Goal: Task Accomplishment & Management: Complete application form

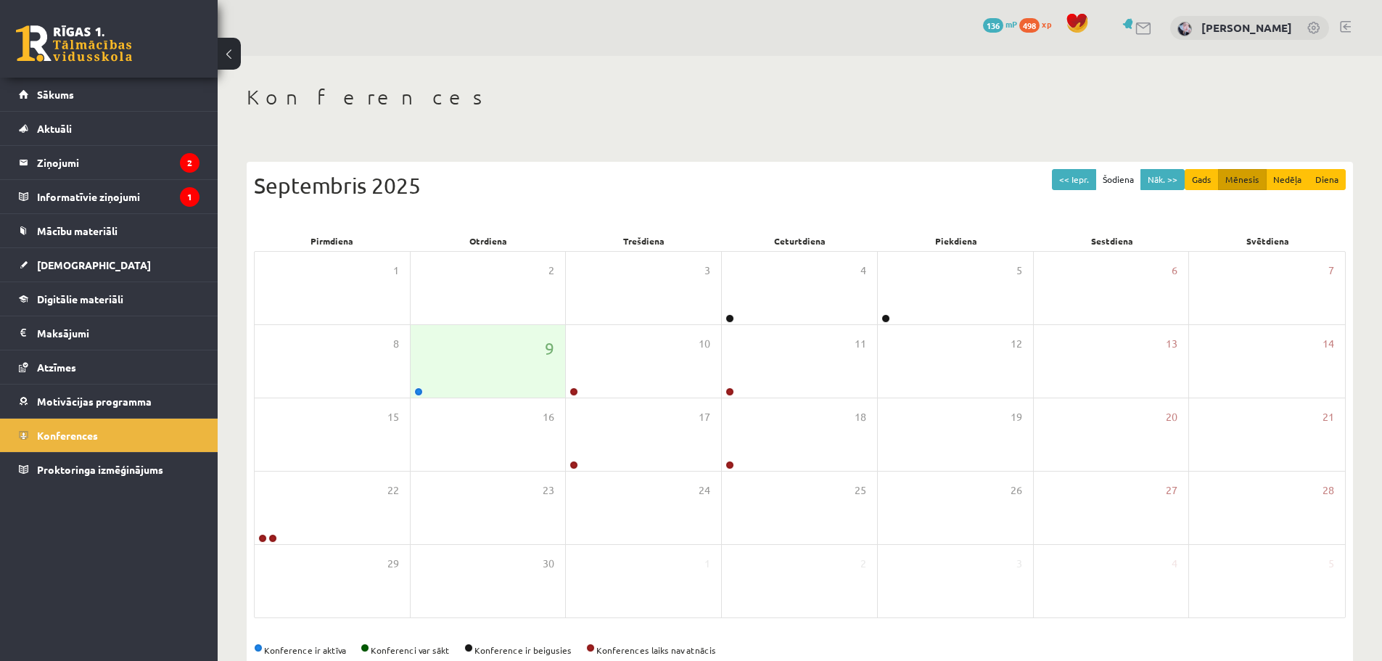
scroll to position [33, 0]
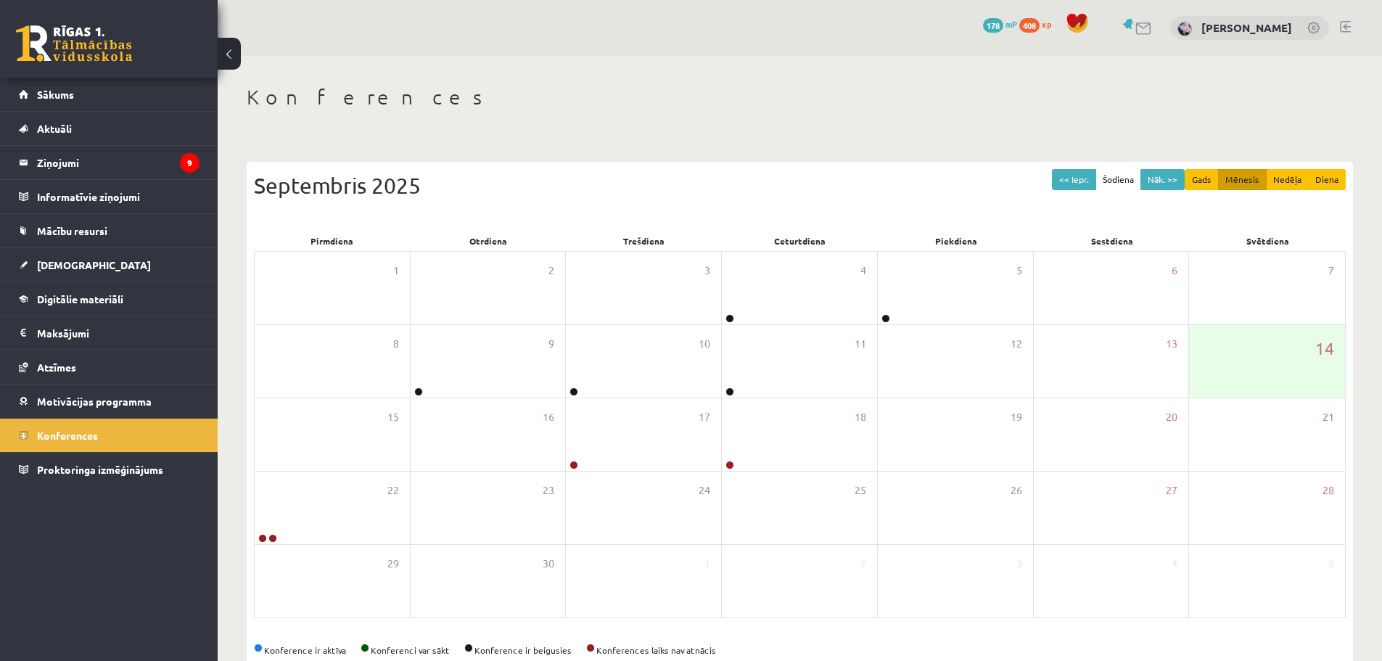
scroll to position [33, 0]
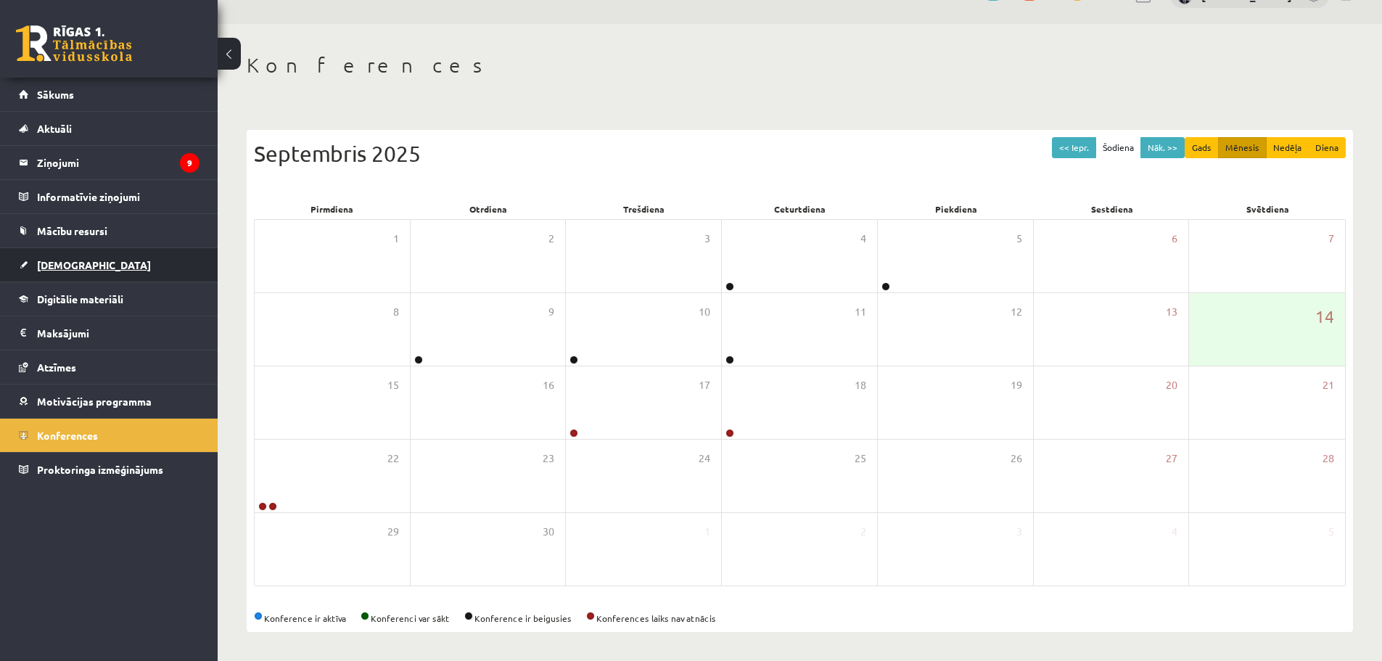
click at [68, 265] on span "[DEMOGRAPHIC_DATA]" at bounding box center [94, 264] width 114 height 13
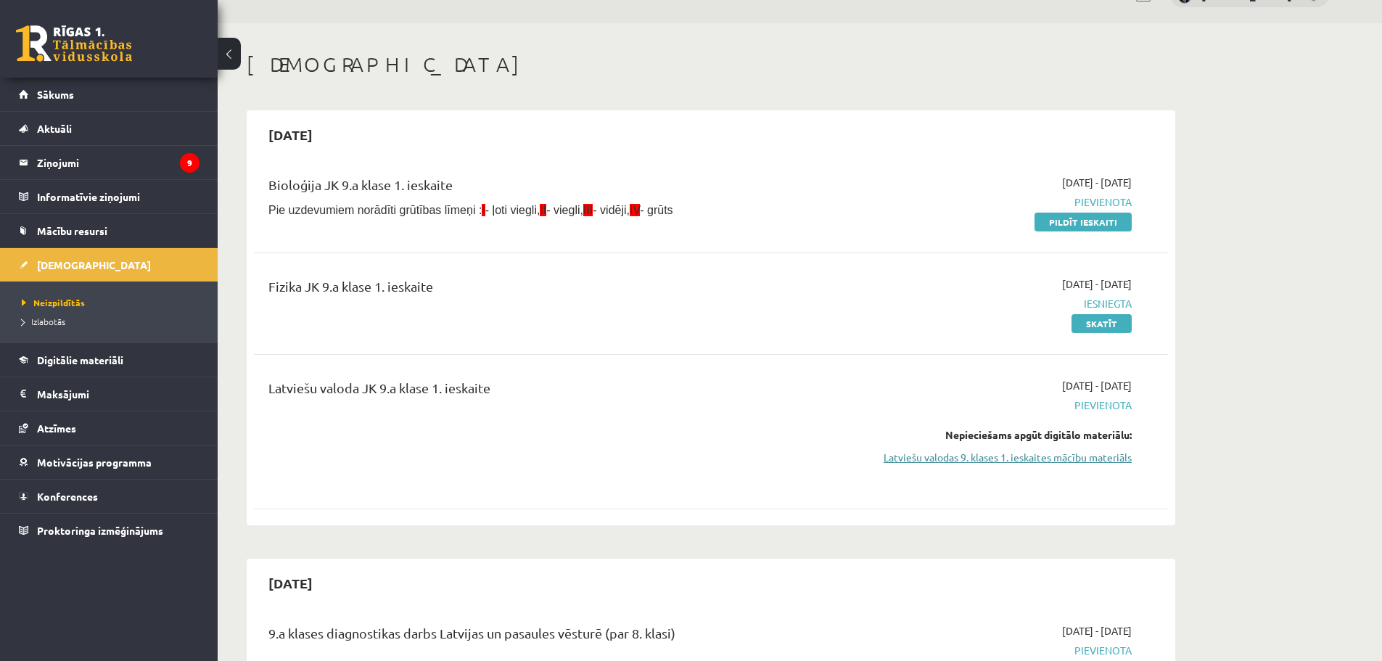
click at [1077, 450] on link "Latviešu valodas 9. klases 1. ieskaites mācību materiāls" at bounding box center [994, 457] width 273 height 15
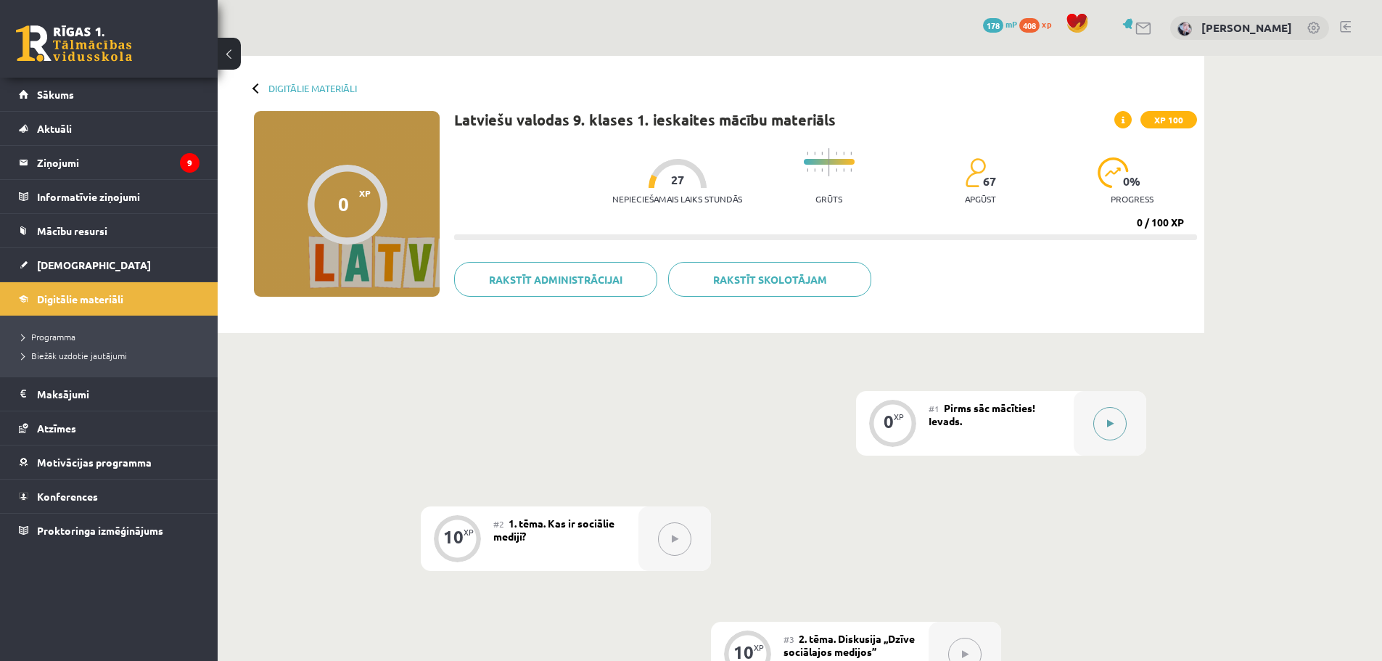
click at [1108, 415] on button at bounding box center [1109, 423] width 33 height 33
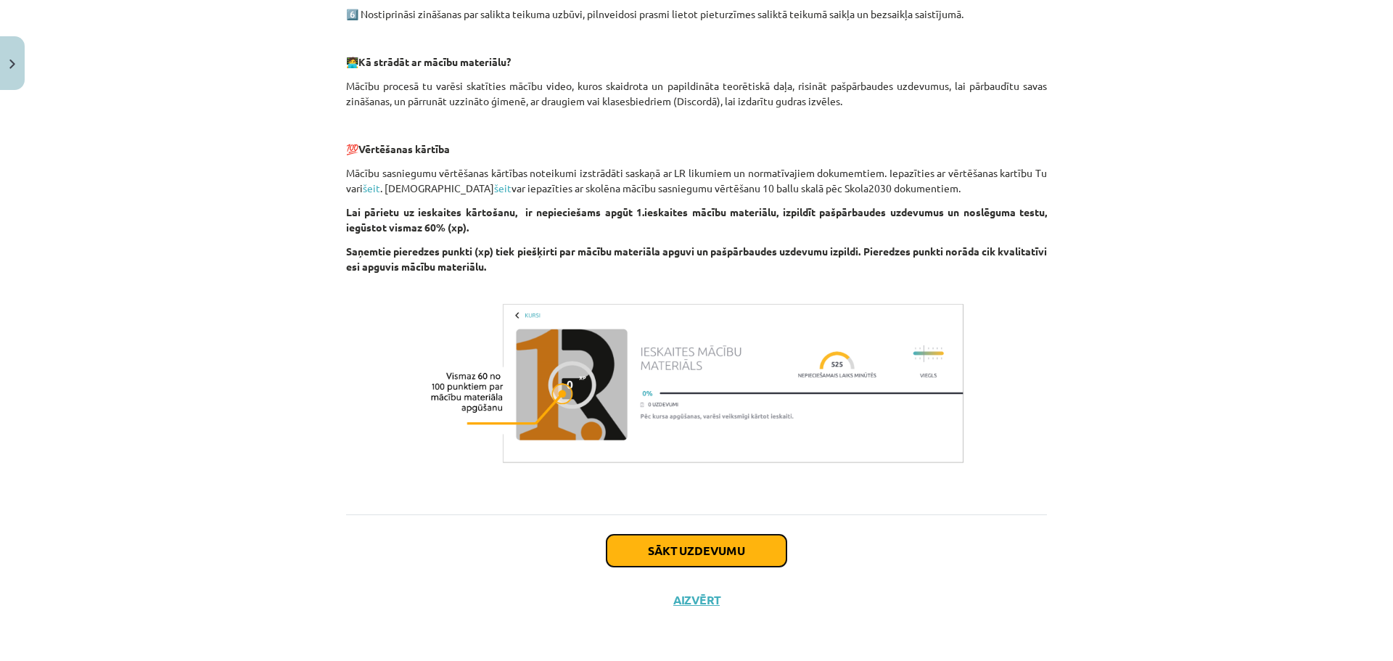
click at [749, 560] on button "Sākt uzdevumu" at bounding box center [696, 551] width 180 height 32
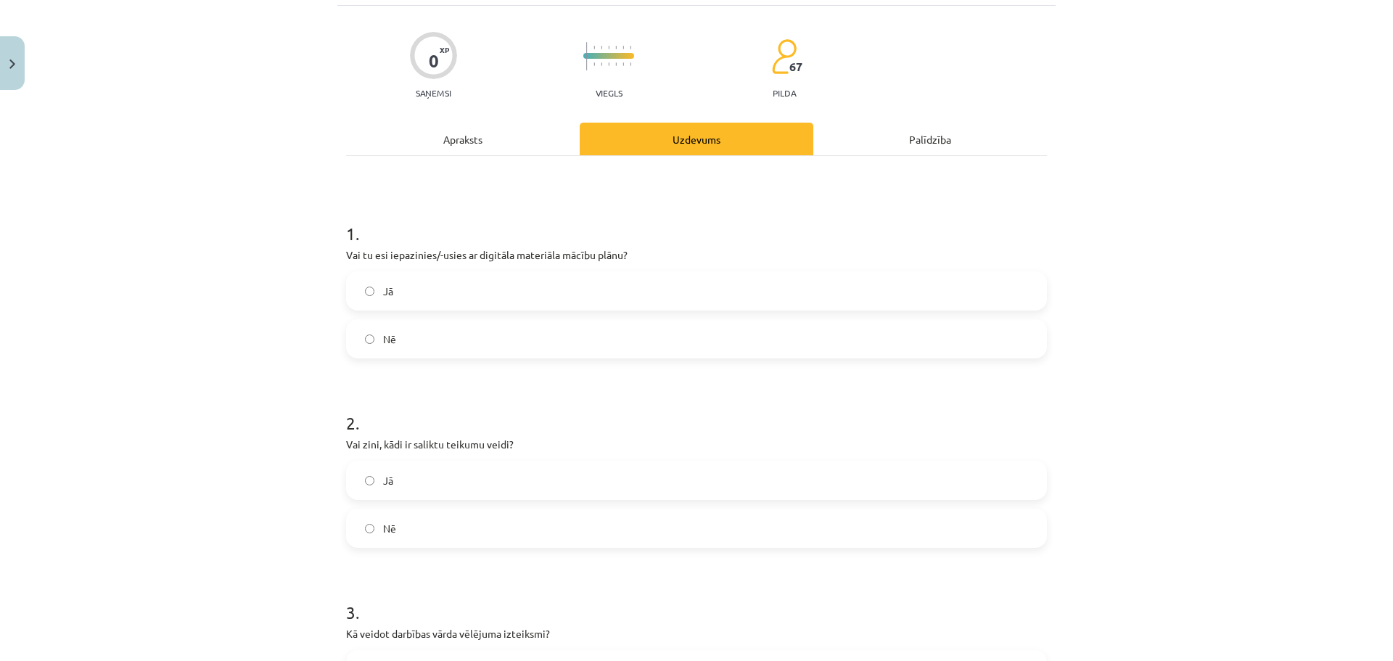
scroll to position [181, 0]
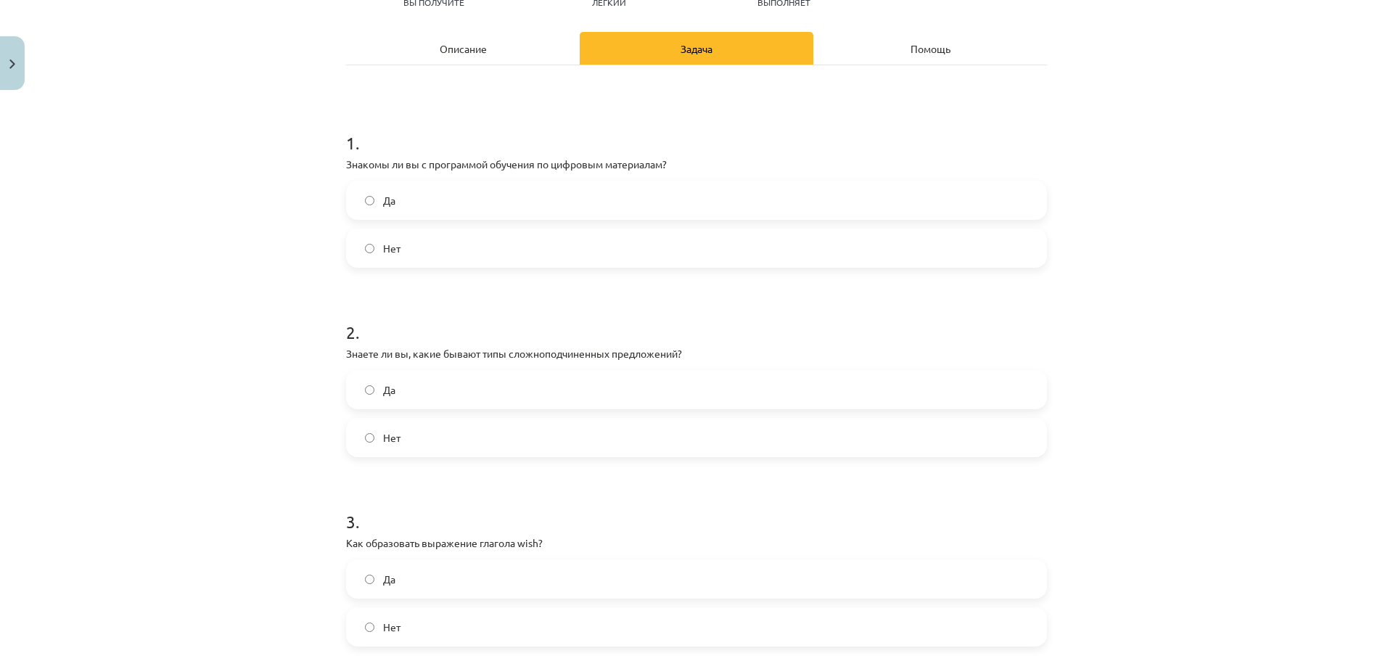
click at [622, 239] on label "Нет" at bounding box center [696, 248] width 698 height 36
click at [619, 210] on label "Да" at bounding box center [696, 200] width 698 height 36
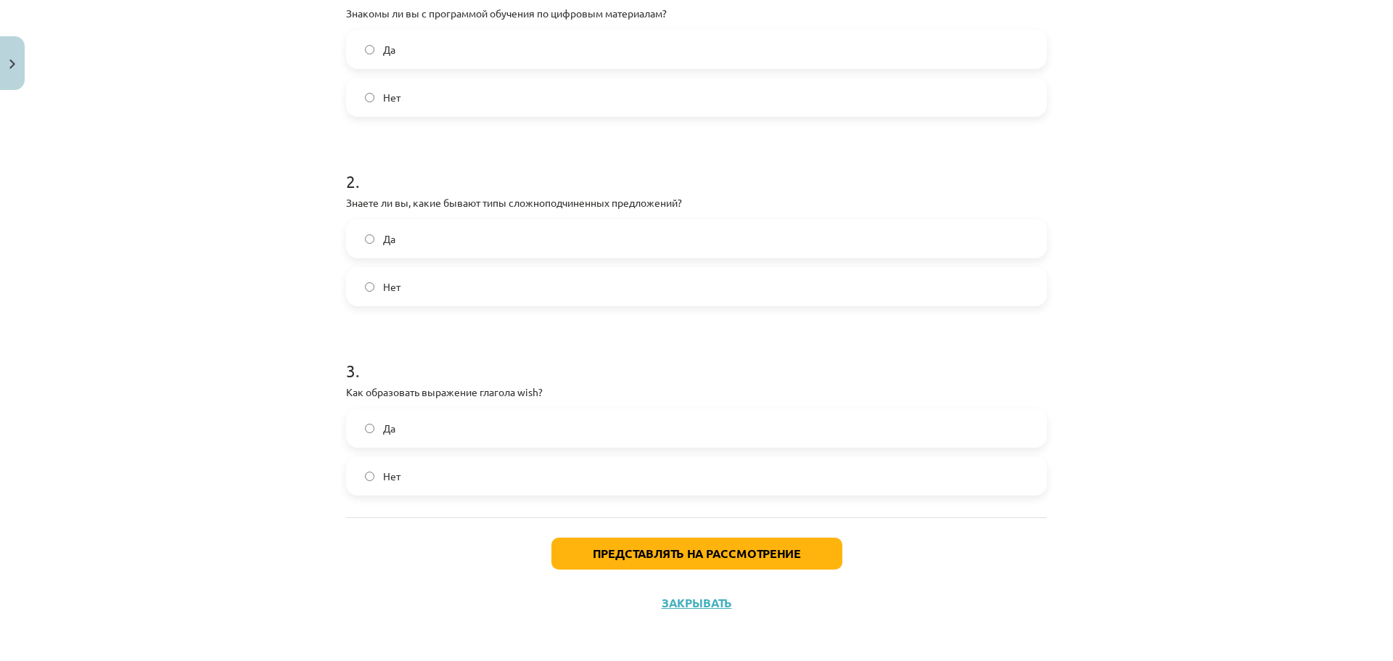
scroll to position [335, 0]
click at [596, 281] on label "Нет" at bounding box center [696, 283] width 698 height 36
click at [597, 440] on label "Да" at bounding box center [696, 425] width 698 height 36
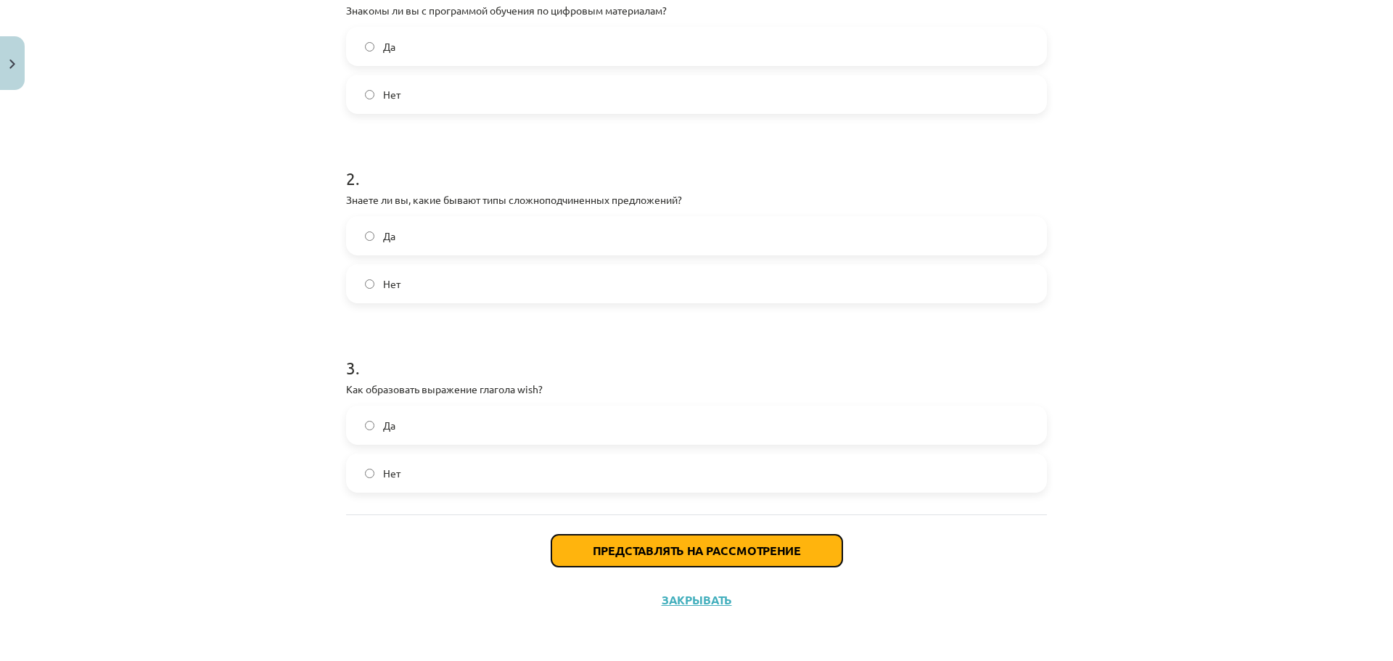
click at [646, 545] on font "Представлять на рассмотрение" at bounding box center [697, 550] width 208 height 15
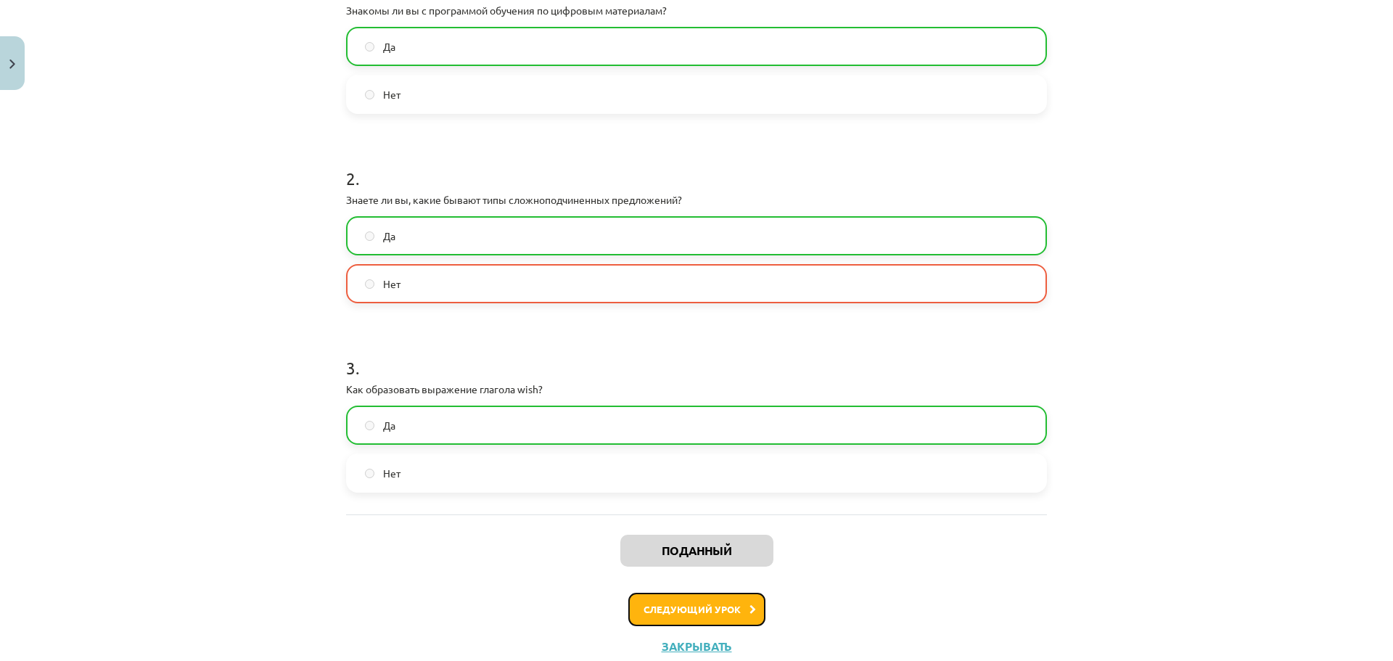
click at [701, 606] on font "Следующий урок" at bounding box center [691, 609] width 97 height 12
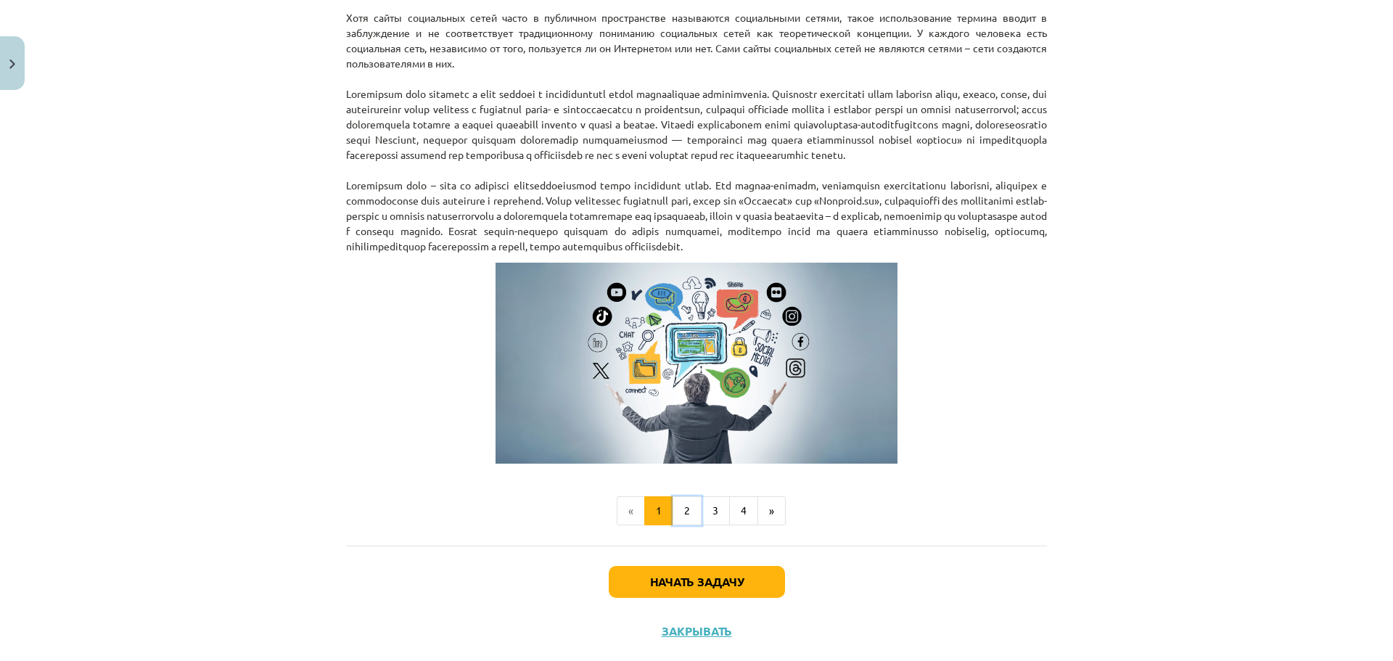
click at [690, 525] on button "2" at bounding box center [686, 510] width 29 height 29
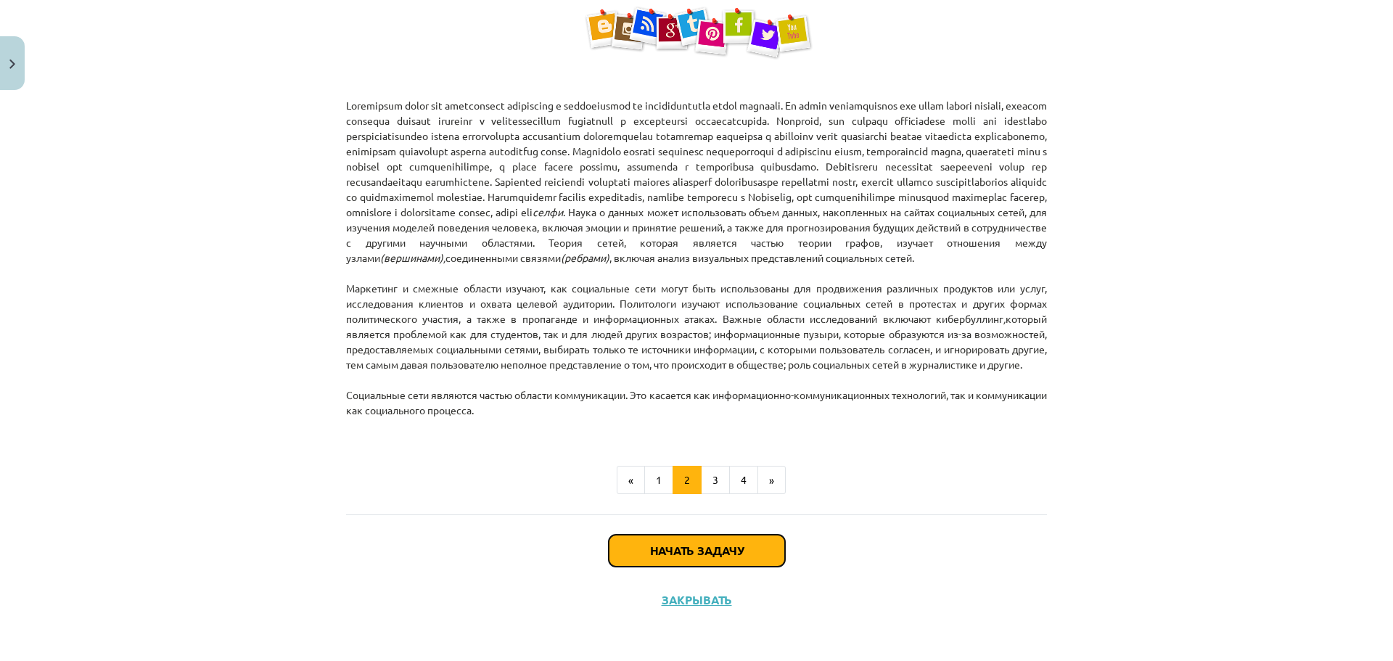
click at [690, 548] on font "Начать задачу" at bounding box center [697, 550] width 94 height 15
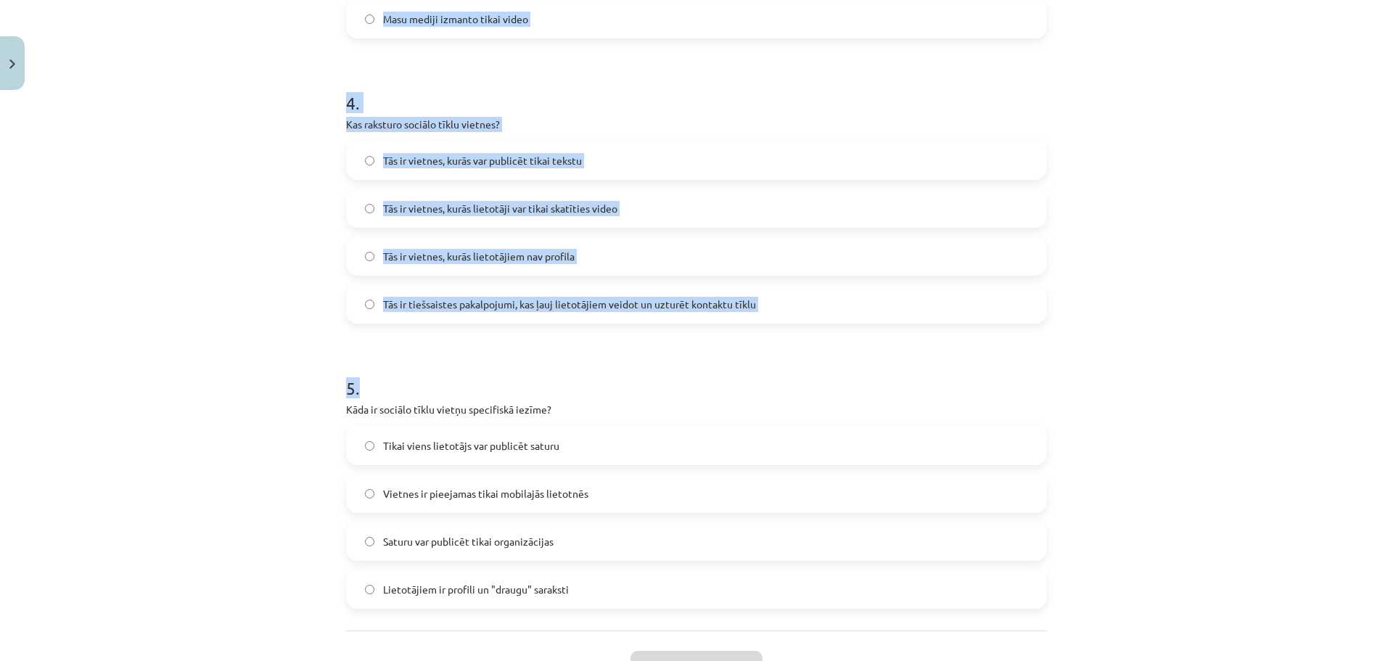
scroll to position [1192, 0]
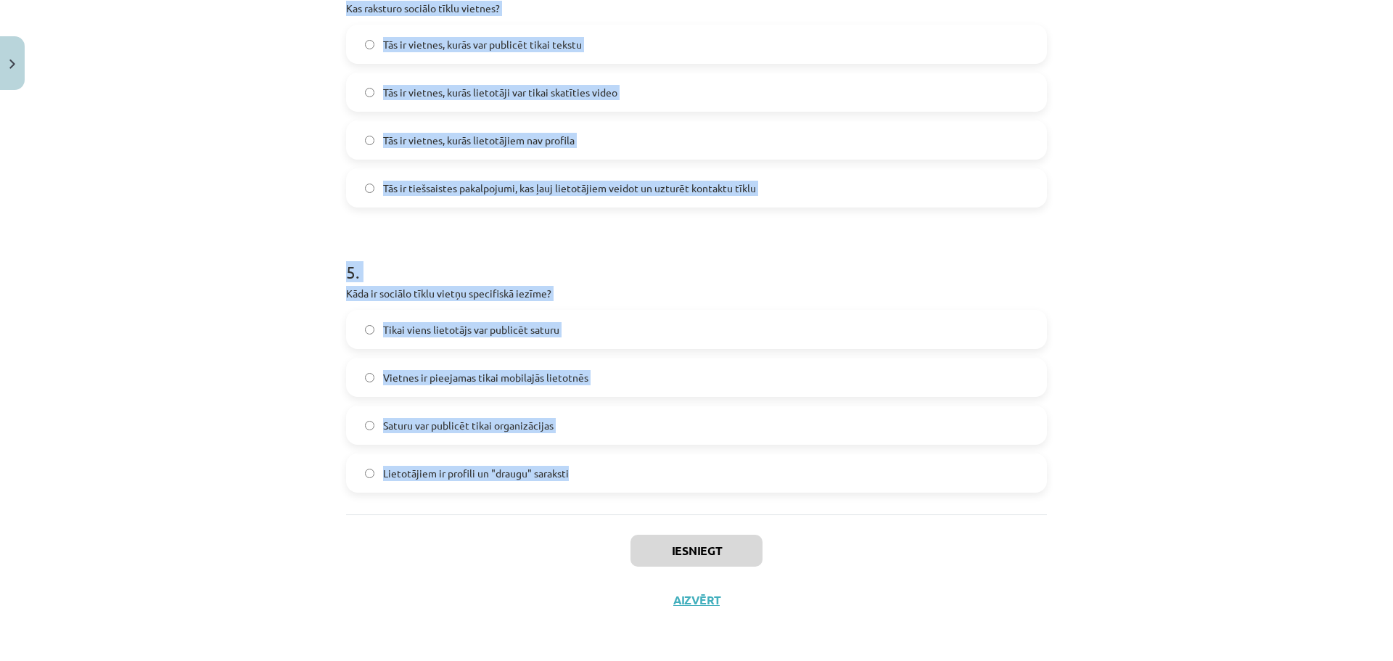
drag, startPoint x: 323, startPoint y: 283, endPoint x: 638, endPoint y: 458, distance: 360.4
click at [636, 461] on div "Mācību tēma: Latviešu valodas 9. klases 1. ieskaites mācību materiāls #2 1. tēm…" at bounding box center [696, 330] width 1393 height 661
copy form "1 . Kas ir sociālo mediju trīs pamatelementi? Digitāls saturs, lietotāji un pro…"
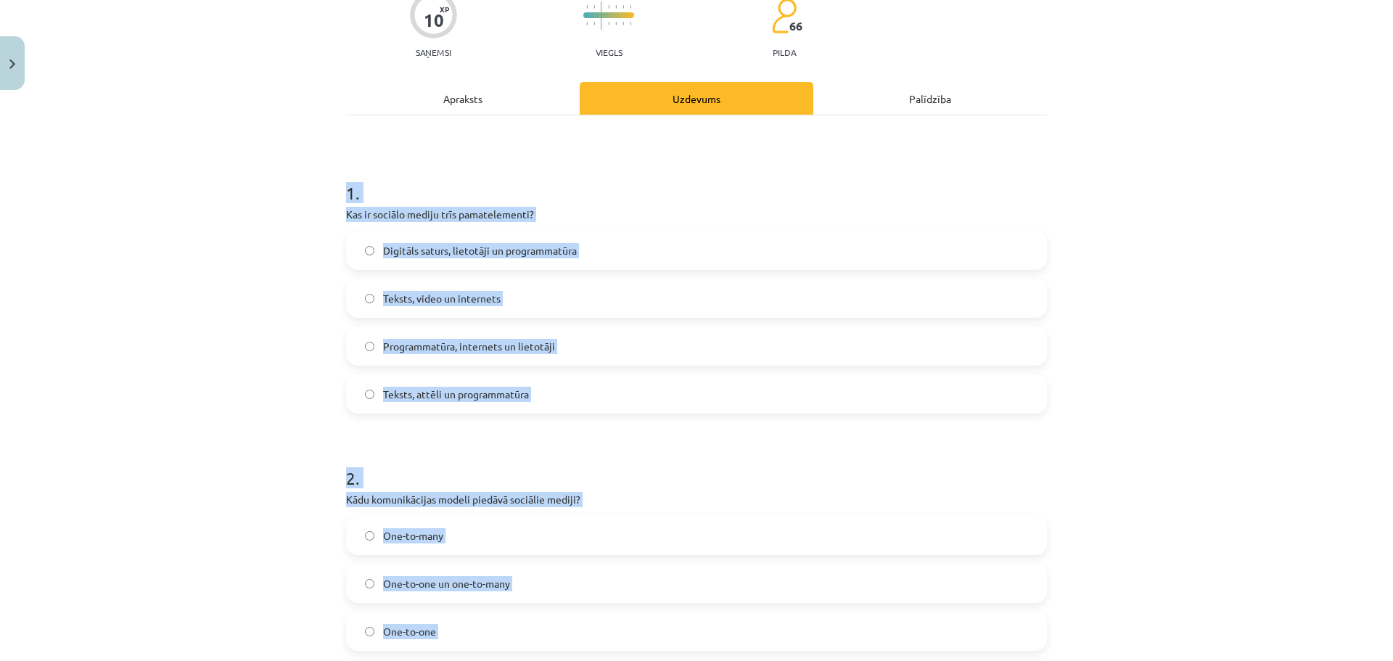
scroll to position [32, 0]
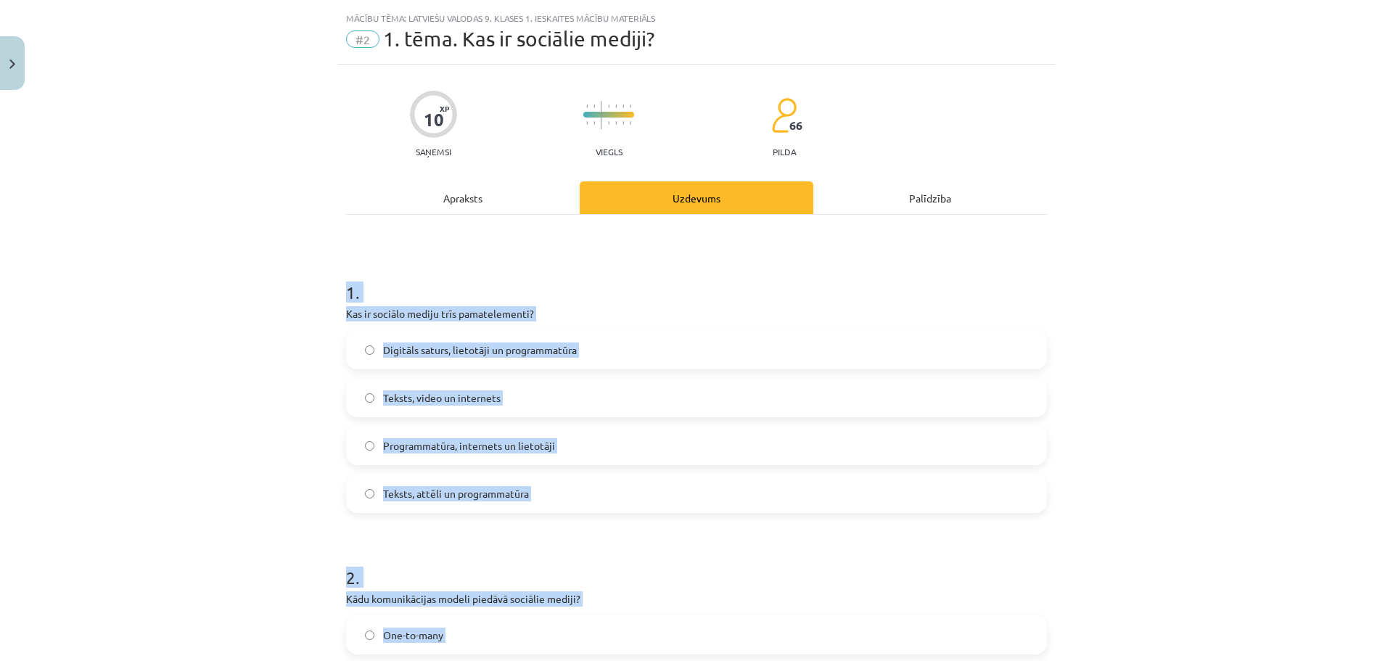
click at [265, 333] on div "Mācību tēma: Latviešu valodas 9. klases 1. ieskaites mācību materiāls #2 1. tēm…" at bounding box center [696, 330] width 1393 height 661
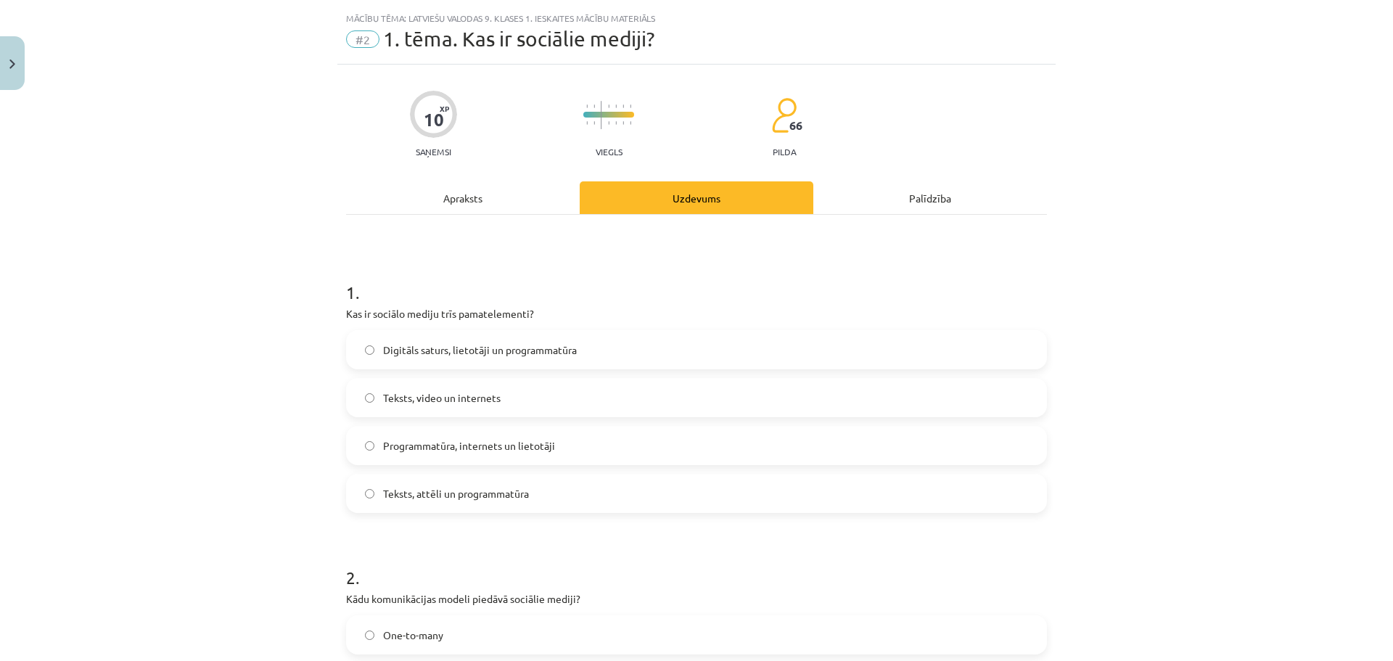
click at [559, 358] on label "Digitāls saturs, lietotāji un programmatūra" at bounding box center [696, 349] width 698 height 36
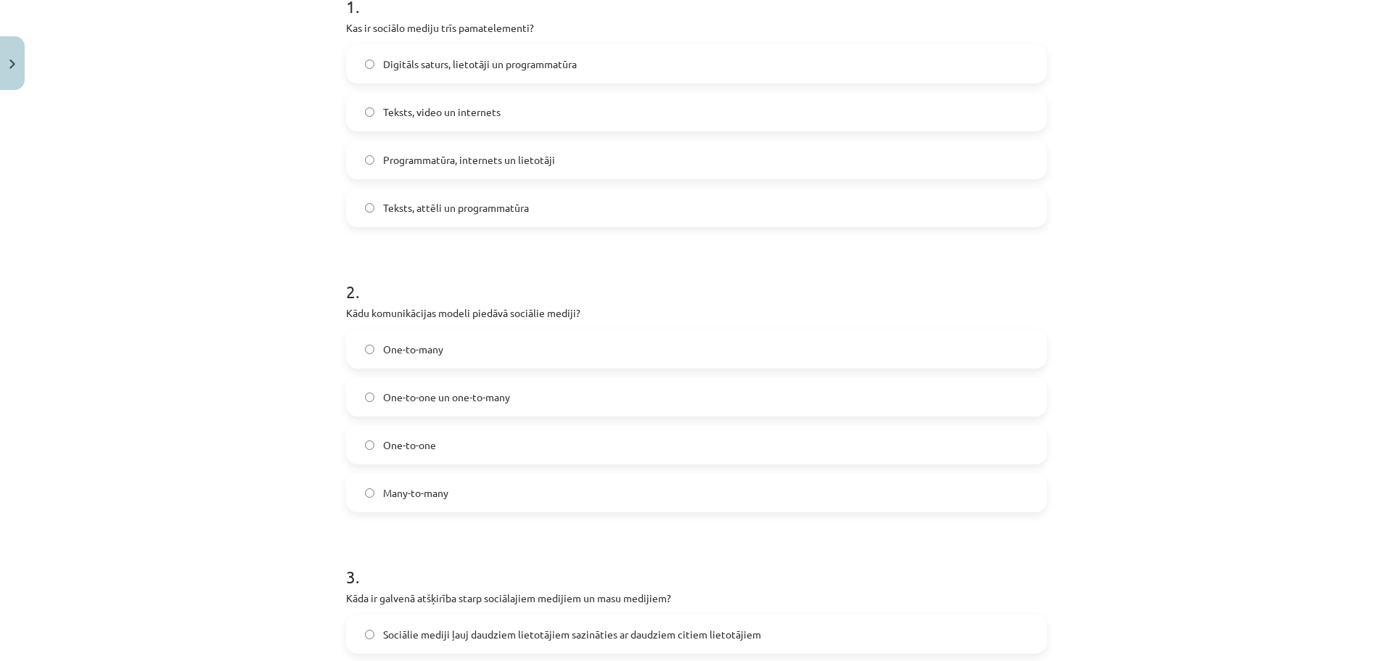
scroll to position [322, 0]
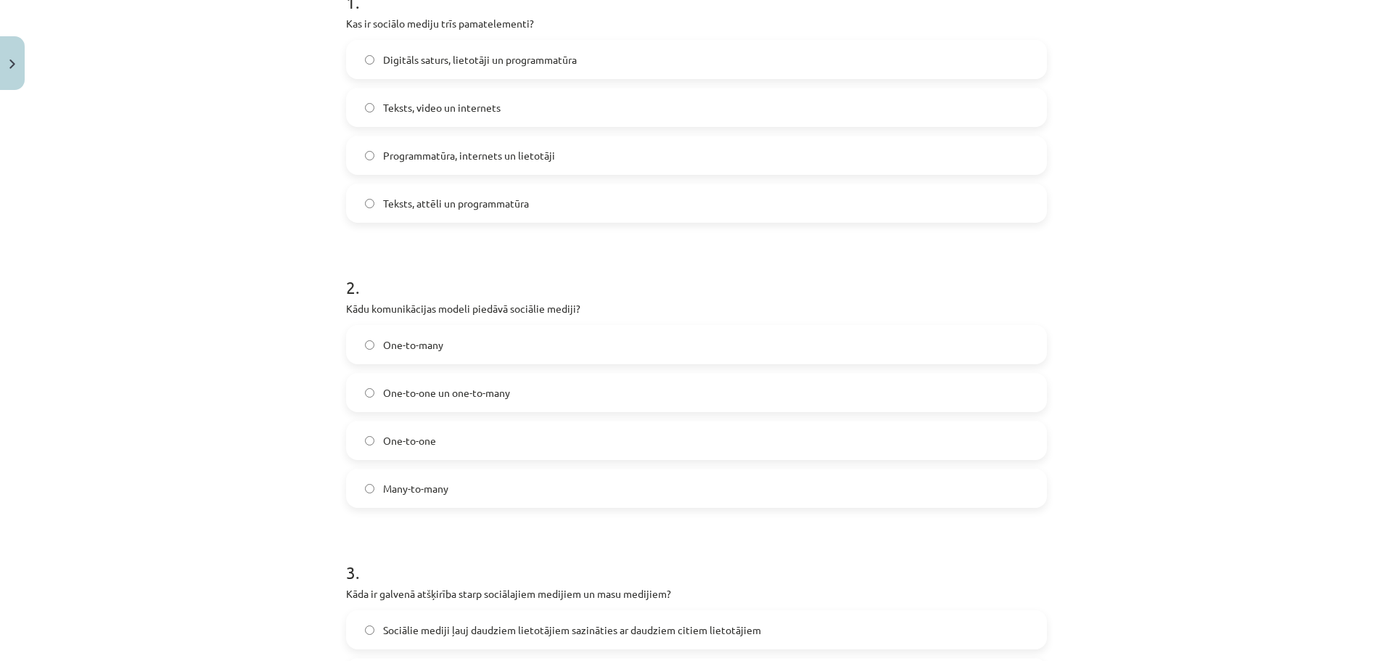
click at [473, 467] on div "One-to-many One-to-one un one-to-many One-to-one Many-to-many" at bounding box center [696, 416] width 701 height 183
click at [474, 490] on label "Many-to-many" at bounding box center [696, 488] width 698 height 36
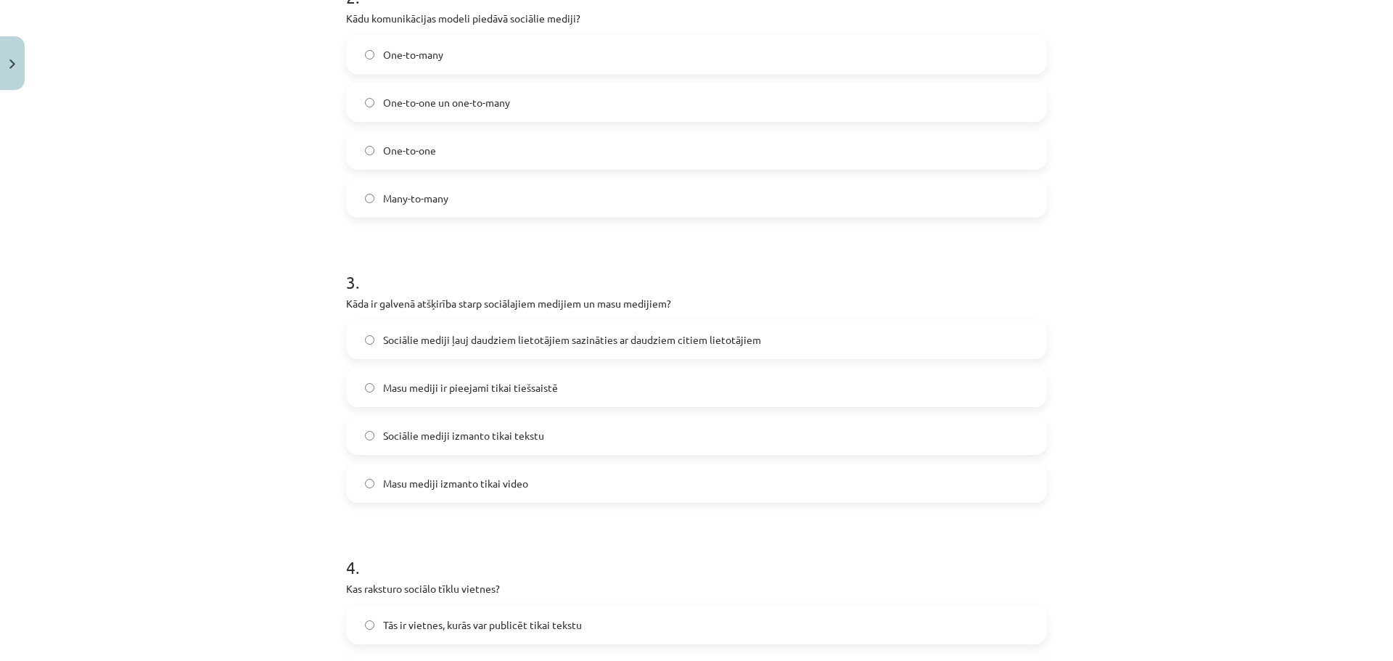
scroll to position [685, 0]
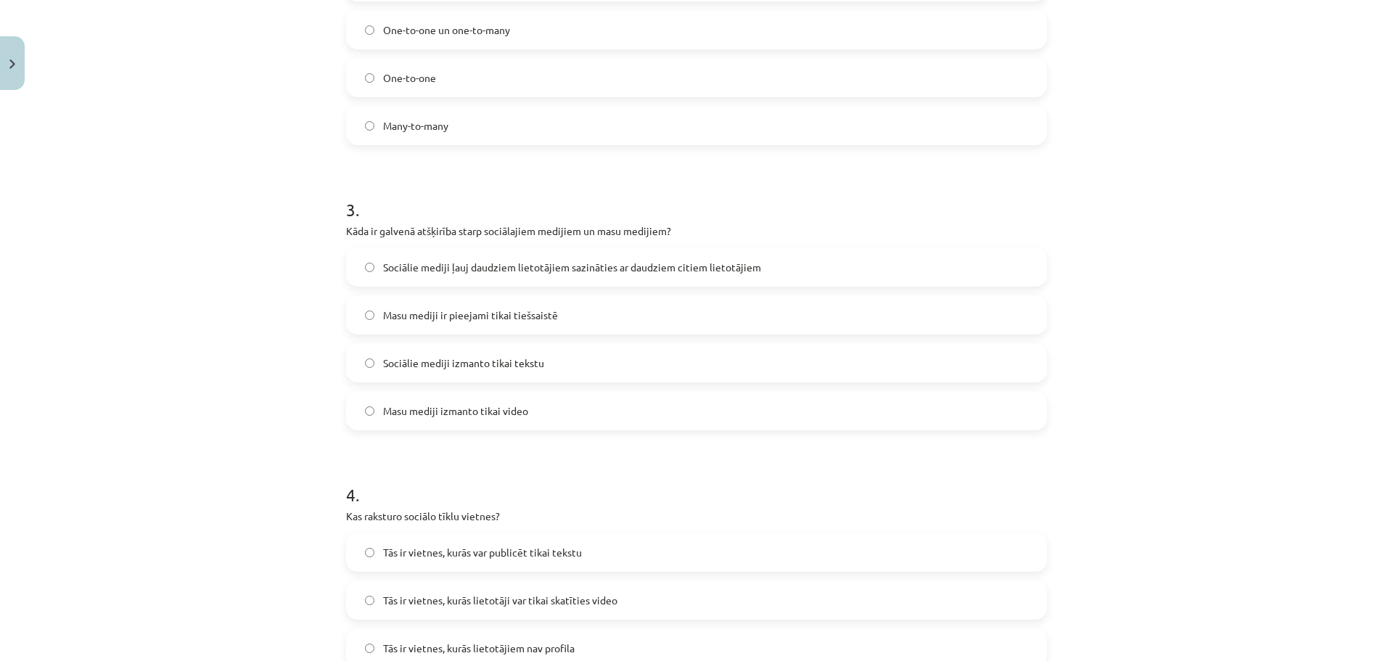
click at [509, 371] on label "Sociālie mediji izmanto tikai tekstu" at bounding box center [696, 363] width 698 height 36
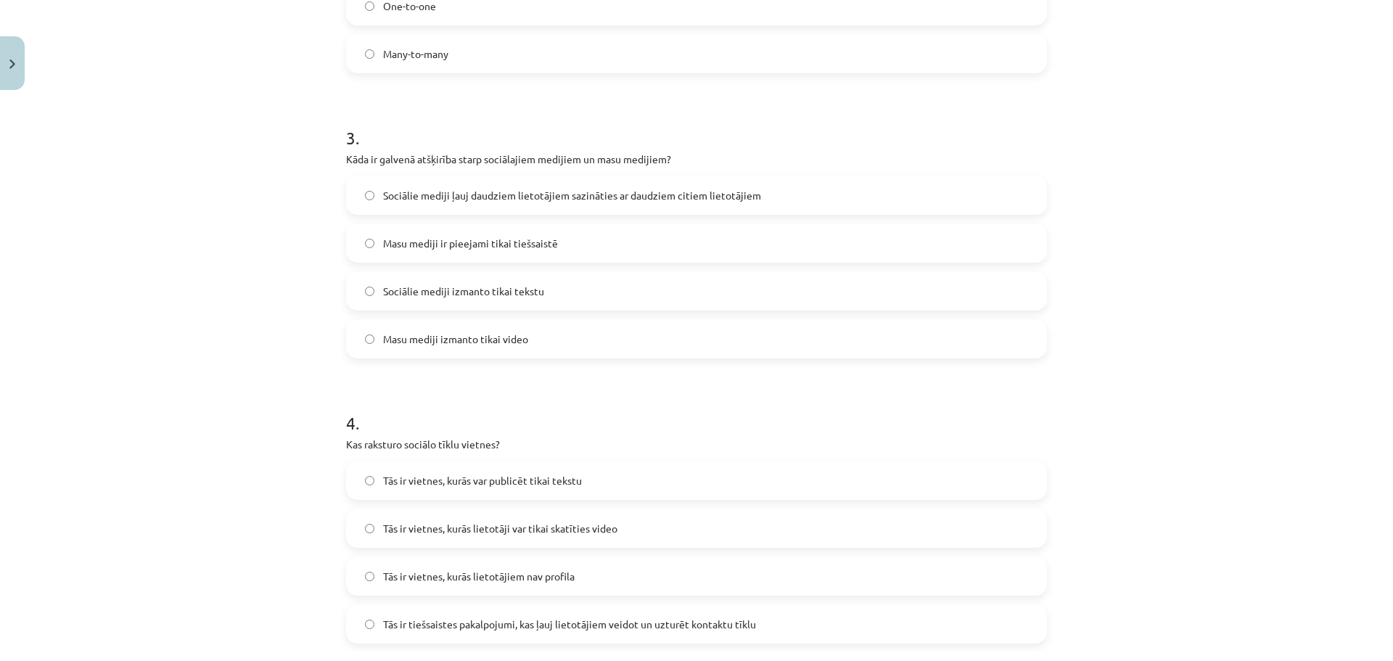
scroll to position [757, 0]
click at [471, 176] on label "Sociālie mediji ļauj daudziem lietotājiem sazināties ar daudziem citiem lietotā…" at bounding box center [696, 194] width 698 height 36
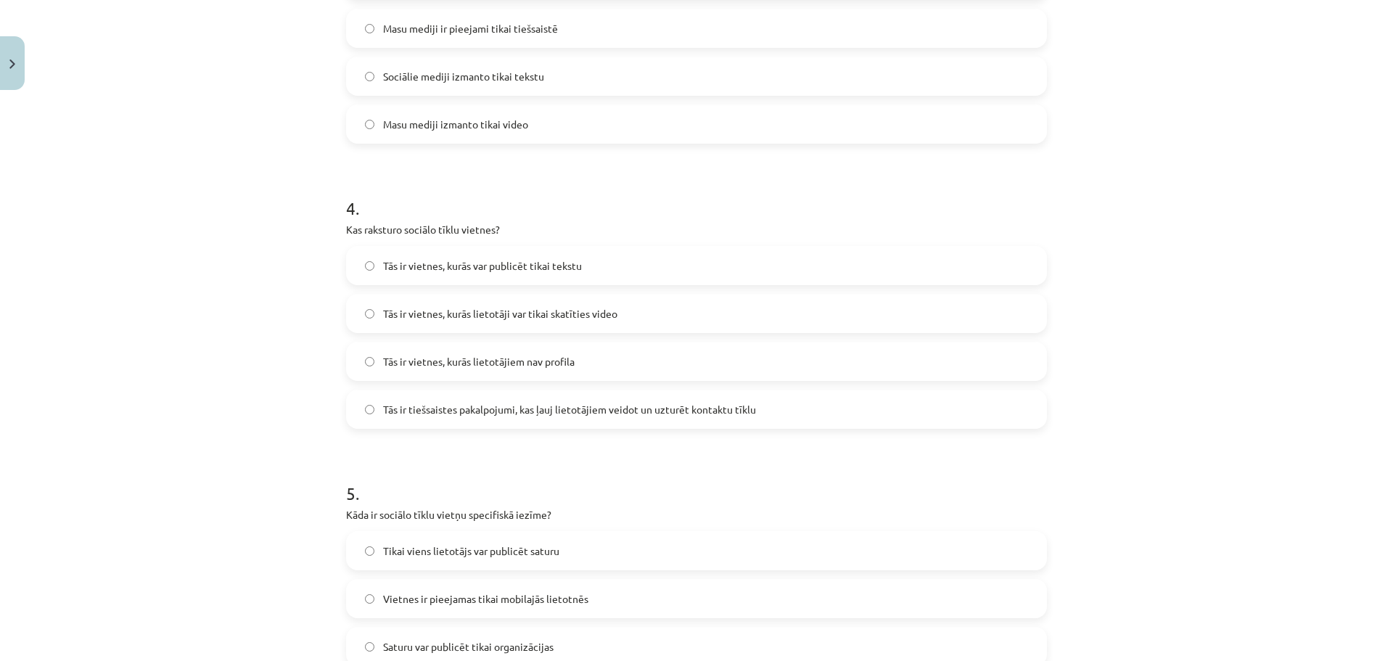
scroll to position [975, 0]
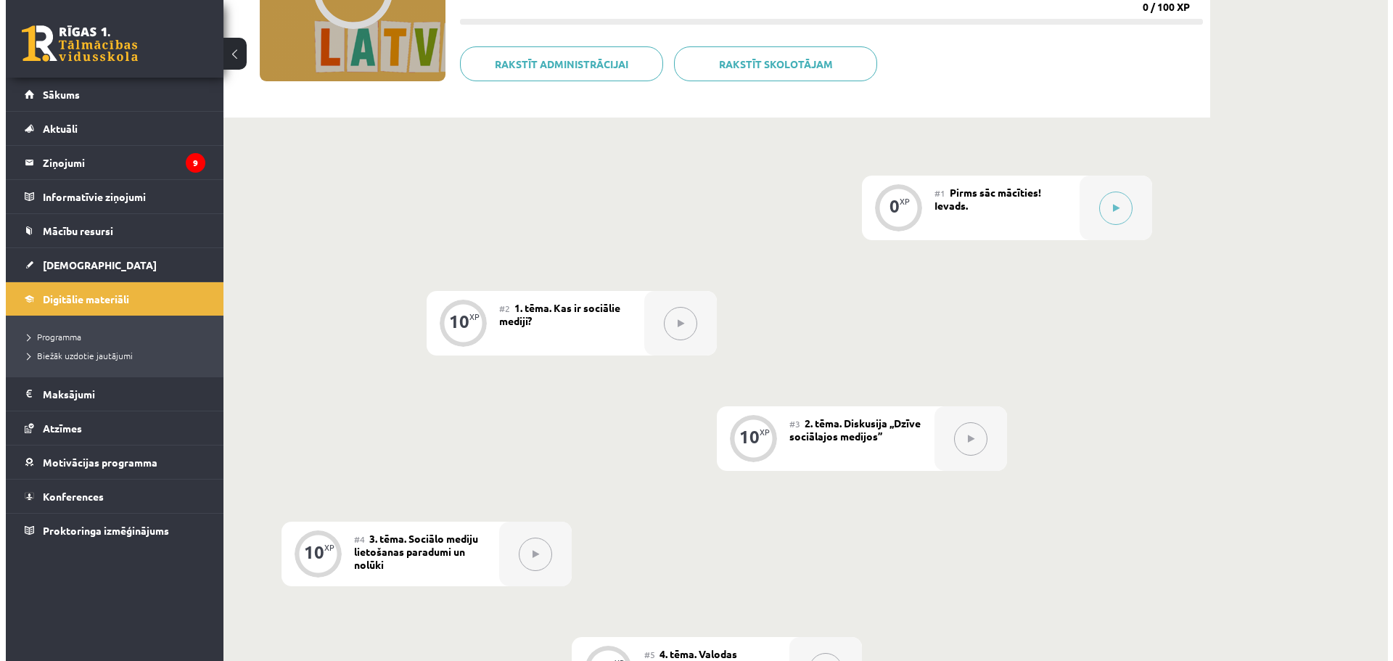
scroll to position [218, 0]
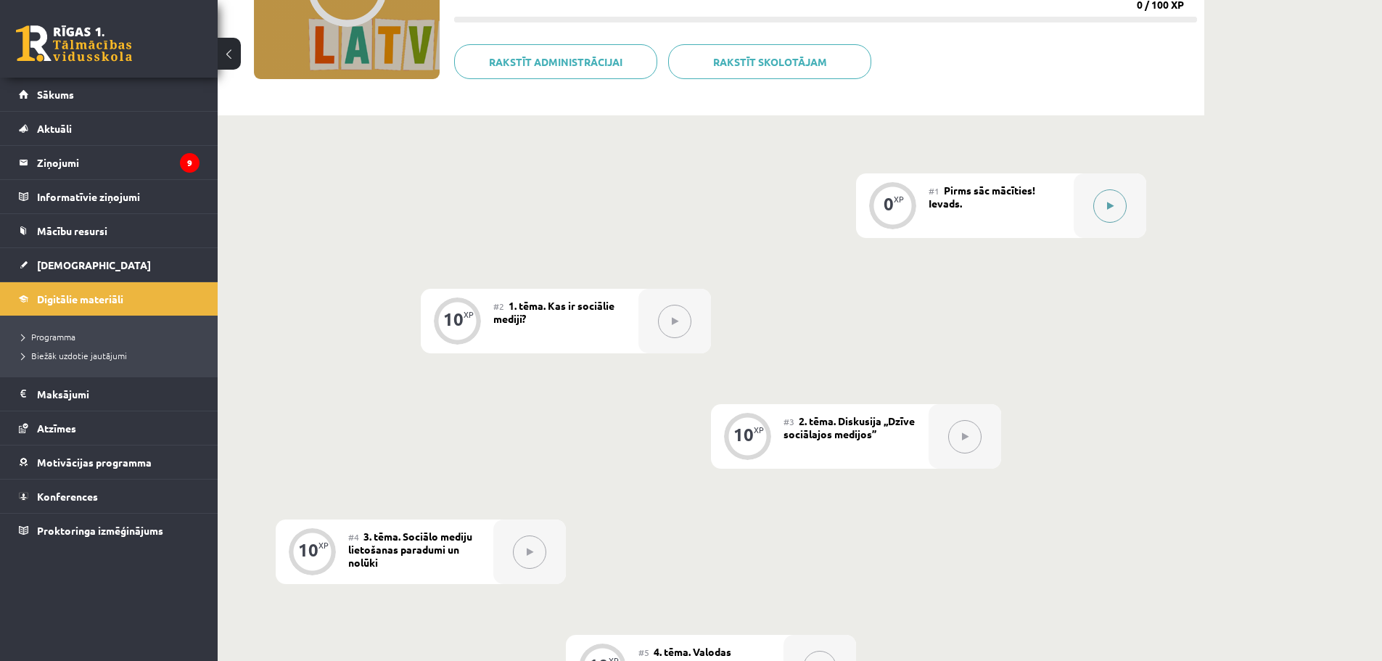
click at [1113, 202] on icon at bounding box center [1110, 206] width 7 height 9
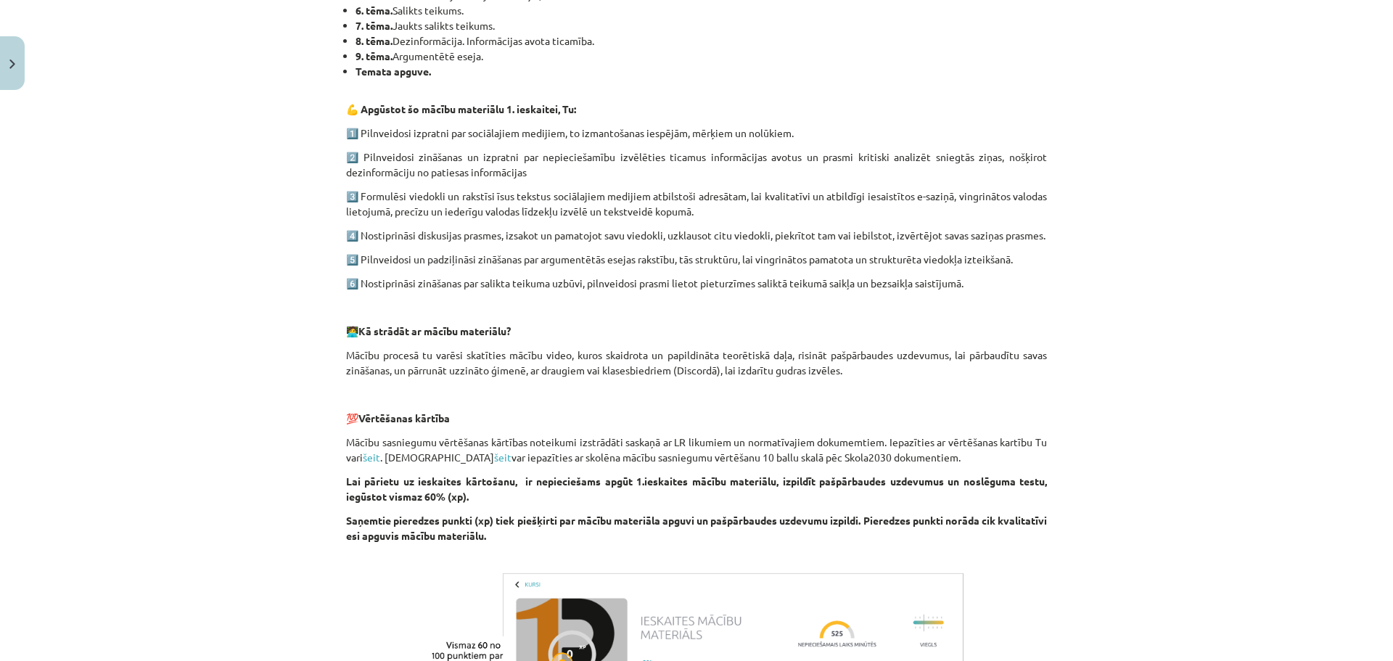
scroll to position [720, 0]
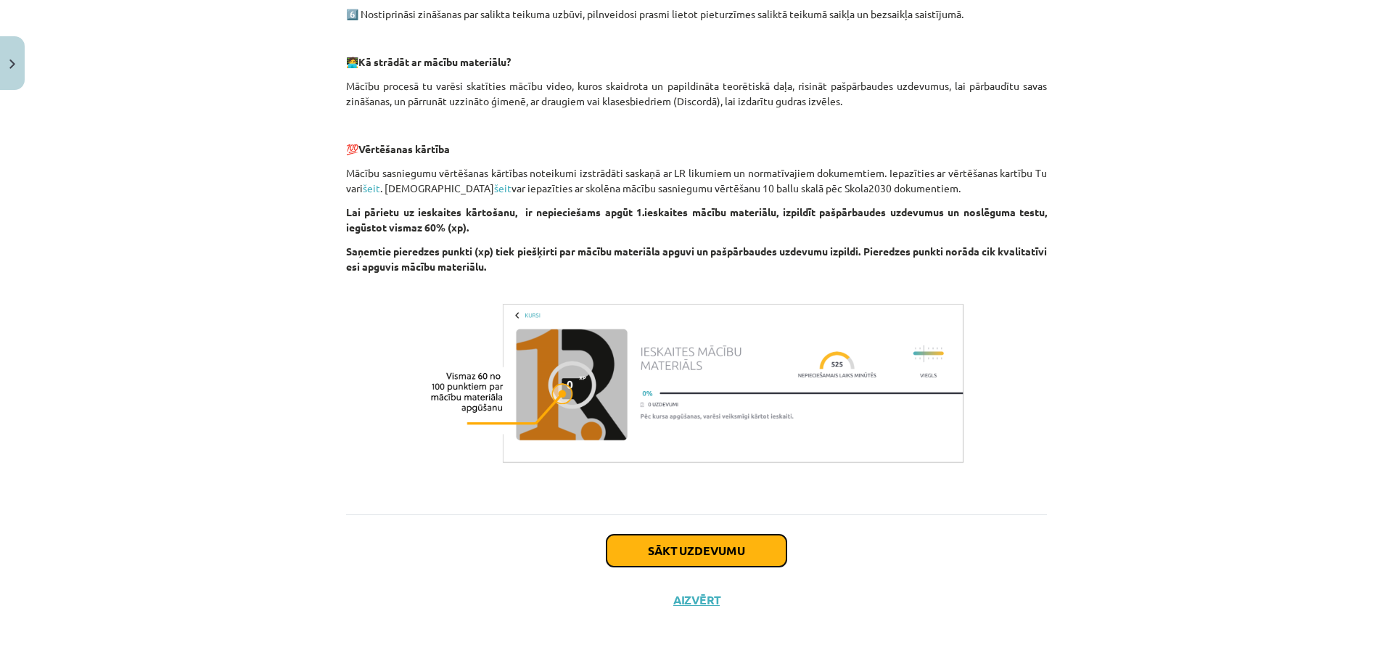
click at [730, 542] on button "Sākt uzdevumu" at bounding box center [696, 551] width 180 height 32
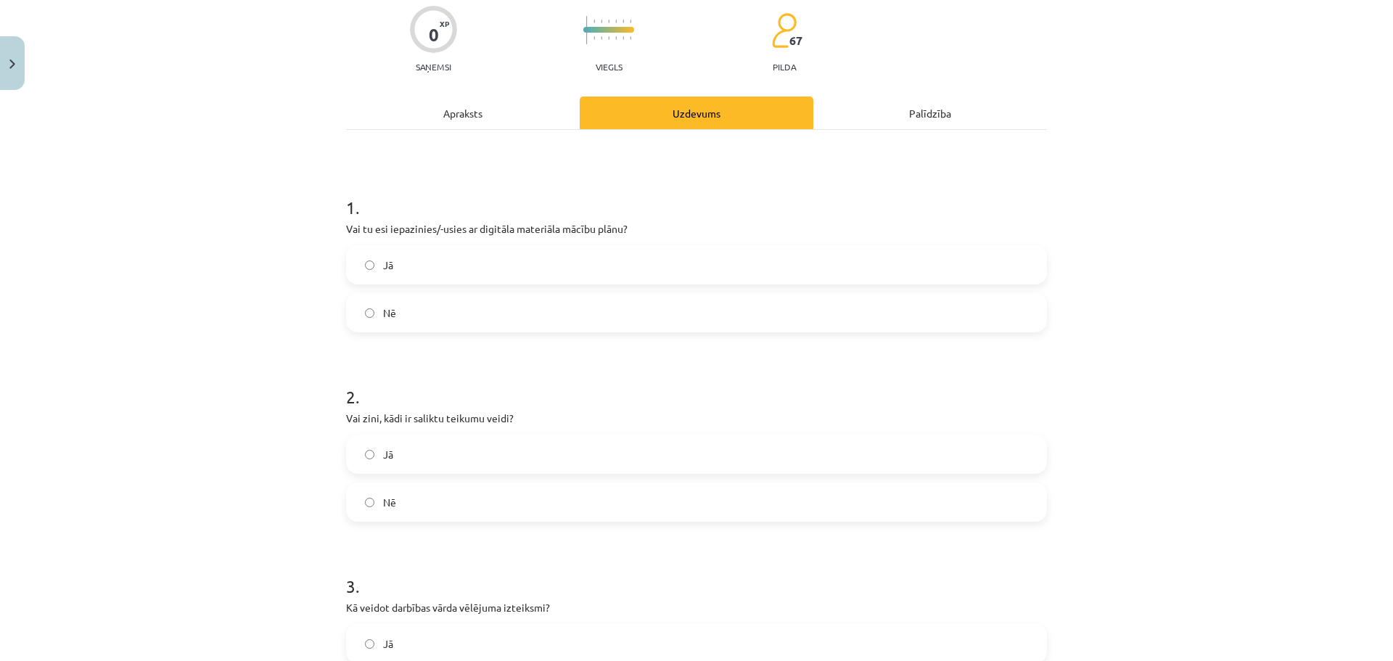
scroll to position [36, 0]
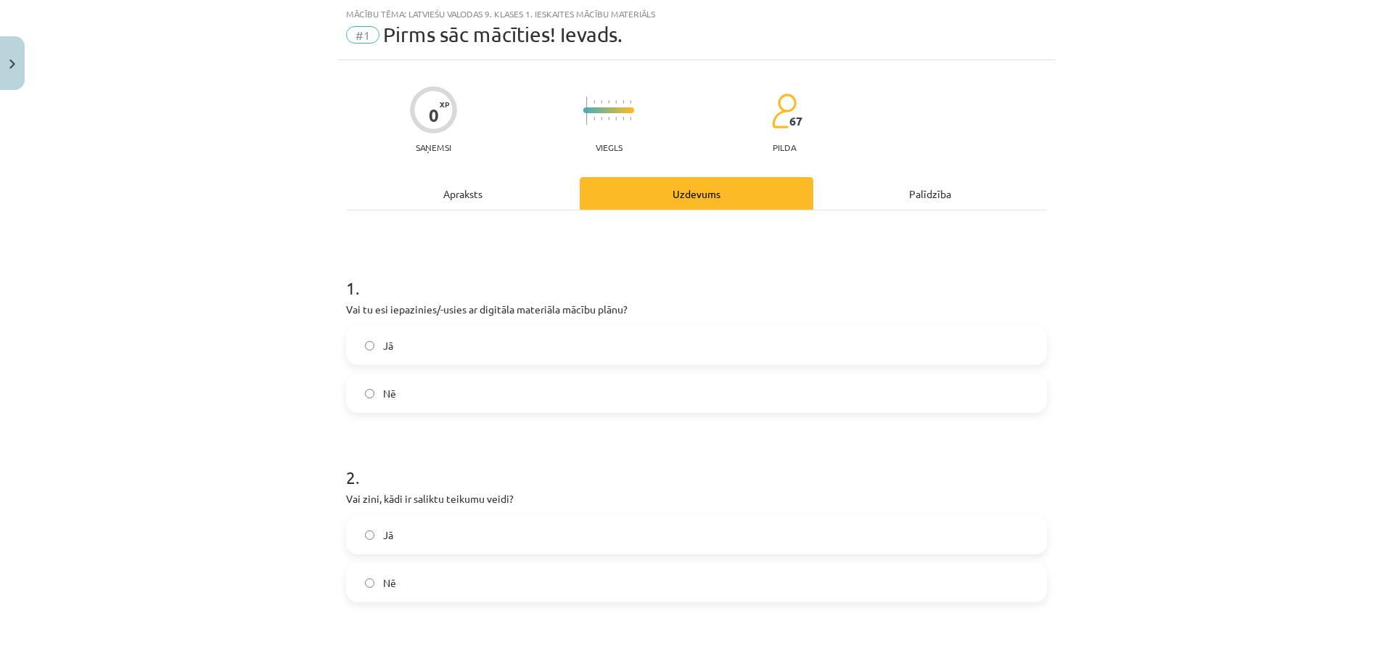
click at [506, 335] on label "Jā" at bounding box center [696, 345] width 698 height 36
click at [471, 529] on label "Jā" at bounding box center [696, 534] width 698 height 36
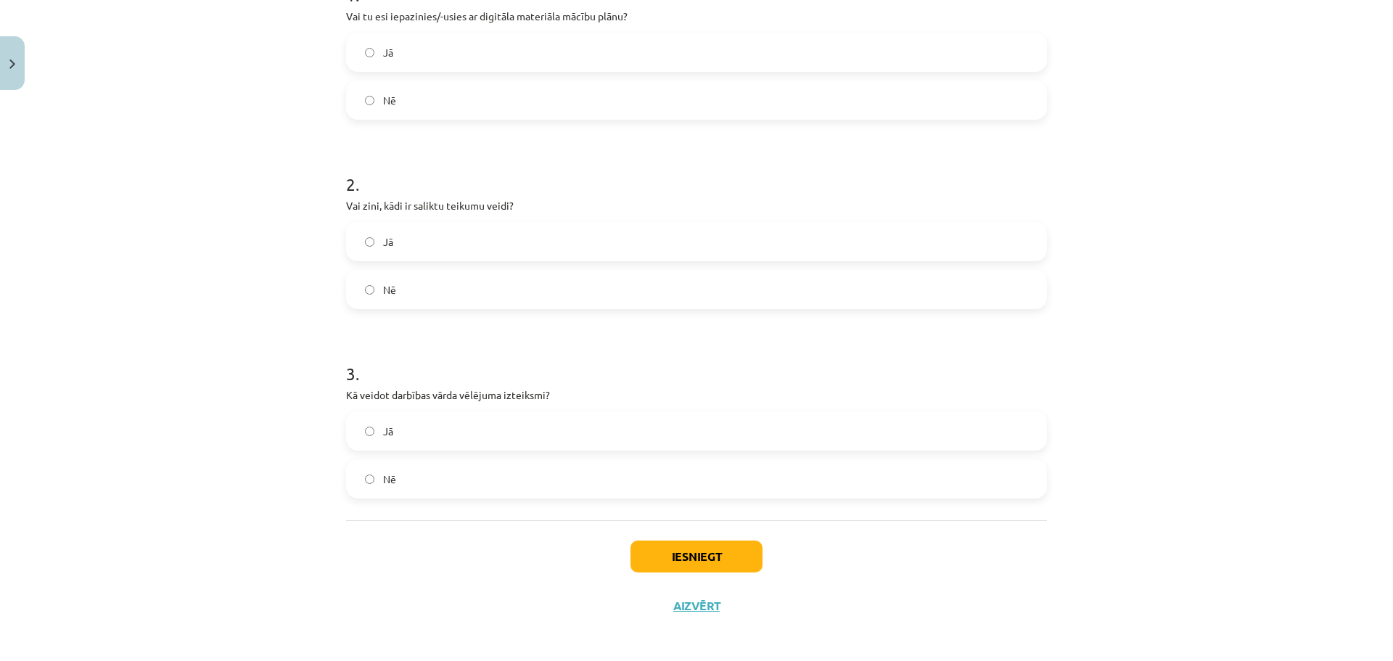
scroll to position [335, 0]
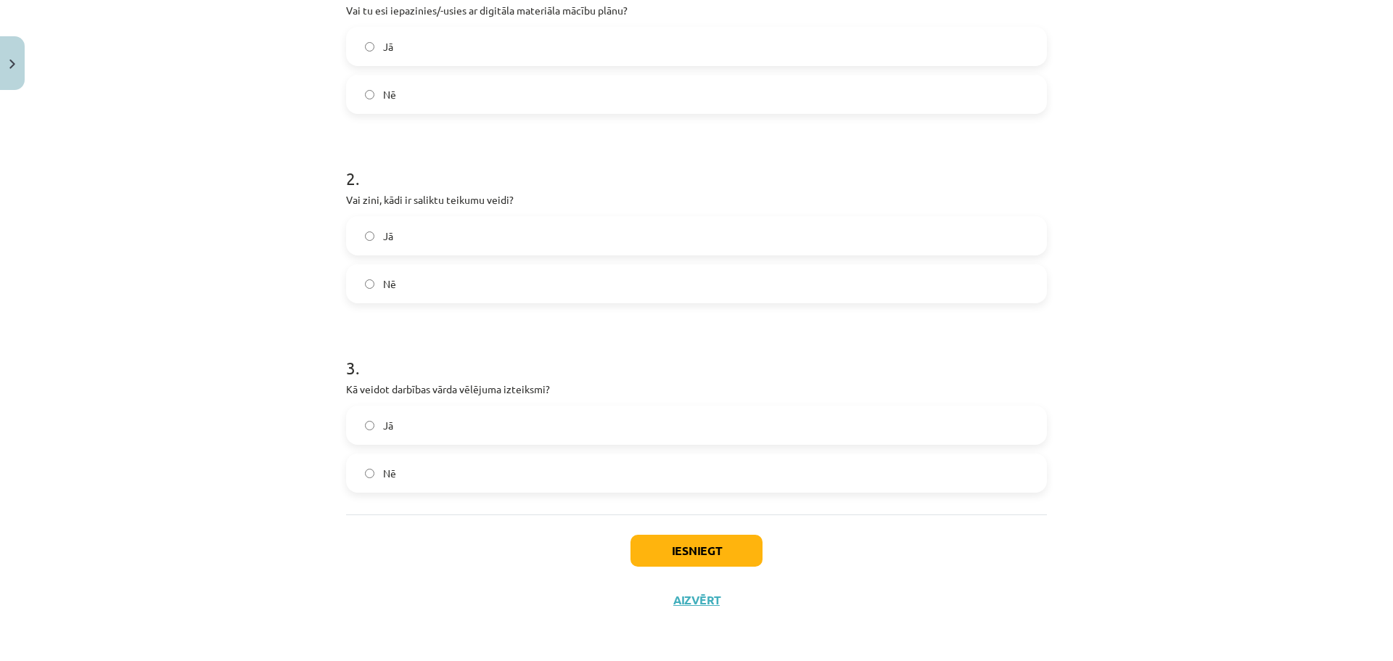
click at [466, 467] on label "Nē" at bounding box center [696, 473] width 698 height 36
click at [470, 432] on label "Jā" at bounding box center [696, 425] width 698 height 36
click at [632, 551] on button "Iesniegt" at bounding box center [696, 551] width 132 height 32
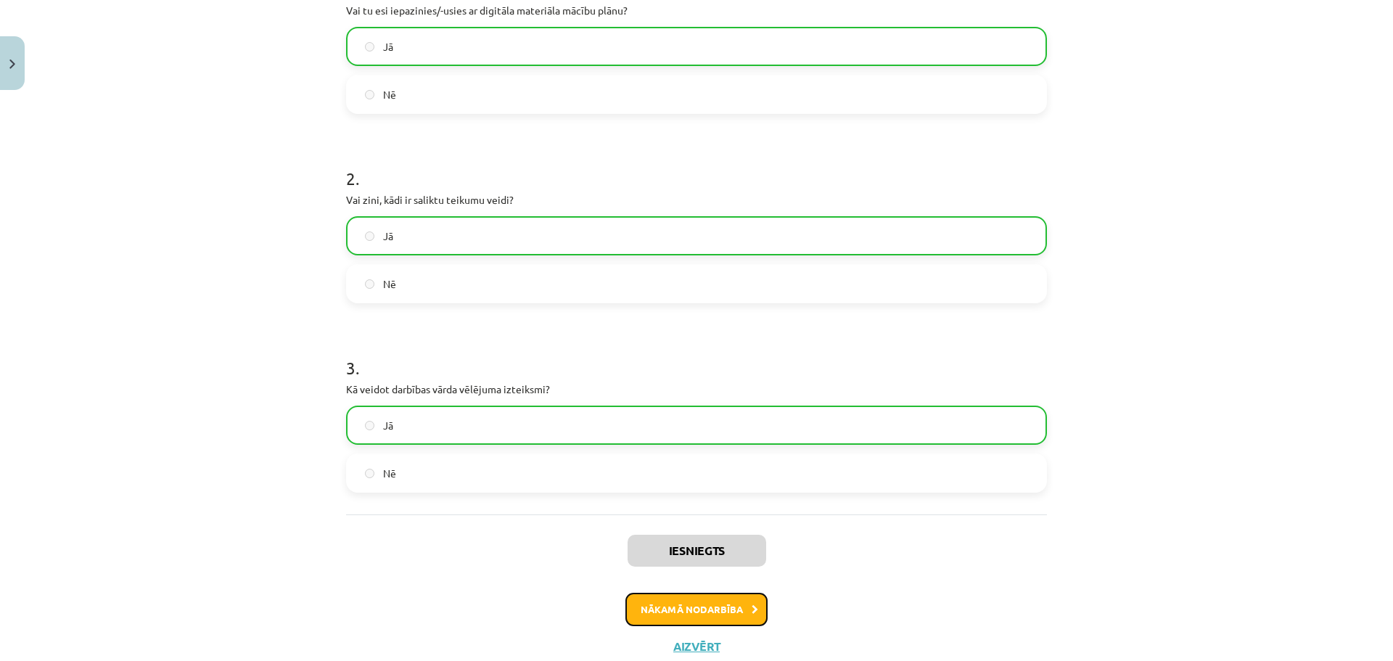
click at [676, 614] on button "Nākamā nodarbība" at bounding box center [696, 609] width 142 height 33
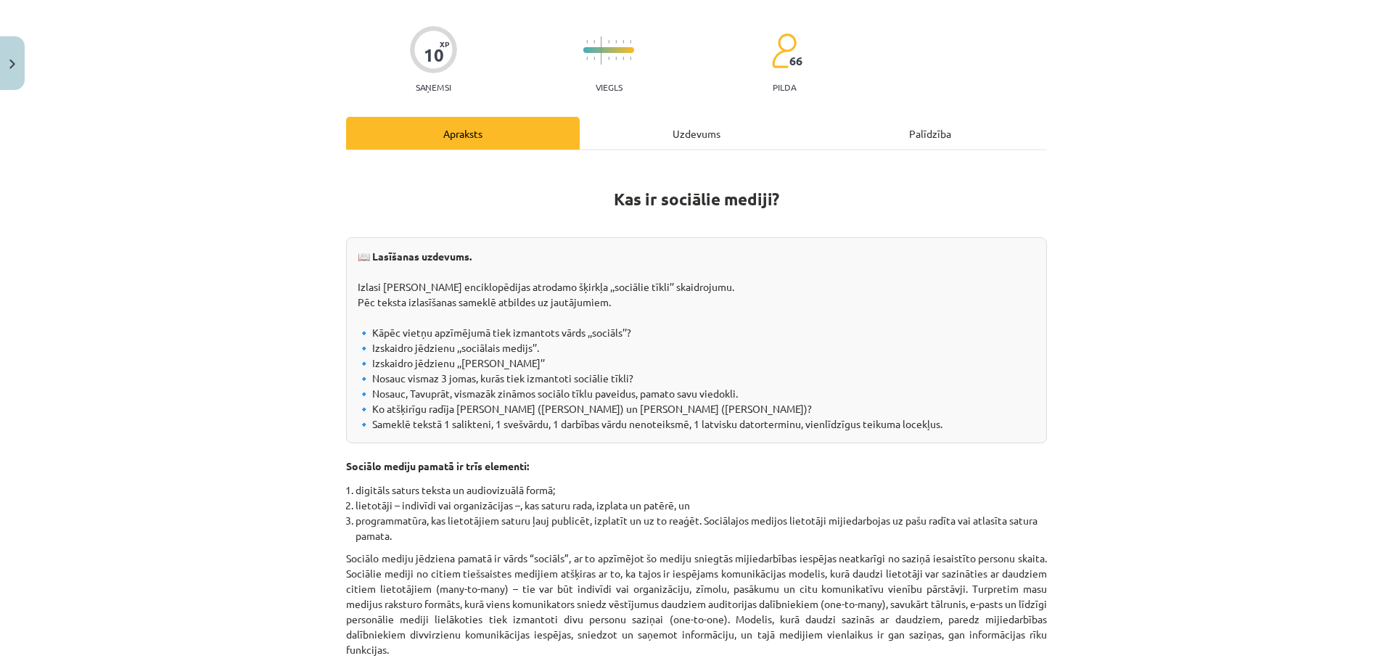
scroll to position [36, 0]
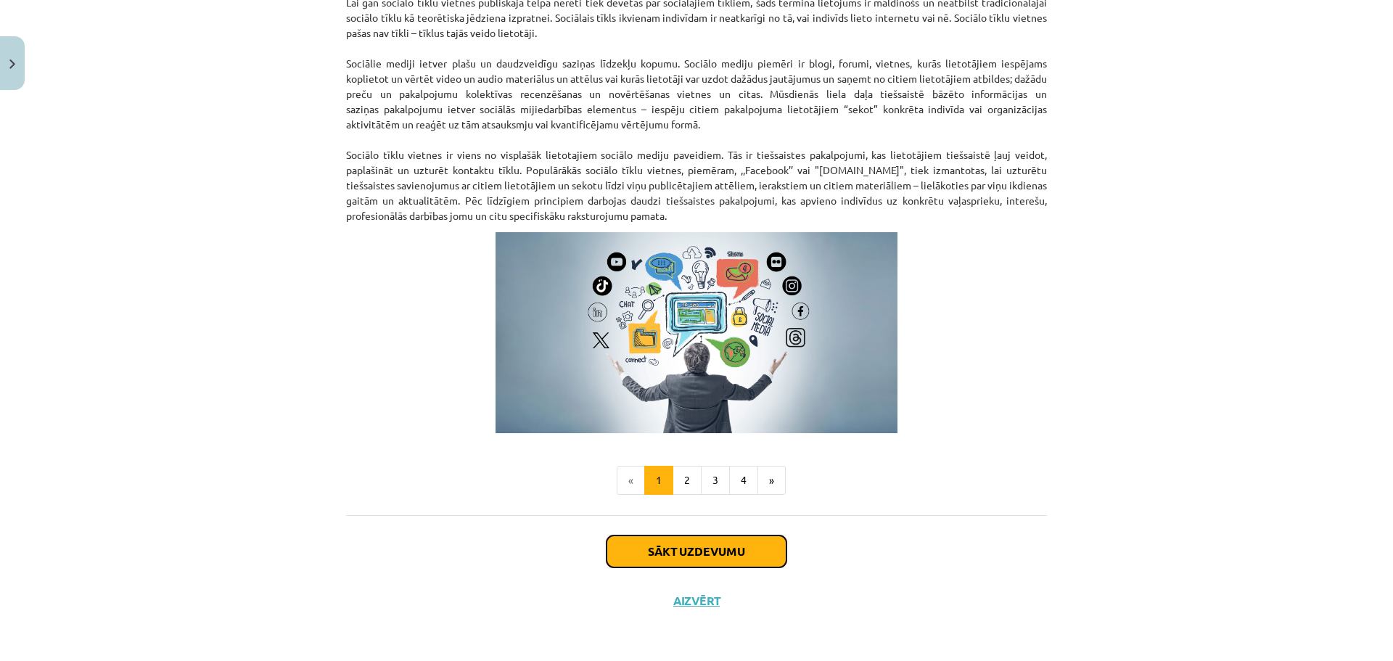
click at [717, 550] on button "Sākt uzdevumu" at bounding box center [696, 551] width 180 height 32
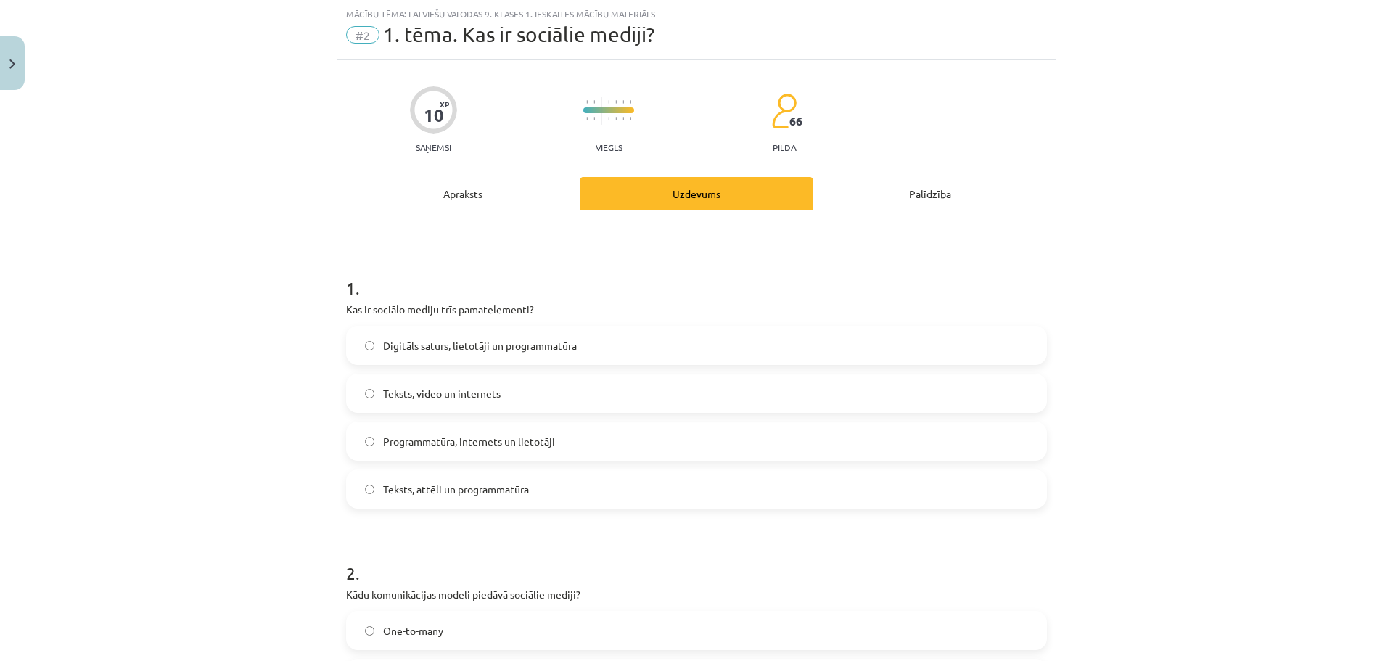
click at [525, 360] on label "Digitāls saturs, lietotāji un programmatūra" at bounding box center [696, 345] width 698 height 36
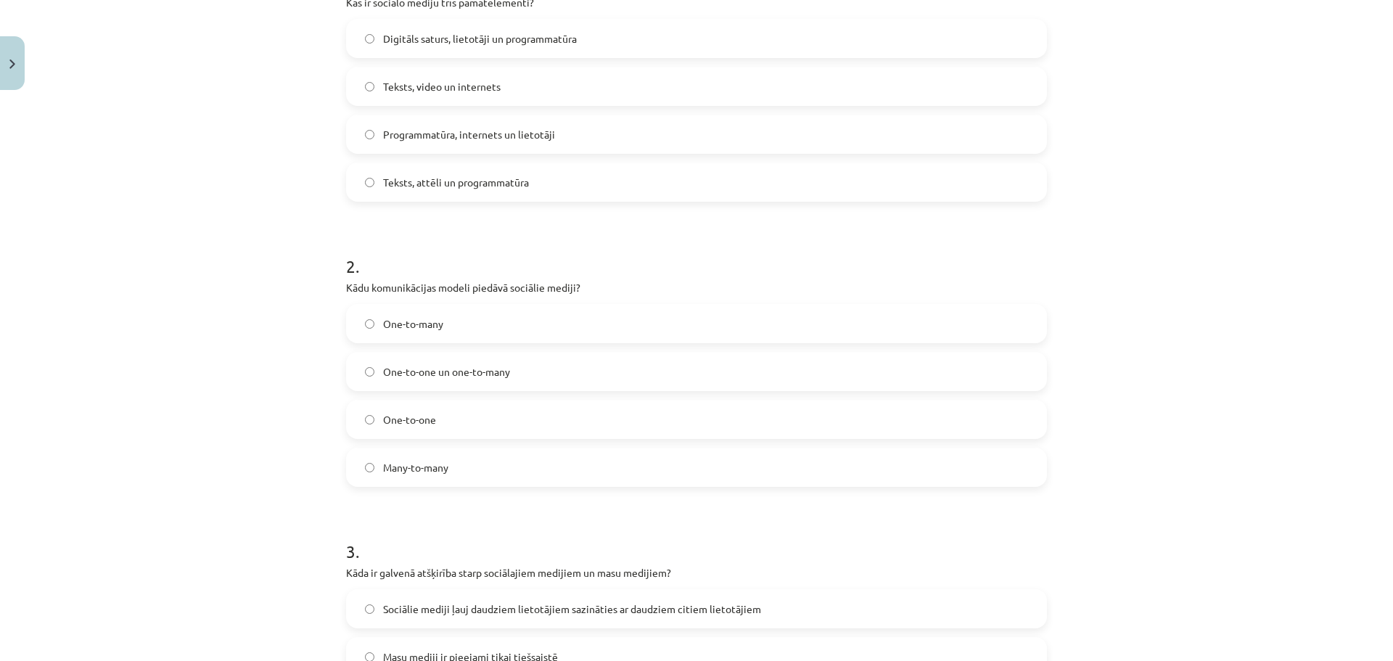
scroll to position [471, 0]
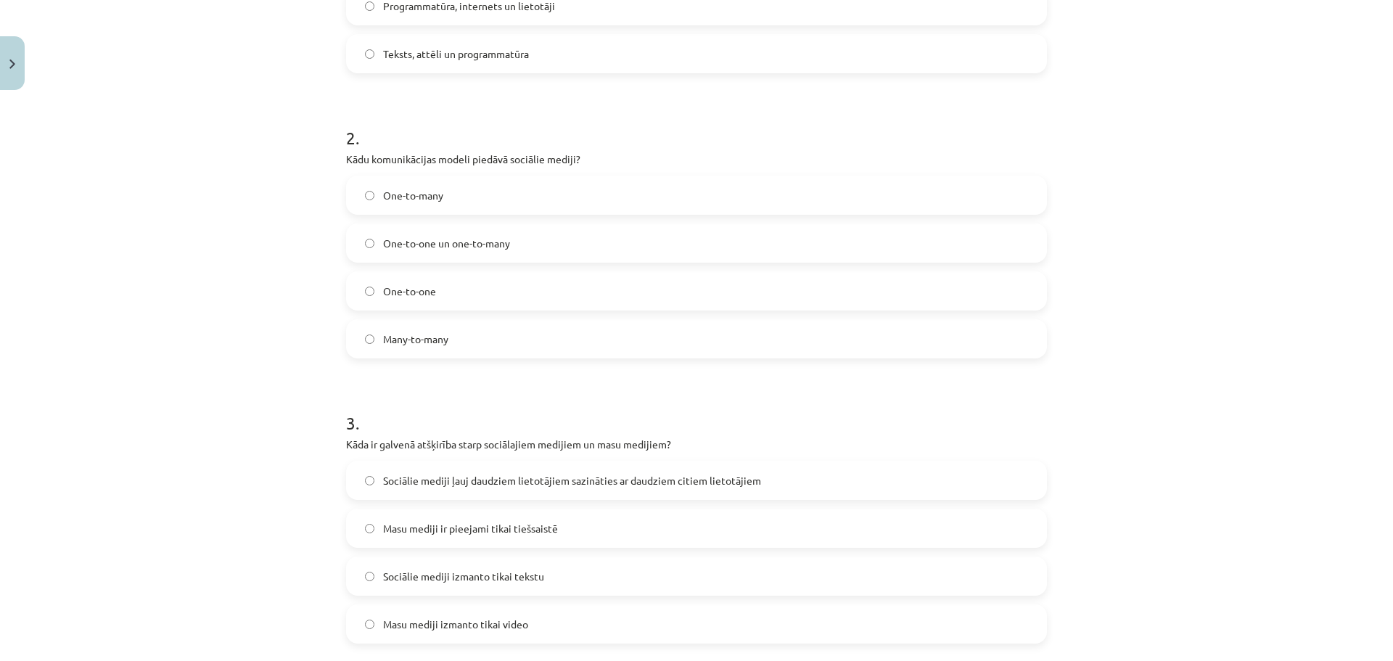
click at [495, 313] on div "One-to-many One-to-one un one-to-many One-to-one Many-to-many" at bounding box center [696, 267] width 701 height 183
click at [492, 329] on label "Many-to-many" at bounding box center [696, 339] width 698 height 36
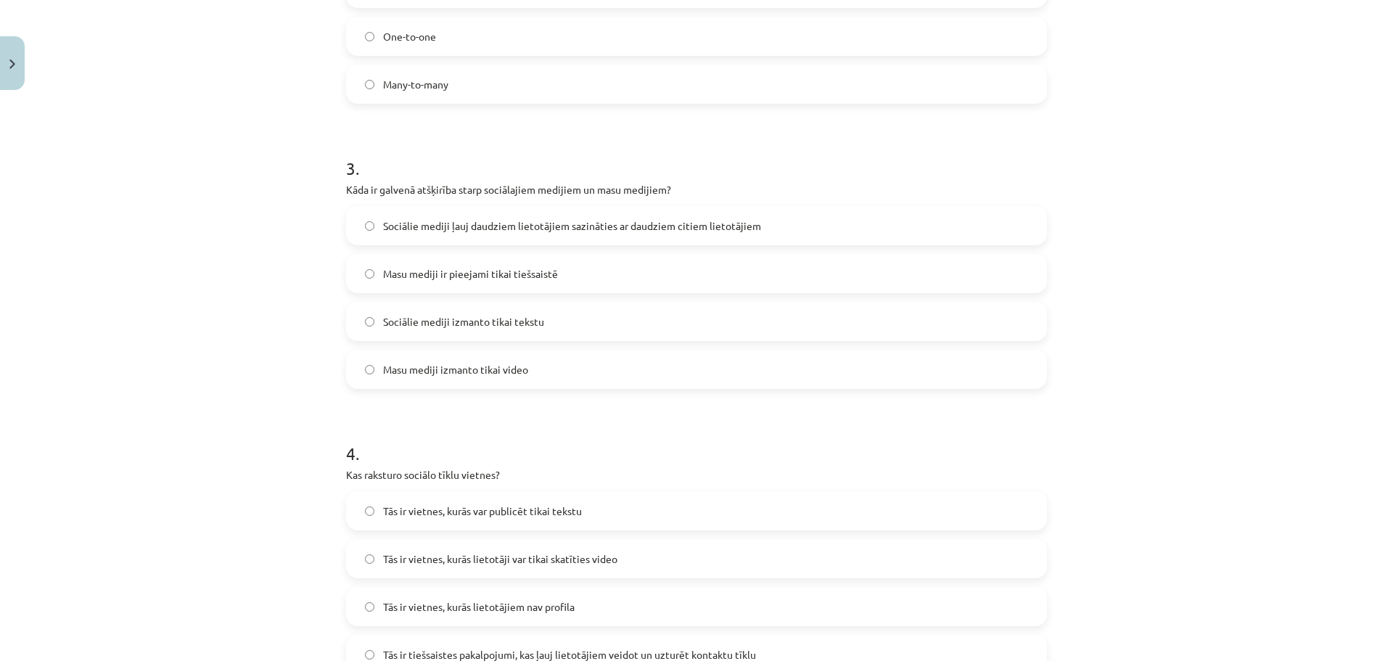
scroll to position [762, 0]
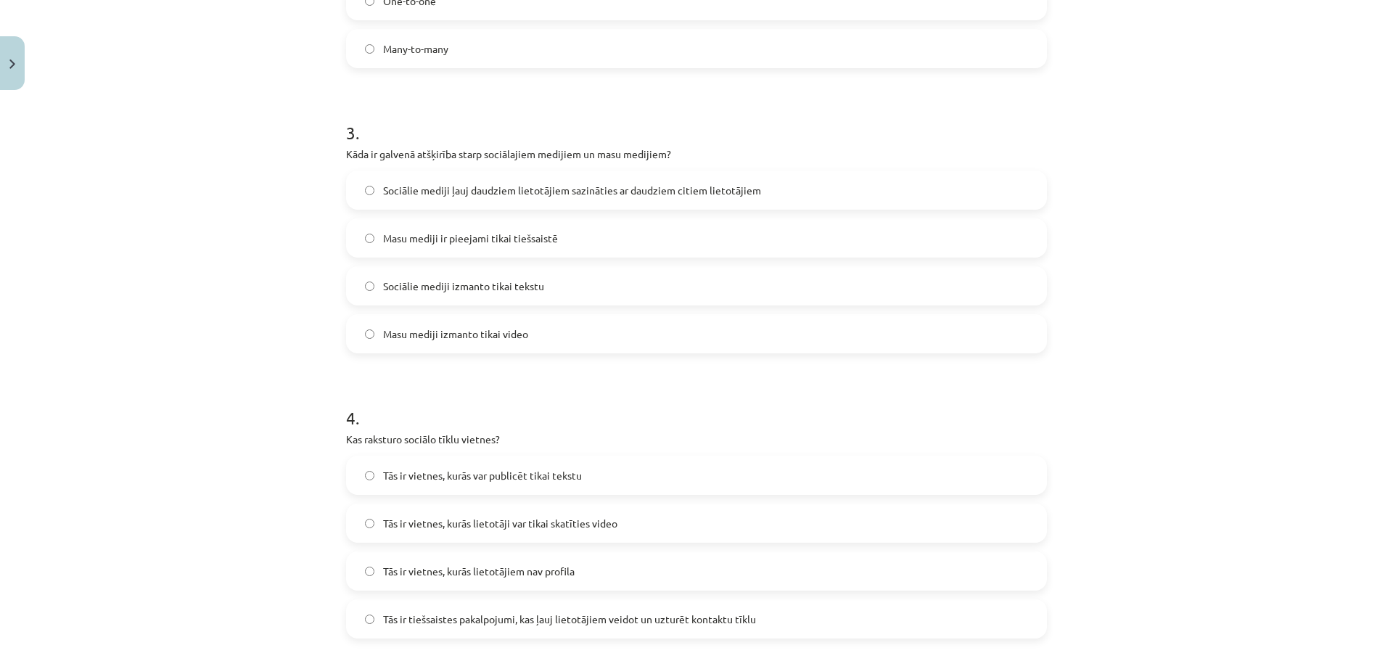
click at [490, 201] on label "Sociālie mediji ļauj daudziem lietotājiem sazināties ar daudziem citiem lietotā…" at bounding box center [696, 190] width 698 height 36
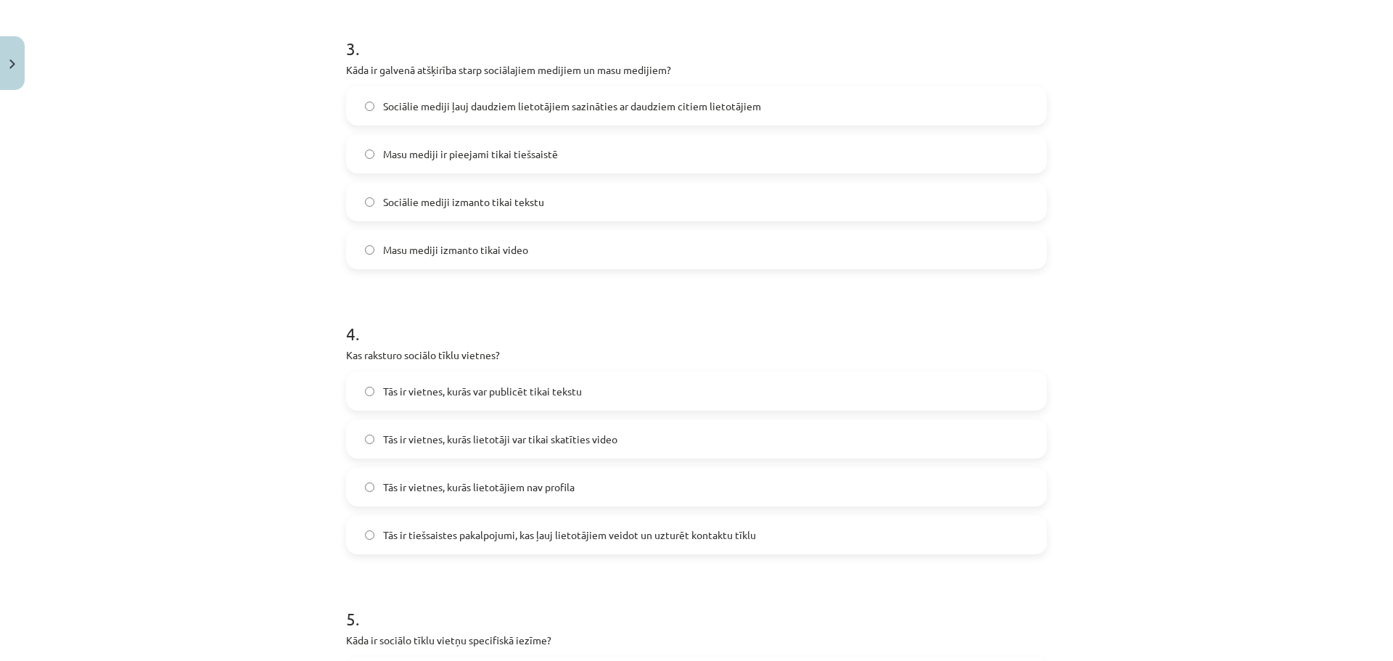
scroll to position [979, 0]
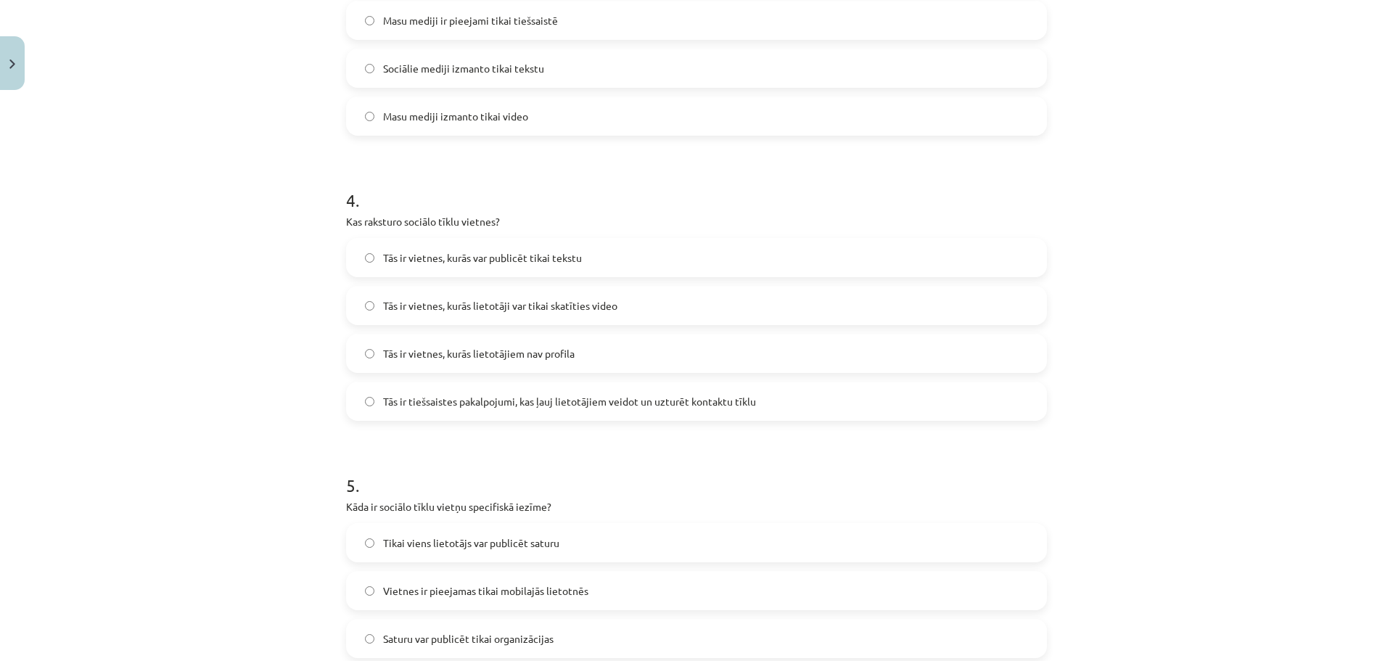
click at [516, 398] on span "Tās ir tiešsaistes pakalpojumi, kas ļauj lietotājiem veidot un uzturēt kontaktu…" at bounding box center [569, 401] width 373 height 15
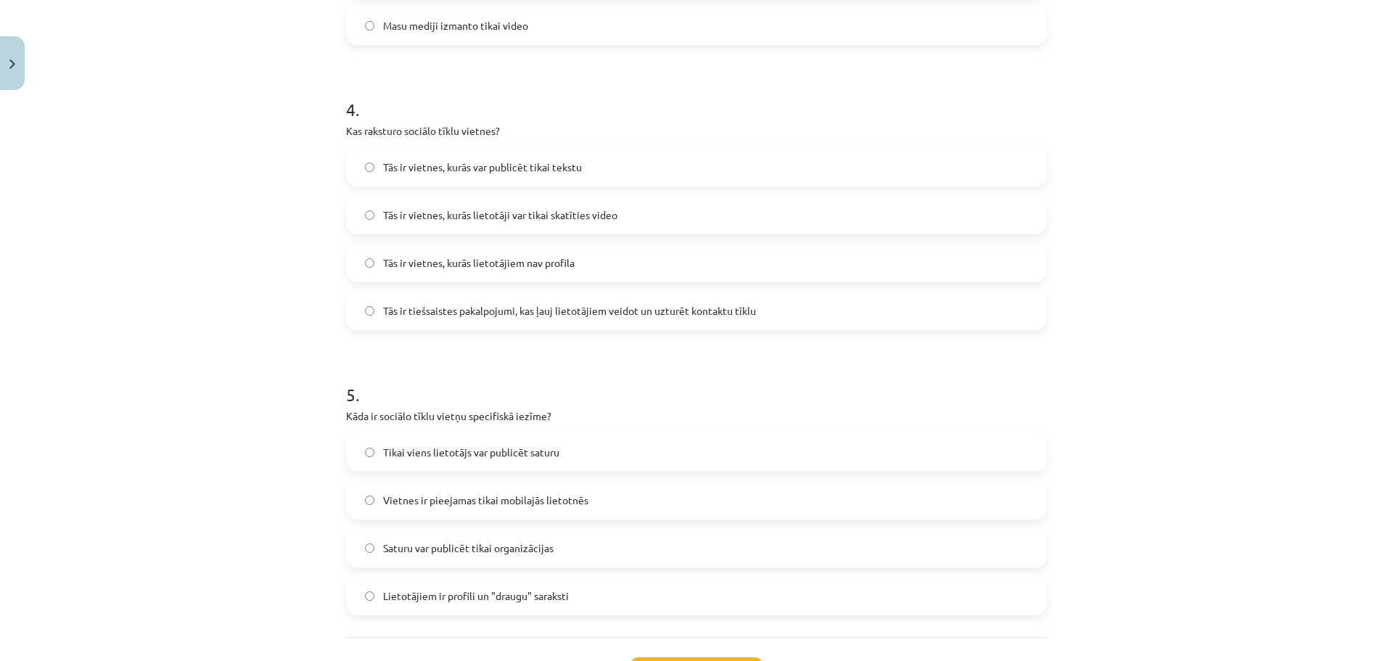
scroll to position [1192, 0]
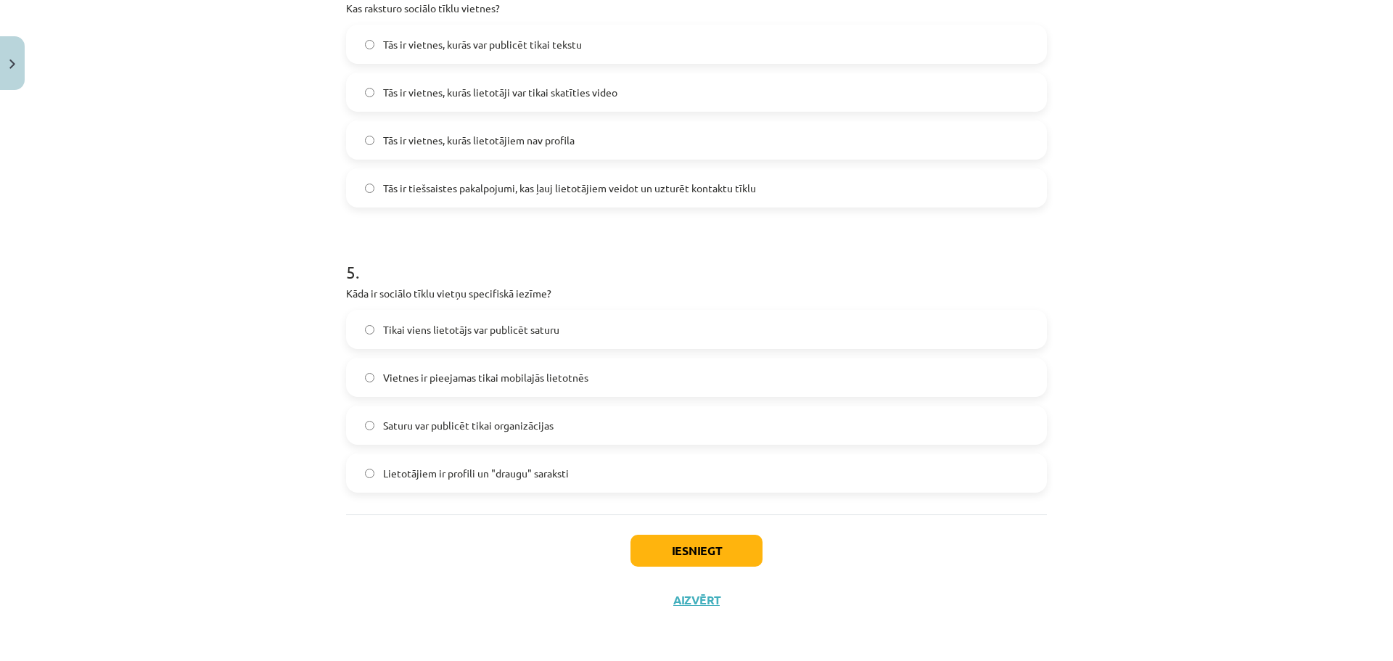
click at [510, 474] on span "Lietotājiem ir profili un "draugu" saraksti" at bounding box center [476, 473] width 186 height 15
click at [646, 534] on div "Iesniegt Aizvērt" at bounding box center [696, 565] width 701 height 102
click at [652, 554] on button "Iesniegt" at bounding box center [696, 551] width 132 height 32
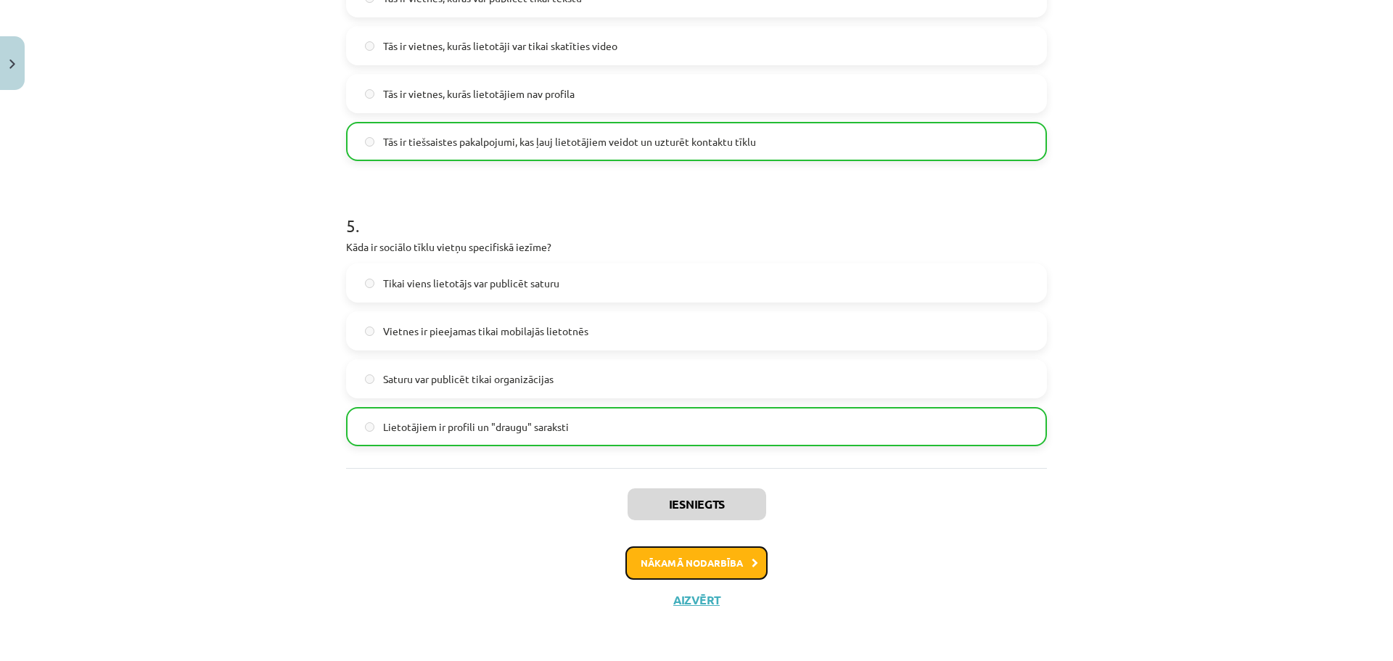
click at [709, 556] on button "Nākamā nodarbība" at bounding box center [696, 562] width 142 height 33
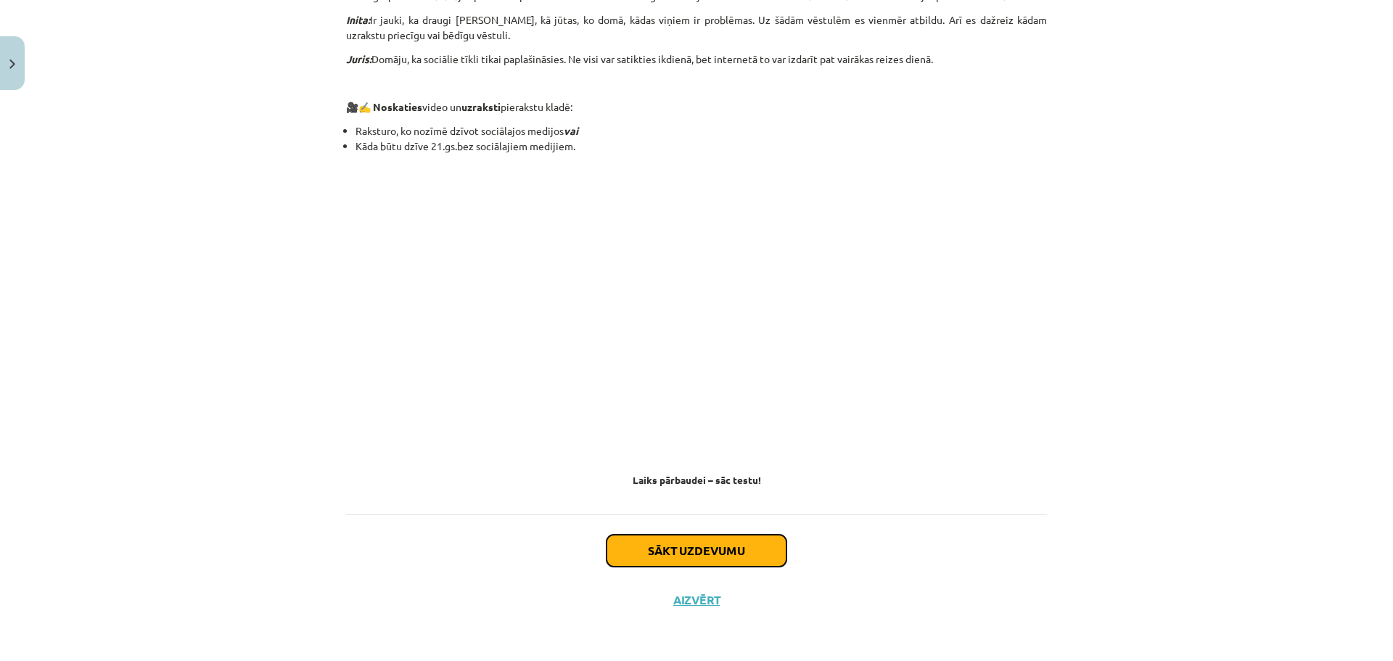
click at [670, 546] on button "Sākt uzdevumu" at bounding box center [696, 551] width 180 height 32
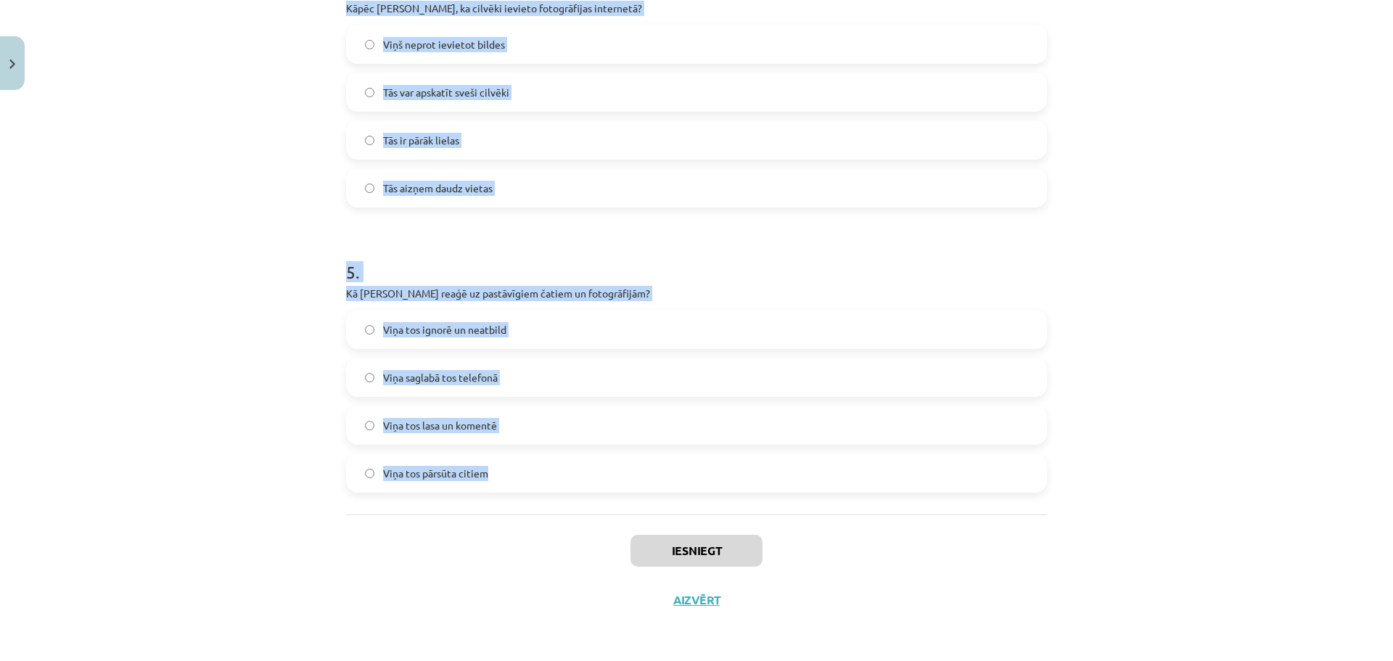
drag, startPoint x: 328, startPoint y: 286, endPoint x: 696, endPoint y: 481, distance: 416.3
click at [696, 481] on div "Mācību tēma: Latviešu valodas 9. klases 1. ieskaites mācību materiāls #3 2. tēm…" at bounding box center [696, 330] width 1393 height 661
copy form "1 . Kas, pēc Jura domām, ir ļoti populārs mūsdienās? Avīzes Televīzija Radio So…"
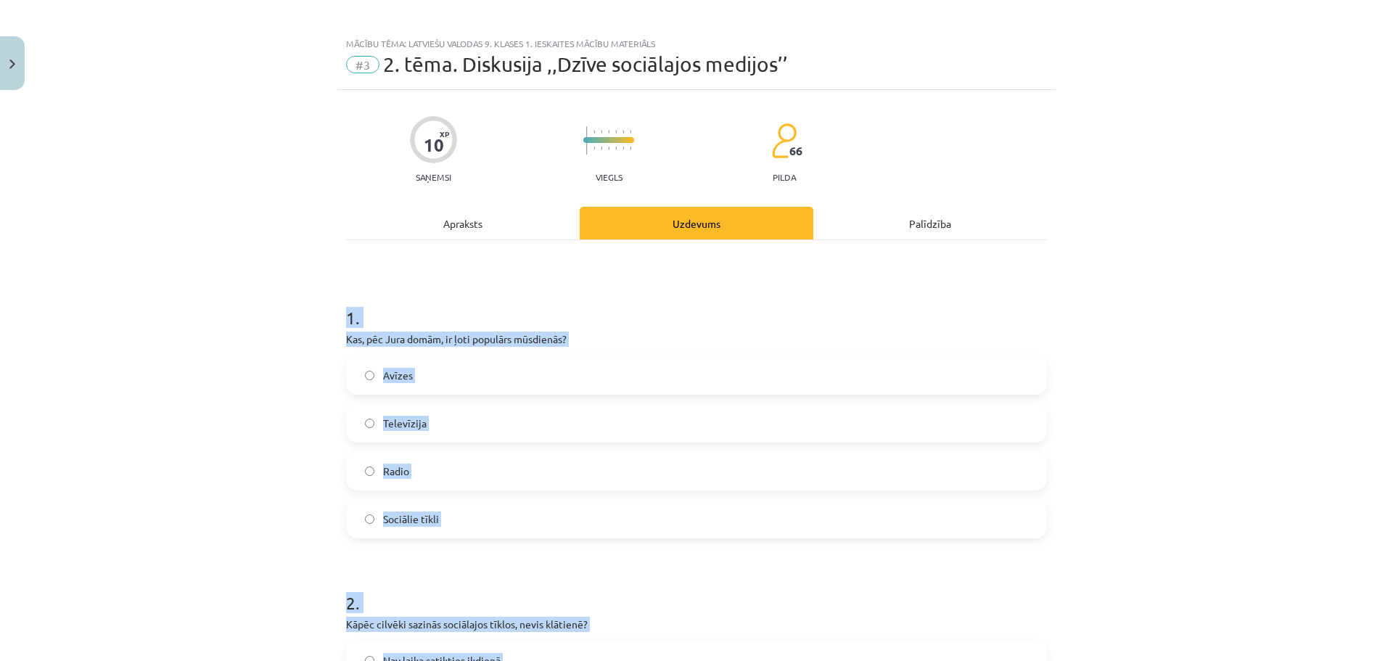
scroll to position [0, 0]
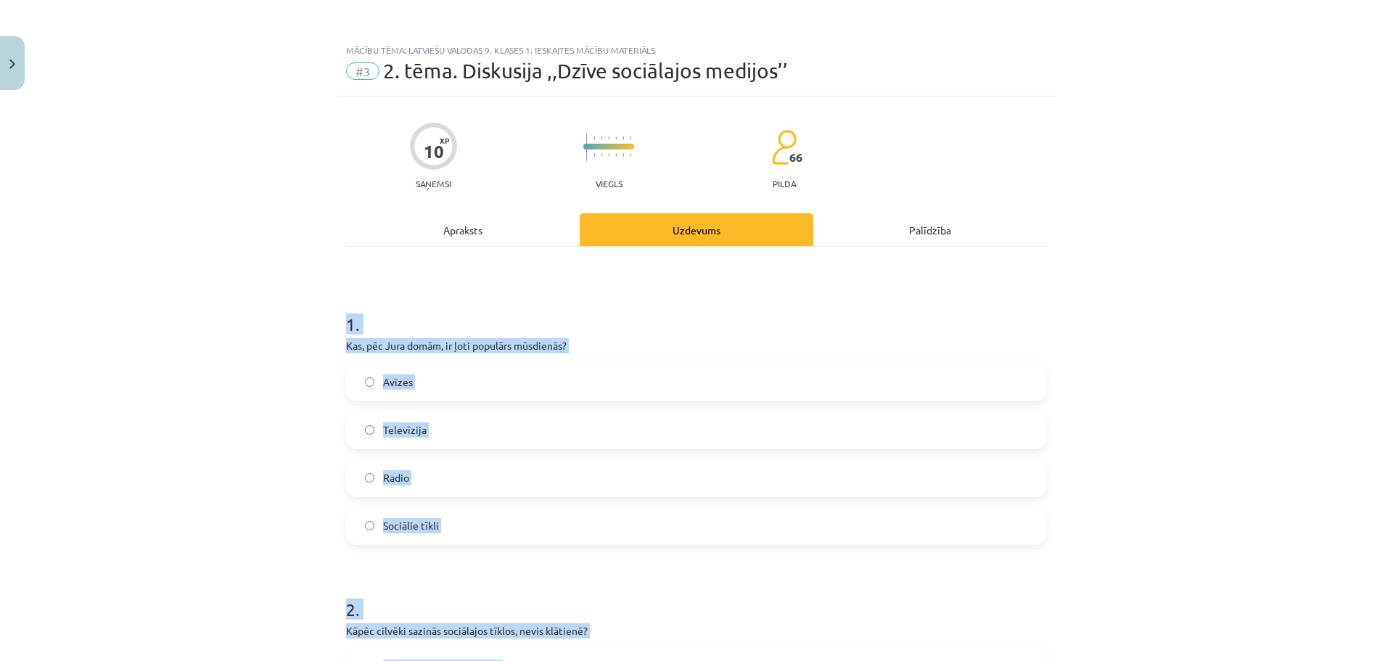
click at [608, 310] on h1 "1 ." at bounding box center [696, 311] width 701 height 45
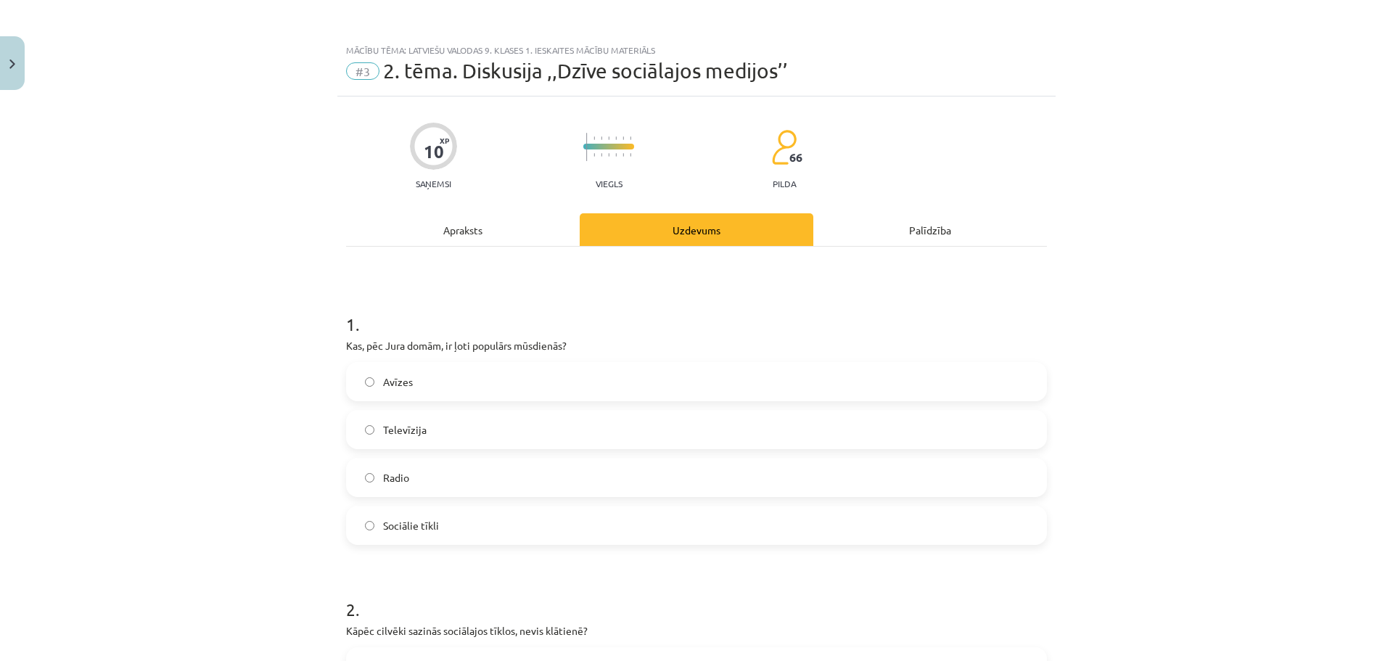
click at [543, 519] on label "Sociālie tīkli" at bounding box center [696, 525] width 698 height 36
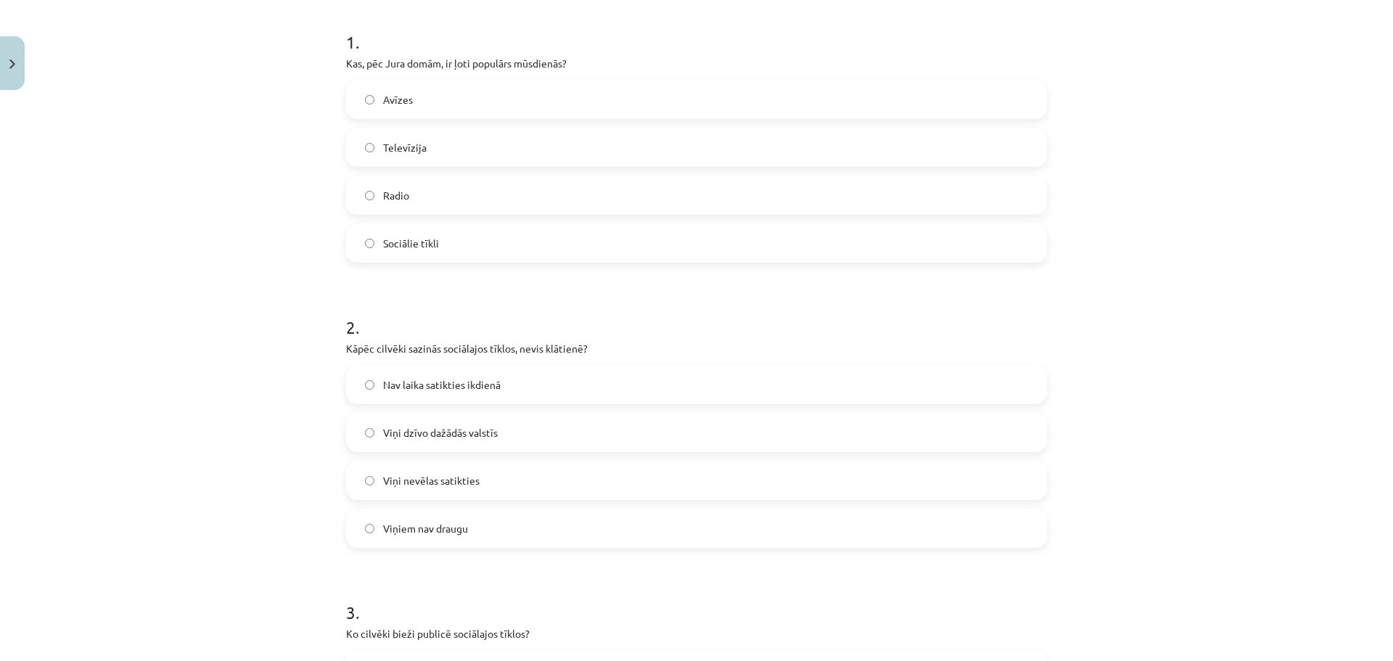
scroll to position [363, 0]
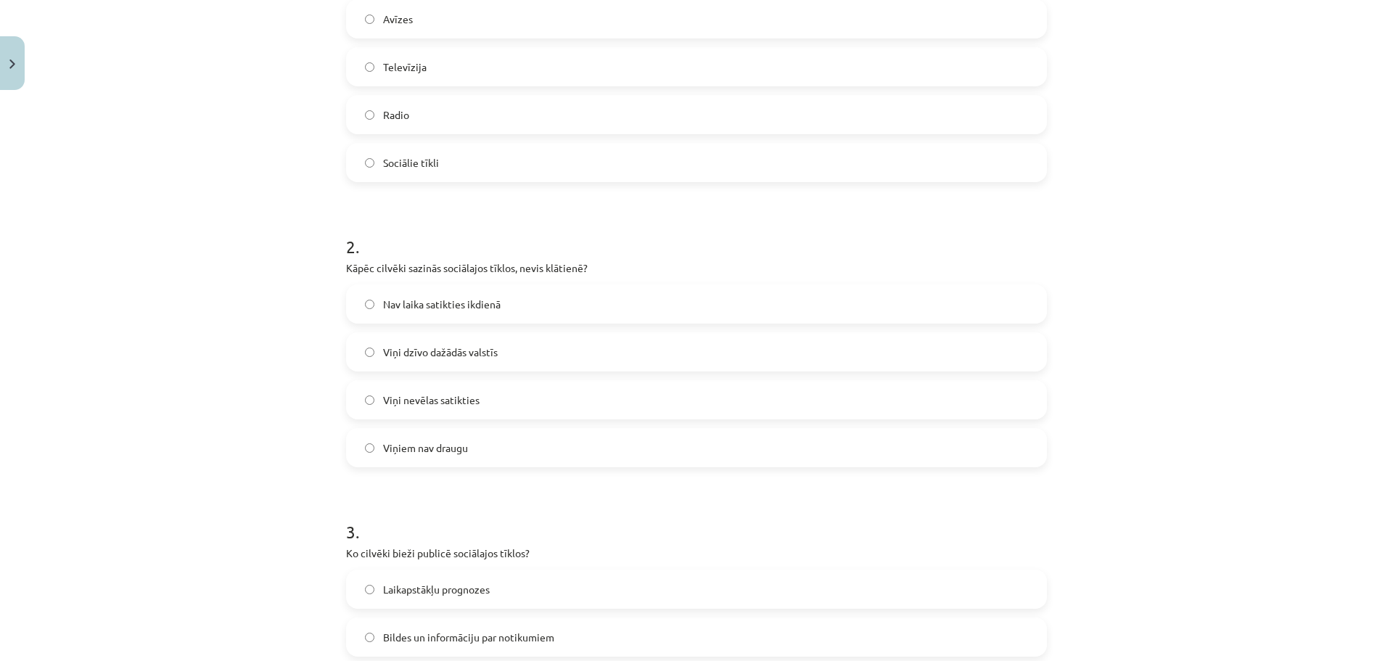
click at [492, 434] on label "Viņiem nav draugu" at bounding box center [696, 447] width 698 height 36
click at [487, 313] on label "Nav laika satikties ikdienā" at bounding box center [696, 304] width 698 height 36
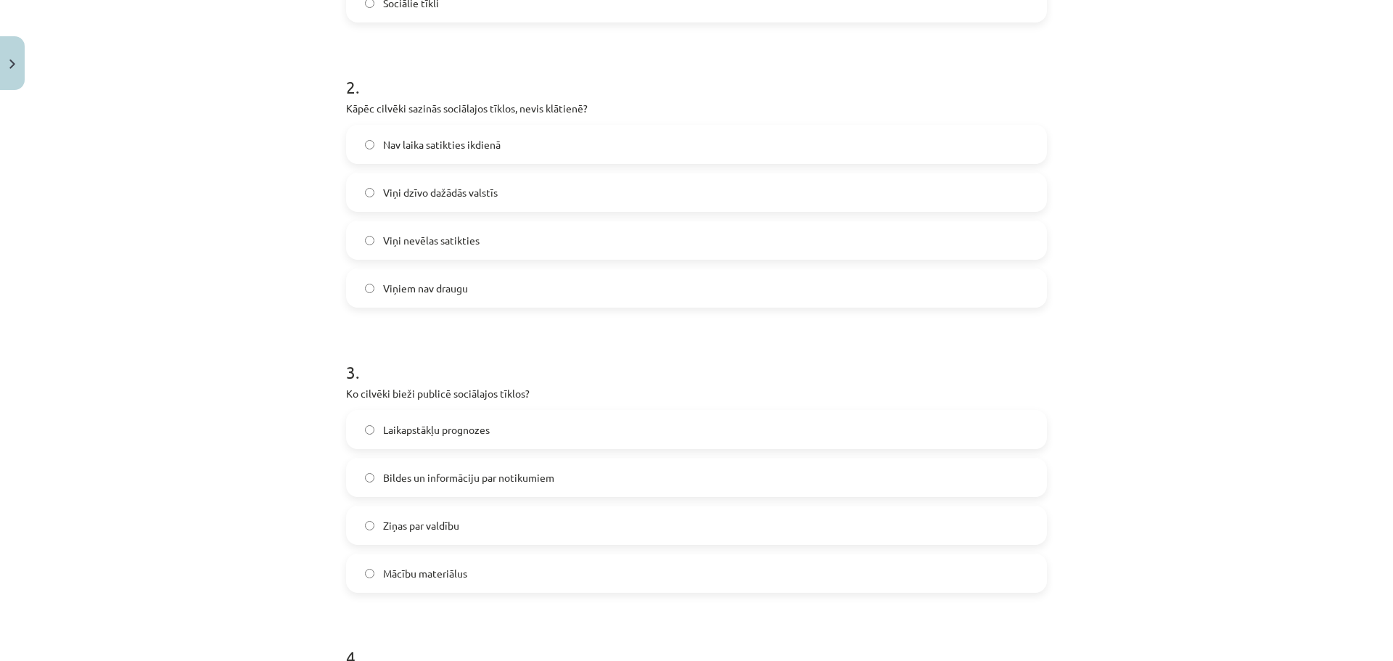
scroll to position [653, 0]
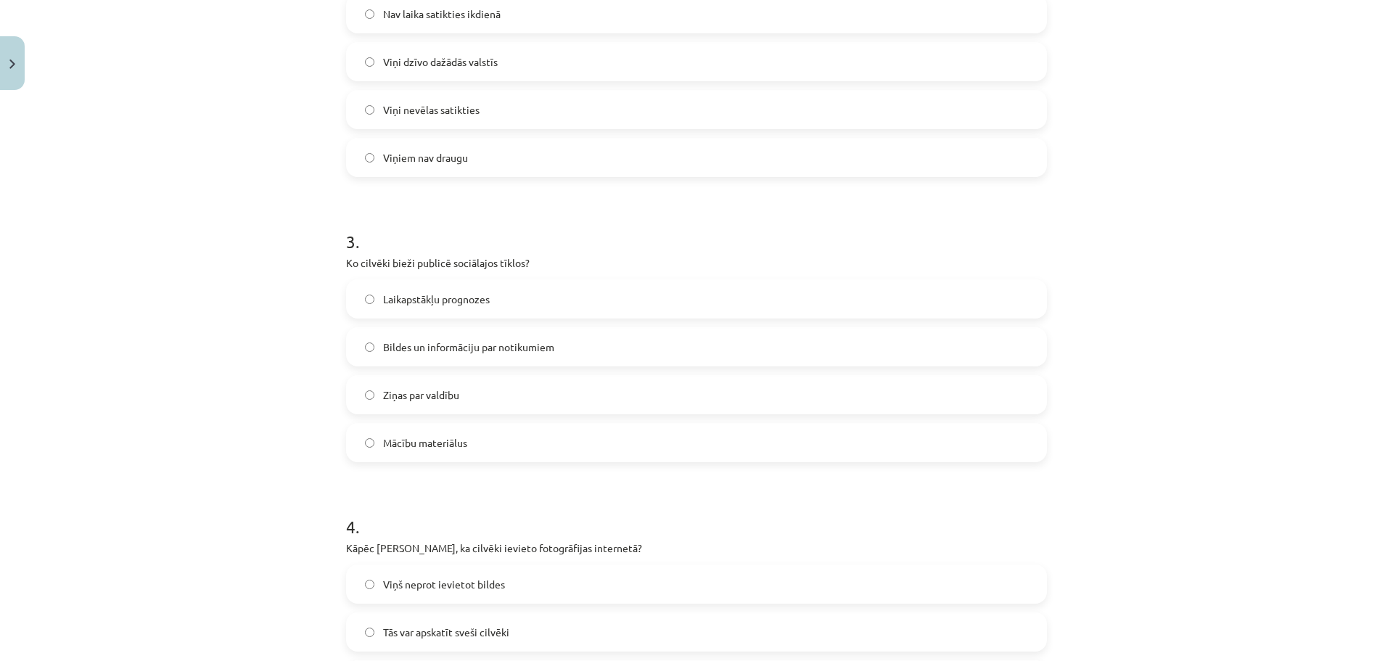
click at [471, 353] on span "Bildes un informāciju par notikumiem" at bounding box center [468, 346] width 171 height 15
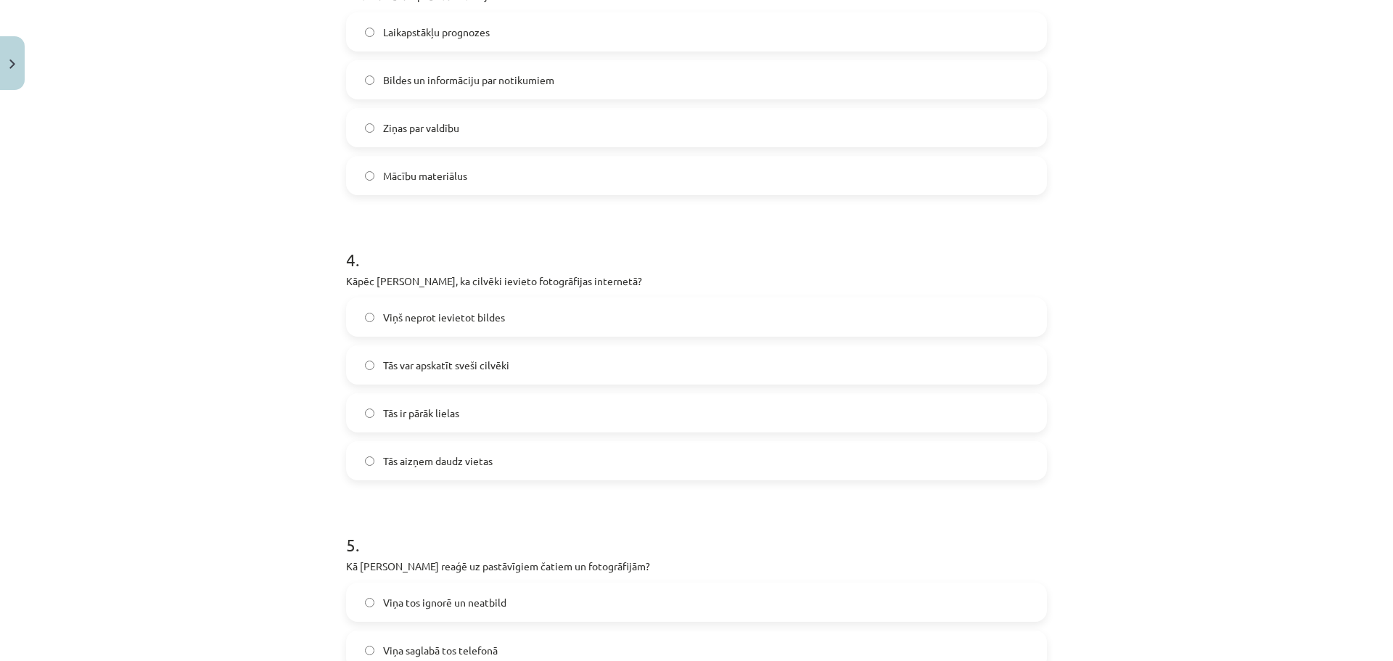
scroll to position [943, 0]
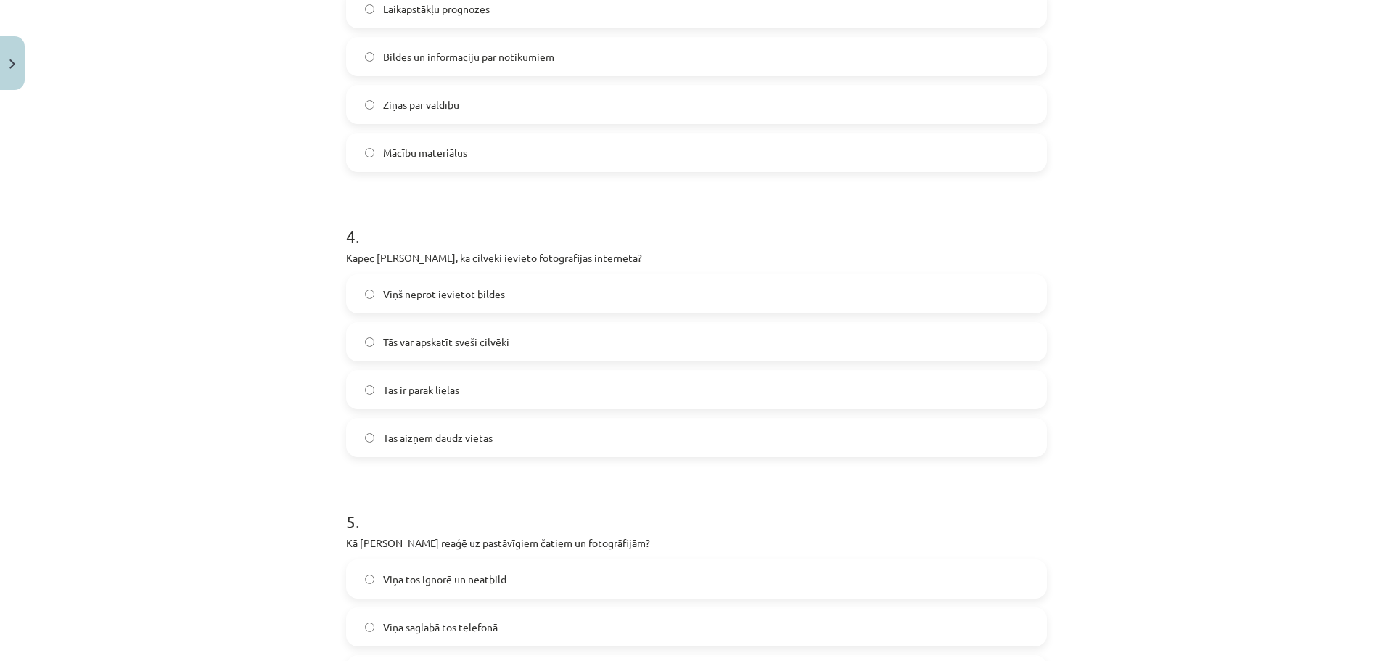
click at [486, 331] on label "Tās var apskatīt sveši cilvēki" at bounding box center [696, 341] width 698 height 36
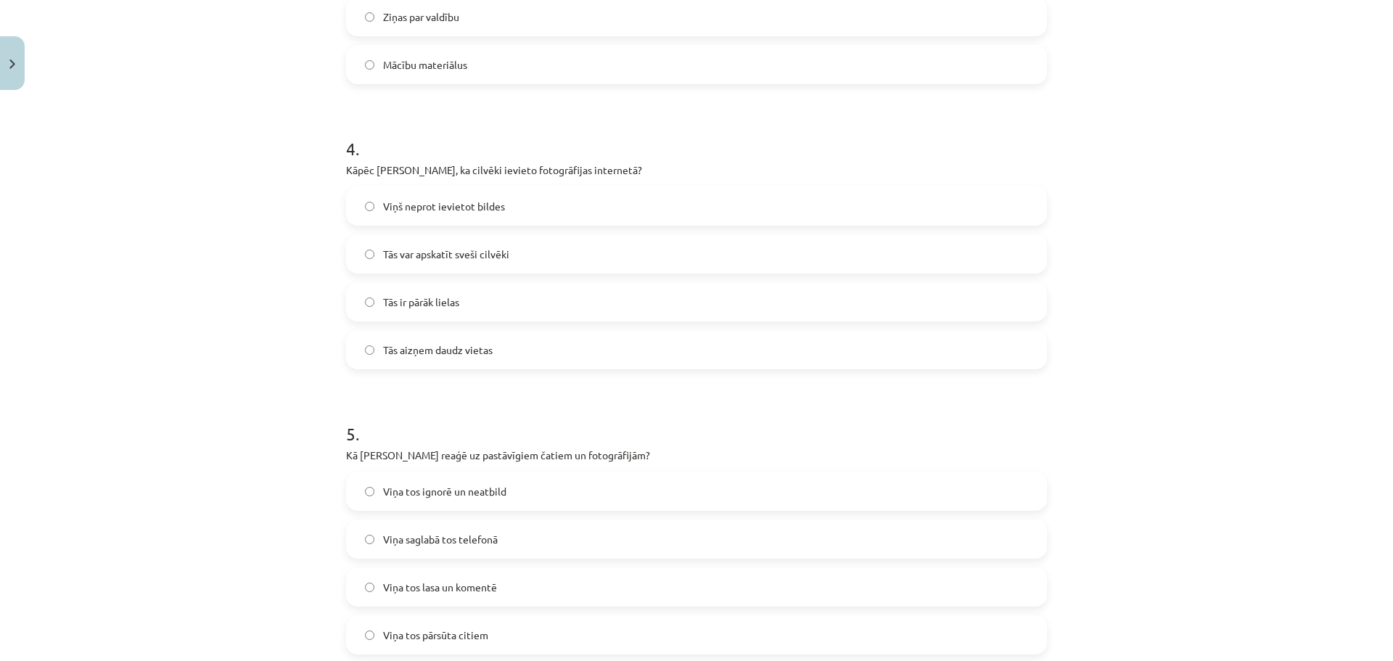
scroll to position [1192, 0]
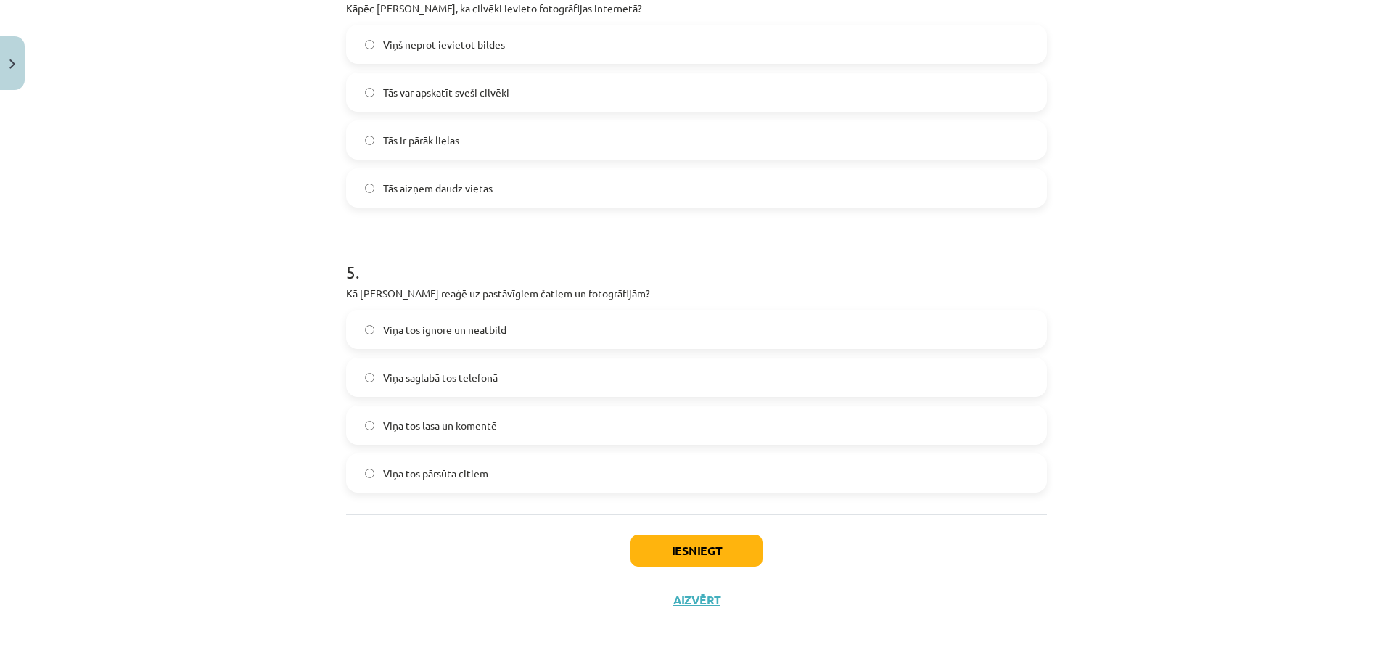
click at [529, 426] on label "Viņa tos lasa un komentē" at bounding box center [696, 425] width 698 height 36
click at [679, 550] on button "Iesniegt" at bounding box center [696, 551] width 132 height 32
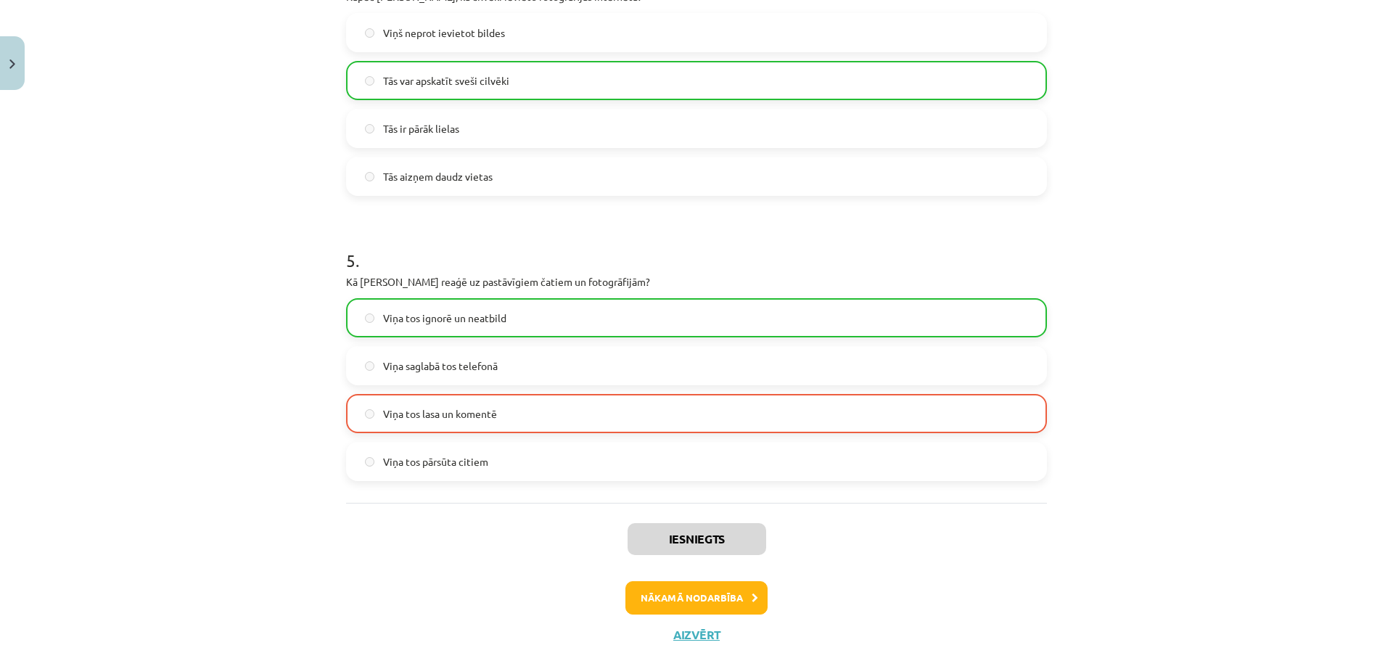
scroll to position [1239, 0]
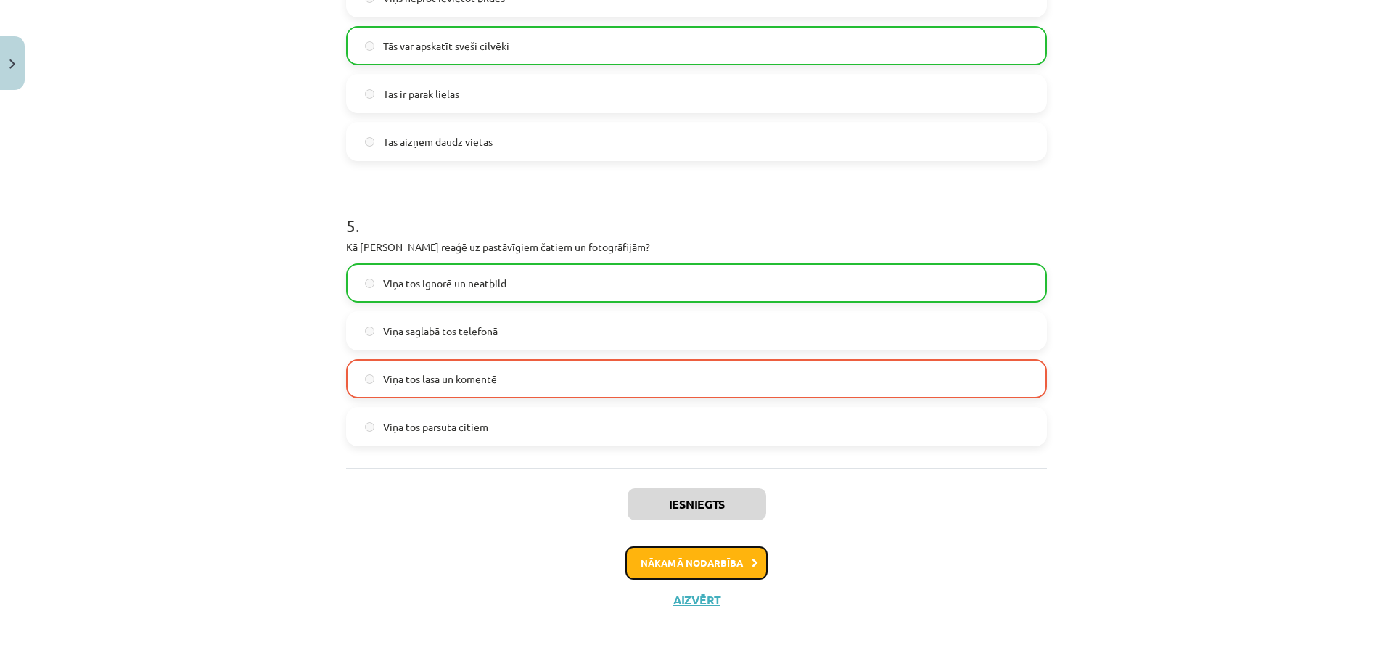
click at [734, 554] on button "Nākamā nodarbība" at bounding box center [696, 562] width 142 height 33
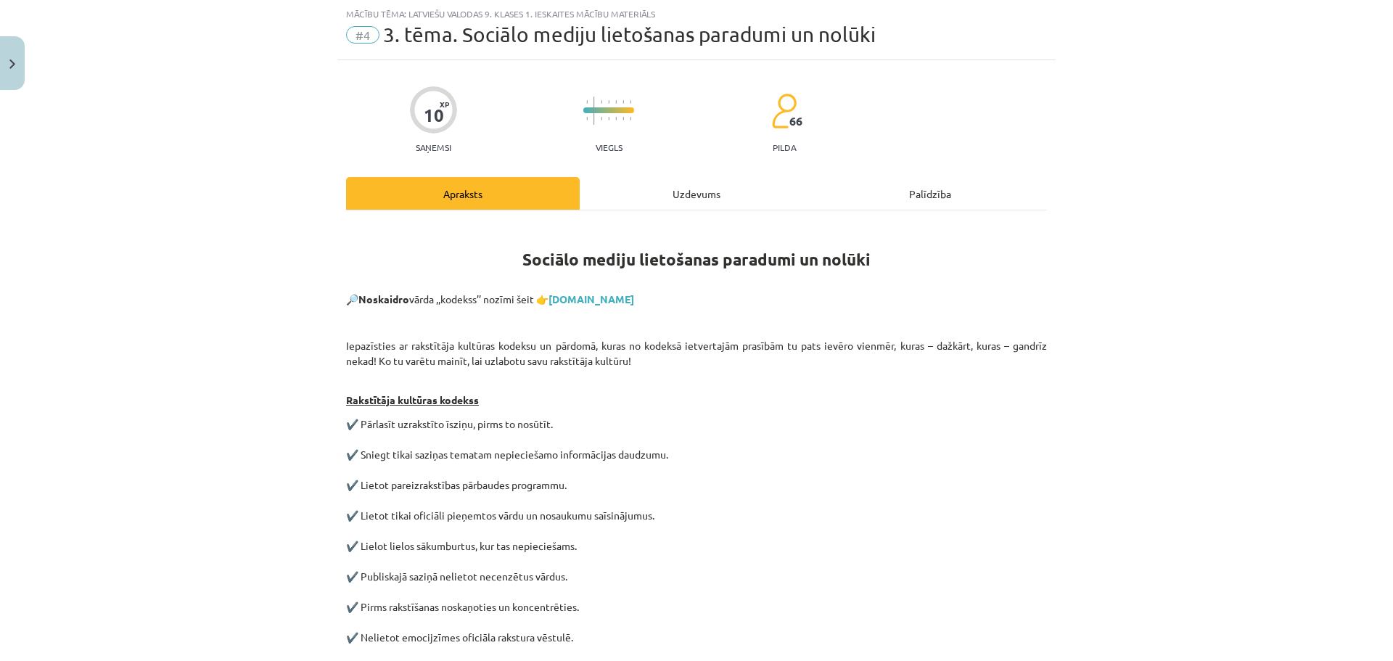
scroll to position [593, 0]
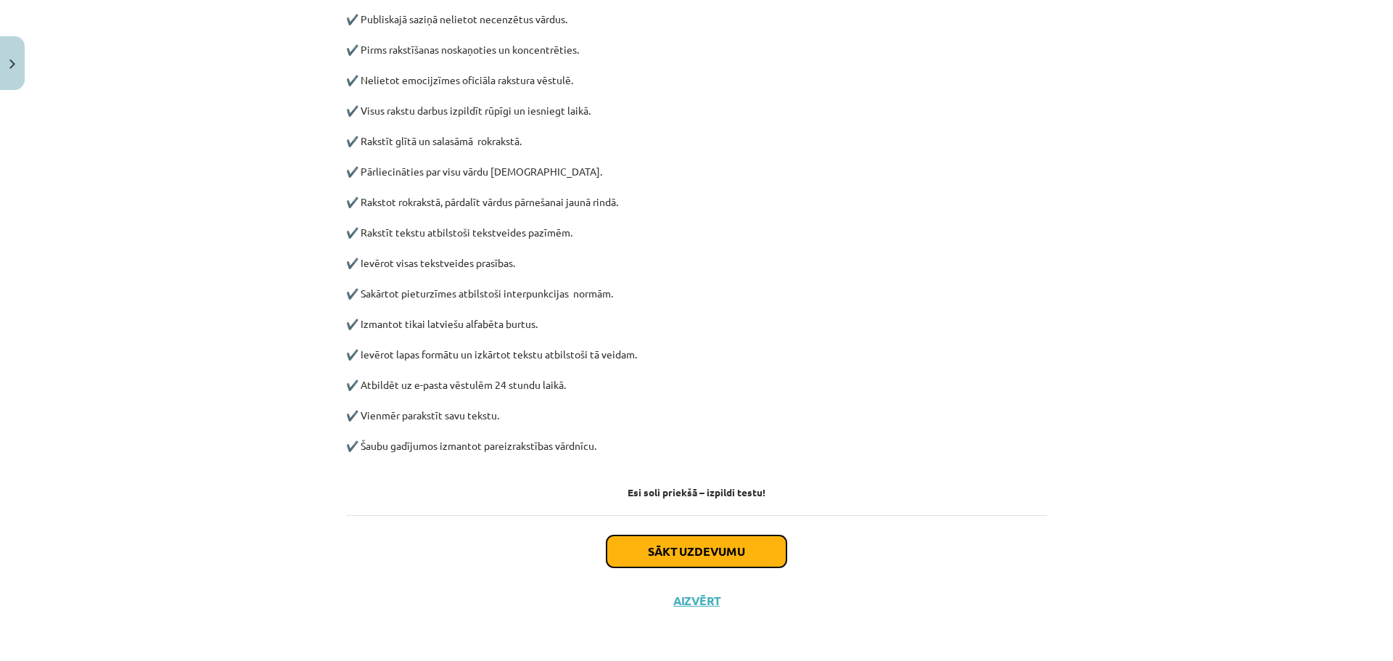
click at [699, 538] on button "Sākt uzdevumu" at bounding box center [696, 551] width 180 height 32
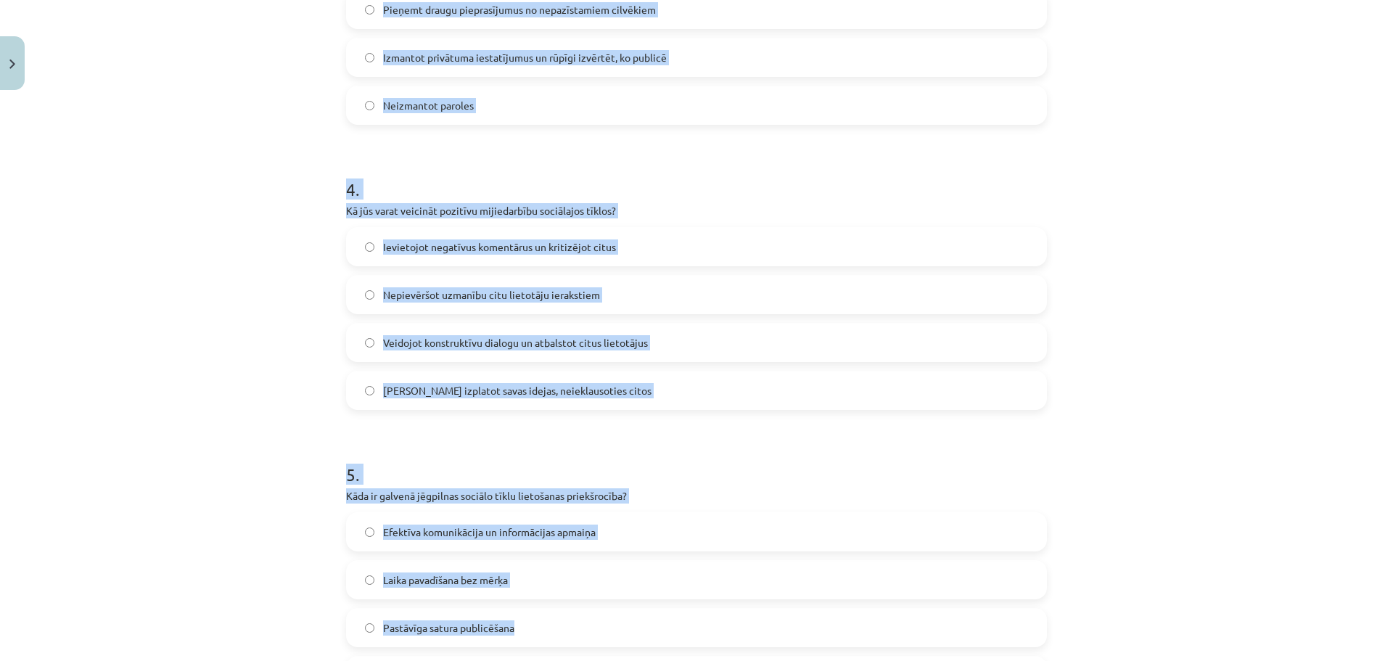
scroll to position [1120, 0]
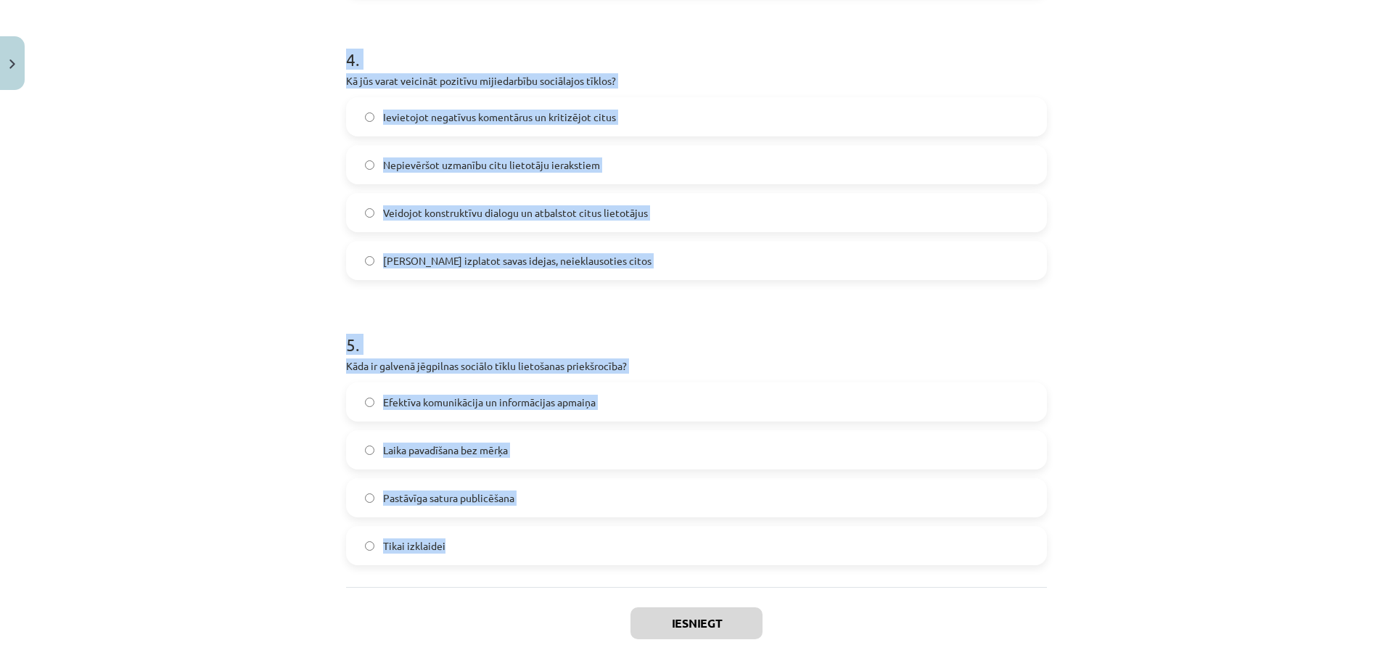
drag, startPoint x: 334, startPoint y: 170, endPoint x: 773, endPoint y: 521, distance: 562.1
copy form "Kā rīkoties, ja saņemat aizdomīgu ziņojumu vai drauga pieprasījumu? Pieņemt to …"
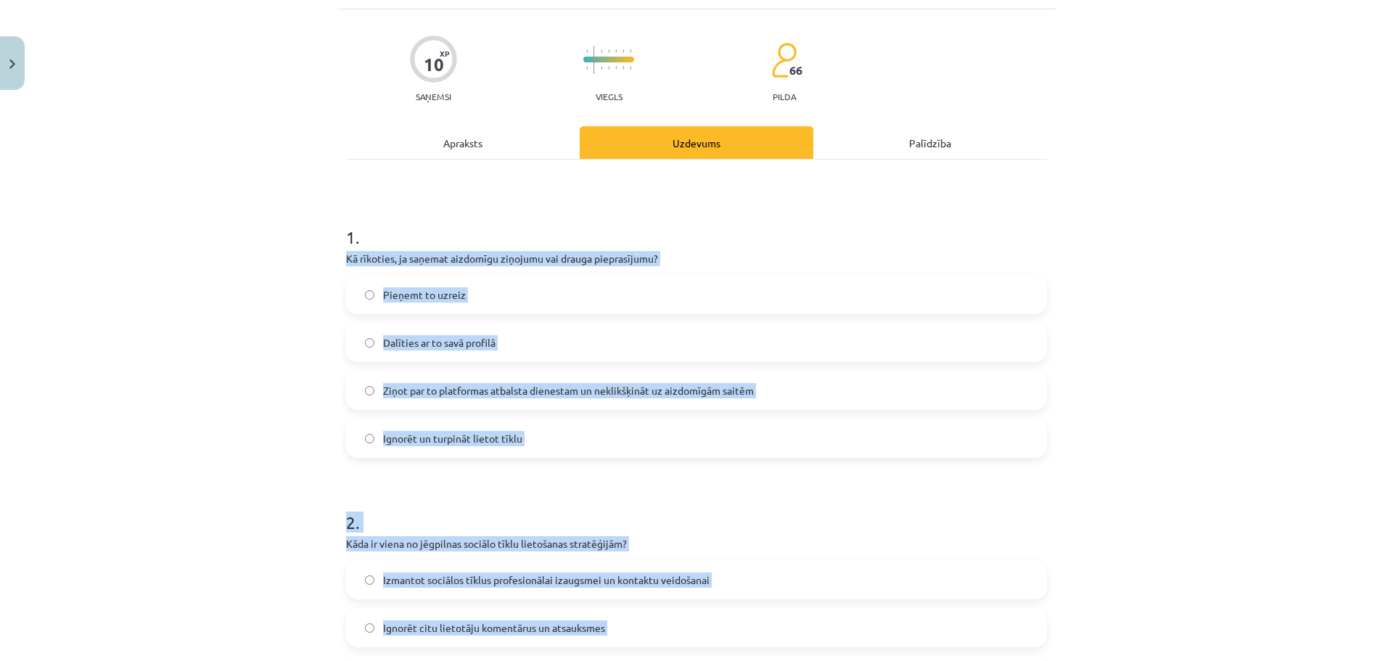
scroll to position [32, 0]
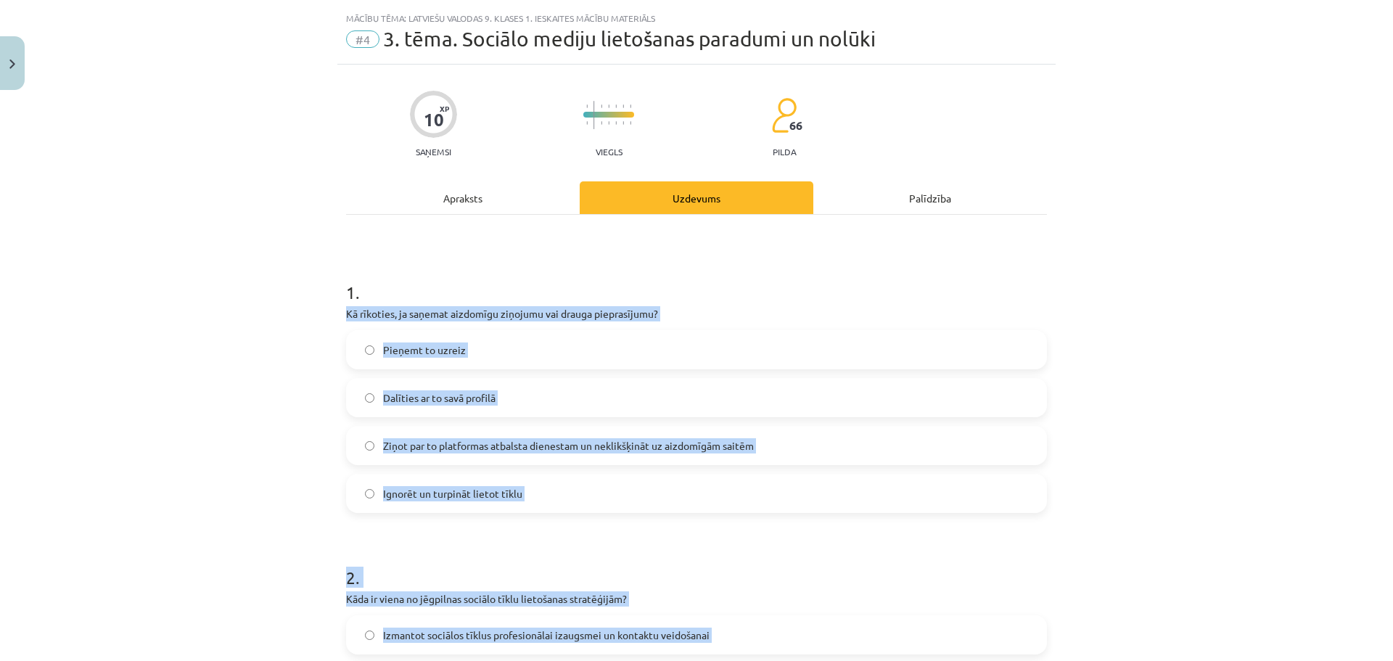
click at [732, 434] on label "Ziņot par to platformas atbalsta dienestam un neklikšķināt uz aizdomīgām saitēm" at bounding box center [696, 445] width 698 height 36
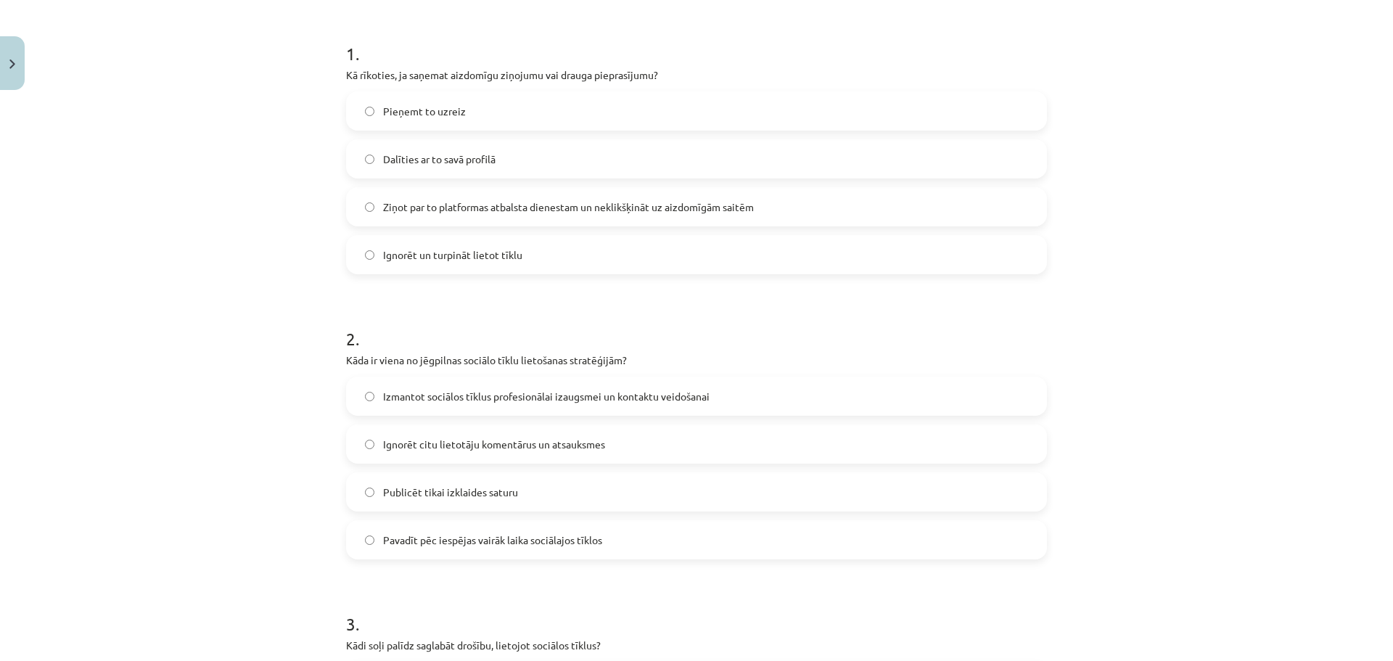
scroll to position [395, 0]
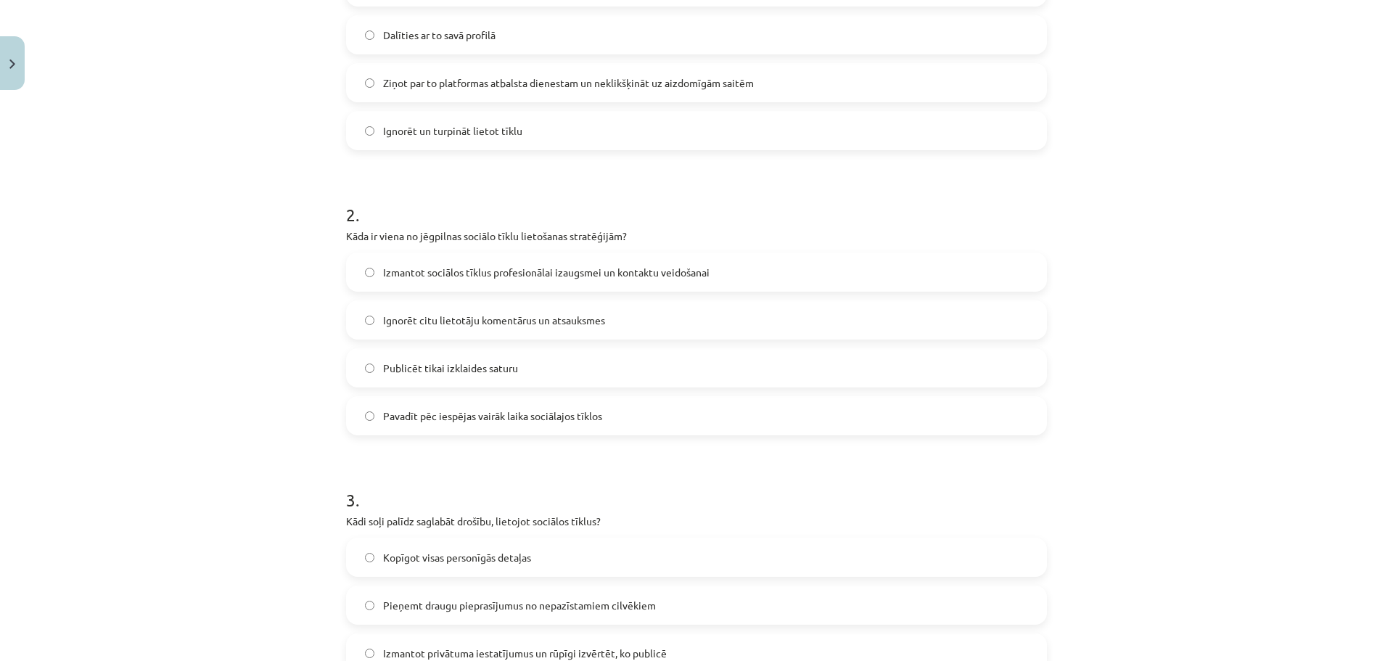
click at [501, 273] on span "Izmantot sociālos tīklus profesionālai izaugsmei un kontaktu veidošanai" at bounding box center [546, 272] width 326 height 15
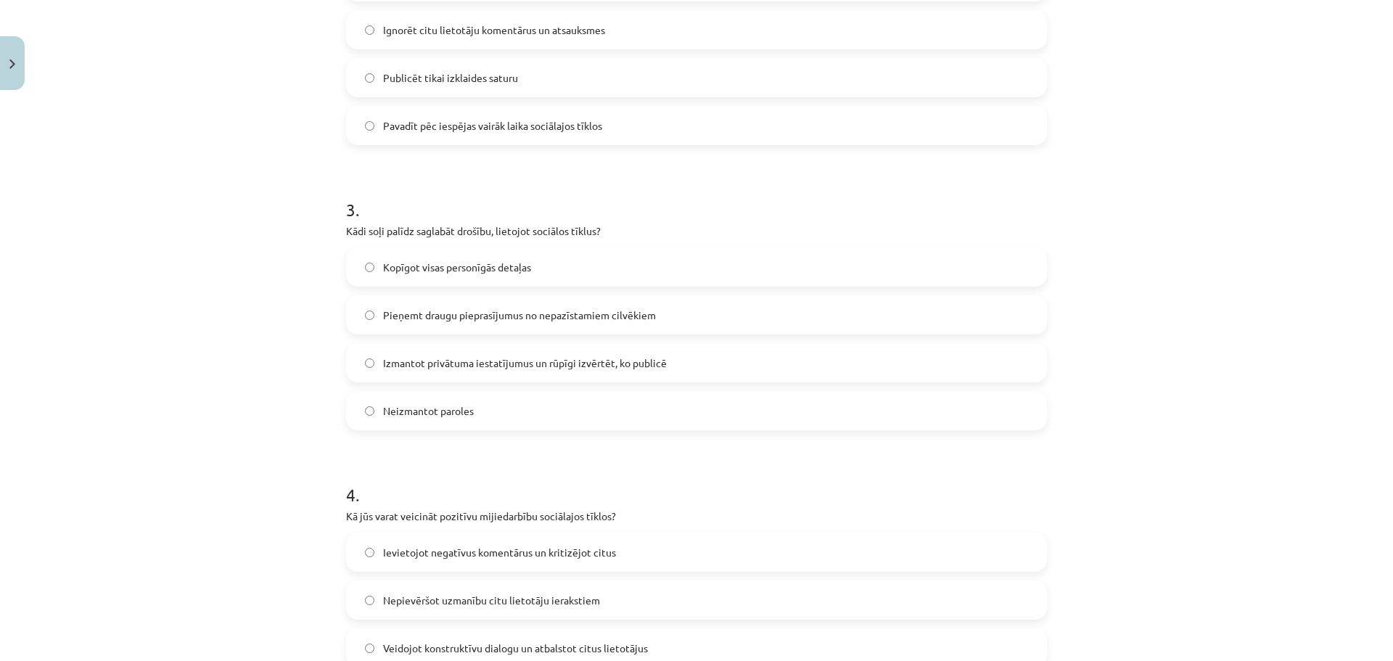
scroll to position [830, 0]
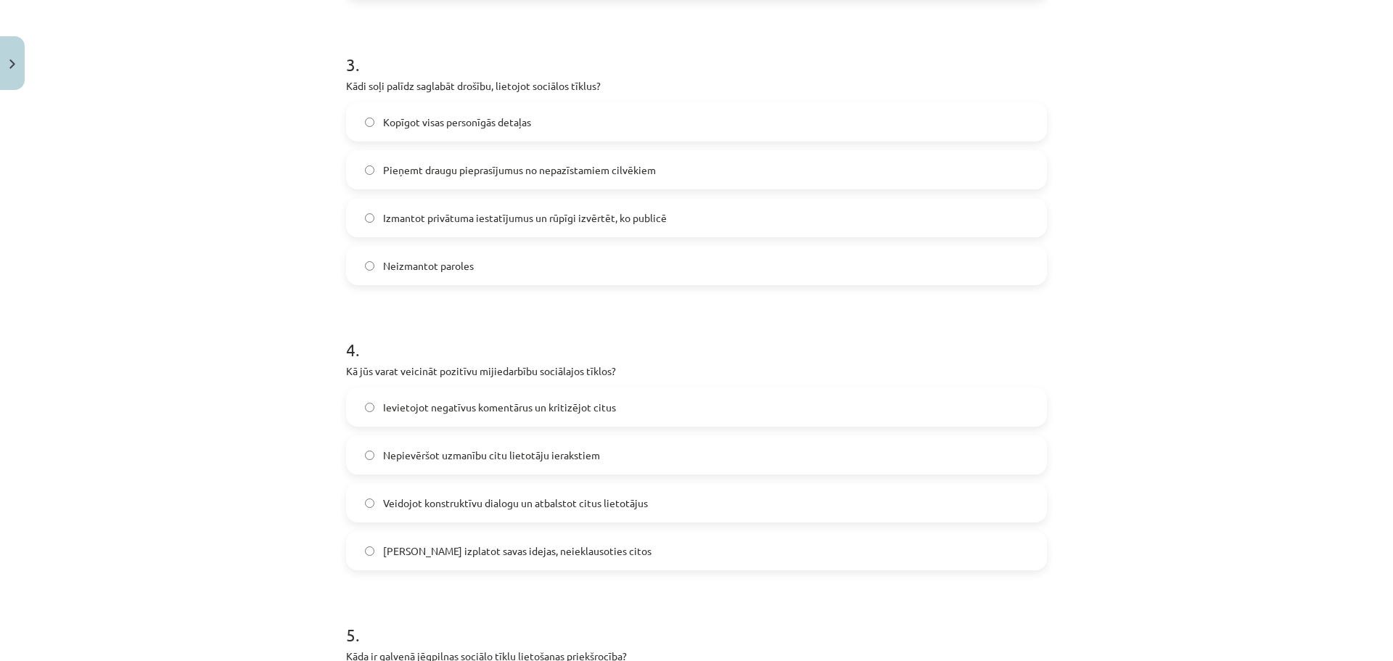
click at [506, 227] on label "Izmantot privātuma iestatījumus un rūpīgi izvērtēt, ko publicē" at bounding box center [696, 217] width 698 height 36
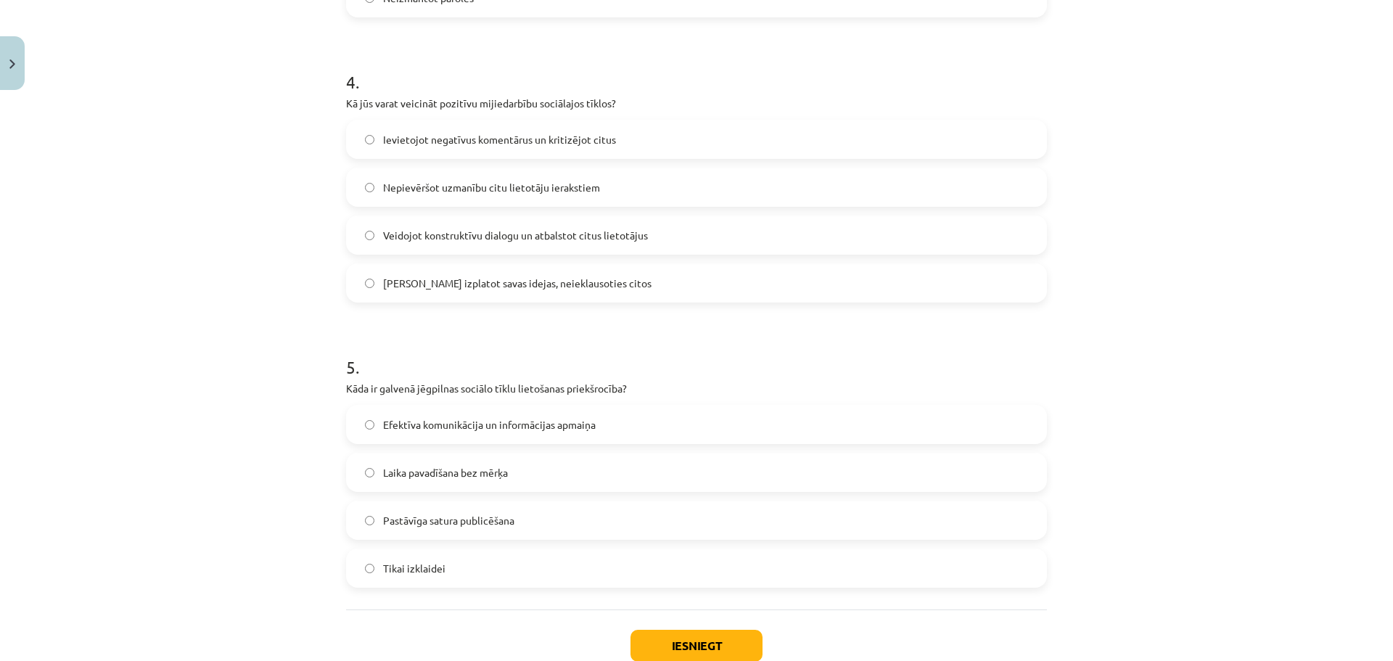
scroll to position [1120, 0]
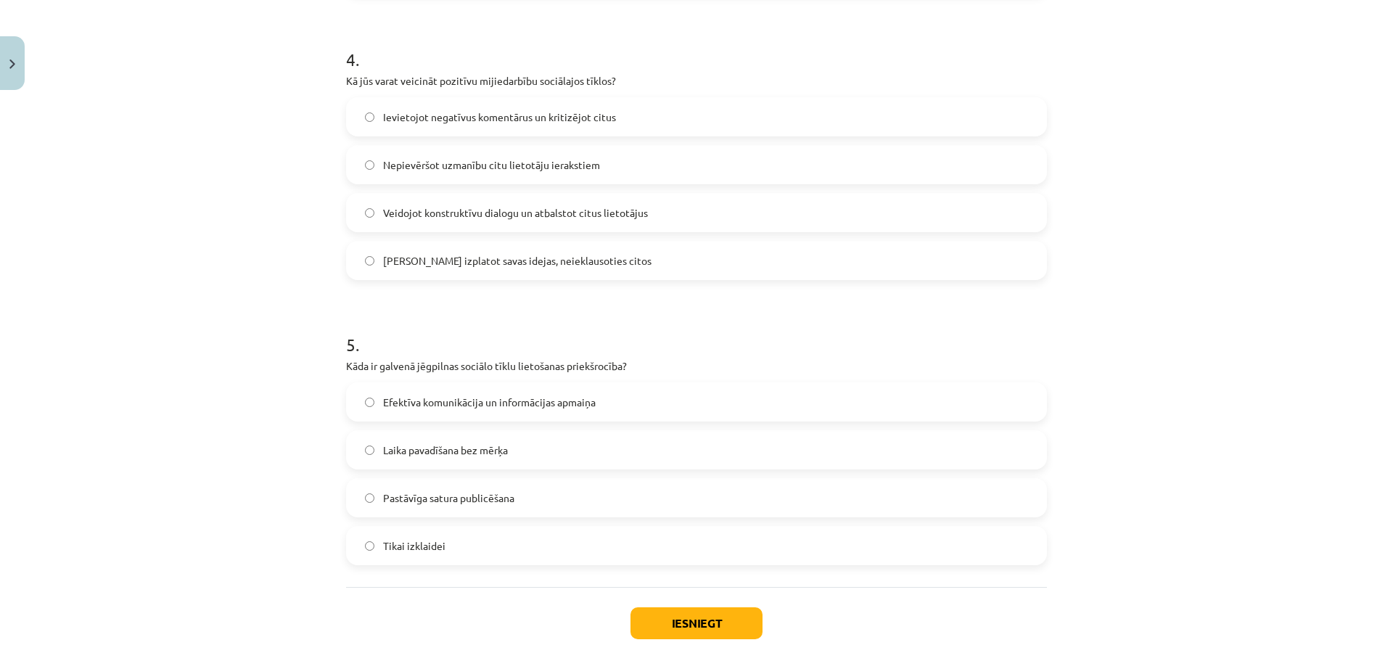
click at [461, 207] on span "Veidojot konstruktīvu dialogu un atbalstot citus lietotājus" at bounding box center [515, 212] width 265 height 15
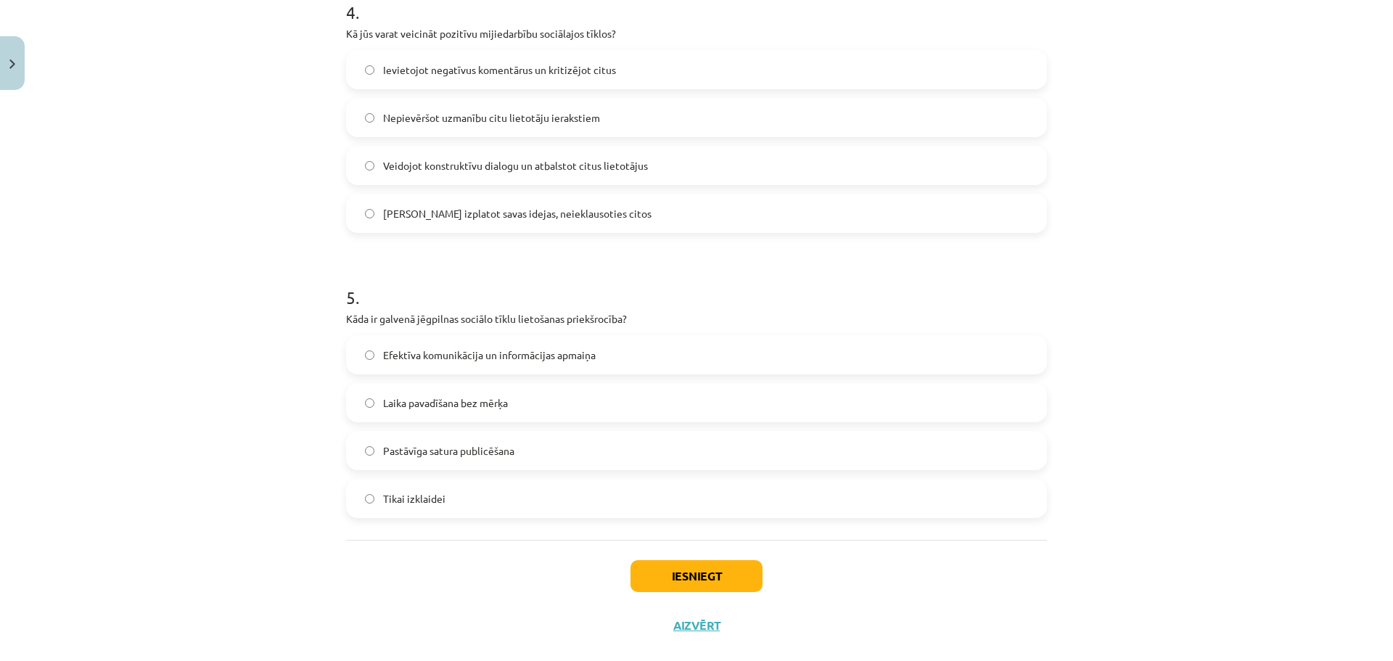
scroll to position [1192, 0]
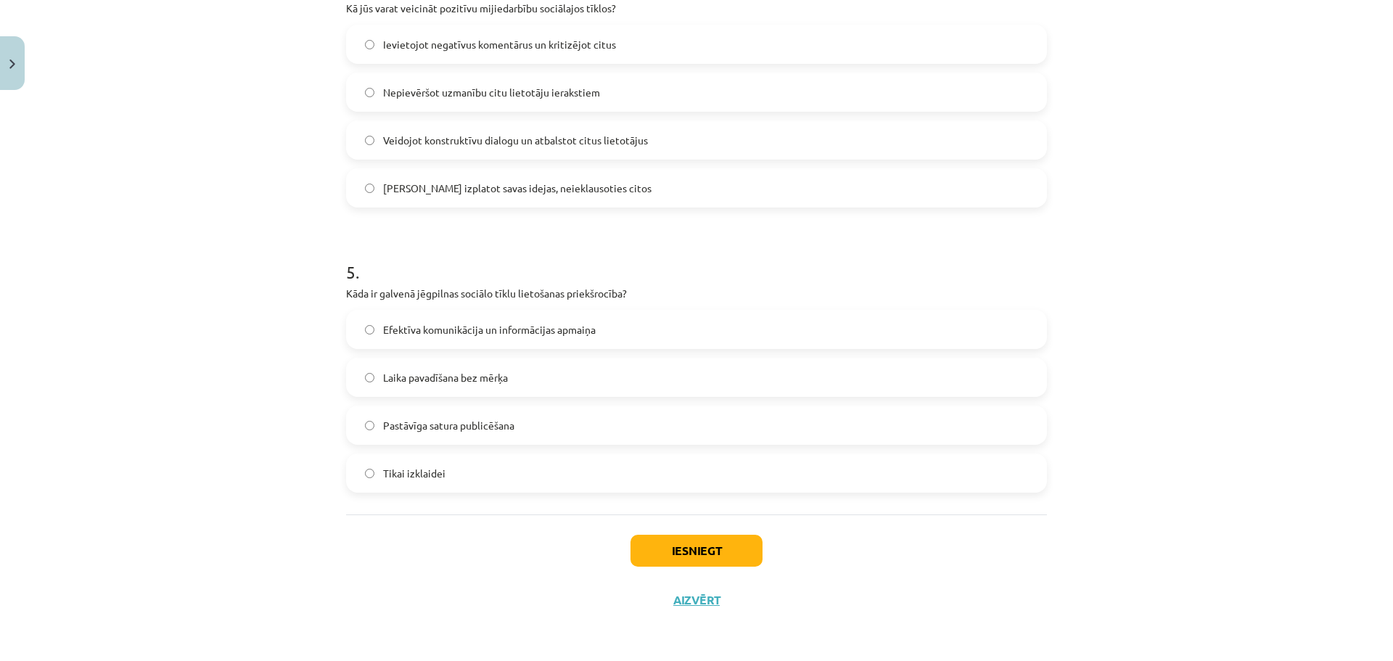
click at [487, 337] on span "Efektīva komunikācija un informācijas apmaiņa" at bounding box center [489, 329] width 213 height 15
click at [705, 547] on button "Iesniegt" at bounding box center [696, 551] width 132 height 32
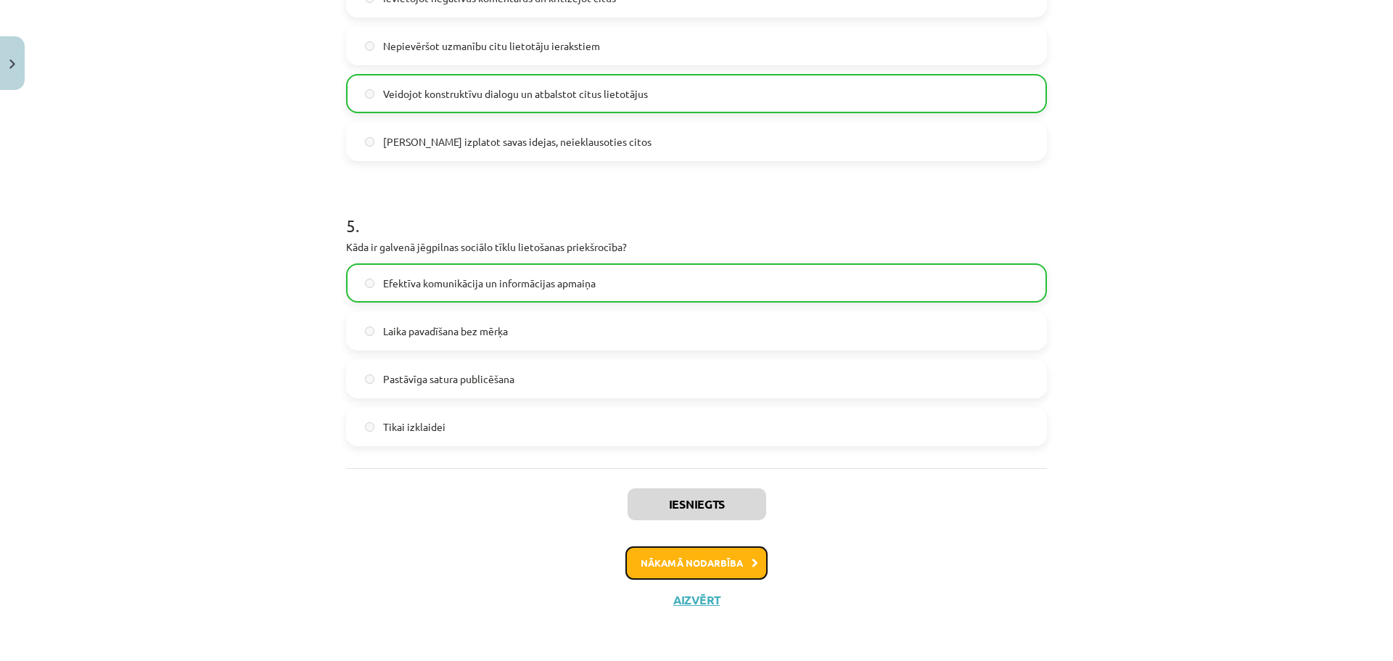
click at [708, 553] on button "Nākamā nodarbība" at bounding box center [696, 562] width 142 height 33
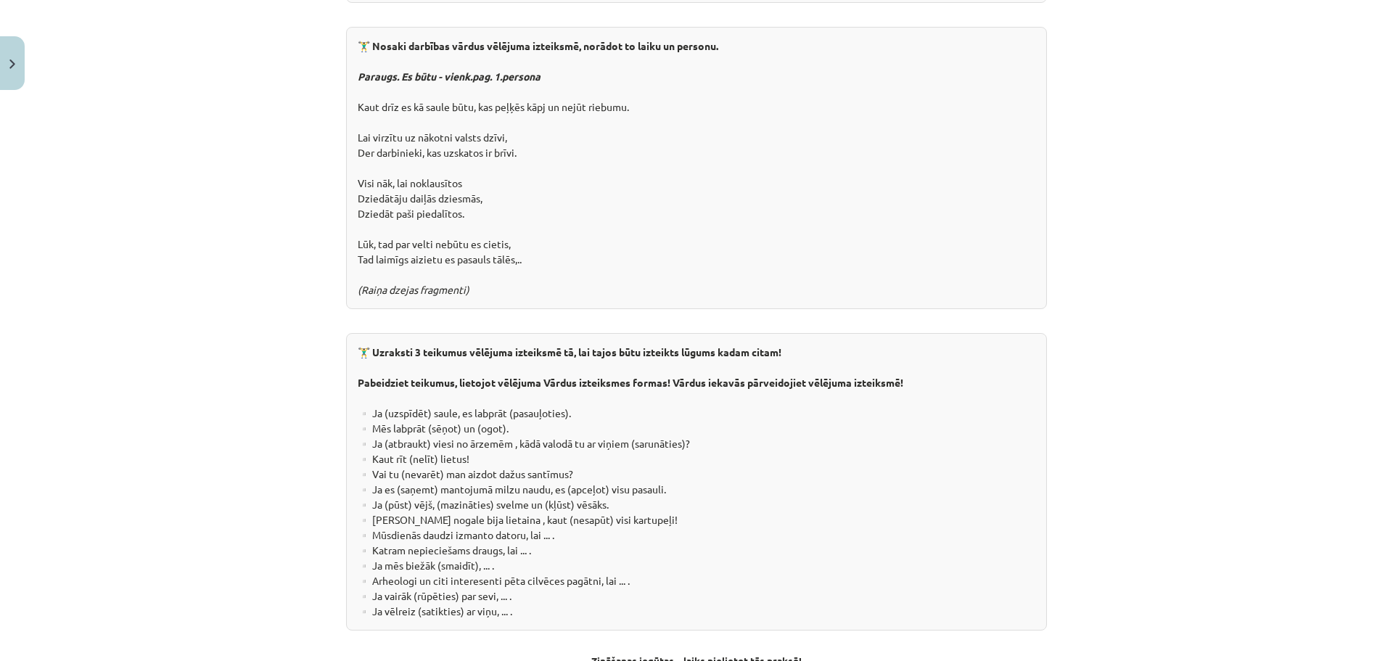
scroll to position [2555, 0]
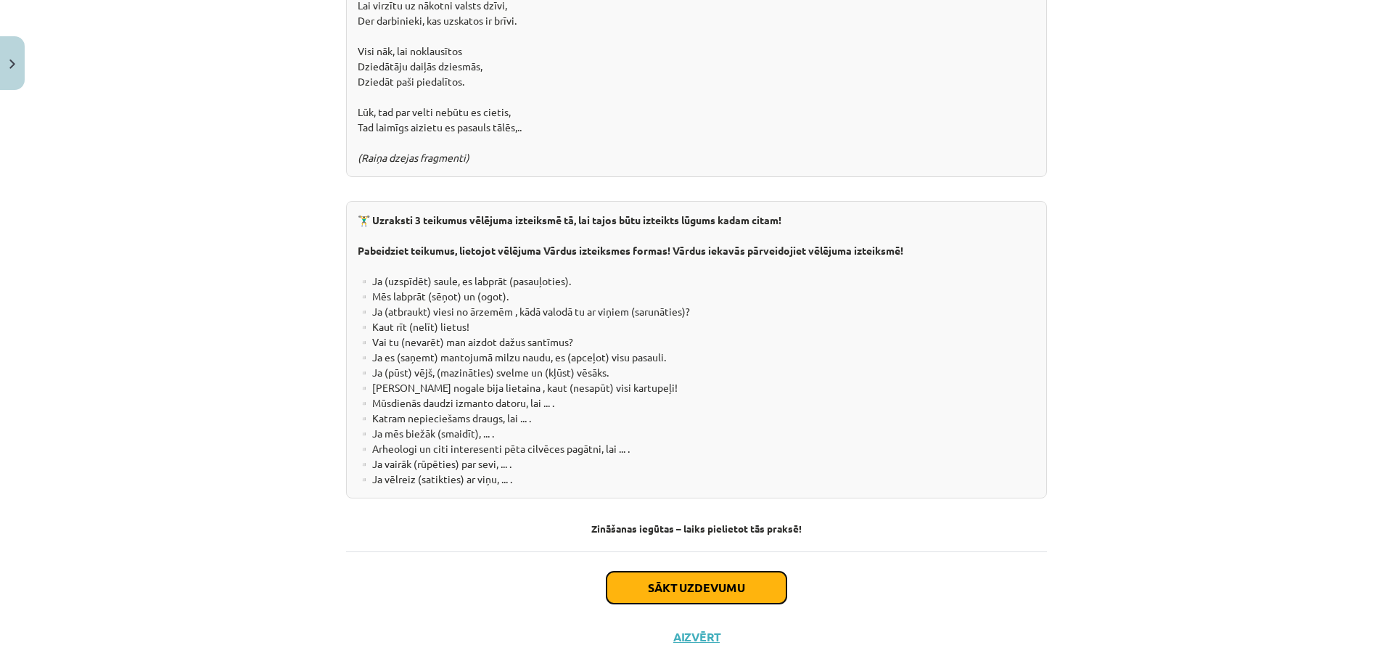
click at [664, 572] on button "Sākt uzdevumu" at bounding box center [696, 588] width 180 height 32
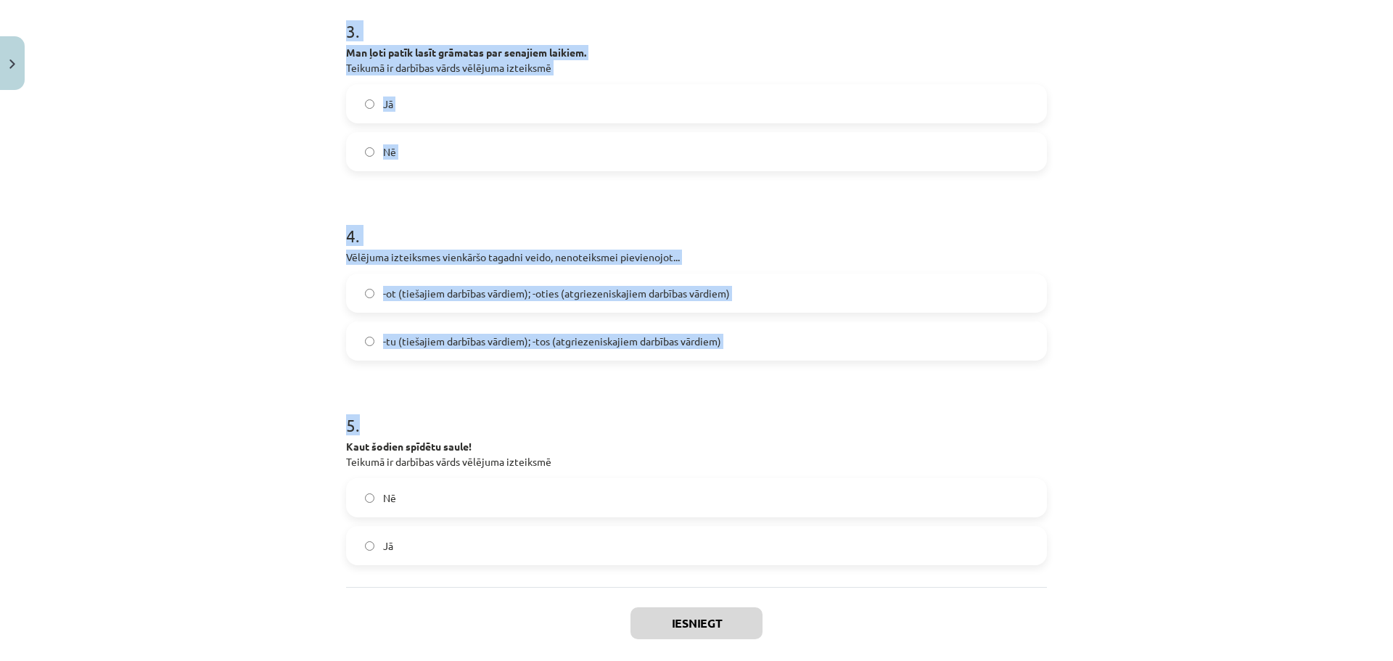
scroll to position [855, 0]
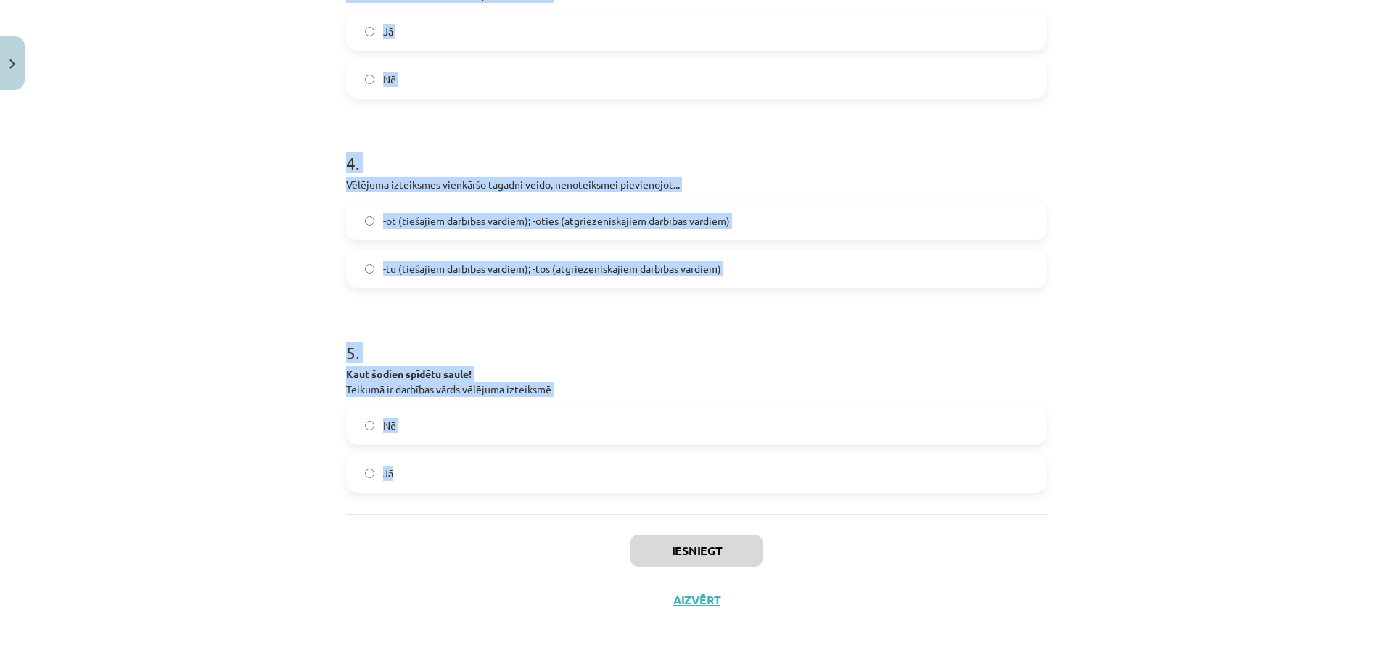
drag, startPoint x: 311, startPoint y: 273, endPoint x: 625, endPoint y: 469, distance: 370.1
click at [625, 469] on div "Mācību tēma: Latviešu valodas 9. klases 1. ieskaites mācību materiāls #5 4. tēm…" at bounding box center [696, 330] width 1393 height 661
copy form "1 . Es labprāt dotos ceļojumā apkārt pasaulei! Teikumā ir darbības vārds vēlēju…"
click at [627, 461] on label "Jā" at bounding box center [696, 473] width 698 height 36
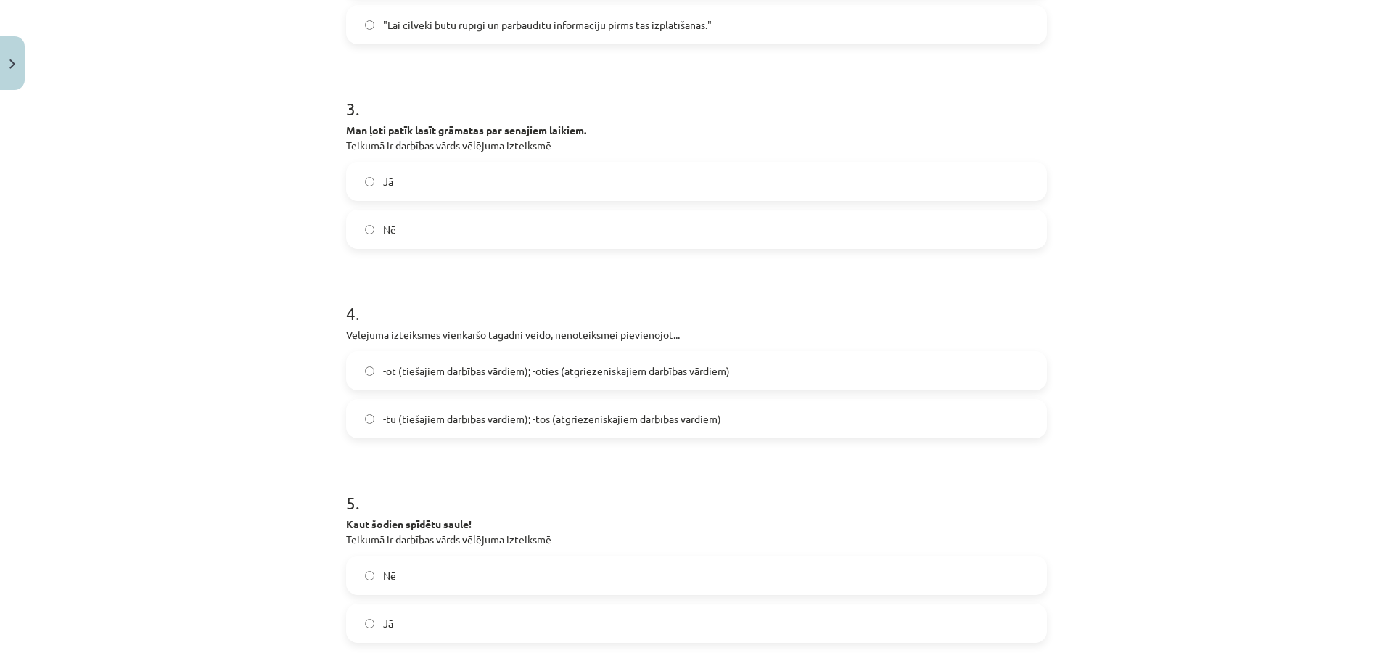
scroll to position [710, 0]
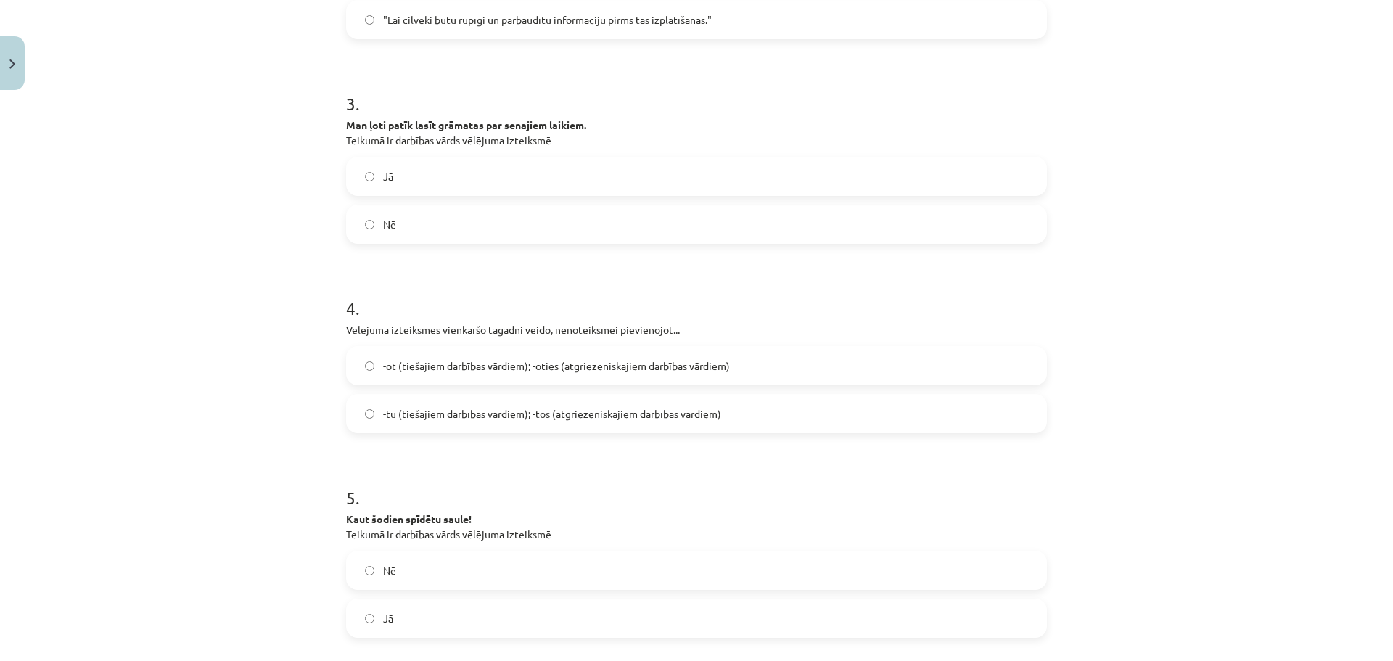
click at [493, 406] on span "-tu (tiešajiem darbības vārdiem); -tos (atgriezeniskajiem darbības vārdiem)" at bounding box center [552, 413] width 338 height 15
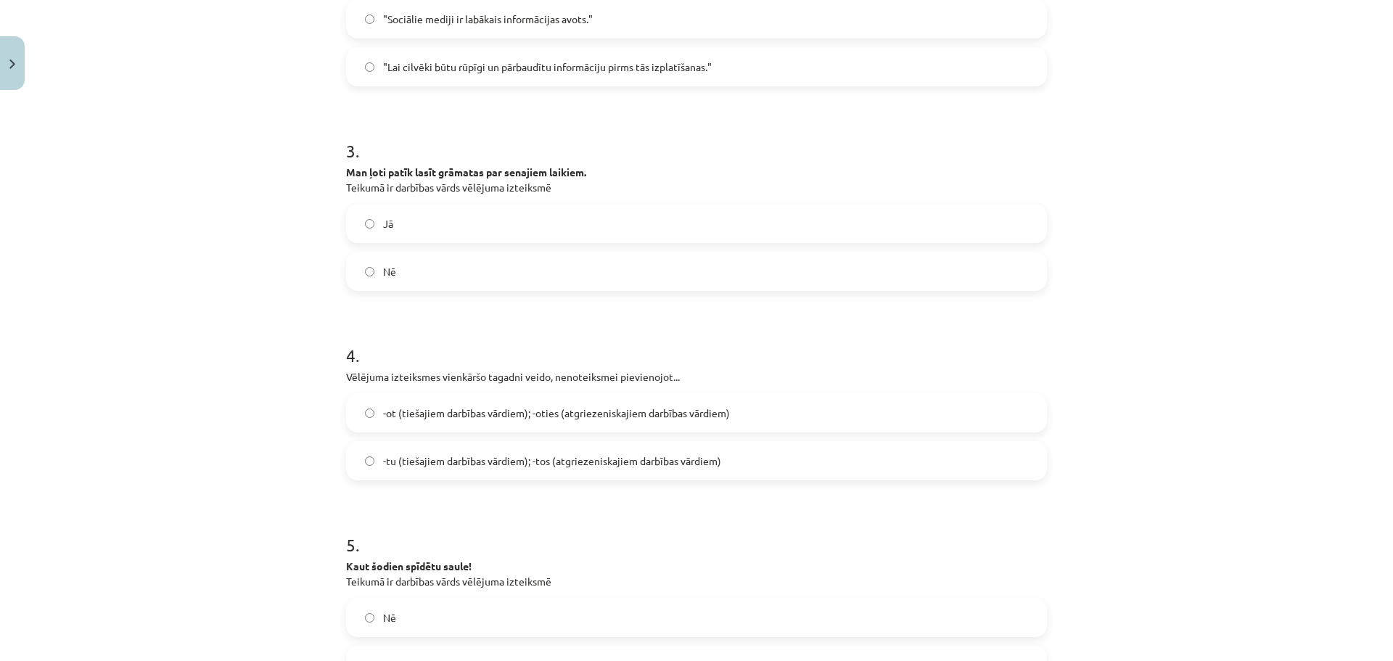
scroll to position [638, 0]
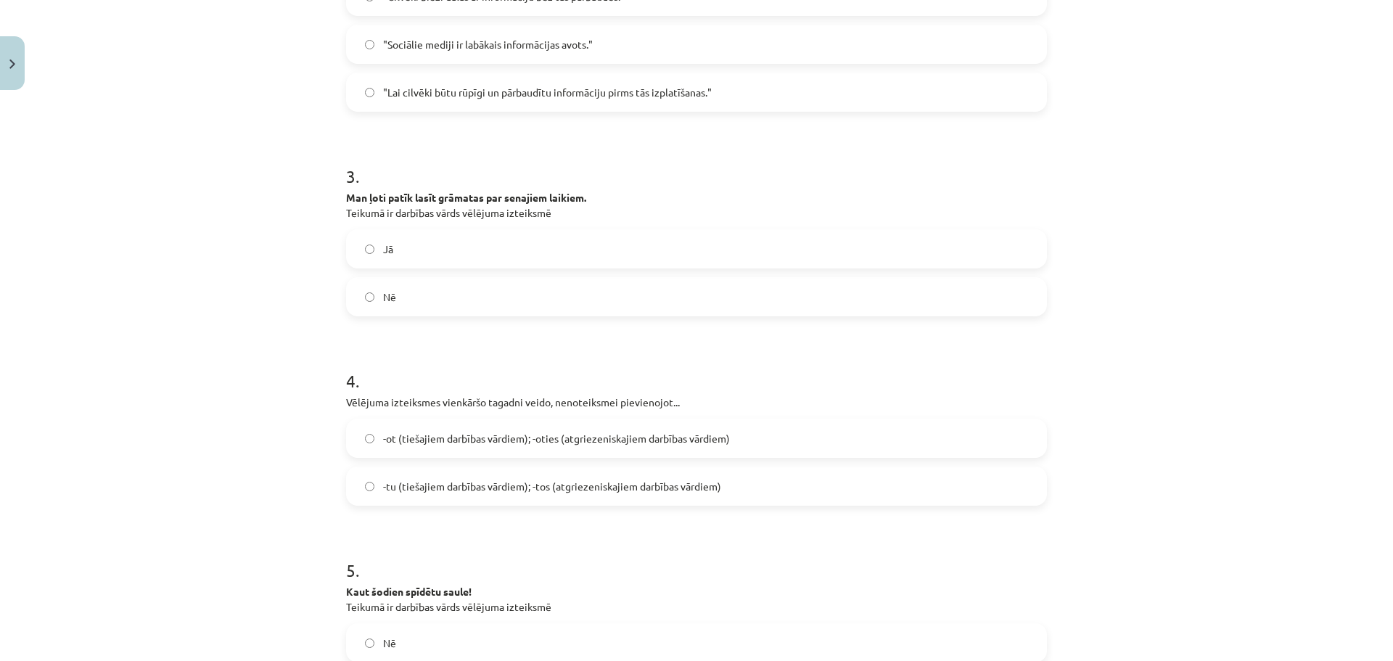
click at [507, 292] on label "Nē" at bounding box center [696, 297] width 698 height 36
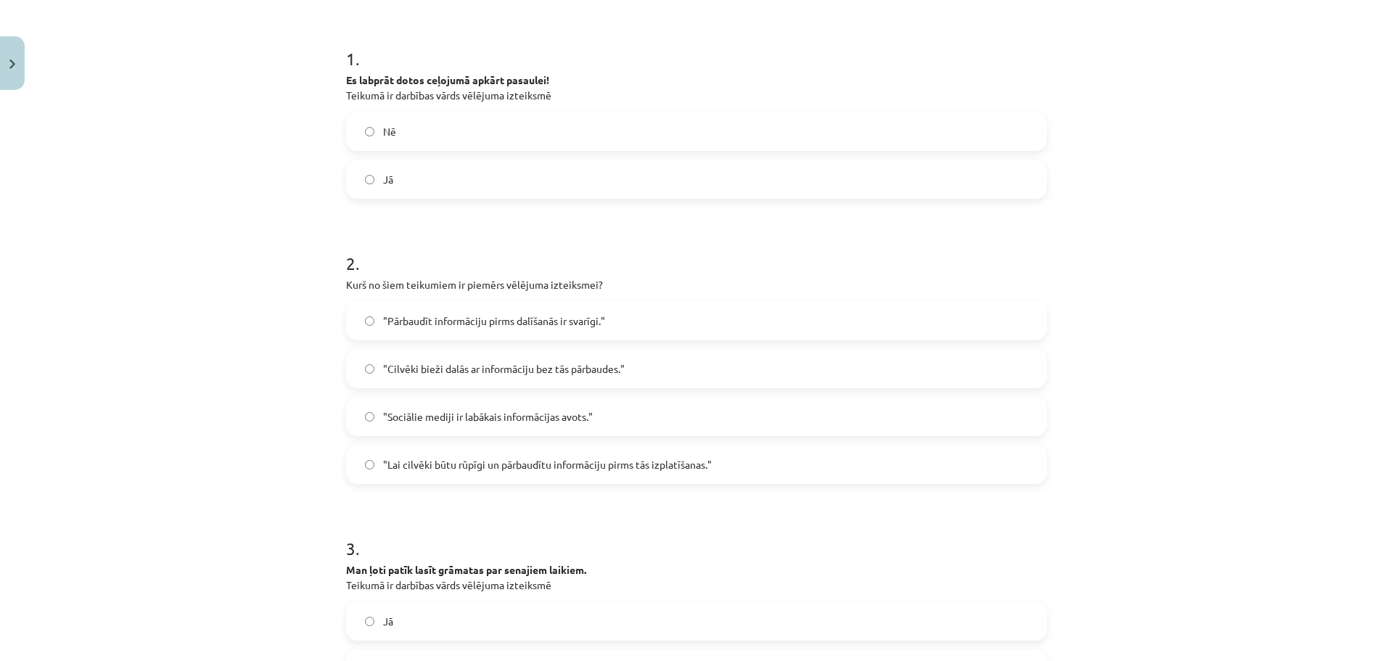
scroll to position [202, 0]
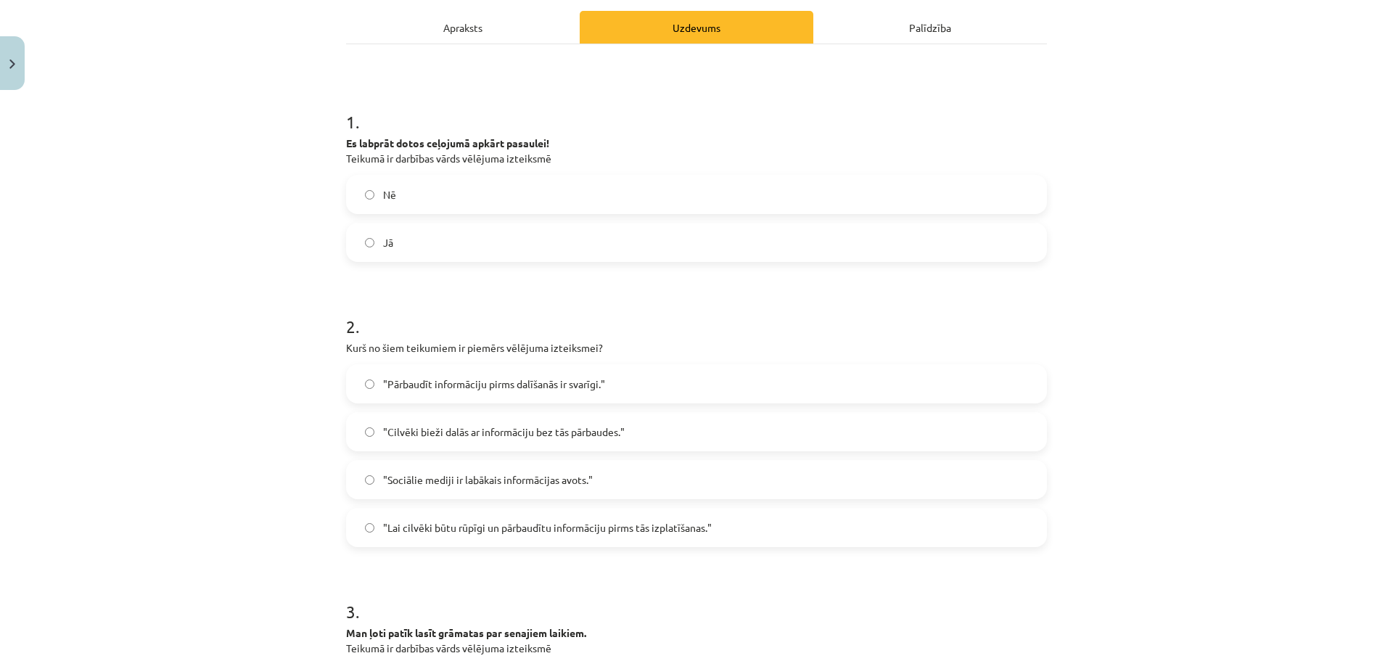
click at [405, 237] on label "Jā" at bounding box center [696, 242] width 698 height 36
click at [450, 516] on label ""Lai cilvēki būtu rūpīgi un pārbaudītu informāciju pirms tās izplatīšanas."" at bounding box center [696, 527] width 698 height 36
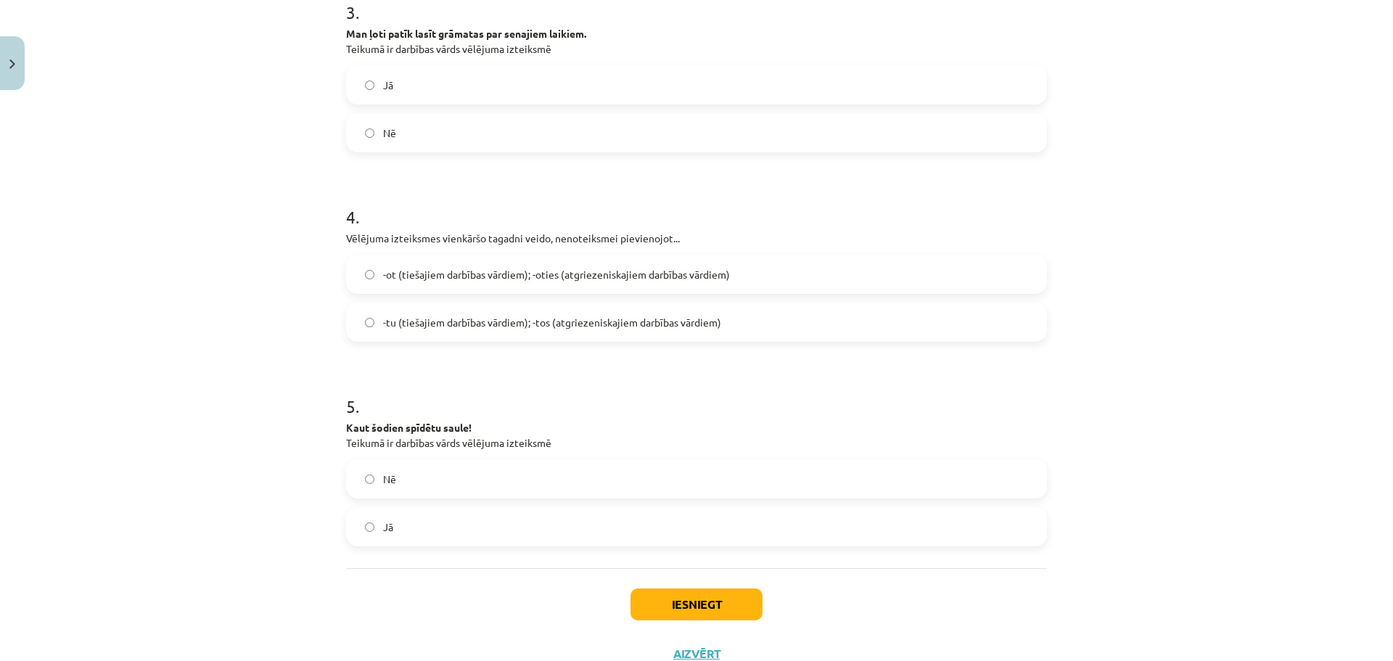
scroll to position [855, 0]
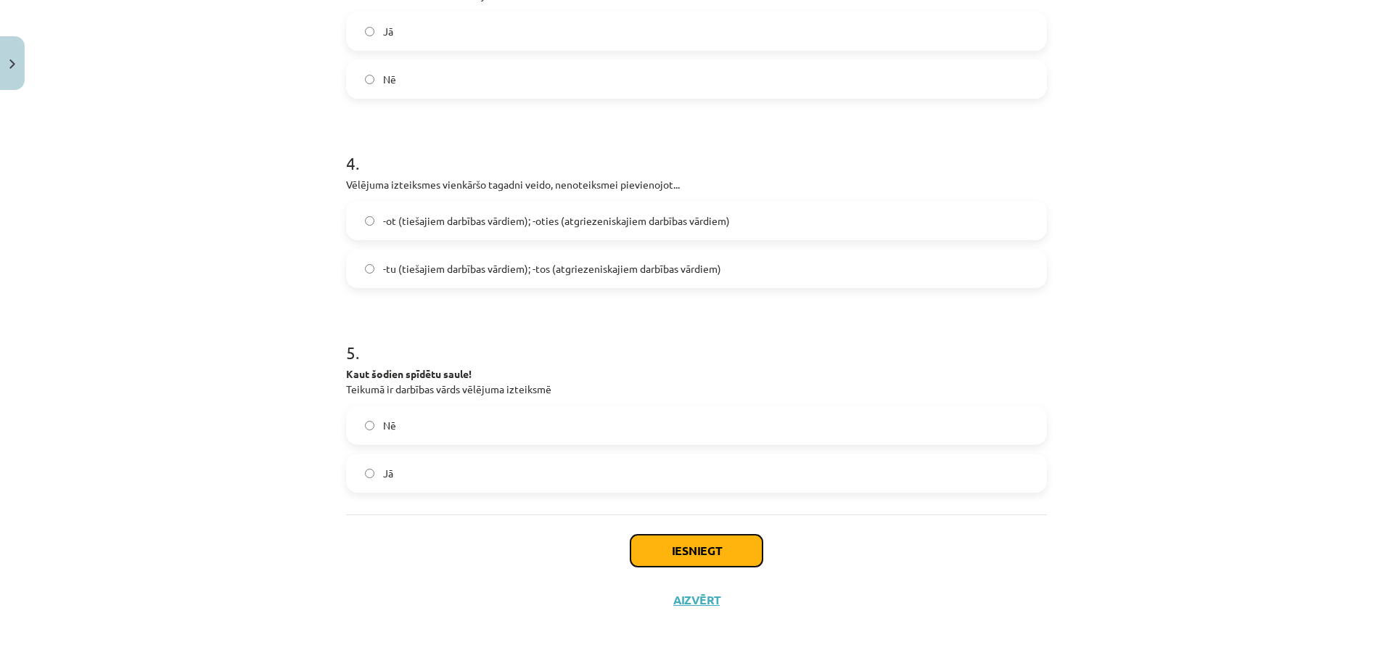
click at [730, 564] on button "Iesniegt" at bounding box center [696, 551] width 132 height 32
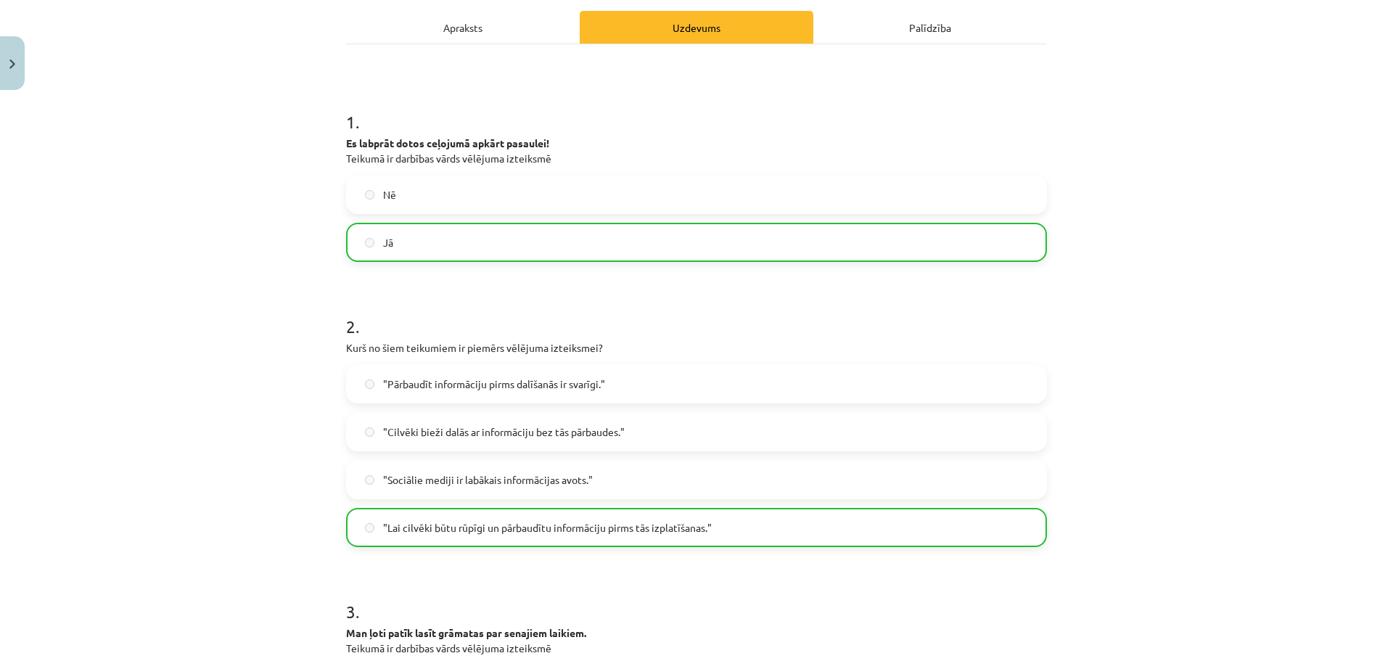
scroll to position [0, 0]
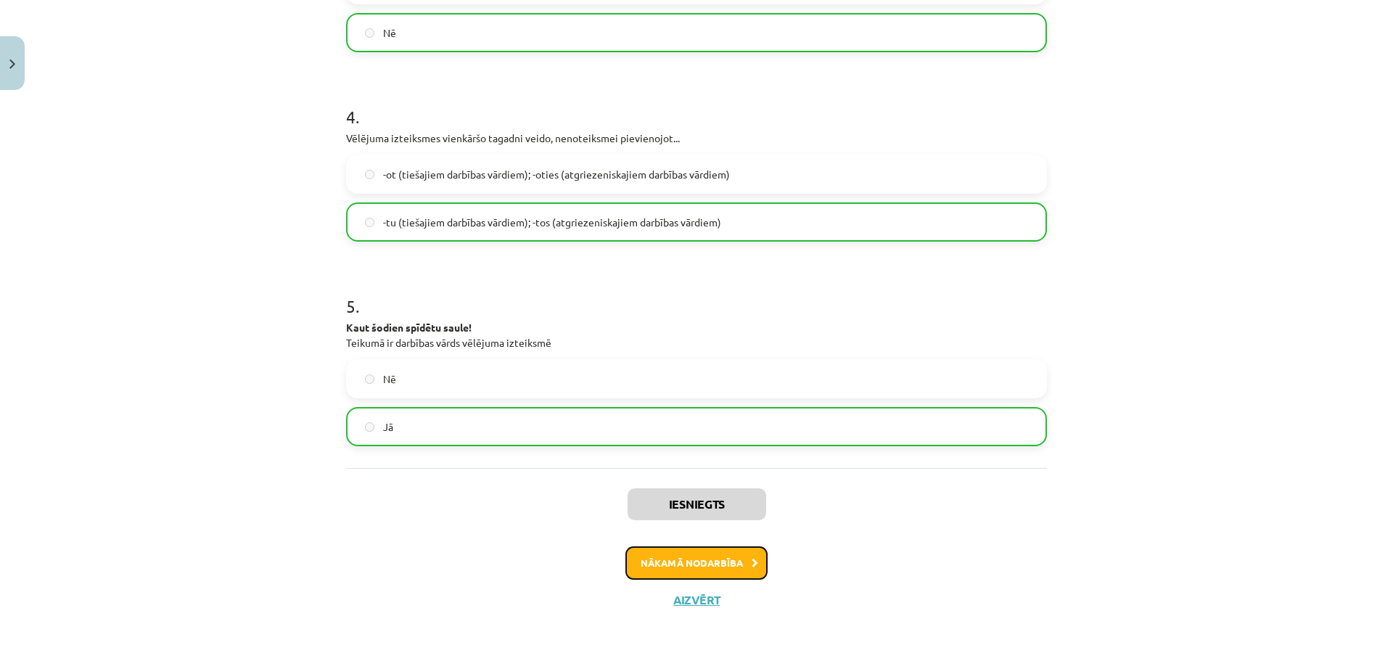
click at [683, 563] on button "Nākamā nodarbība" at bounding box center [696, 562] width 142 height 33
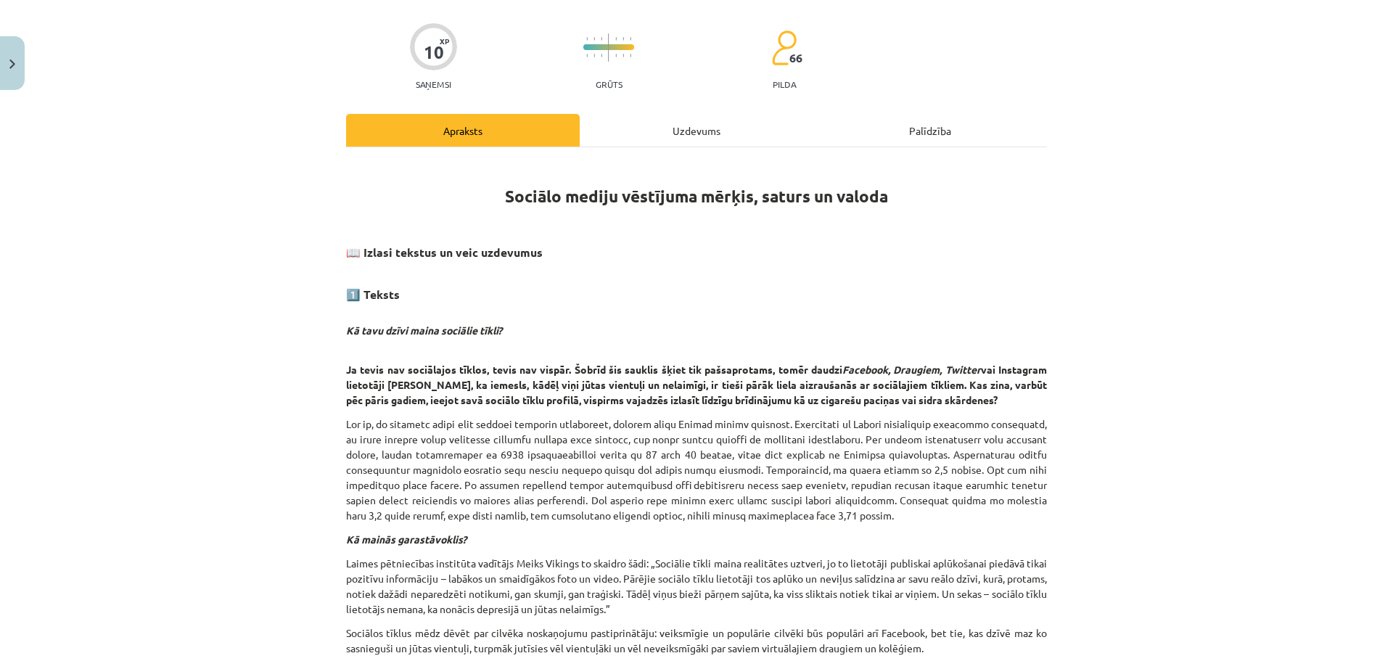
scroll to position [36, 0]
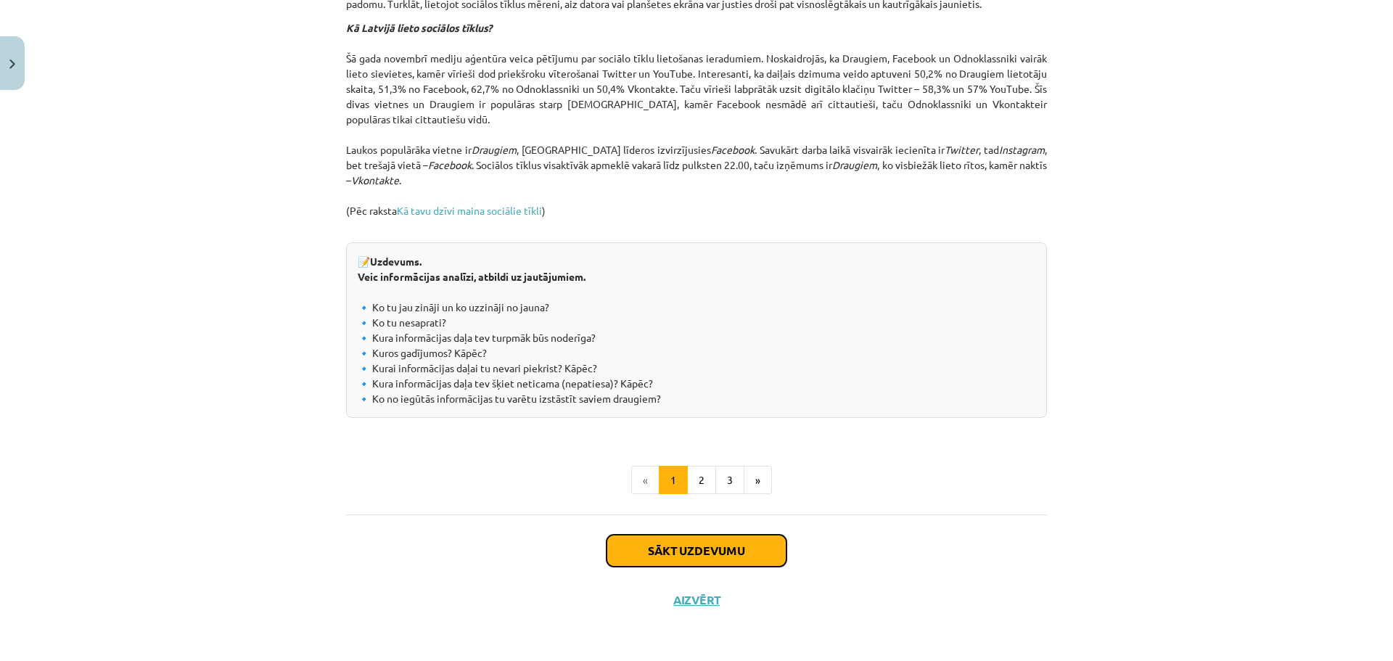
click at [674, 566] on button "Sākt uzdevumu" at bounding box center [696, 551] width 180 height 32
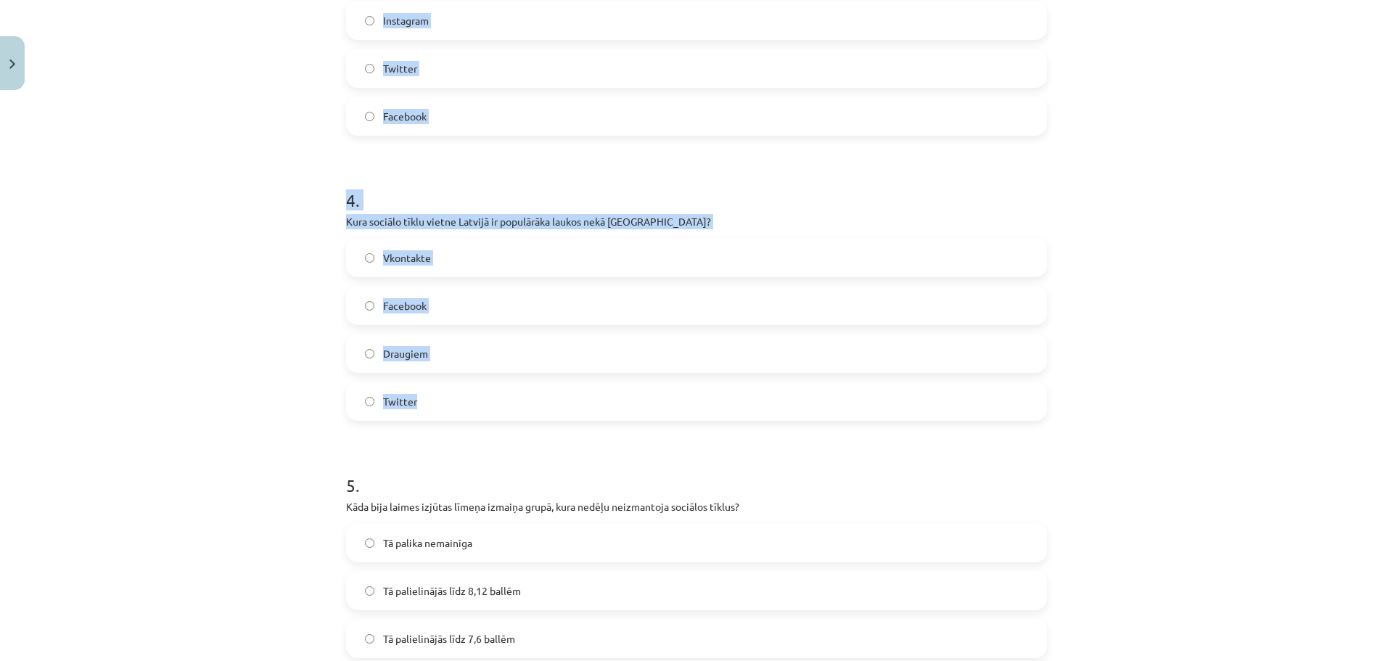
drag, startPoint x: 316, startPoint y: 304, endPoint x: 664, endPoint y: 416, distance: 365.6
click at [664, 416] on div "Mācību tēma: Latviešu valodas 9. klases 1. ieskaites mācību materiāls #6 5. tēm…" at bounding box center [696, 330] width 1393 height 661
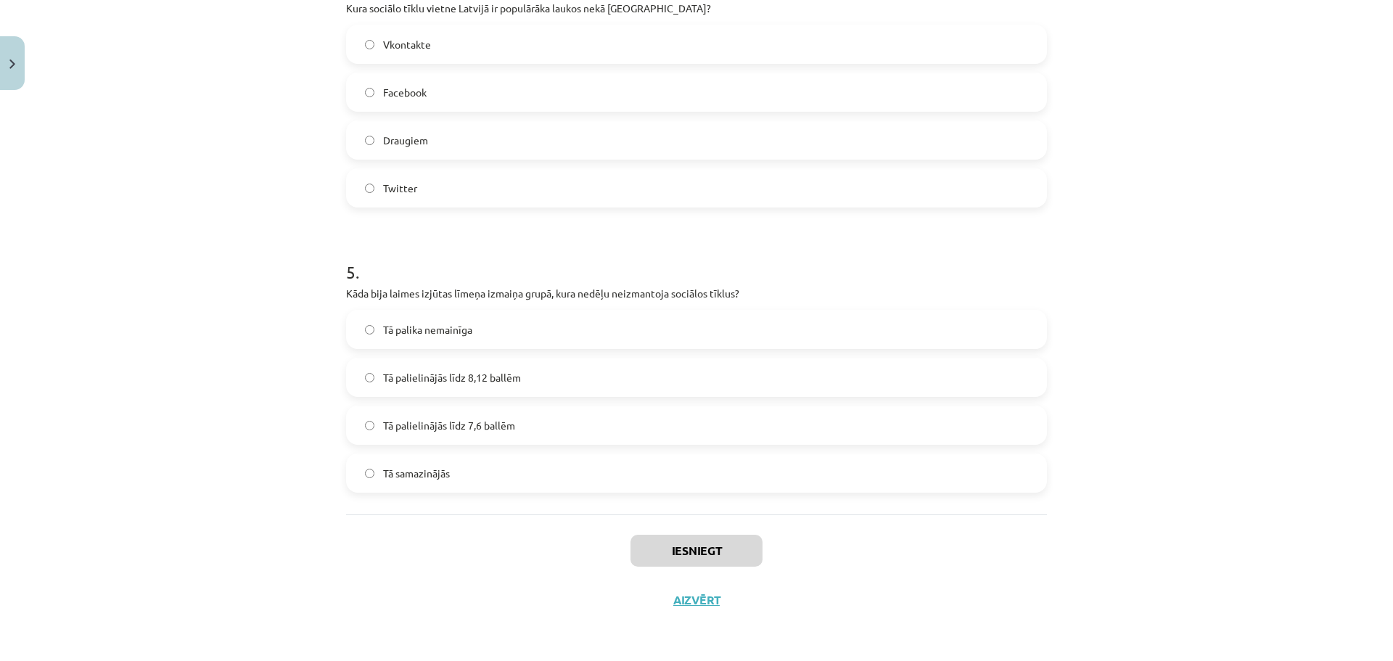
click at [664, 416] on label "Tā palielinājās līdz 7,6 ballēm" at bounding box center [696, 425] width 698 height 36
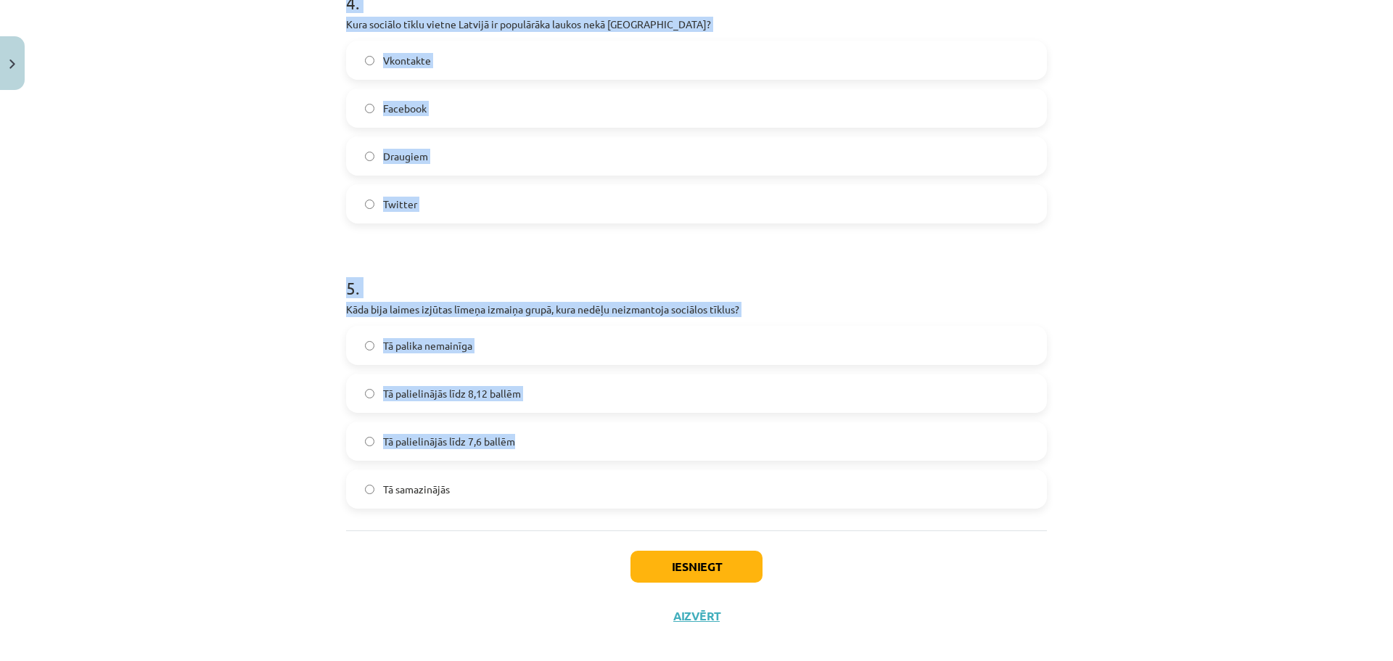
scroll to position [1192, 0]
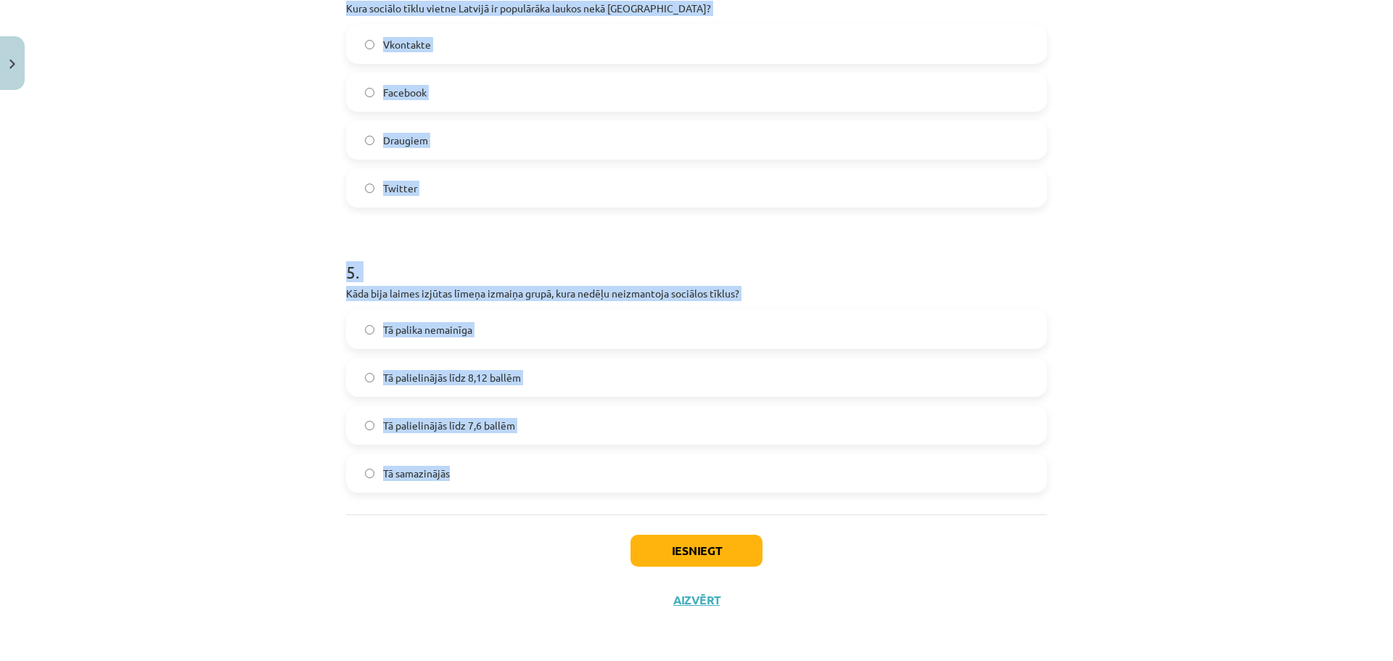
drag, startPoint x: 321, startPoint y: 241, endPoint x: 820, endPoint y: 467, distance: 547.9
click at [820, 467] on div "Mācību tēma: Latviešu valodas 9. klases 1. ieskaites mācību materiāls #6 5. tēm…" at bounding box center [696, 330] width 1393 height 661
copy form "Kurā valstī tika veikts pētījums par sociālo tīklu ietekmi uz cilvēku laimes iz…"
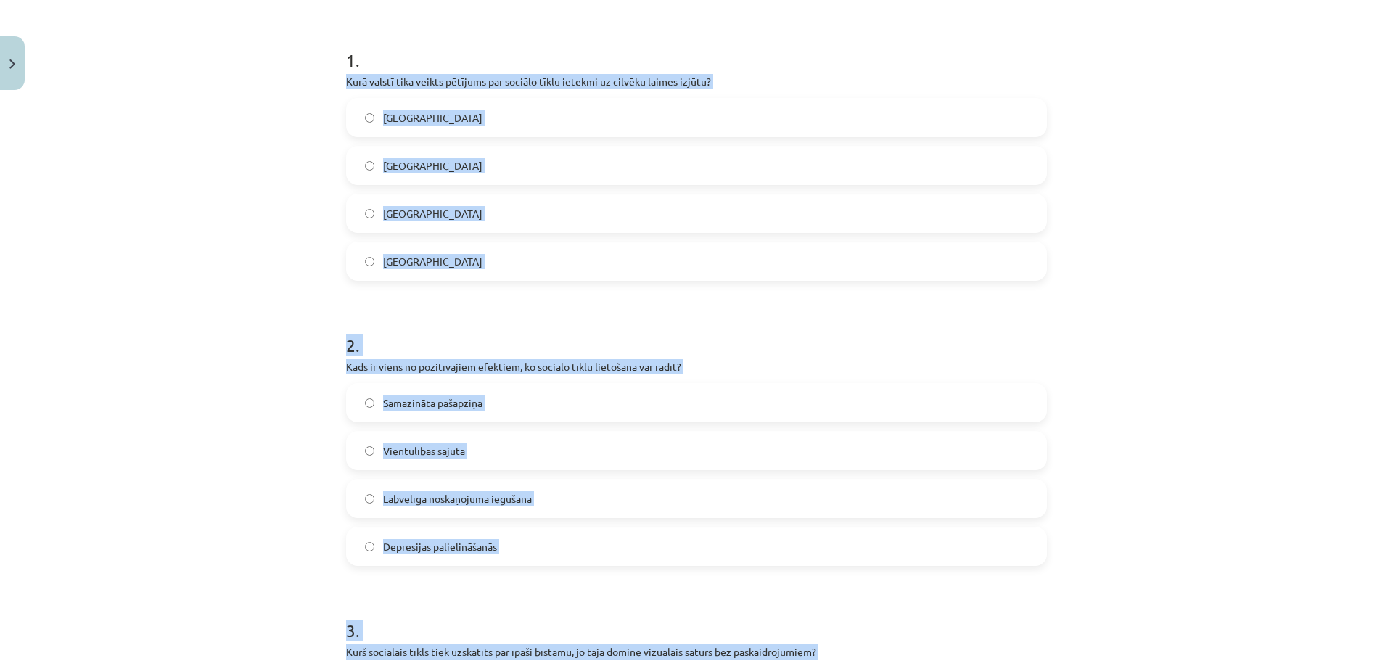
scroll to position [250, 0]
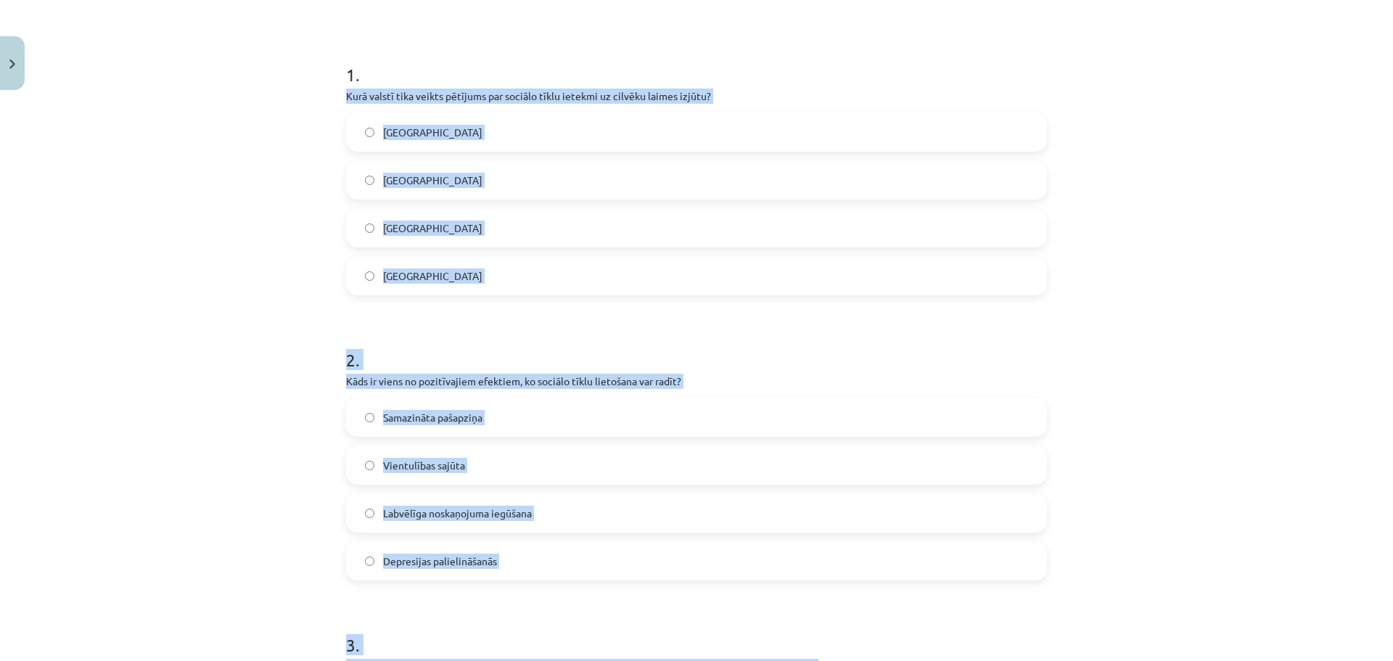
click at [553, 268] on label "Dānijā" at bounding box center [696, 275] width 698 height 36
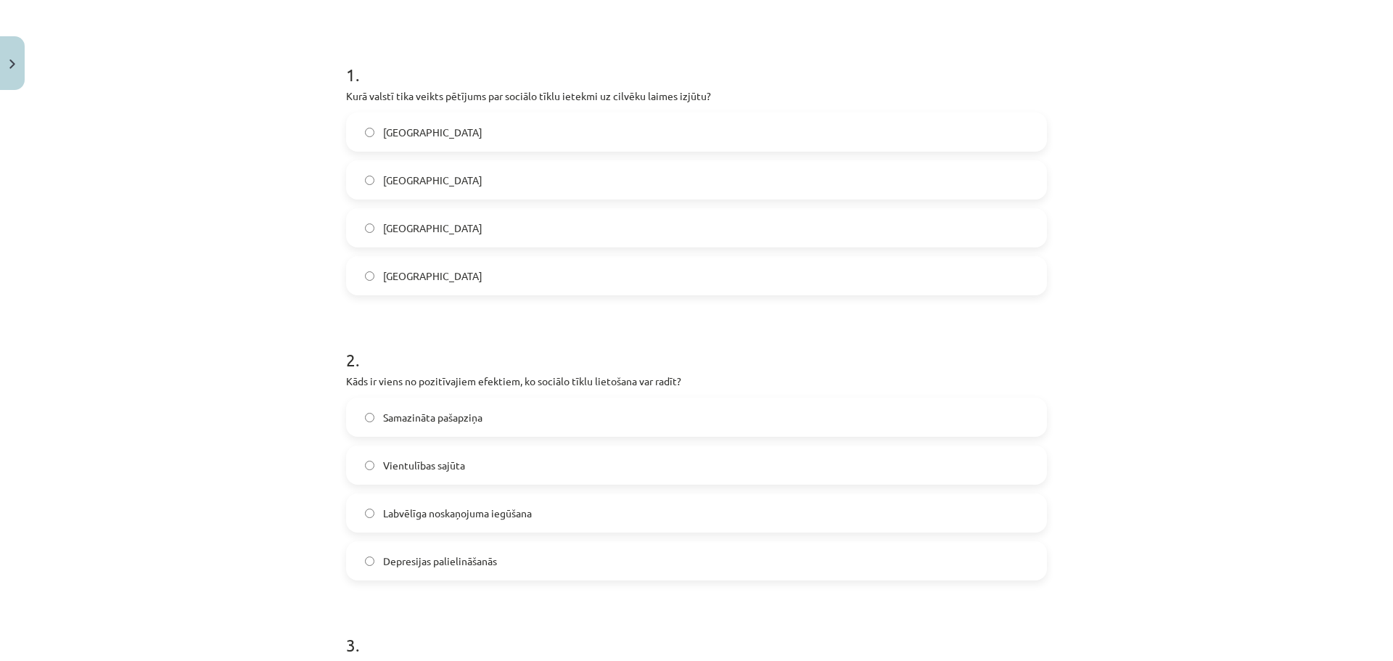
scroll to position [467, 0]
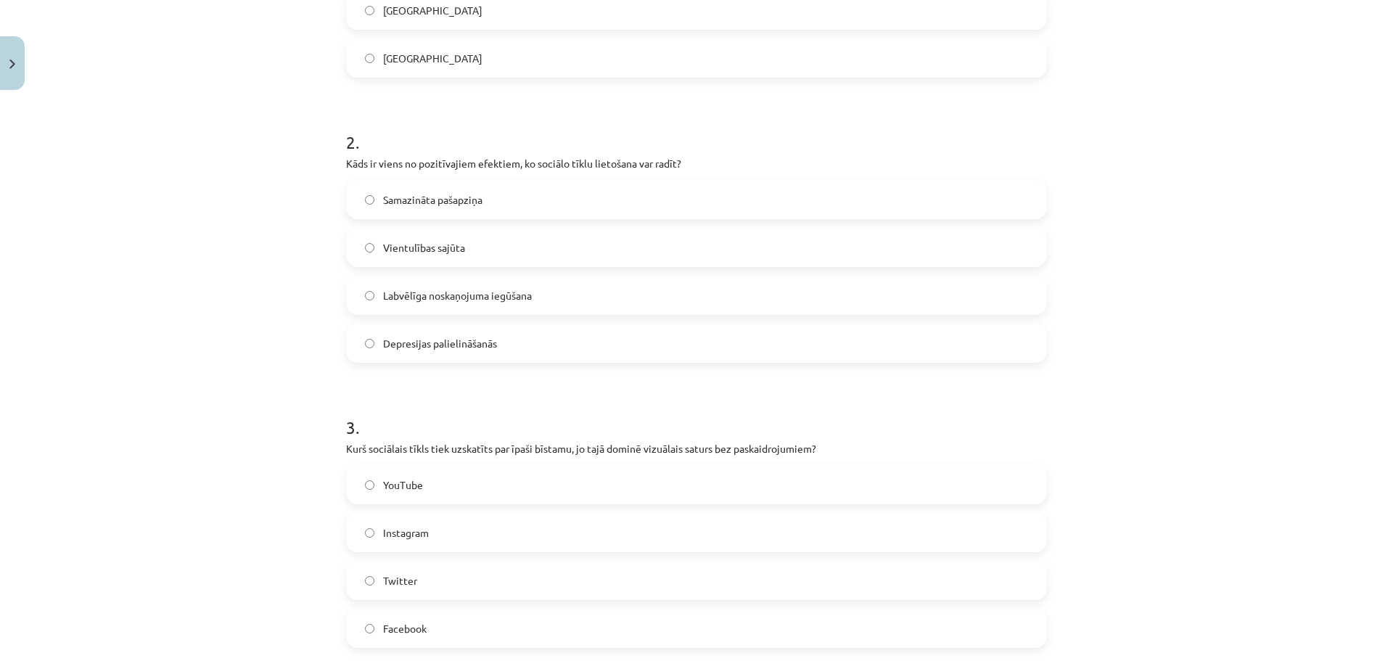
click at [585, 542] on label "Instagram" at bounding box center [696, 532] width 698 height 36
click at [443, 294] on span "Labvēlīga noskaņojuma iegūšana" at bounding box center [457, 295] width 149 height 15
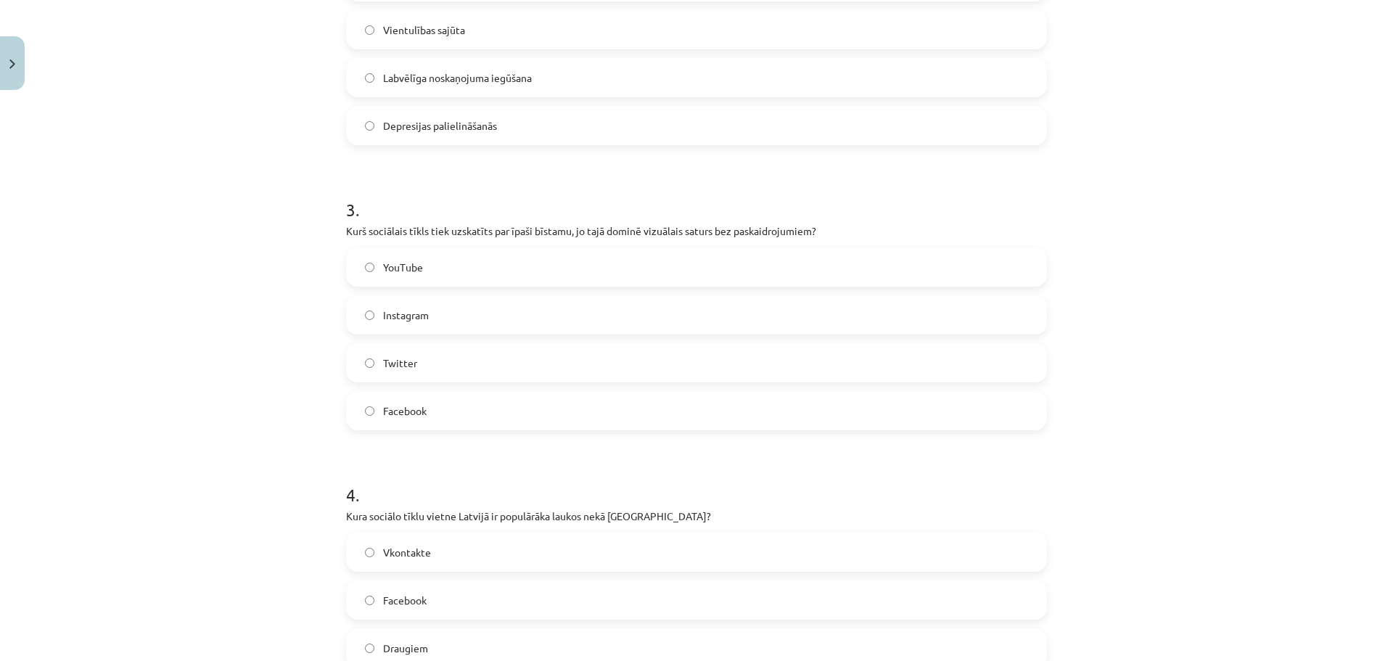
scroll to position [1047, 0]
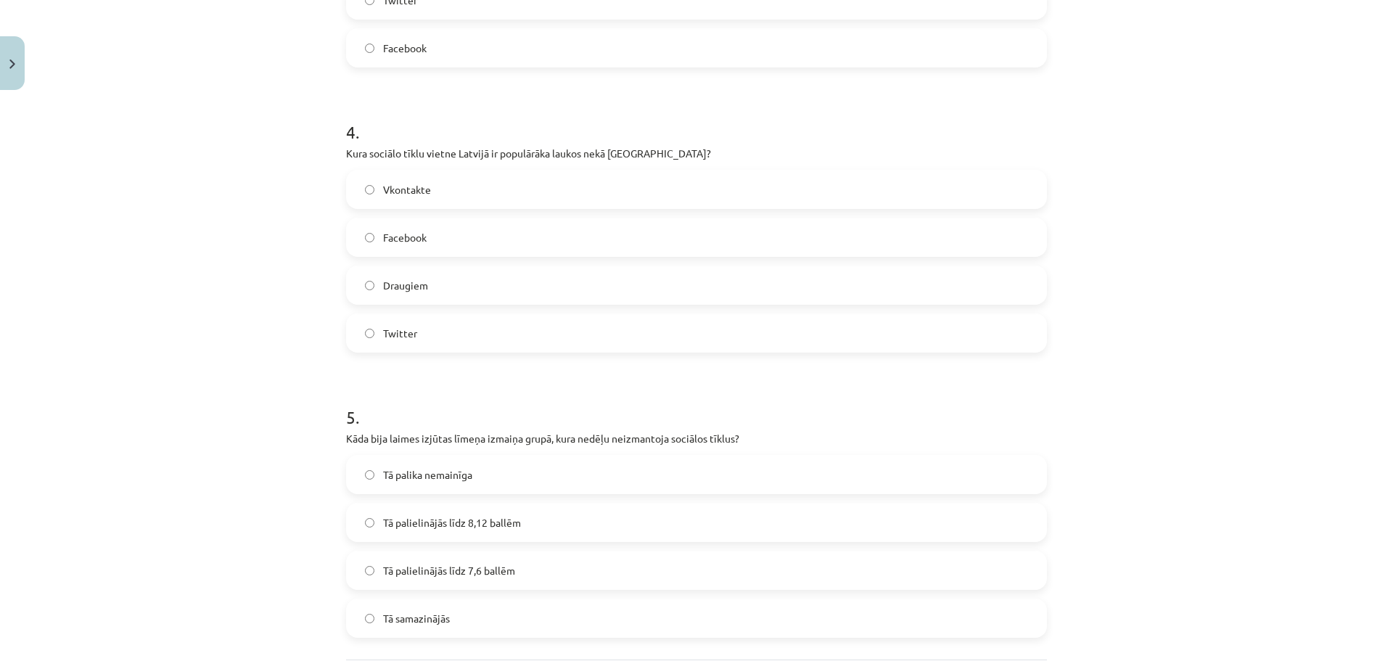
click at [417, 293] on label "Draugiem" at bounding box center [696, 285] width 698 height 36
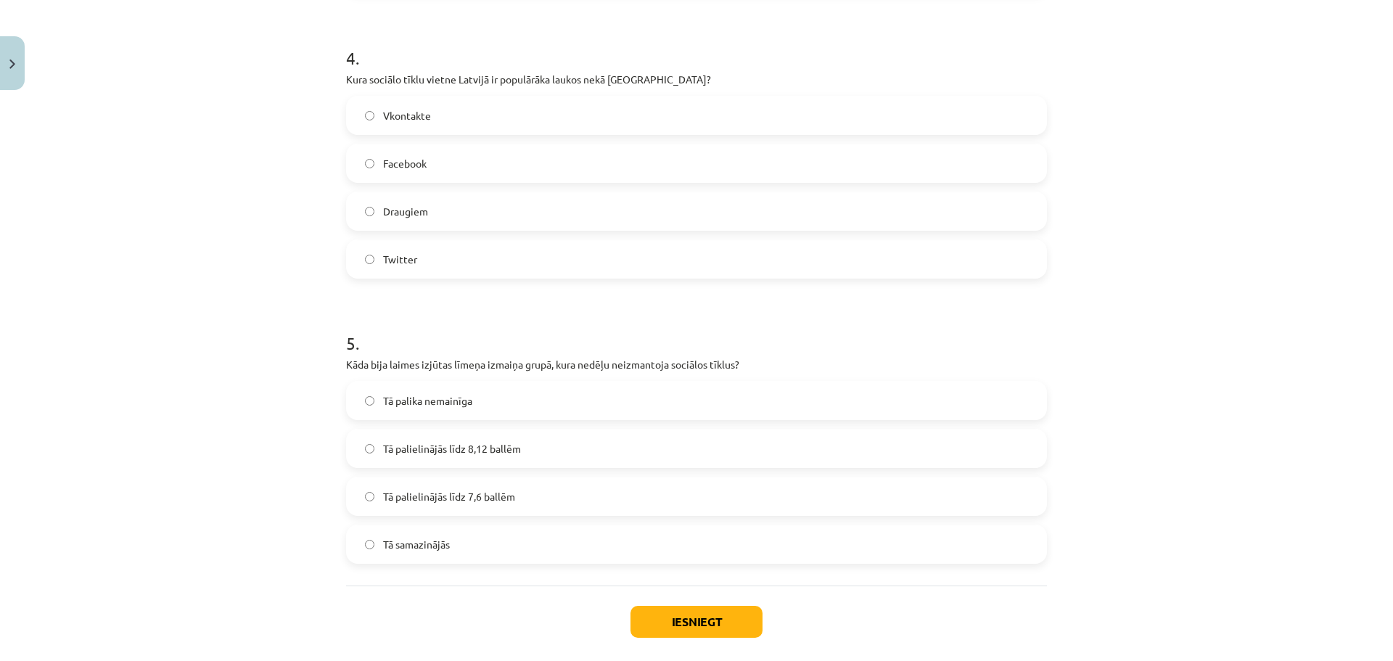
scroll to position [1192, 0]
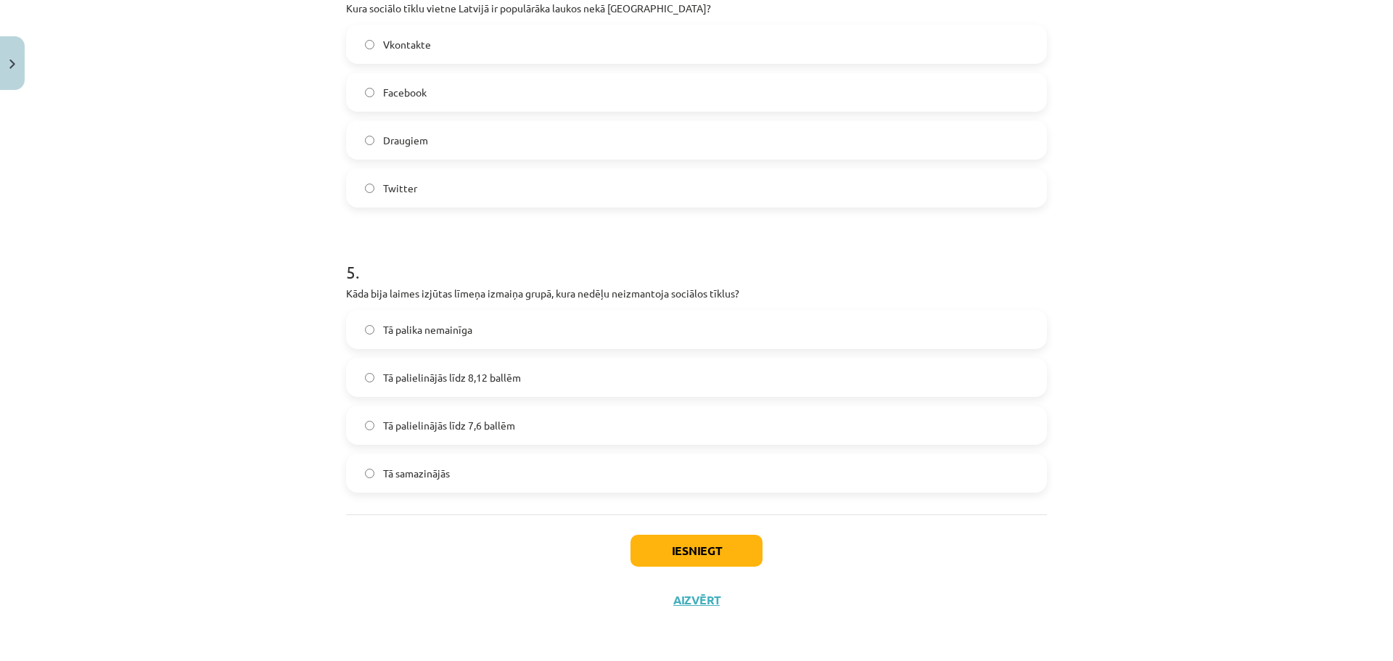
click at [504, 390] on label "Tā palielinājās līdz 8,12 ballēm" at bounding box center [696, 377] width 698 height 36
click at [494, 416] on label "Tā palielinājās līdz 7,6 ballēm" at bounding box center [696, 425] width 698 height 36
click at [687, 552] on button "Iesniegt" at bounding box center [696, 551] width 132 height 32
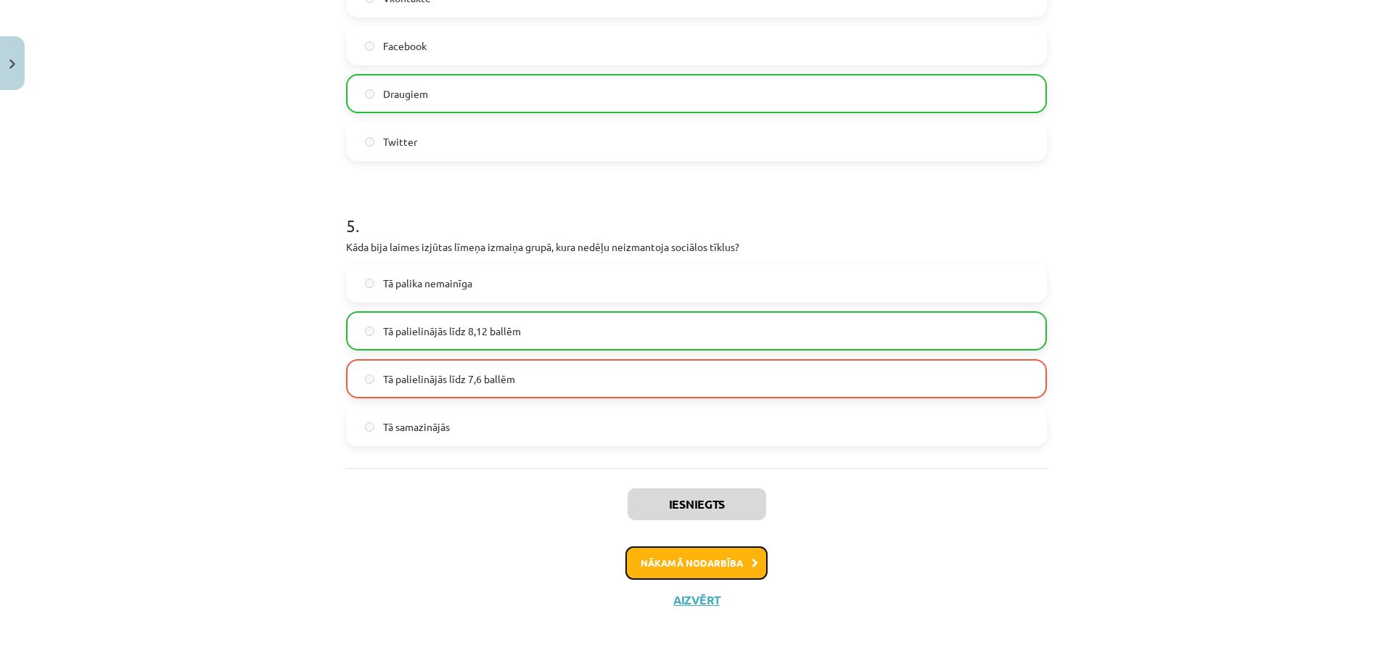
click at [684, 554] on button "Nākamā nodarbība" at bounding box center [696, 562] width 142 height 33
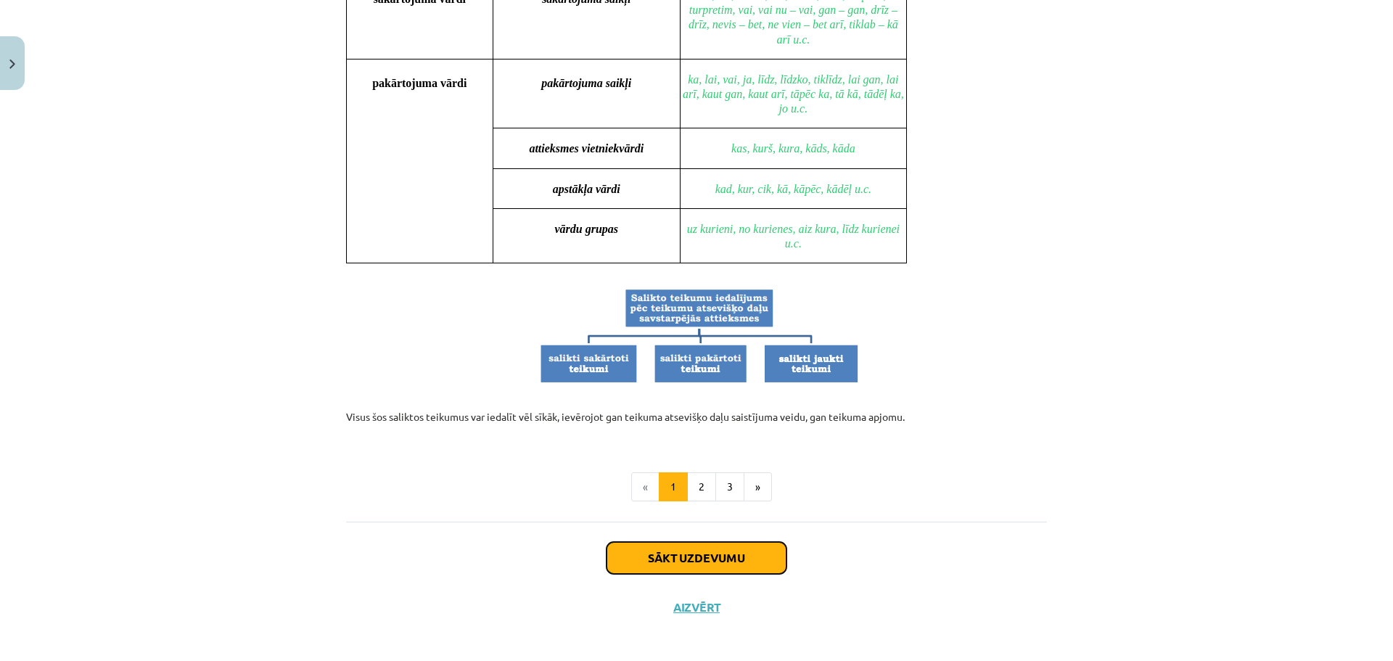
click at [677, 544] on button "Sākt uzdevumu" at bounding box center [696, 558] width 180 height 32
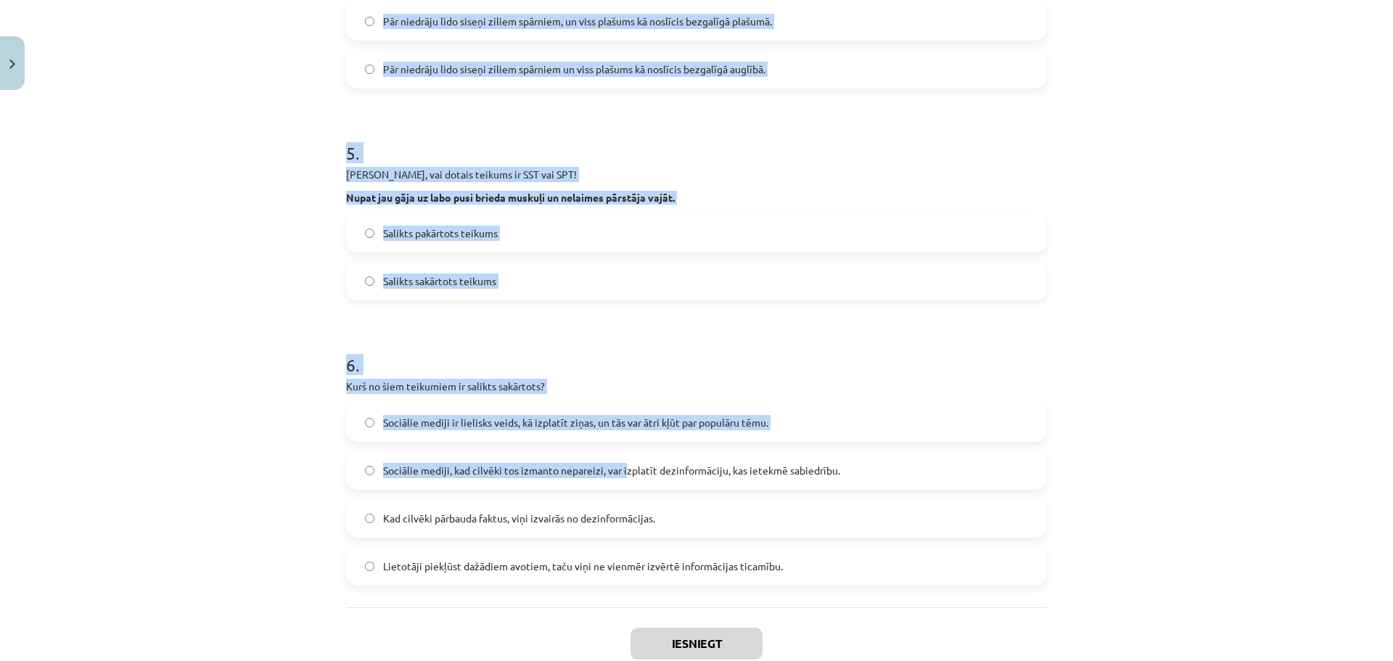
scroll to position [1045, 0]
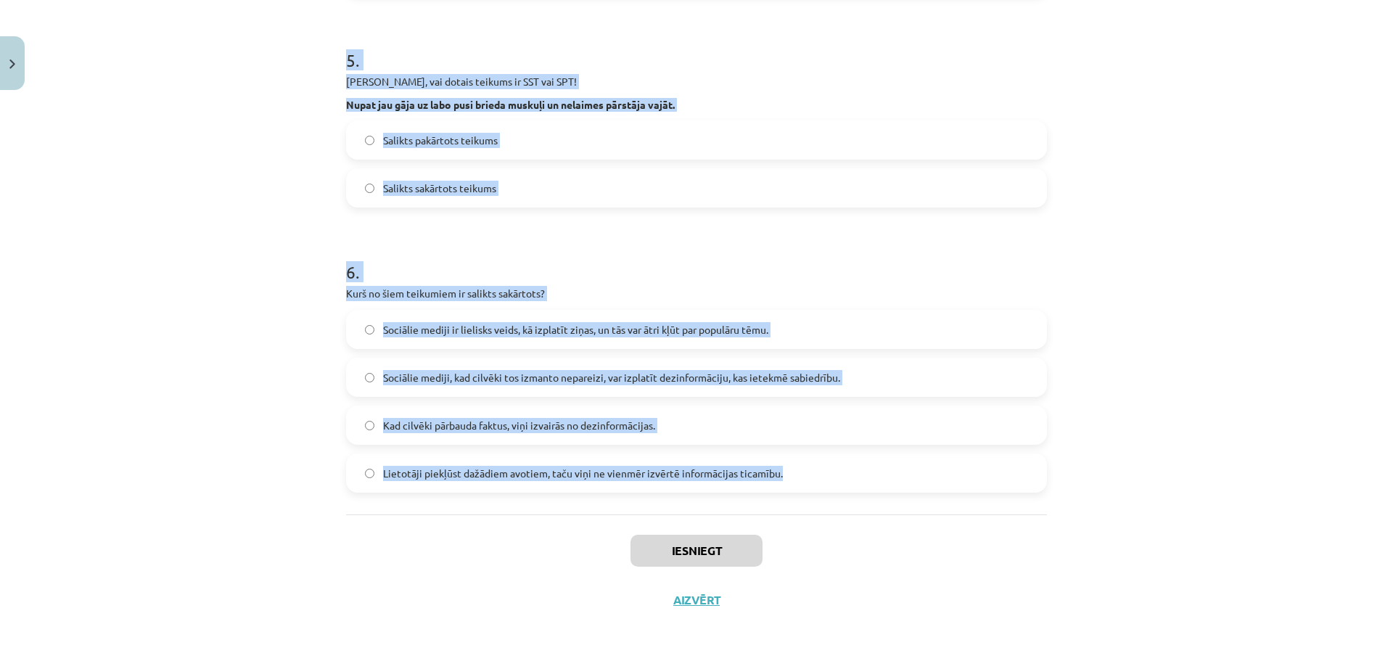
drag, startPoint x: 331, startPoint y: 311, endPoint x: 775, endPoint y: 455, distance: 467.5
click at [775, 455] on div "Mācību tēma: Latviešu valodas 9. klases 1. ieskaites mācību materiāls #7 6. tēm…" at bounding box center [696, 330] width 1393 height 661
copy form "Izvēlies pareizo variantu! Pēkšņi atvēru acis, un pa logu ieraudzīju ābolu. Pēk…"
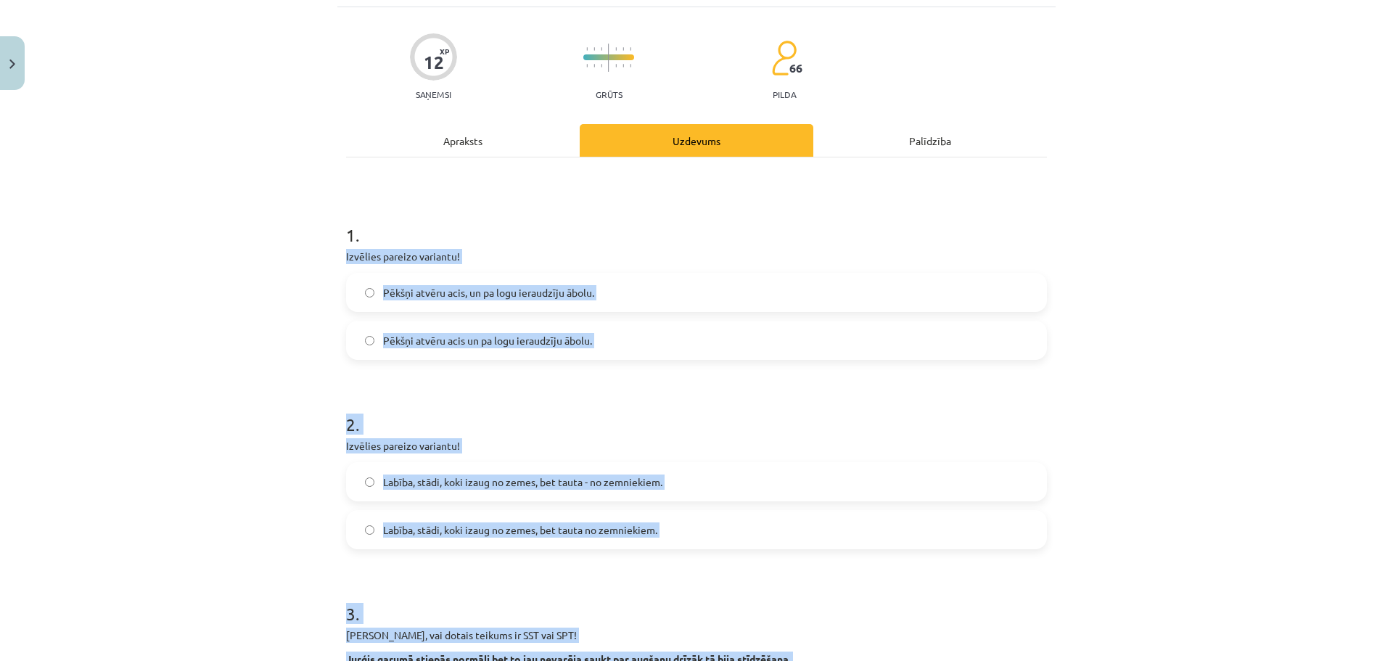
scroll to position [0, 0]
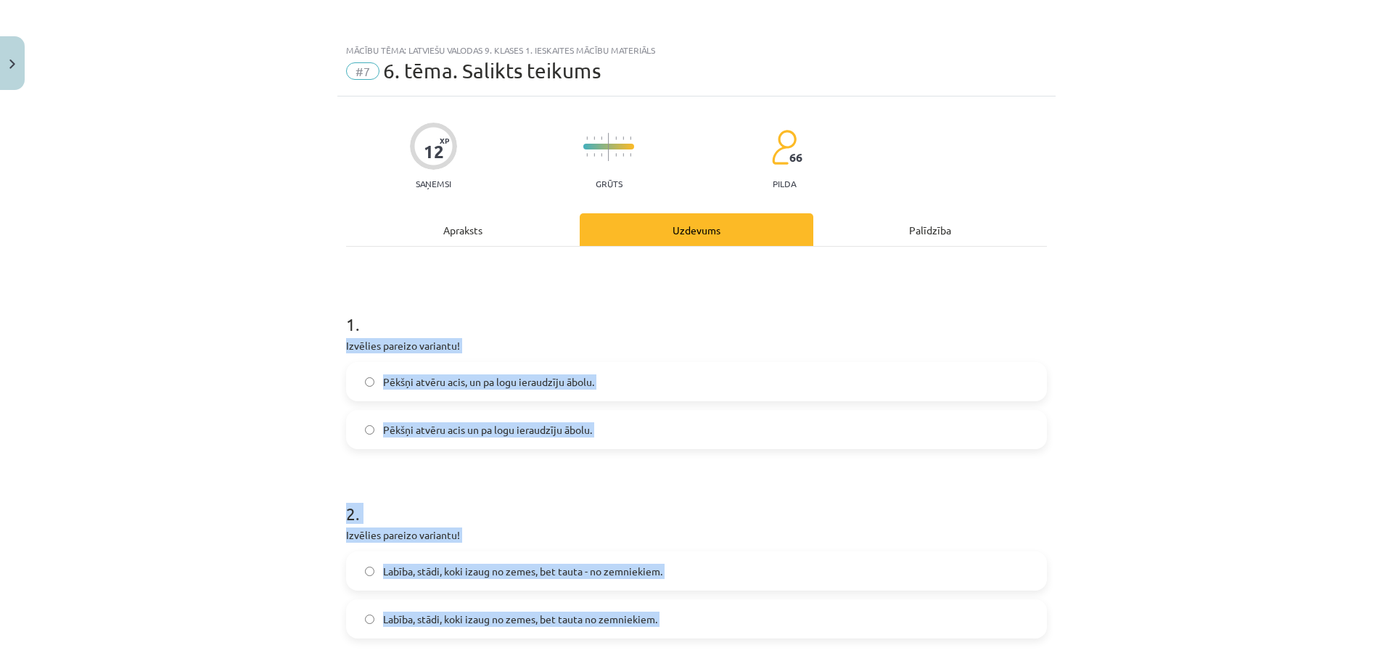
click at [310, 358] on div "Mācību tēma: Latviešu valodas 9. klases 1. ieskaites mācību materiāls #7 6. tēm…" at bounding box center [696, 330] width 1393 height 661
click at [696, 389] on label "Pēkšņi atvēru acis, un pa logu ieraudzīju ābolu." at bounding box center [696, 381] width 698 height 36
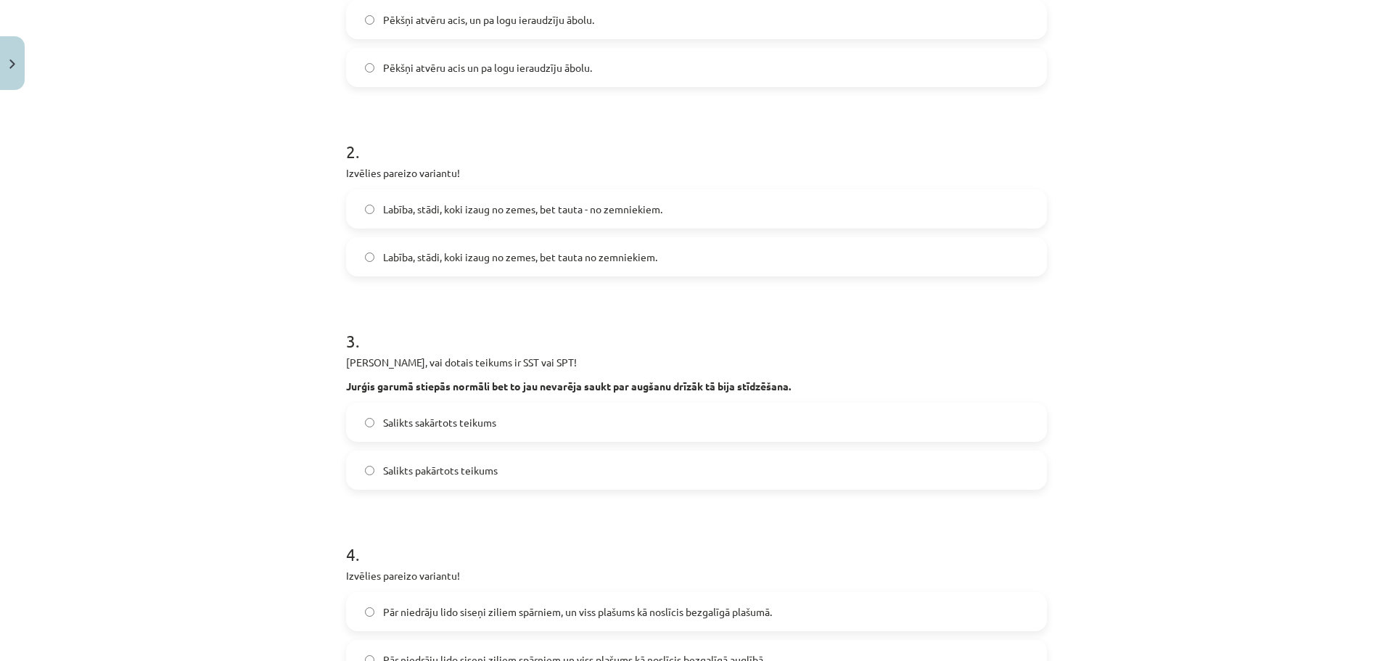
scroll to position [363, 0]
click at [619, 252] on span "Labība, stādi, koki izaug no zemes, bet tauta no zemniekiem." at bounding box center [520, 256] width 274 height 15
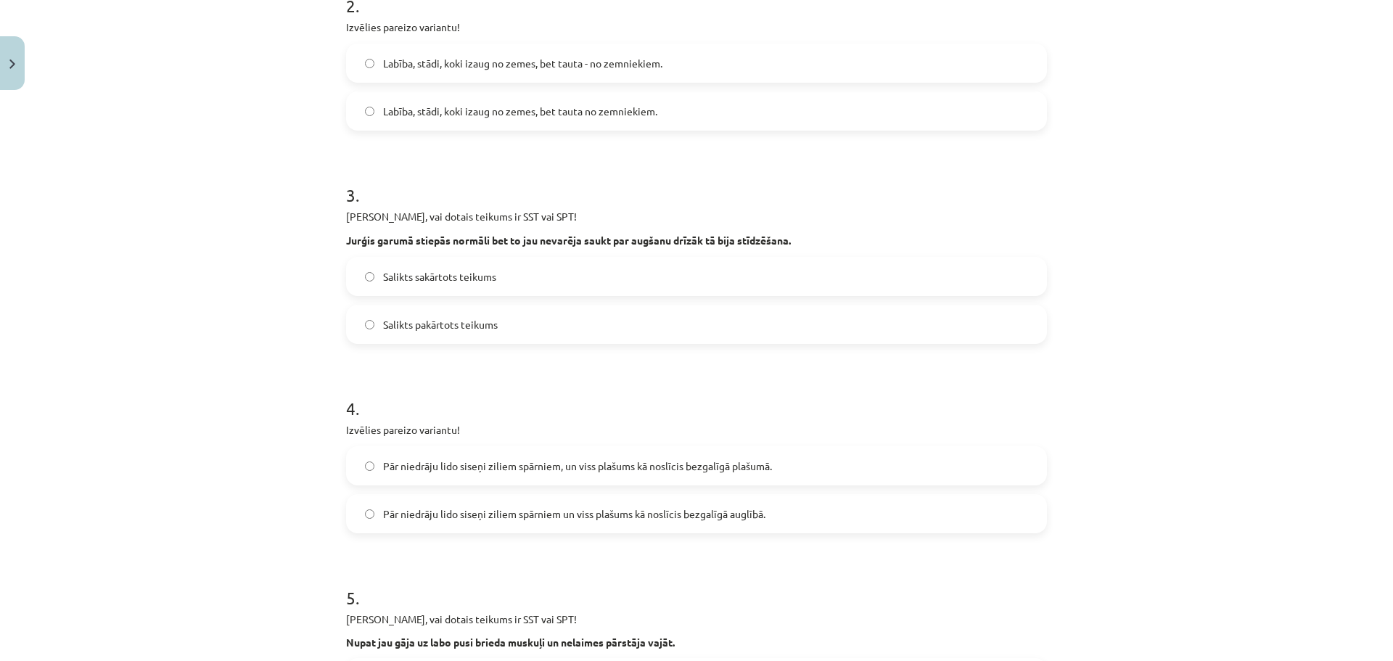
scroll to position [580, 0]
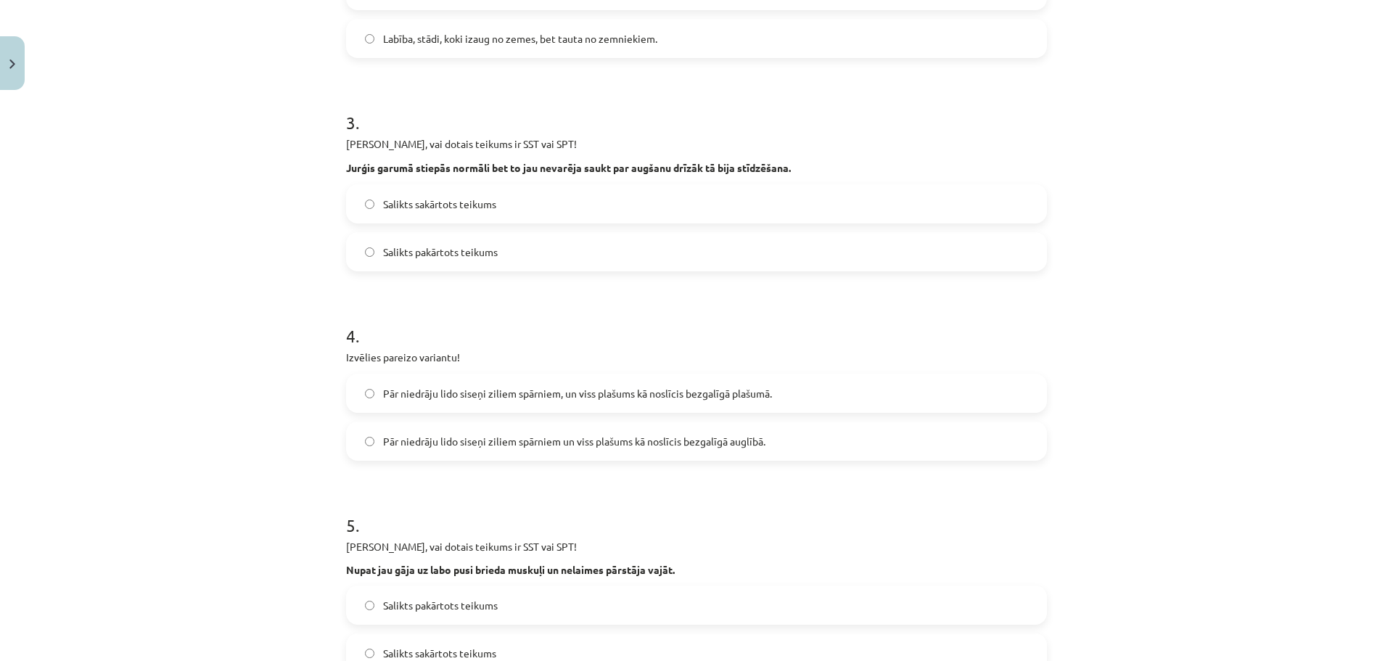
click at [506, 201] on label "Salikts sakārtots teikums" at bounding box center [696, 204] width 698 height 36
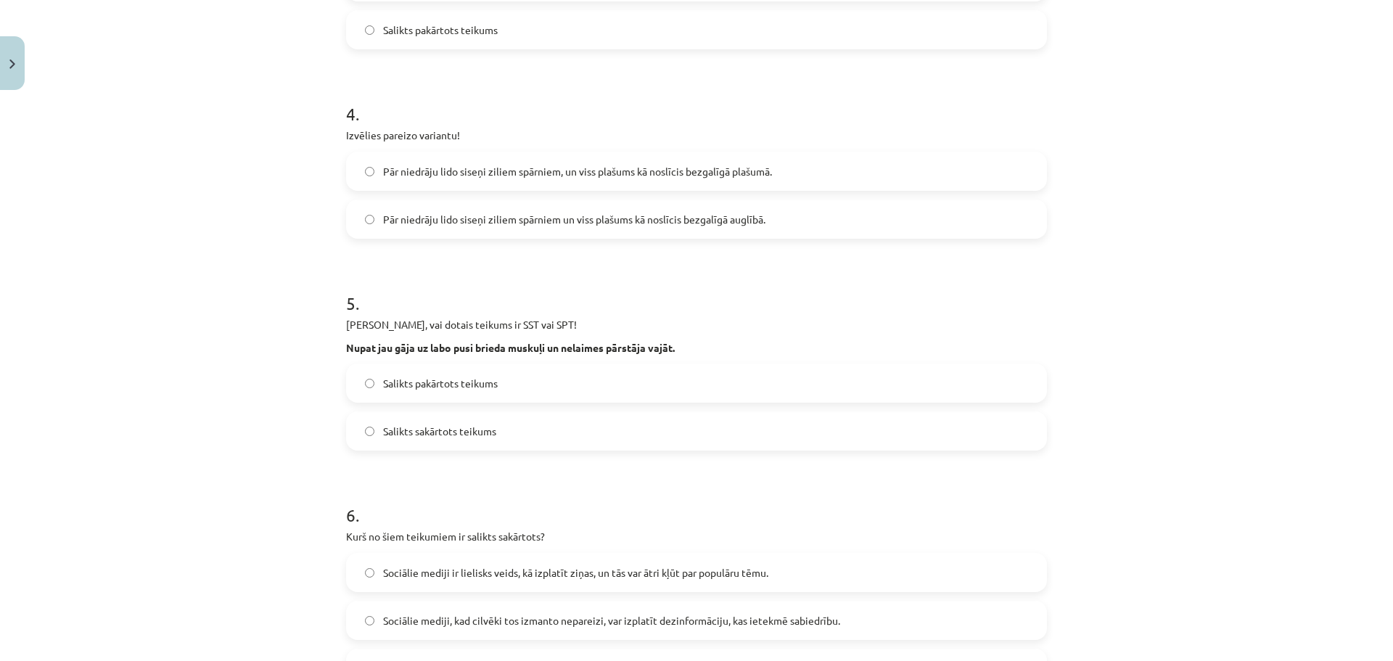
scroll to position [755, 0]
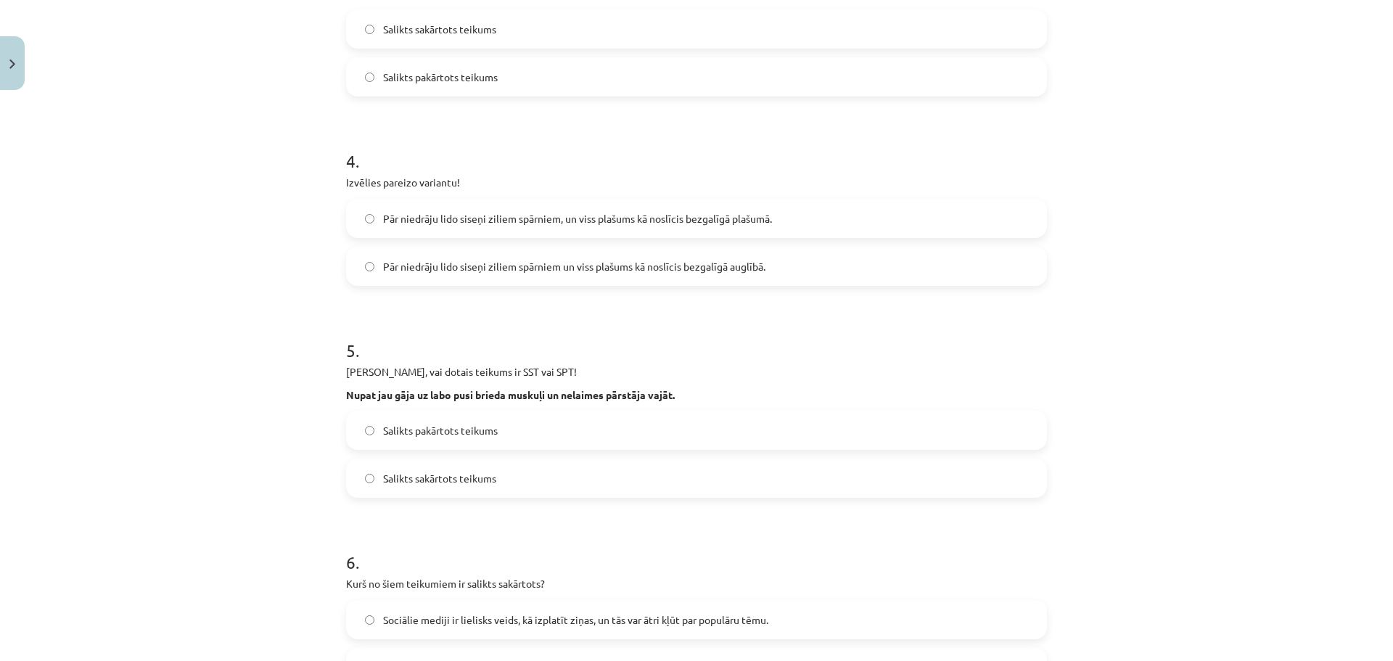
click at [617, 210] on label "Pār niedrāju lido siseņi ziliem spārniem, un viss plašums kā noslīcis bezgalīgā…" at bounding box center [696, 218] width 698 height 36
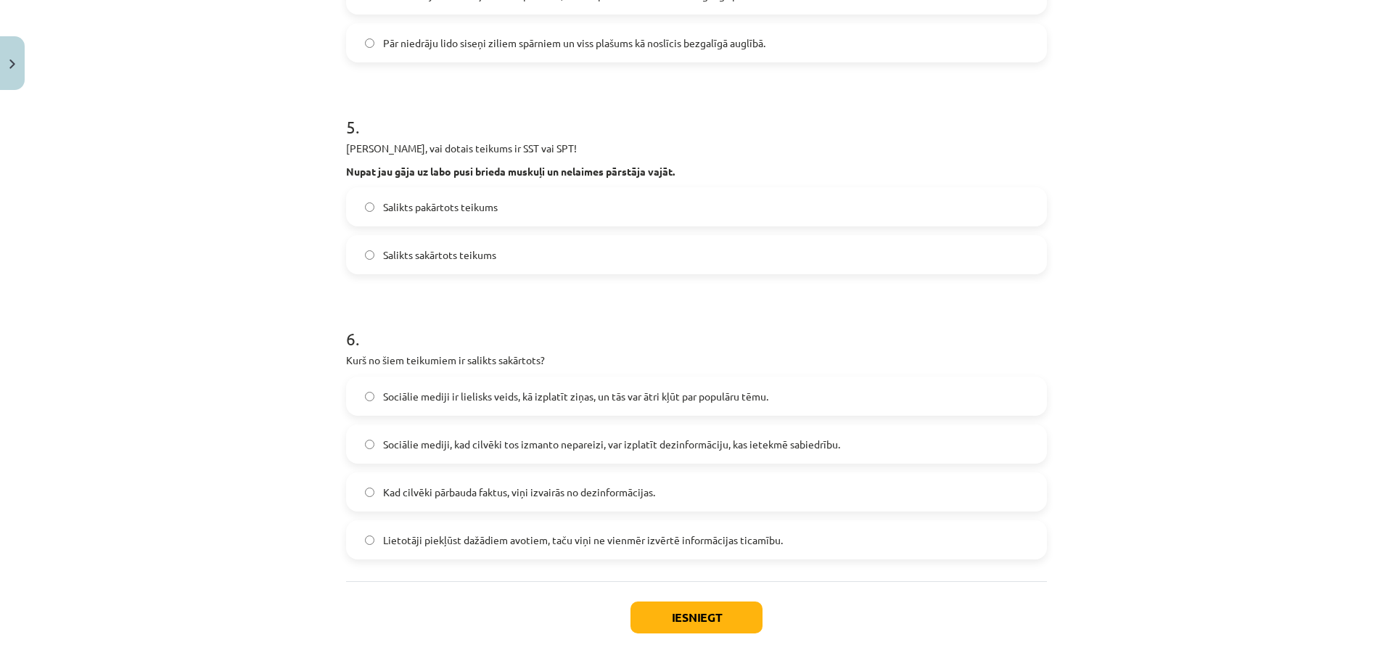
scroll to position [973, 0]
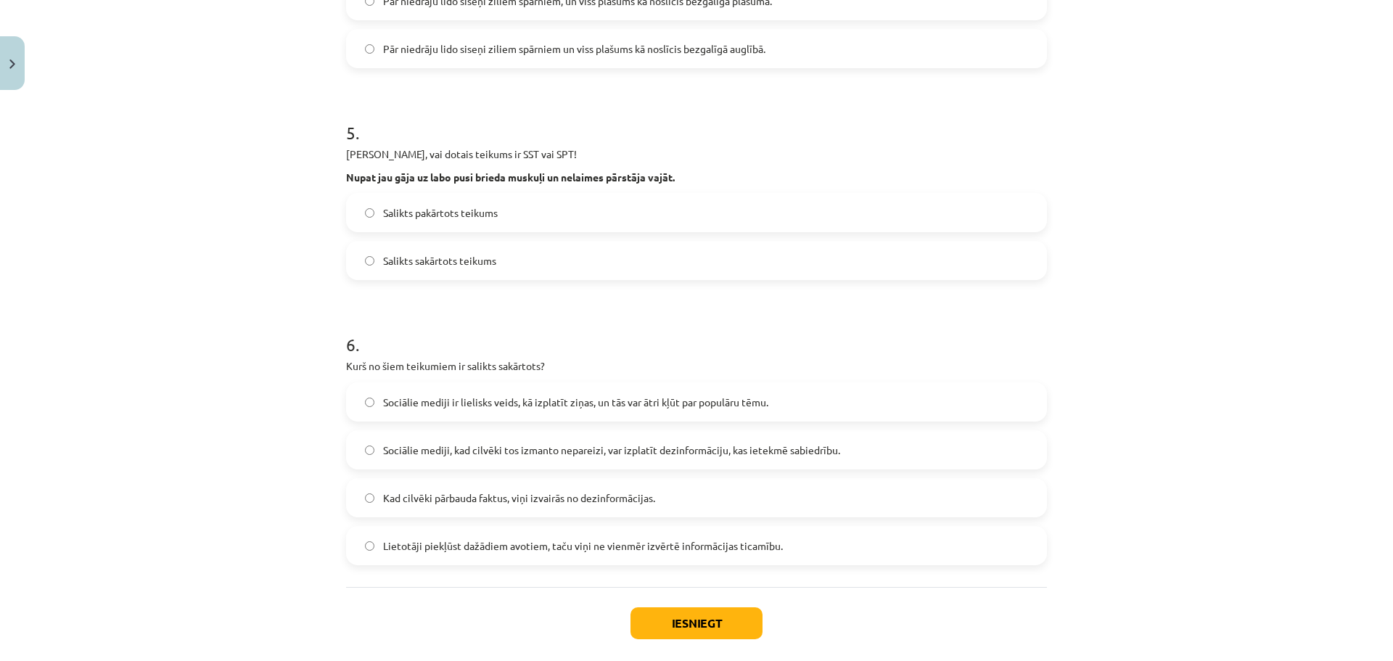
click at [529, 251] on label "Salikts sakārtots teikums" at bounding box center [696, 260] width 698 height 36
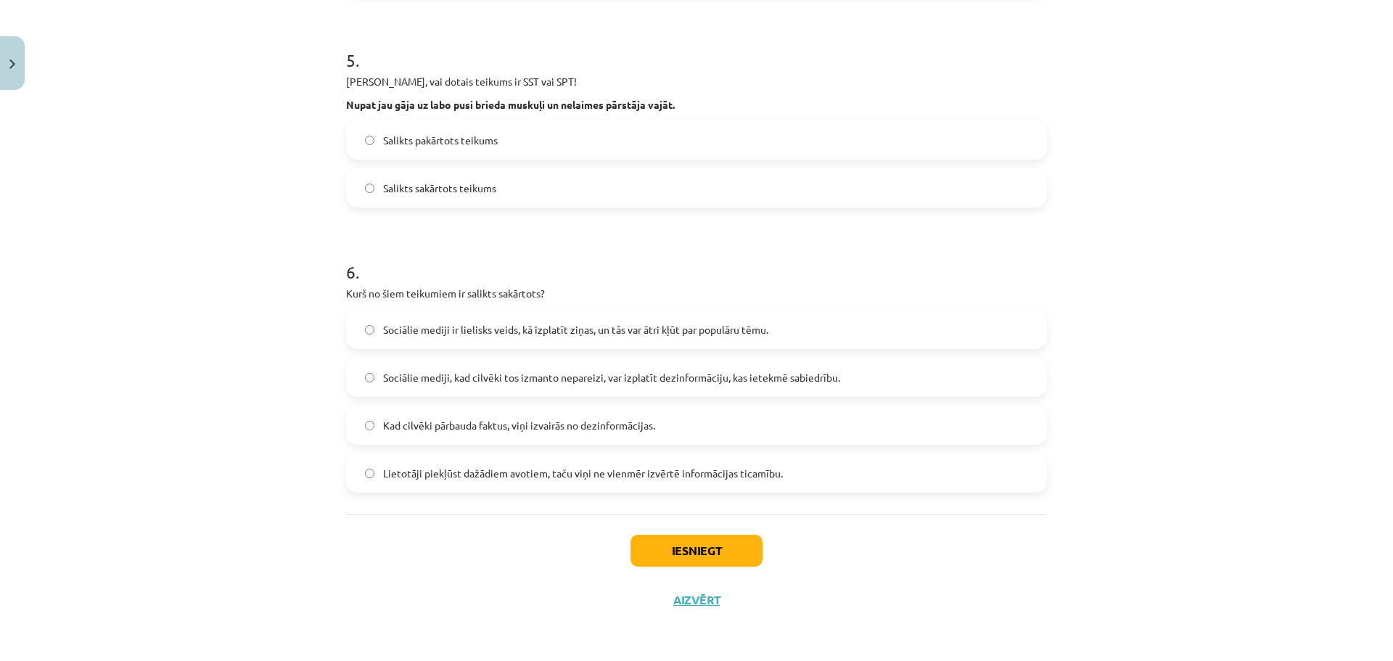
click at [608, 338] on label "Sociālie mediji ir lielisks veids, kā izplatīt ziņas, un tās var ātri kļūt par …" at bounding box center [696, 329] width 698 height 36
click at [714, 550] on button "Iesniegt" at bounding box center [696, 551] width 132 height 32
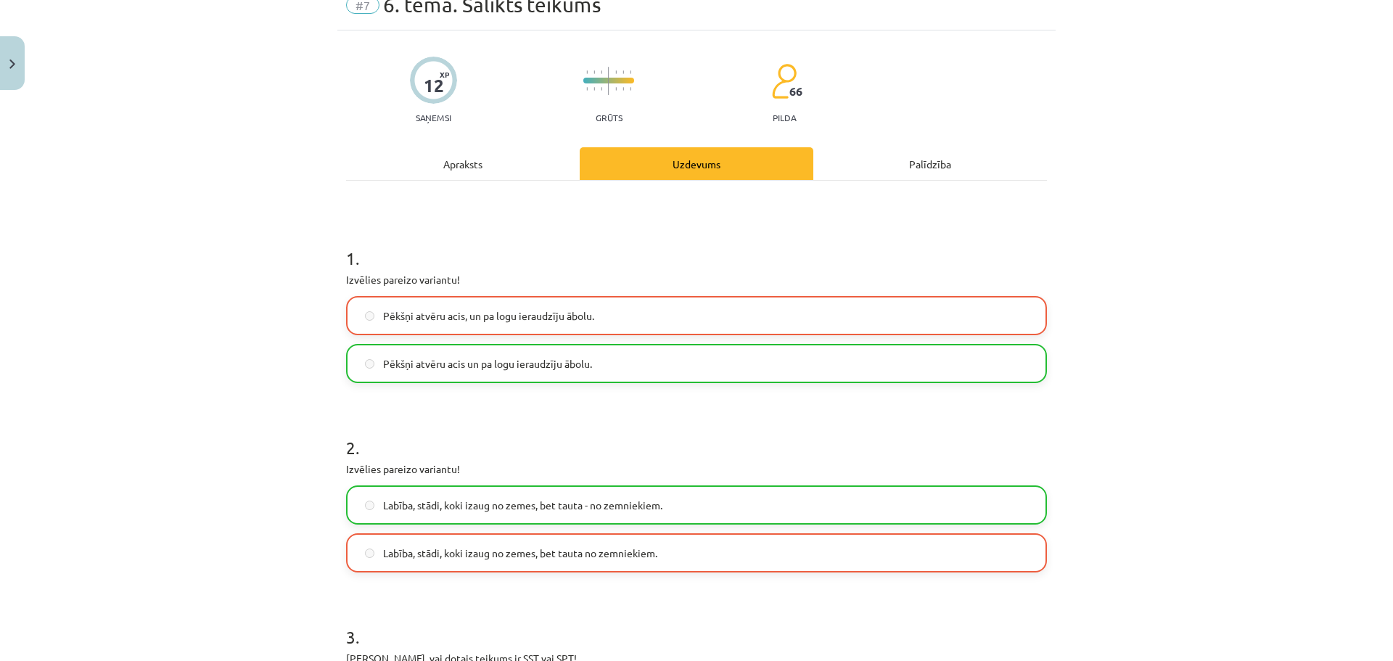
scroll to position [0, 0]
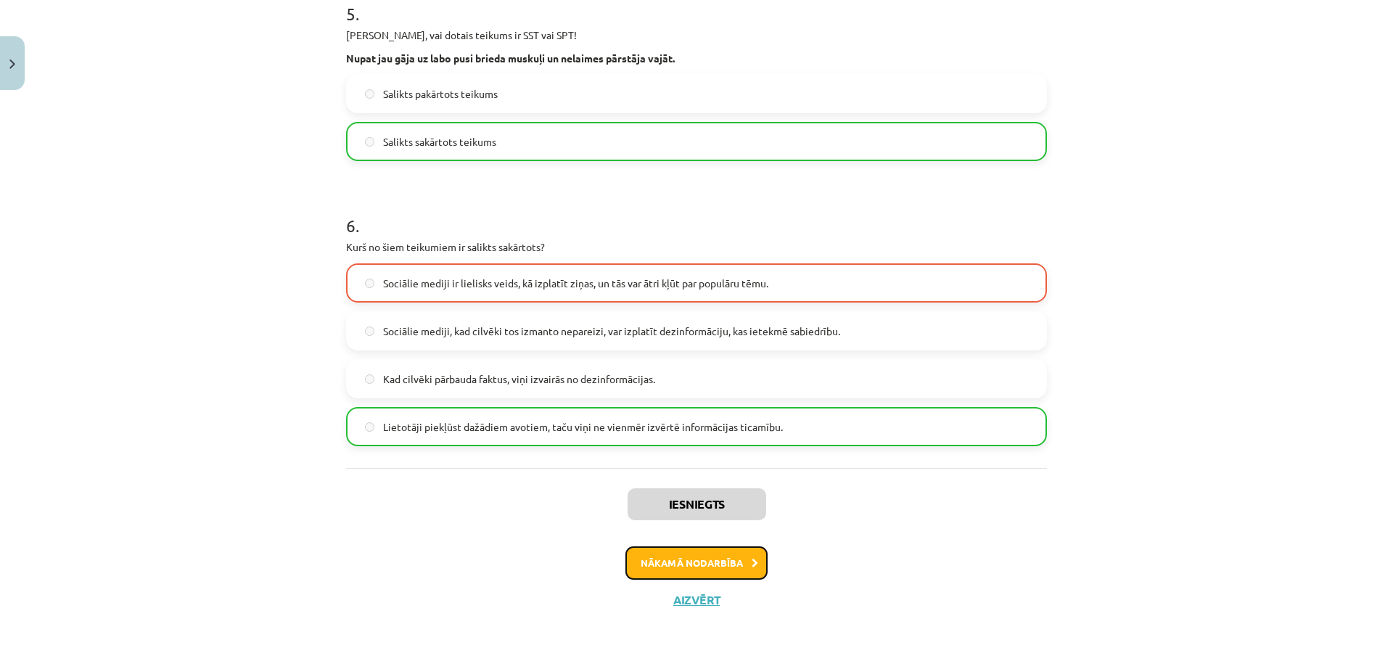
click at [717, 561] on button "Nākamā nodarbība" at bounding box center [696, 562] width 142 height 33
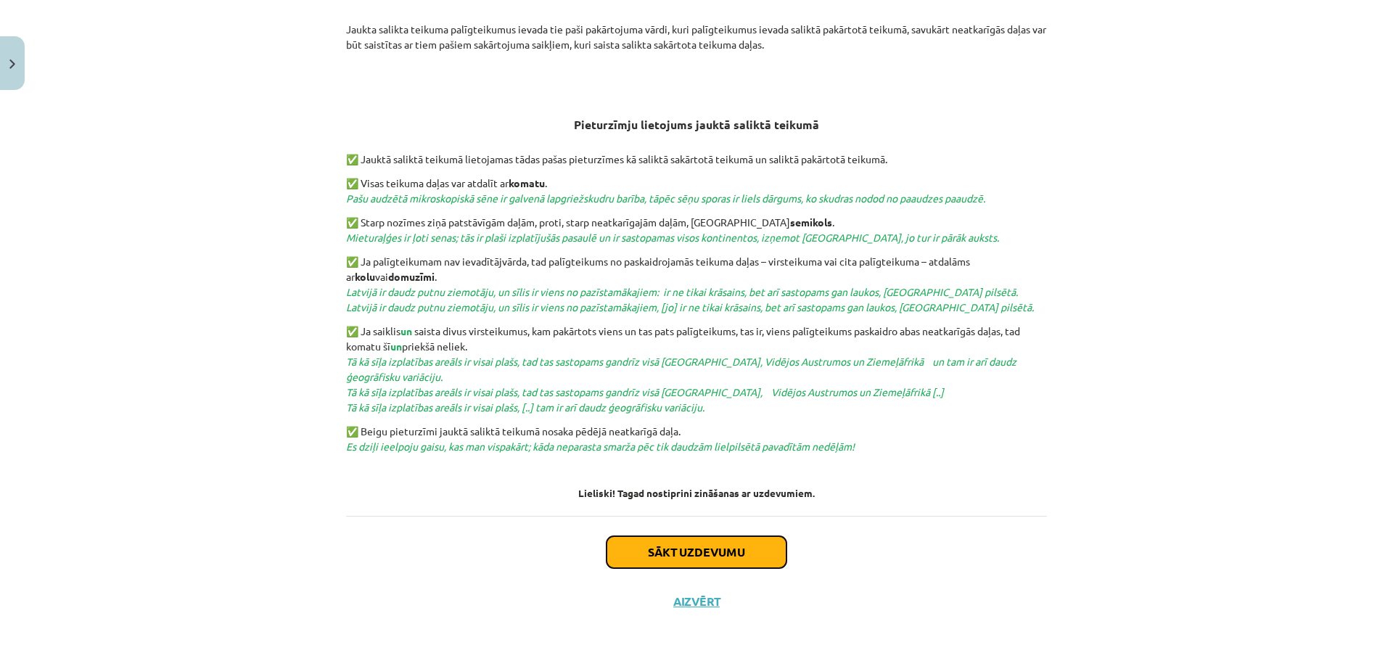
click at [693, 546] on button "Sākt uzdevumu" at bounding box center [696, 552] width 180 height 32
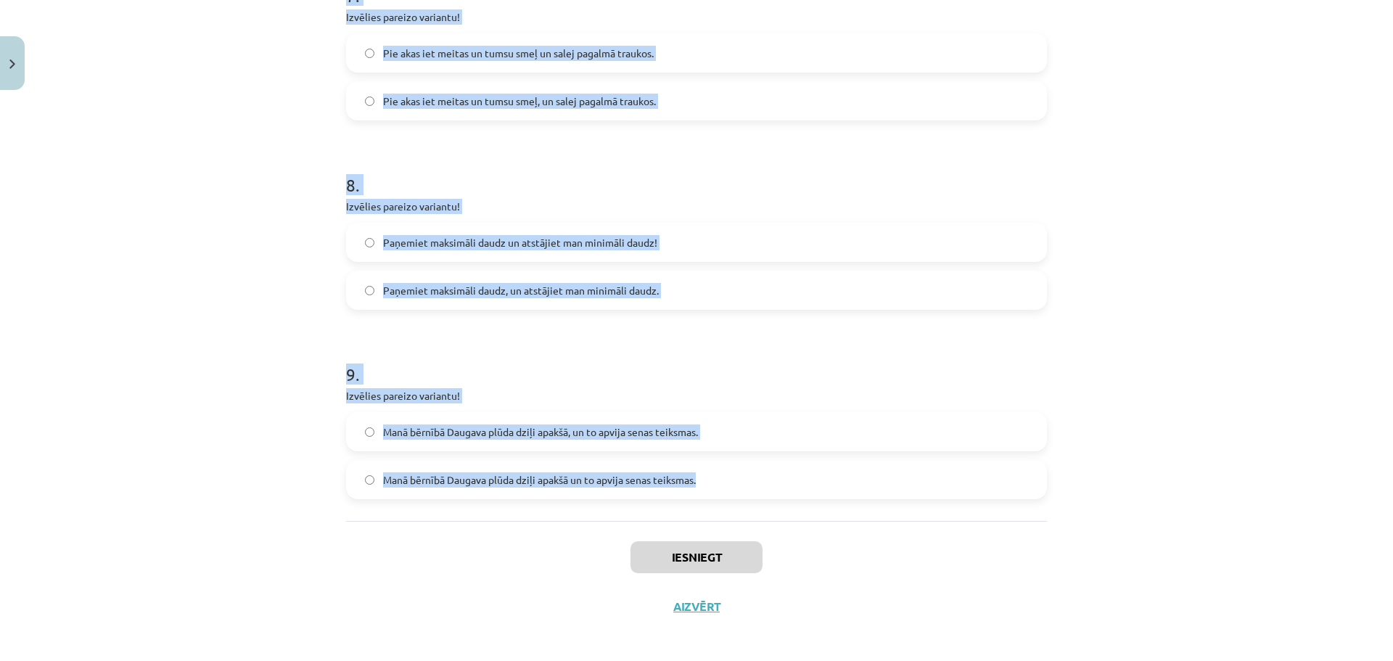
scroll to position [1606, 0]
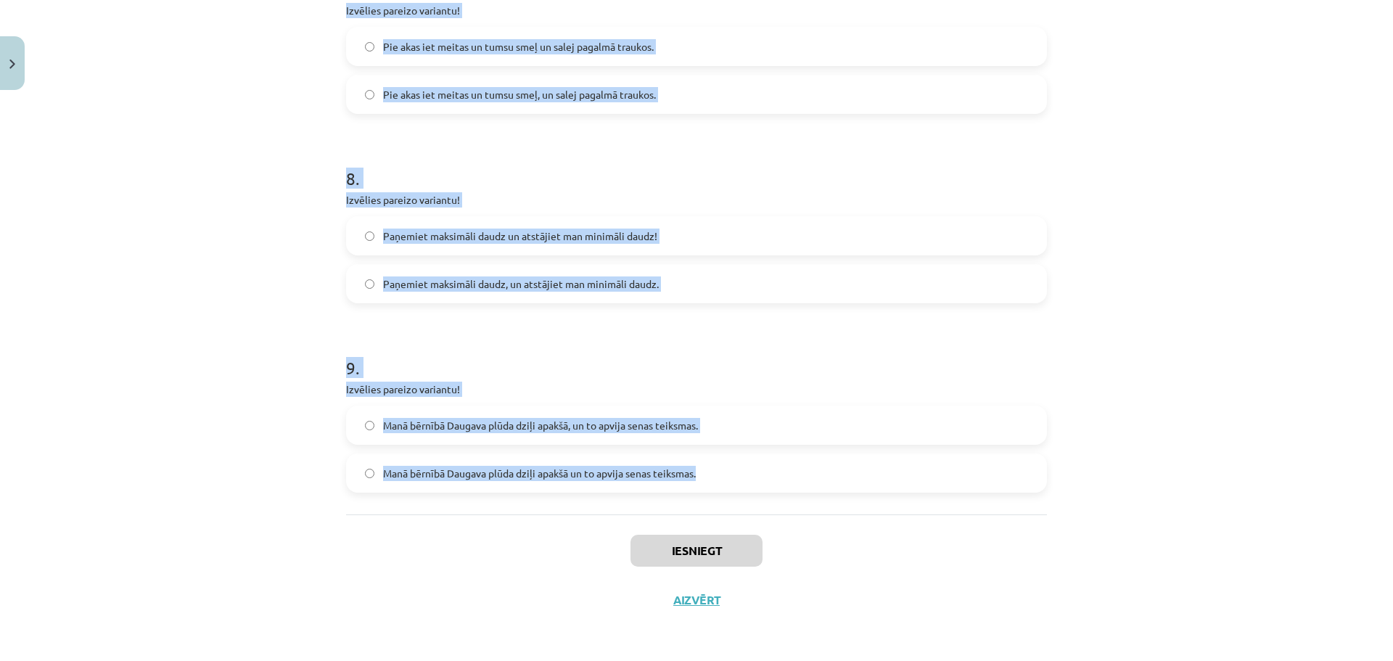
drag, startPoint x: 338, startPoint y: 341, endPoint x: 854, endPoint y: 467, distance: 530.9
copy form "Izvēlies pareizo variantu! Un Mentīte teikusi, tas ir labi, ka Puteklis šķauda …"
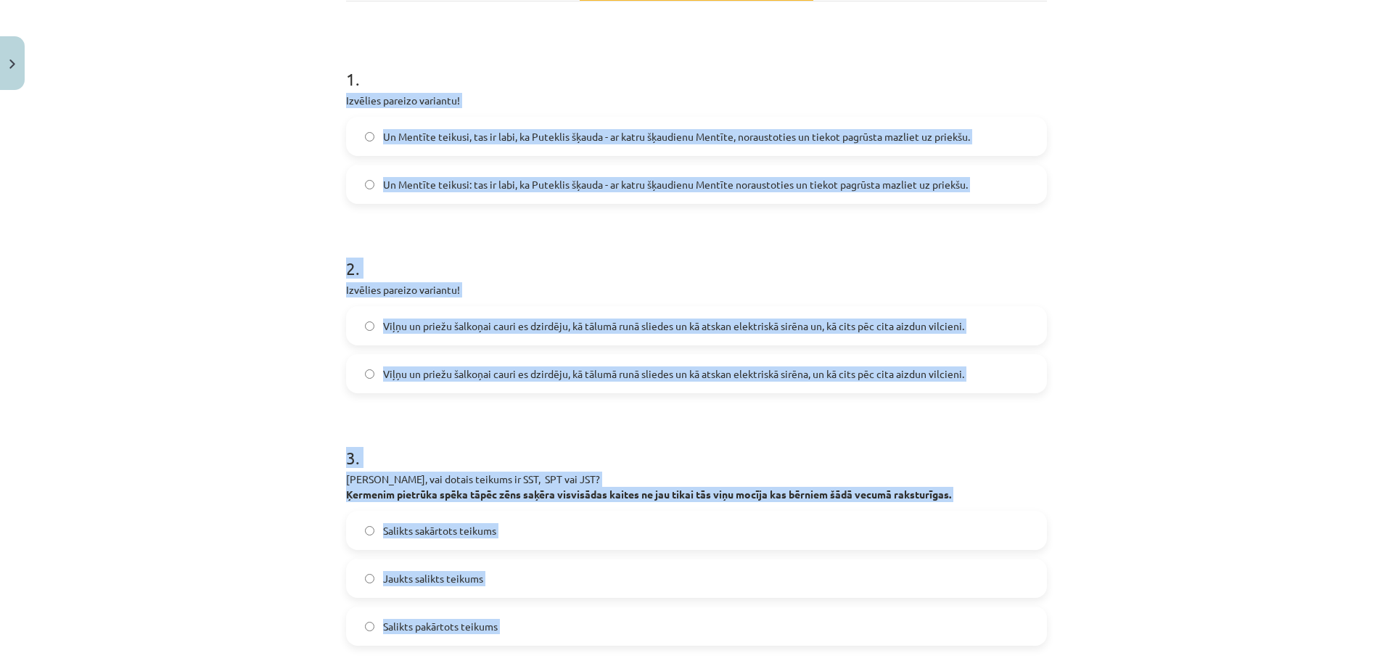
scroll to position [228, 0]
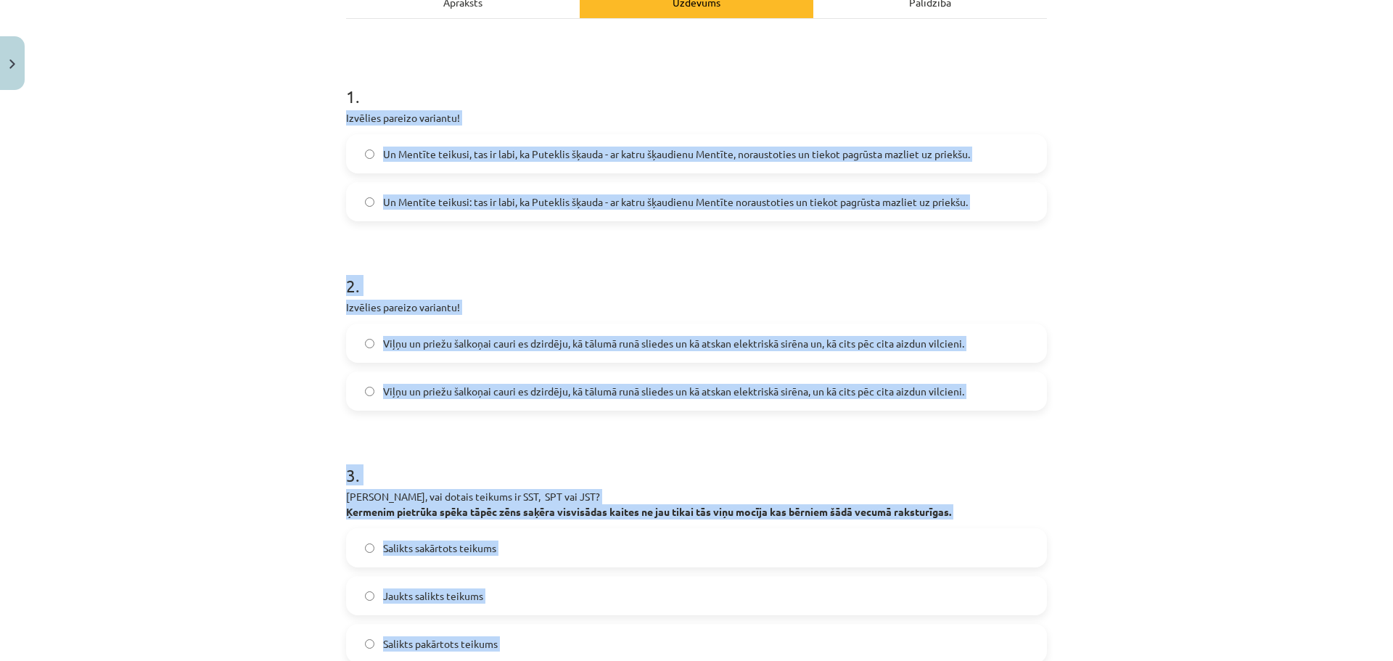
click at [730, 287] on h1 "2 ." at bounding box center [696, 272] width 701 height 45
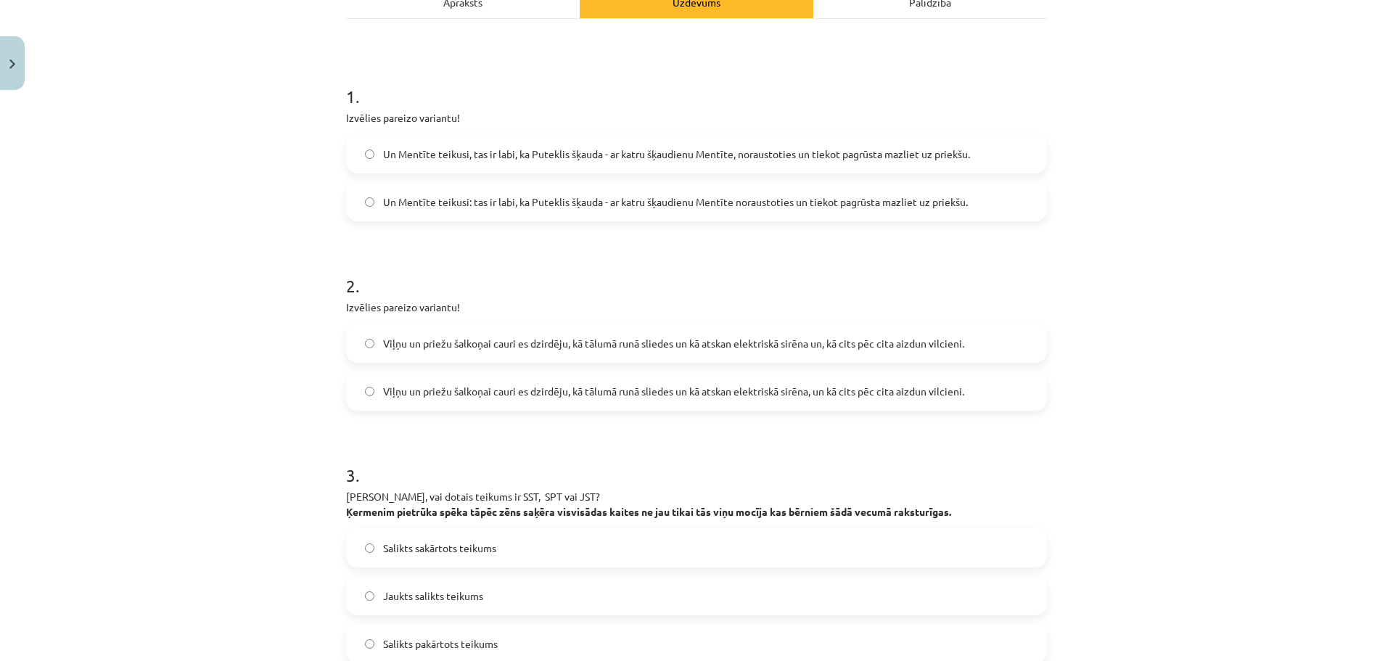
click at [472, 191] on label "Un Mentīte teikusi: tas ir labi, ka Puteklis šķauda - ar katru šķaudienu Mentīt…" at bounding box center [696, 202] width 698 height 36
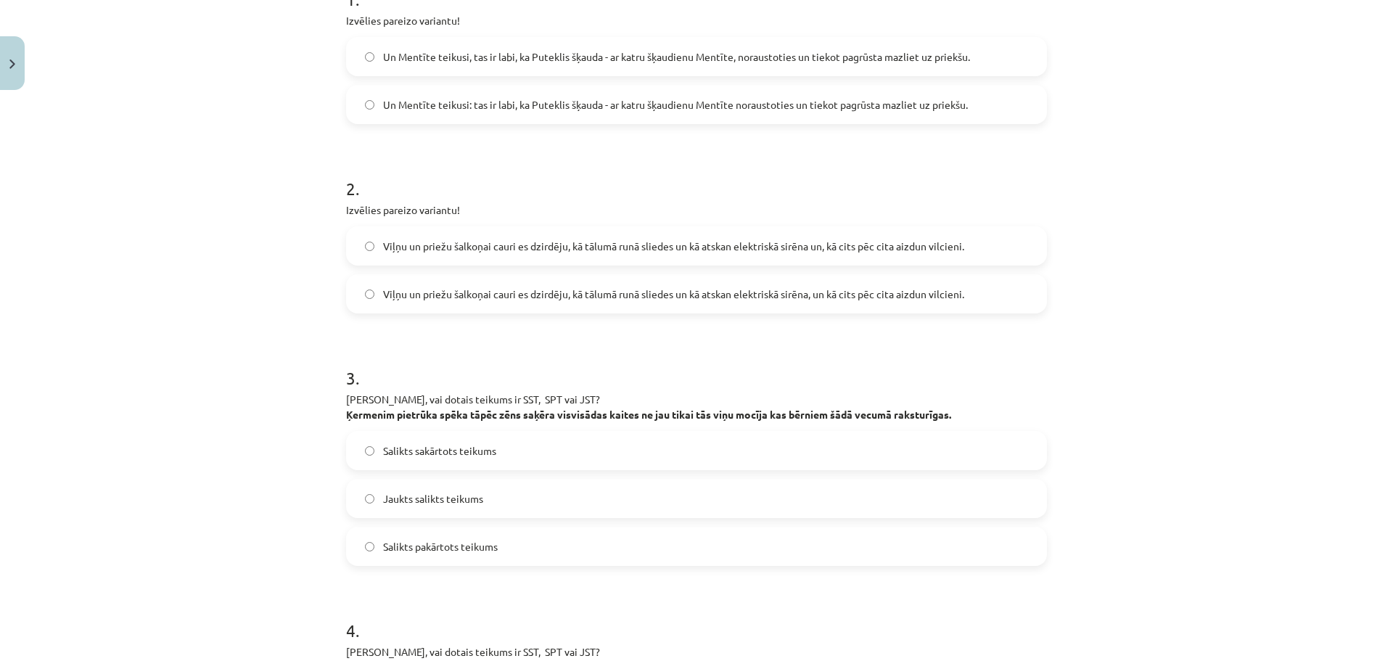
scroll to position [445, 0]
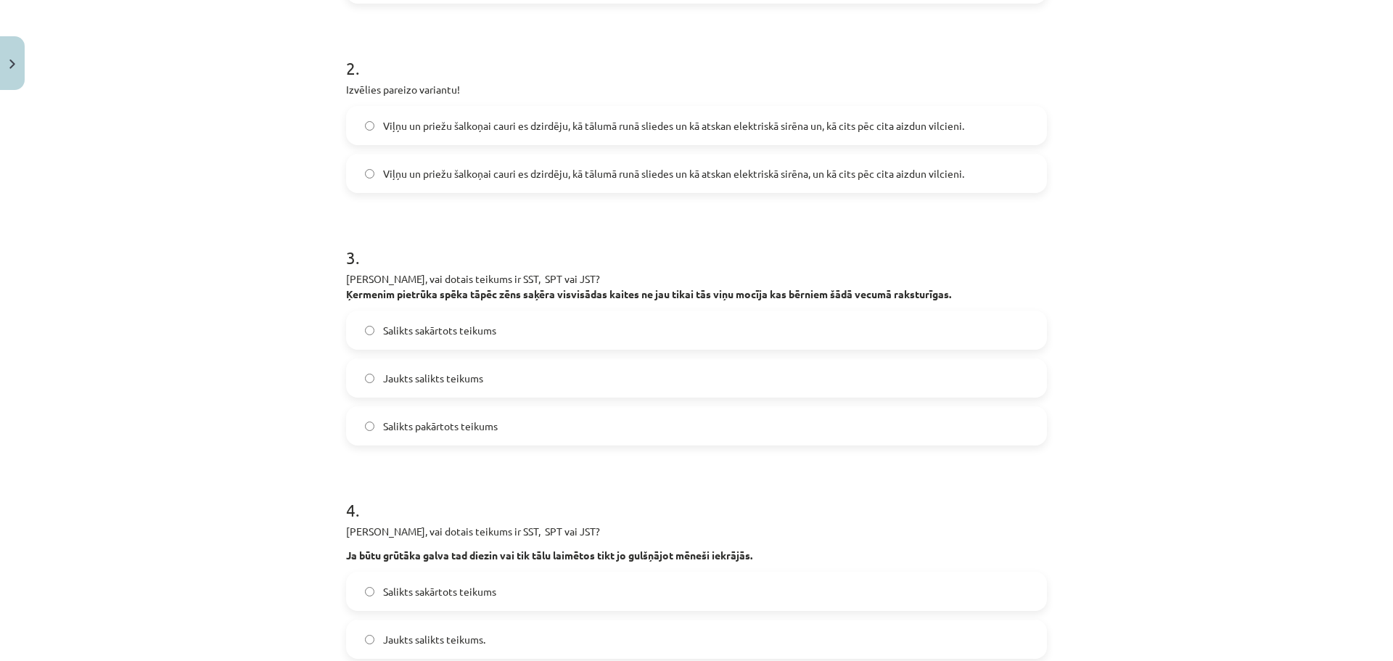
click at [592, 156] on label "Viļņu un priežu šalkoņai cauri es dzirdēju, kā tālumā runā sliedes un kā atskan…" at bounding box center [696, 173] width 698 height 36
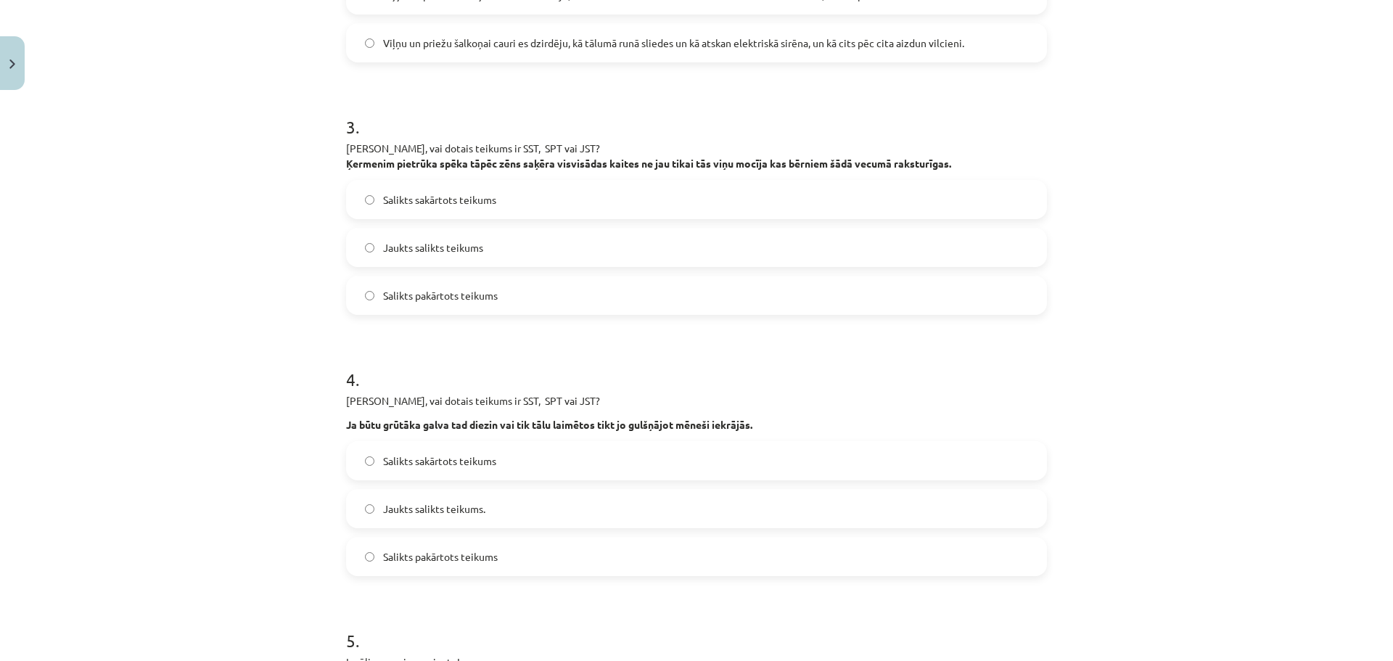
scroll to position [590, 0]
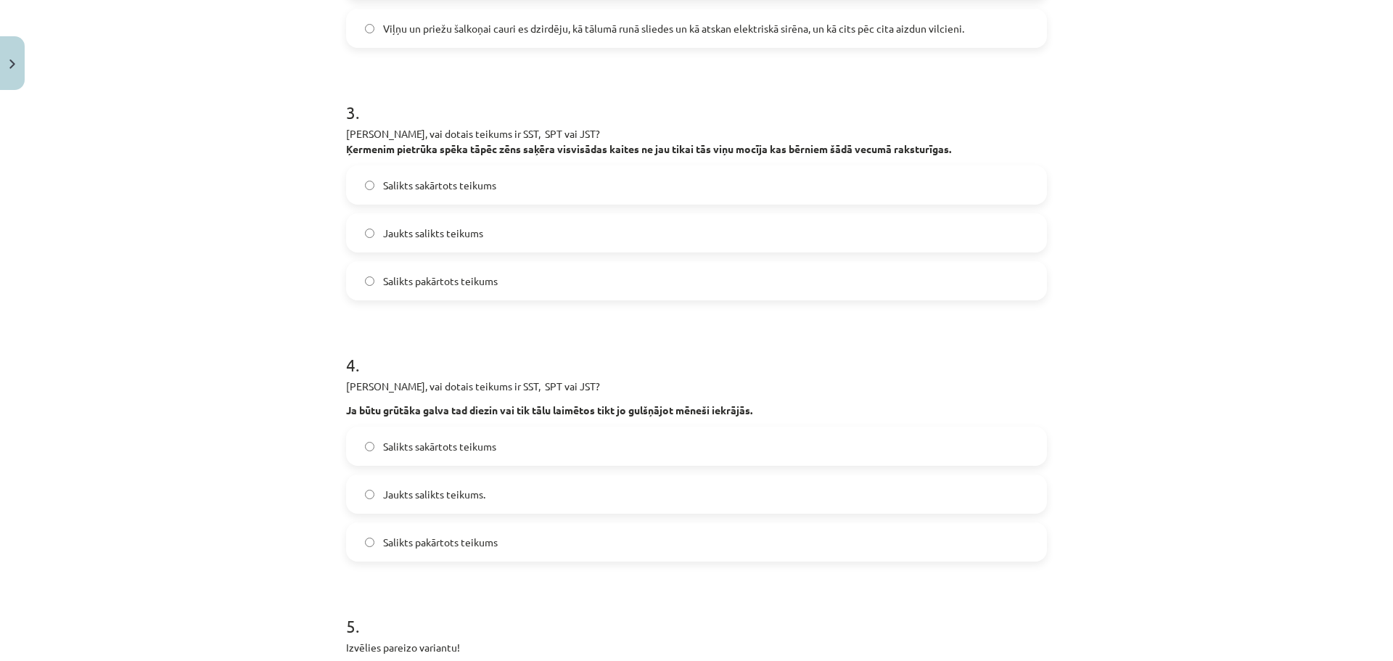
click at [452, 234] on span "Jaukts salikts teikums" at bounding box center [433, 233] width 100 height 15
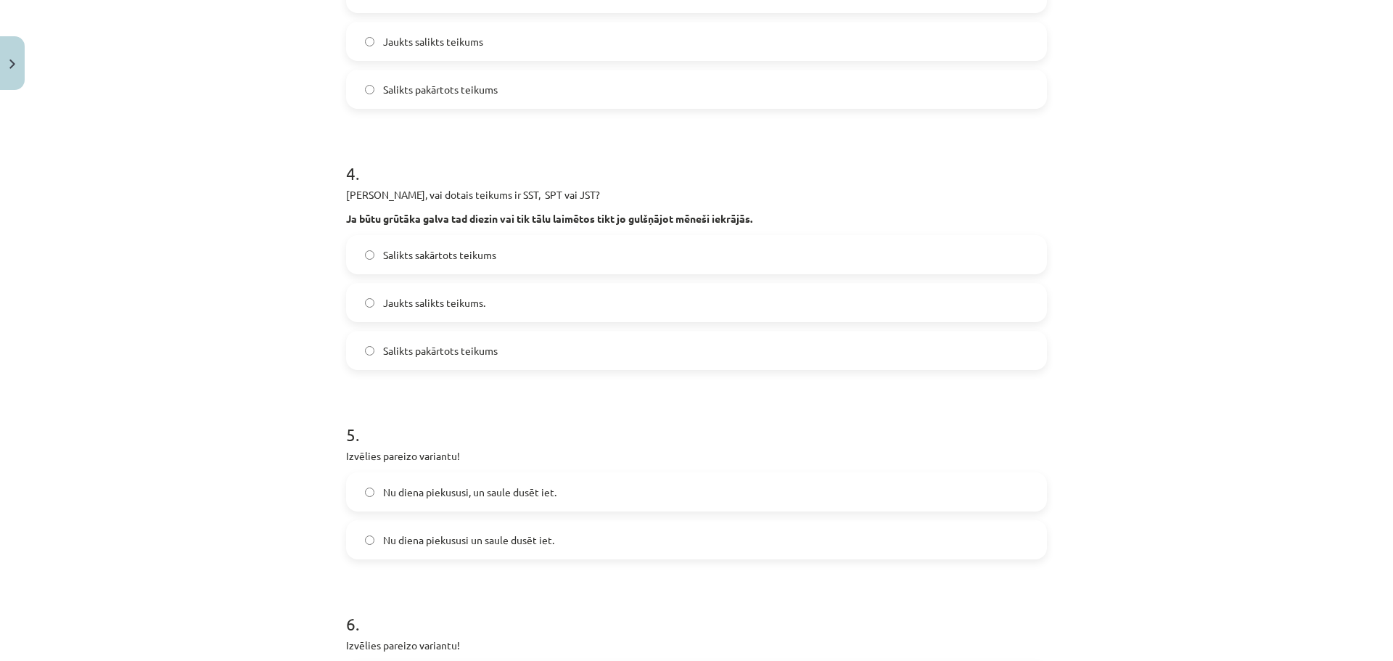
scroll to position [808, 0]
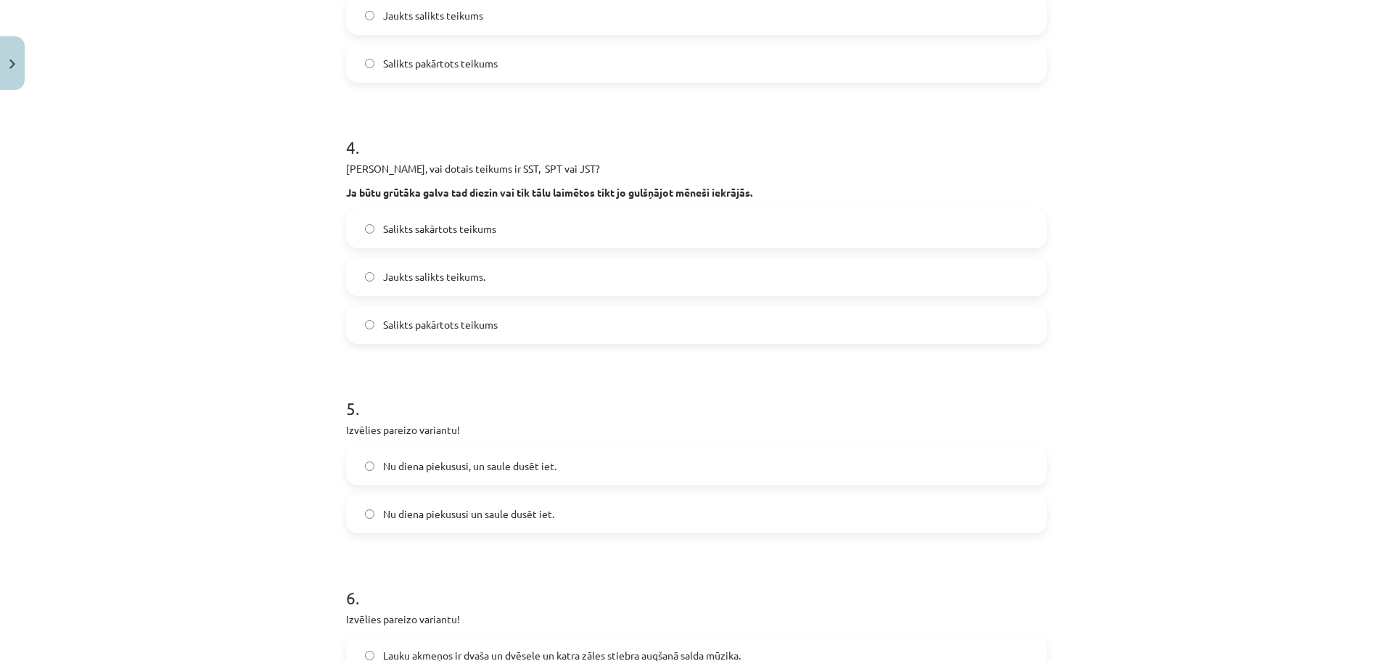
click at [519, 481] on label "Nu diena piekususi, un saule dusēt iet." at bounding box center [696, 466] width 698 height 36
click at [499, 323] on label "Salikts pakārtots teikums" at bounding box center [696, 324] width 698 height 36
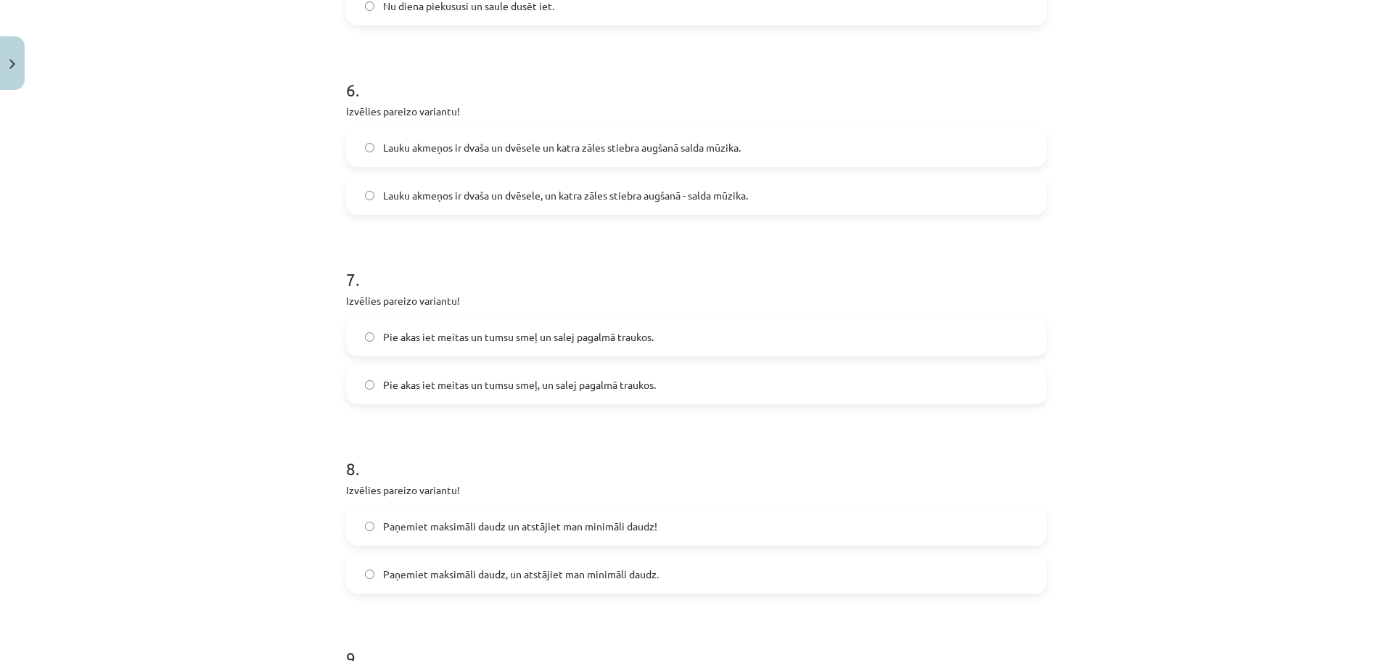
scroll to position [1243, 0]
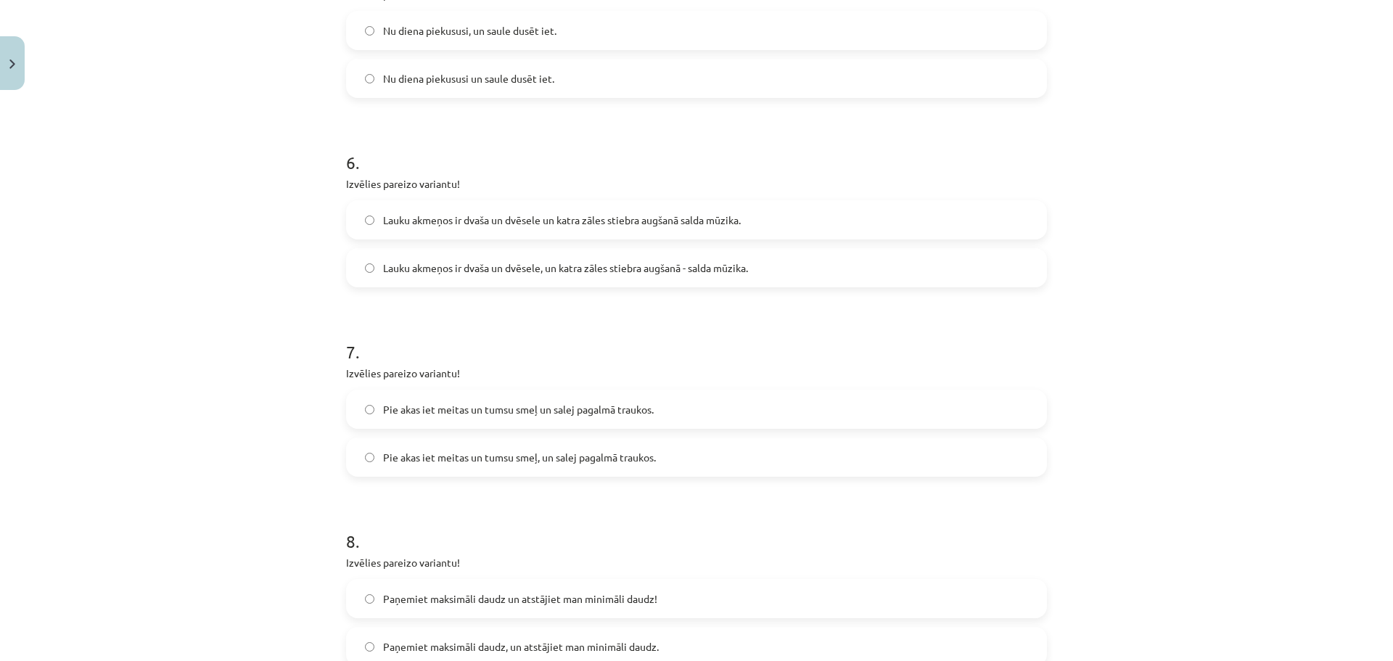
click at [508, 277] on label "Lauku akmeņos ir dvaša un dvēsele, un katra zāles stiebra augšanā - salda mūzik…" at bounding box center [696, 268] width 698 height 36
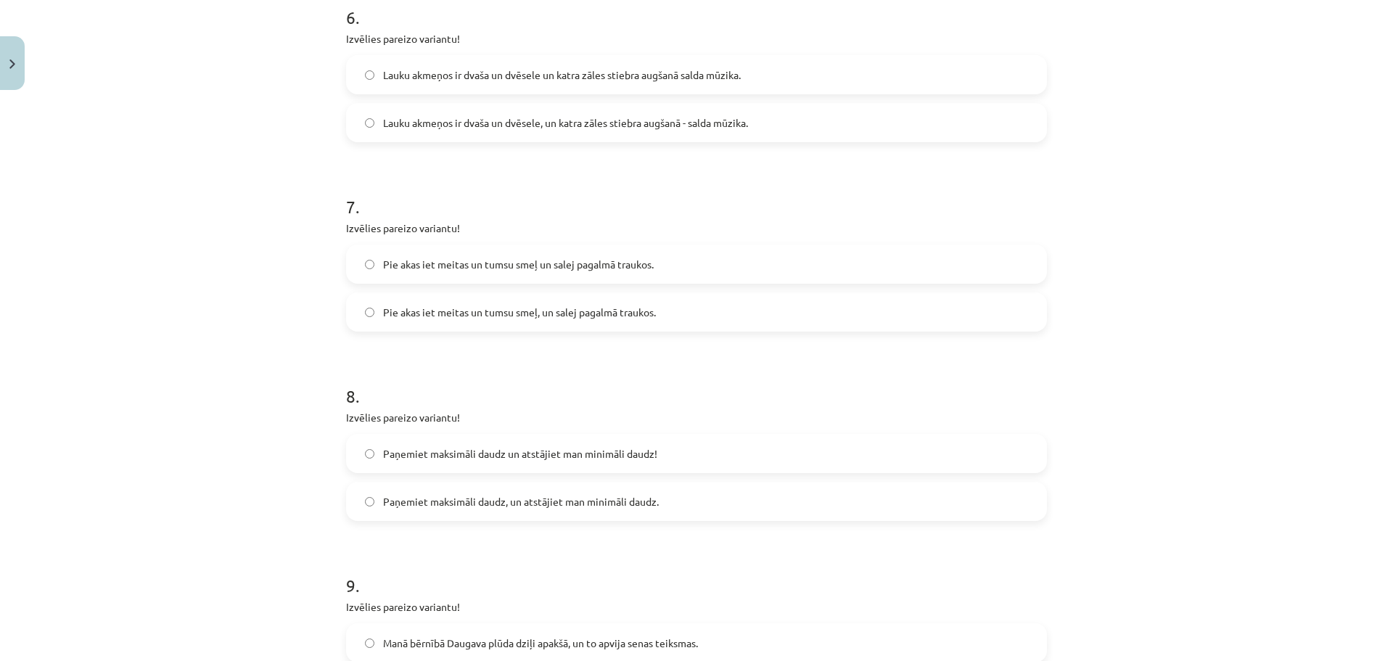
scroll to position [1533, 0]
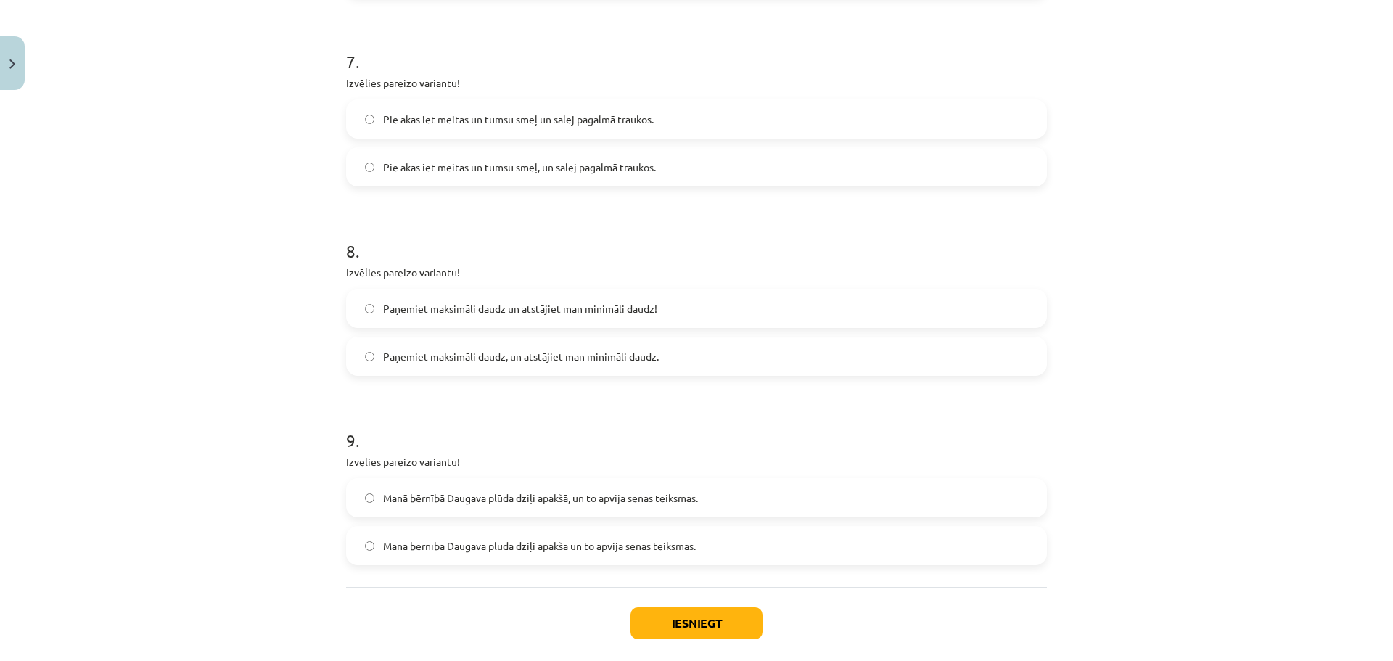
click at [408, 161] on span "Pie akas iet meitas un tumsu smeļ, un salej pagalmā traukos." at bounding box center [519, 167] width 273 height 15
click at [564, 351] on span "Paņemiet maksimāli daudz, un atstājiet man minimāli daudz." at bounding box center [521, 356] width 276 height 15
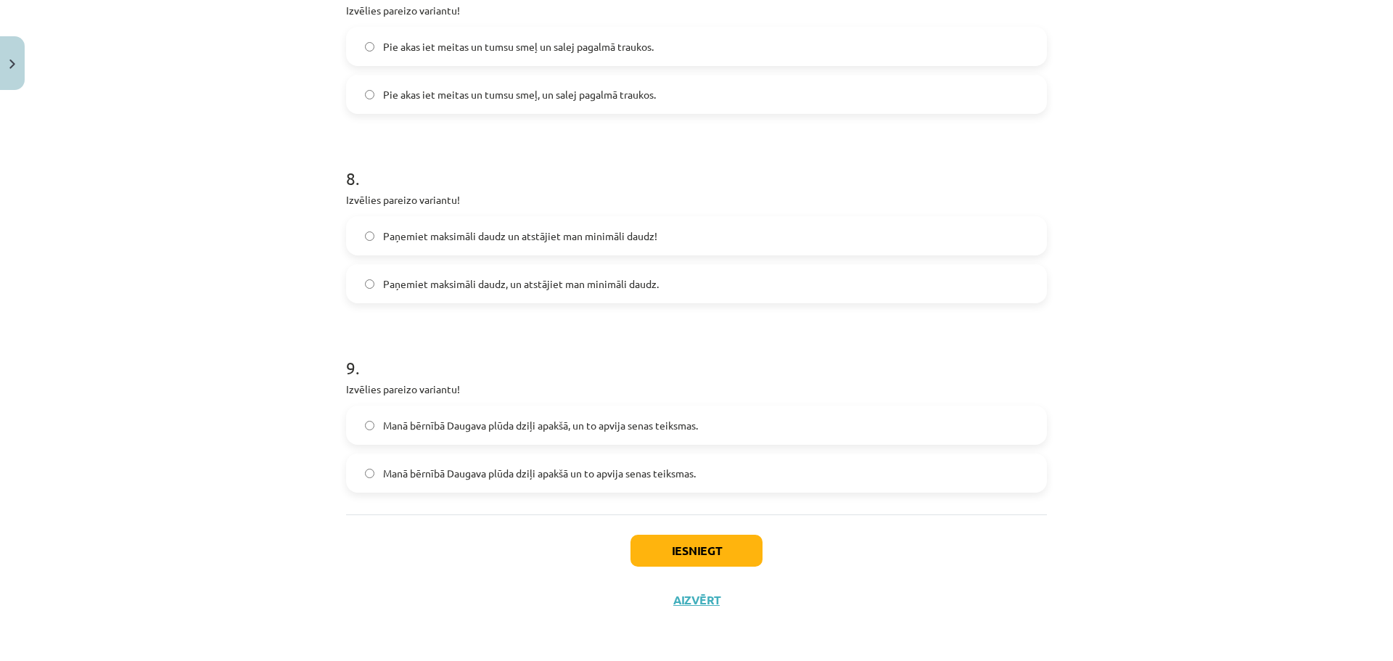
click at [495, 434] on label "Manā bērnībā Daugava plūda dziļi apakšā, un to apvija senas teiksmas." at bounding box center [696, 425] width 698 height 36
click at [668, 548] on button "Iesniegt" at bounding box center [696, 551] width 132 height 32
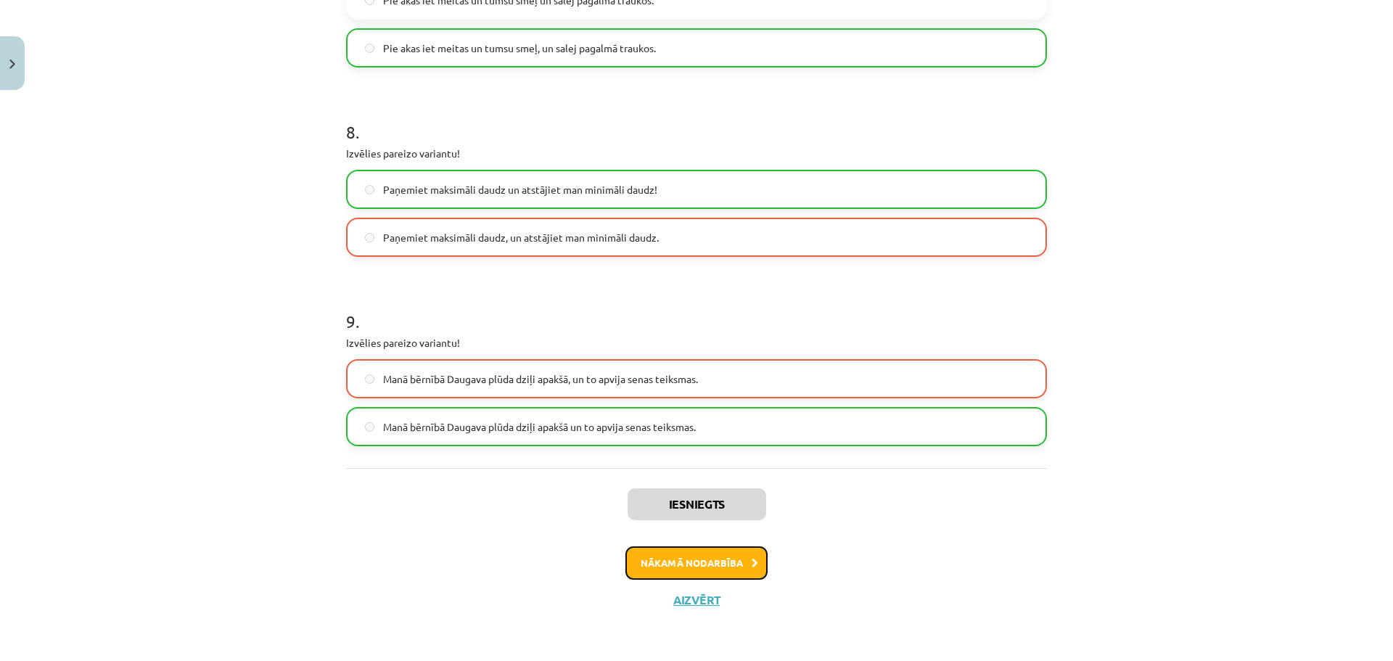
click at [696, 565] on button "Nākamā nodarbība" at bounding box center [696, 562] width 142 height 33
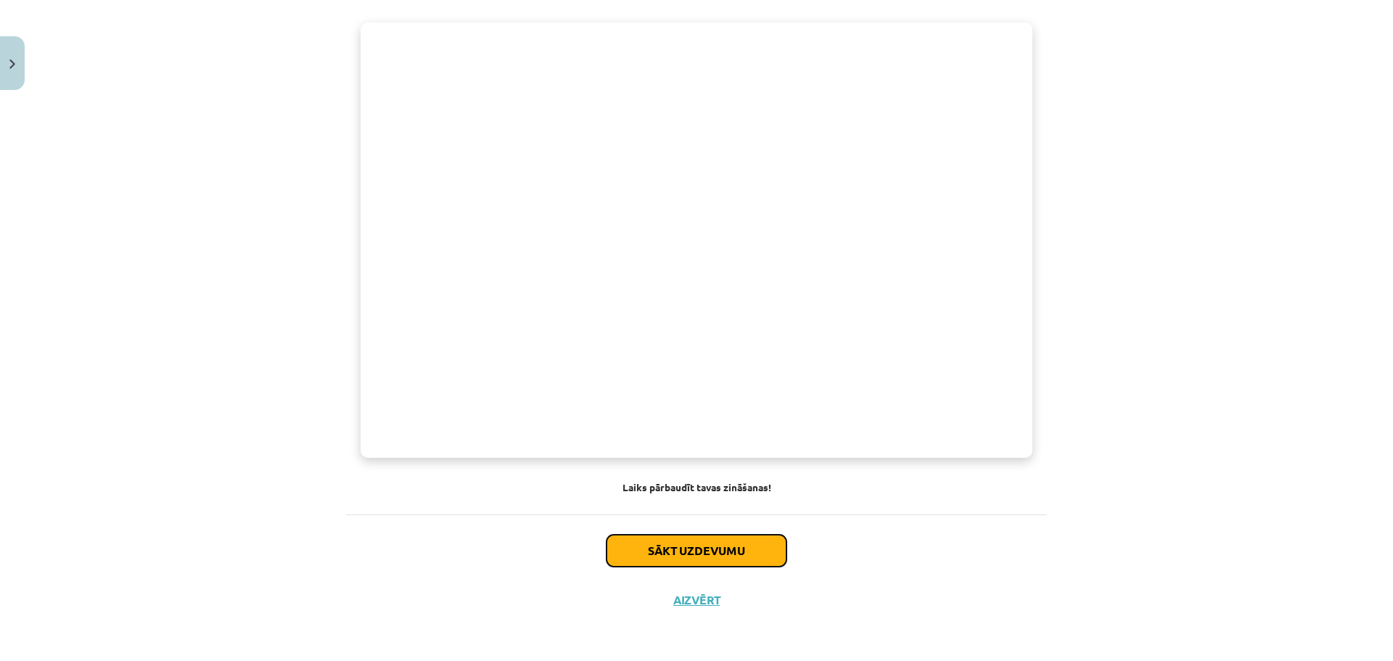
click at [696, 547] on button "Sākt uzdevumu" at bounding box center [696, 551] width 180 height 32
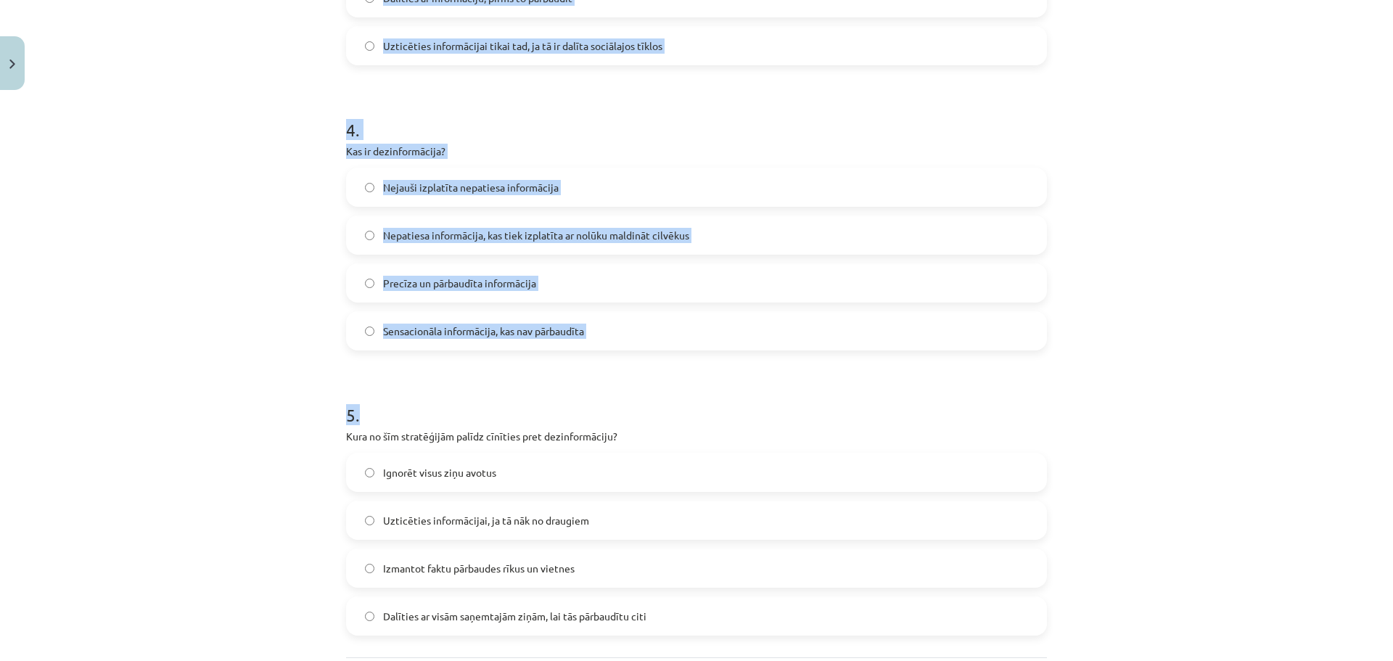
scroll to position [1192, 0]
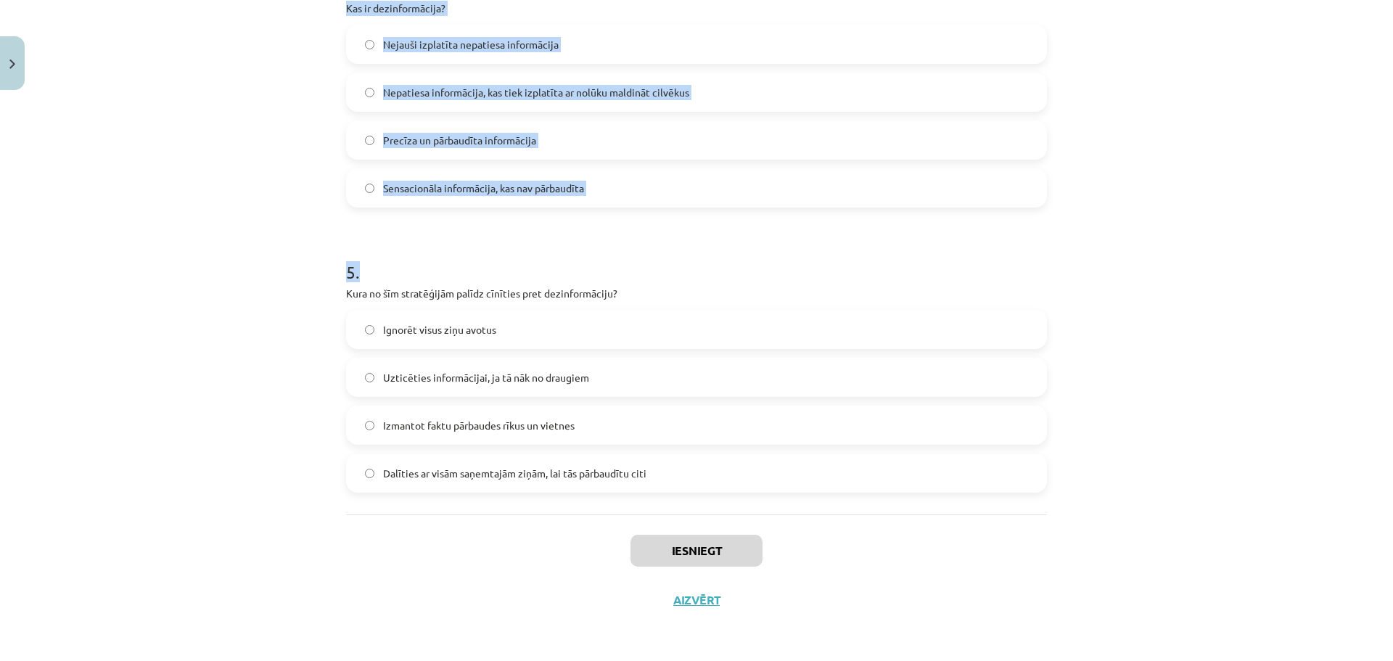
drag, startPoint x: 323, startPoint y: 339, endPoint x: 715, endPoint y: 476, distance: 415.0
click at [715, 476] on div "Mācību tēma: Latviešu valodas 9. klases 1. ieskaites mācību materiāls #9 8. tēm…" at bounding box center [696, 330] width 1393 height 661
copy form "Kāds ir galvenais veids, kā sociālie mediji var veicināt dezinformācijas izplat…"
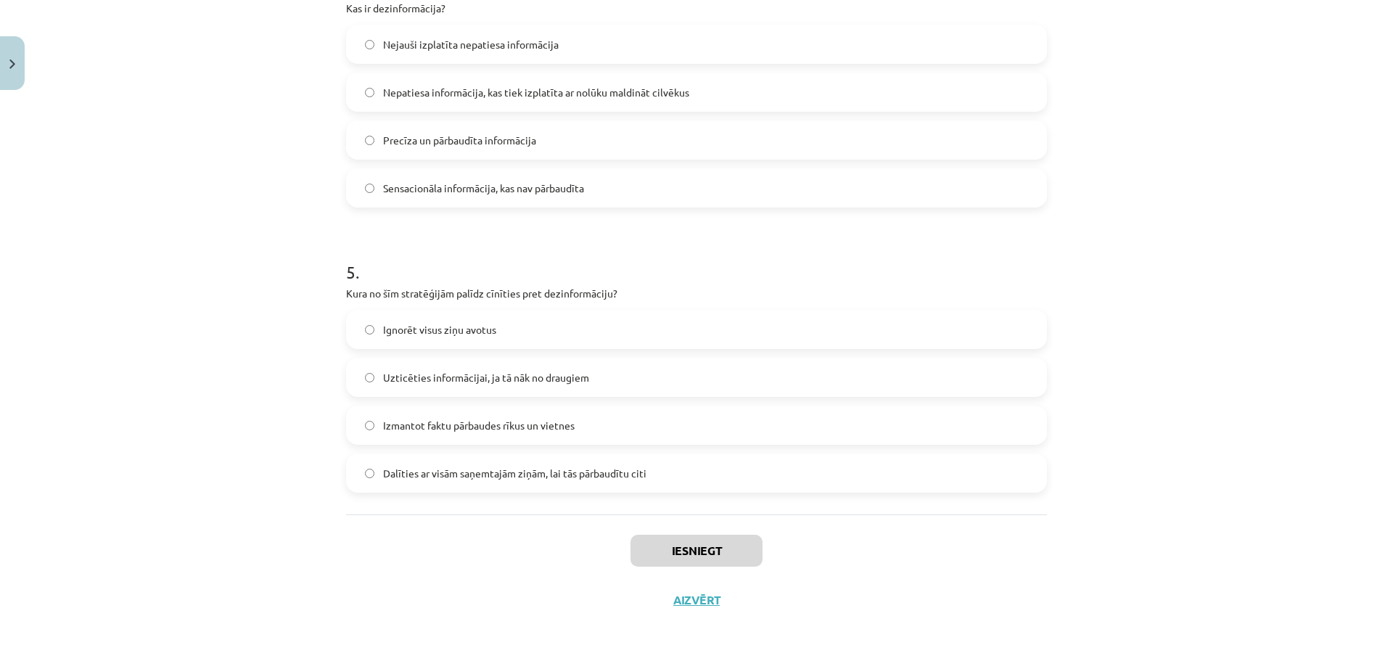
click at [669, 387] on label "Uzticēties informācijai, ja tā nāk no draugiem" at bounding box center [696, 377] width 698 height 36
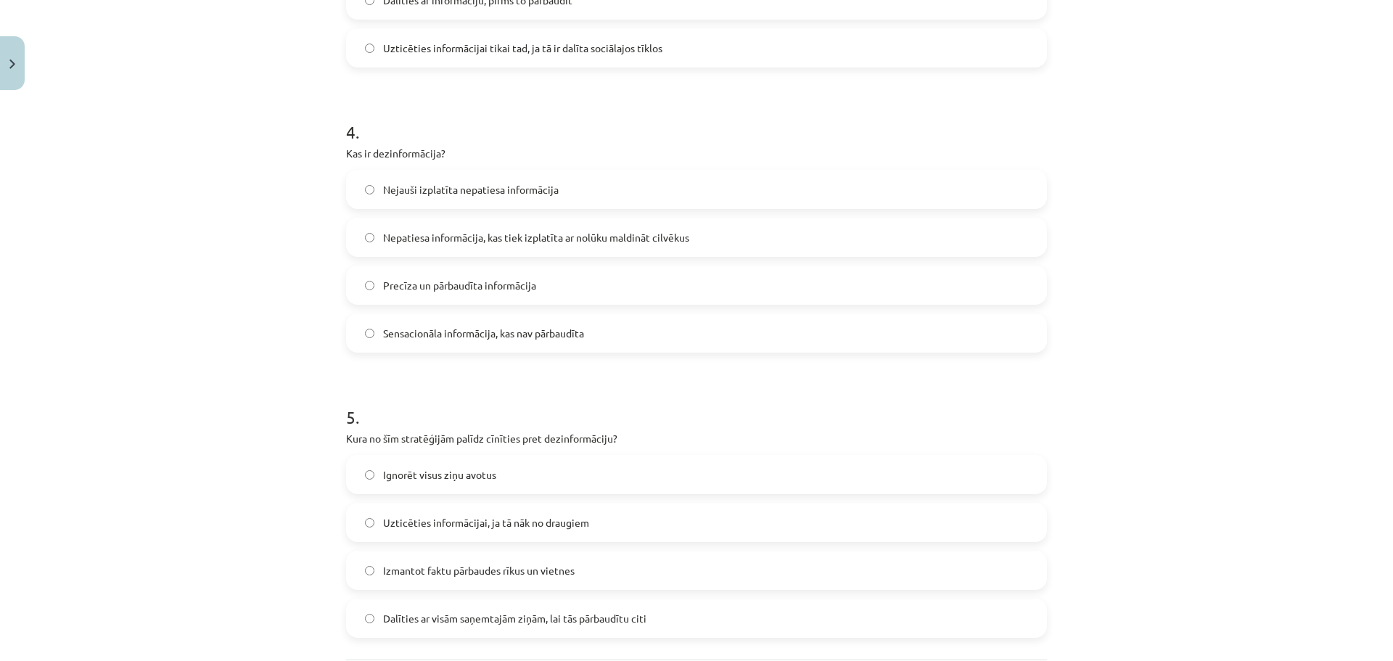
scroll to position [975, 0]
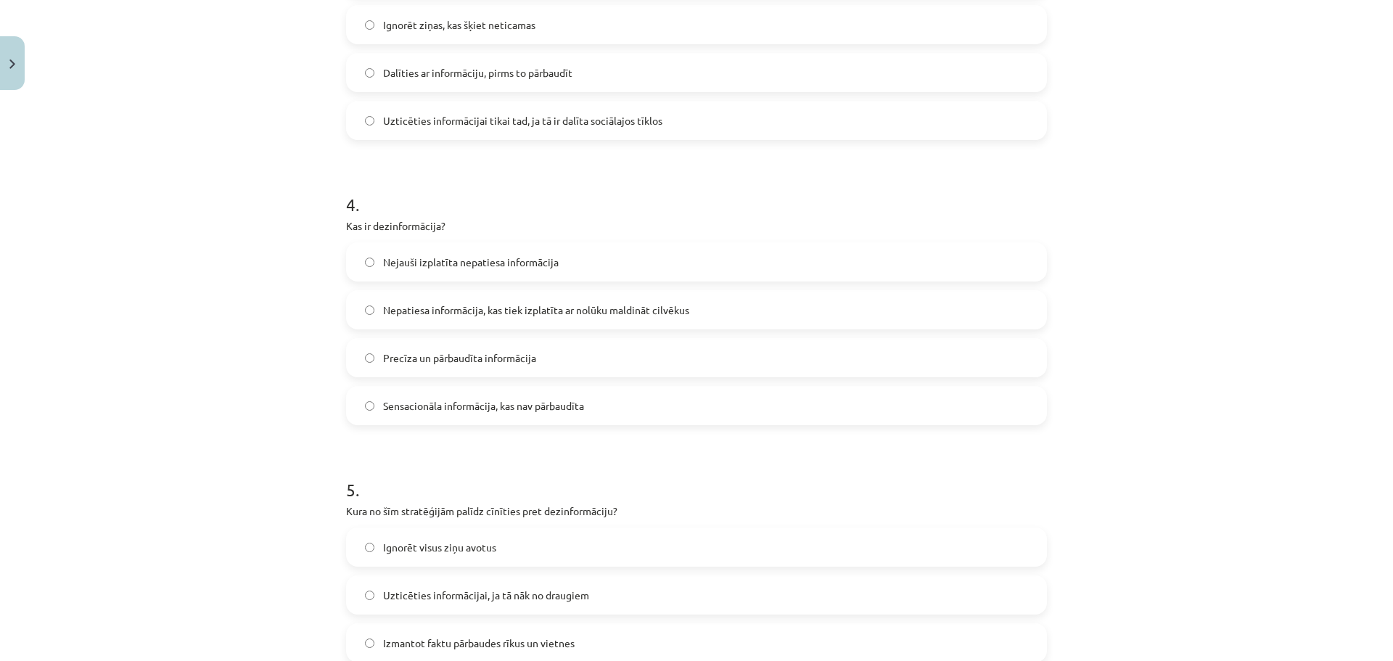
click at [538, 316] on span "Nepatiesa informācija, kas tiek izplatīta ar nolūku maldināt cilvēkus" at bounding box center [536, 309] width 306 height 15
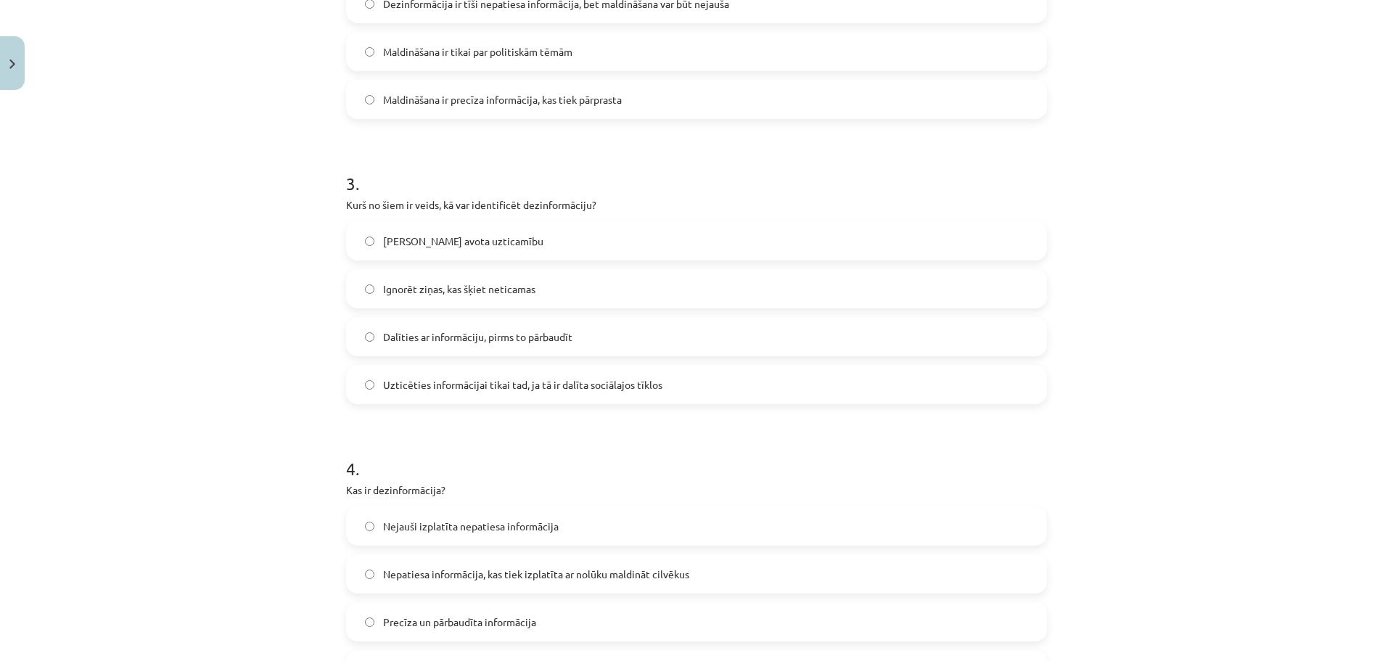
scroll to position [685, 0]
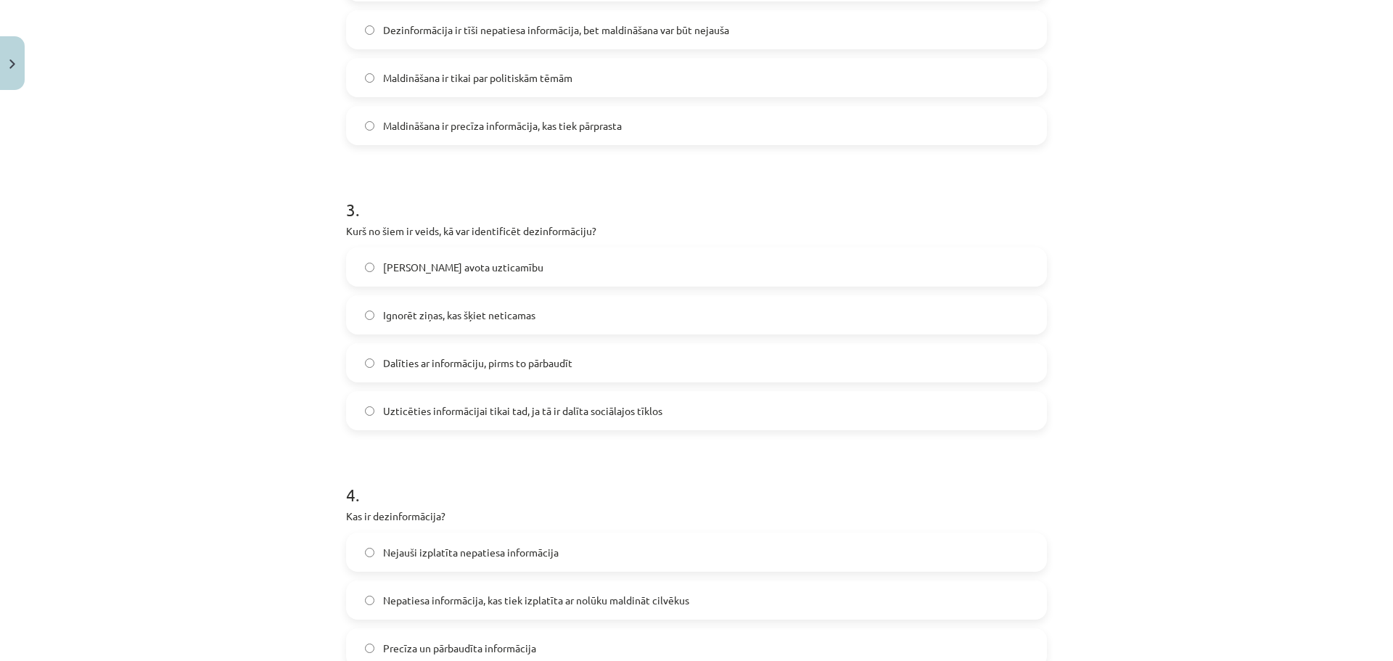
click at [529, 266] on label "Pārbaudīt avota uzticamību" at bounding box center [696, 267] width 698 height 36
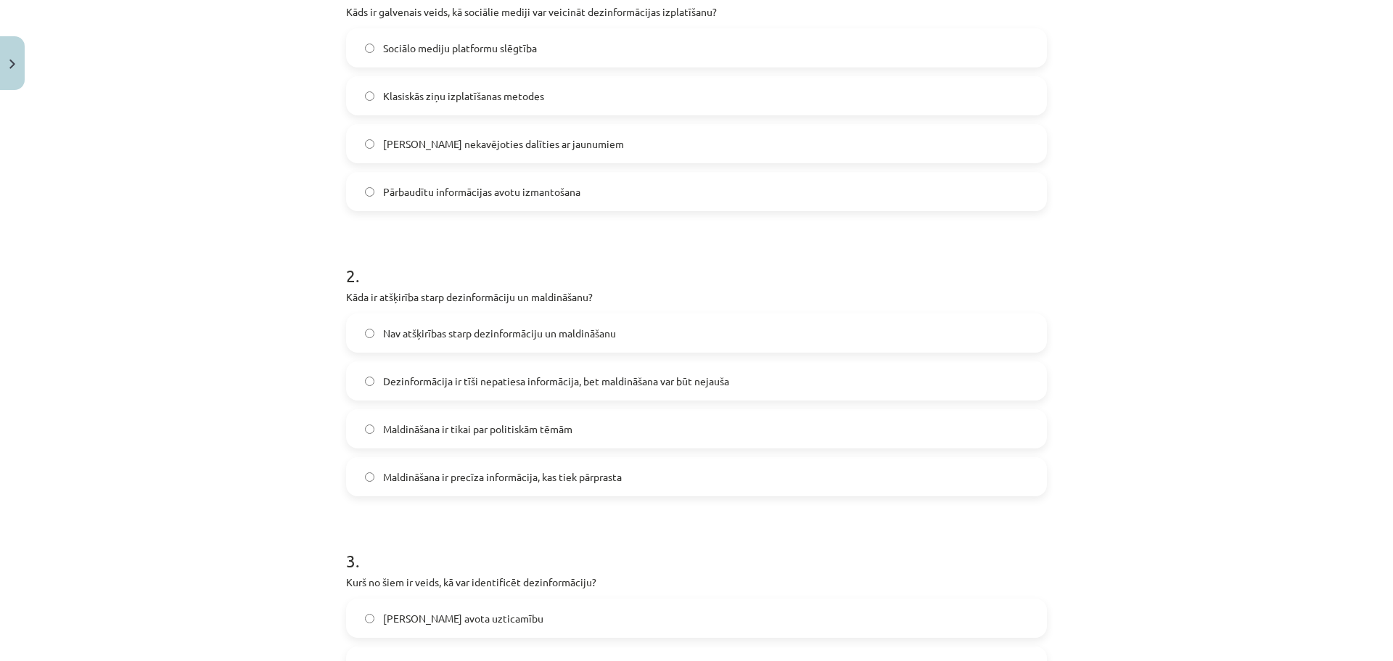
scroll to position [250, 0]
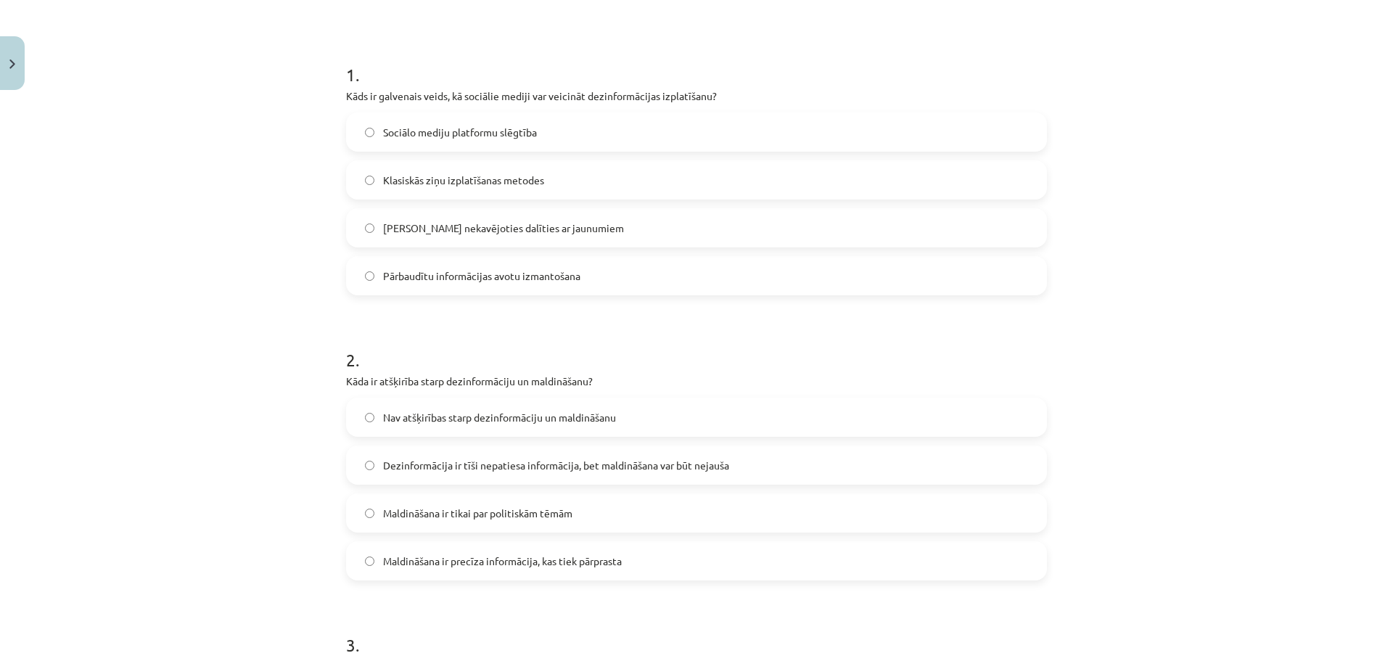
click at [479, 222] on span "Iespēja nekavējoties dalīties ar jaunumiem" at bounding box center [503, 227] width 241 height 15
click at [663, 456] on label "Dezinformācija ir tīši nepatiesa informācija, bet maldināšana var būt nejauša" at bounding box center [696, 465] width 698 height 36
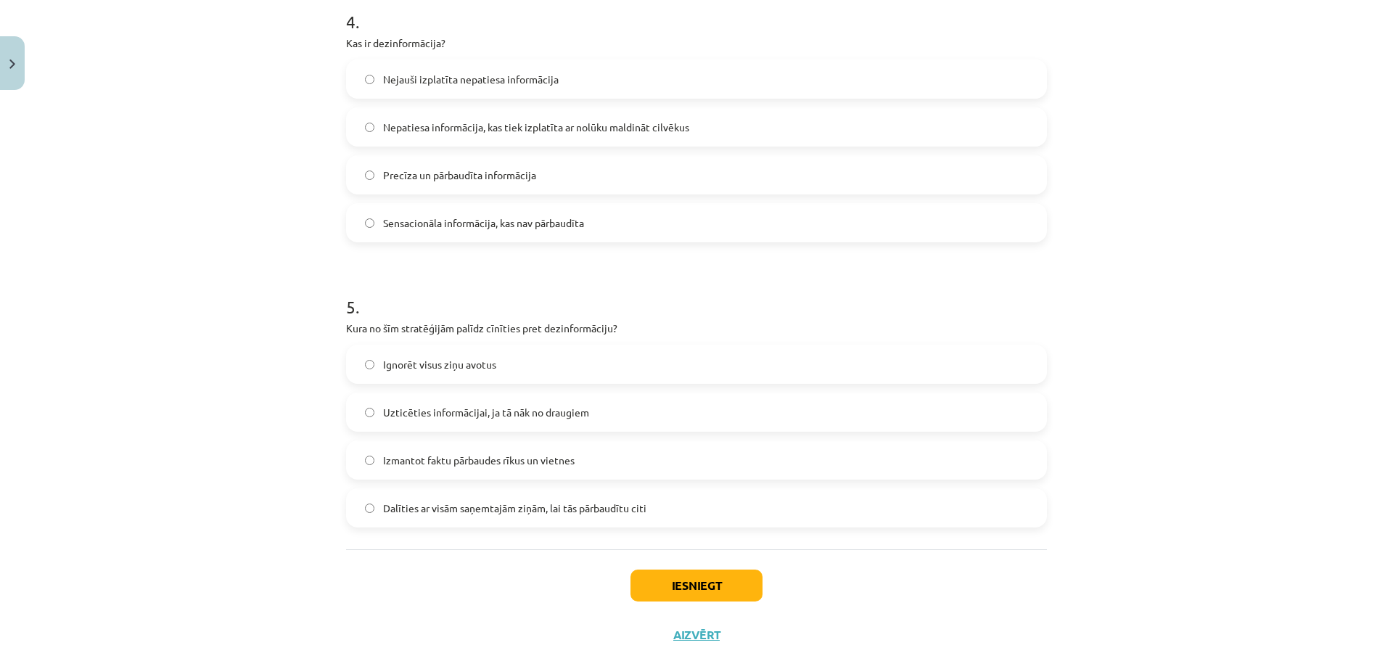
scroll to position [1192, 0]
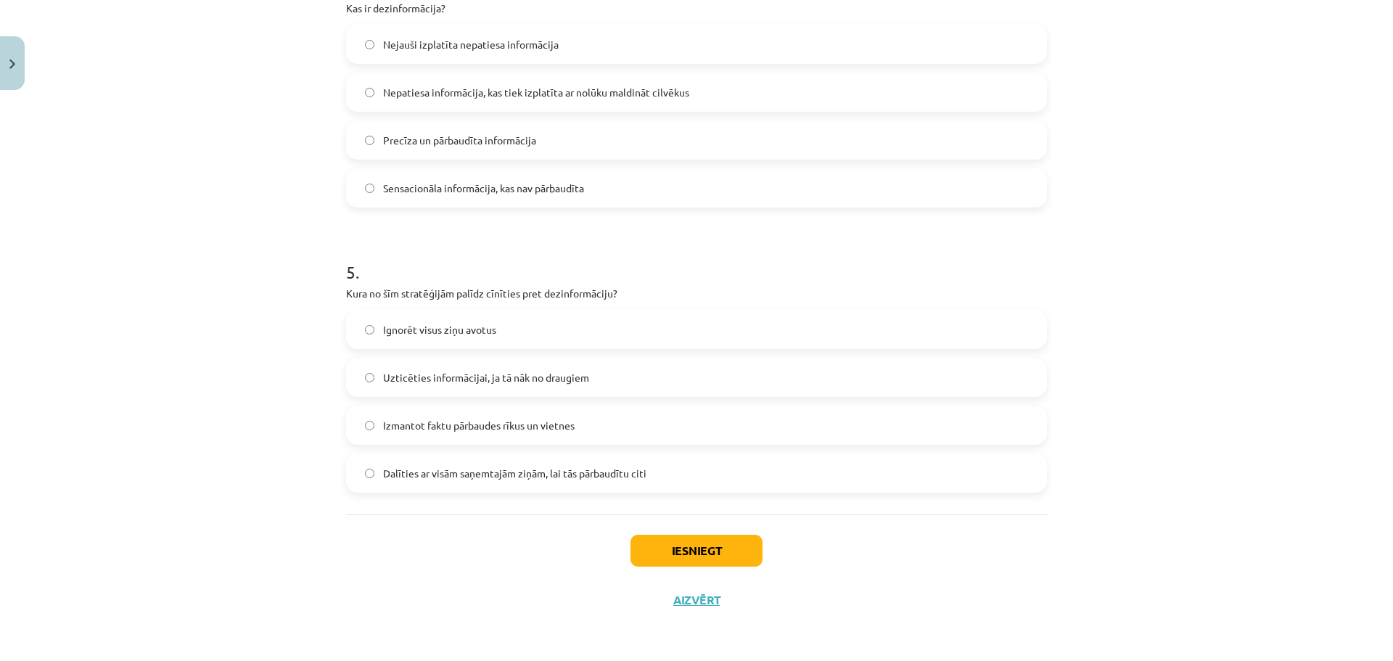
click at [696, 532] on div "Iesniegt Aizvērt" at bounding box center [696, 565] width 701 height 102
click at [695, 532] on div "Iesniegt Aizvērt" at bounding box center [696, 565] width 701 height 102
click at [751, 539] on button "Iesniegt" at bounding box center [696, 551] width 132 height 32
click at [797, 544] on div "Iesniegt Aizvērt" at bounding box center [696, 565] width 701 height 102
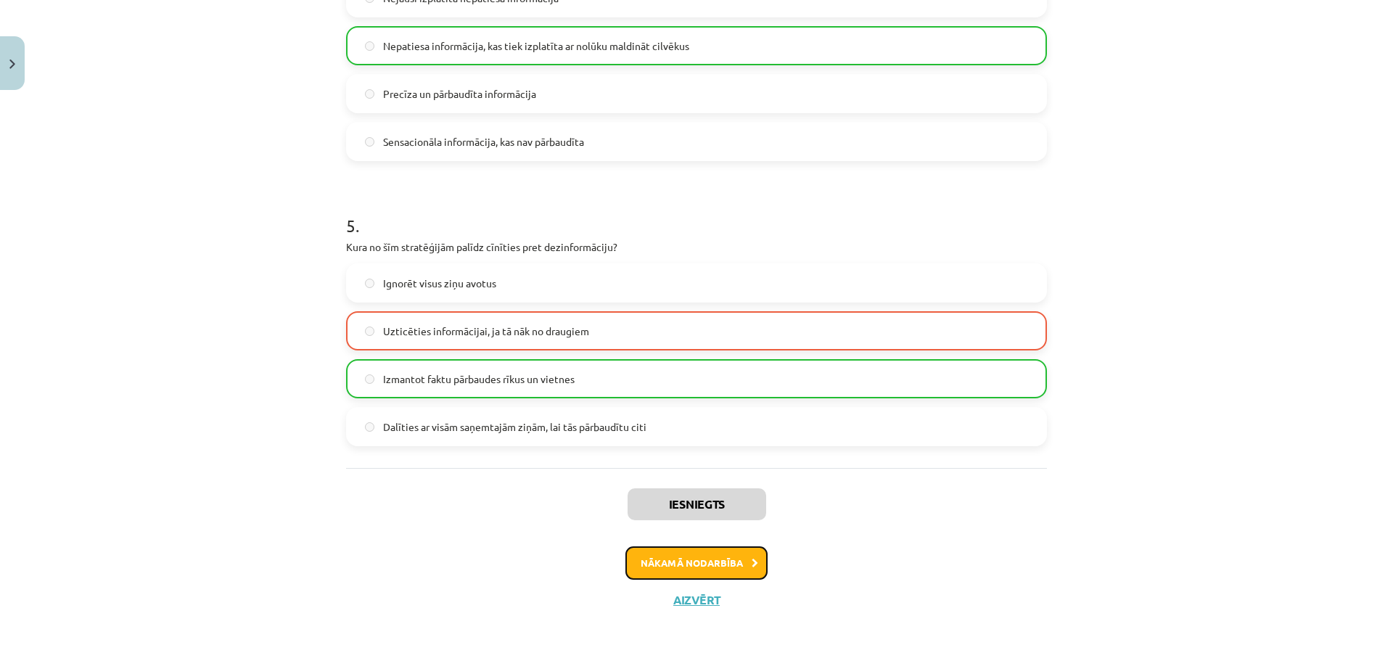
click at [721, 571] on button "Nākamā nodarbība" at bounding box center [696, 562] width 142 height 33
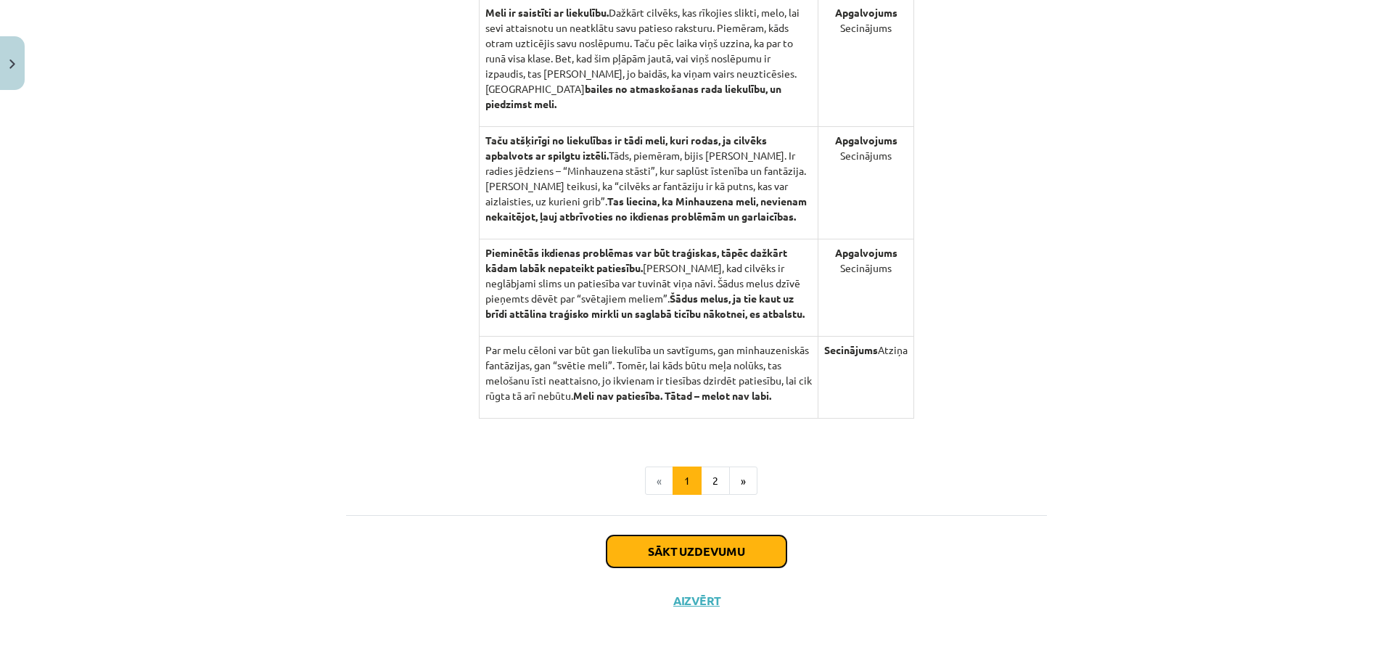
click at [712, 557] on button "Sākt uzdevumu" at bounding box center [696, 551] width 180 height 32
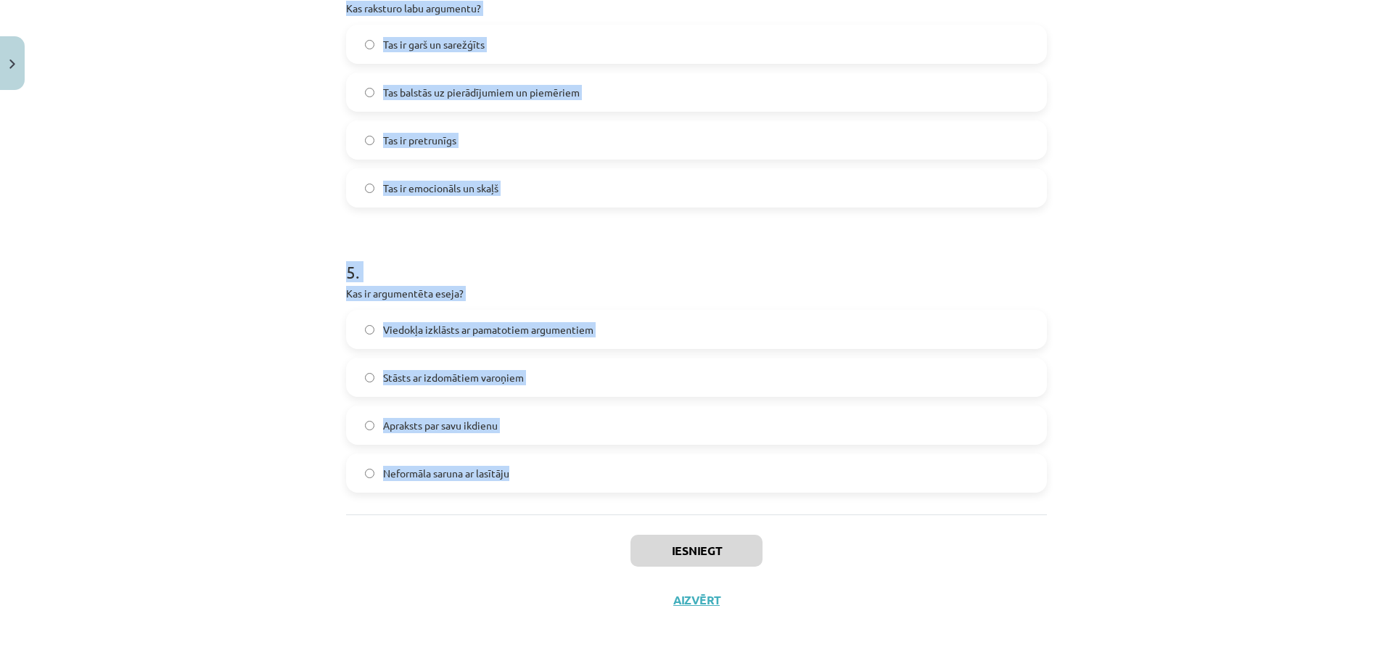
drag, startPoint x: 320, startPoint y: 343, endPoint x: 764, endPoint y: 473, distance: 463.2
click at [764, 473] on div "Mācību tēma: Latviešu valodas 9. klases 1. ieskaites mācību materiāls #10 9. tē…" at bounding box center [696, 330] width 1393 height 661
copy form "Kāds ir argumentētās esejas mērķis? Izklaidēt lasītāju Pastāstīt par draugu pie…"
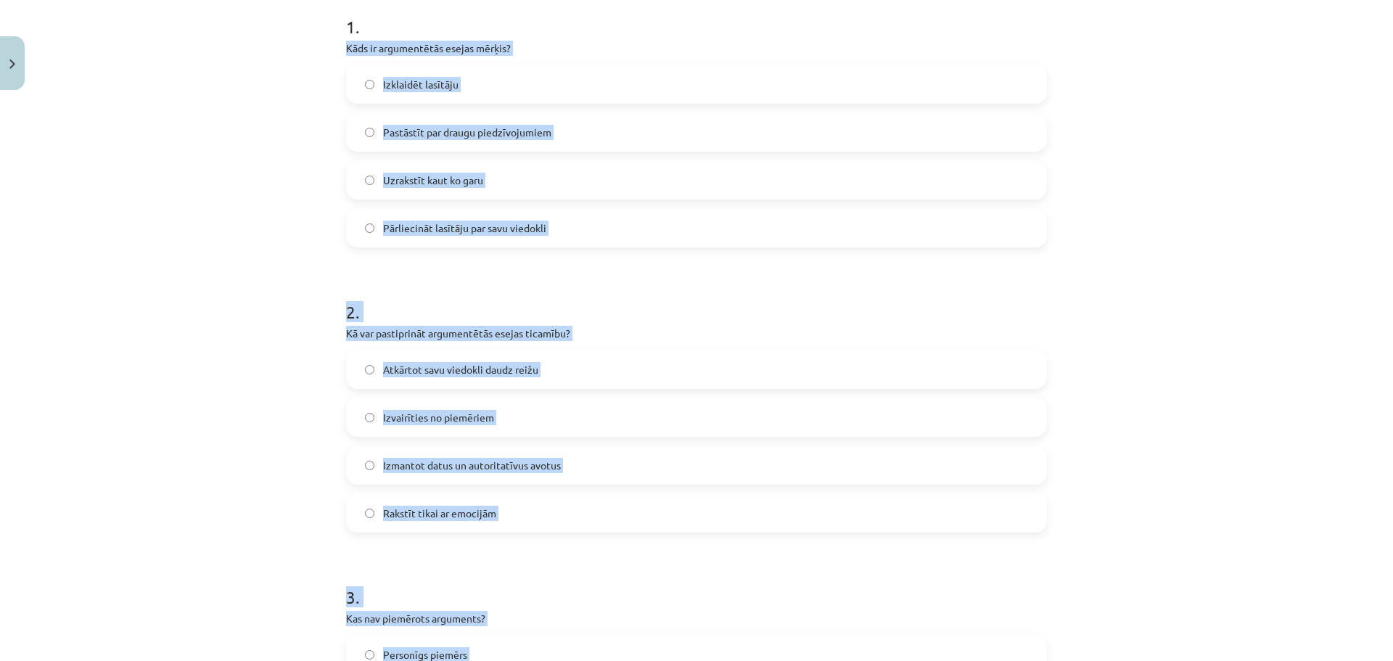
scroll to position [177, 0]
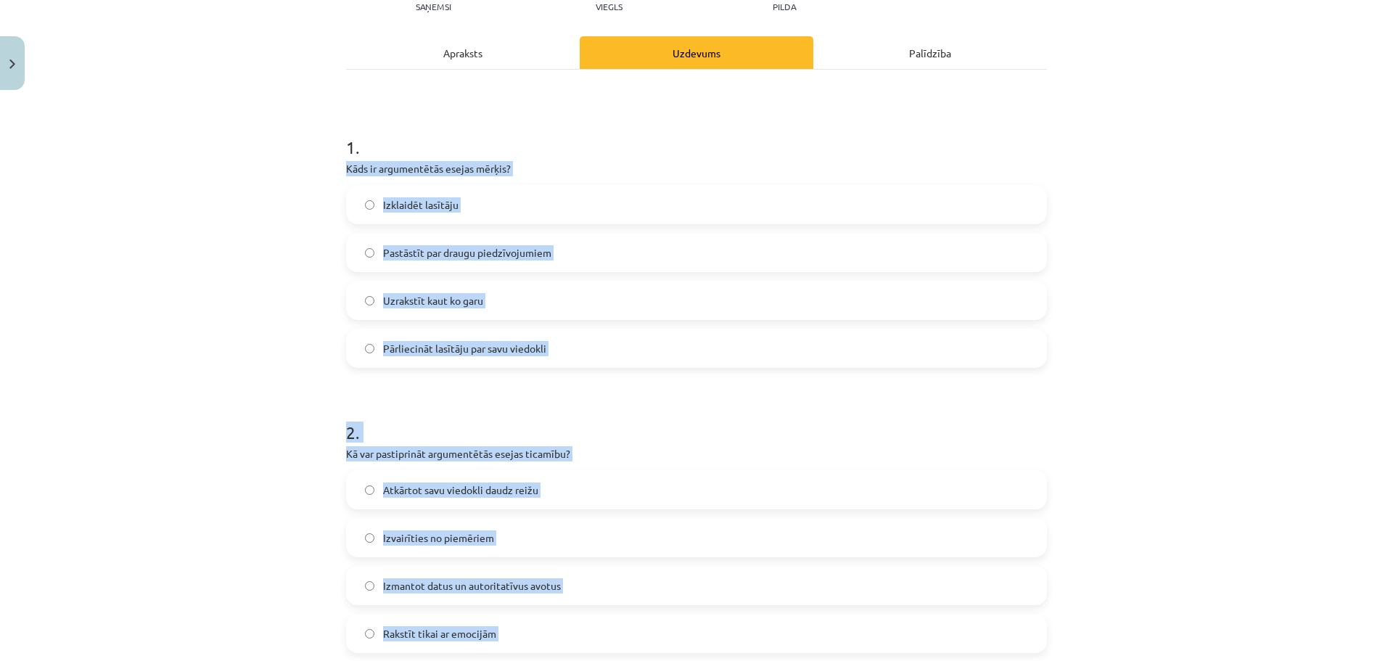
click at [252, 248] on div "Mācību tēma: Latviešu valodas 9. klases 1. ieskaites mācību materiāls #10 9. tē…" at bounding box center [696, 330] width 1393 height 661
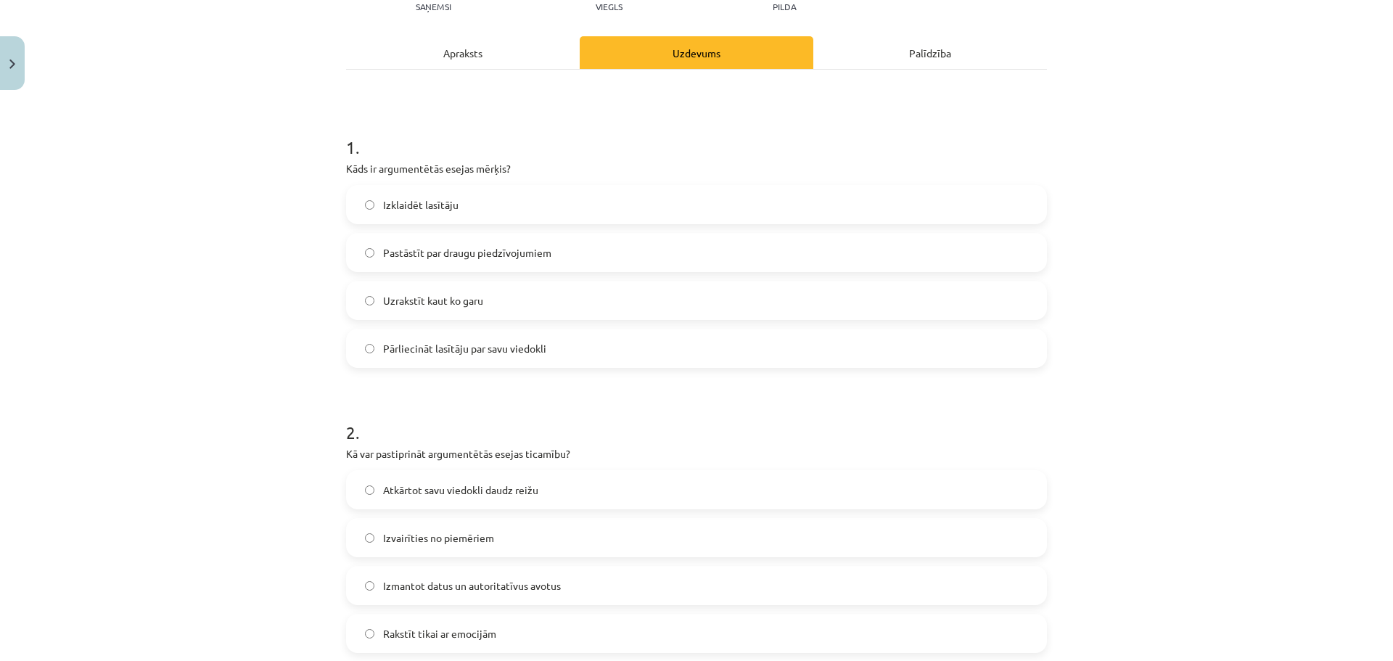
click at [579, 258] on label "Pastāstīt par draugu piedzīvojumiem" at bounding box center [696, 252] width 698 height 36
click at [547, 326] on div "Izklaidēt lasītāju Pastāstīt par draugu piedzīvojumiem Uzrakstīt kaut ko garu P…" at bounding box center [696, 276] width 701 height 183
click at [554, 350] on label "Pārliecināt lasītāju par savu viedokli" at bounding box center [696, 348] width 698 height 36
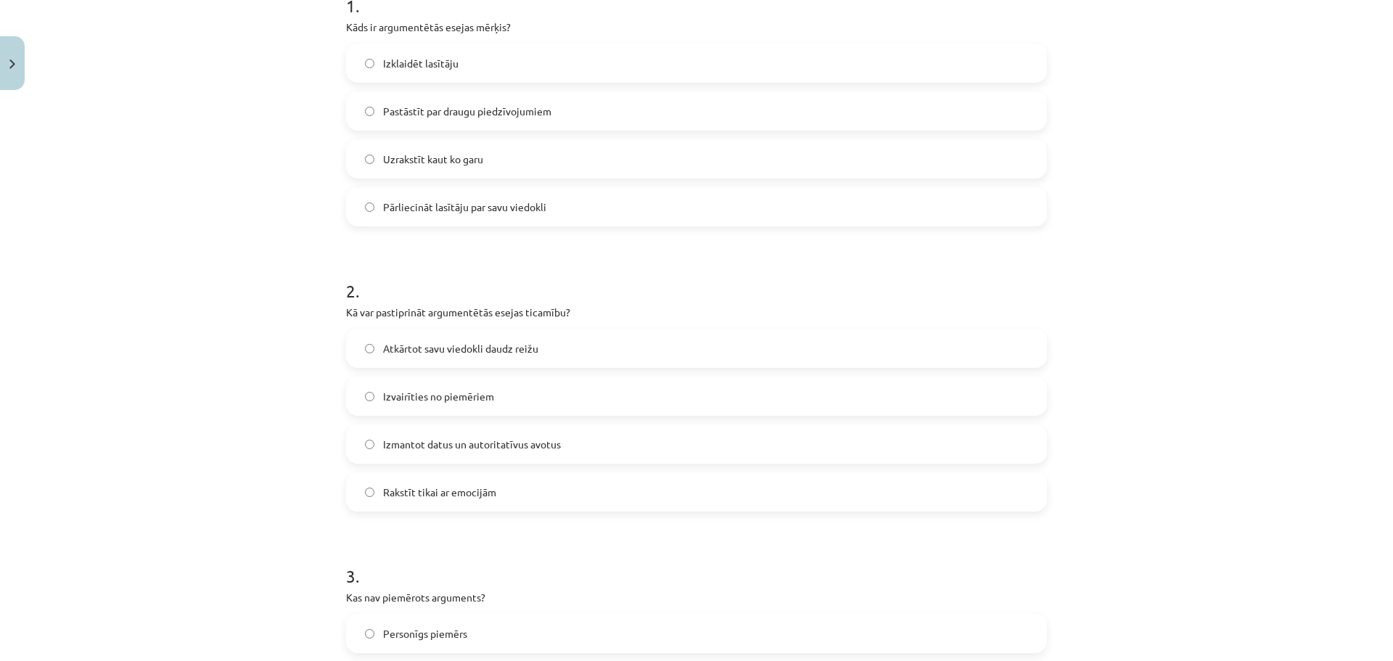
scroll to position [395, 0]
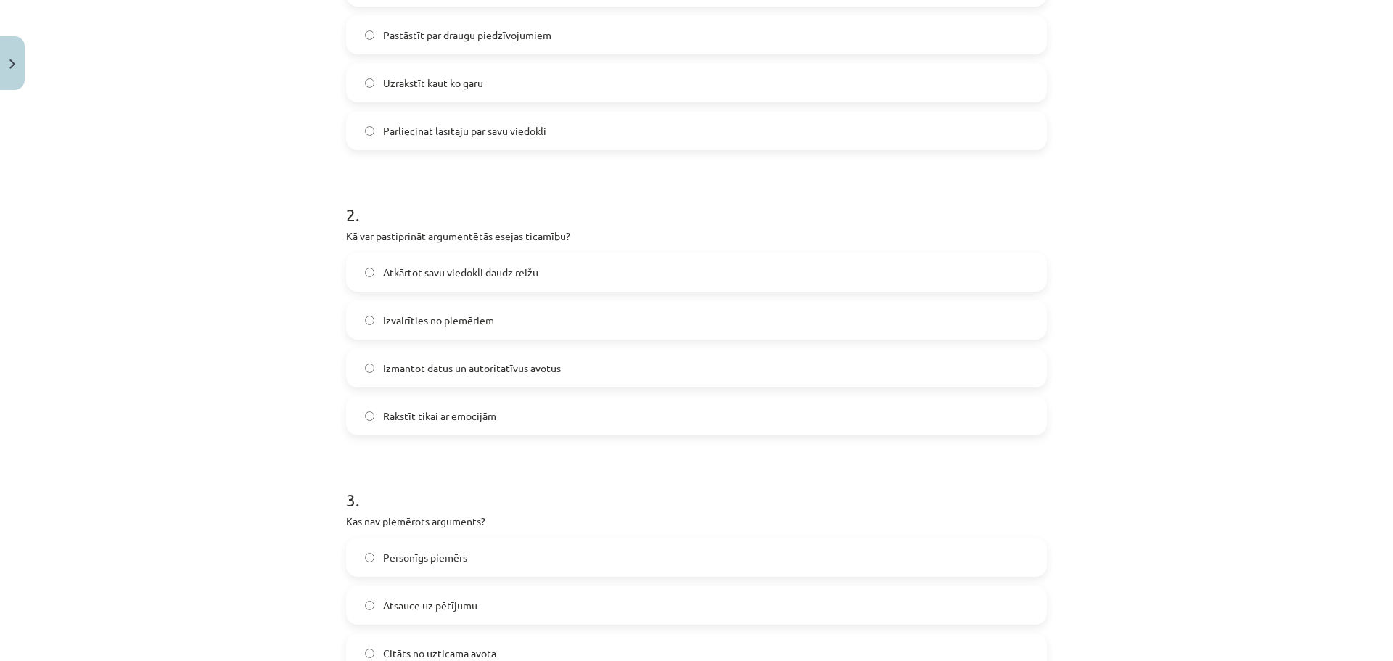
click at [606, 363] on label "Izmantot datus un autoritatīvus avotus" at bounding box center [696, 368] width 698 height 36
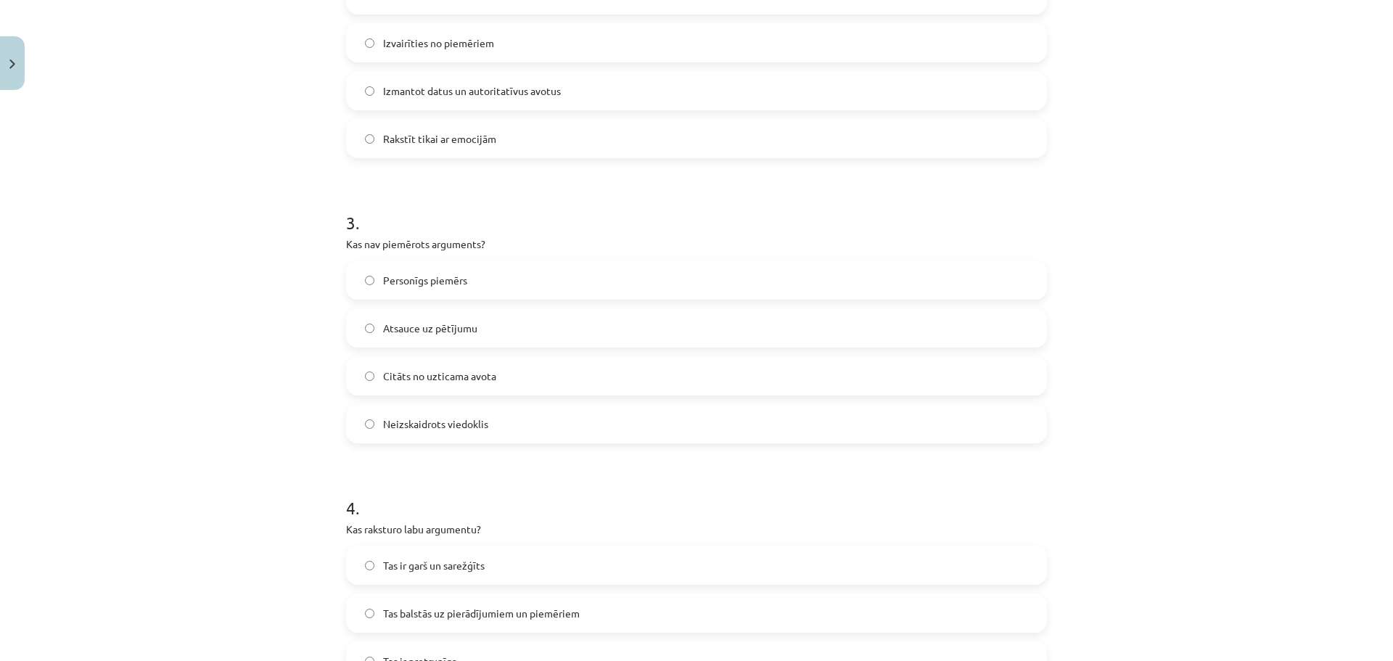
scroll to position [685, 0]
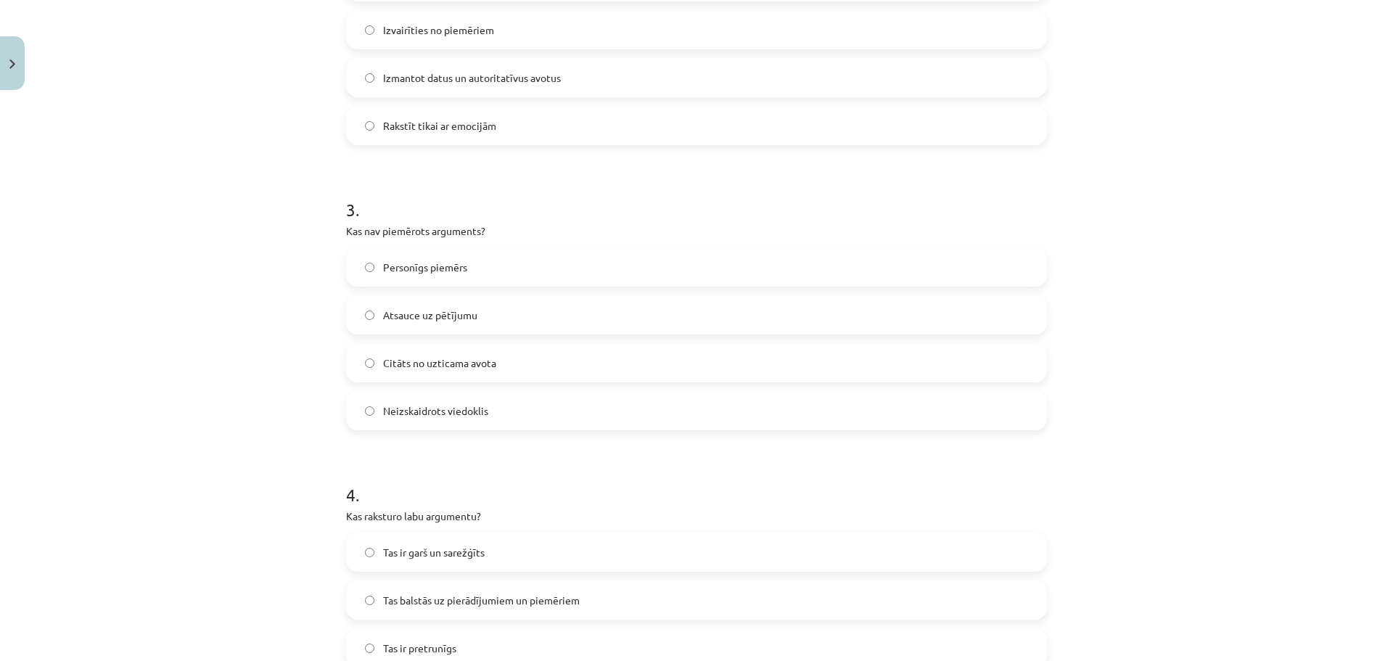
click at [440, 405] on span "Neizskaidrots viedoklis" at bounding box center [435, 410] width 105 height 15
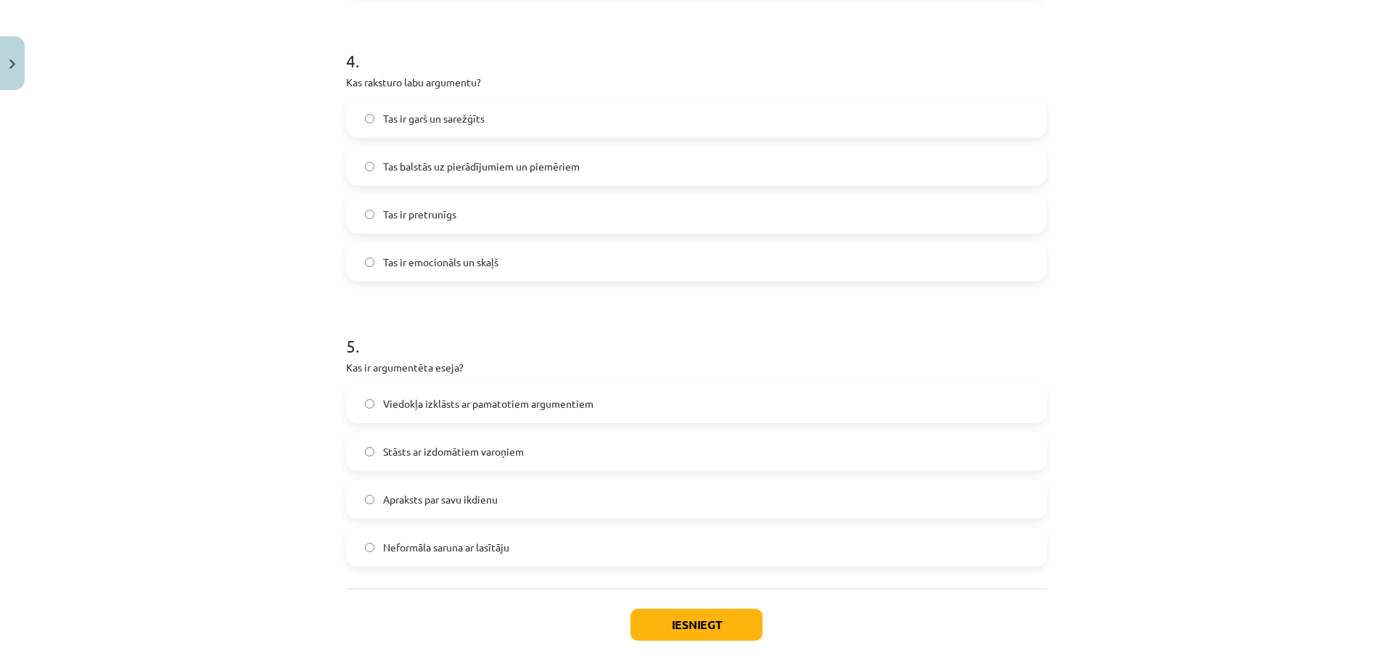
scroll to position [1120, 0]
click at [474, 178] on label "Tas balstās uz pierādījumiem un piemēriem" at bounding box center [696, 165] width 698 height 36
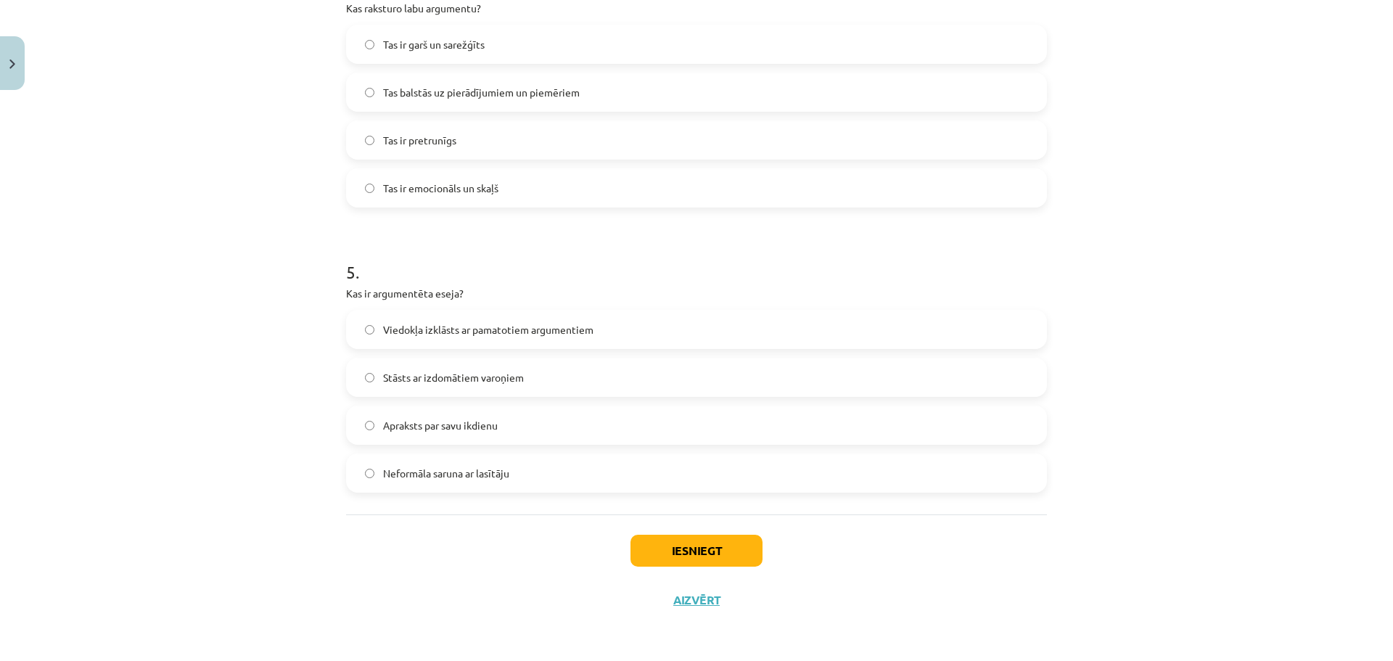
click at [484, 334] on span "Viedokļa izklāsts ar pamatotiem argumentiem" at bounding box center [488, 329] width 210 height 15
click at [665, 551] on button "Iesniegt" at bounding box center [696, 551] width 132 height 32
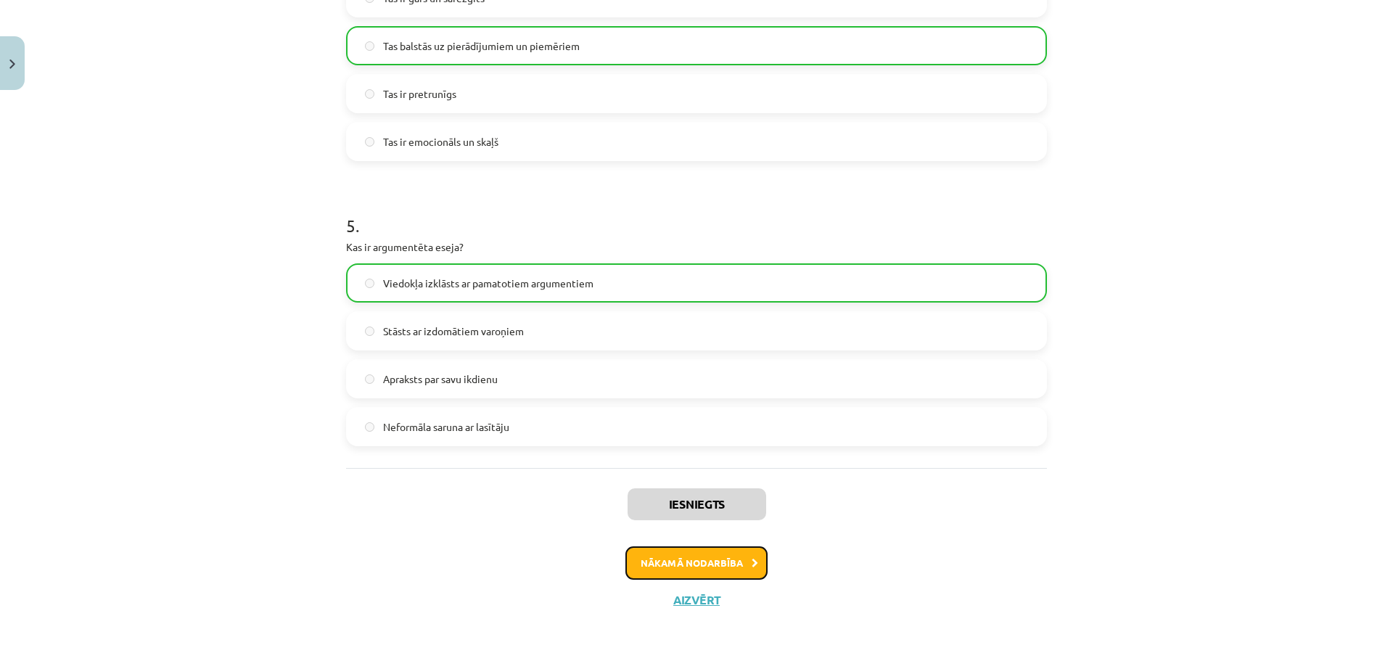
click at [673, 561] on button "Nākamā nodarbība" at bounding box center [696, 562] width 142 height 33
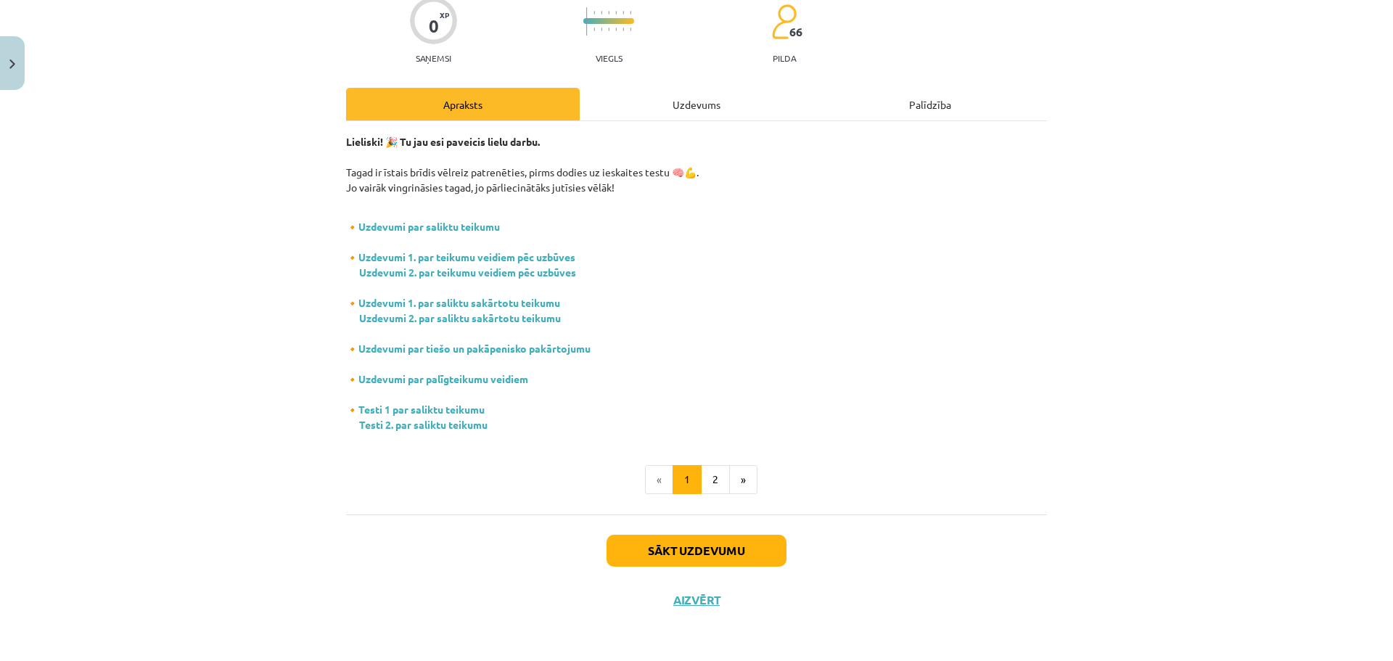
scroll to position [36, 0]
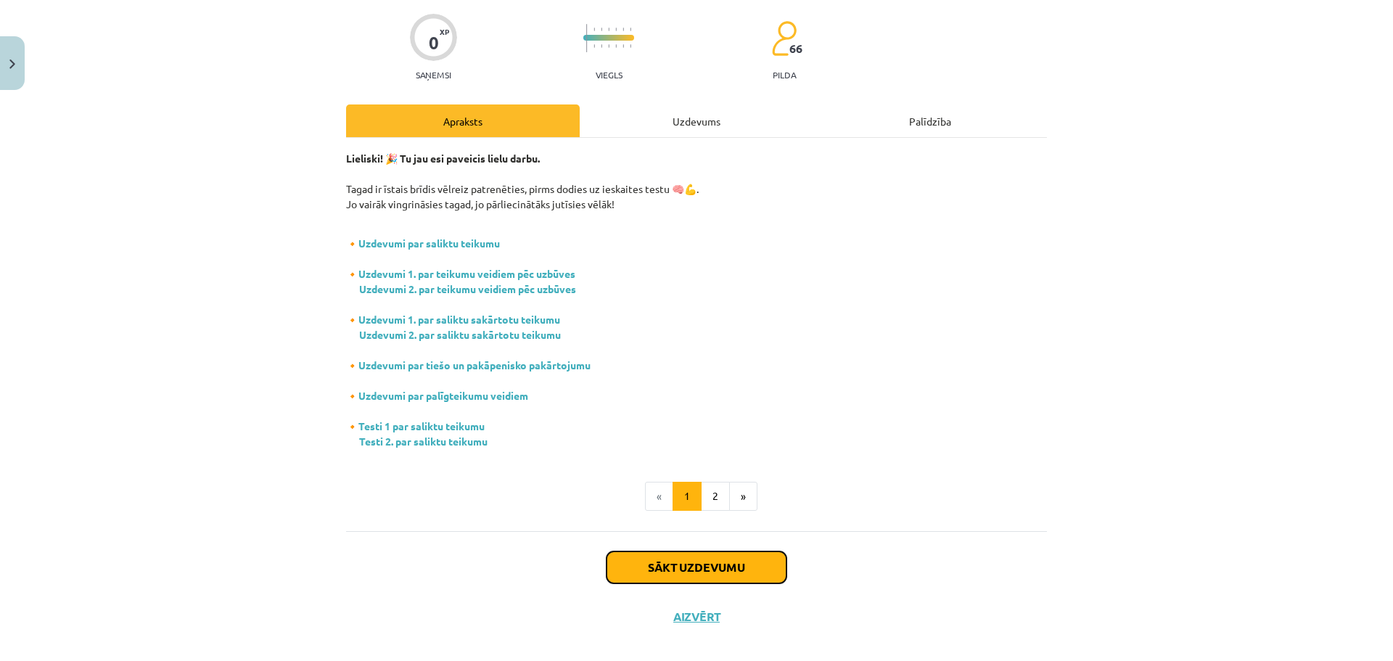
click at [671, 577] on button "Sākt uzdevumu" at bounding box center [696, 567] width 180 height 32
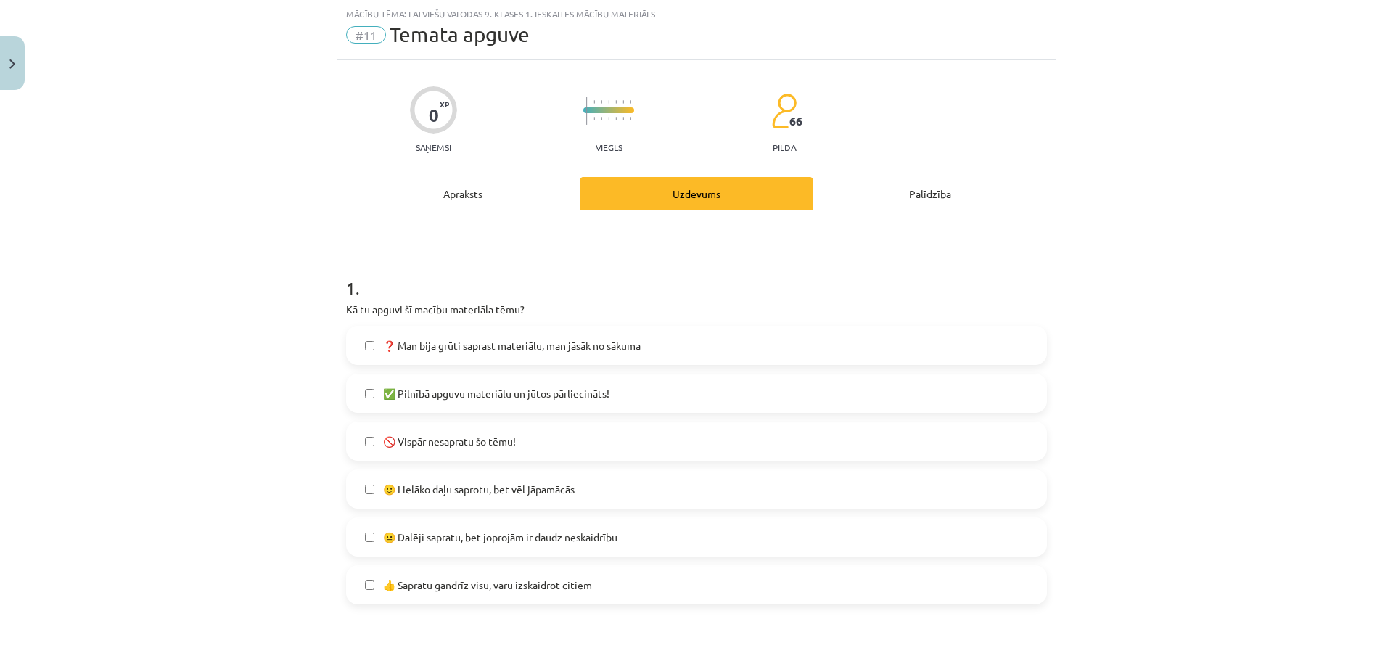
click at [617, 356] on label "❓ Man bija grūti saprast materiālu, man jāsāk no sākuma" at bounding box center [696, 345] width 698 height 36
click at [648, 496] on label "🙂 Lielāko daļu saprotu, bet vēl jāpamācās" at bounding box center [696, 489] width 698 height 36
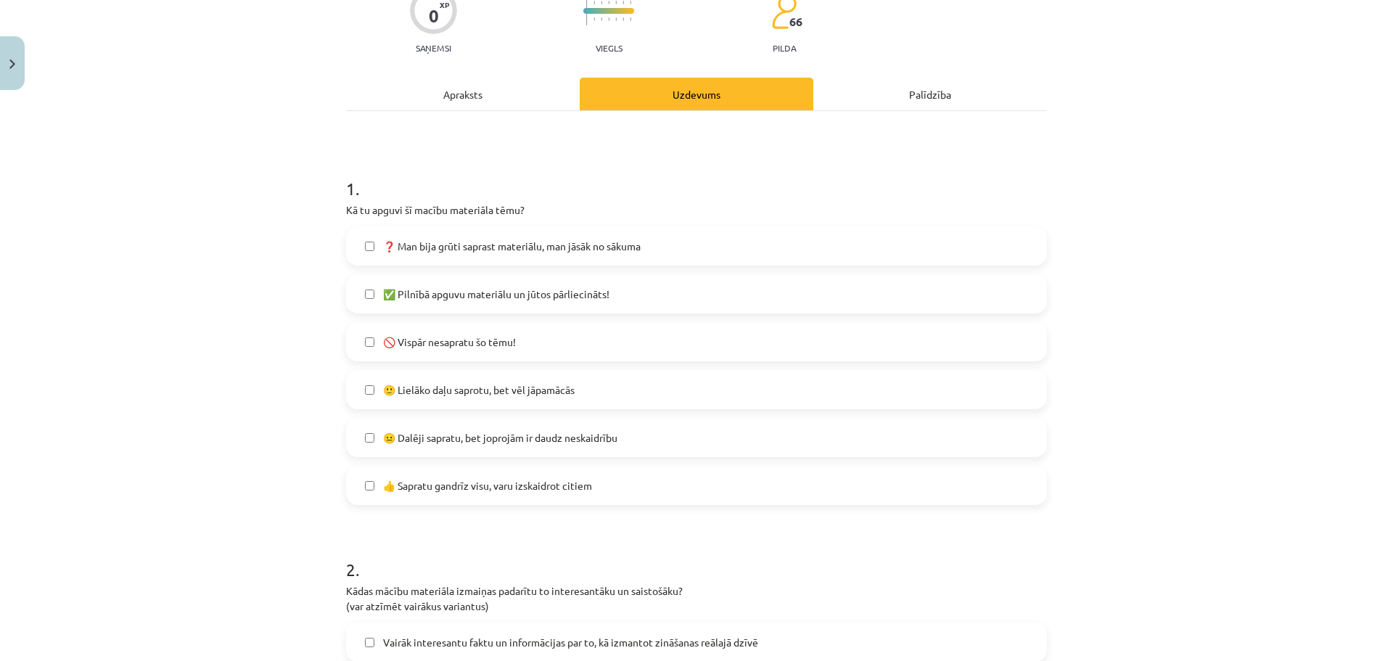
scroll to position [399, 0]
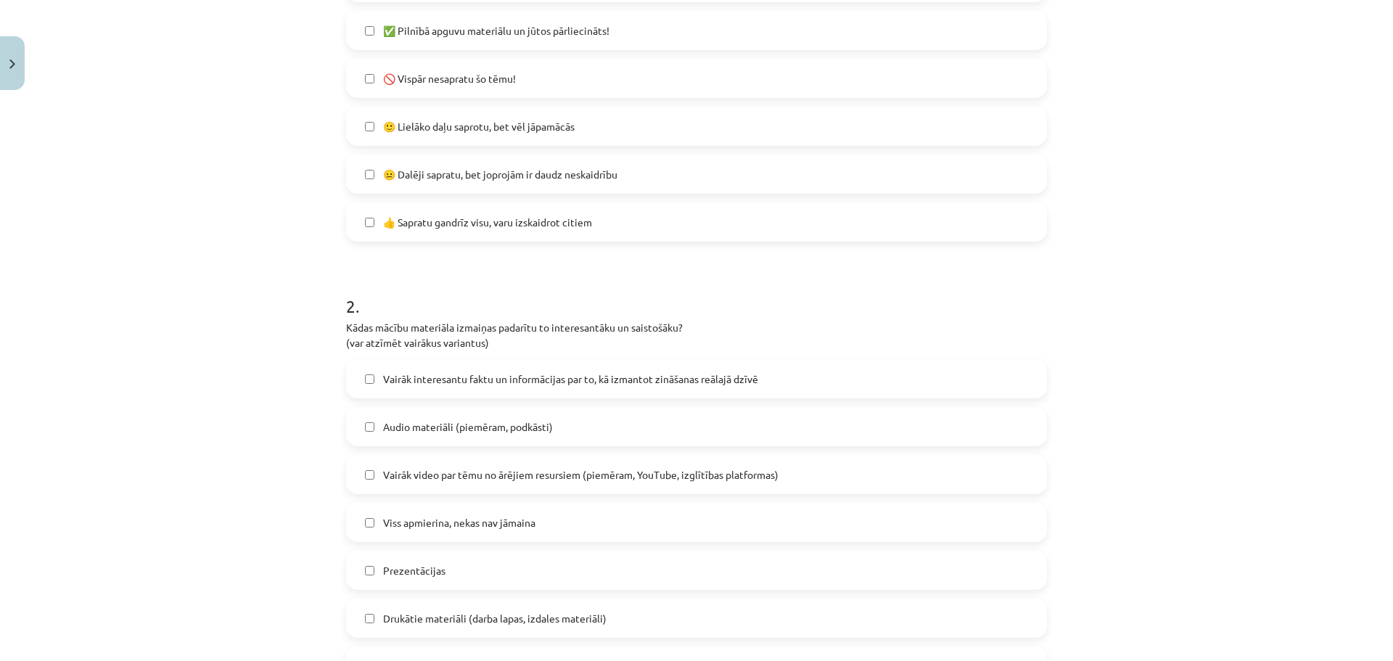
click at [641, 394] on label "Vairāk interesantu faktu un informācijas par to, kā izmantot zināšanas reālajā …" at bounding box center [696, 378] width 698 height 36
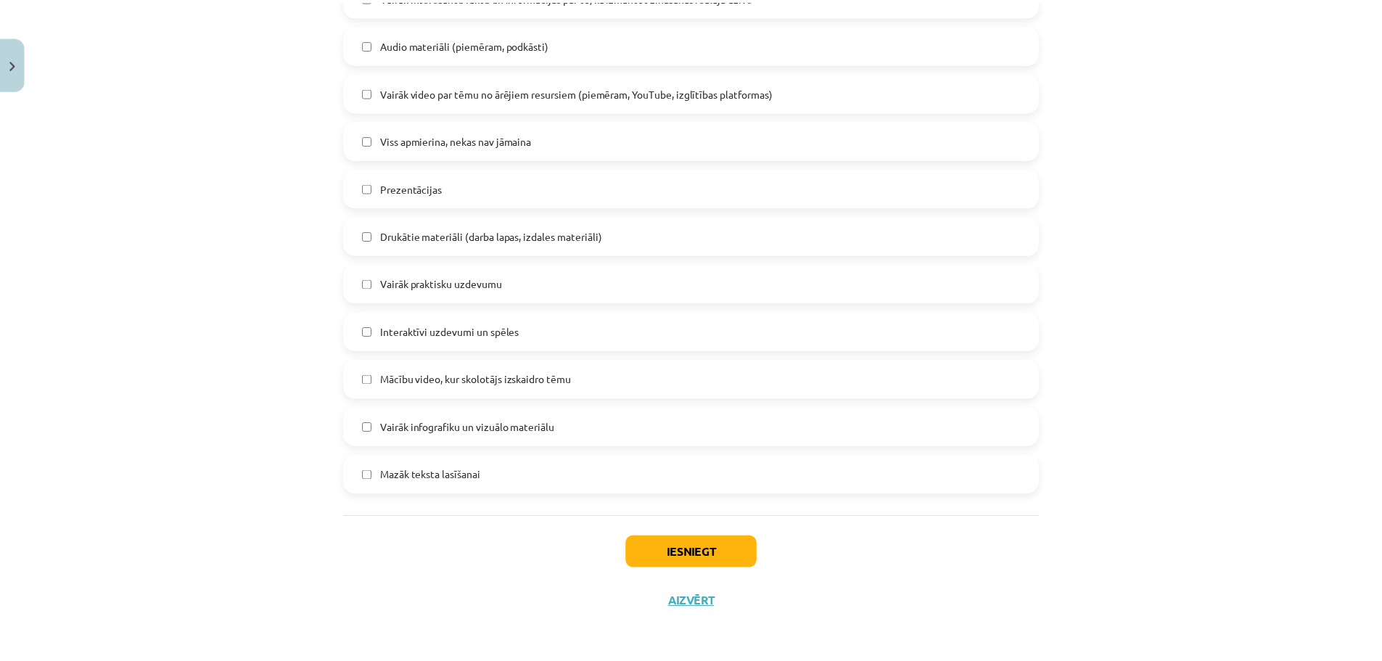
scroll to position [783, 0]
click at [701, 542] on button "Iesniegt" at bounding box center [696, 551] width 132 height 32
click at [561, 376] on span "Mācību video, kur skolotājs izskaidro tēmu" at bounding box center [479, 377] width 192 height 15
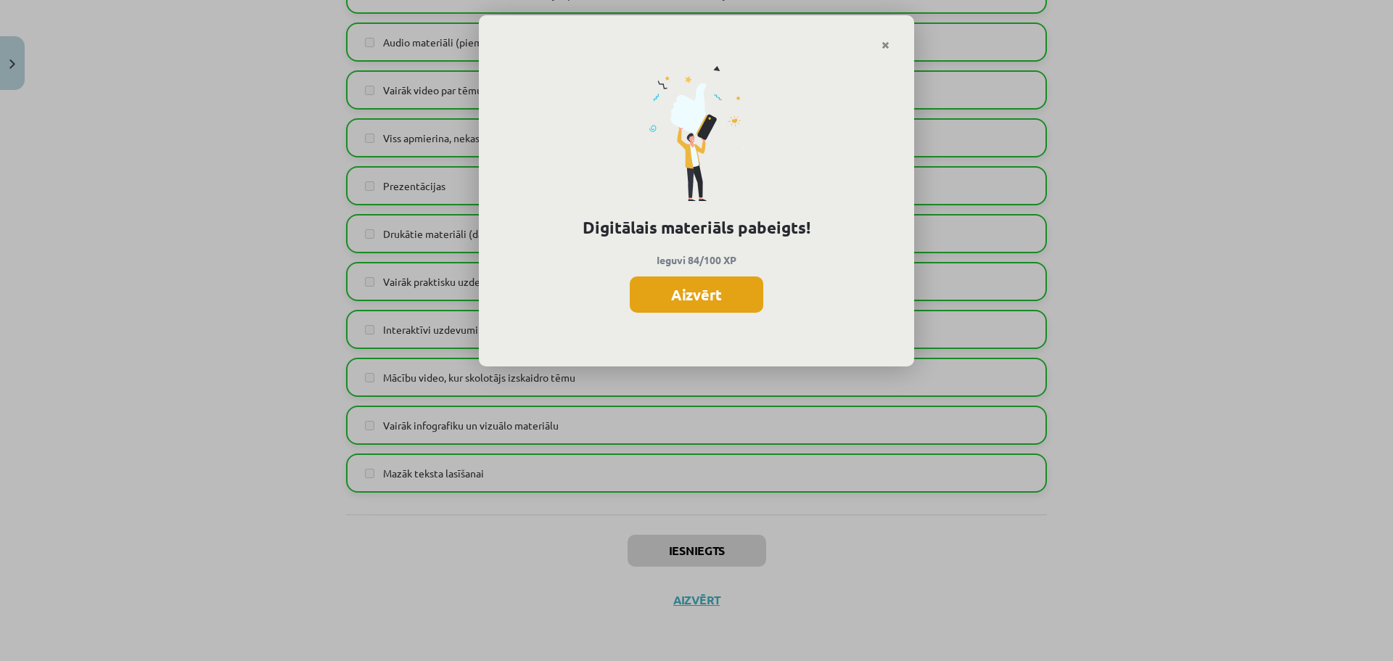
click at [728, 301] on button "Aizvērt" at bounding box center [696, 294] width 133 height 36
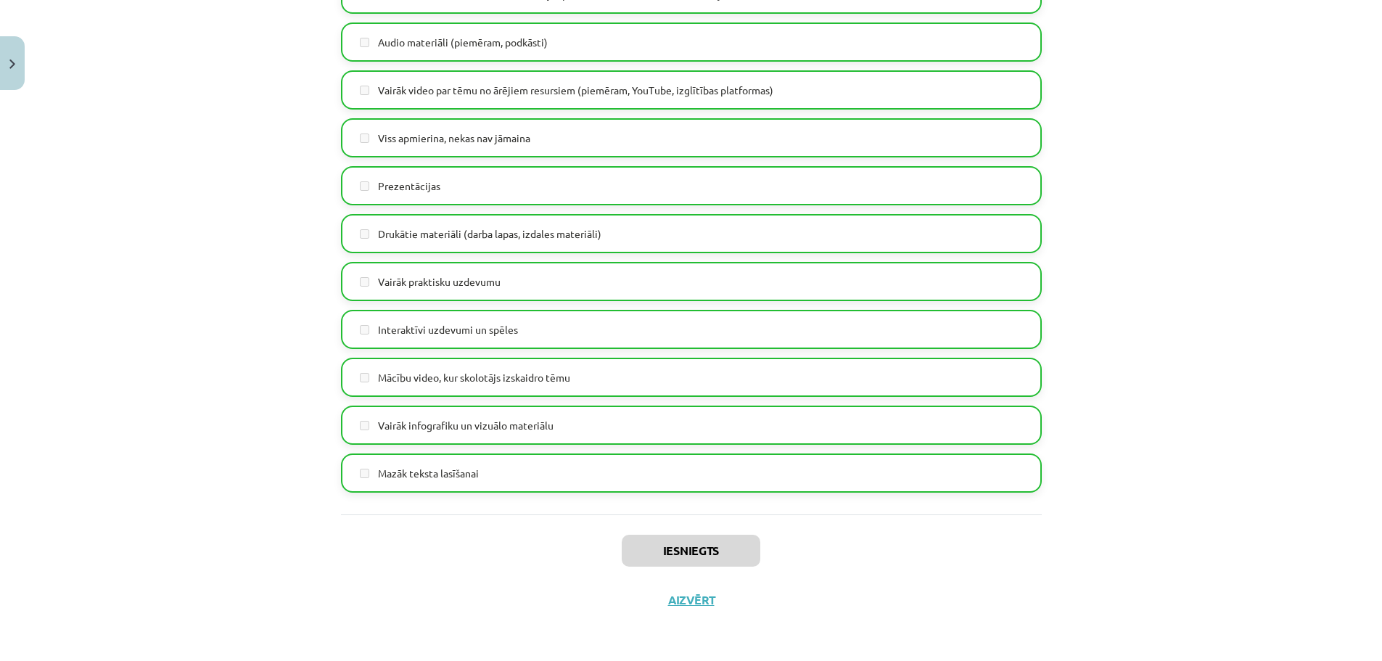
click at [688, 593] on div "Iesniegts Aizvērt" at bounding box center [691, 565] width 701 height 102
click at [687, 593] on button "Aizvērt" at bounding box center [691, 600] width 55 height 15
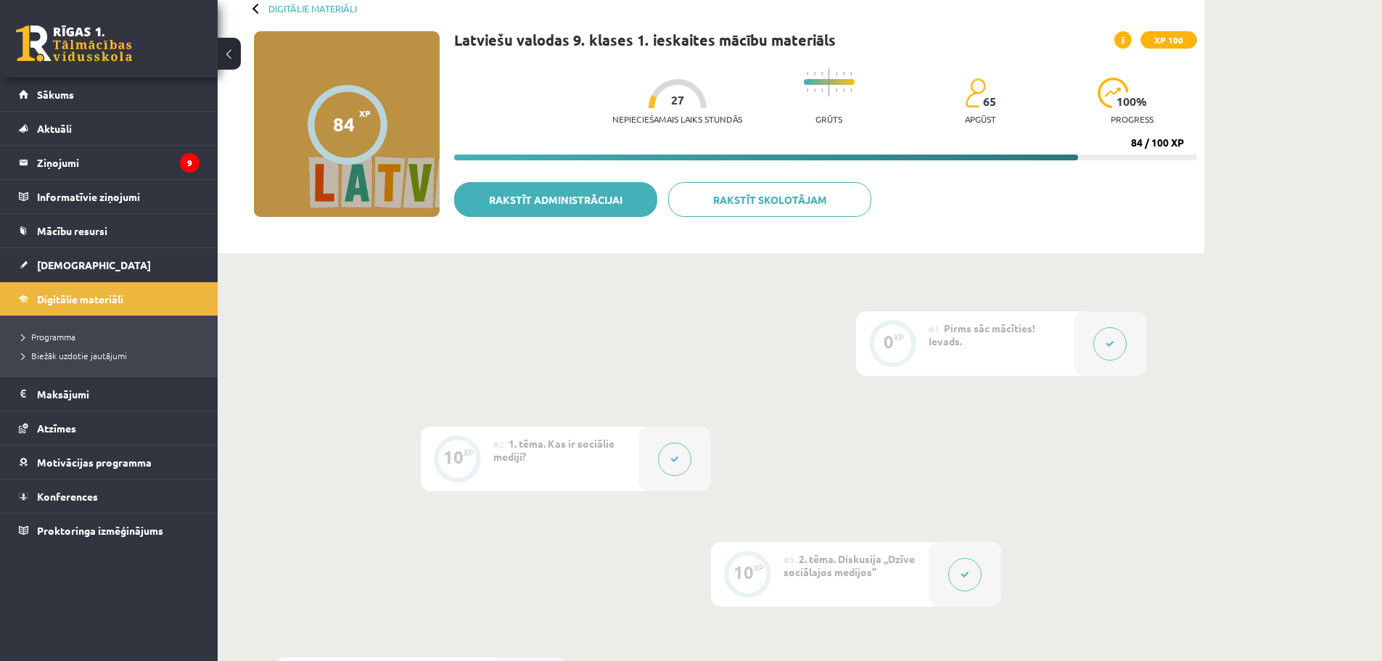
scroll to position [0, 0]
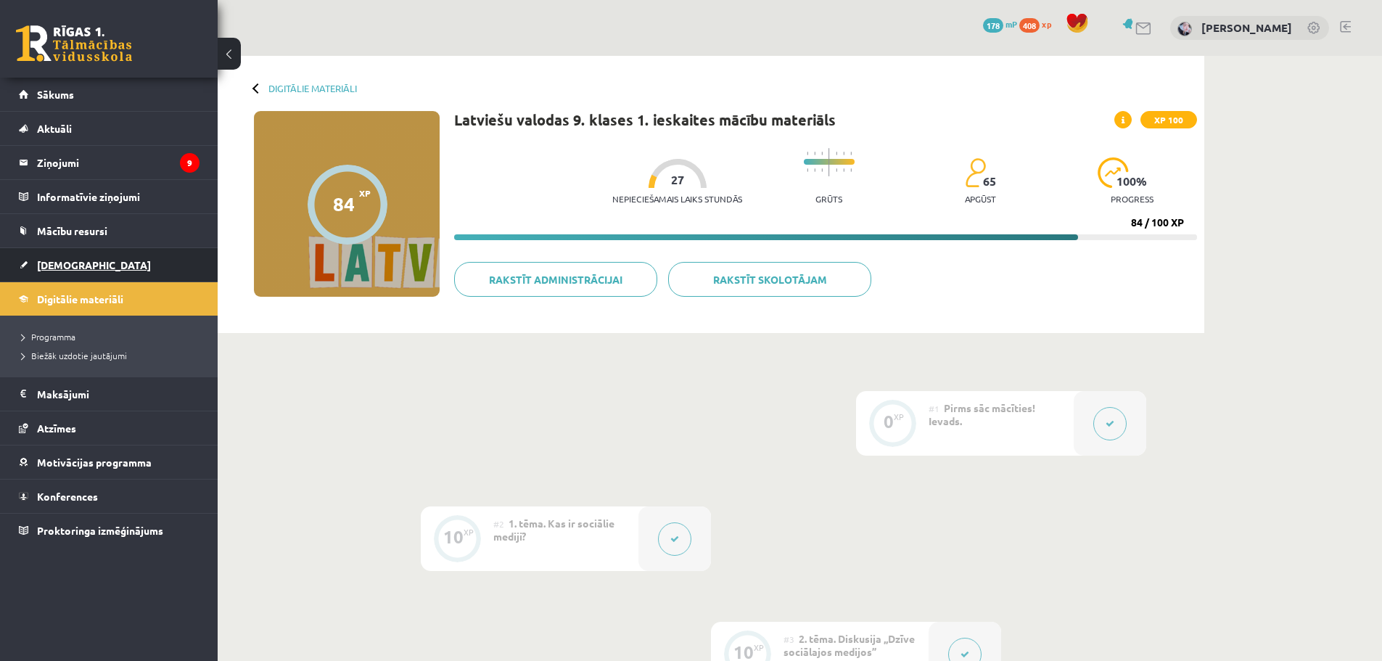
click at [73, 263] on span "[DEMOGRAPHIC_DATA]" at bounding box center [94, 264] width 114 height 13
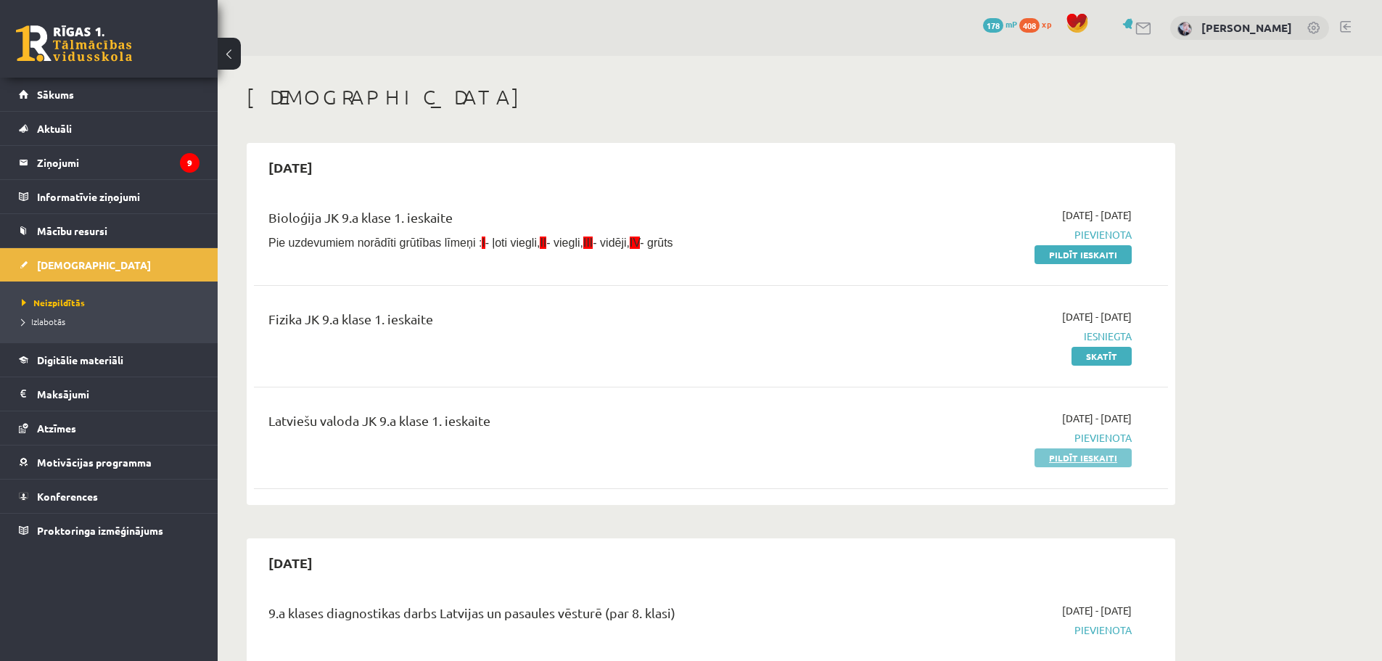
click at [1086, 459] on link "Pildīt ieskaiti" at bounding box center [1082, 457] width 97 height 19
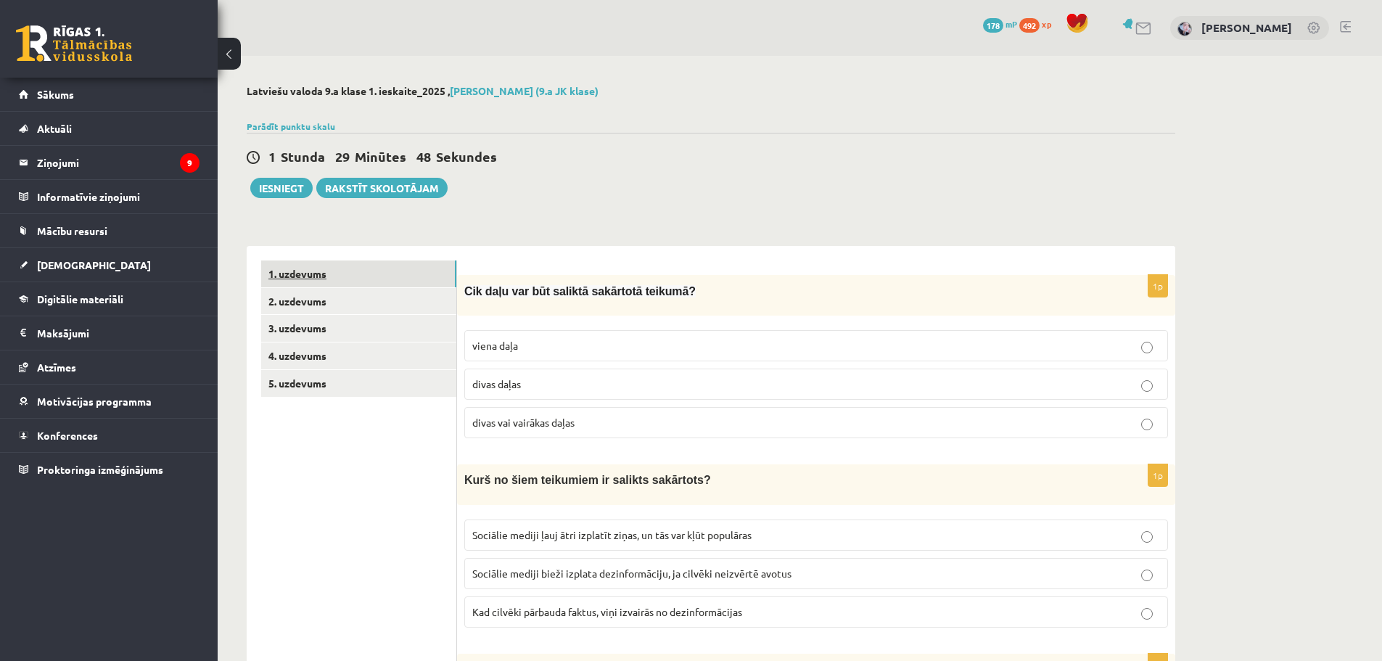
click at [336, 283] on link "1. uzdevums" at bounding box center [358, 273] width 195 height 27
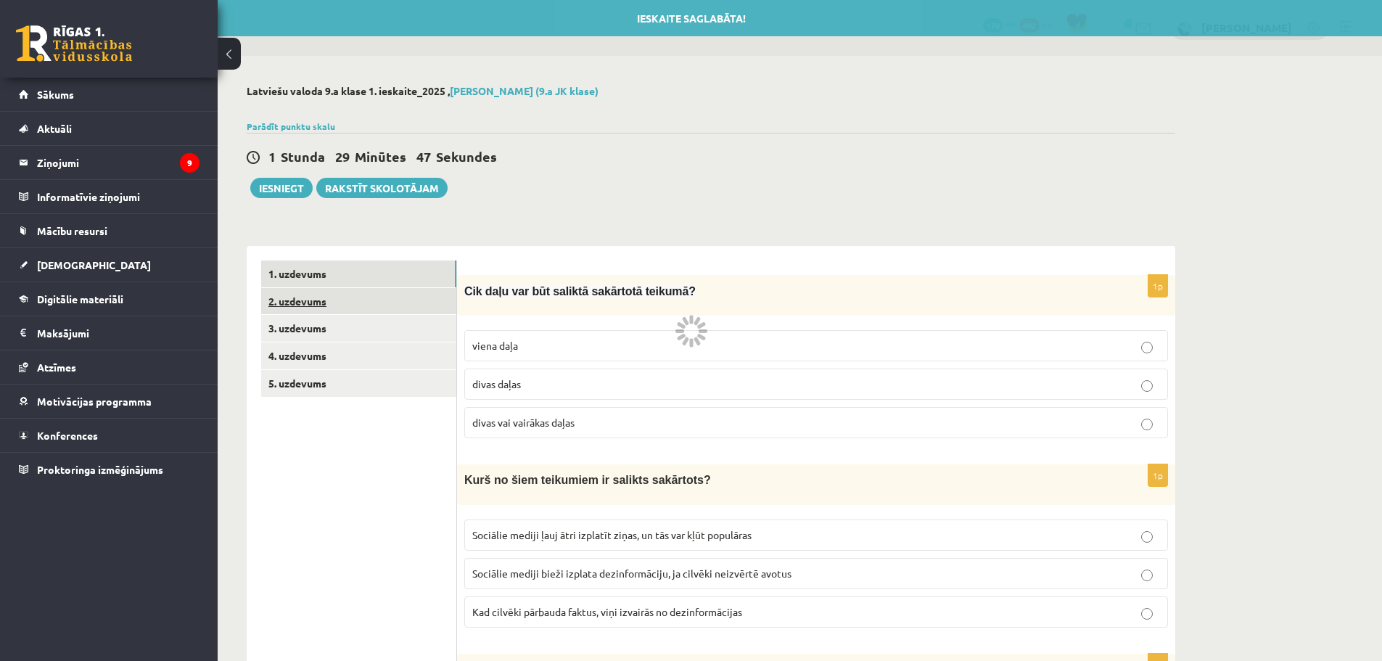
click at [331, 304] on link "2. uzdevums" at bounding box center [358, 301] width 195 height 27
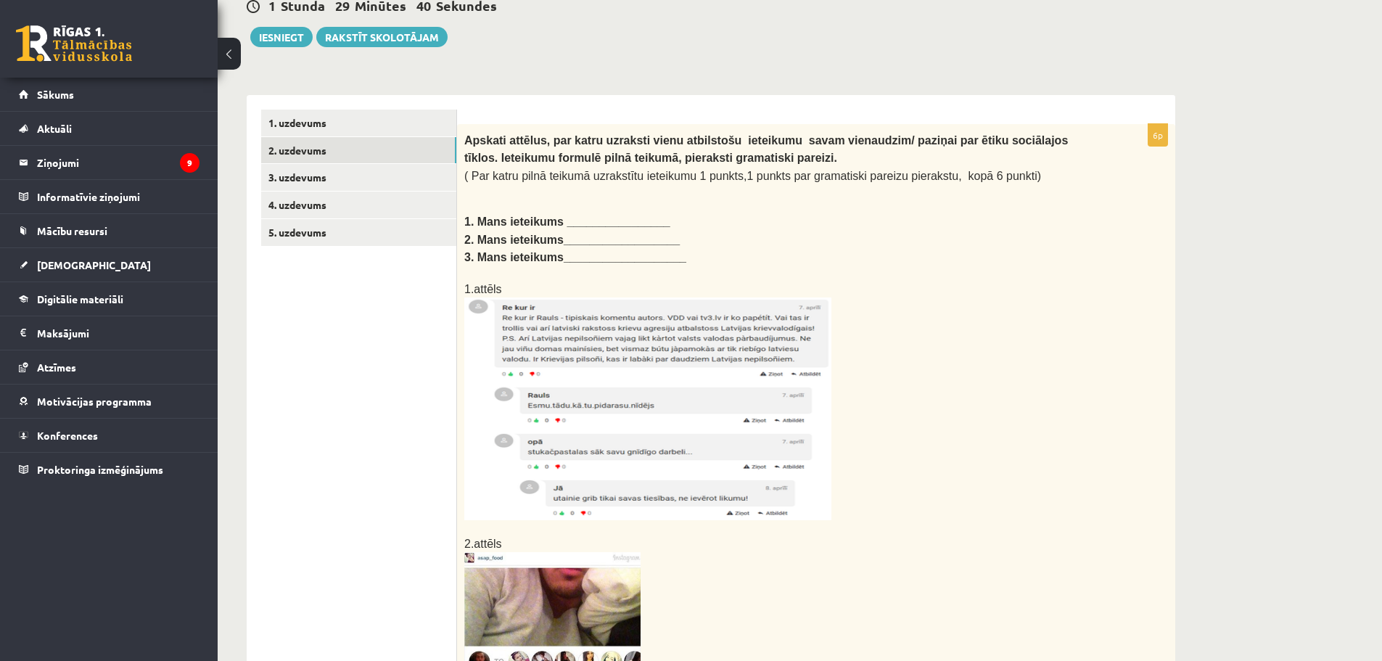
click at [572, 222] on b "1. Mans ieteikums ________________" at bounding box center [567, 221] width 206 height 12
click at [338, 168] on link "3. uzdevums" at bounding box center [358, 177] width 195 height 27
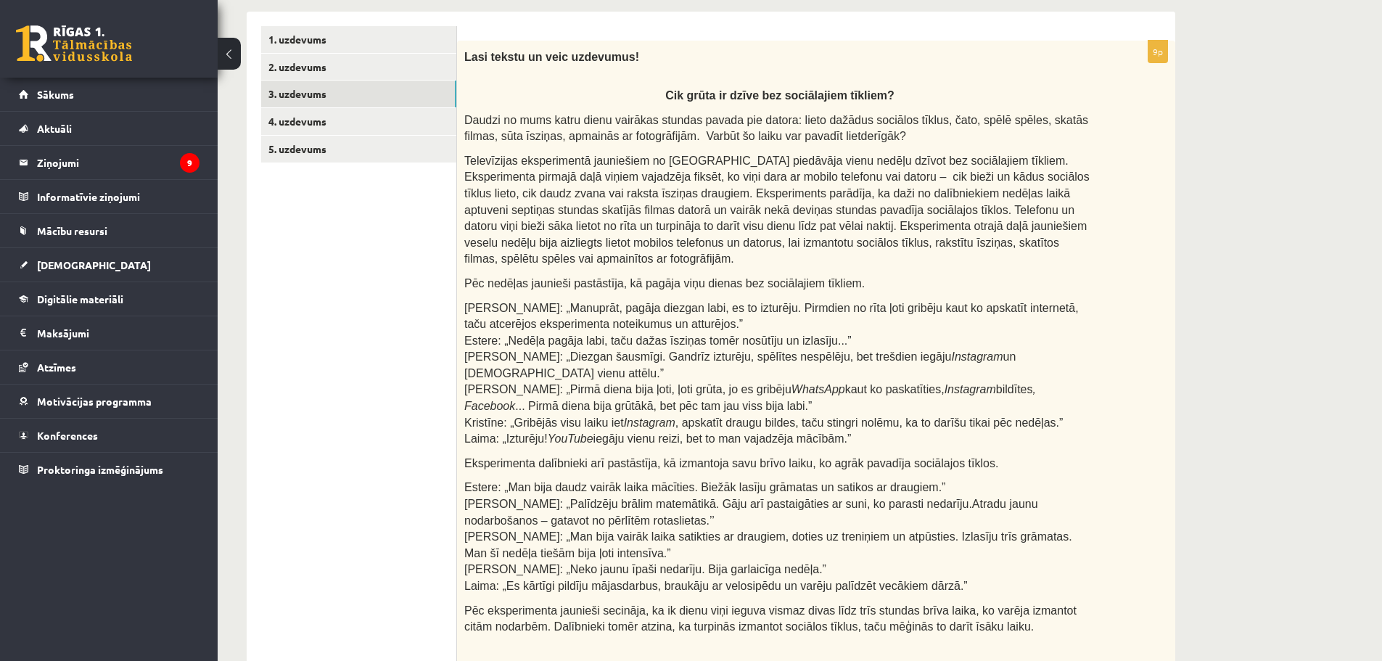
scroll to position [137, 0]
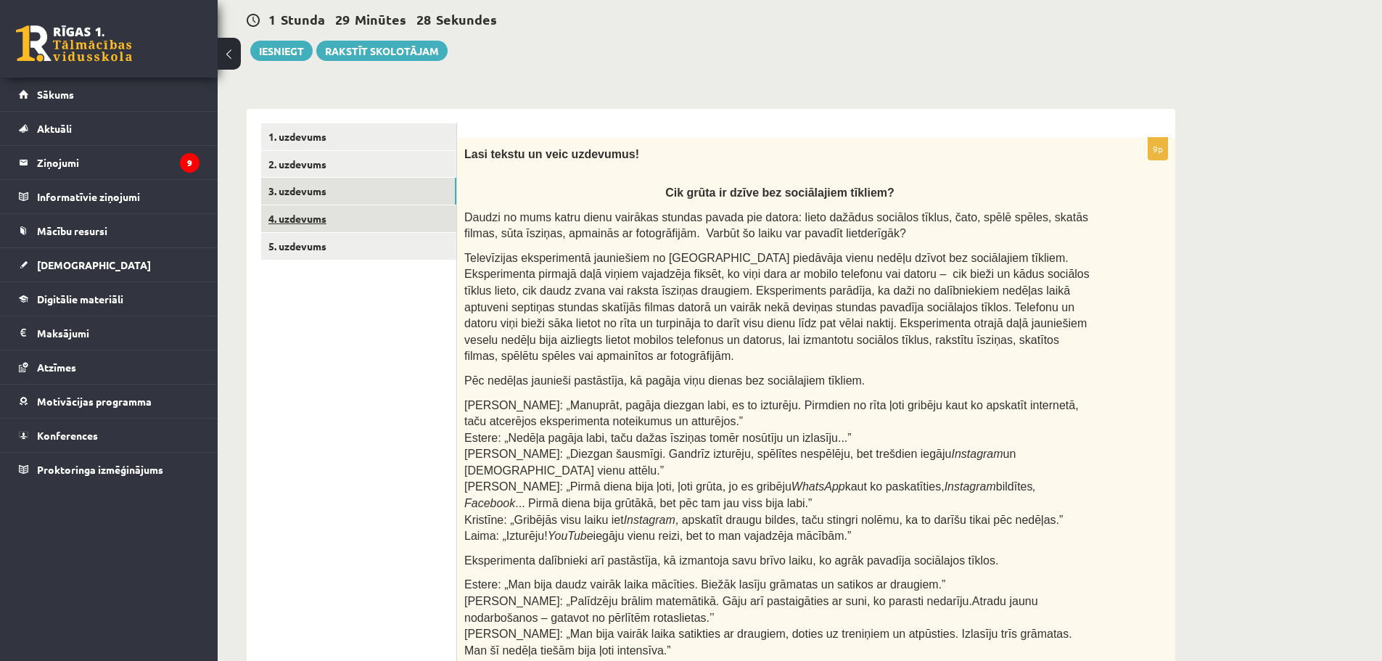
click at [315, 221] on link "4. uzdevums" at bounding box center [358, 218] width 195 height 27
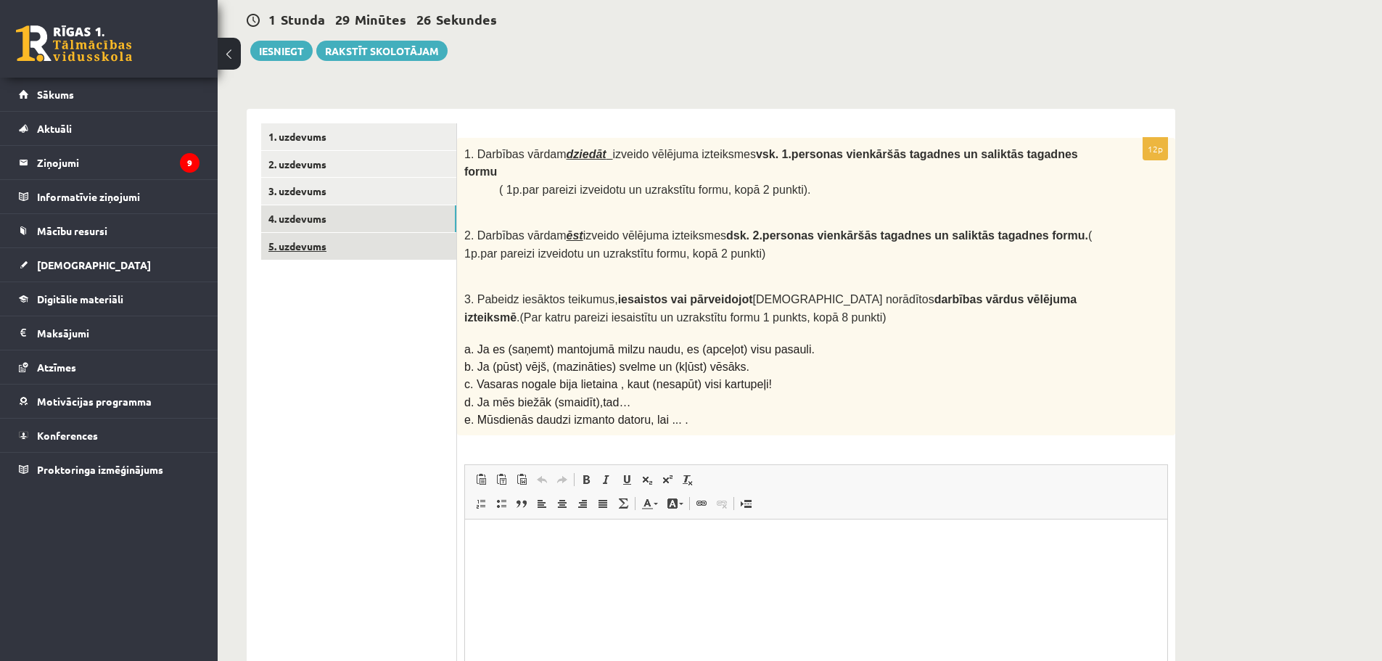
scroll to position [0, 0]
click at [301, 248] on link "5. uzdevums" at bounding box center [358, 246] width 195 height 27
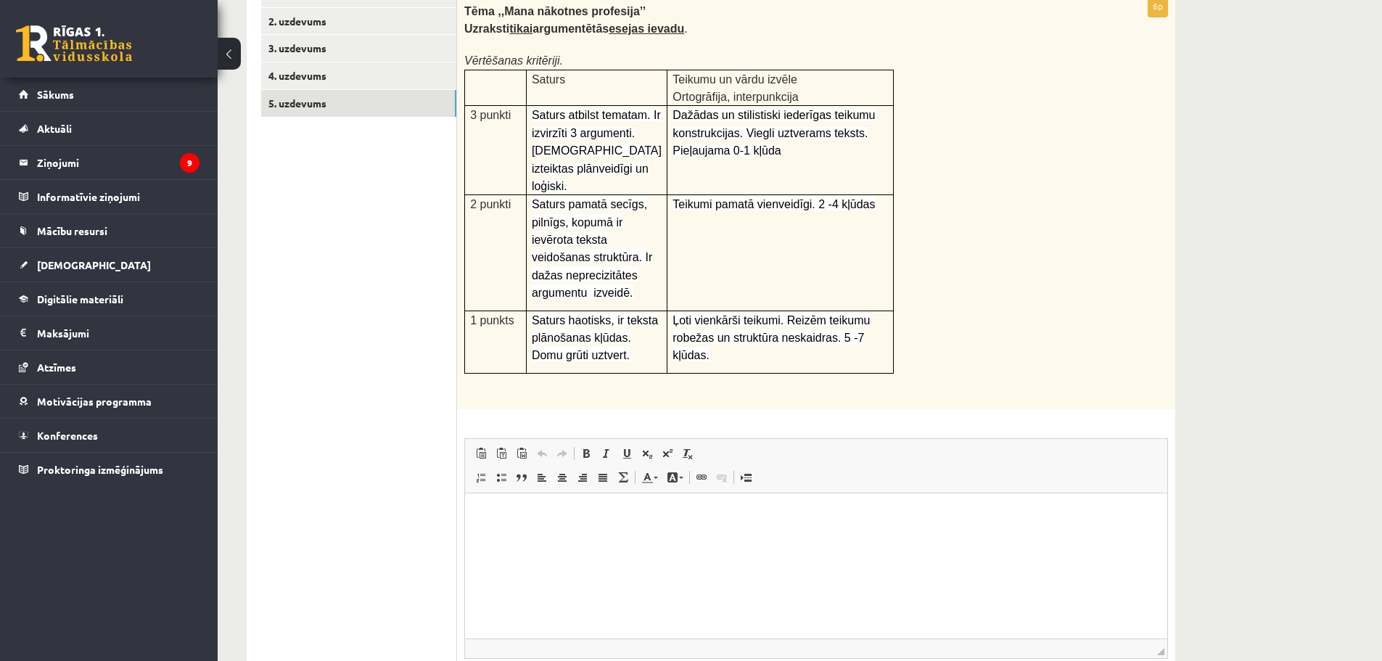
scroll to position [173, 0]
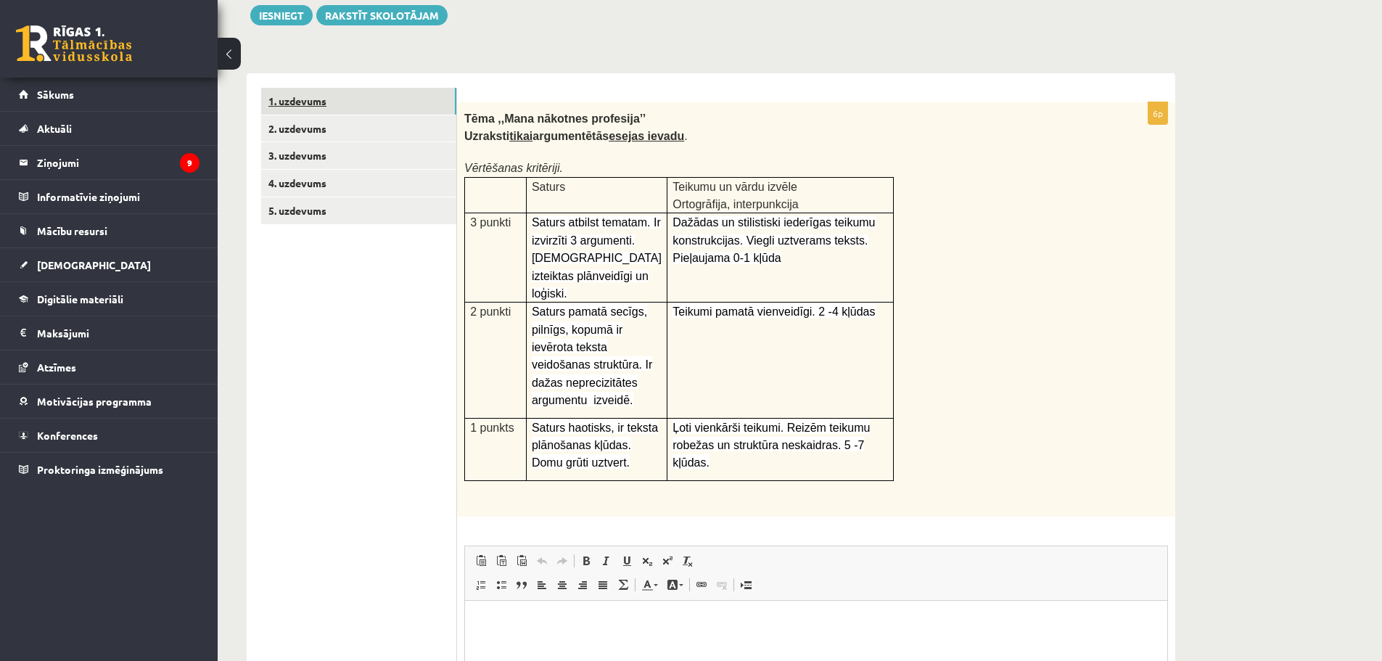
click at [310, 110] on link "1. uzdevums" at bounding box center [358, 101] width 195 height 27
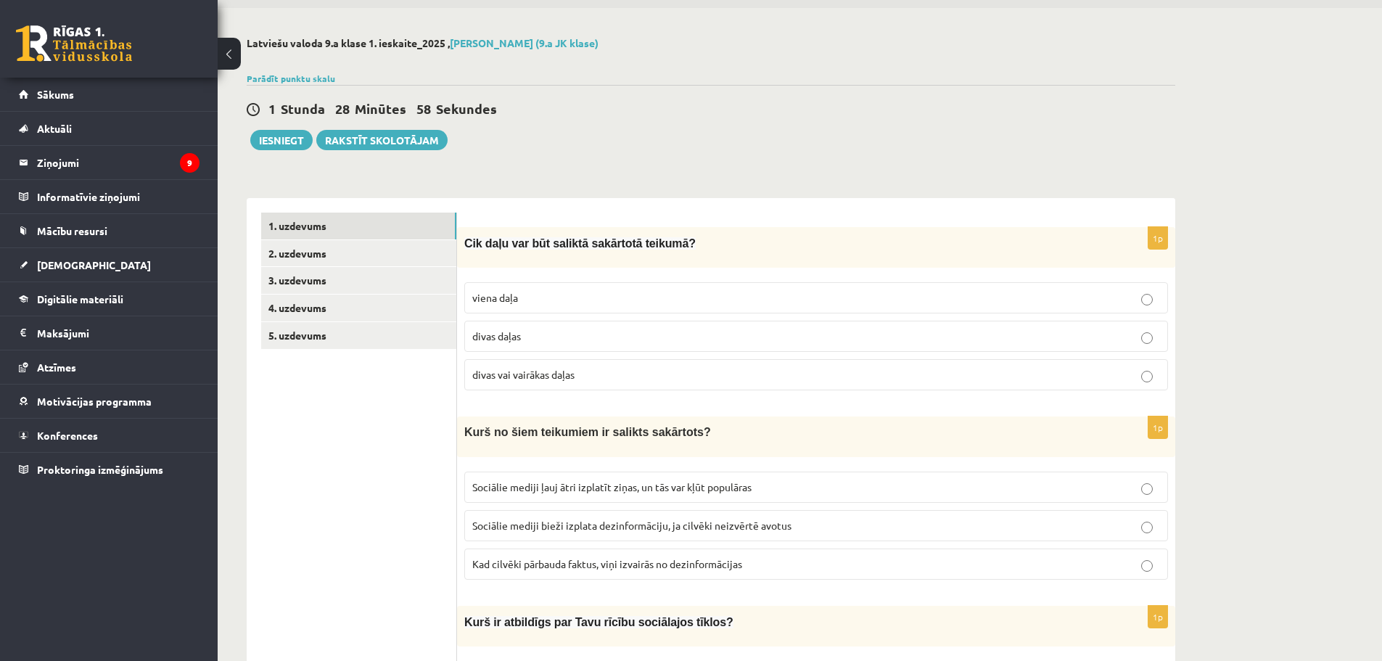
scroll to position [0, 0]
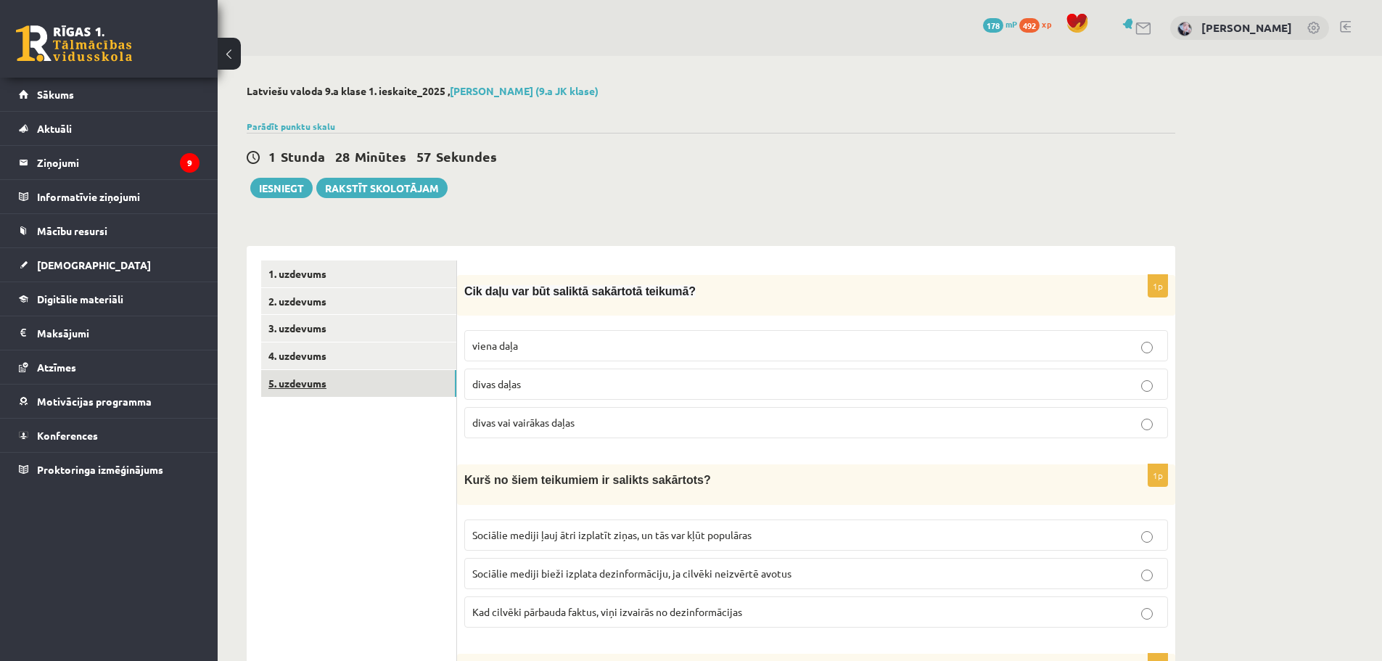
click at [356, 388] on link "5. uzdevums" at bounding box center [358, 383] width 195 height 27
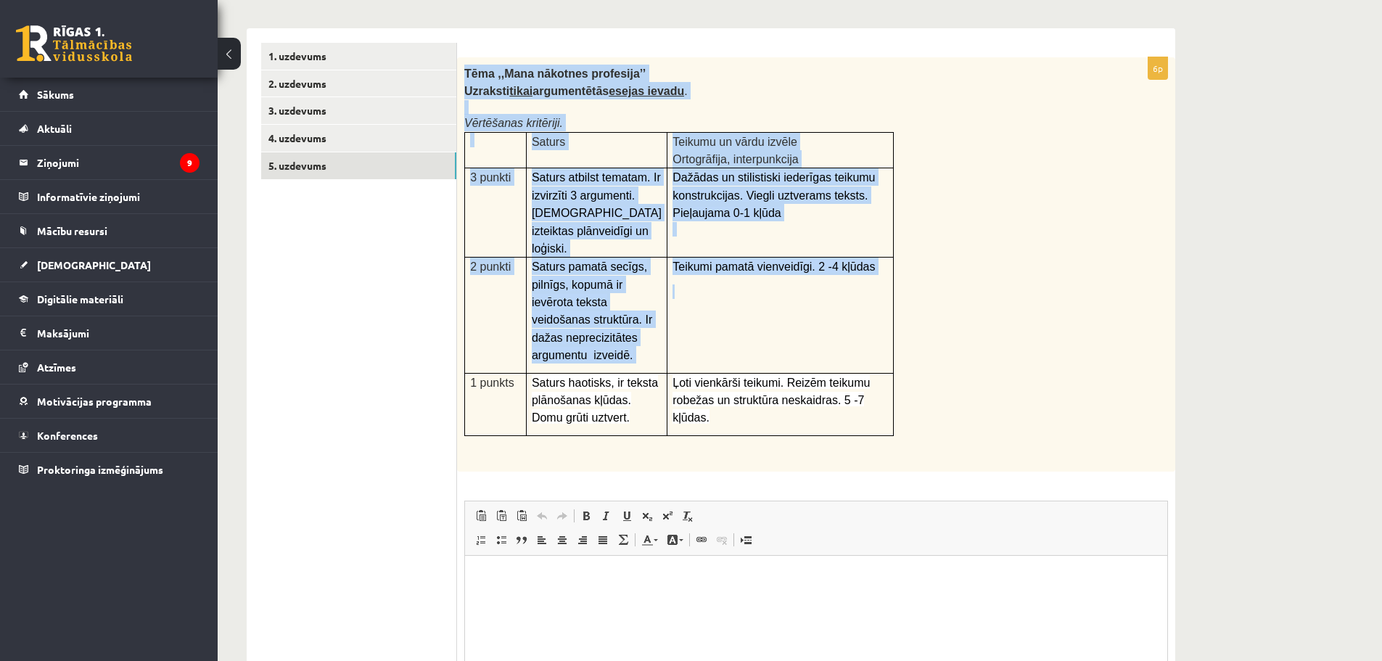
scroll to position [390, 0]
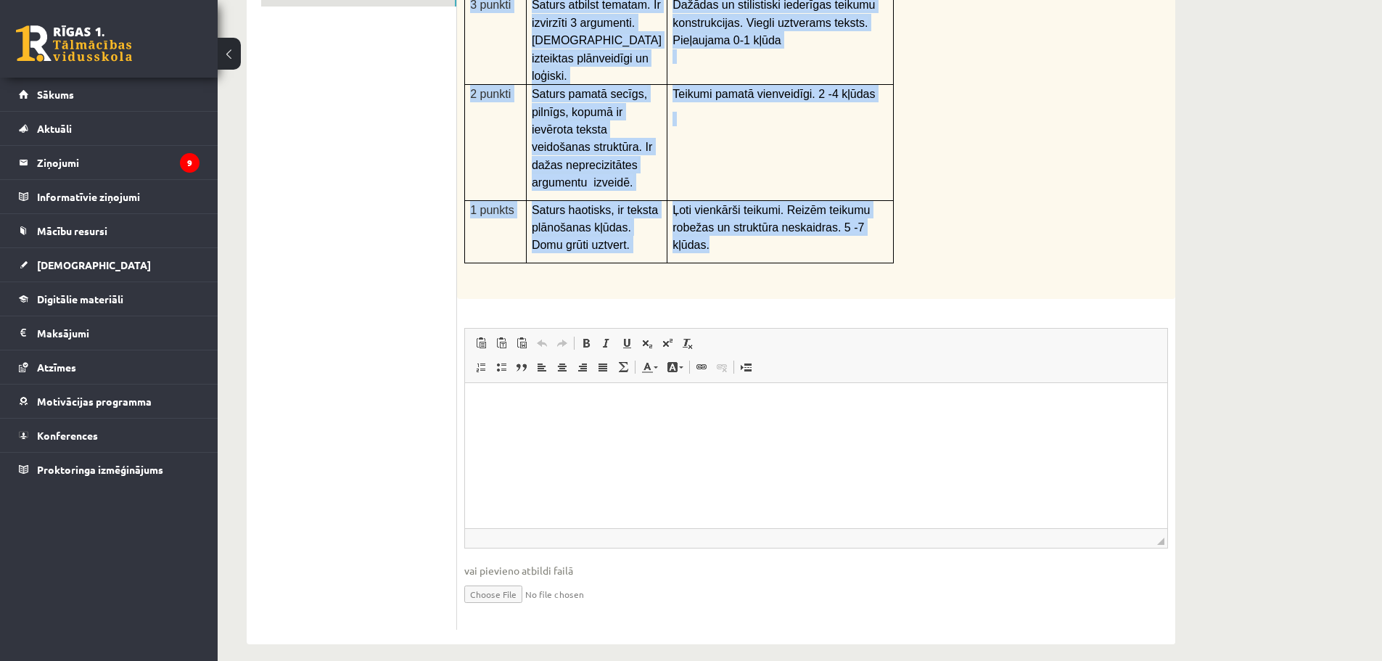
drag, startPoint x: 466, startPoint y: 217, endPoint x: 875, endPoint y: 238, distance: 409.6
click at [875, 238] on div "Tēma ,,Mana nākotnes profesija’’ Uzraksti tikai argumentētās esejas ievadu . Vē…" at bounding box center [816, 92] width 718 height 414
copy div "Tēma ,,[PERSON_NAME] nākotnes profesija’’ Uzraksti tikai argumentētās esejas ie…"
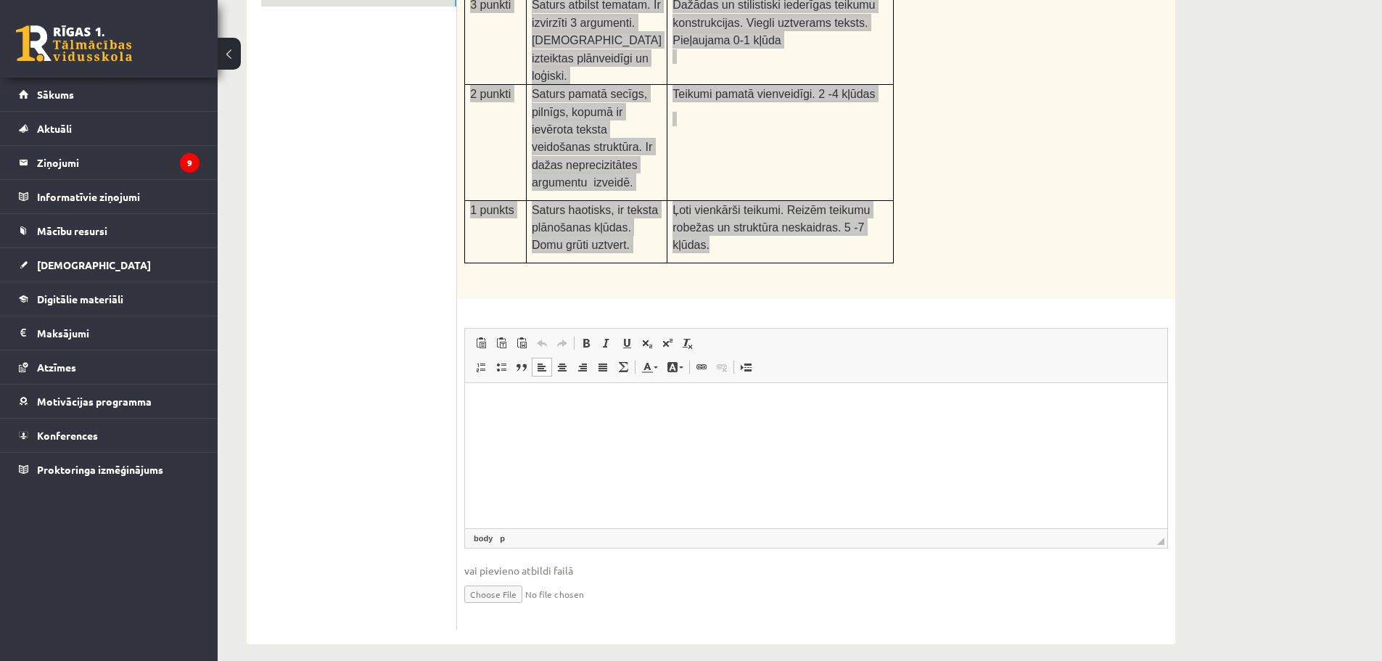
click at [905, 414] on html at bounding box center [816, 405] width 702 height 44
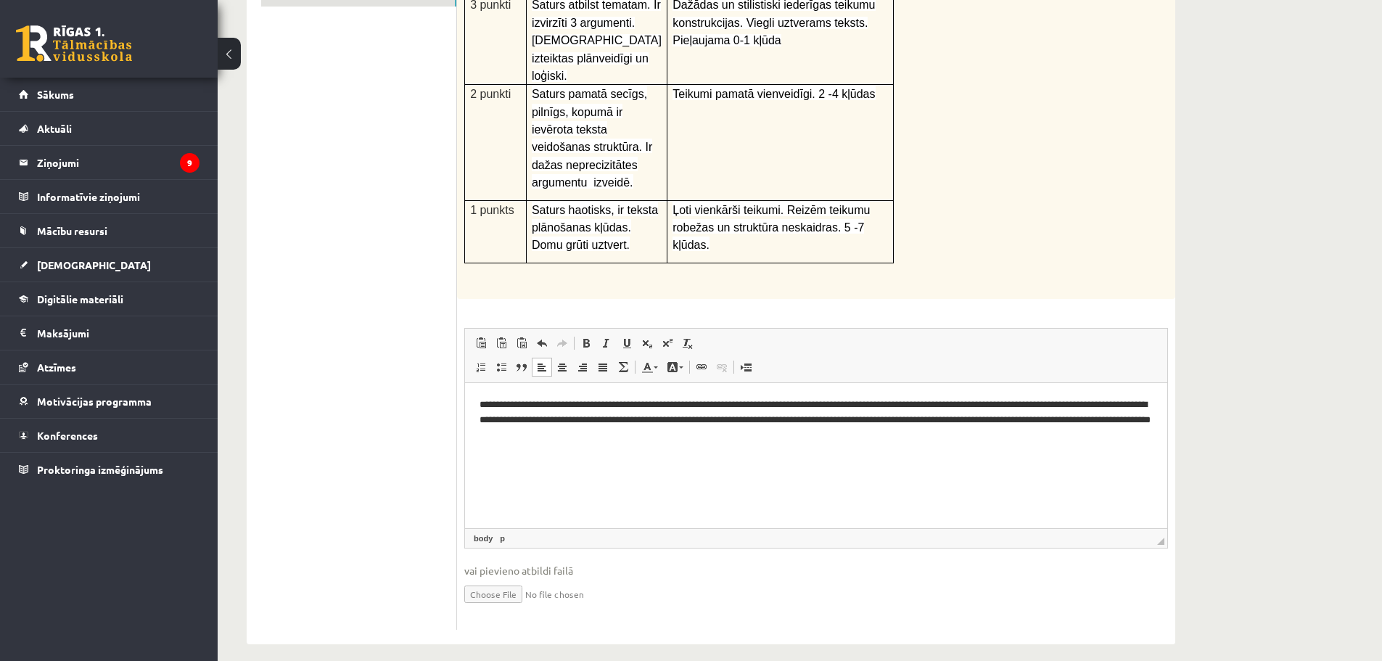
click at [878, 277] on p at bounding box center [779, 284] width 631 height 15
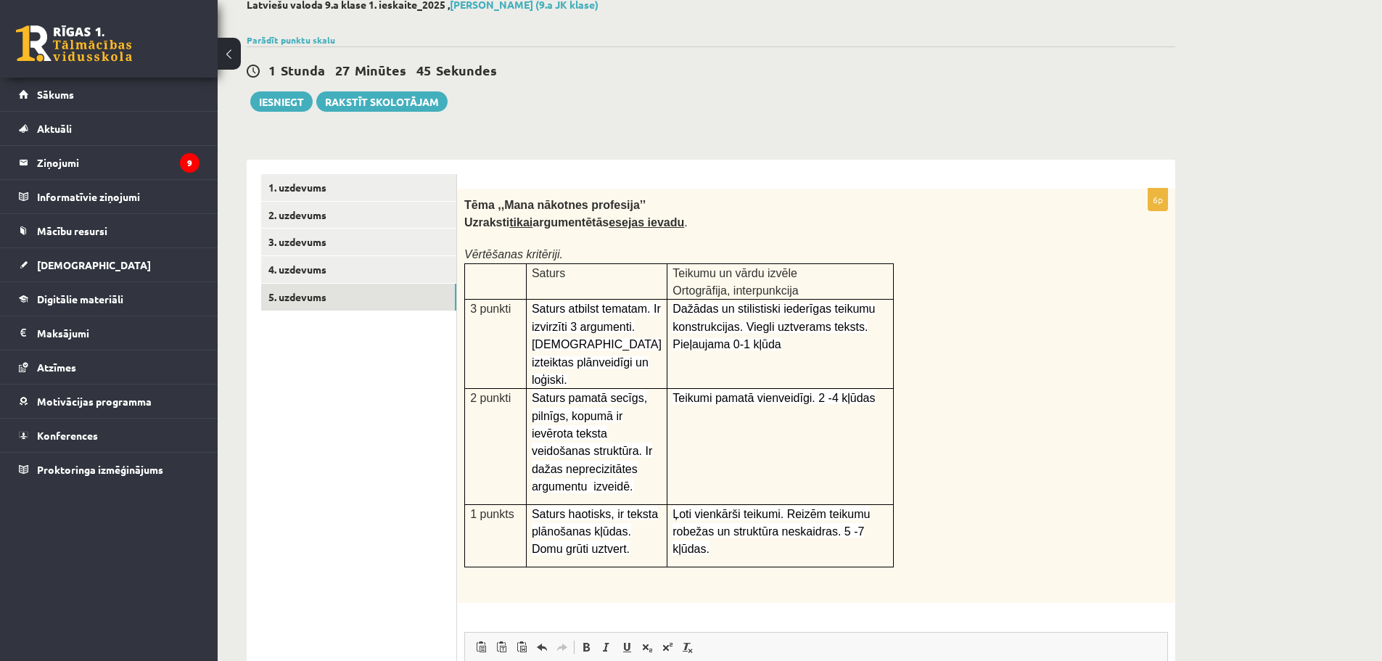
scroll to position [28, 0]
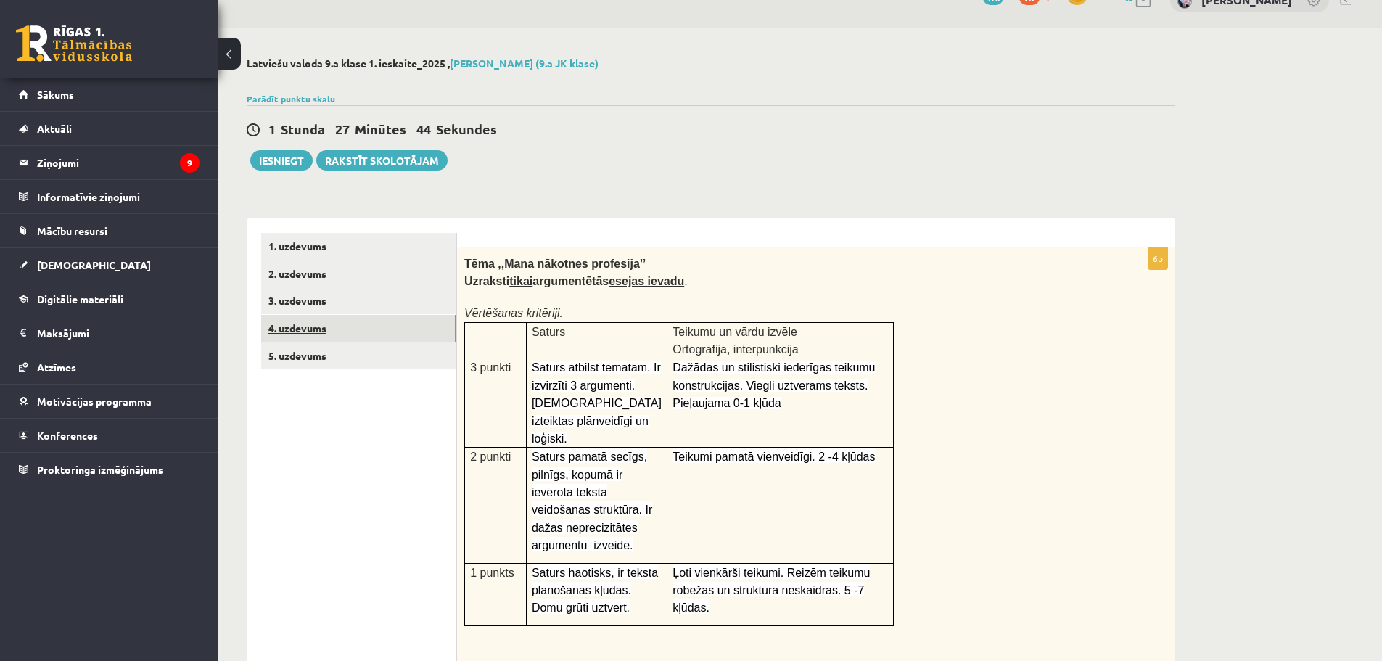
click at [378, 322] on link "4. uzdevums" at bounding box center [358, 328] width 195 height 27
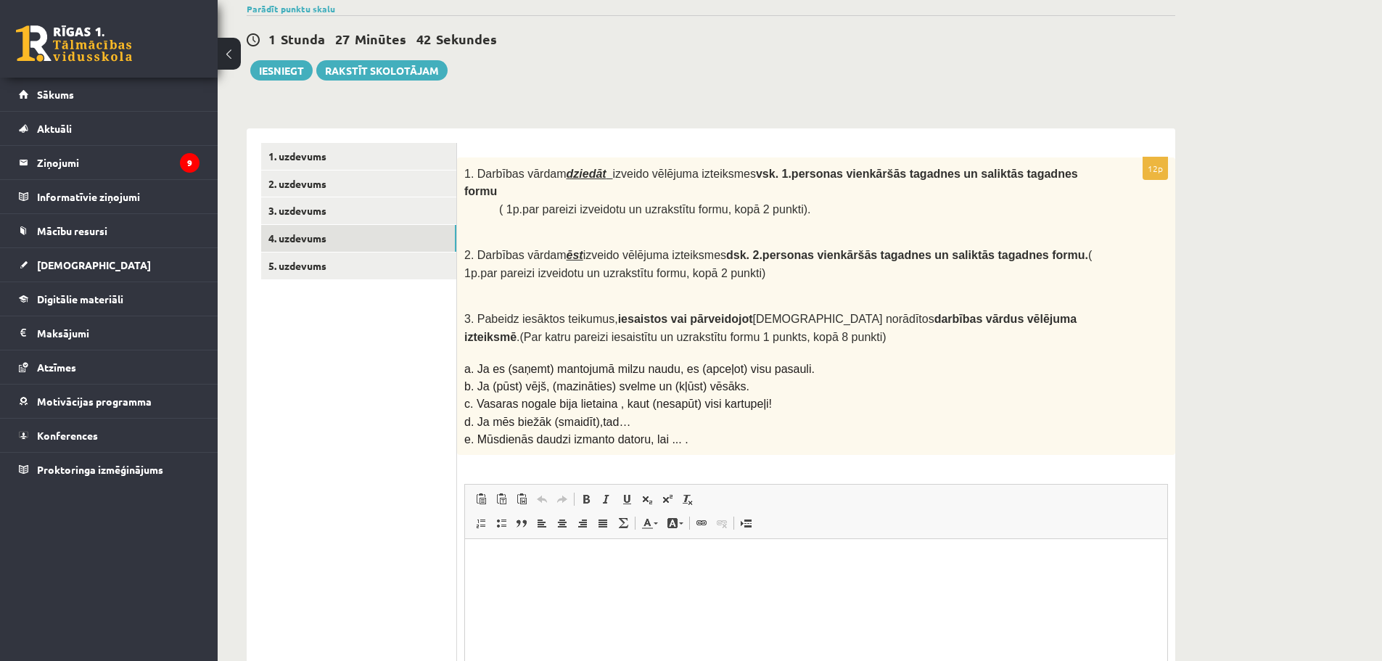
scroll to position [0, 0]
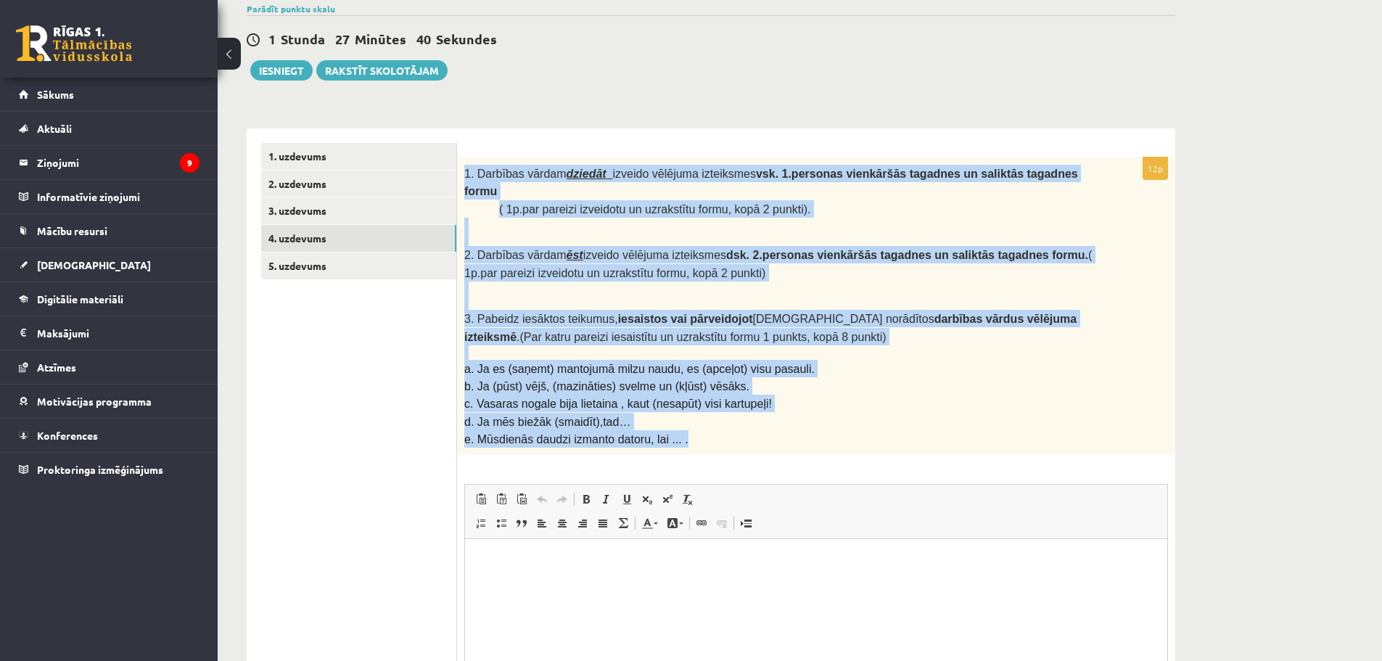
drag, startPoint x: 461, startPoint y: 176, endPoint x: 828, endPoint y: 409, distance: 434.6
click at [828, 409] on div "1. Darbības vārdam dziedāt izveido vēlējuma izteiksmes vsk. 1.personas vienkārš…" at bounding box center [816, 306] width 718 height 298
copy div "1. Darbības vārdam dziedāt izveido vēlējuma izteiksmes vsk. 1.personas vienkārš…"
click at [856, 428] on div "1. Darbības vārdam dziedāt izveido vēlējuma izteiksmes vsk. 1.personas vienkārš…" at bounding box center [816, 306] width 718 height 298
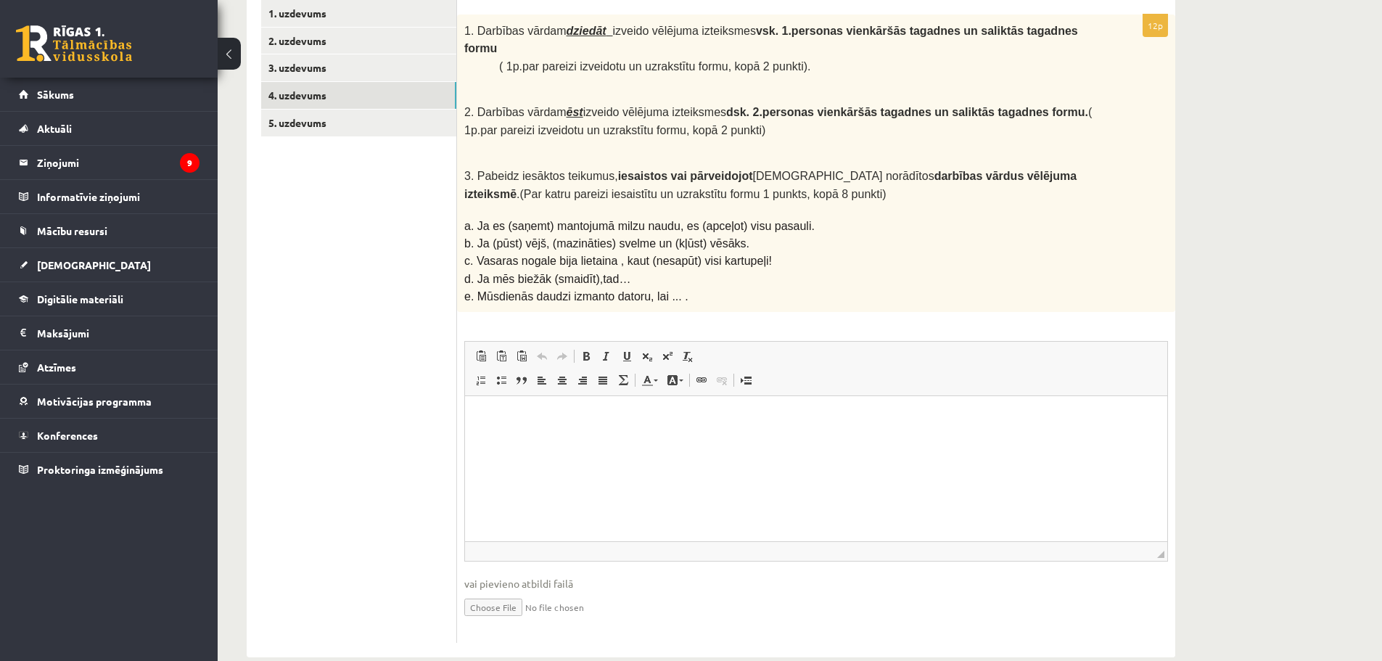
scroll to position [262, 0]
click at [727, 439] on html at bounding box center [816, 417] width 702 height 44
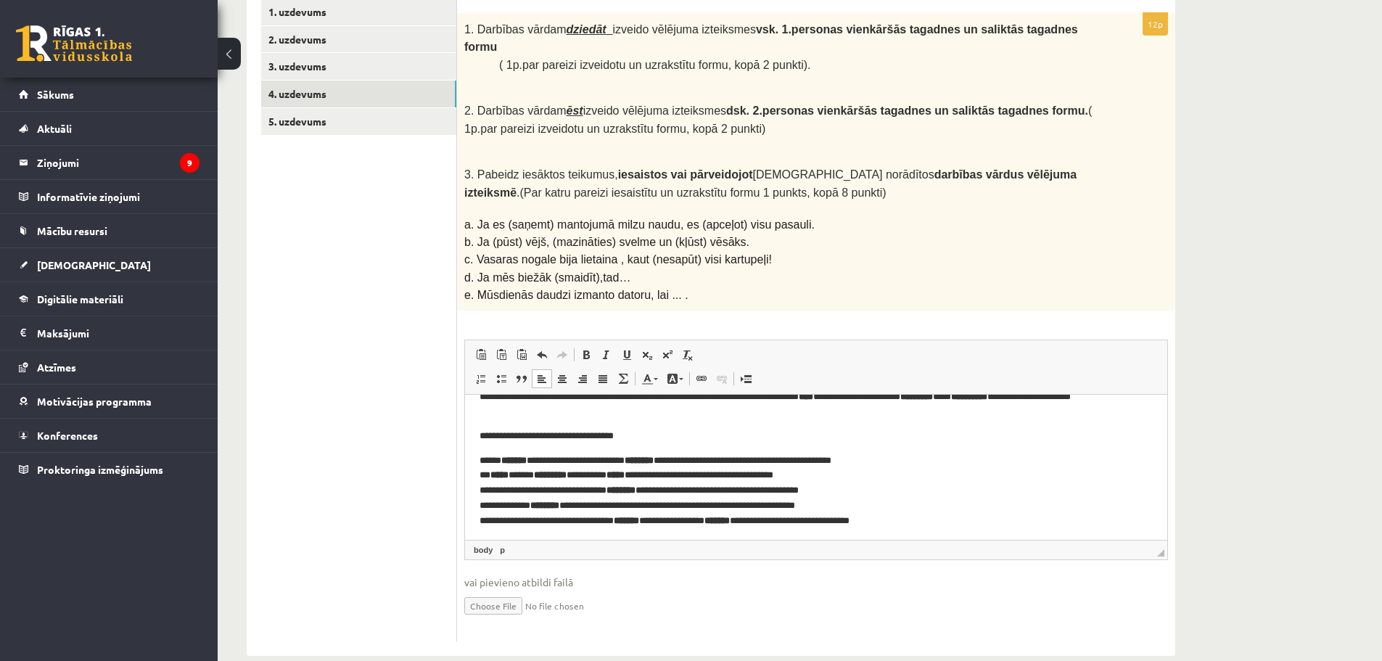
scroll to position [63, 0]
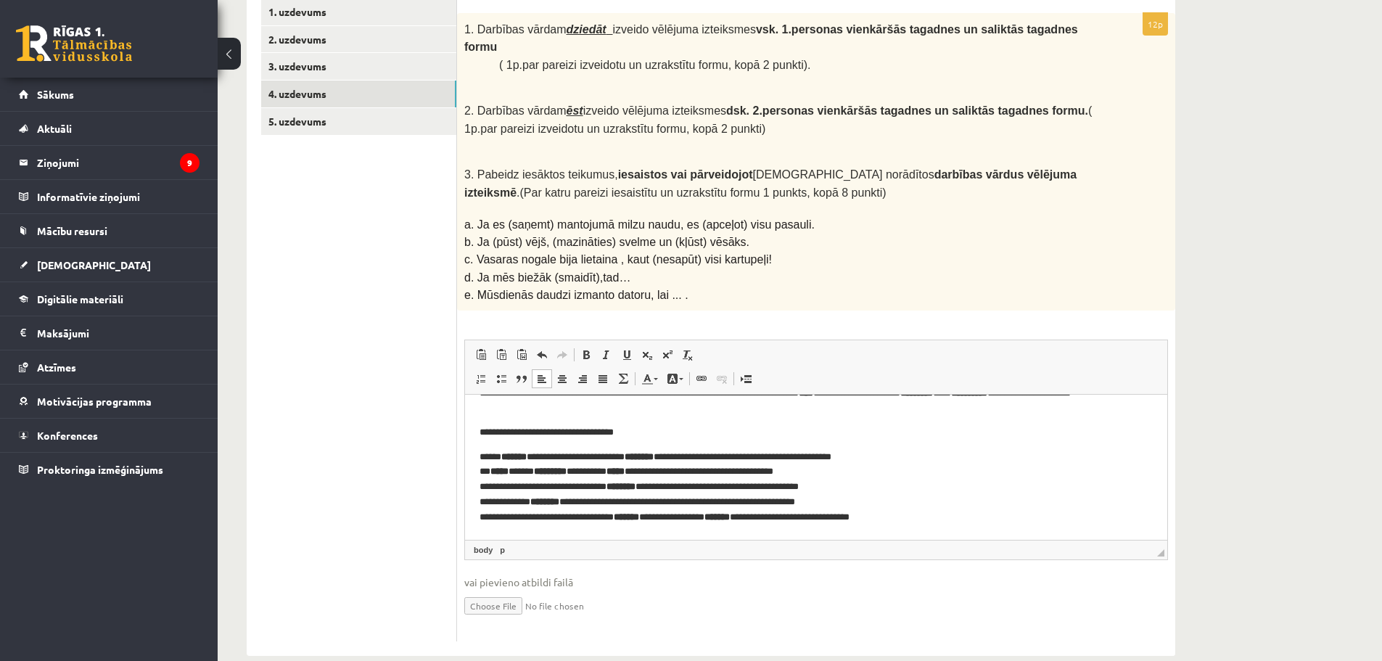
click at [477, 461] on html "**********" at bounding box center [816, 435] width 702 height 208
click at [654, 452] on strong "********" at bounding box center [638, 456] width 29 height 9
drag, startPoint x: 663, startPoint y: 459, endPoint x: 704, endPoint y: 456, distance: 40.7
click at [704, 456] on p "**********" at bounding box center [810, 487] width 662 height 75
click at [585, 349] on span at bounding box center [586, 355] width 12 height 12
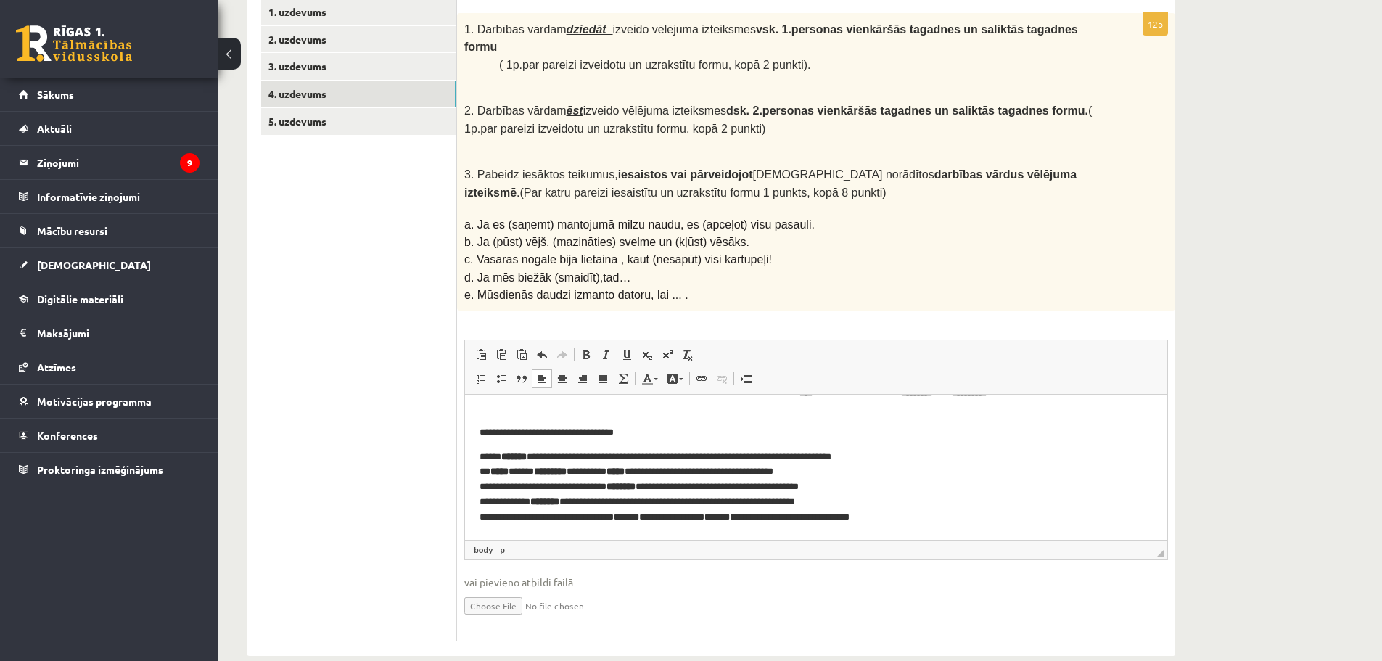
click at [675, 434] on p "**********" at bounding box center [810, 432] width 662 height 15
drag, startPoint x: 635, startPoint y: 470, endPoint x: 660, endPoint y: 469, distance: 25.4
click at [660, 469] on p "**********" at bounding box center [810, 487] width 662 height 75
click at [585, 349] on span at bounding box center [586, 355] width 12 height 12
click at [586, 349] on span at bounding box center [586, 355] width 12 height 12
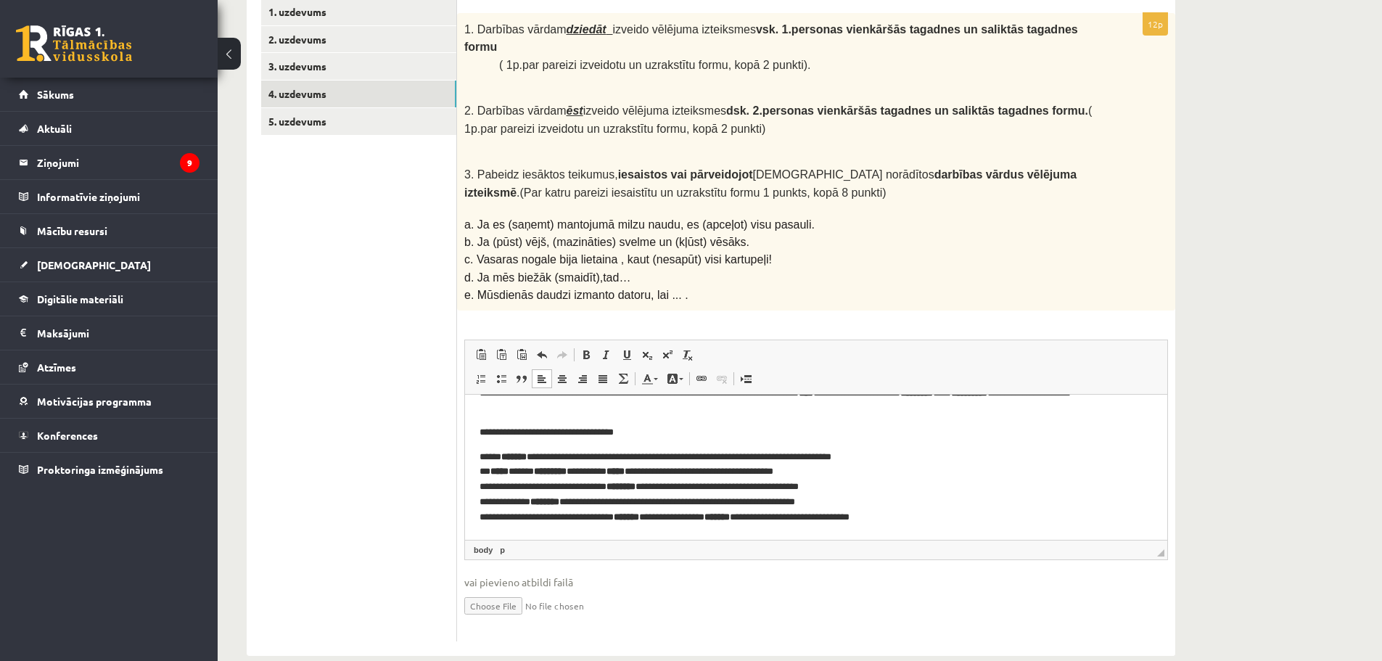
click at [635, 429] on p "**********" at bounding box center [810, 432] width 662 height 15
drag, startPoint x: 638, startPoint y: 470, endPoint x: 656, endPoint y: 469, distance: 18.9
click at [624, 469] on strong "*****" at bounding box center [615, 470] width 18 height 9
click at [580, 349] on span at bounding box center [586, 355] width 12 height 12
click at [581, 349] on span at bounding box center [586, 355] width 12 height 12
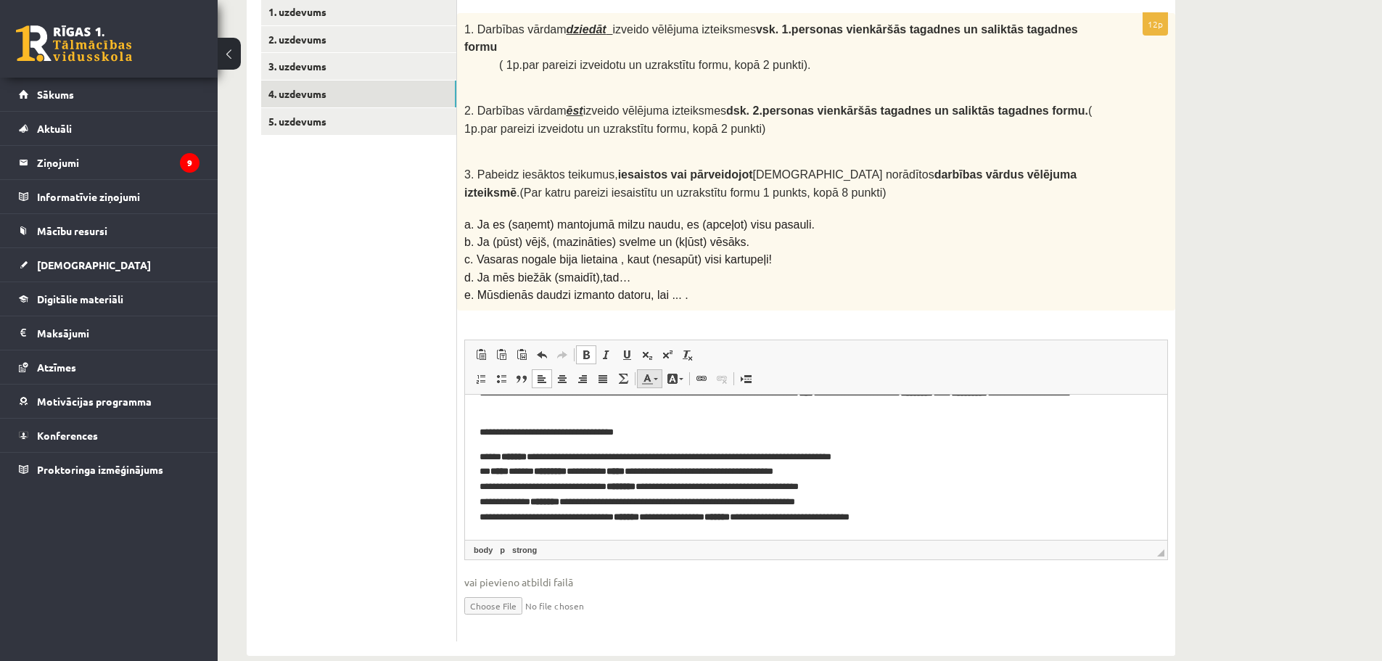
click at [661, 369] on link "Цвет текста" at bounding box center [649, 378] width 25 height 19
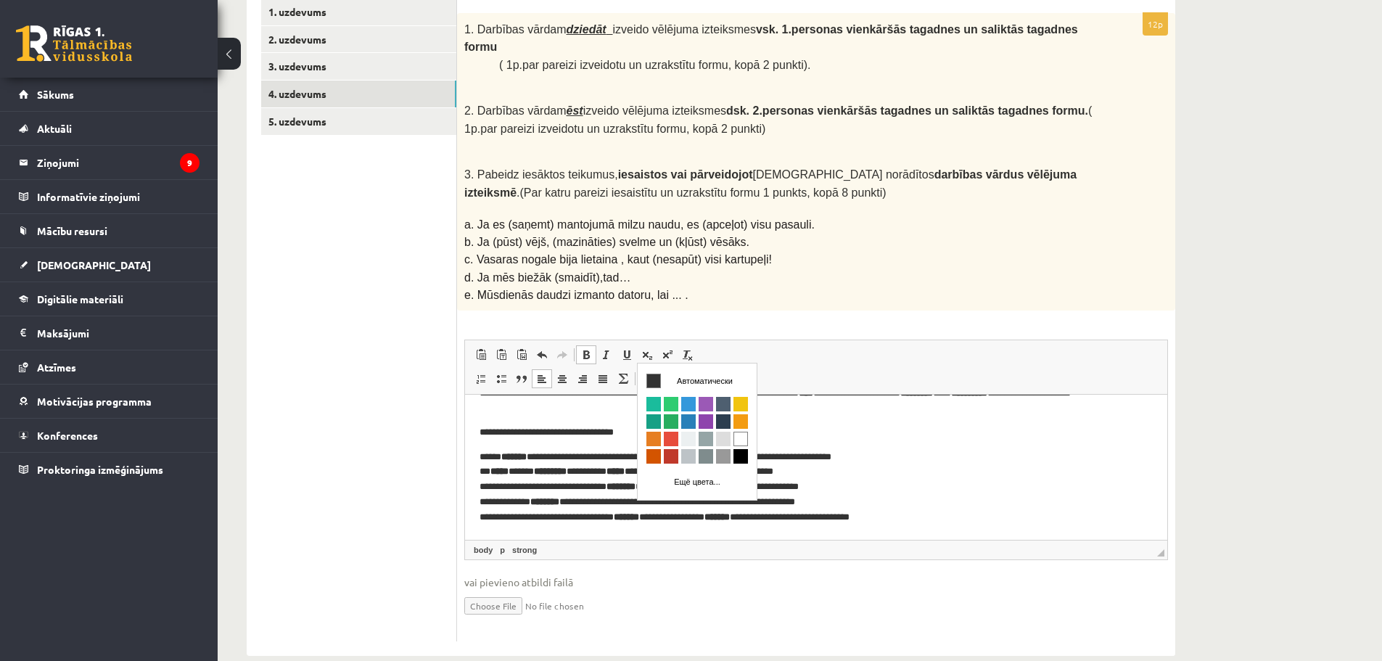
scroll to position [0, 0]
click at [661, 369] on link "Цвет текста" at bounding box center [649, 378] width 25 height 19
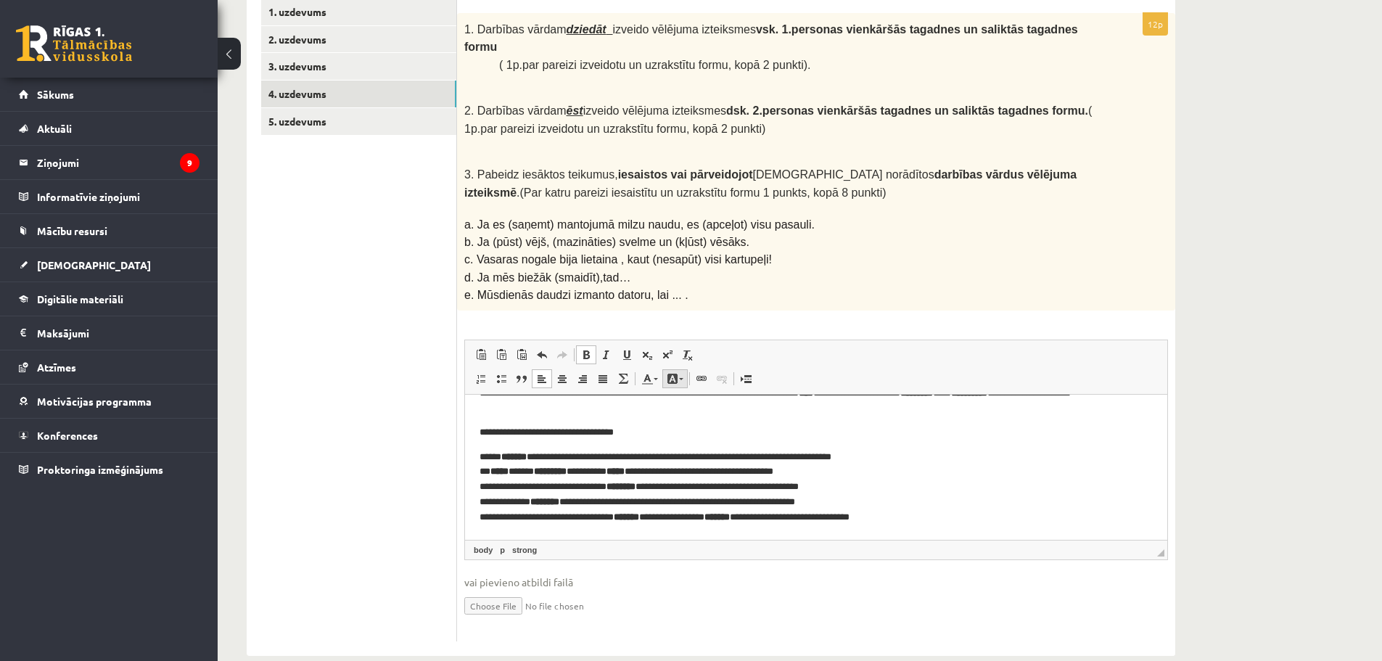
click at [683, 369] on link "Цвет фона" at bounding box center [674, 378] width 25 height 19
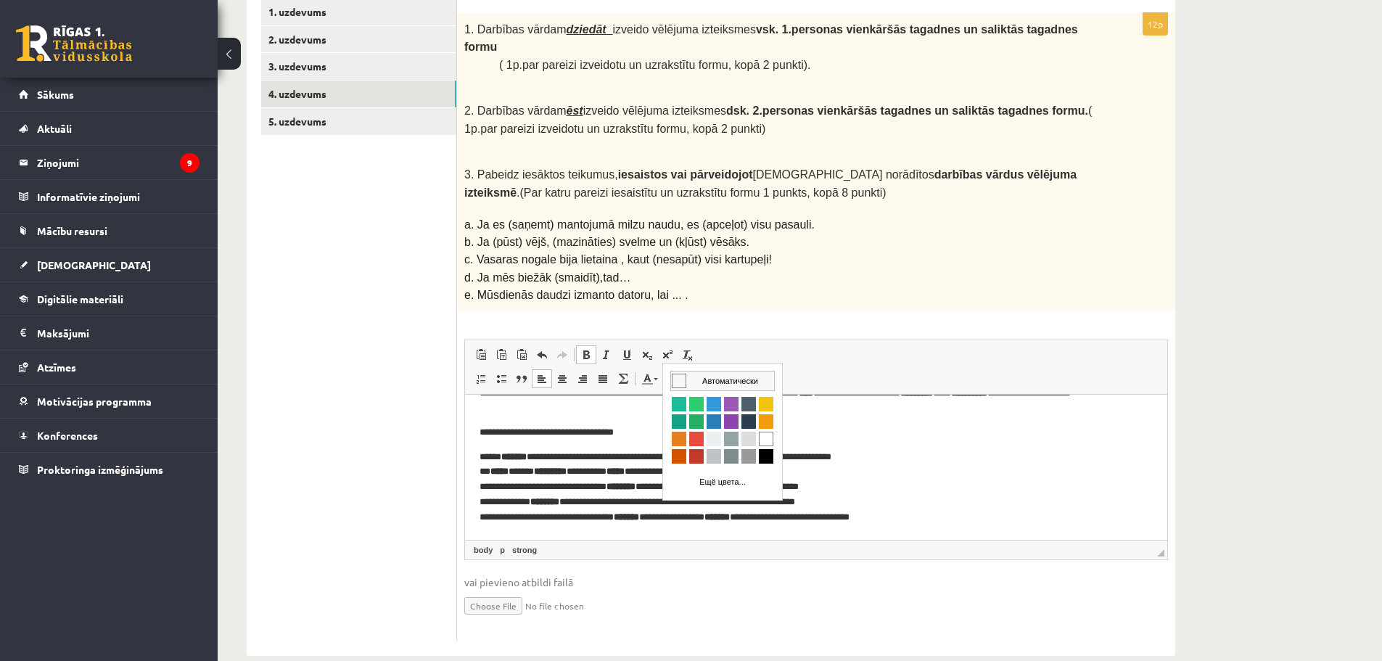
click at [687, 378] on td "Автоматически" at bounding box center [722, 380] width 103 height 19
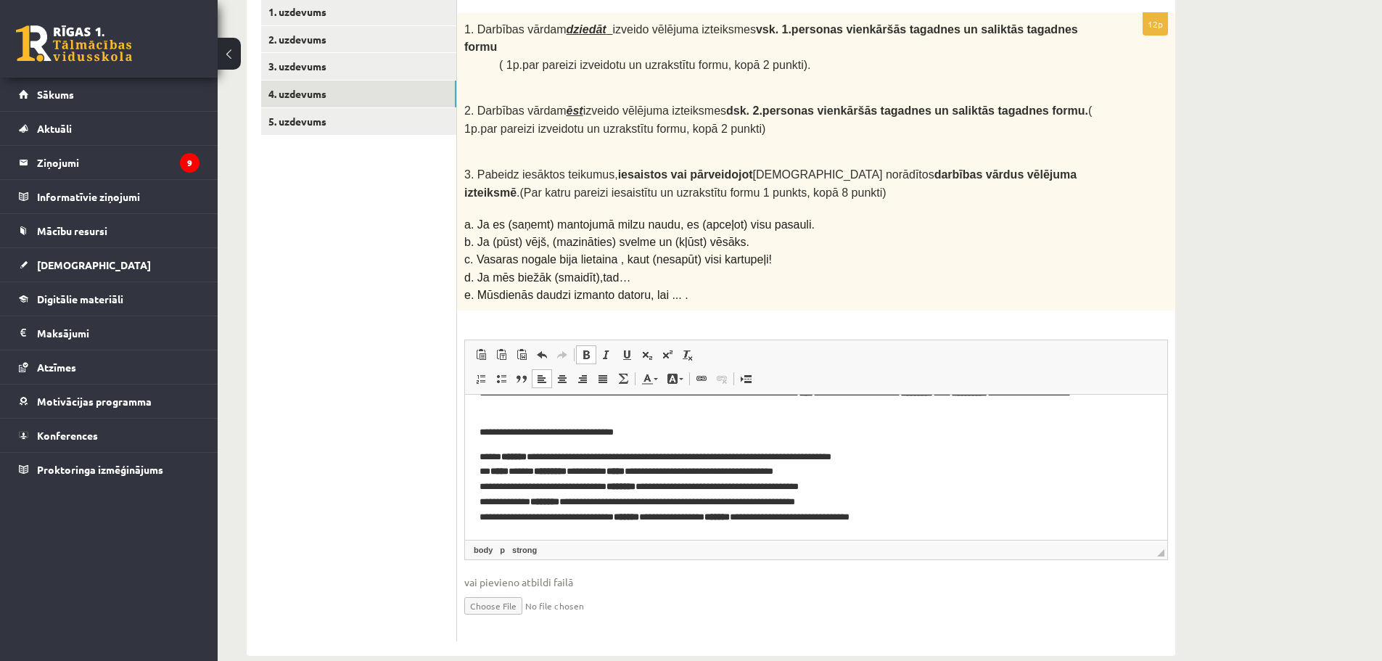
click at [683, 426] on p "**********" at bounding box center [810, 432] width 662 height 15
drag, startPoint x: 634, startPoint y: 474, endPoint x: 656, endPoint y: 471, distance: 22.0
click at [656, 471] on p "**********" at bounding box center [810, 487] width 662 height 75
click at [624, 471] on strong "*****" at bounding box center [615, 470] width 18 height 9
drag, startPoint x: 659, startPoint y: 471, endPoint x: 643, endPoint y: 474, distance: 15.5
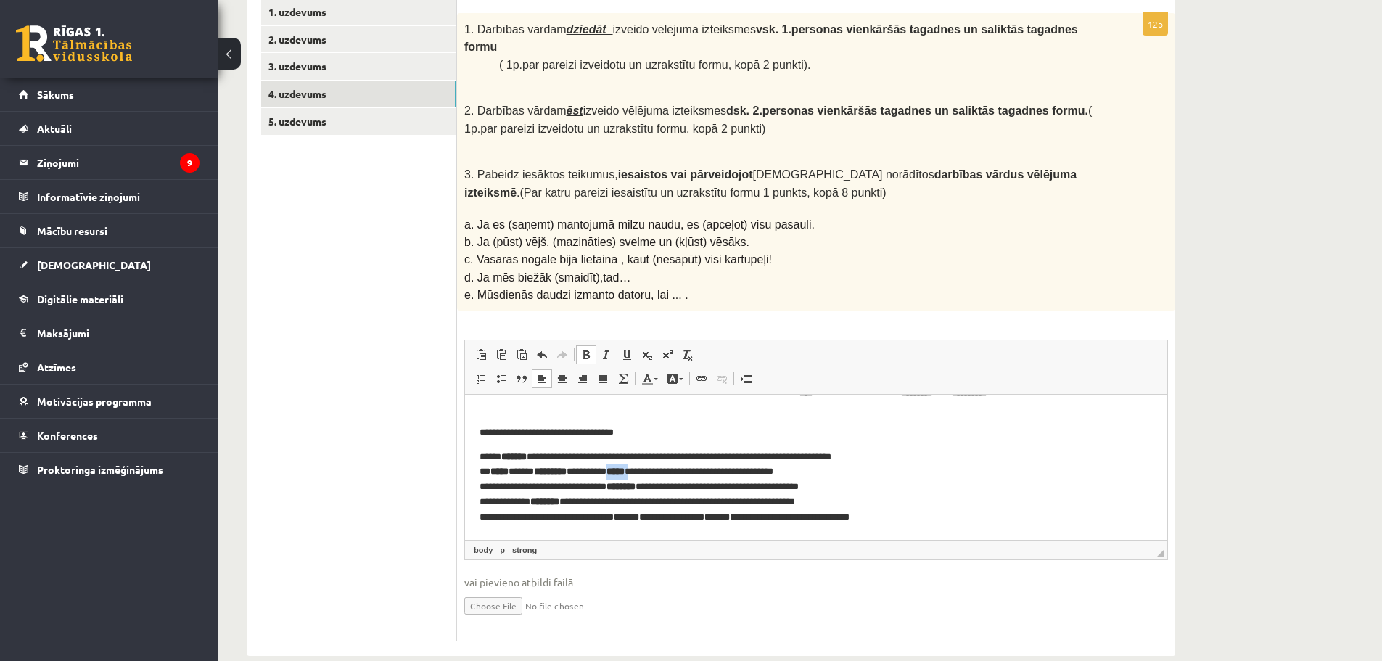
click at [624, 474] on strong "*****" at bounding box center [615, 470] width 18 height 9
click at [582, 349] on span at bounding box center [586, 355] width 12 height 12
click at [609, 349] on span at bounding box center [607, 355] width 12 height 12
click at [584, 349] on span at bounding box center [586, 355] width 12 height 12
click at [618, 345] on link "Подчеркнутый Комбинация клавиш Ctrl+U" at bounding box center [627, 354] width 20 height 19
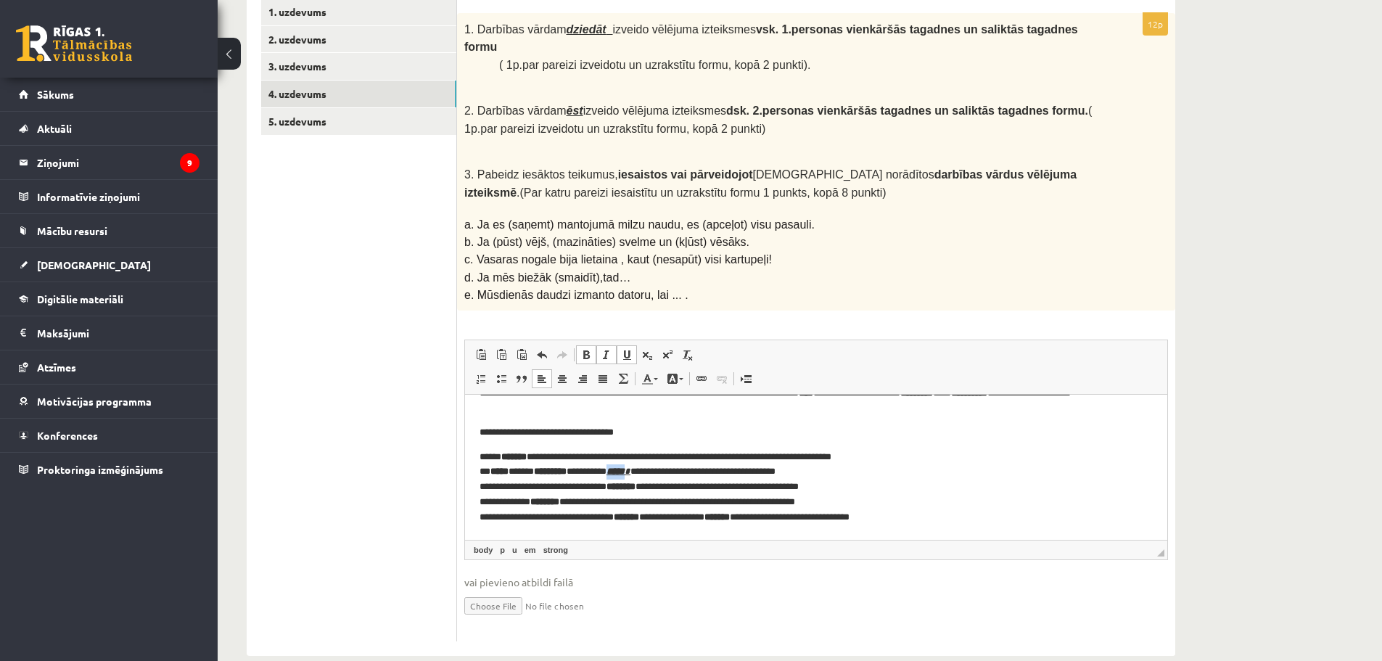
click at [609, 349] on span at bounding box center [607, 355] width 12 height 12
click at [627, 349] on span at bounding box center [627, 355] width 12 height 12
click at [593, 345] on link "Полужирный Комбинация клавиш Ctrl+B" at bounding box center [586, 354] width 20 height 19
click at [658, 458] on p "**********" at bounding box center [810, 487] width 662 height 75
drag, startPoint x: 622, startPoint y: 489, endPoint x: 660, endPoint y: 489, distance: 37.7
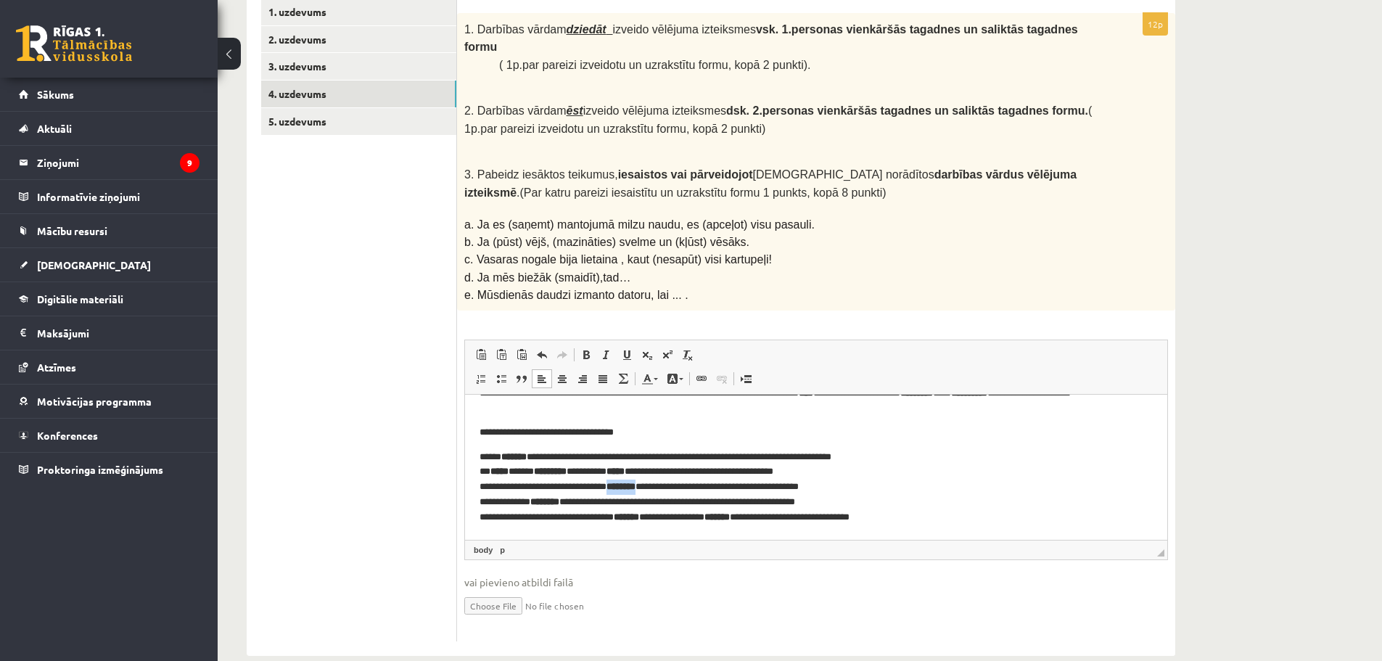
click at [635, 489] on strong "********" at bounding box center [620, 486] width 29 height 9
click at [582, 349] on span at bounding box center [586, 355] width 12 height 12
click at [665, 431] on p "**********" at bounding box center [810, 432] width 662 height 15
drag, startPoint x: 542, startPoint y: 457, endPoint x: 506, endPoint y: 460, distance: 35.7
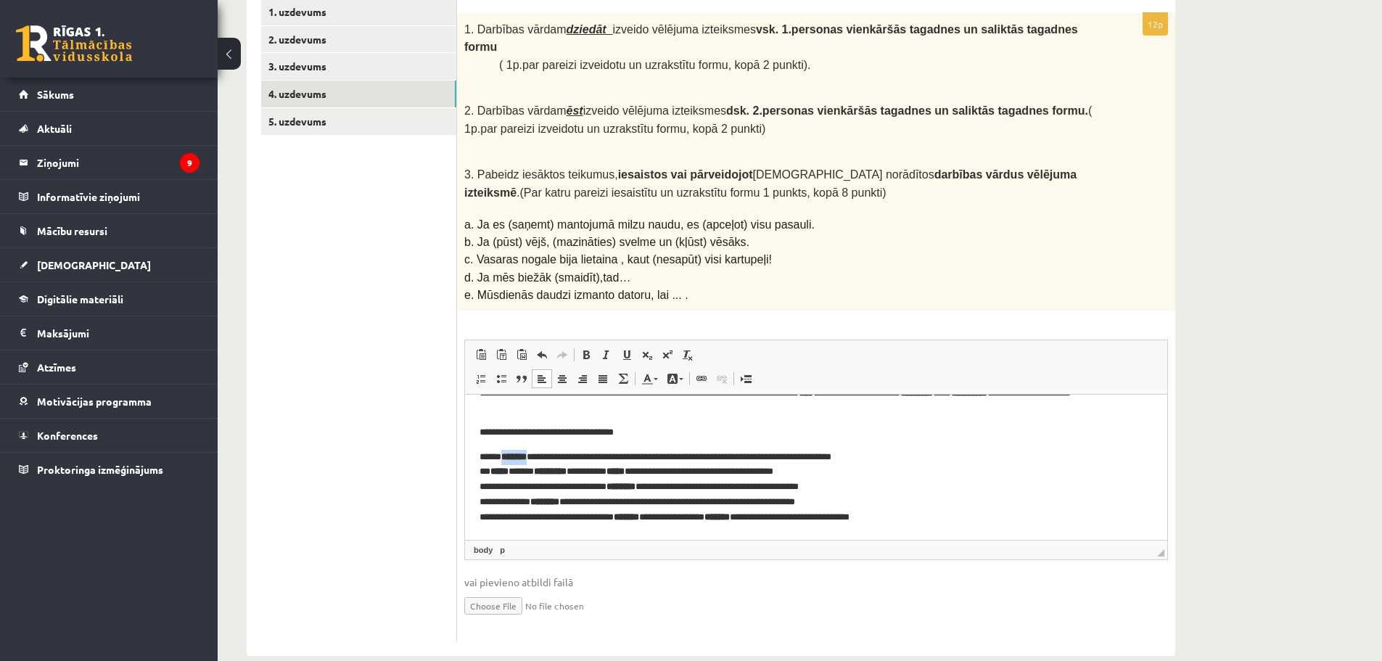
click at [506, 460] on strong "*******" at bounding box center [513, 456] width 25 height 9
click at [584, 349] on span at bounding box center [586, 355] width 12 height 12
drag, startPoint x: 541, startPoint y: 457, endPoint x: 507, endPoint y: 457, distance: 34.1
click at [507, 457] on b "*******" at bounding box center [513, 456] width 25 height 9
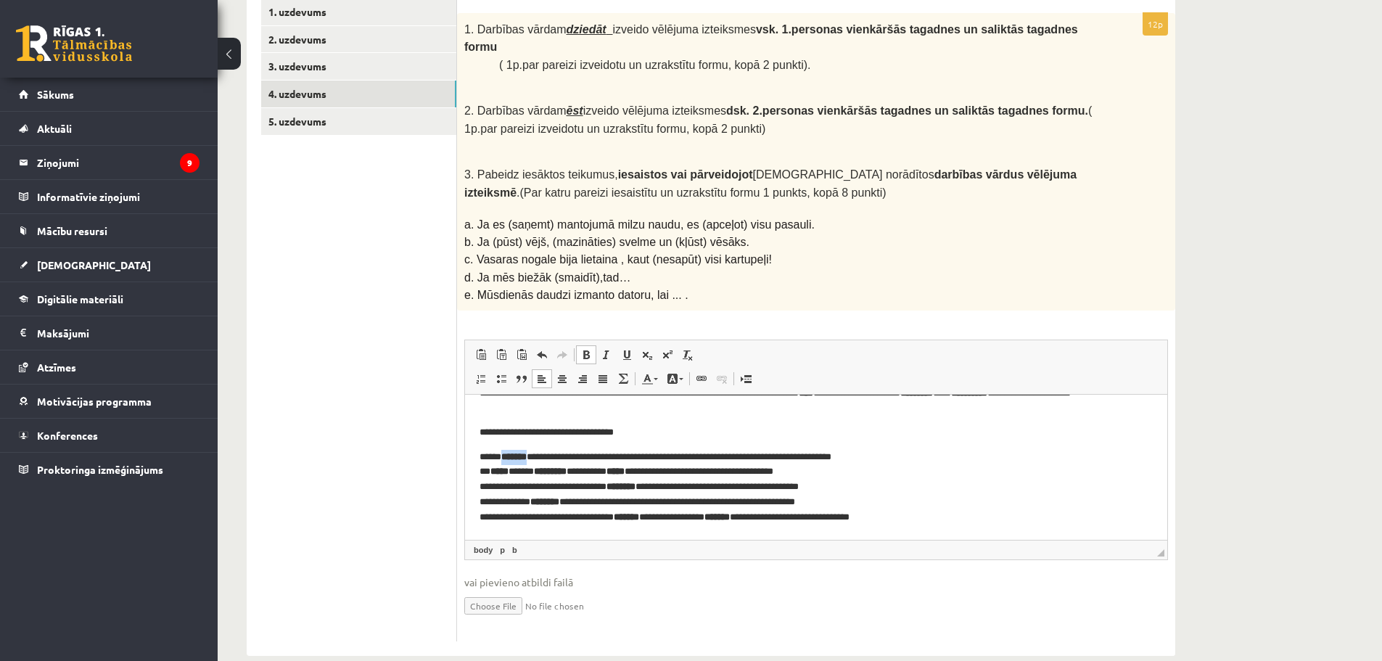
click at [582, 349] on span at bounding box center [586, 355] width 12 height 12
click at [577, 450] on p "**********" at bounding box center [810, 487] width 662 height 75
click at [589, 473] on p "**********" at bounding box center [810, 487] width 662 height 75
drag, startPoint x: 589, startPoint y: 473, endPoint x: 541, endPoint y: 474, distance: 47.9
click at [541, 474] on p "**********" at bounding box center [810, 487] width 662 height 75
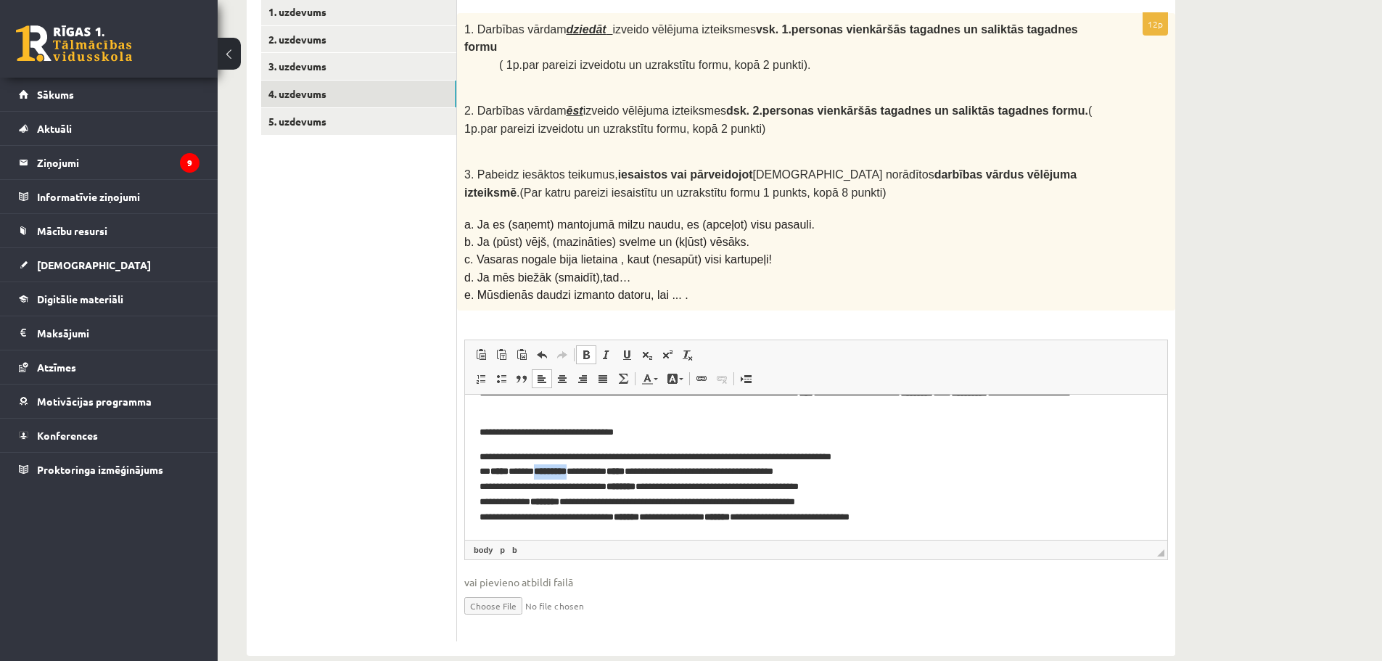
click at [585, 345] on link "Полужирный Комбинация клавиш Ctrl+B" at bounding box center [586, 354] width 20 height 19
click at [617, 450] on p "**********" at bounding box center [810, 487] width 662 height 75
drag, startPoint x: 654, startPoint y: 471, endPoint x: 635, endPoint y: 471, distance: 18.9
click at [624, 471] on strong "*****" at bounding box center [615, 470] width 18 height 9
drag, startPoint x: 632, startPoint y: 474, endPoint x: 657, endPoint y: 474, distance: 24.7
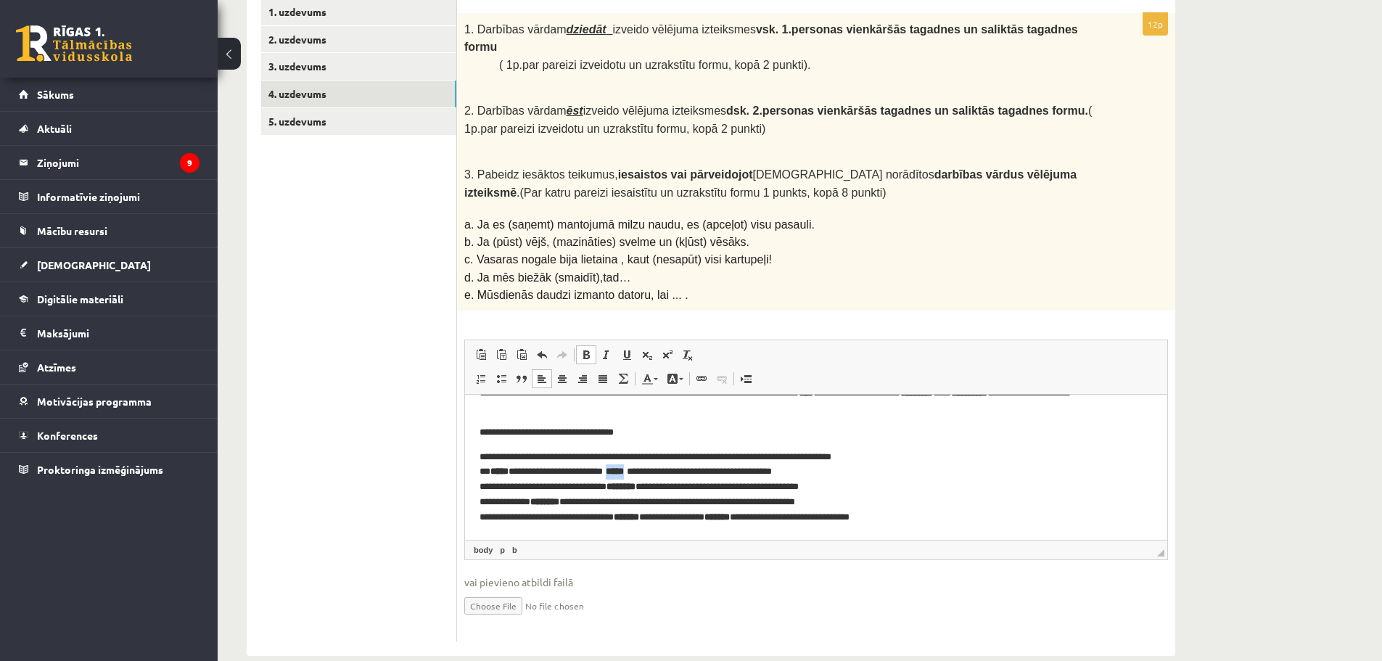
click at [657, 474] on p "**********" at bounding box center [810, 487] width 662 height 75
click at [585, 349] on span at bounding box center [586, 355] width 12 height 12
click at [747, 433] on p "**********" at bounding box center [810, 432] width 662 height 15
drag, startPoint x: 518, startPoint y: 471, endPoint x: 493, endPoint y: 476, distance: 25.0
click at [493, 476] on p "**********" at bounding box center [810, 487] width 662 height 75
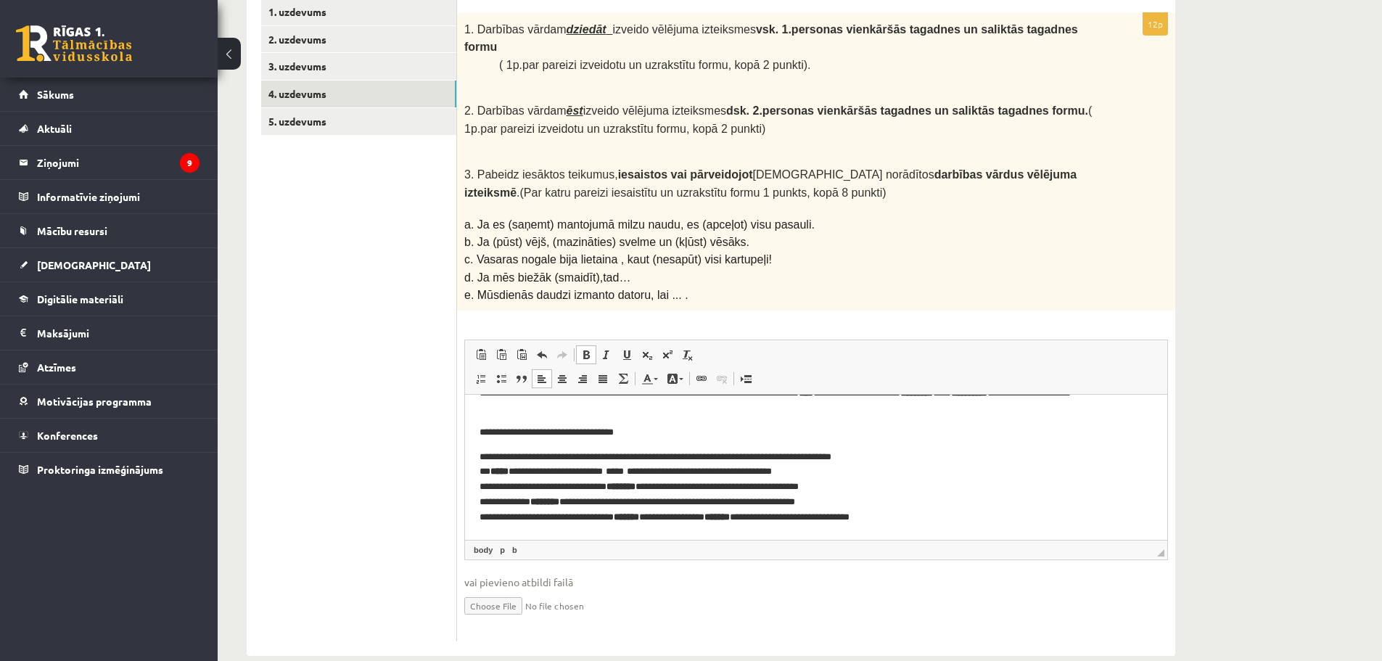
click at [580, 349] on span at bounding box center [586, 355] width 12 height 12
drag, startPoint x: 514, startPoint y: 469, endPoint x: 500, endPoint y: 471, distance: 14.0
click at [500, 471] on b "*****" at bounding box center [499, 470] width 18 height 9
click at [497, 471] on b "*****" at bounding box center [499, 470] width 18 height 9
drag, startPoint x: 491, startPoint y: 471, endPoint x: 515, endPoint y: 469, distance: 24.1
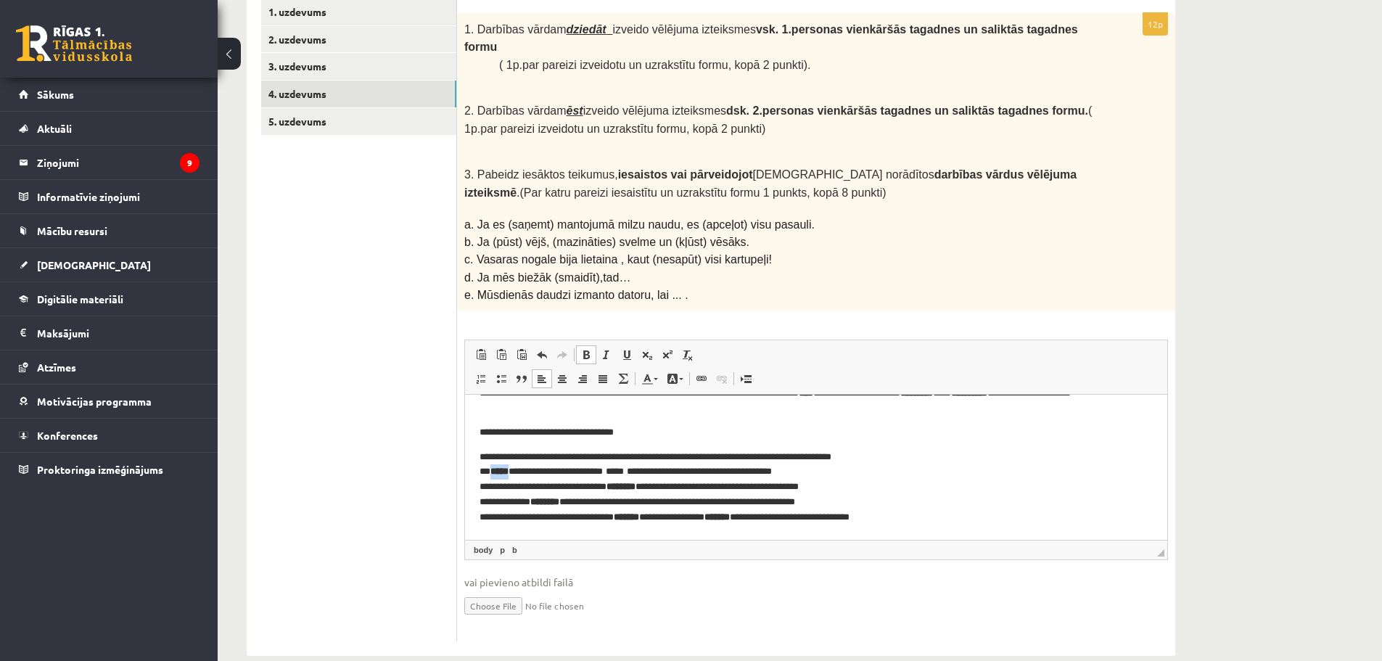
click at [515, 469] on p "**********" at bounding box center [810, 487] width 662 height 75
click at [585, 349] on span at bounding box center [586, 355] width 12 height 12
click at [885, 450] on p "**********" at bounding box center [810, 487] width 662 height 75
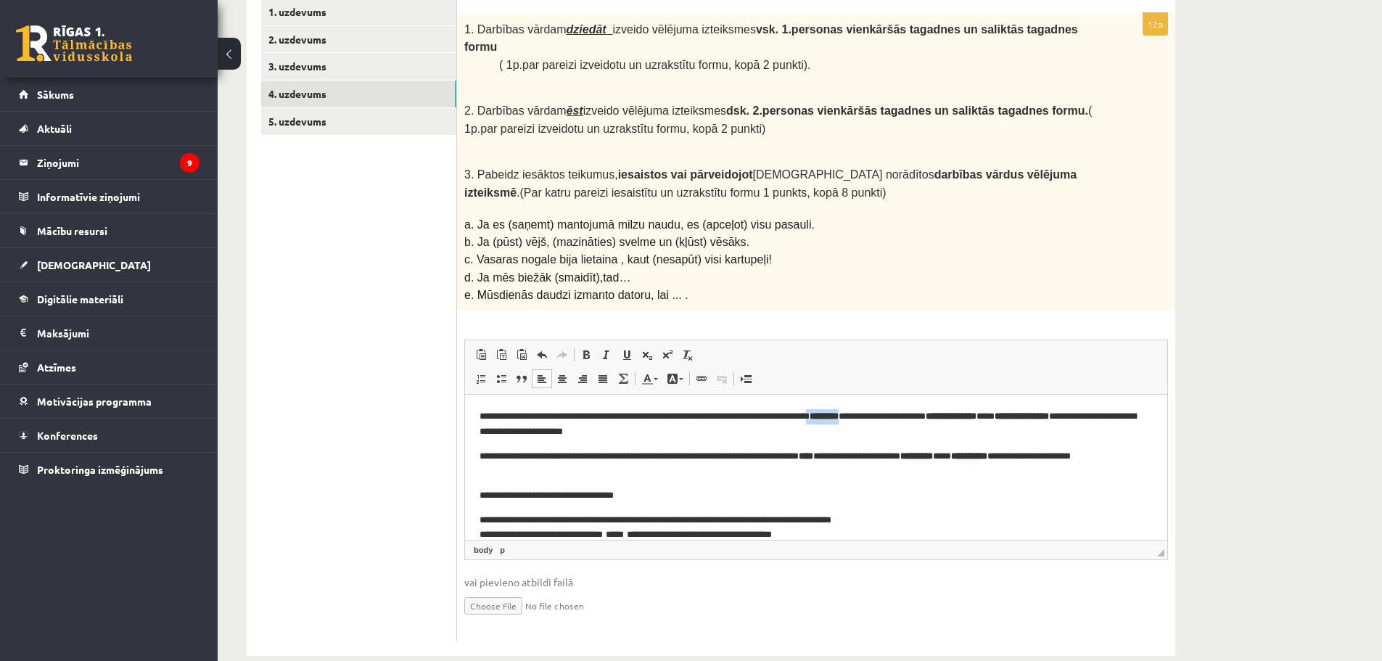
drag, startPoint x: 900, startPoint y: 418, endPoint x: 862, endPoint y: 421, distance: 37.8
click at [862, 421] on p "**********" at bounding box center [810, 424] width 662 height 30
click at [881, 440] on body "**********" at bounding box center [815, 498] width 673 height 179
drag, startPoint x: 867, startPoint y: 416, endPoint x: 903, endPoint y: 419, distance: 36.4
click at [903, 419] on p "**********" at bounding box center [810, 424] width 662 height 30
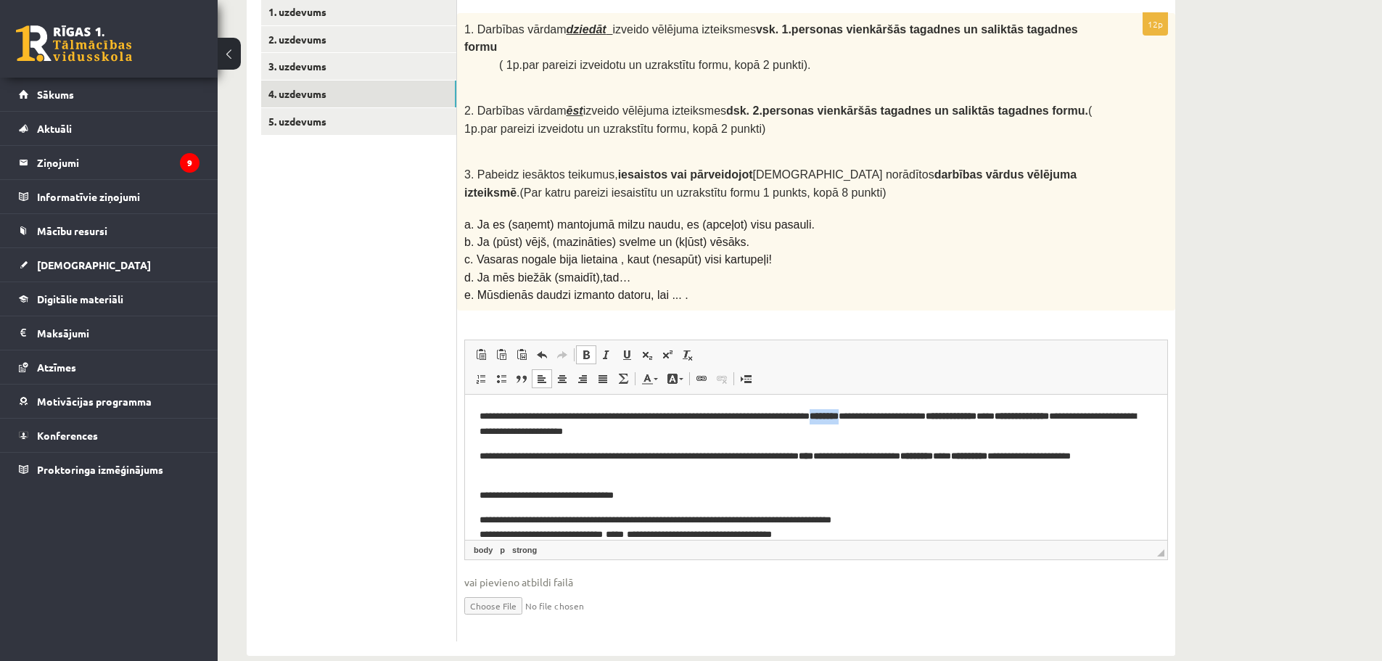
click at [587, 345] on link "Полужирный Комбинация клавиш Ctrl+B" at bounding box center [586, 354] width 20 height 19
click at [966, 439] on body "**********" at bounding box center [815, 498] width 673 height 179
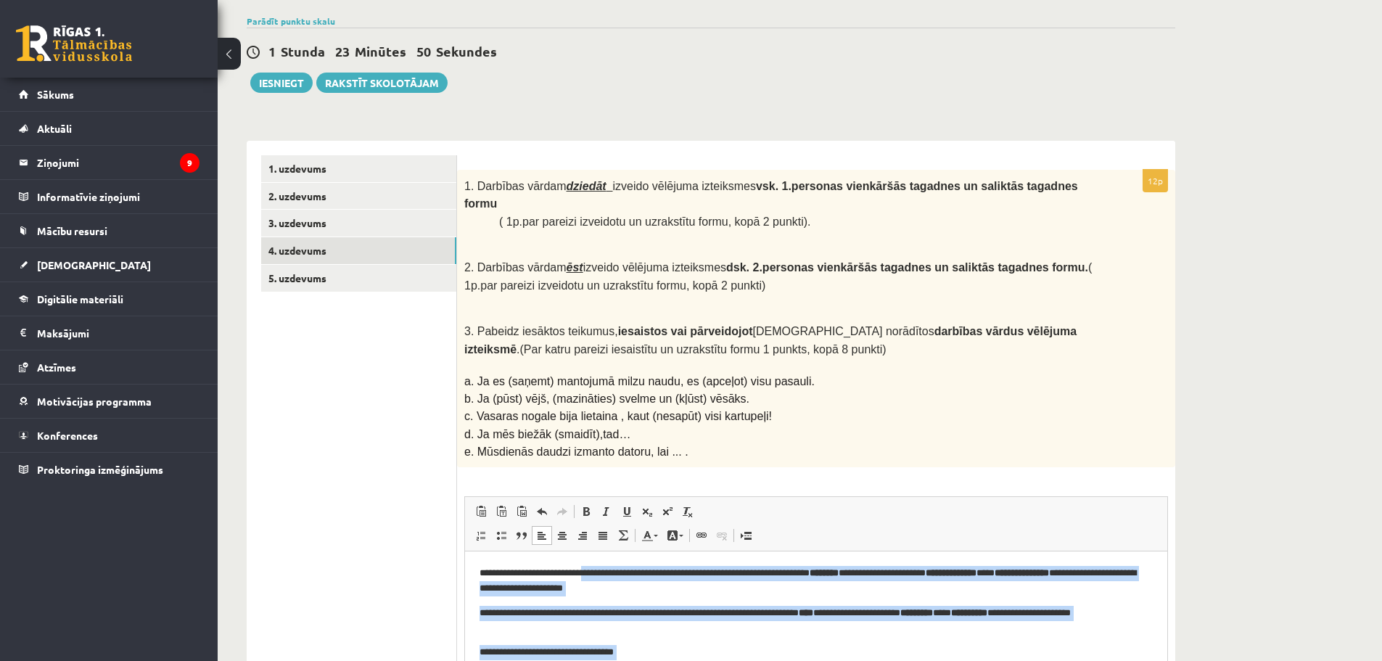
scroll to position [189, 0]
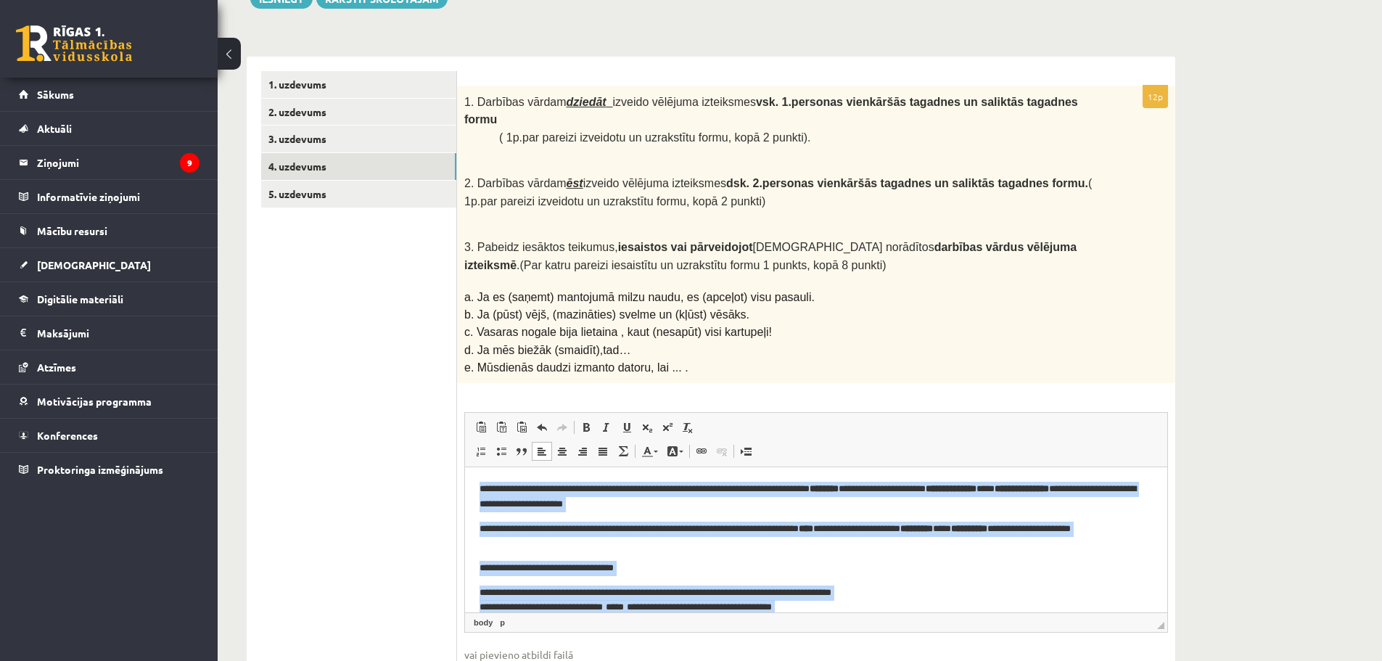
drag, startPoint x: 936, startPoint y: 588, endPoint x: 467, endPoint y: 452, distance: 488.0
click at [467, 467] on html "**********" at bounding box center [816, 571] width 702 height 208
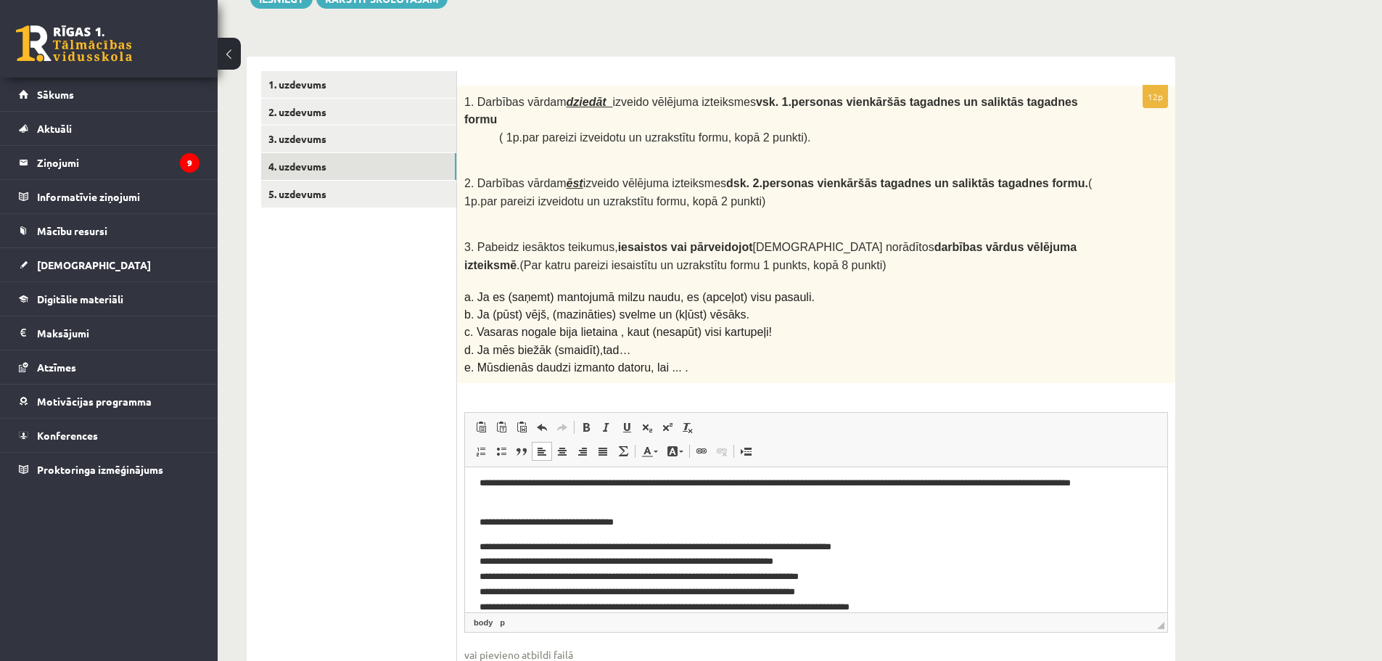
scroll to position [63, 0]
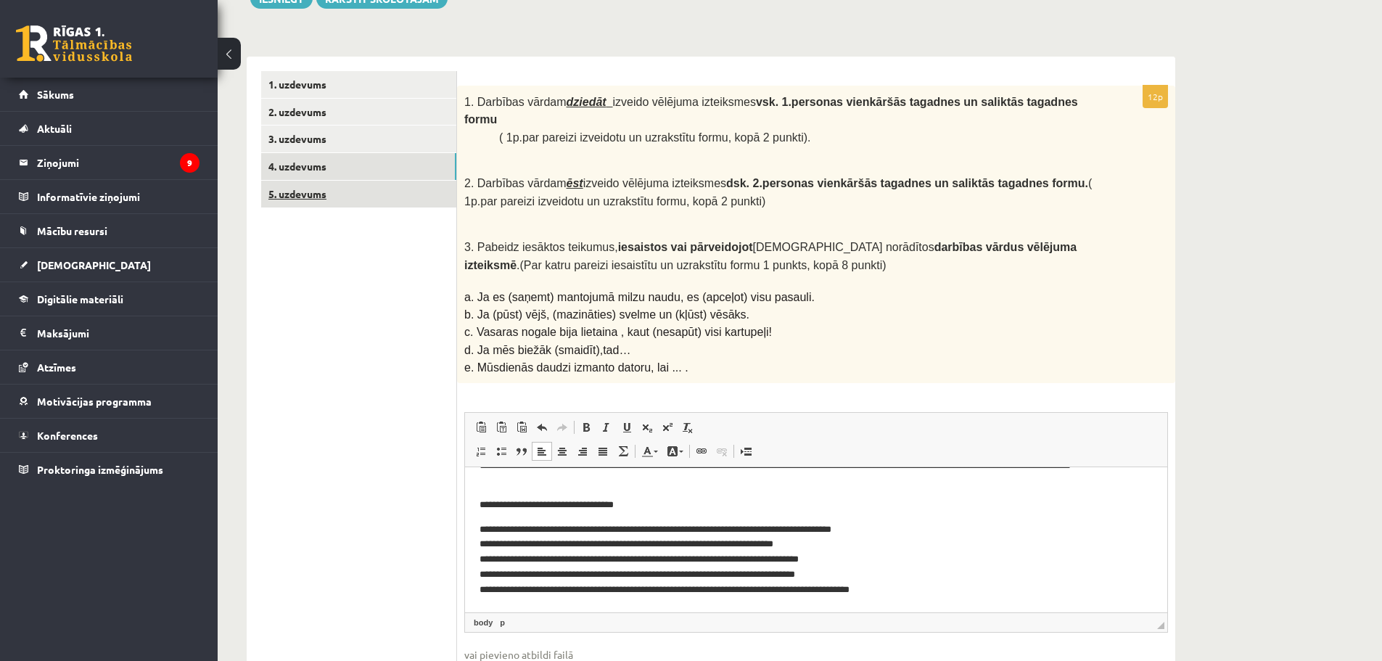
click at [317, 199] on link "5. uzdevums" at bounding box center [358, 194] width 195 height 27
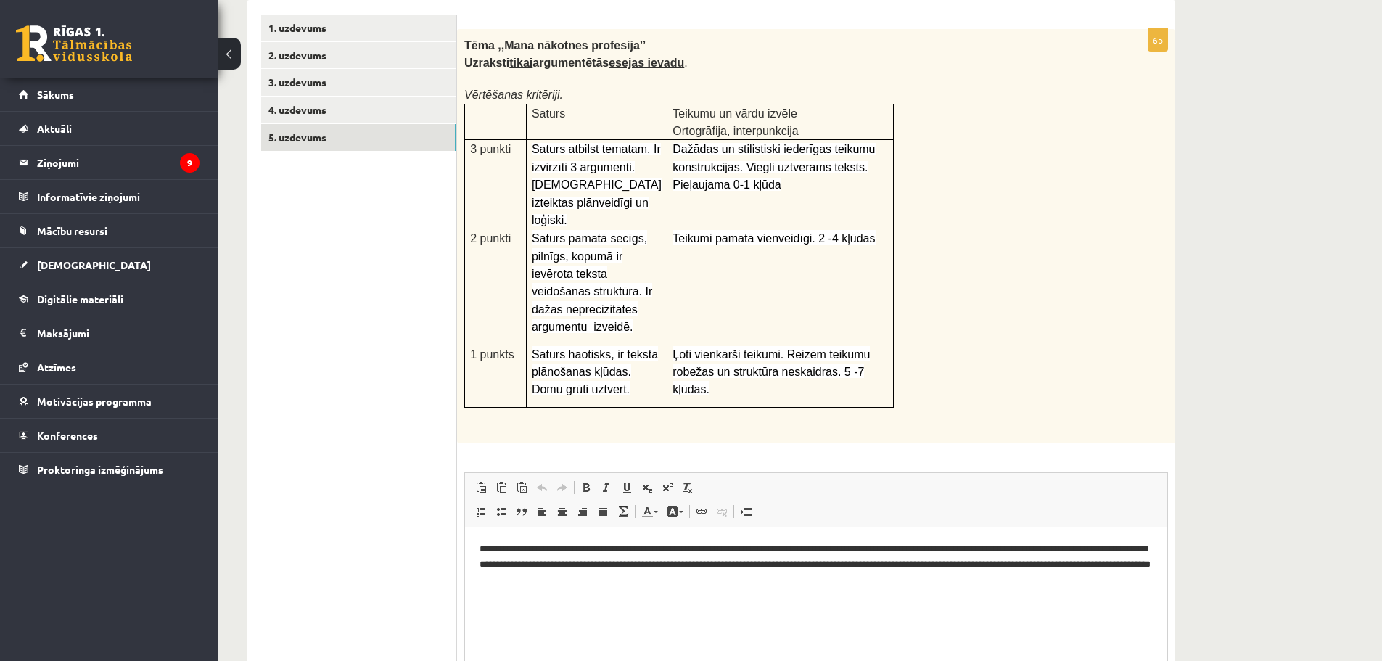
scroll to position [0, 0]
click at [300, 90] on link "3. uzdevums" at bounding box center [358, 82] width 195 height 27
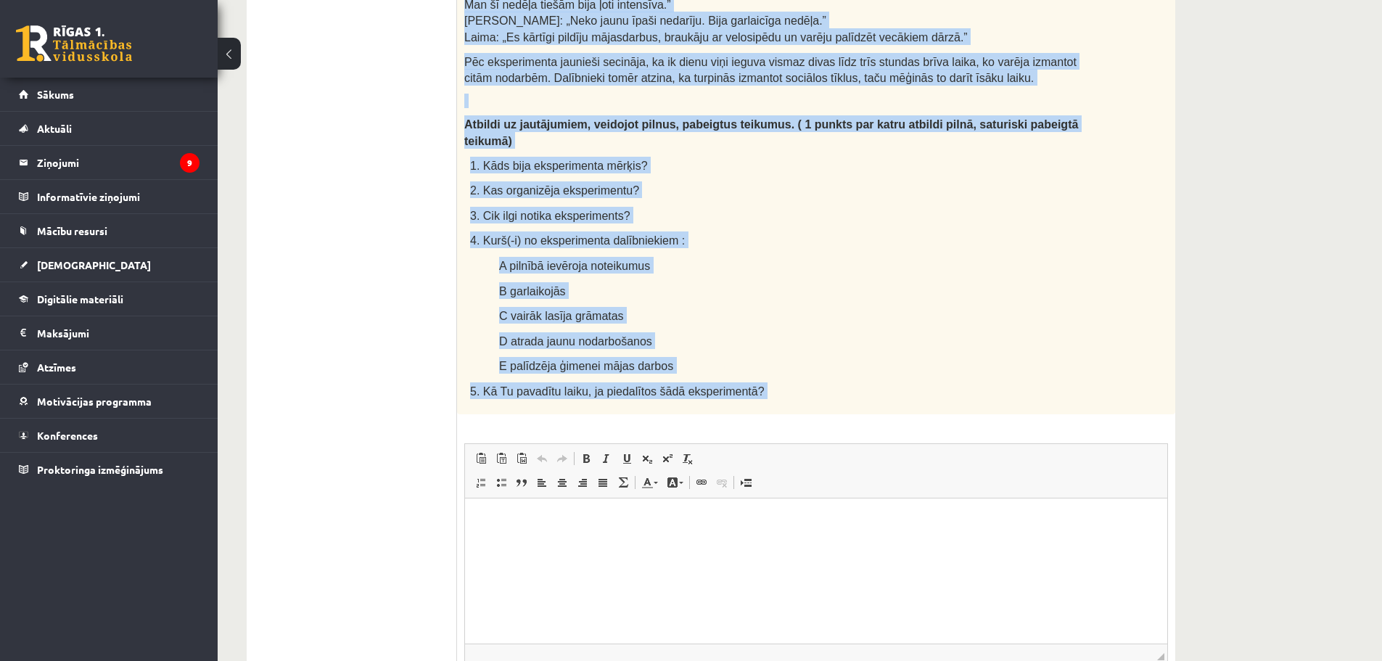
scroll to position [790, 0]
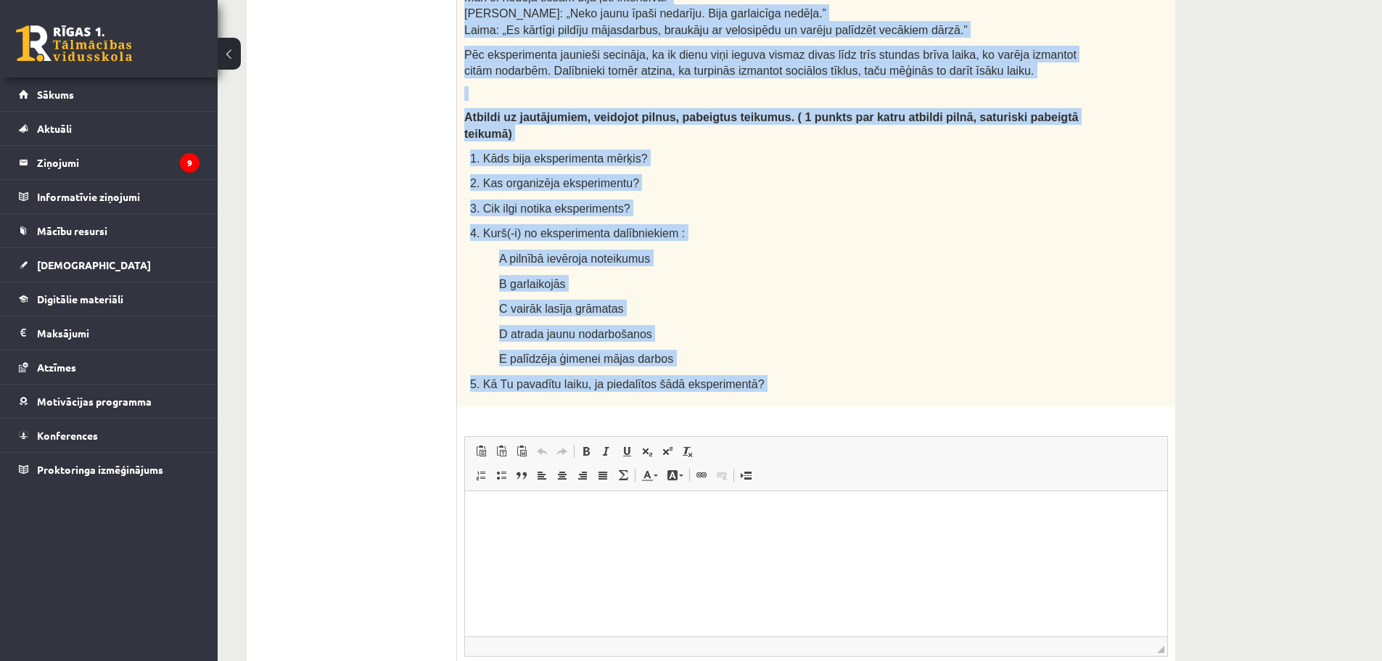
drag, startPoint x: 464, startPoint y: 70, endPoint x: 952, endPoint y: 380, distance: 577.5
click at [955, 384] on div "9p Lasi tekstu un veic uzdevumus! Cik grūta ir dzīve bez sociālajiem tīkliem? D…" at bounding box center [816, 111] width 718 height 1253
copy div "Daudzi no mums katru dienu vairākas stundas pavada pie datora: lieto dažādus so…"
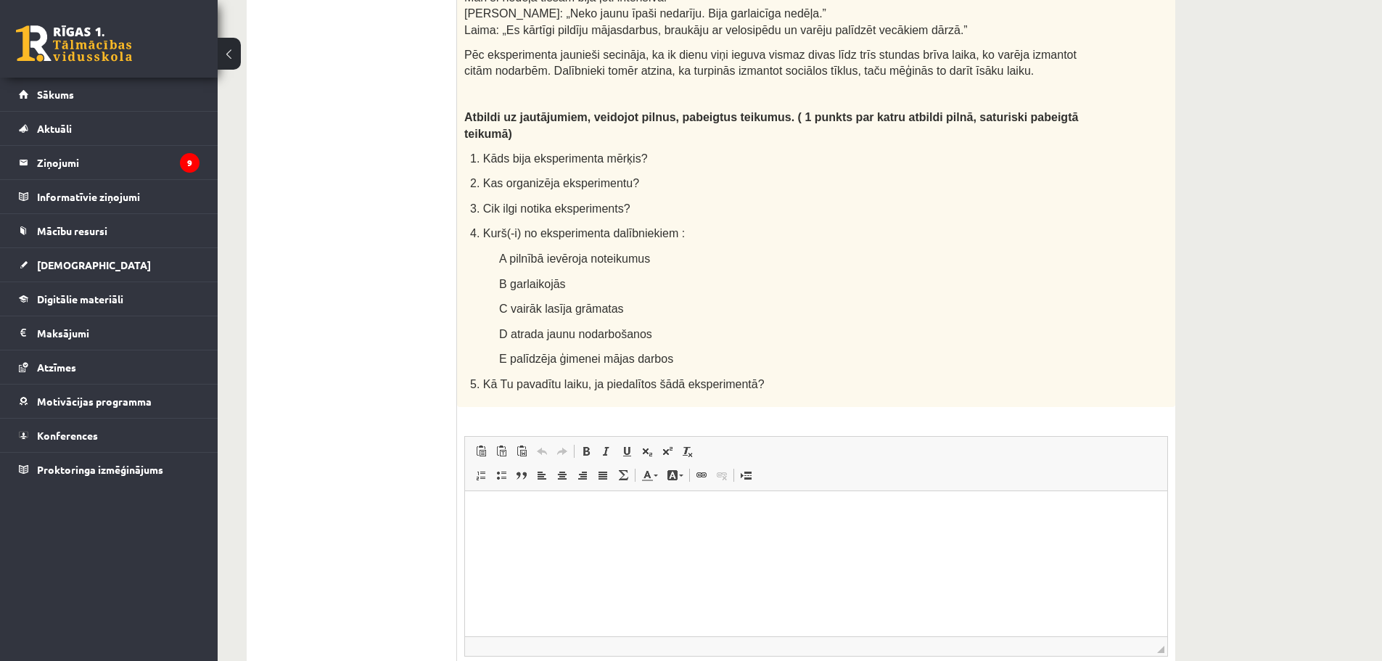
click at [747, 535] on html at bounding box center [816, 512] width 702 height 44
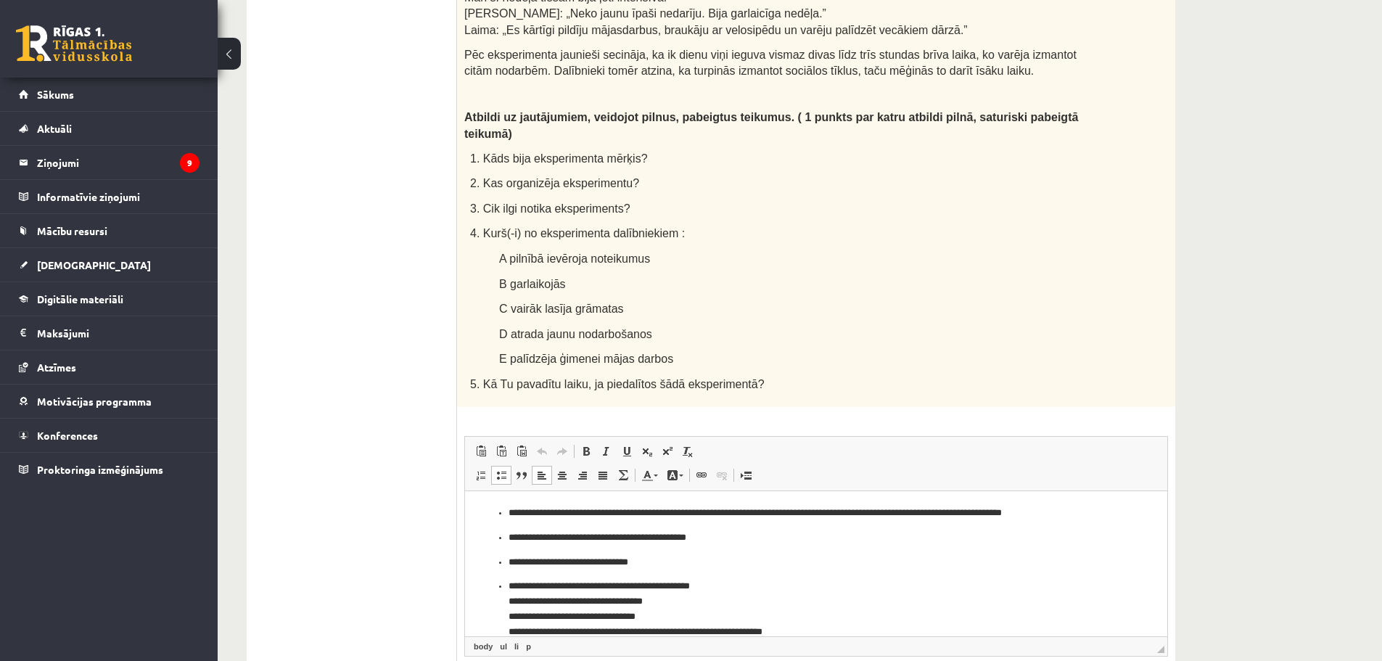
scroll to position [55, 0]
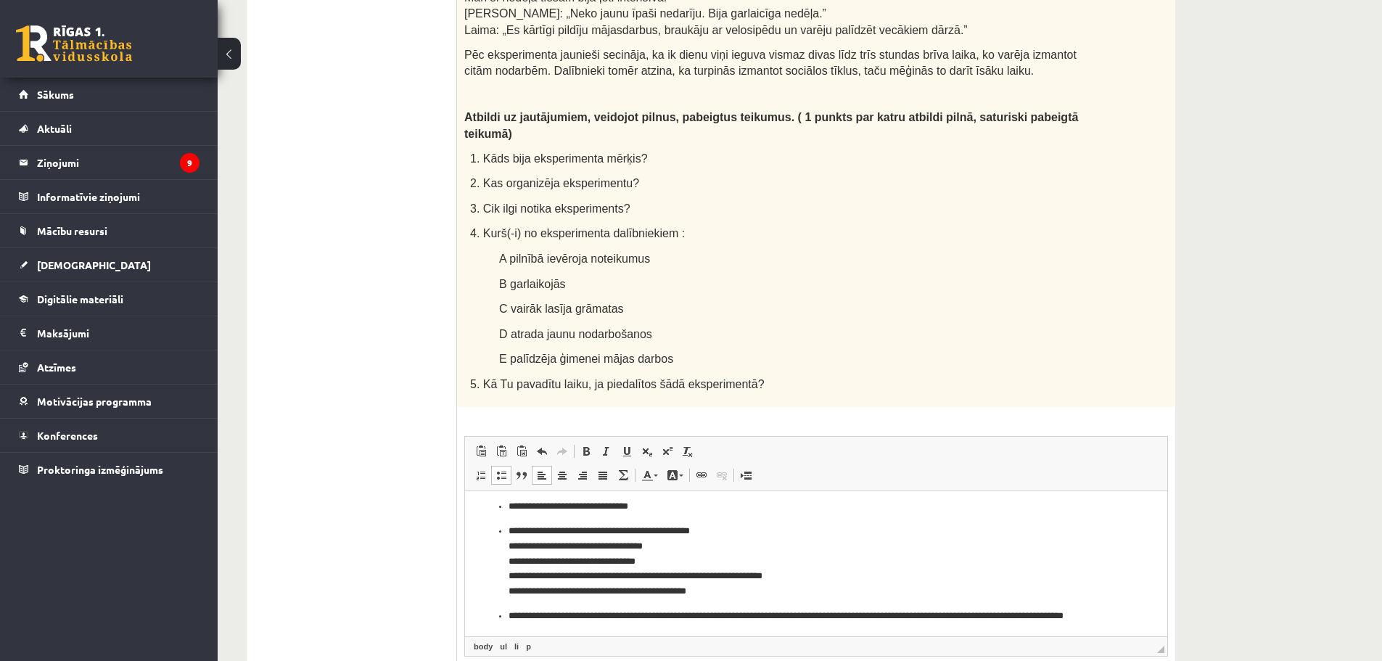
click at [508, 509] on li "**********" at bounding box center [815, 505] width 615 height 15
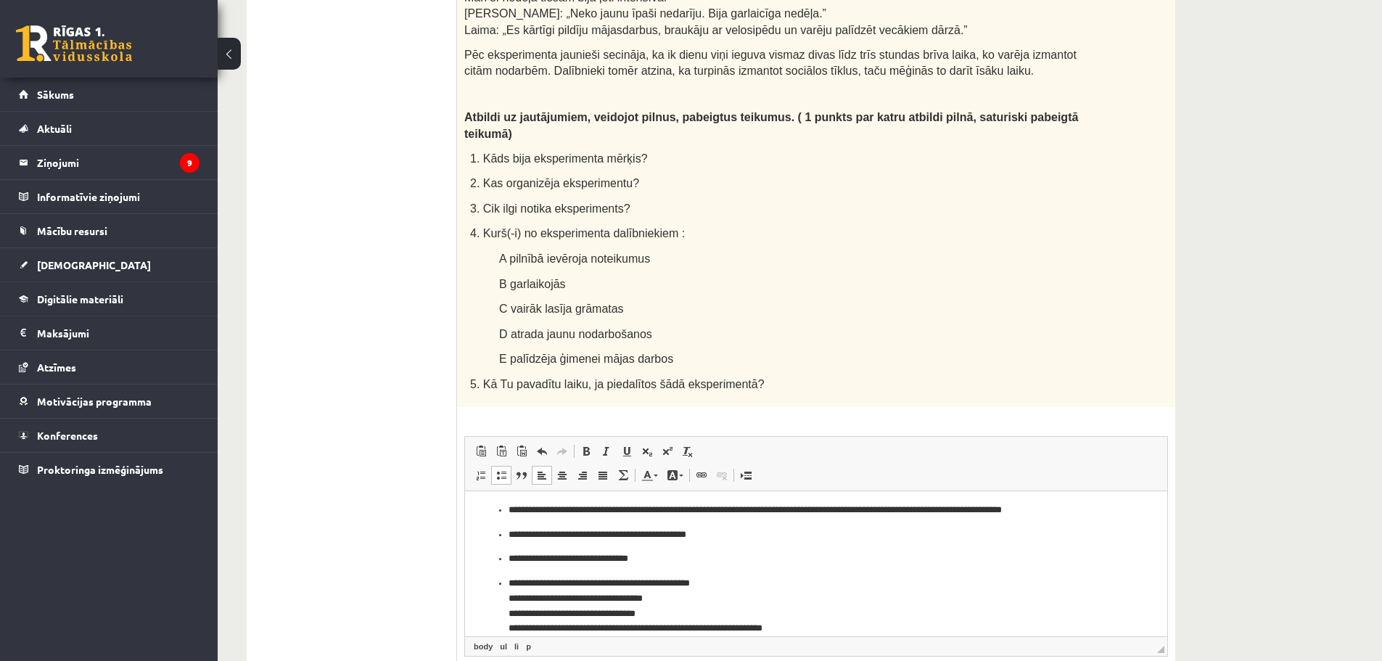
scroll to position [0, 0]
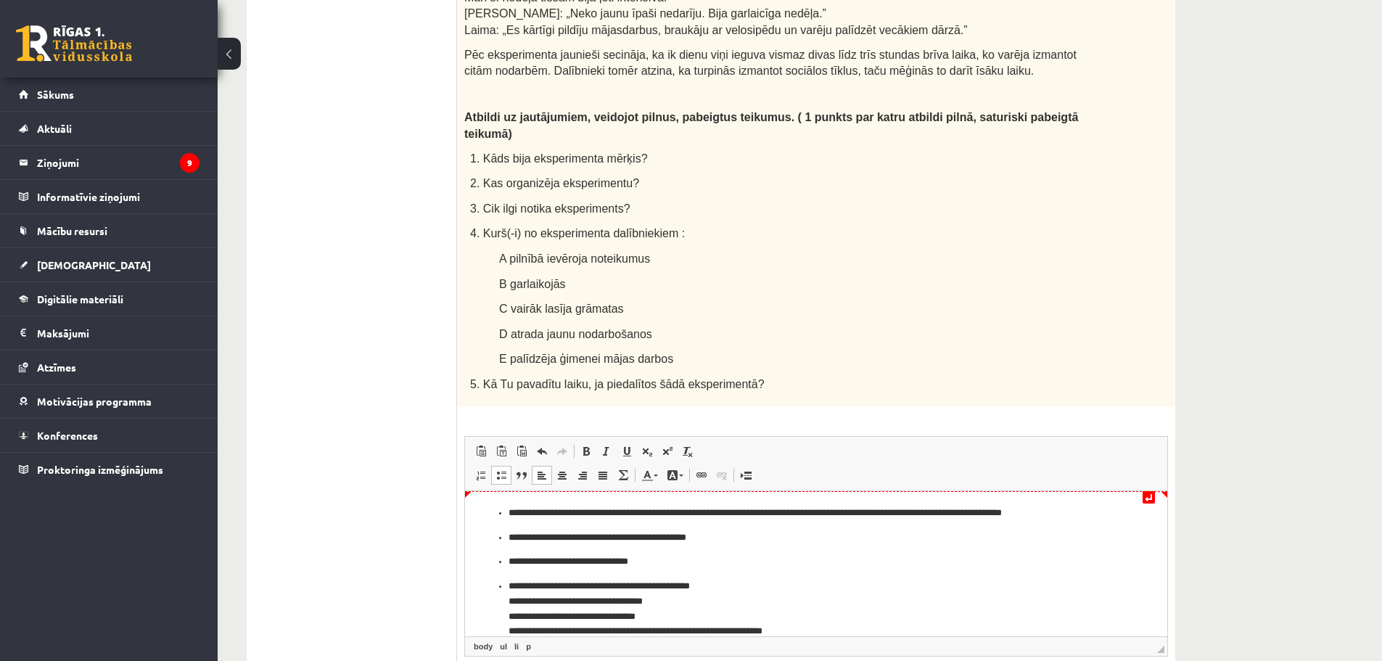
click at [495, 514] on ul "**********" at bounding box center [815, 599] width 673 height 188
click at [503, 540] on ul "**********" at bounding box center [815, 611] width 673 height 164
click at [477, 514] on html "**********" at bounding box center [816, 598] width 702 height 217
click at [481, 532] on p "**********" at bounding box center [810, 536] width 662 height 15
click at [503, 568] on ul "**********" at bounding box center [815, 622] width 673 height 139
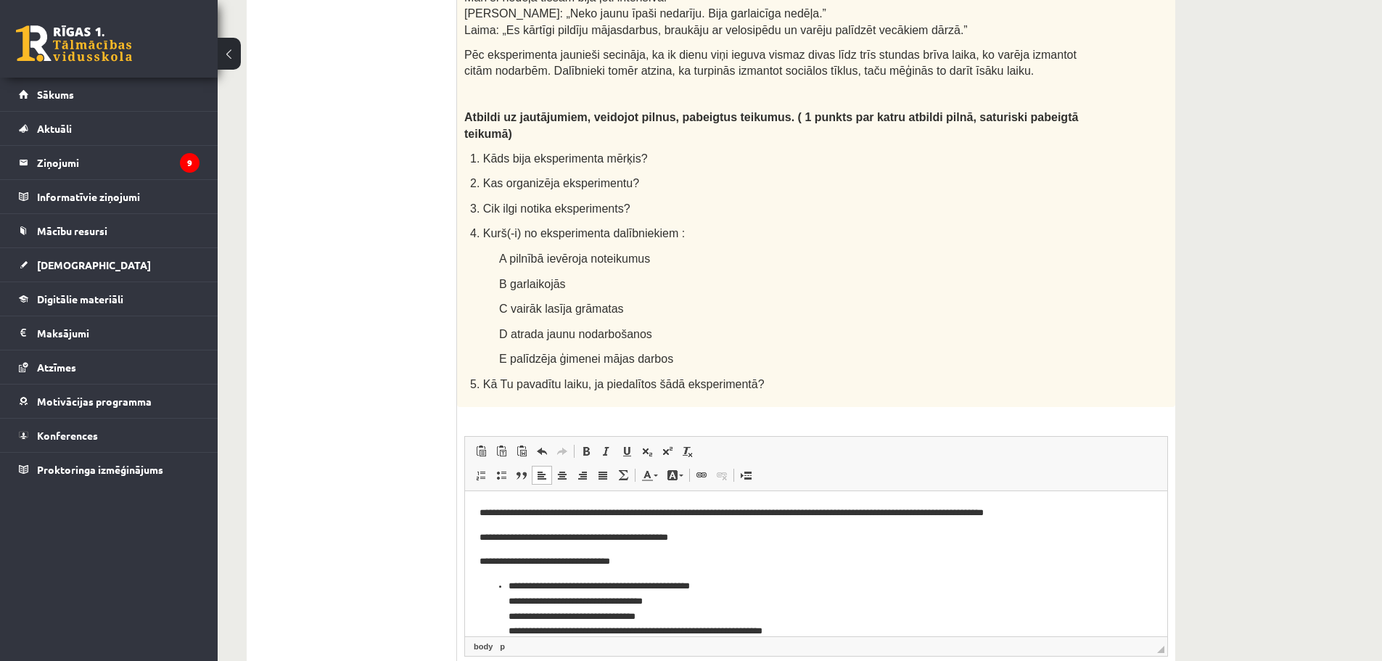
click at [503, 588] on ul "**********" at bounding box center [815, 635] width 673 height 115
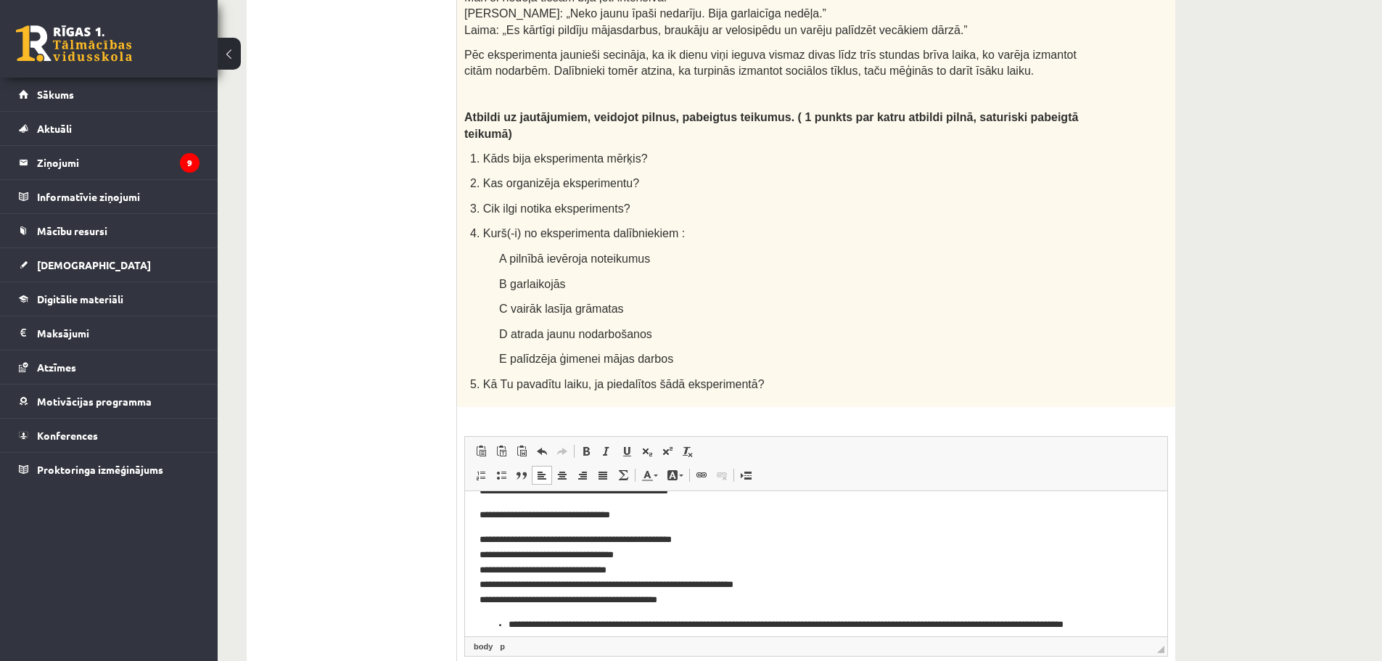
scroll to position [73, 0]
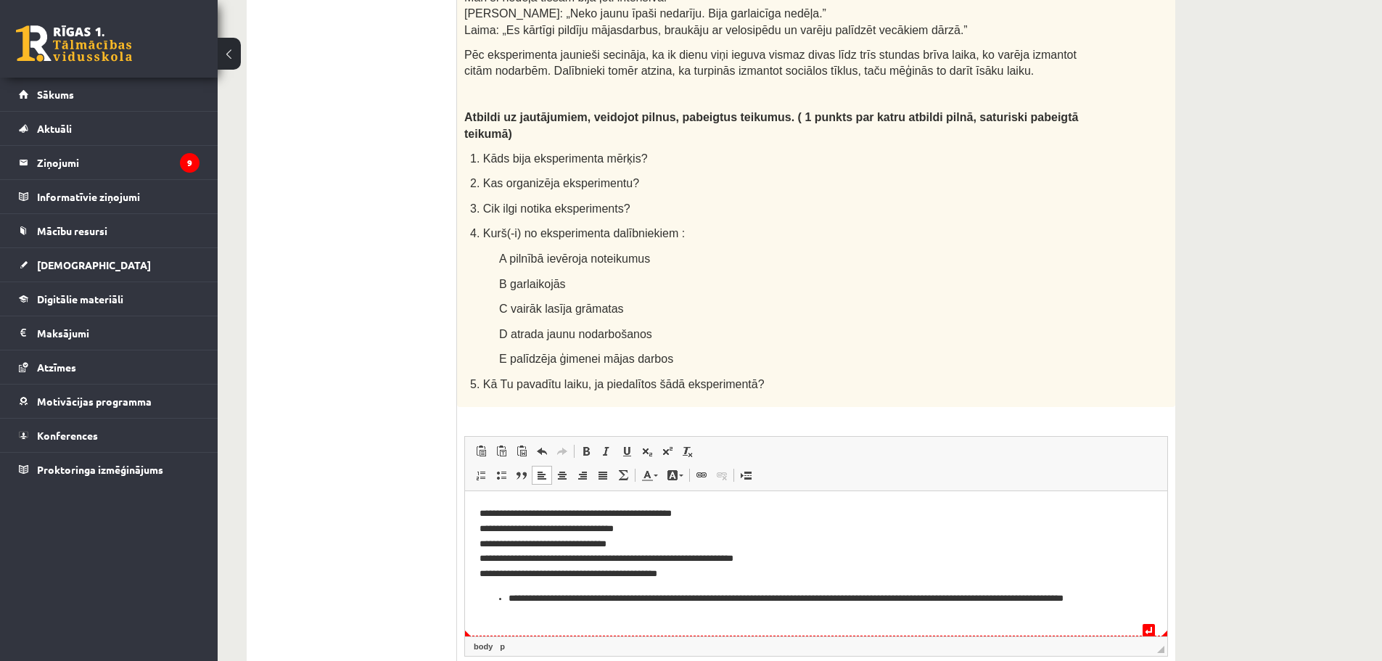
click at [503, 601] on ul "**********" at bounding box center [815, 605] width 673 height 30
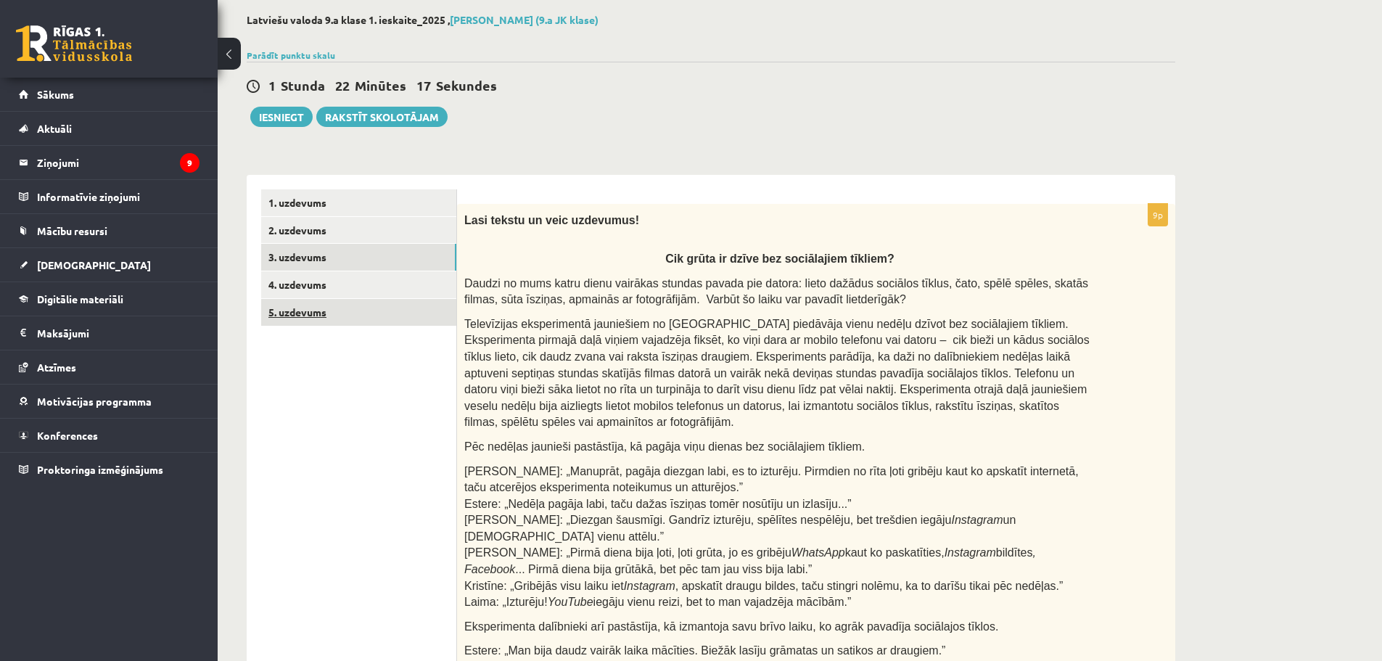
scroll to position [65, 0]
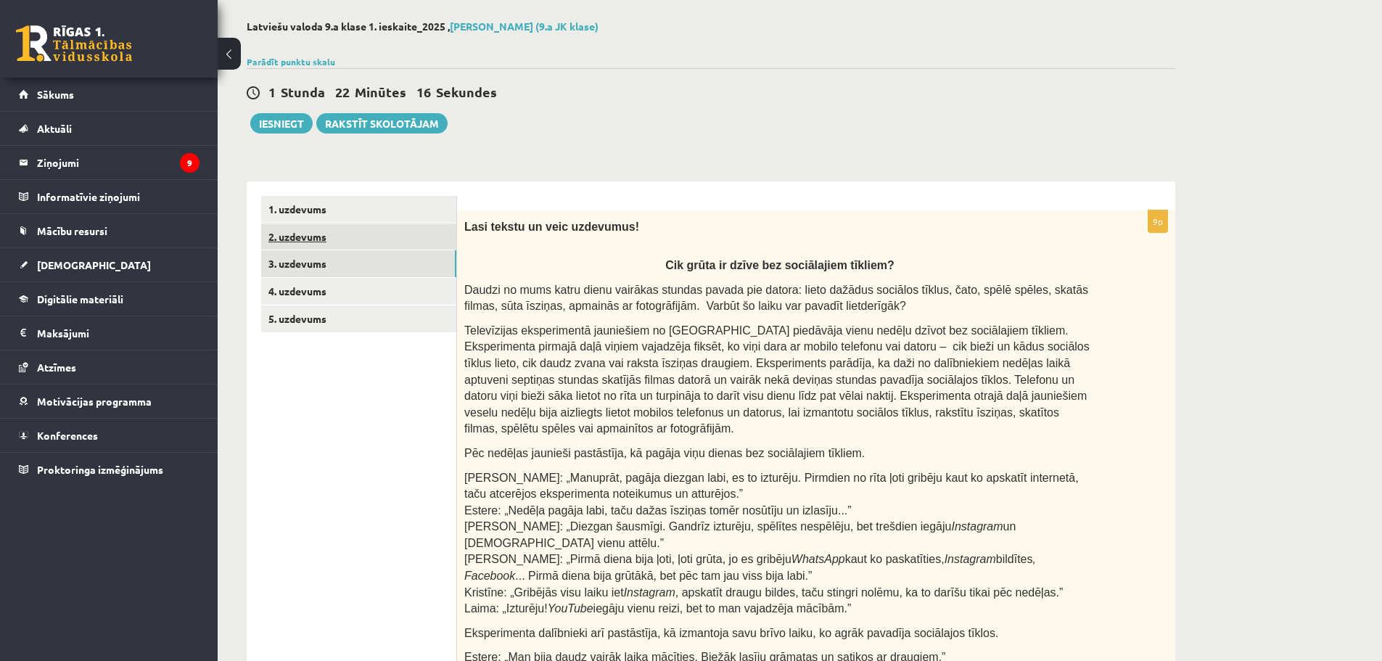
click at [312, 242] on link "2. uzdevums" at bounding box center [358, 236] width 195 height 27
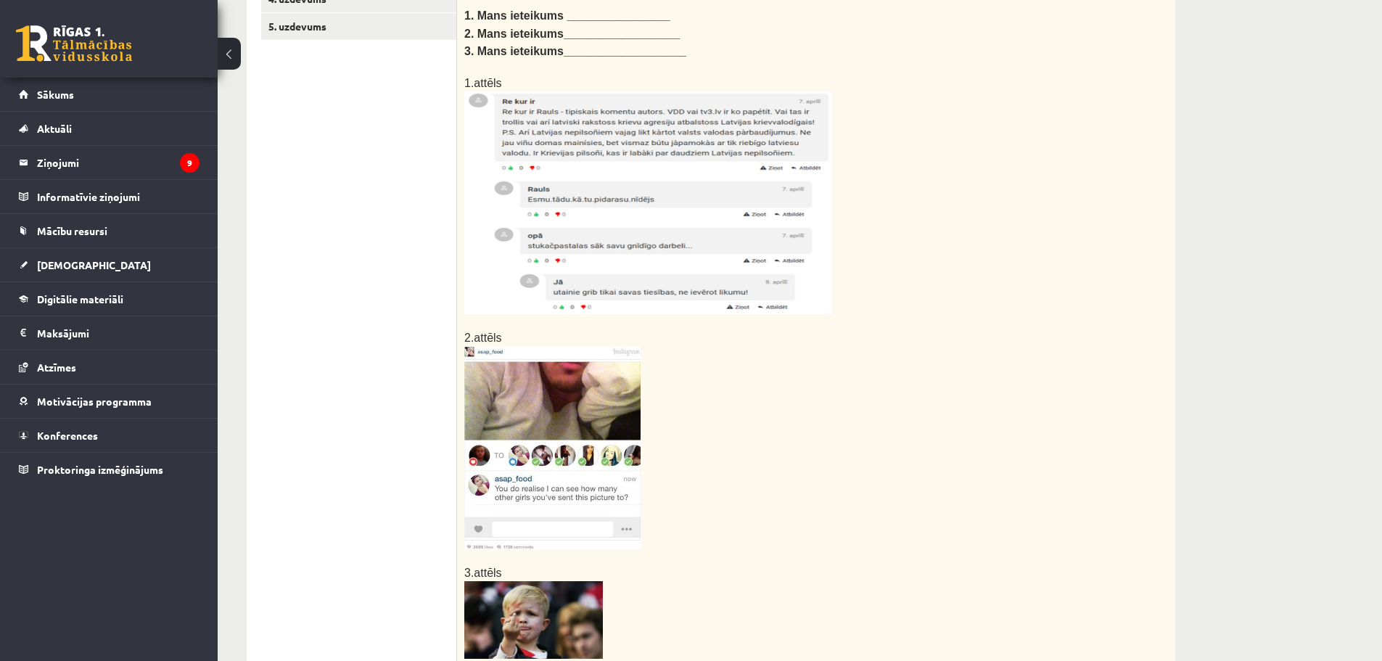
scroll to position [223, 0]
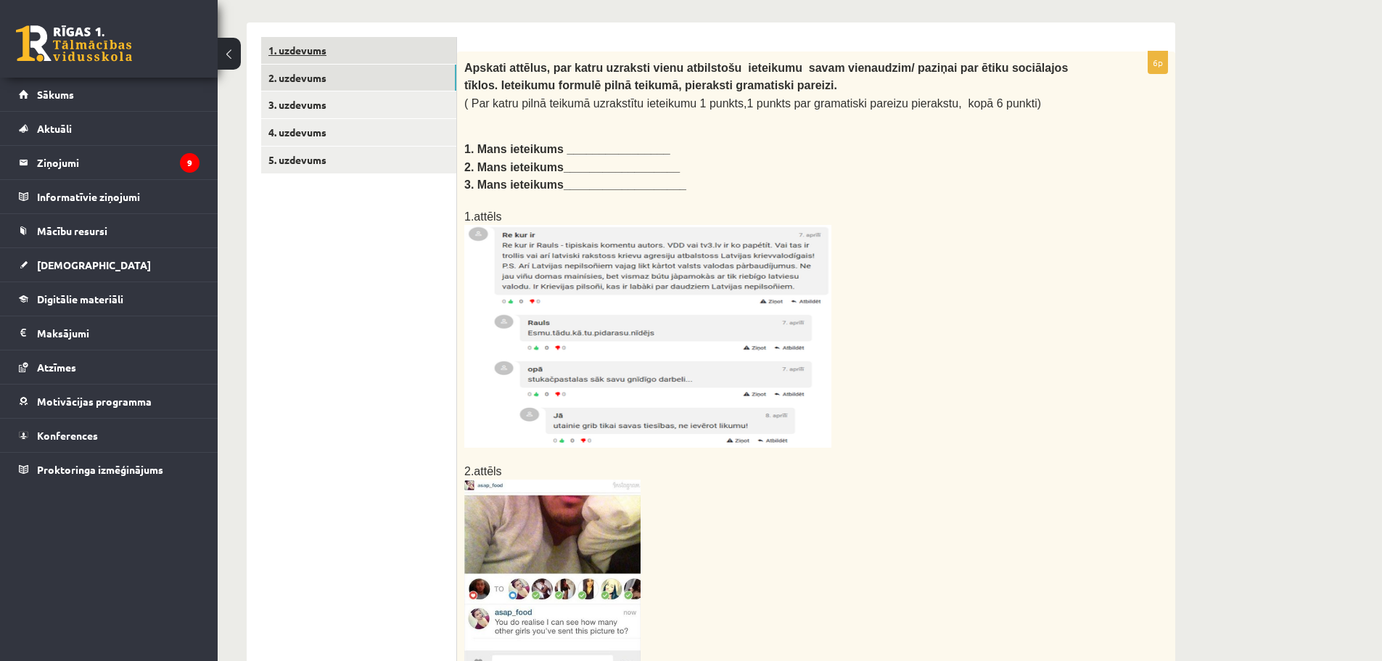
click at [287, 50] on link "1. uzdevums" at bounding box center [358, 50] width 195 height 27
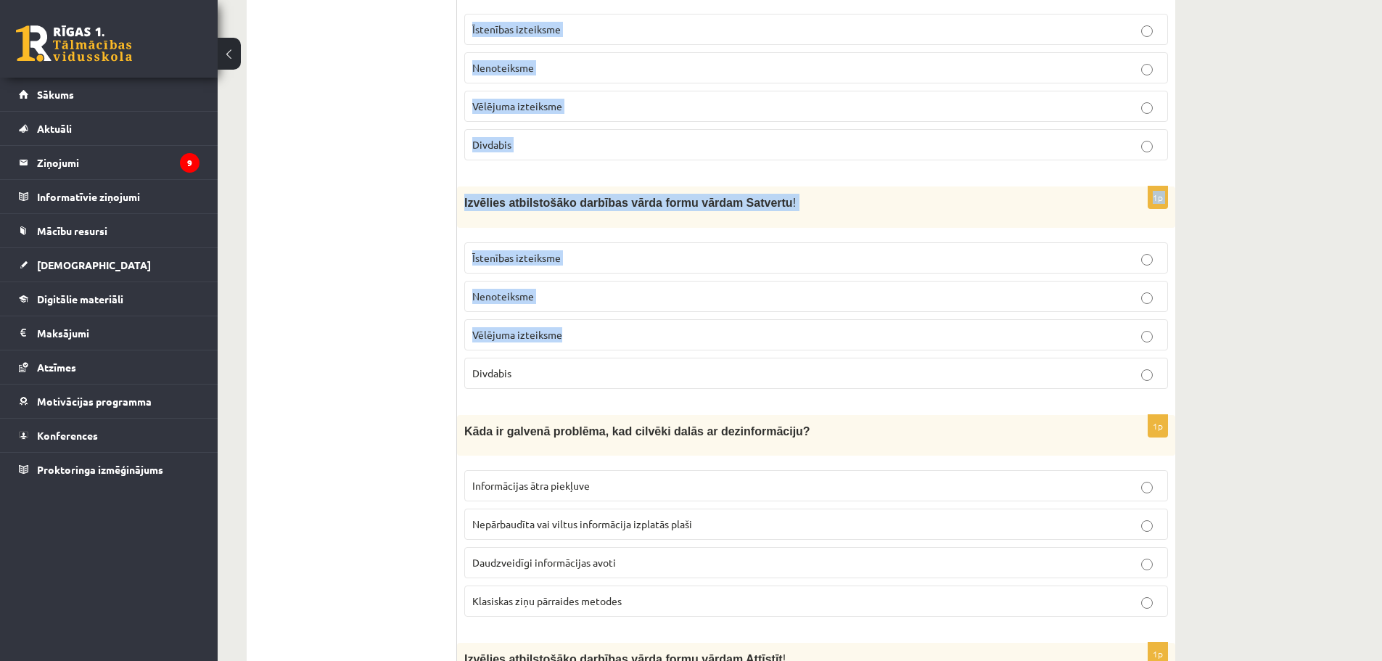
scroll to position [3768, 0]
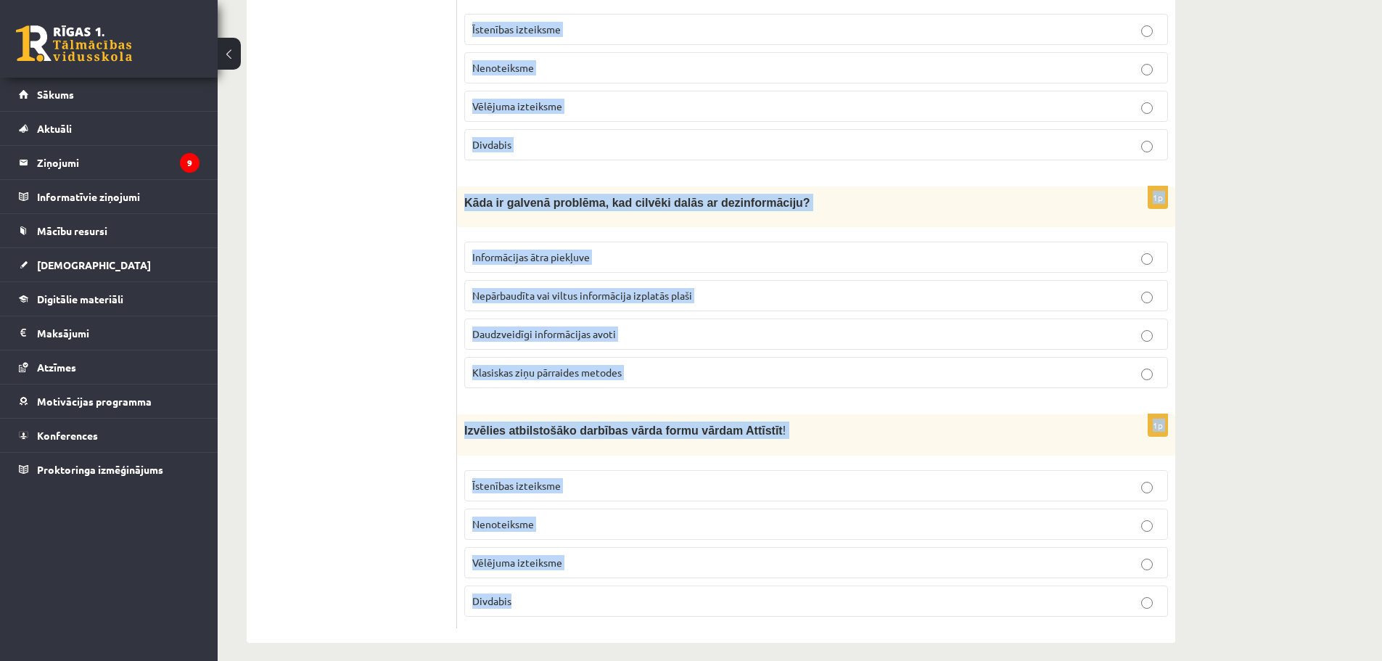
drag, startPoint x: 463, startPoint y: 65, endPoint x: 858, endPoint y: 574, distance: 643.6
copy form "Cik daļu var būt saliktā sakārtotā teikumā? viena daļa divas daļas divas vai va…"
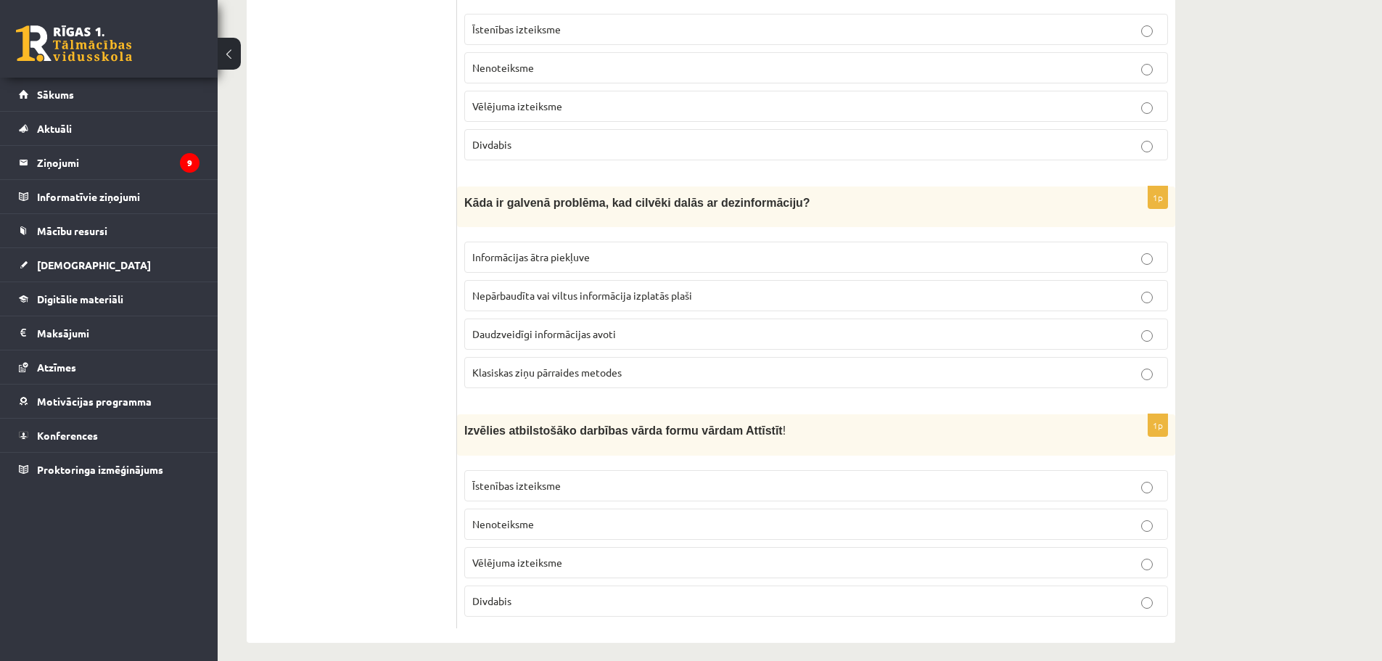
click at [593, 508] on label "Nenoteiksme" at bounding box center [816, 523] width 704 height 31
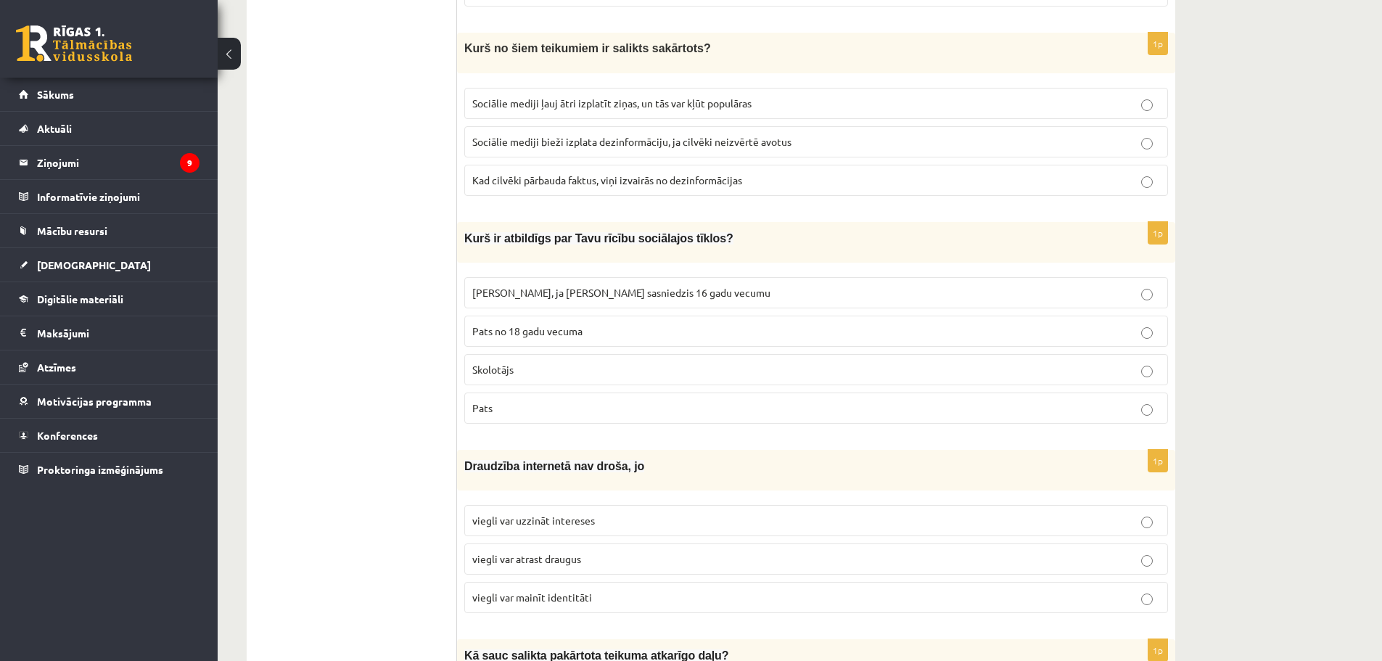
scroll to position [0, 0]
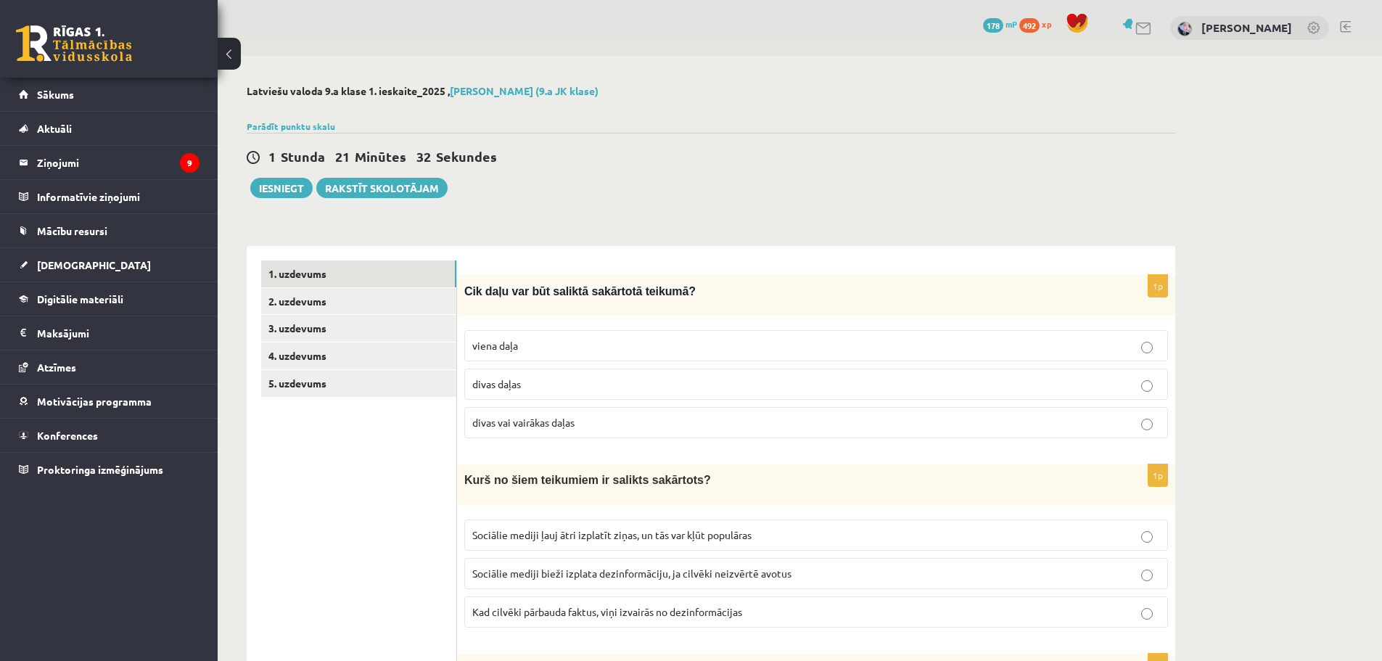
click at [574, 379] on p "divas daļas" at bounding box center [816, 383] width 688 height 15
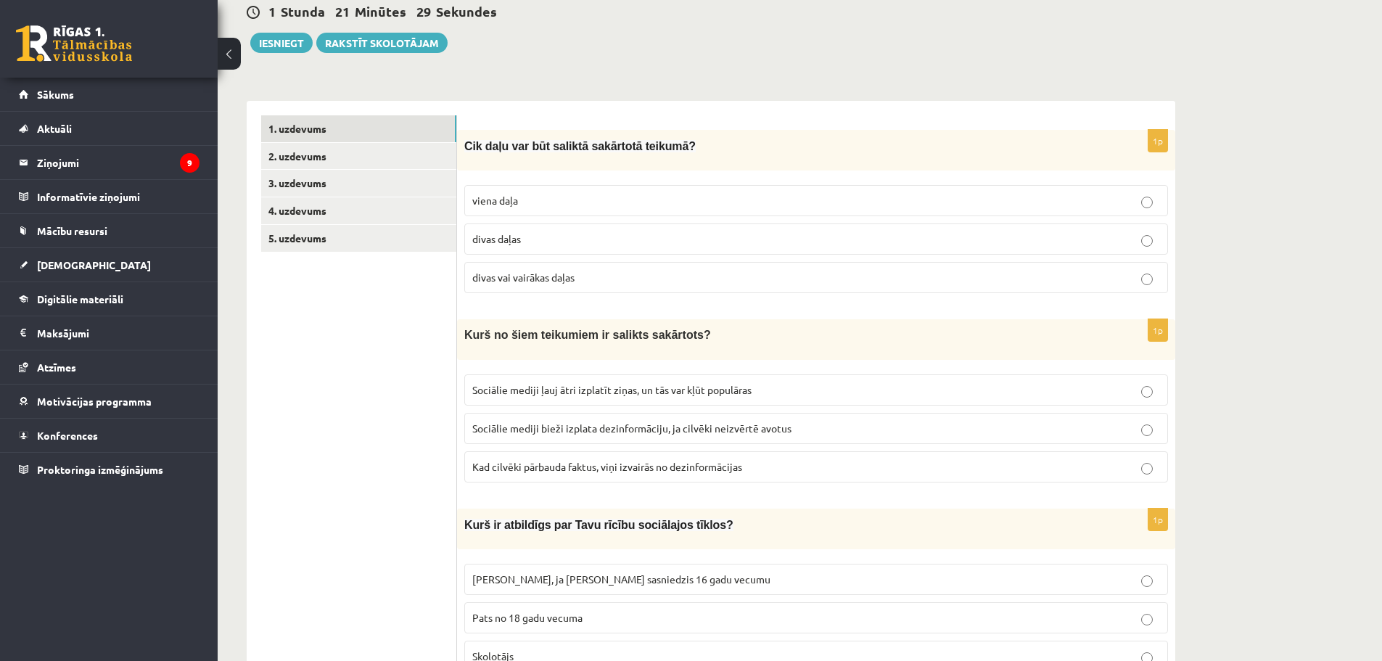
click at [737, 286] on label "divas vai vairākas daļas" at bounding box center [816, 277] width 704 height 31
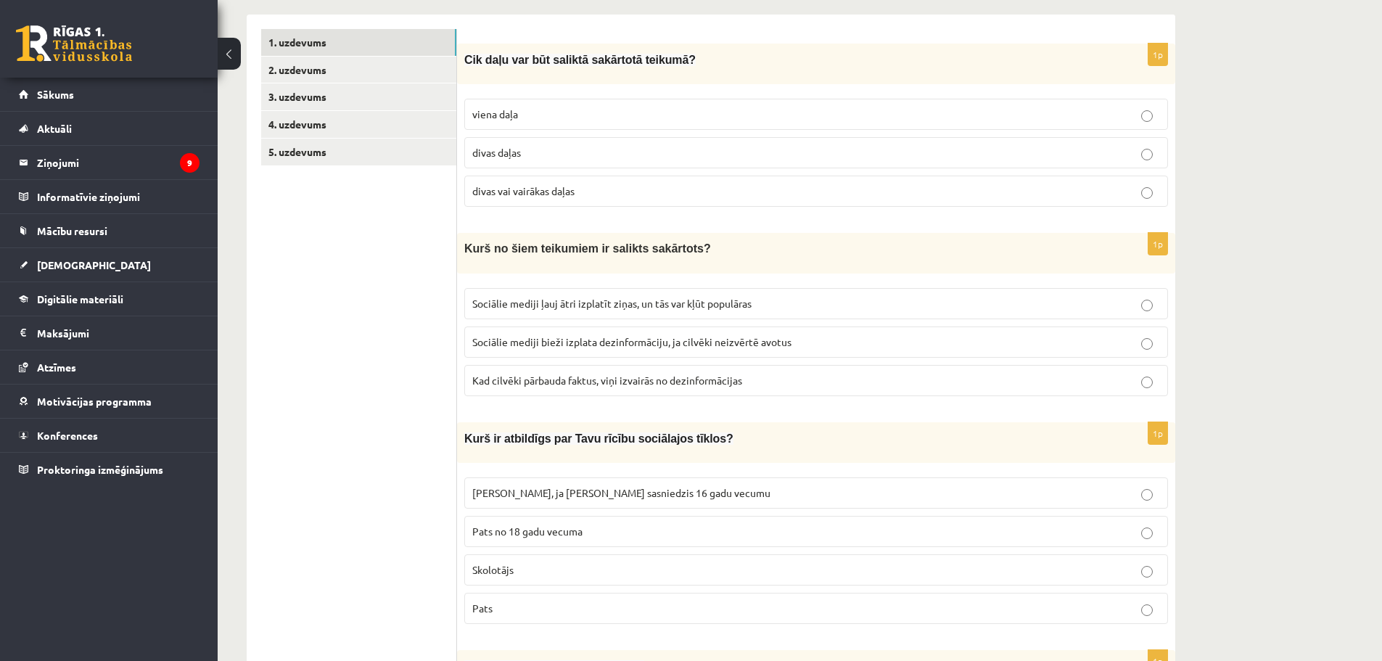
scroll to position [363, 0]
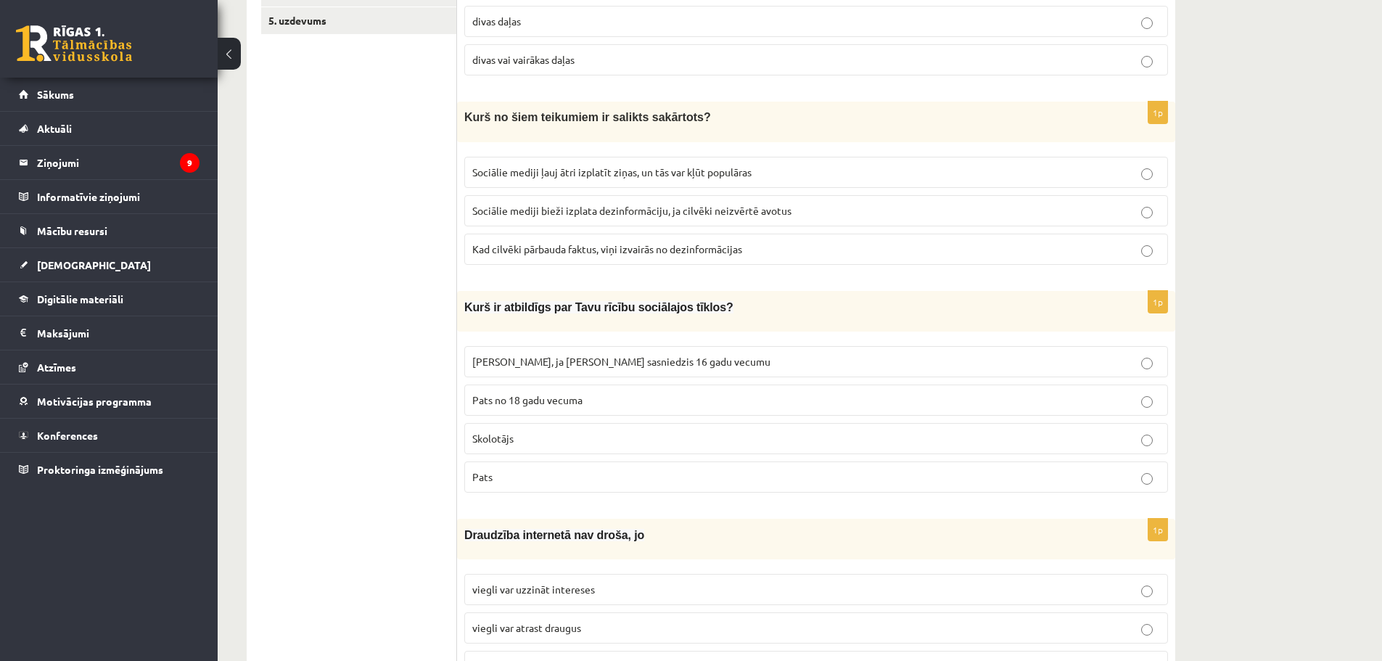
click at [709, 181] on label "Sociālie mediji ļauj ātri izplatīt ziņas, un tās var kļūt populāras" at bounding box center [816, 172] width 704 height 31
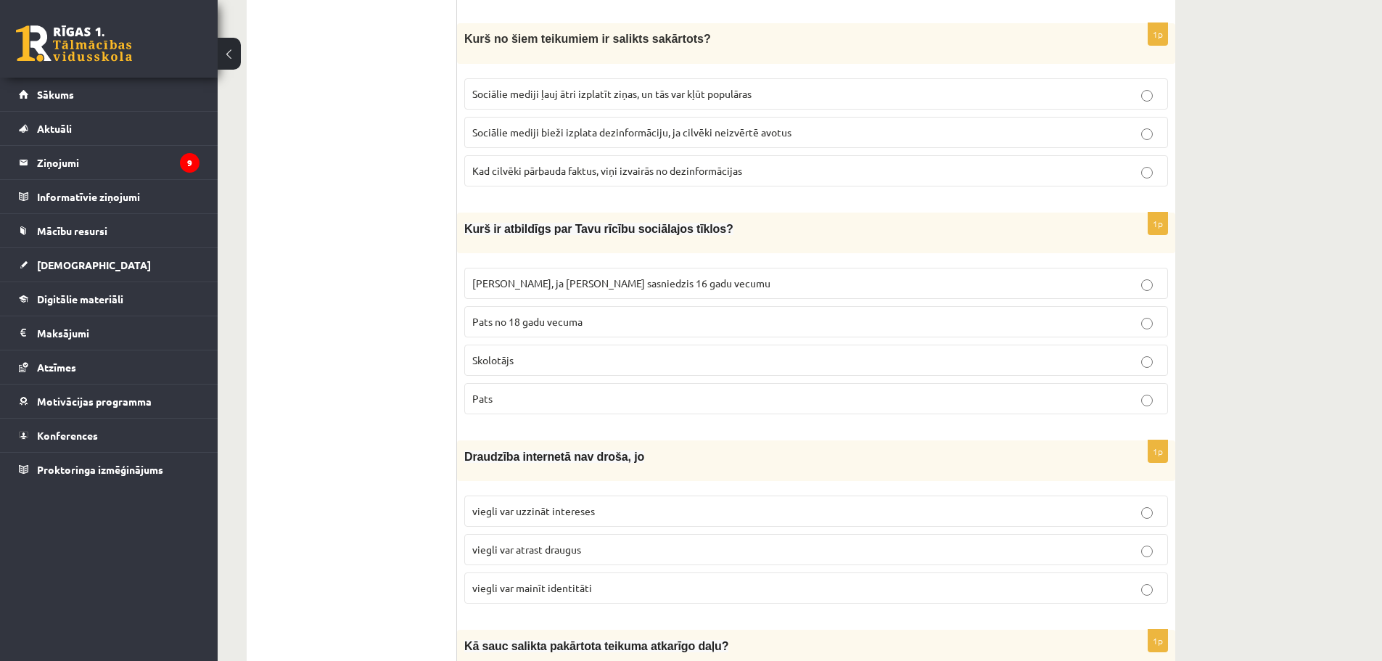
scroll to position [580, 0]
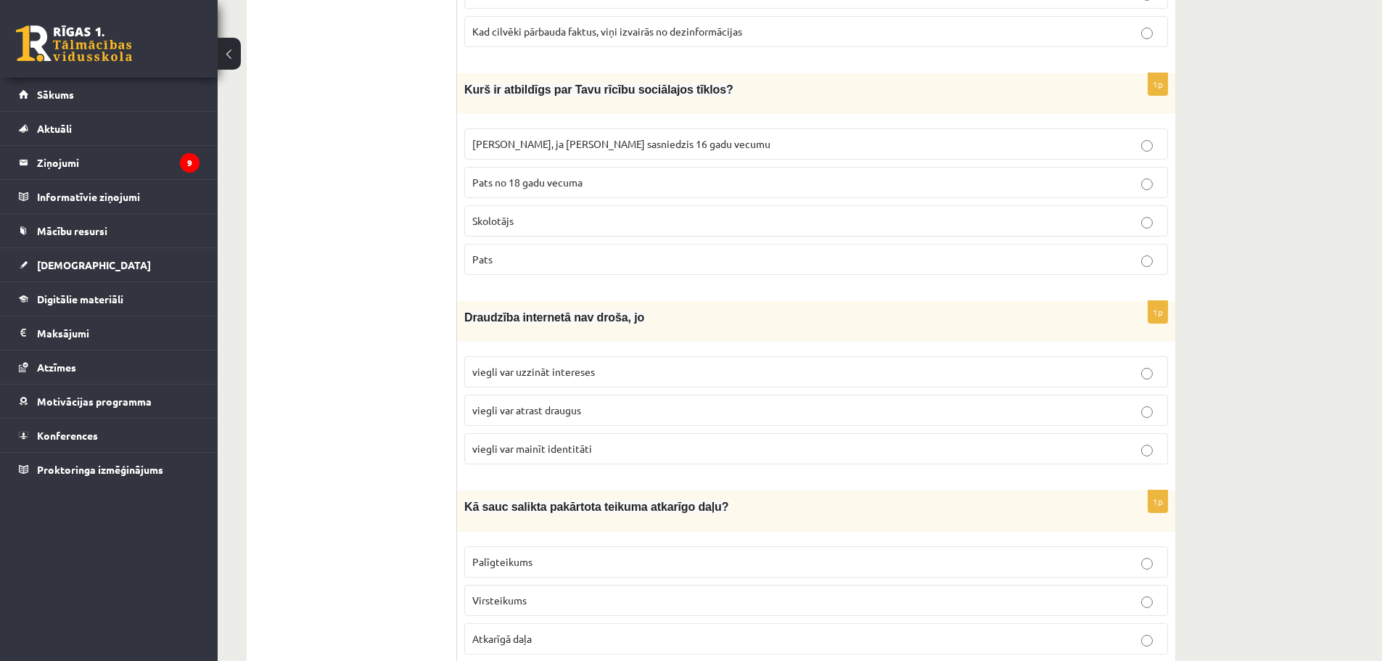
click at [509, 225] on span "Skolotājs" at bounding box center [492, 220] width 41 height 13
click at [532, 256] on fieldset "Vecāki, ja neesmu sasniedzis 16 gadu vecumu Pats no 18 gadu vecuma Skolotājs Pa…" at bounding box center [816, 200] width 704 height 158
click at [532, 256] on p "Pats" at bounding box center [816, 259] width 688 height 15
click at [620, 145] on span "Vecāki, ja neesmu sasniedzis 16 gadu vecumu" at bounding box center [621, 143] width 298 height 13
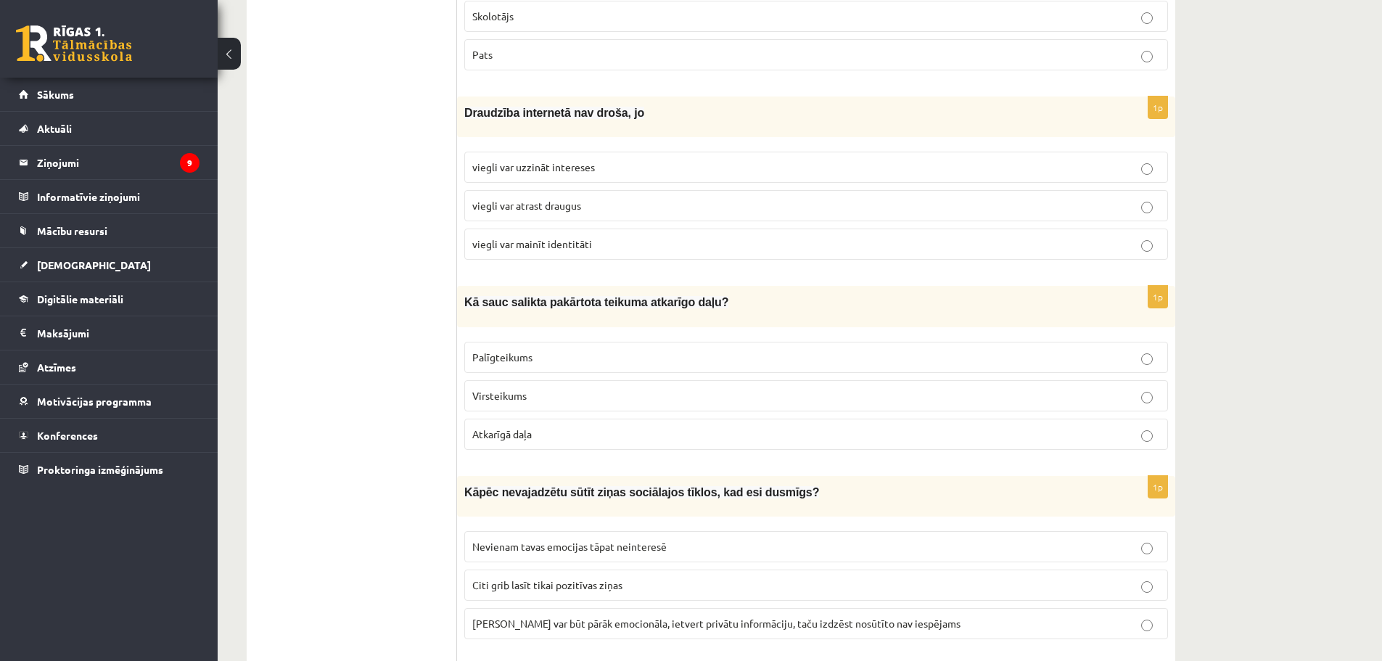
scroll to position [798, 0]
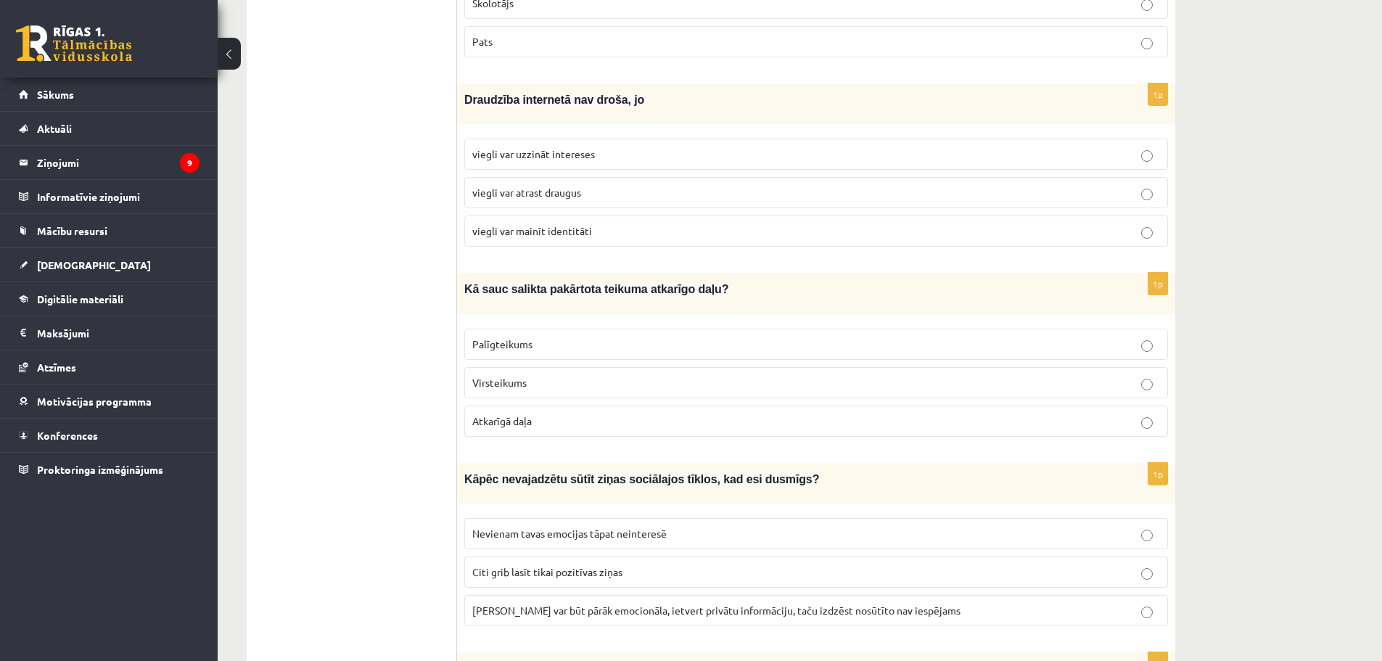
click at [583, 154] on span "viegli var uzzināt intereses" at bounding box center [533, 153] width 123 height 13
click at [674, 239] on label "viegli var mainīt identitāti" at bounding box center [816, 230] width 704 height 31
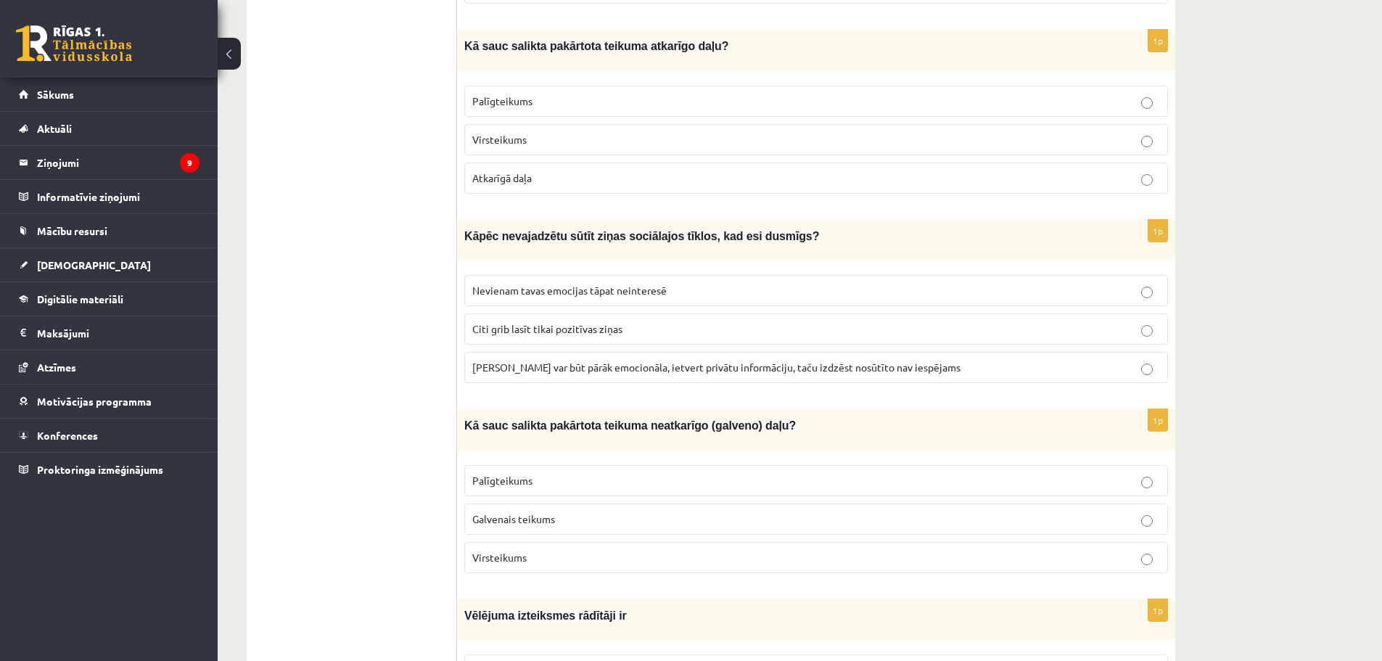
scroll to position [1015, 0]
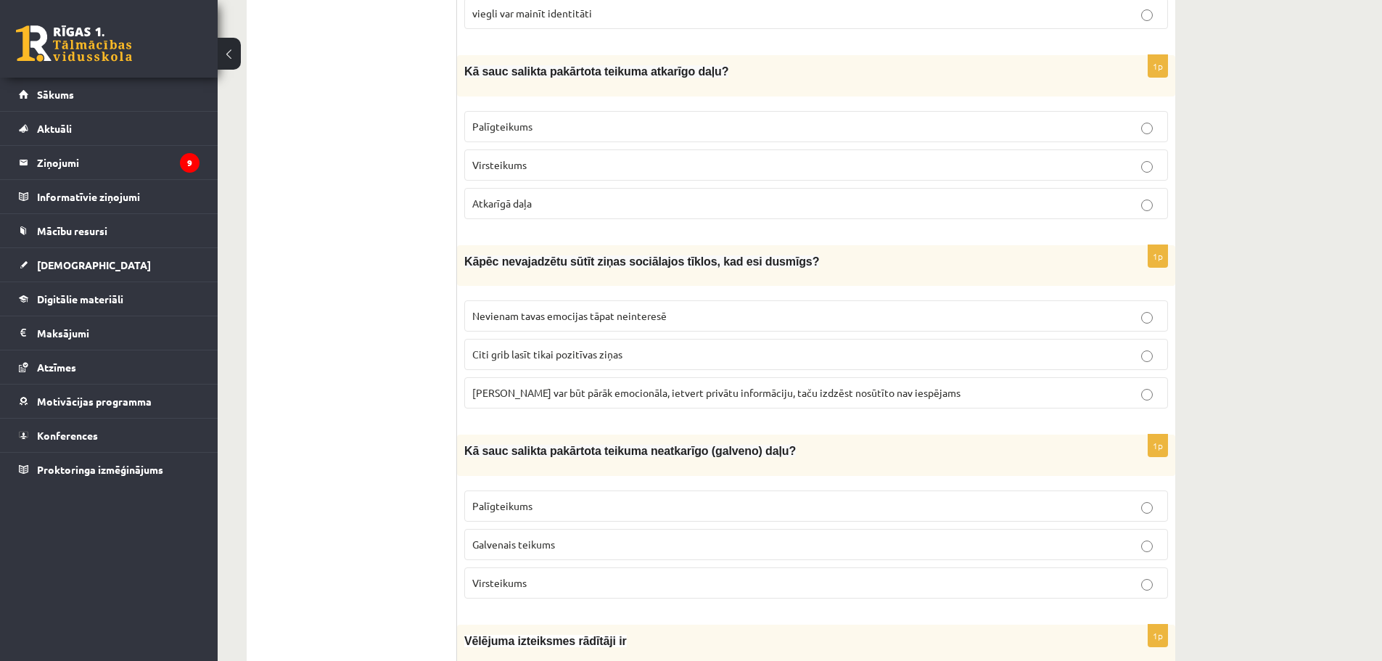
click at [582, 131] on p "Palīgteikums" at bounding box center [816, 126] width 688 height 15
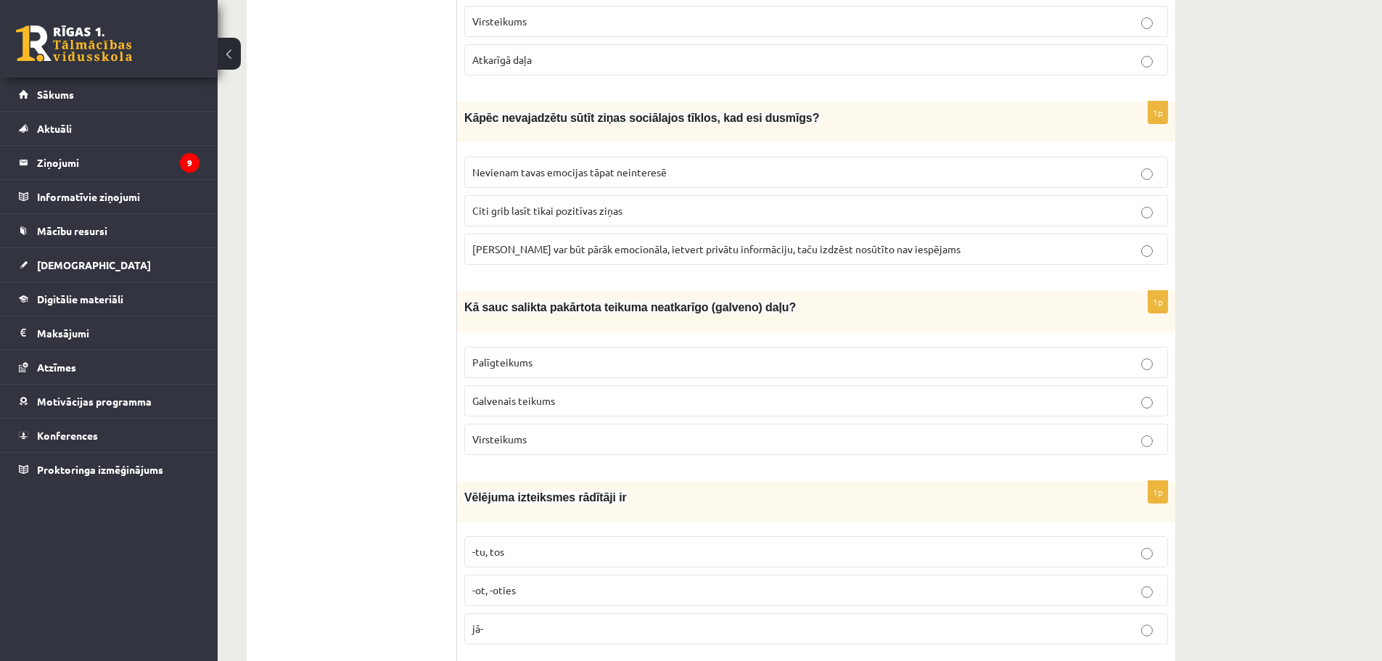
scroll to position [1160, 0]
click at [615, 232] on label "Ziņa var būt pārāk emocionāla, ietvert privātu informāciju, taču izdzēst nosūtī…" at bounding box center [816, 247] width 704 height 31
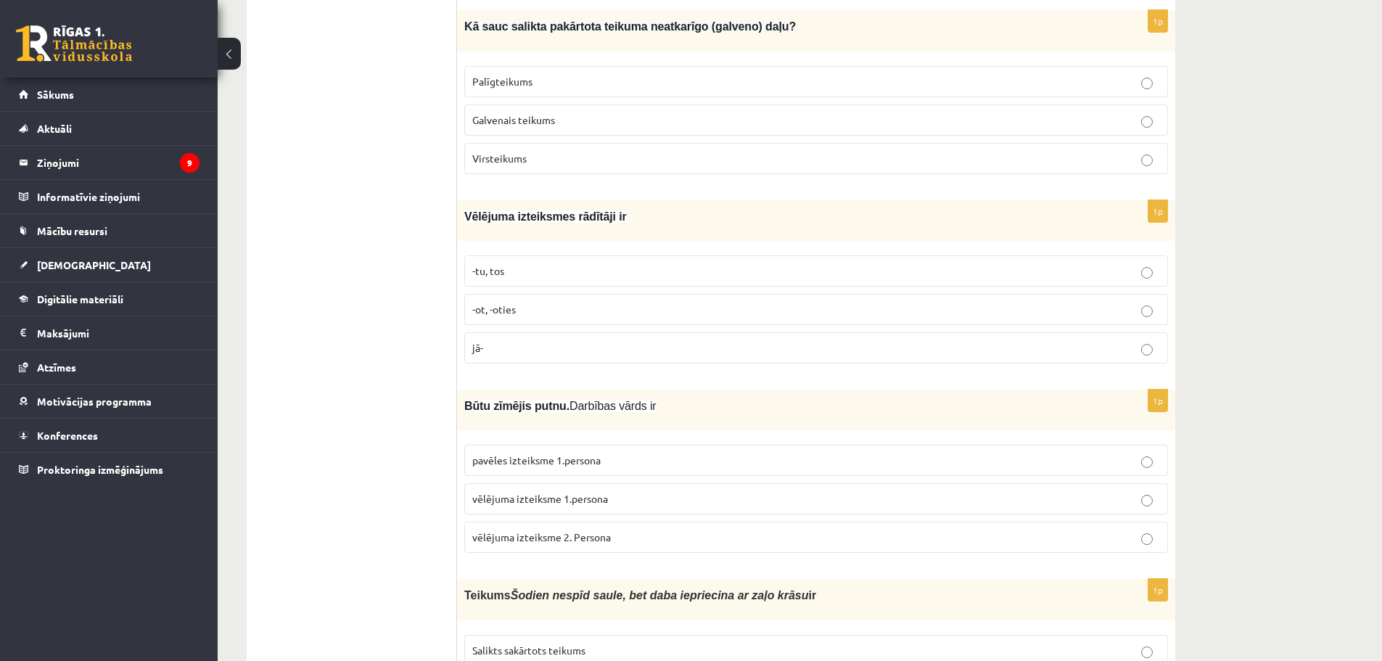
scroll to position [1451, 0]
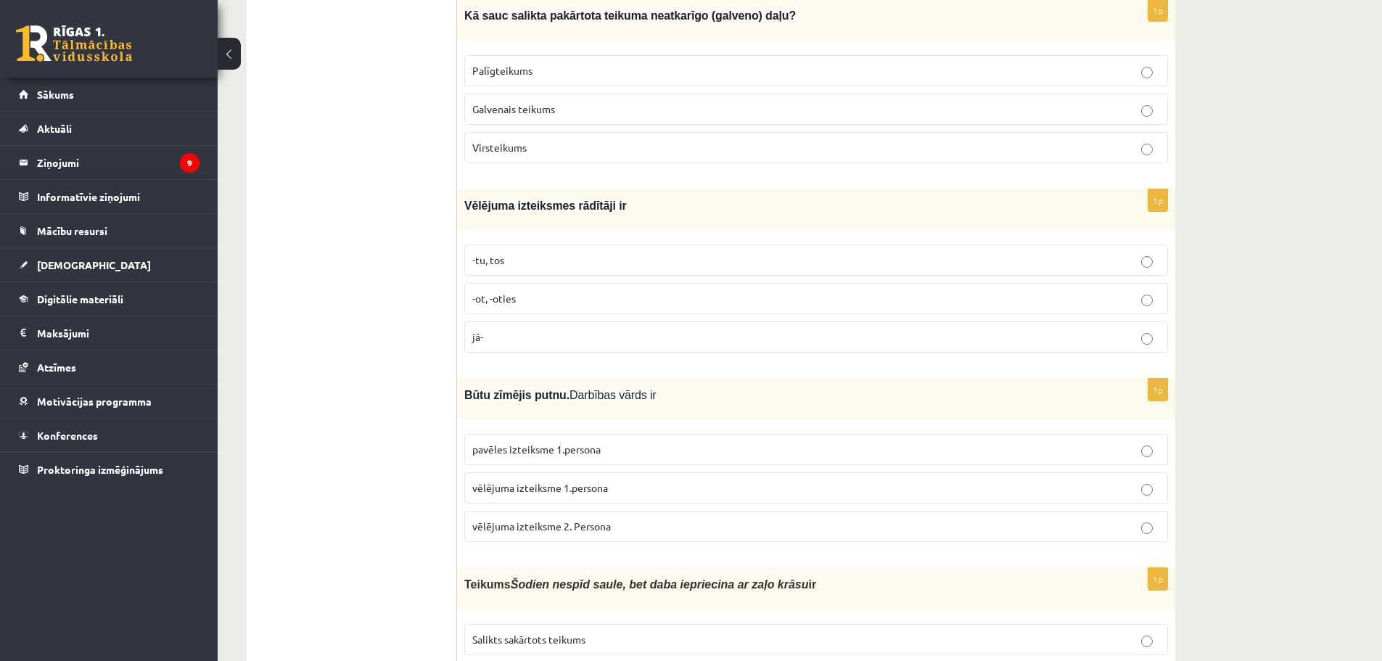
click at [527, 102] on span "Galvenais teikums" at bounding box center [513, 108] width 83 height 13
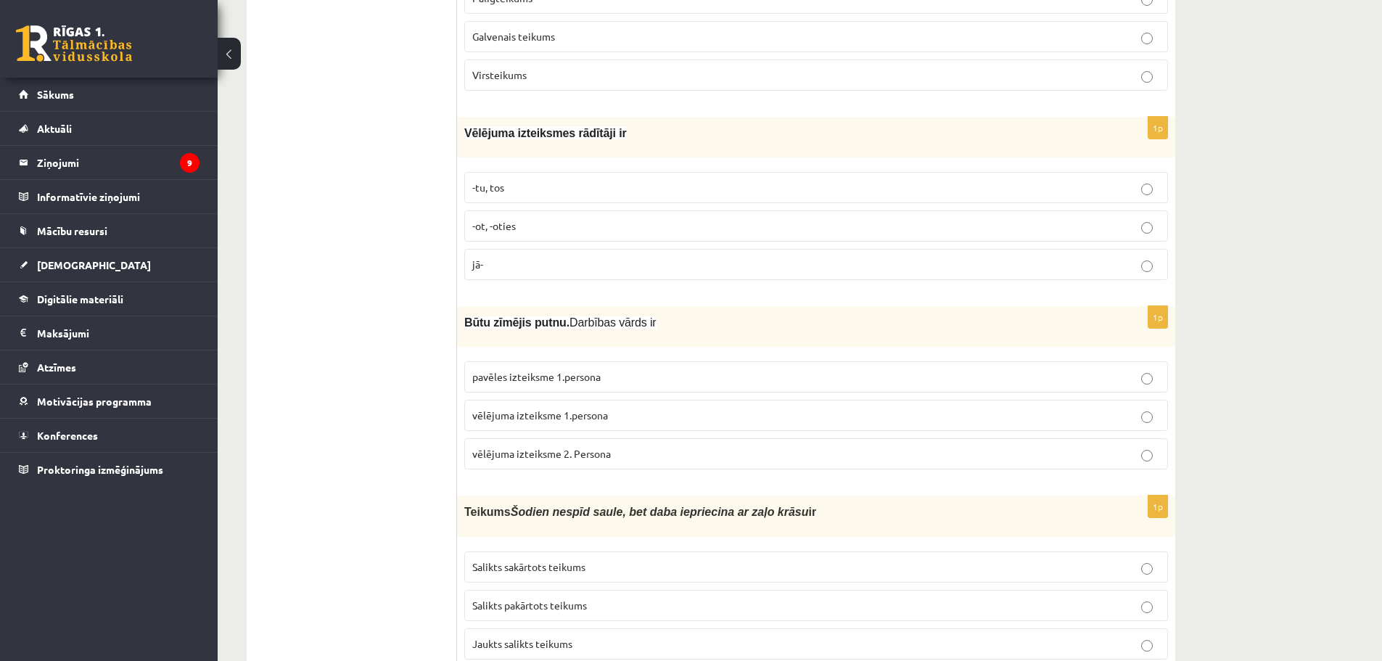
click at [546, 172] on label "-tu, tos" at bounding box center [816, 187] width 704 height 31
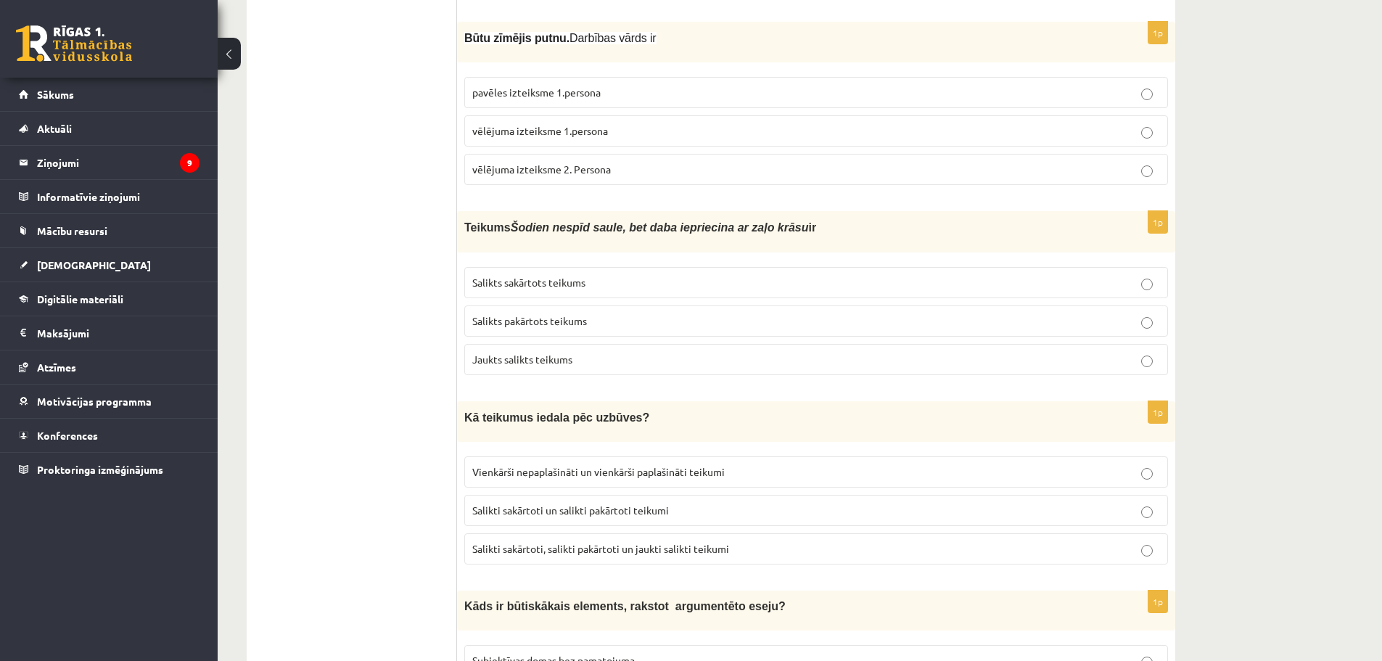
scroll to position [1813, 0]
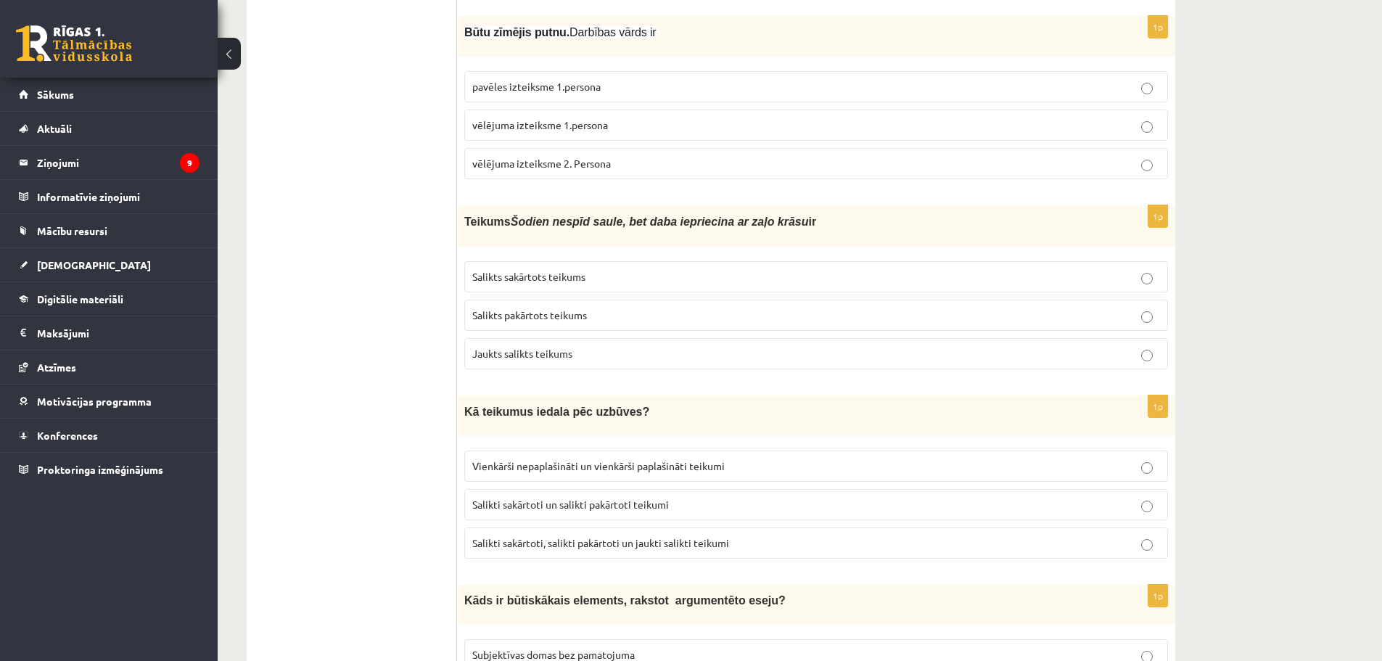
click at [584, 89] on p "pavēles izteiksme 1.persona" at bounding box center [816, 86] width 688 height 15
click at [703, 271] on p "Salikts sakārtots teikums" at bounding box center [816, 276] width 688 height 15
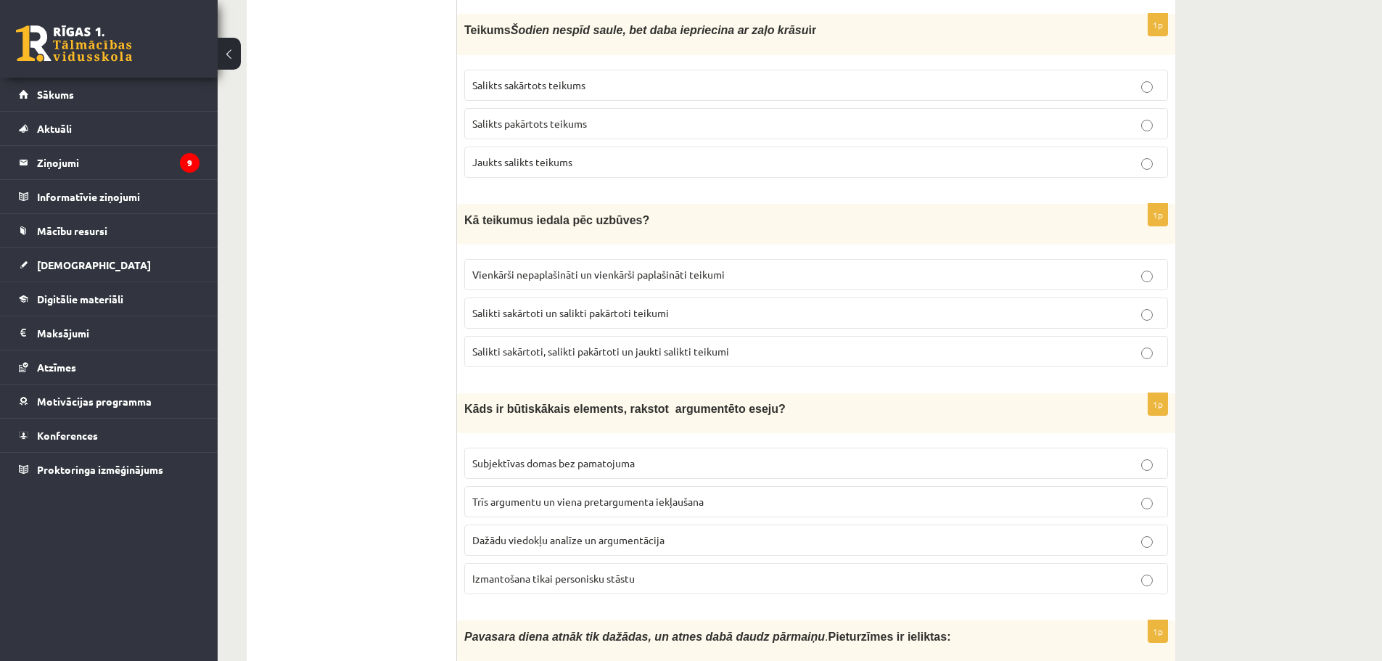
scroll to position [2031, 0]
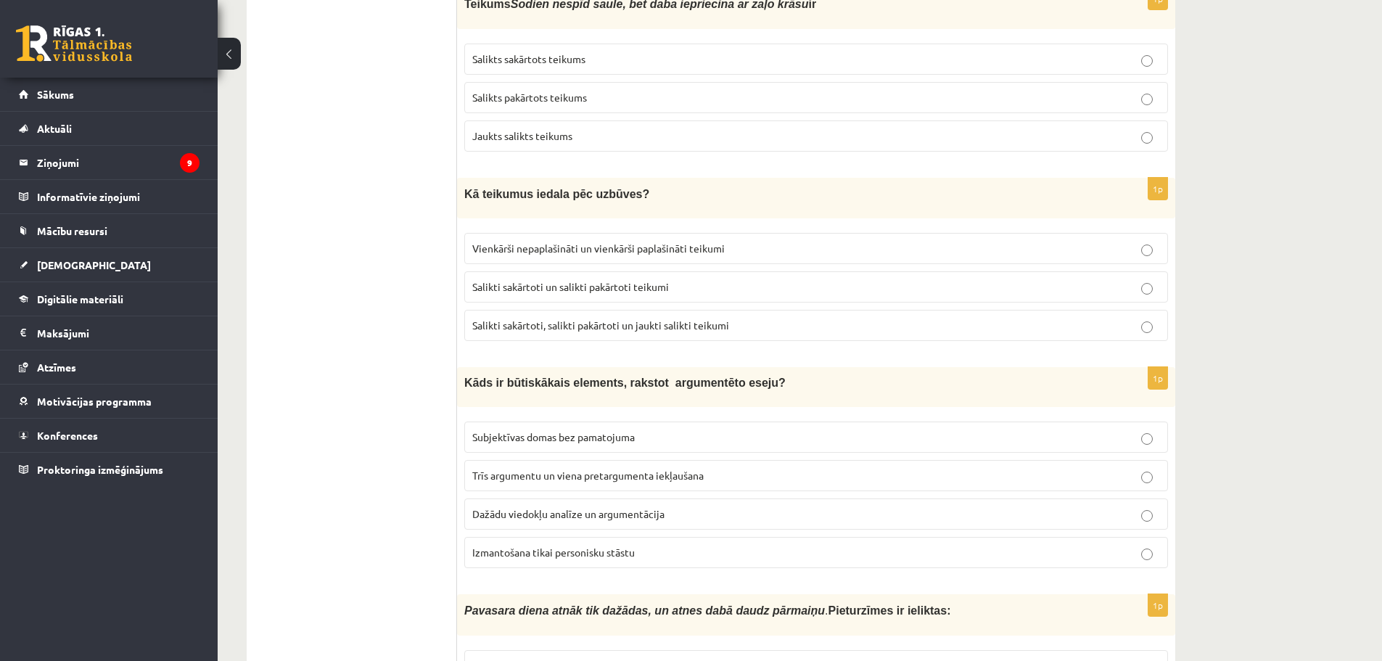
click at [622, 288] on p "Salikti sakārtoti un salikti pakārtoti teikumi" at bounding box center [816, 286] width 688 height 15
click at [660, 318] on span "Salikti sakārtoti, salikti pakārtoti un jaukti salikti teikumi" at bounding box center [600, 324] width 257 height 13
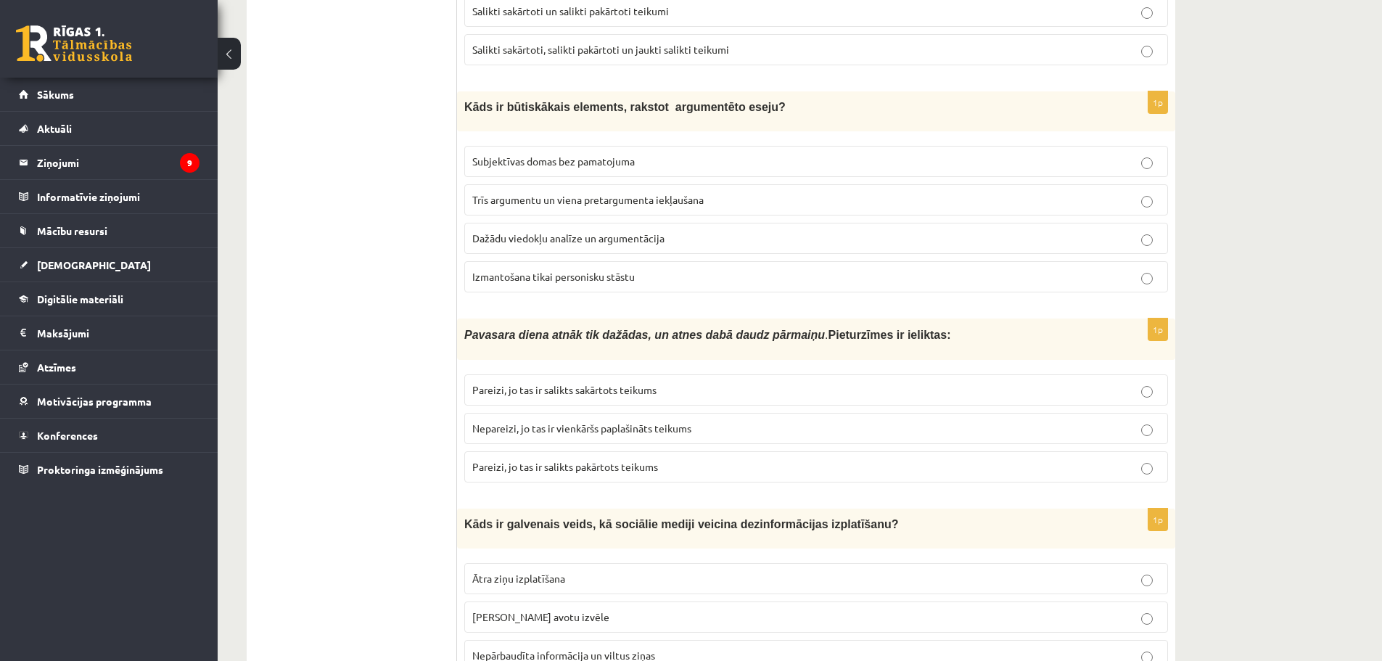
scroll to position [2321, 0]
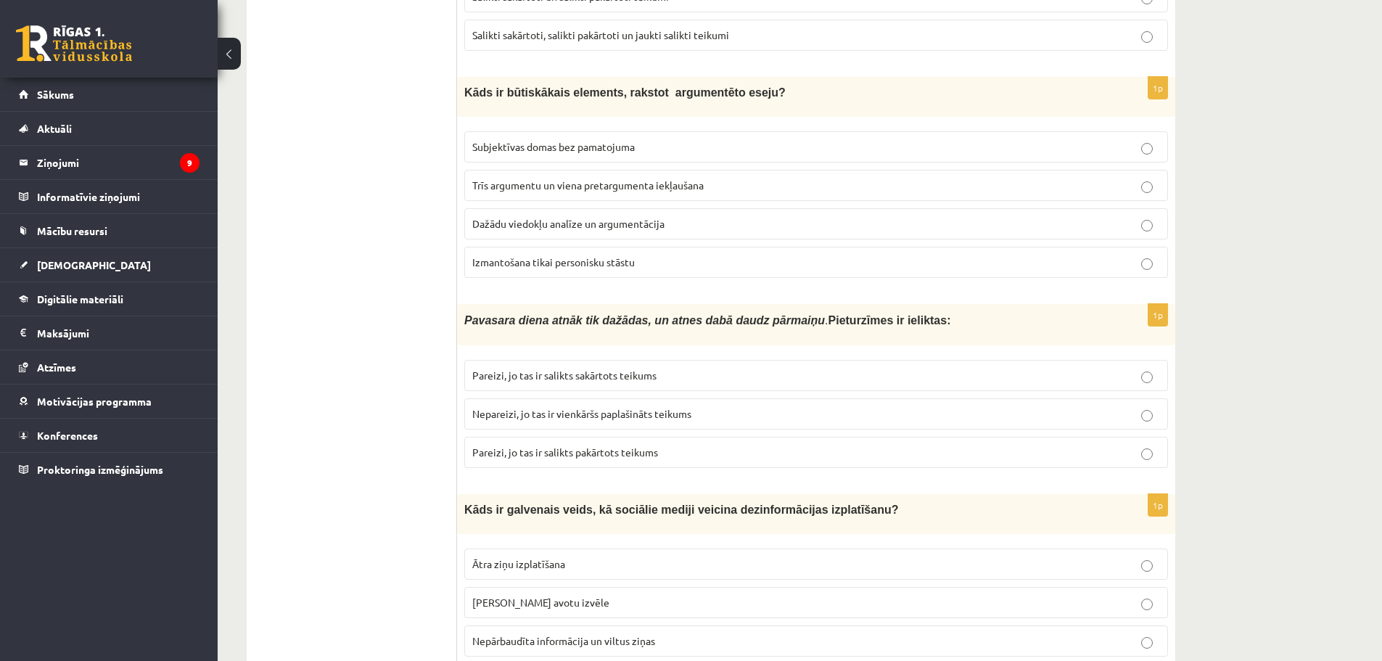
click at [680, 178] on p "Trīs argumentu un viena pretargumenta iekļaušana" at bounding box center [816, 185] width 688 height 15
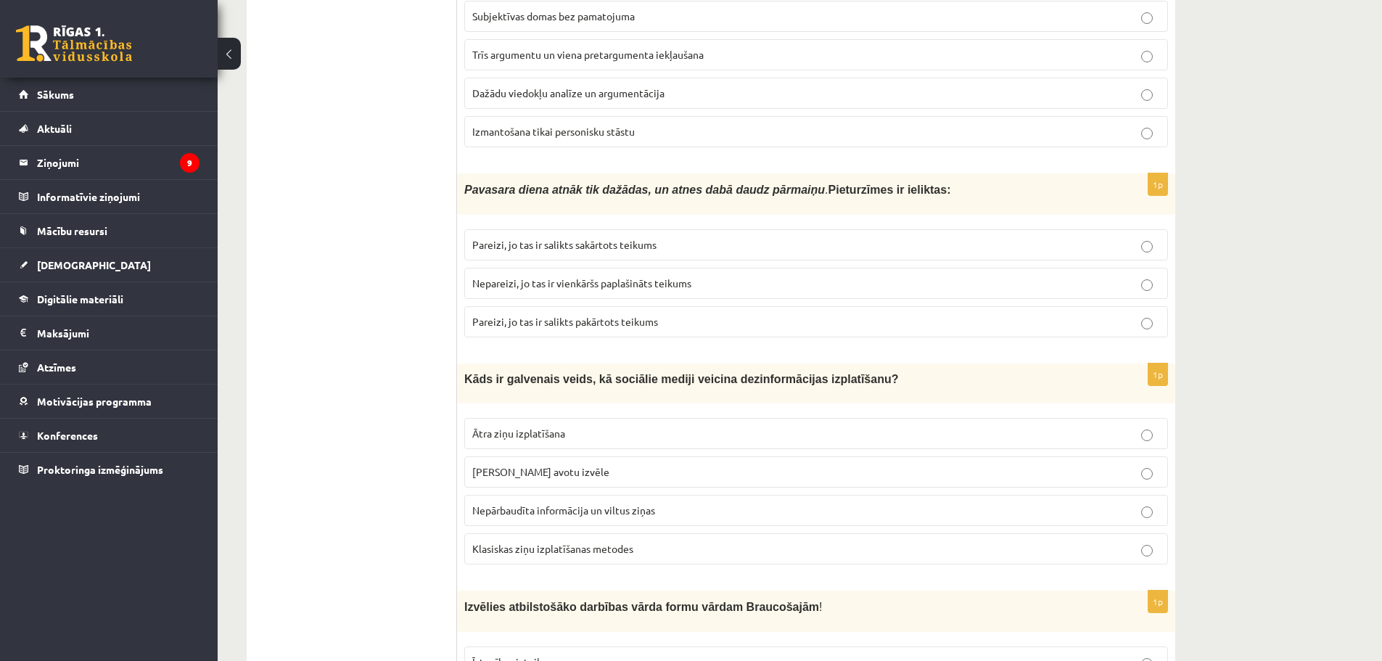
scroll to position [2466, 0]
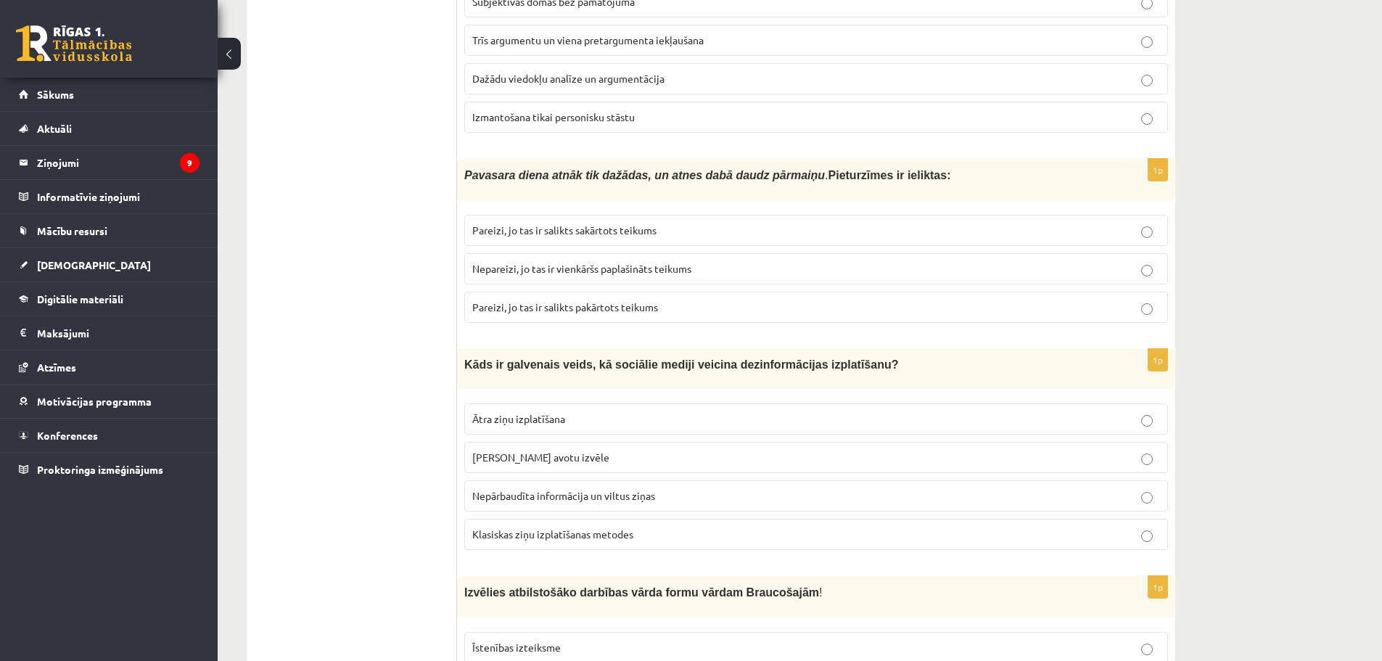
click at [675, 300] on p "Pareizi, jo tas ir salikts pakārtots teikums" at bounding box center [816, 307] width 688 height 15
click at [630, 244] on fieldset "Pareizi, jo tas ir salikts sakārtots teikums Nepareizi, jo tas ir vienkāršs pap…" at bounding box center [816, 267] width 704 height 120
click at [630, 239] on fieldset "Pareizi, jo tas ir salikts sakārtots teikums Nepareizi, jo tas ir vienkāršs pap…" at bounding box center [816, 267] width 704 height 120
click at [628, 231] on label "Pareizi, jo tas ir salikts sakārtots teikums" at bounding box center [816, 230] width 704 height 31
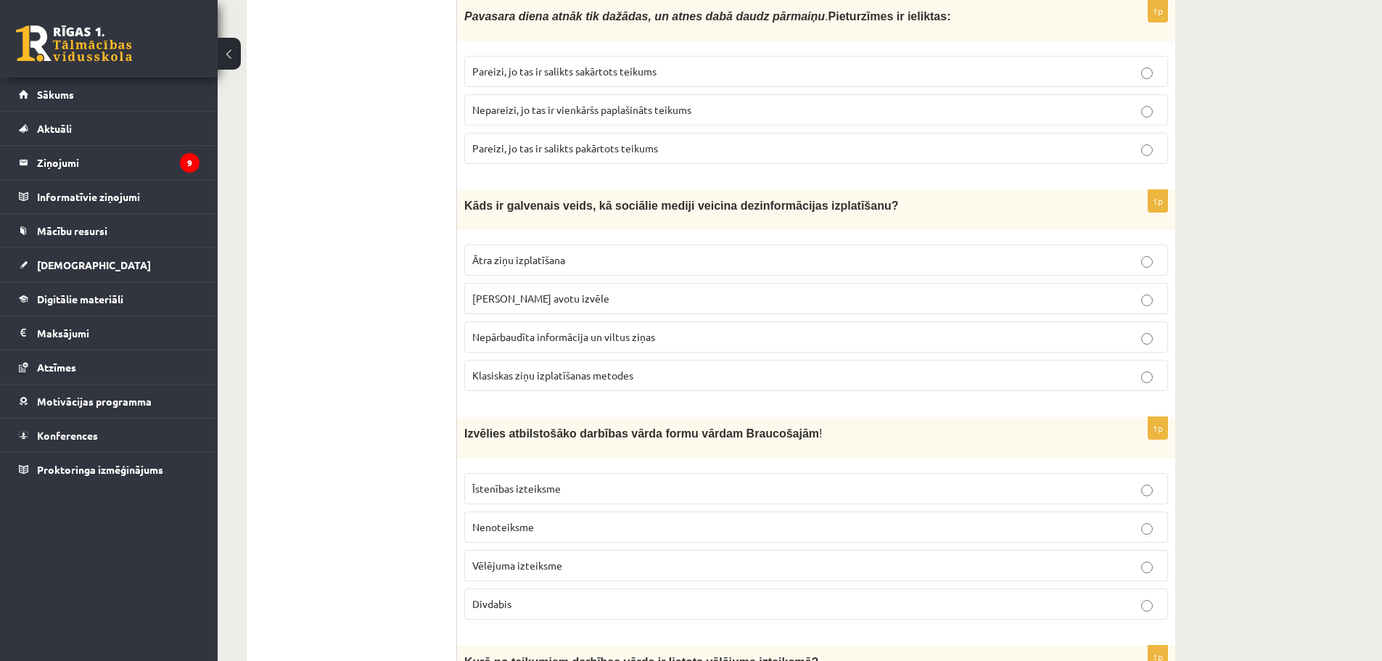
scroll to position [2607, 0]
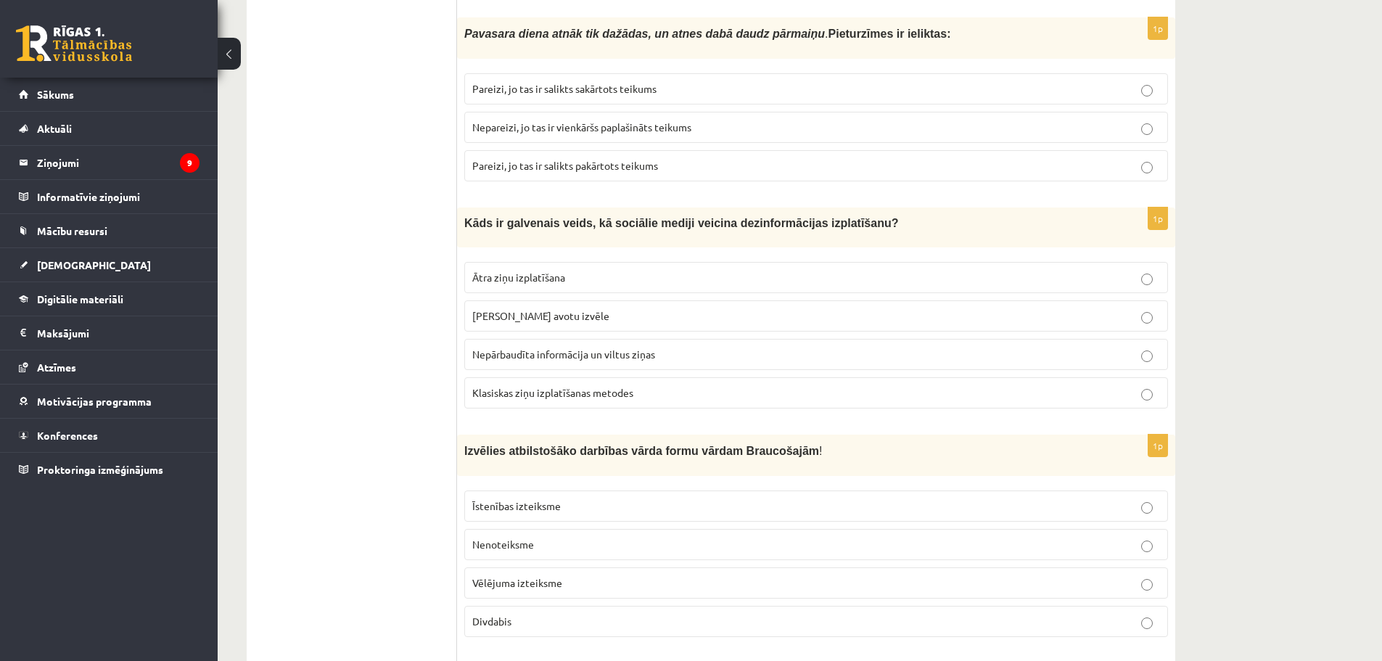
click at [710, 271] on p "Ātra ziņu izplatīšana" at bounding box center [816, 277] width 688 height 15
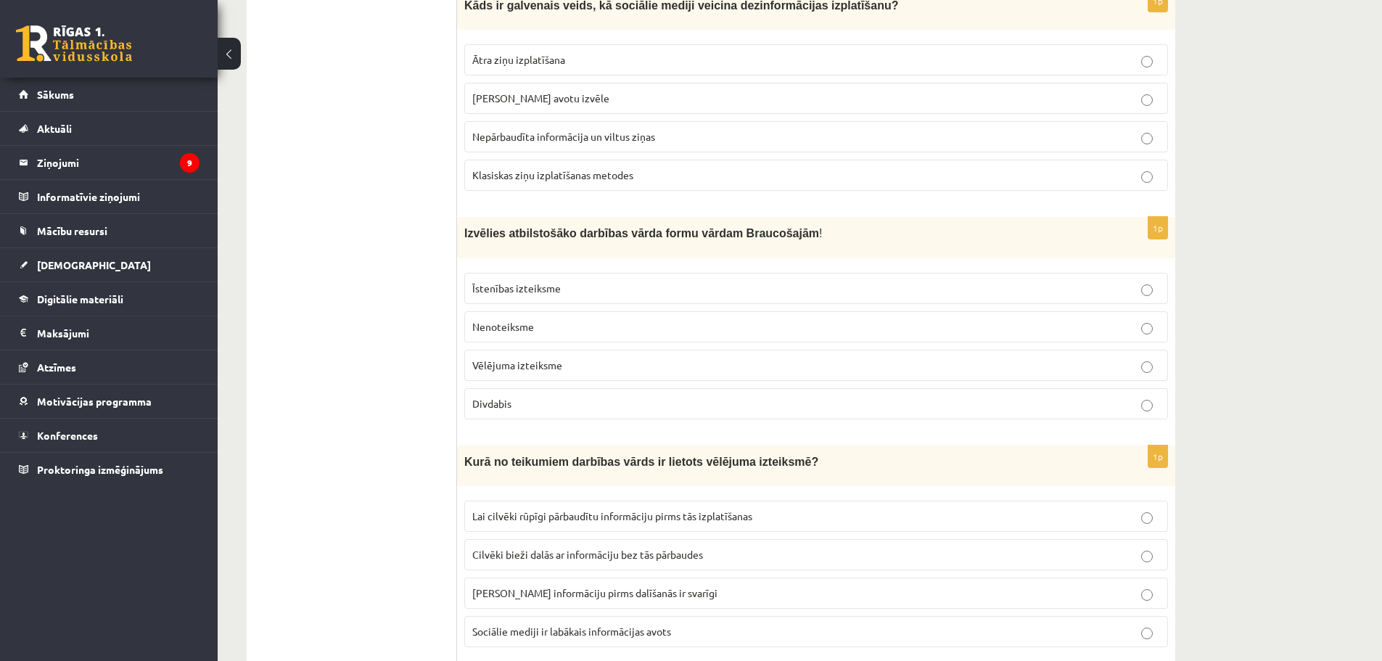
click at [555, 388] on label "Divdabis" at bounding box center [816, 403] width 704 height 31
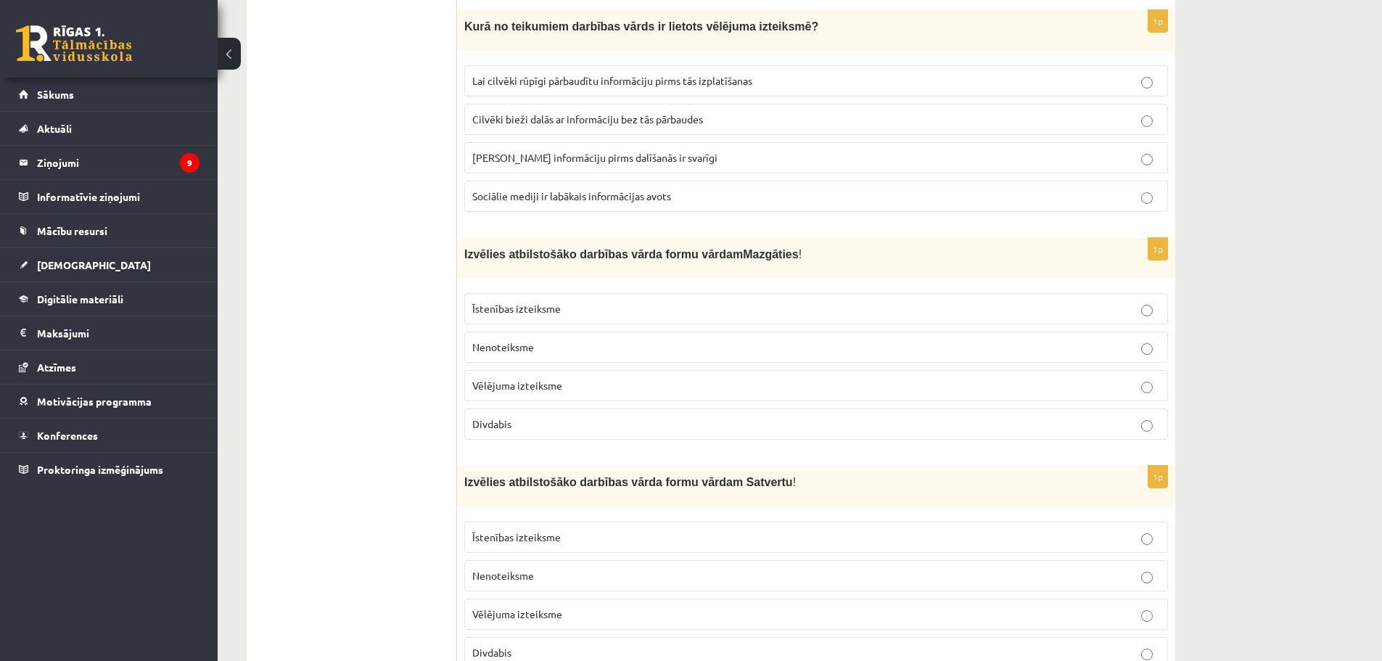
scroll to position [2970, 0]
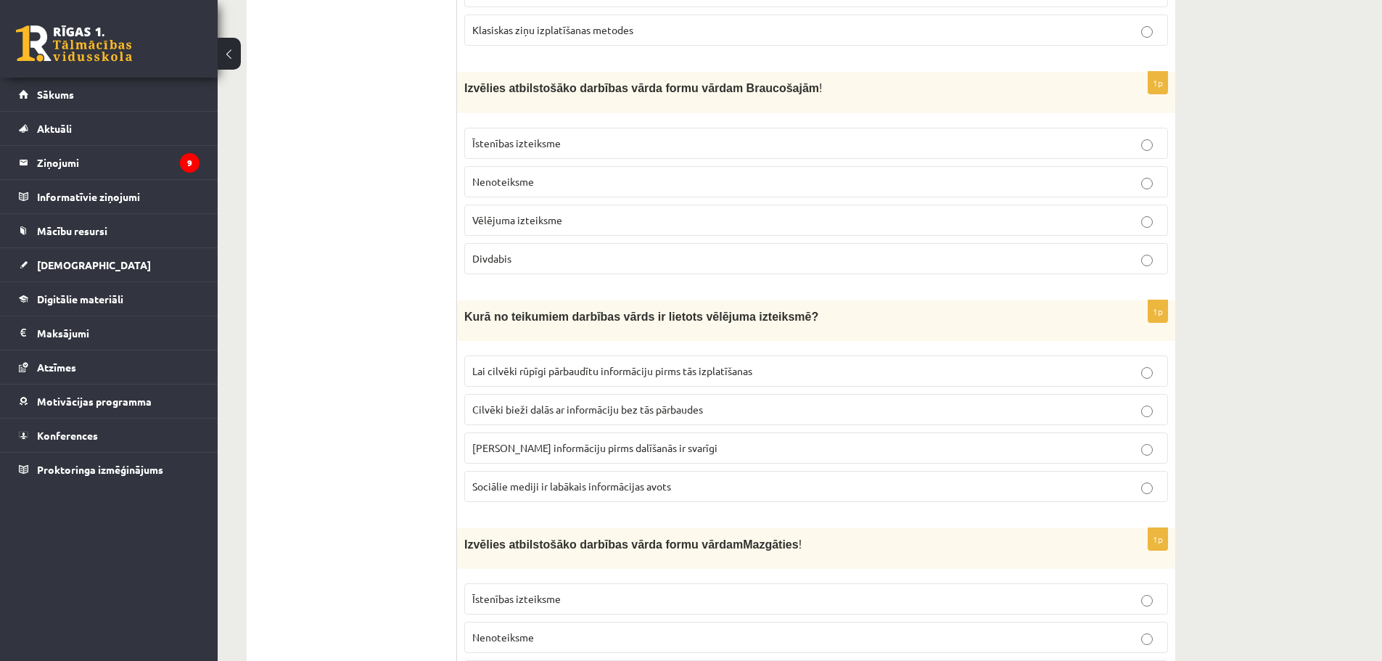
click at [581, 364] on span "Lai cilvēki rūpīgi pārbaudītu informāciju pirms tās izplatīšanas" at bounding box center [612, 370] width 280 height 13
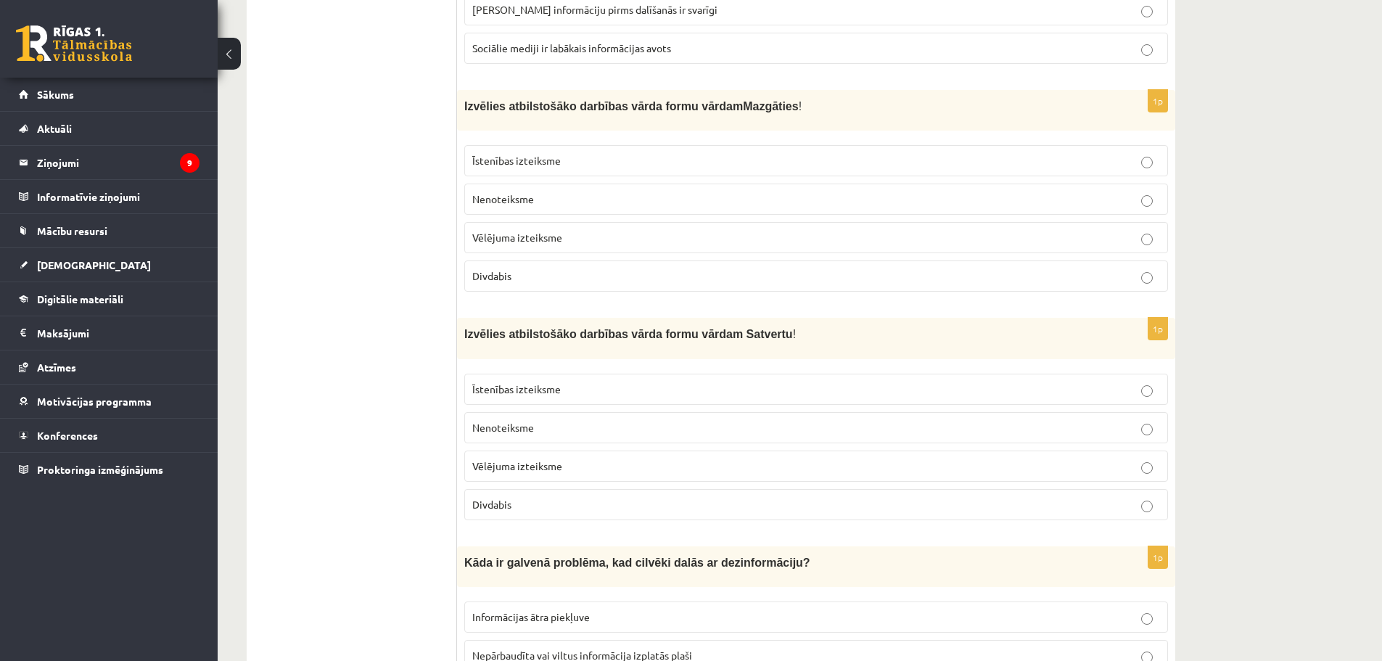
scroll to position [3405, 0]
click at [603, 274] on p "Divdabis" at bounding box center [816, 278] width 688 height 15
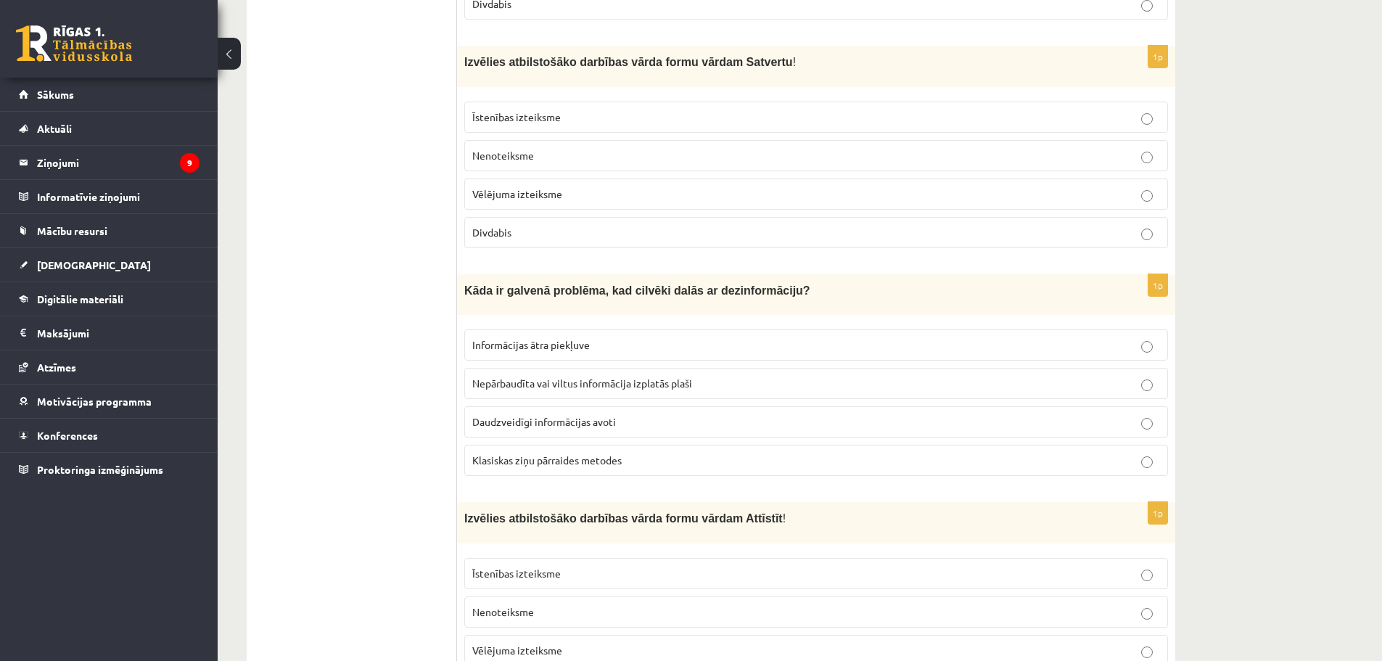
scroll to position [3695, 0]
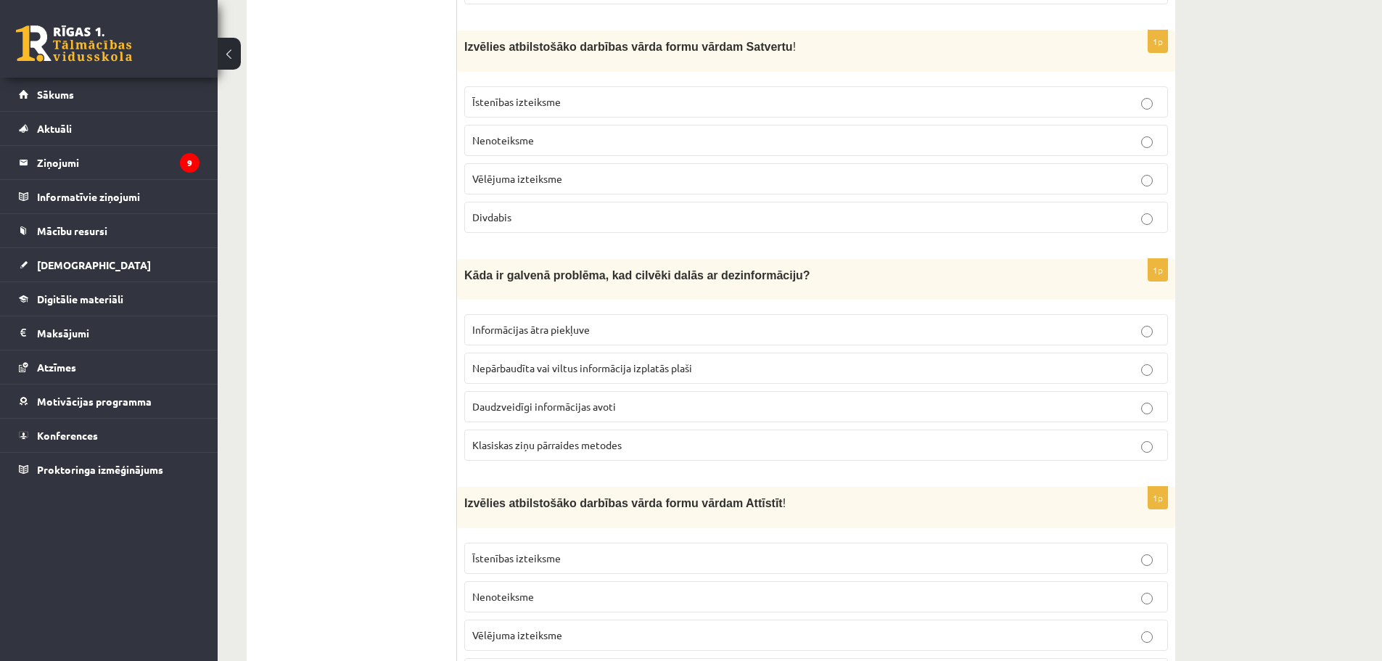
click at [517, 163] on label "Vēlējuma izteiksme" at bounding box center [816, 178] width 704 height 31
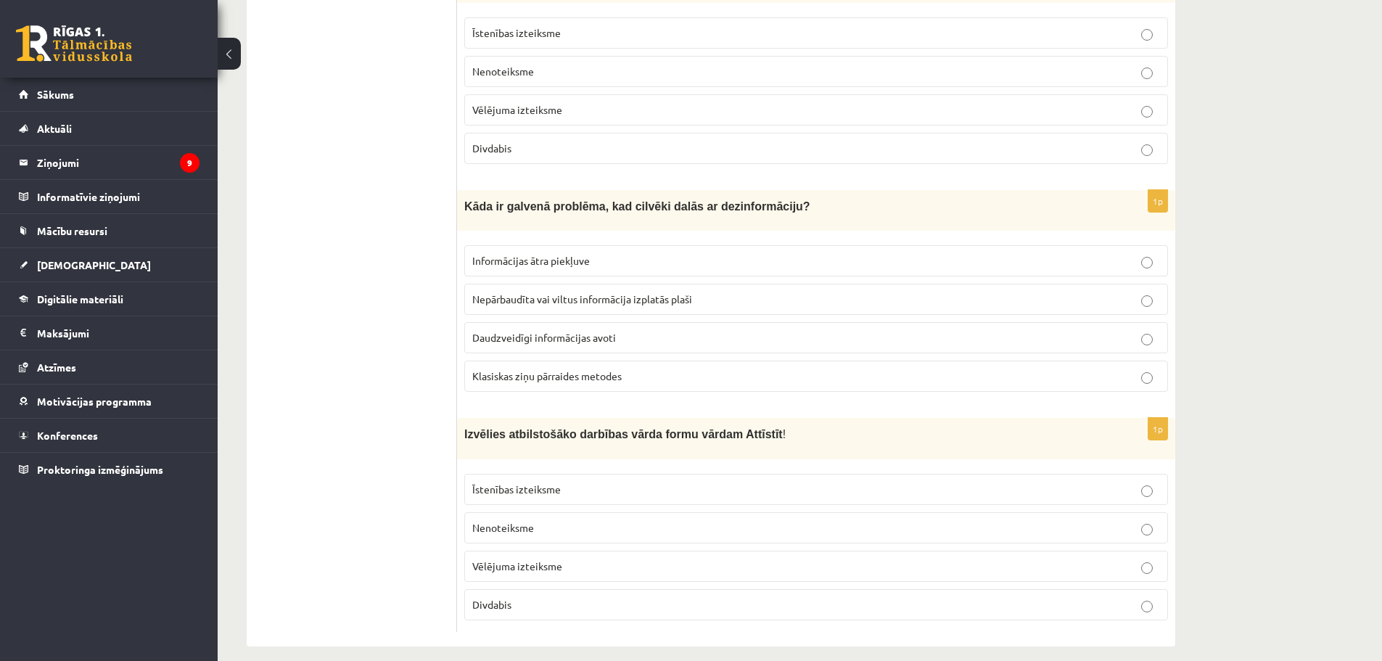
scroll to position [3768, 0]
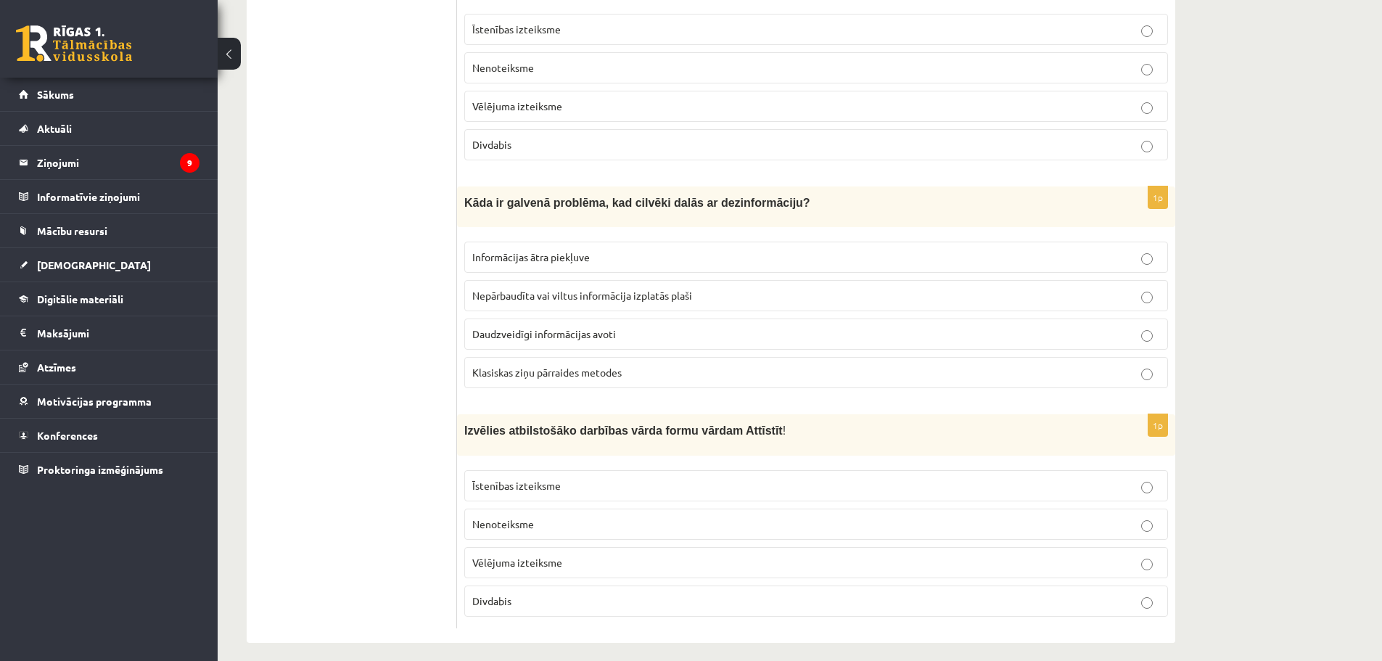
click at [487, 61] on span "Nenoteiksme" at bounding box center [503, 67] width 62 height 13
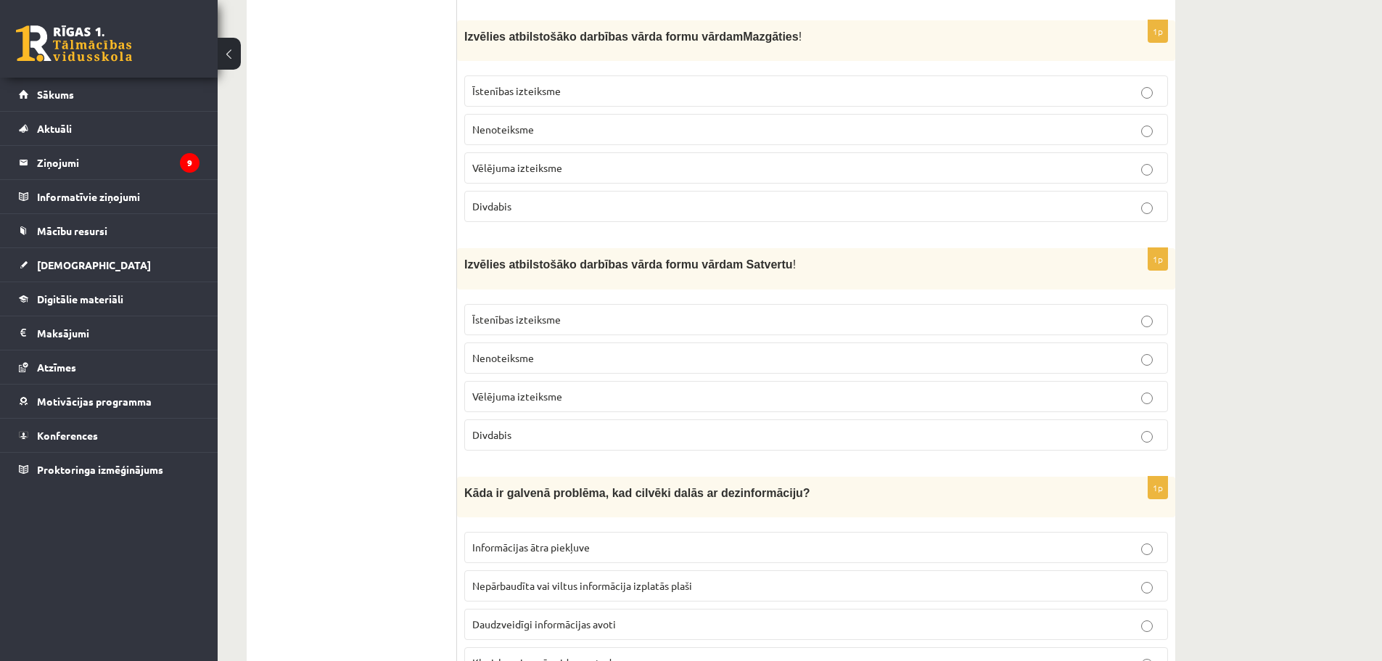
click at [587, 163] on p "Vēlējuma izteiksme" at bounding box center [816, 167] width 688 height 15
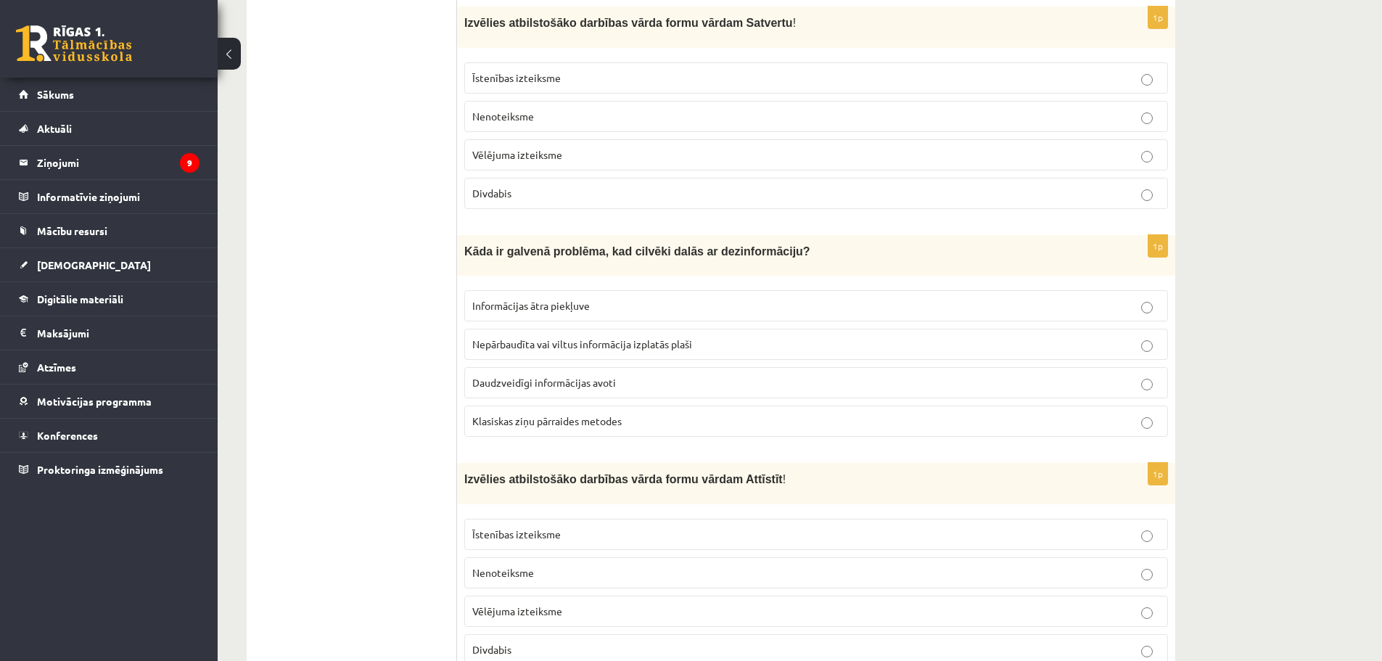
scroll to position [3695, 0]
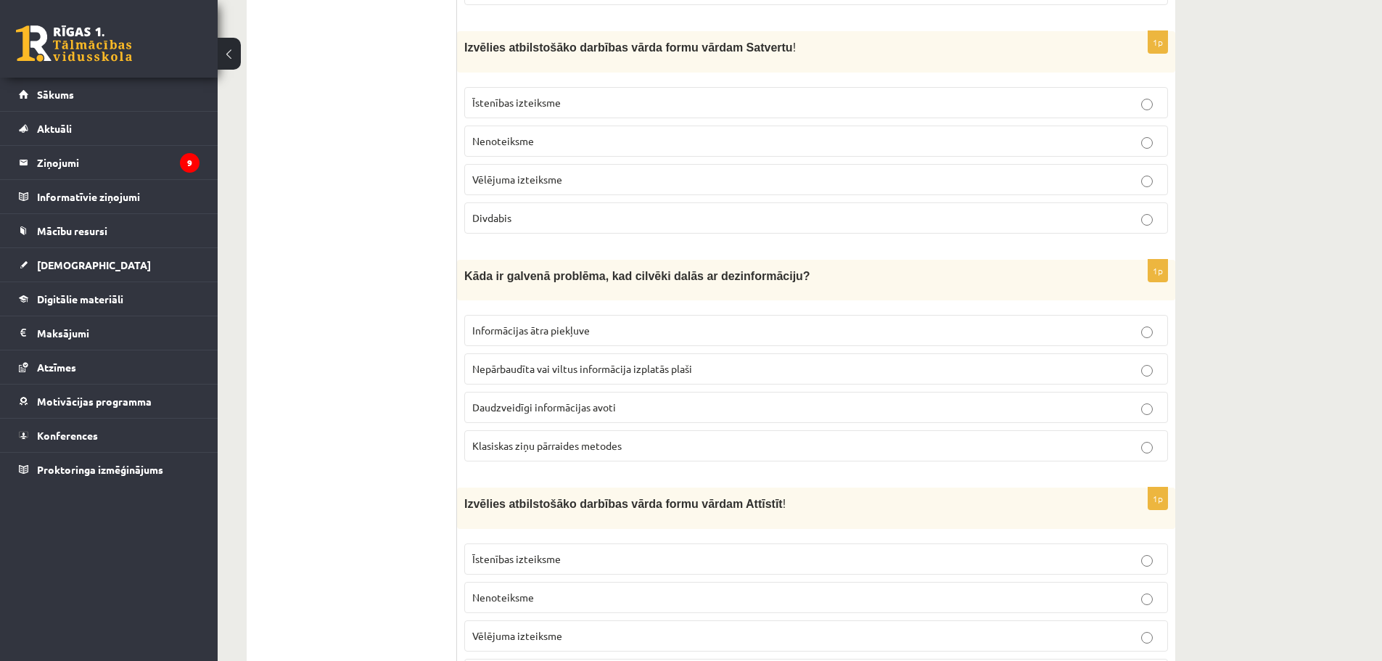
click at [646, 362] on span "Nepārbaudīta vai viltus informācija izplatās plaši" at bounding box center [582, 368] width 220 height 13
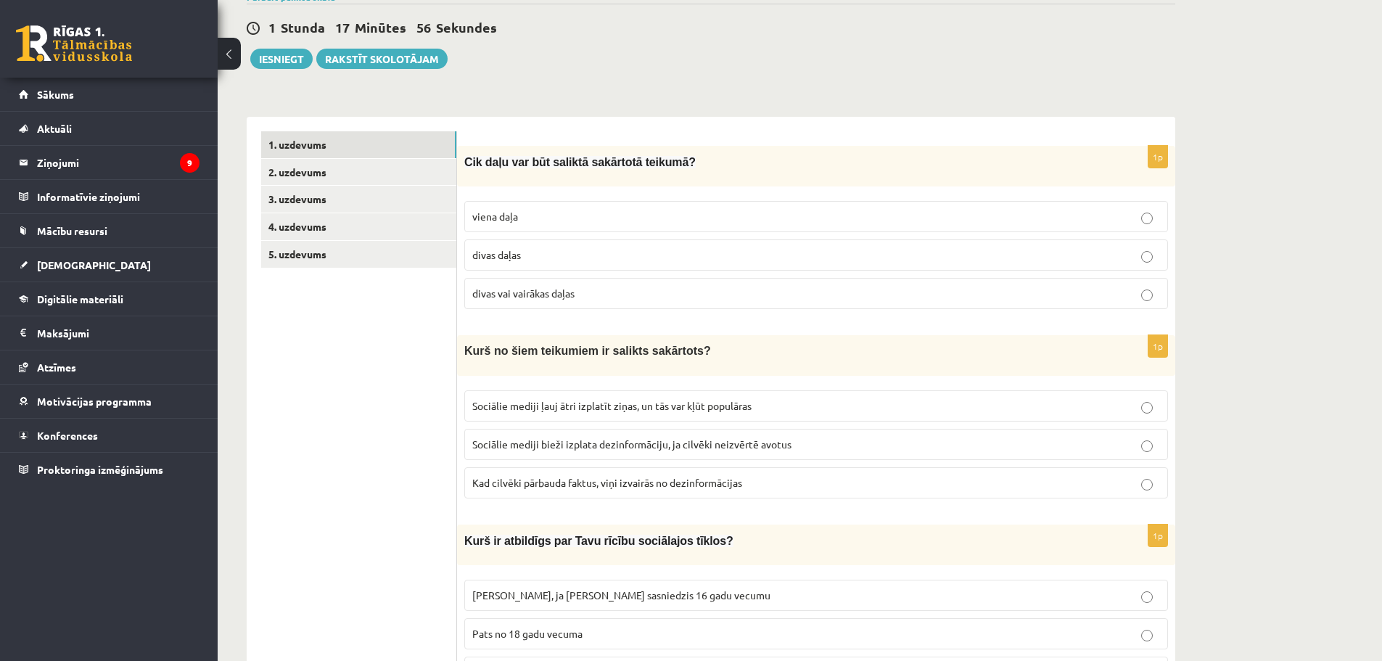
scroll to position [0, 0]
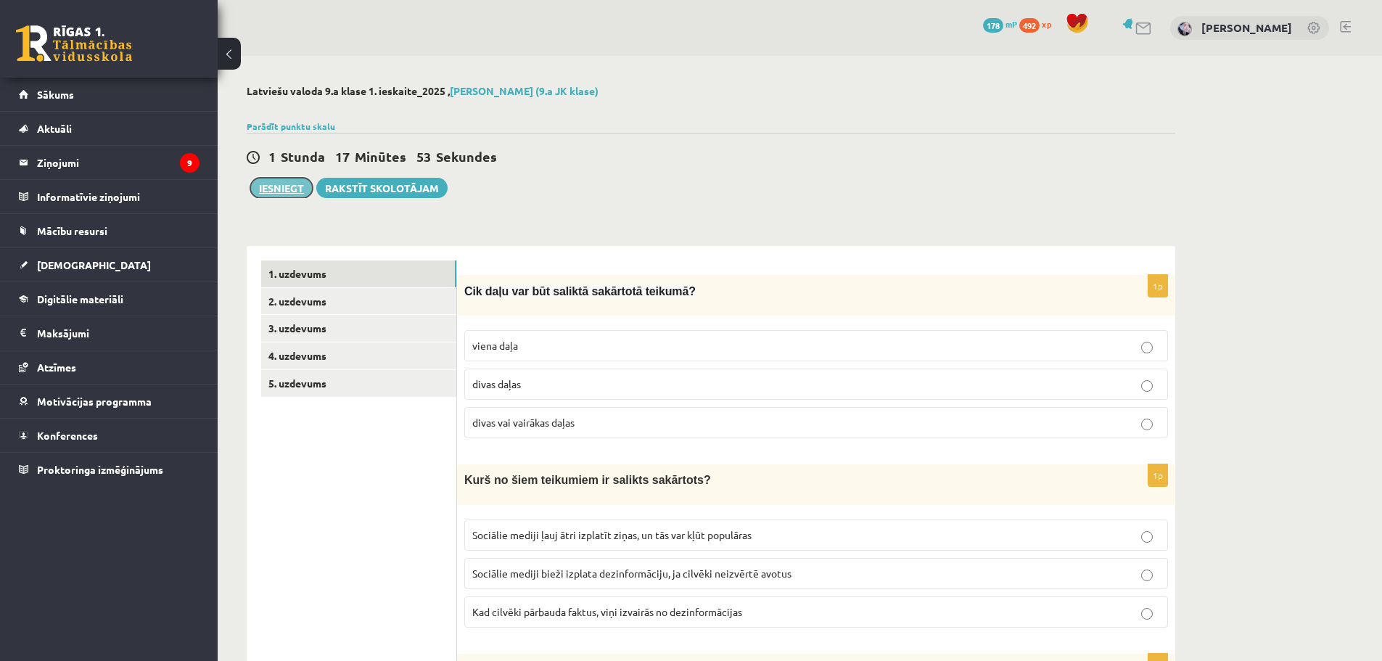
click at [288, 189] on button "Iesniegt" at bounding box center [281, 188] width 62 height 20
click at [289, 180] on button "Iesniegt" at bounding box center [281, 188] width 62 height 20
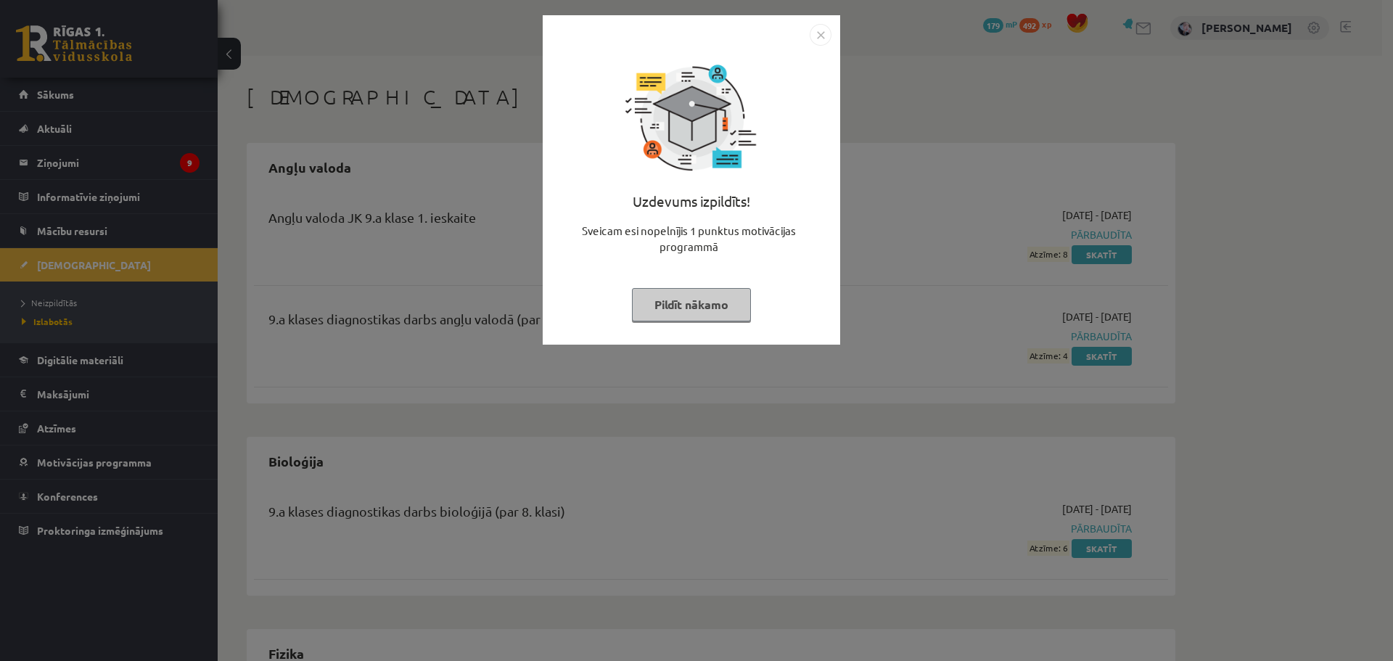
click at [812, 30] on img "Close" at bounding box center [820, 35] width 22 height 22
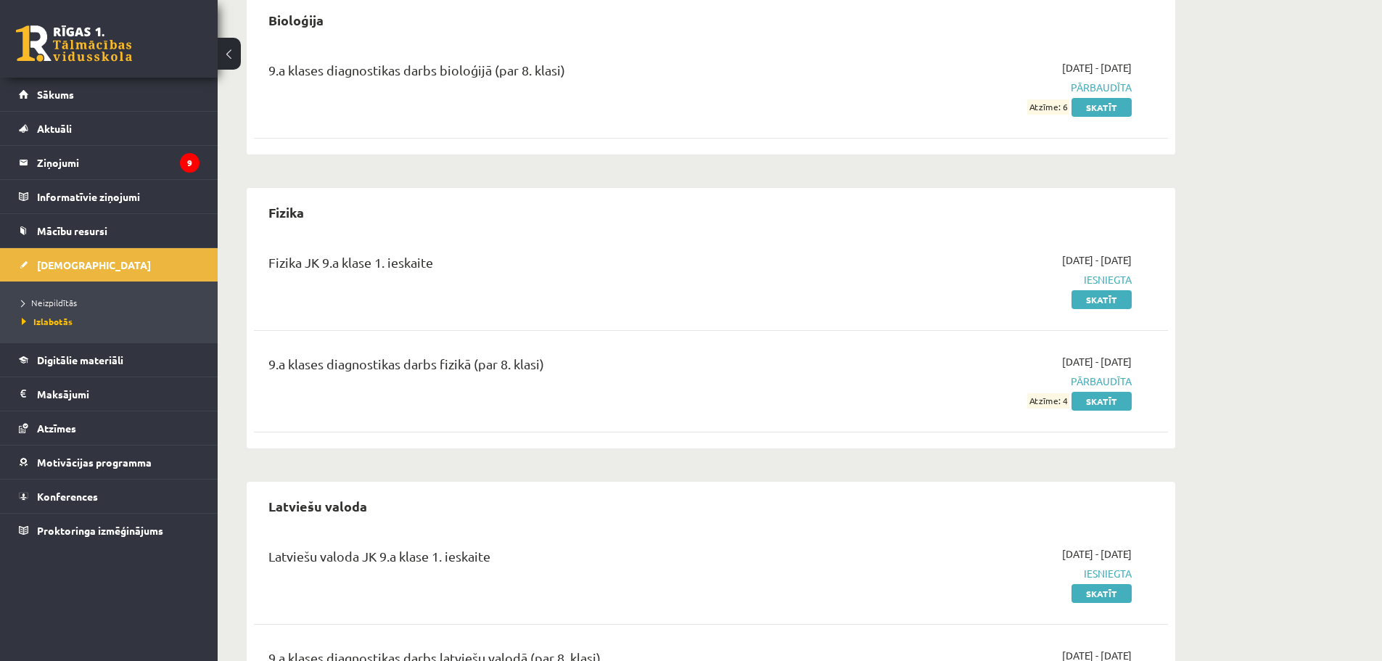
scroll to position [551, 0]
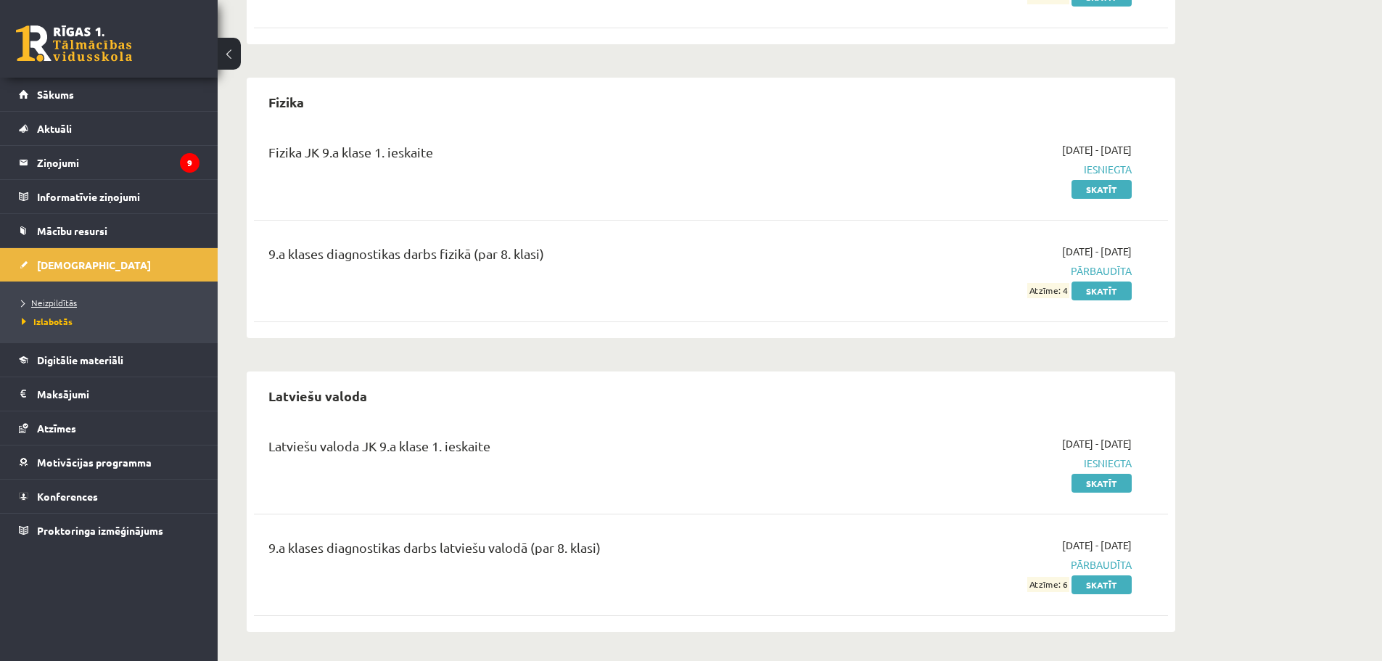
click at [56, 300] on span "Neizpildītās" at bounding box center [49, 303] width 55 height 12
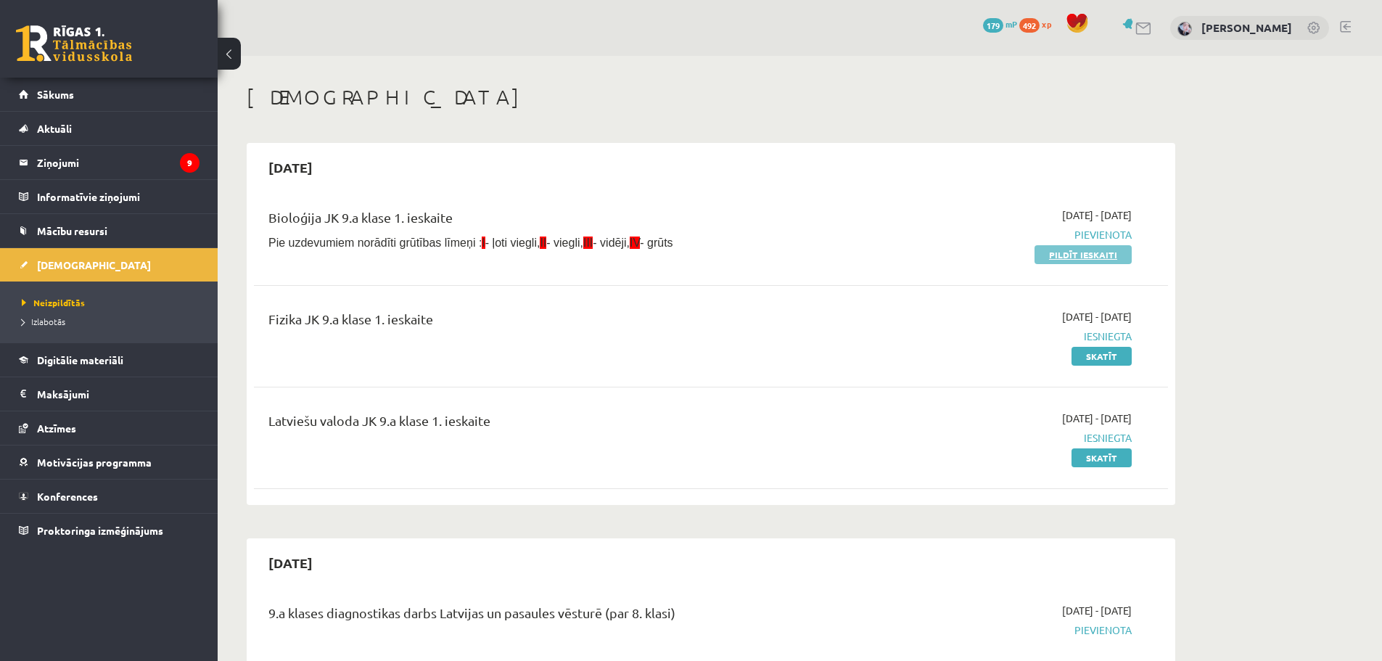
click at [1074, 247] on link "Pildīt ieskaiti" at bounding box center [1082, 254] width 97 height 19
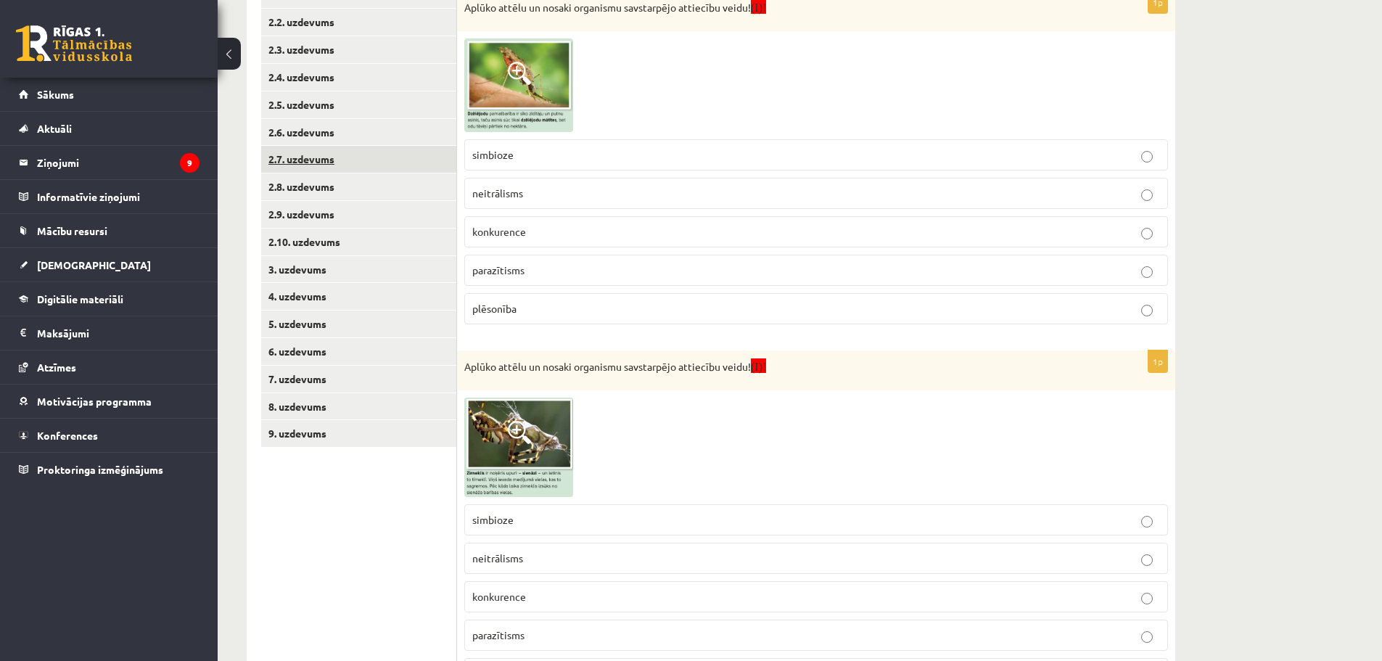
scroll to position [336, 0]
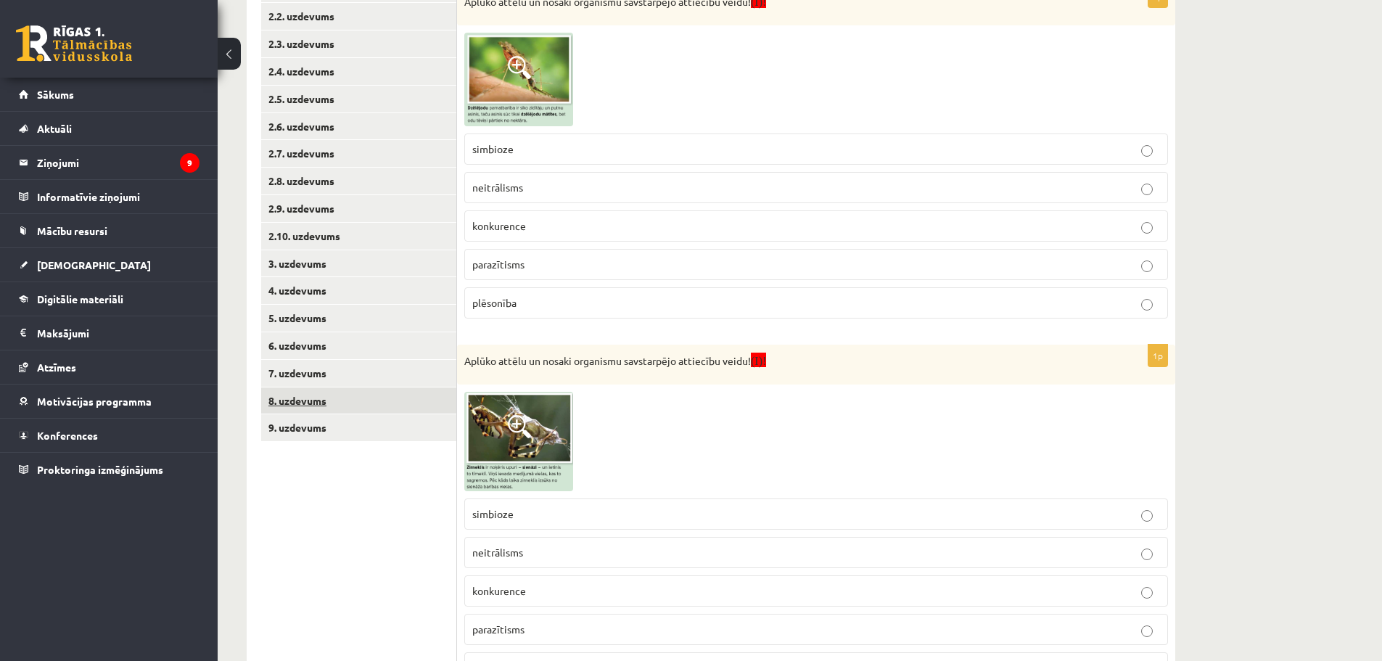
click at [306, 413] on link "8. uzdevums" at bounding box center [358, 400] width 195 height 27
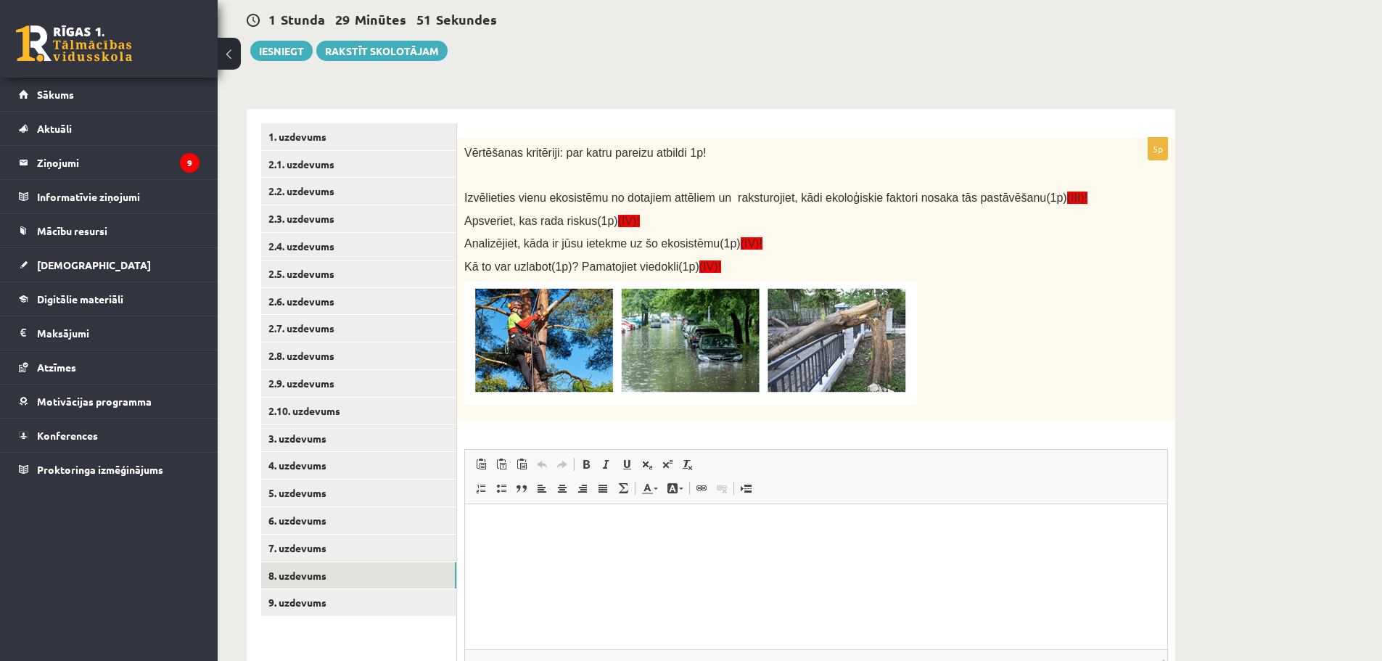
scroll to position [0, 0]
click at [292, 601] on link "9. uzdevums" at bounding box center [358, 602] width 195 height 27
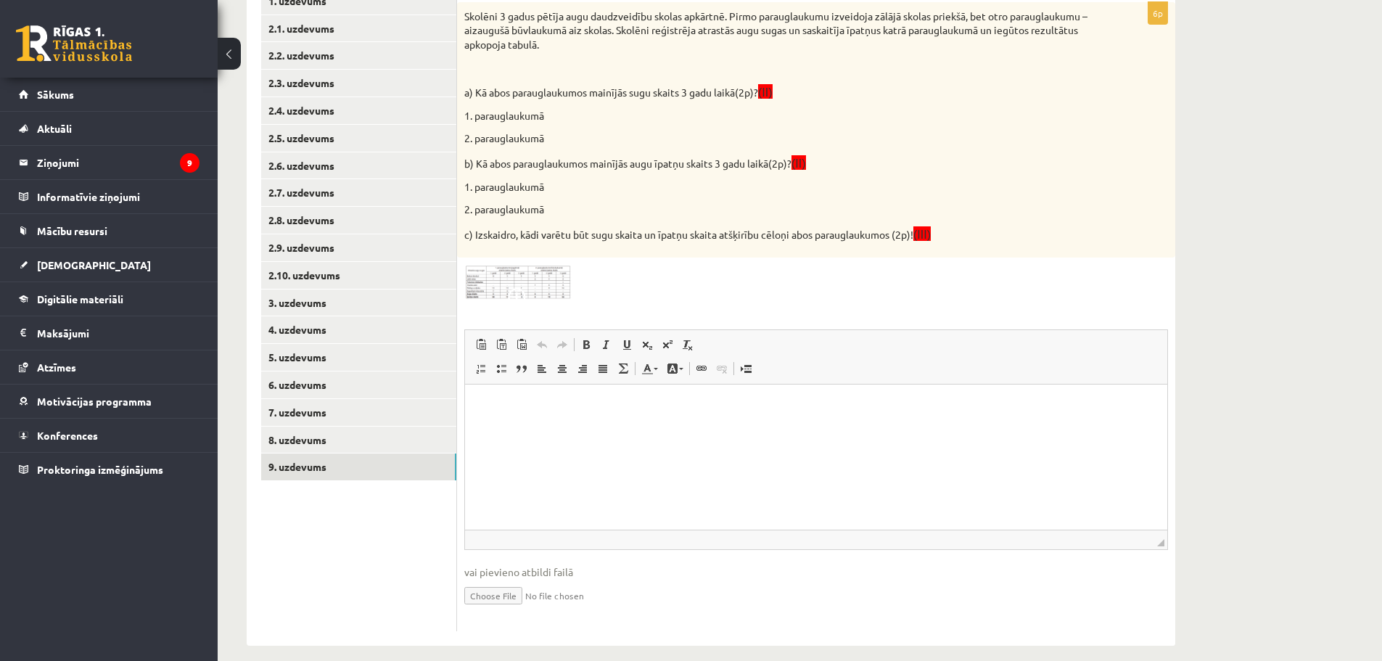
scroll to position [306, 0]
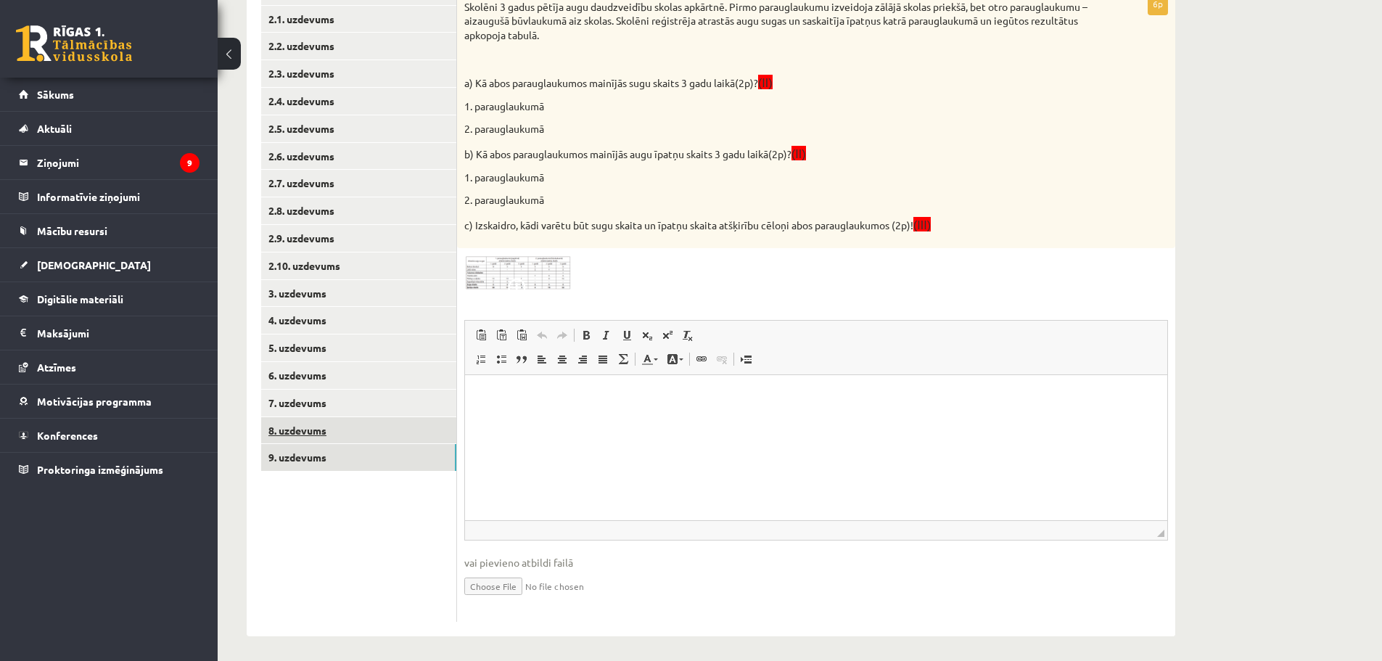
click at [326, 421] on link "8. uzdevums" at bounding box center [358, 430] width 195 height 27
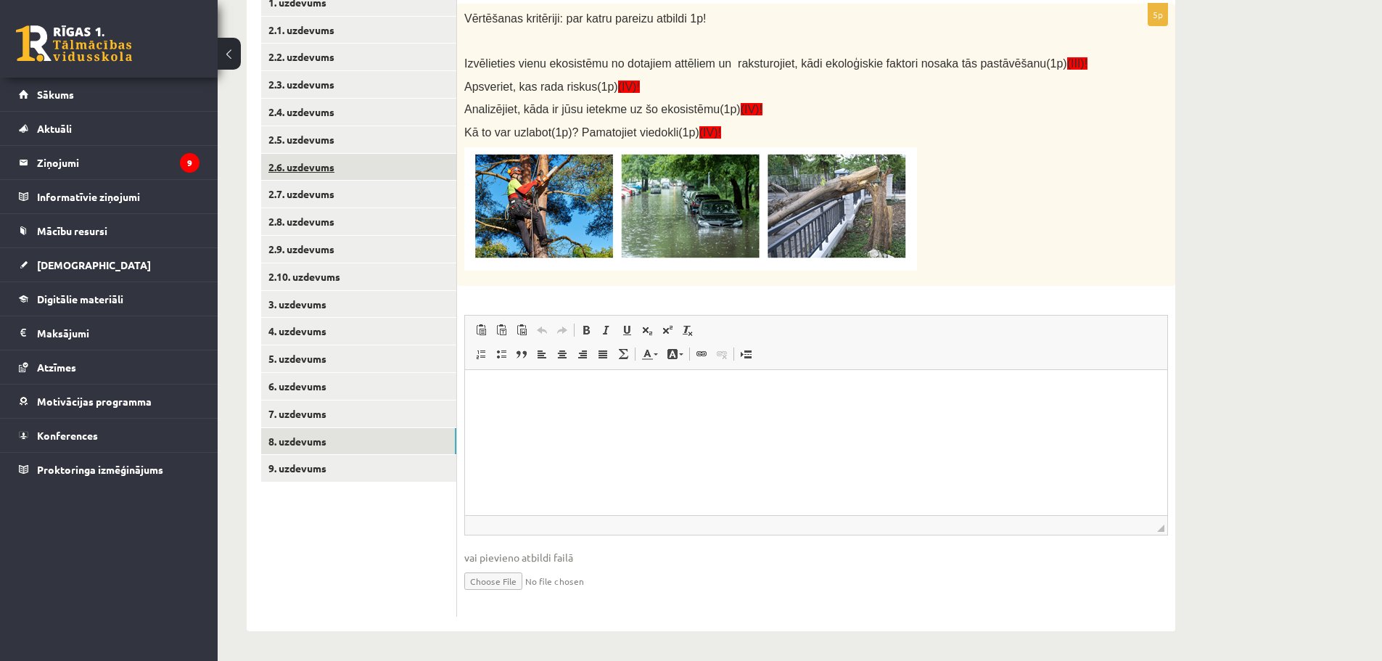
scroll to position [0, 0]
click at [318, 141] on link "2.5. uzdevums" at bounding box center [358, 139] width 195 height 27
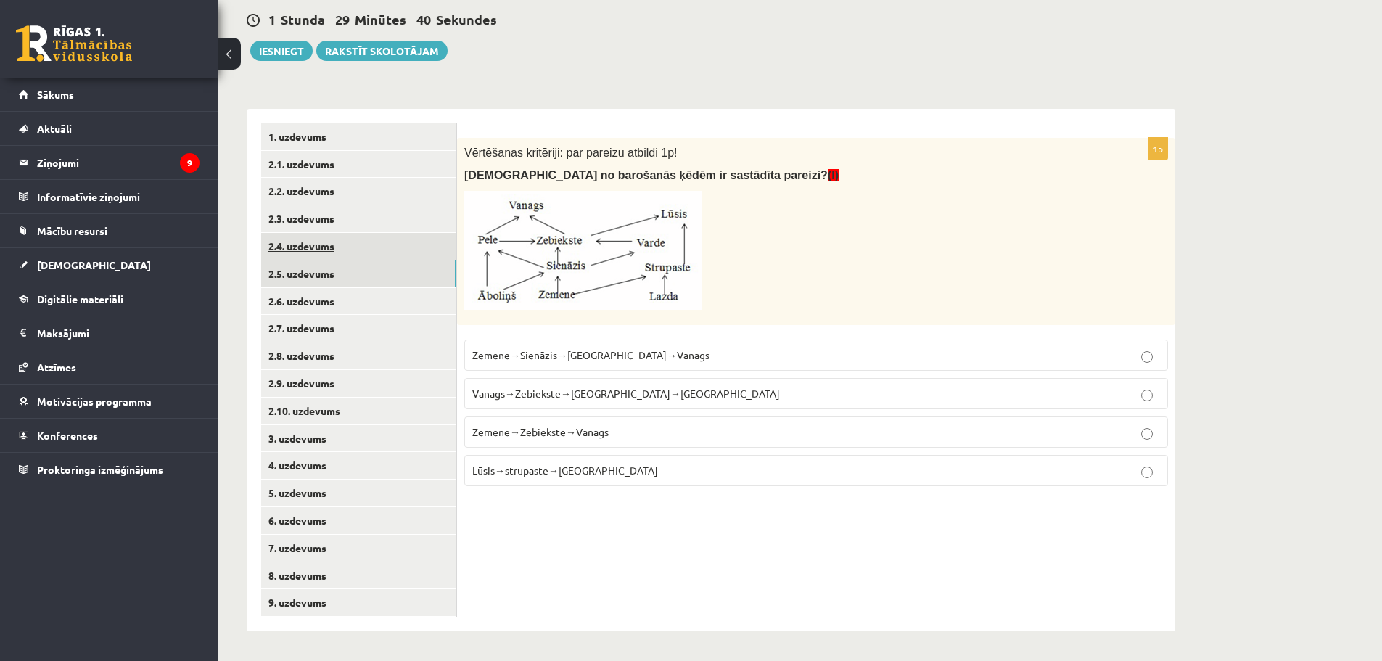
click at [317, 233] on link "2.4. uzdevums" at bounding box center [358, 246] width 195 height 27
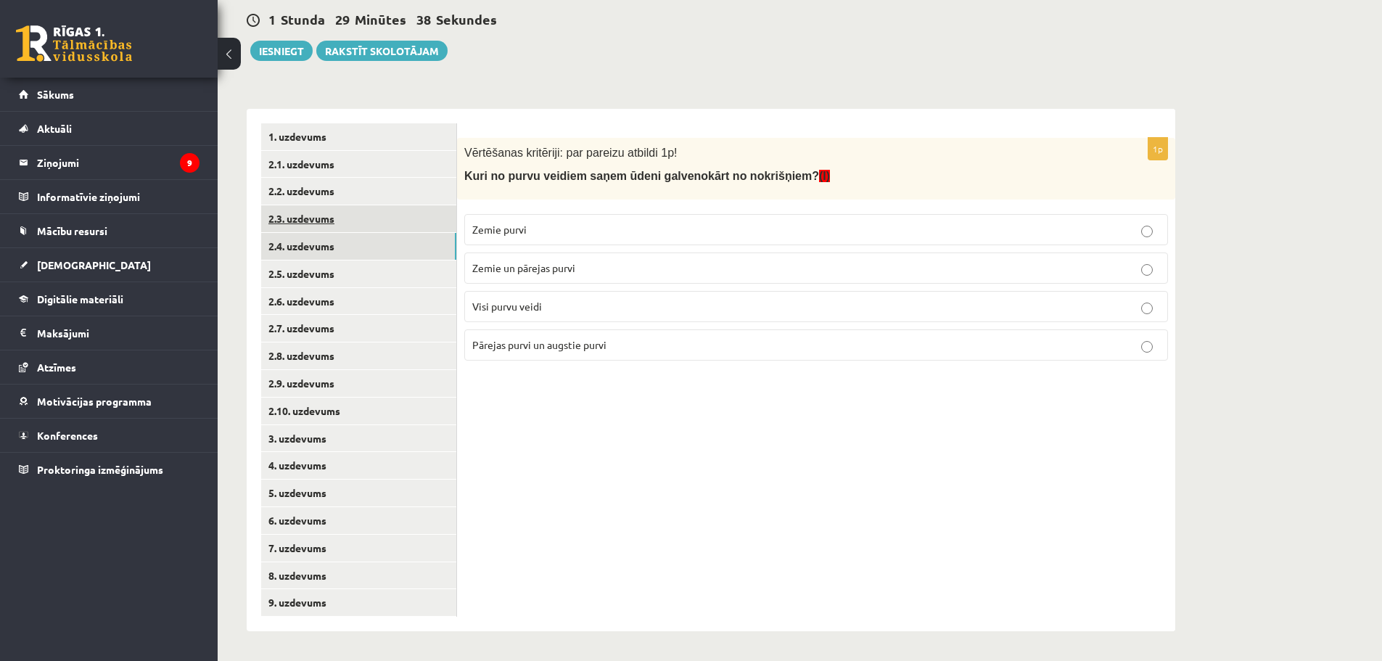
click at [304, 208] on link "2.3. uzdevums" at bounding box center [358, 218] width 195 height 27
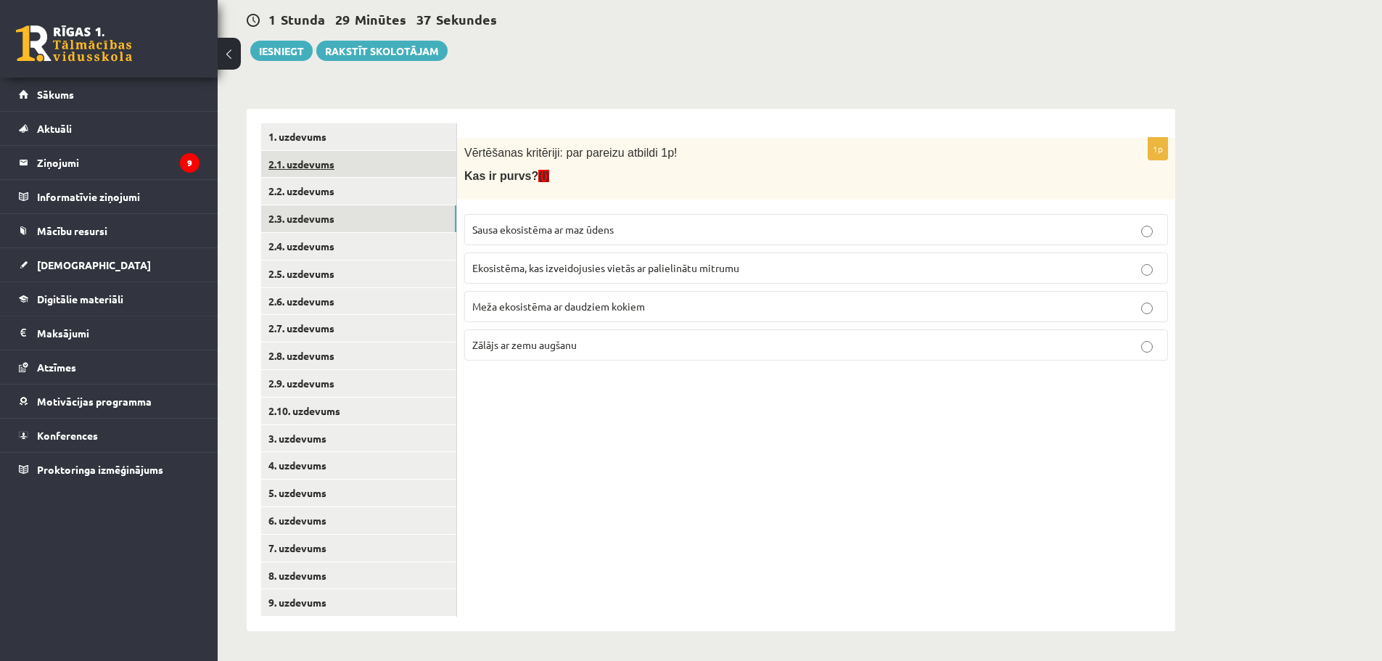
click at [305, 160] on link "2.1. uzdevums" at bounding box center [358, 164] width 195 height 27
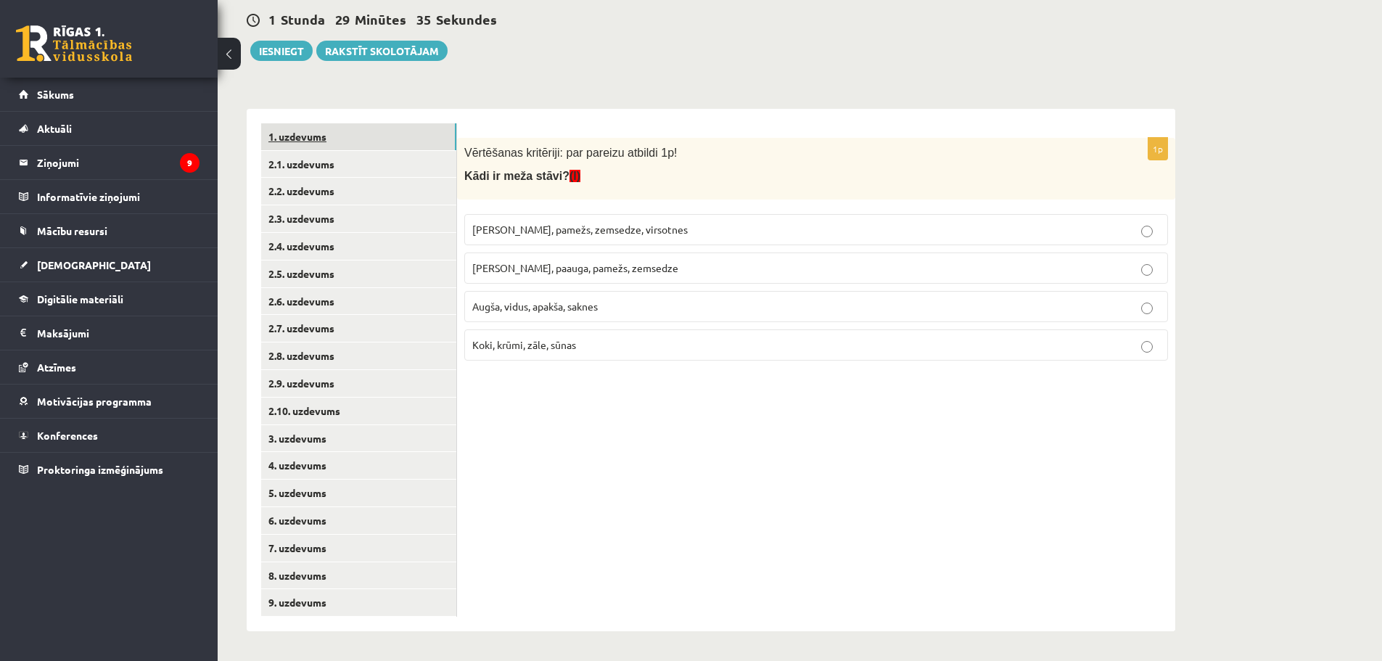
click at [294, 133] on link "1. uzdevums" at bounding box center [358, 136] width 195 height 27
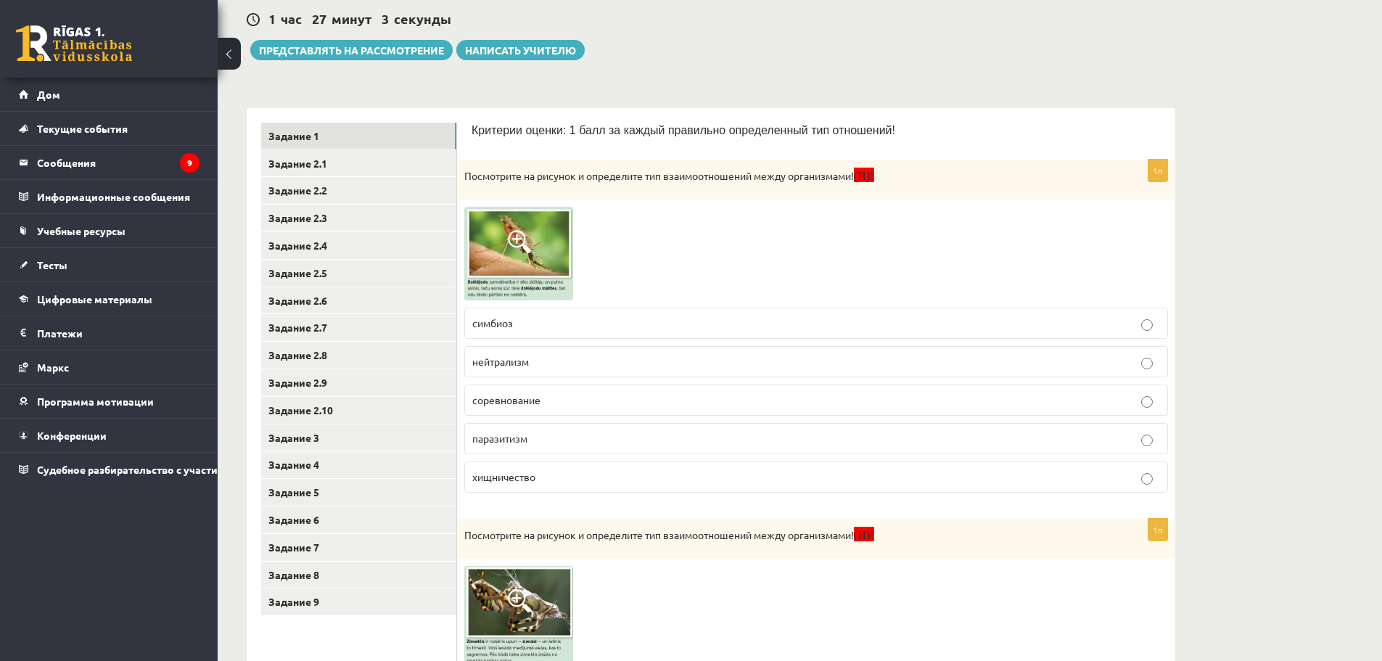
click at [659, 366] on p "нейтрализм" at bounding box center [816, 361] width 688 height 15
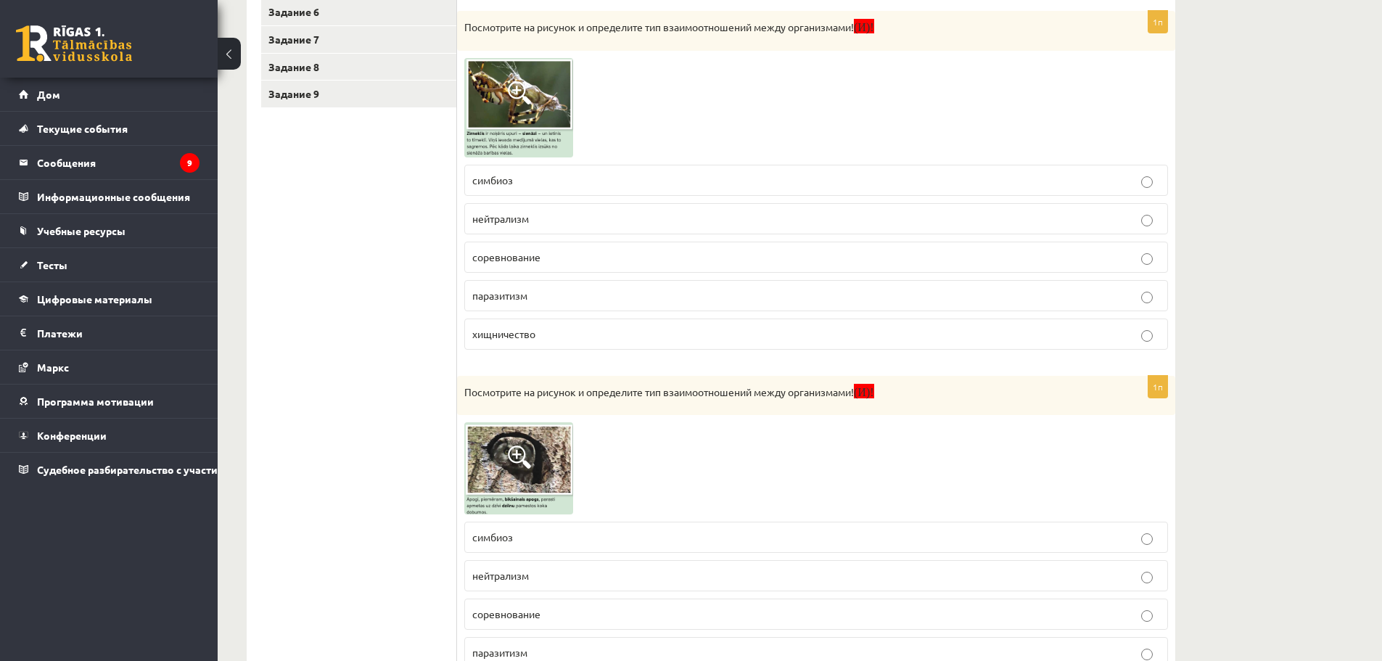
click at [631, 299] on p "паразитизм" at bounding box center [816, 295] width 688 height 15
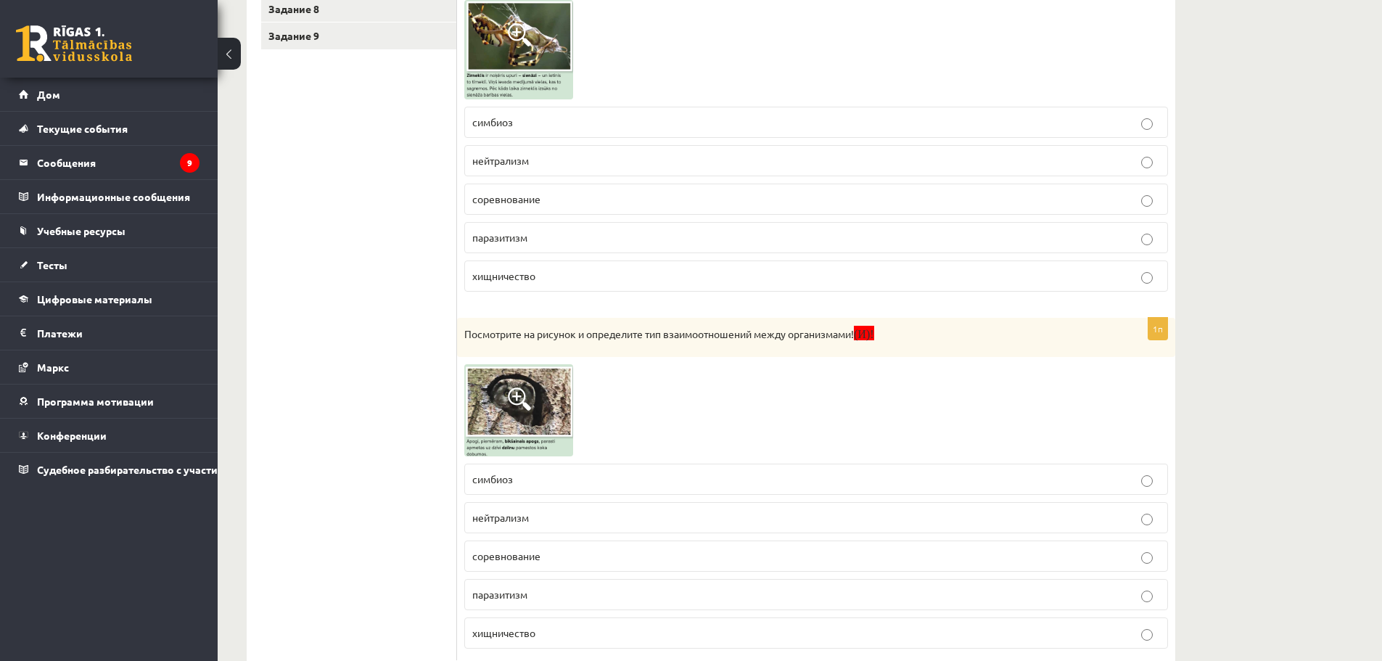
scroll to position [772, 0]
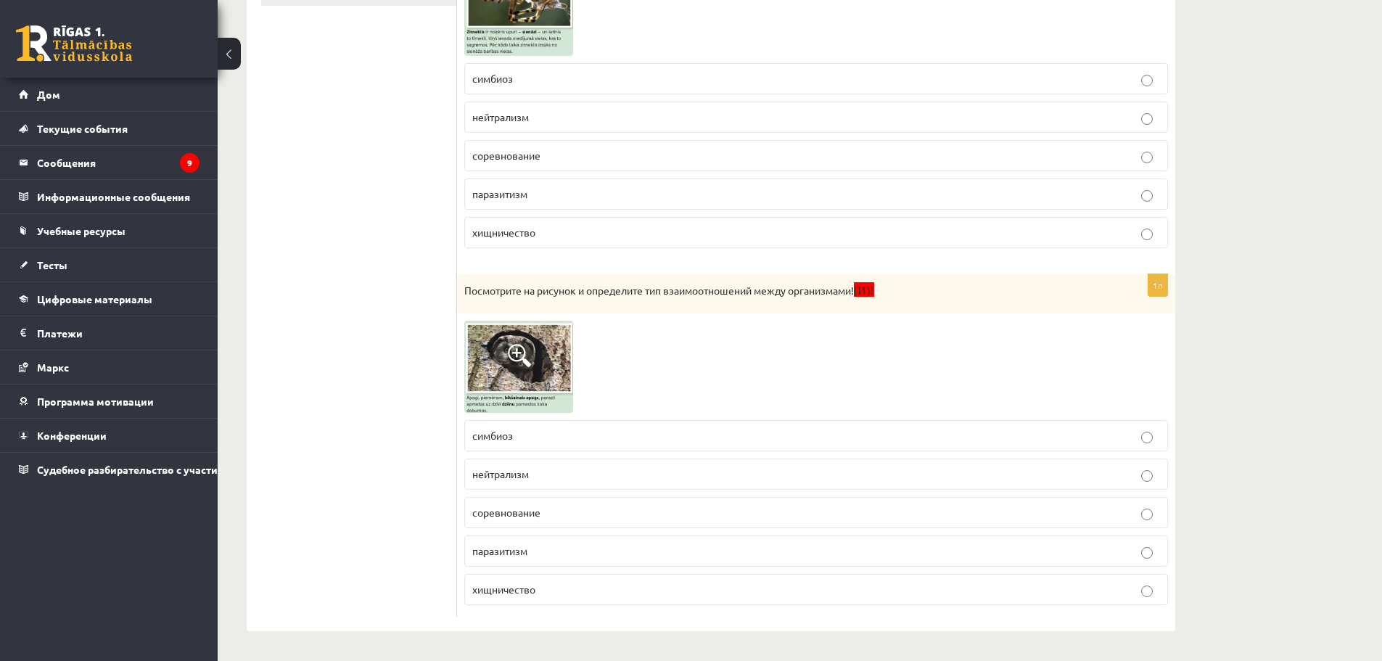
click at [640, 430] on p "симбиоз" at bounding box center [816, 435] width 688 height 15
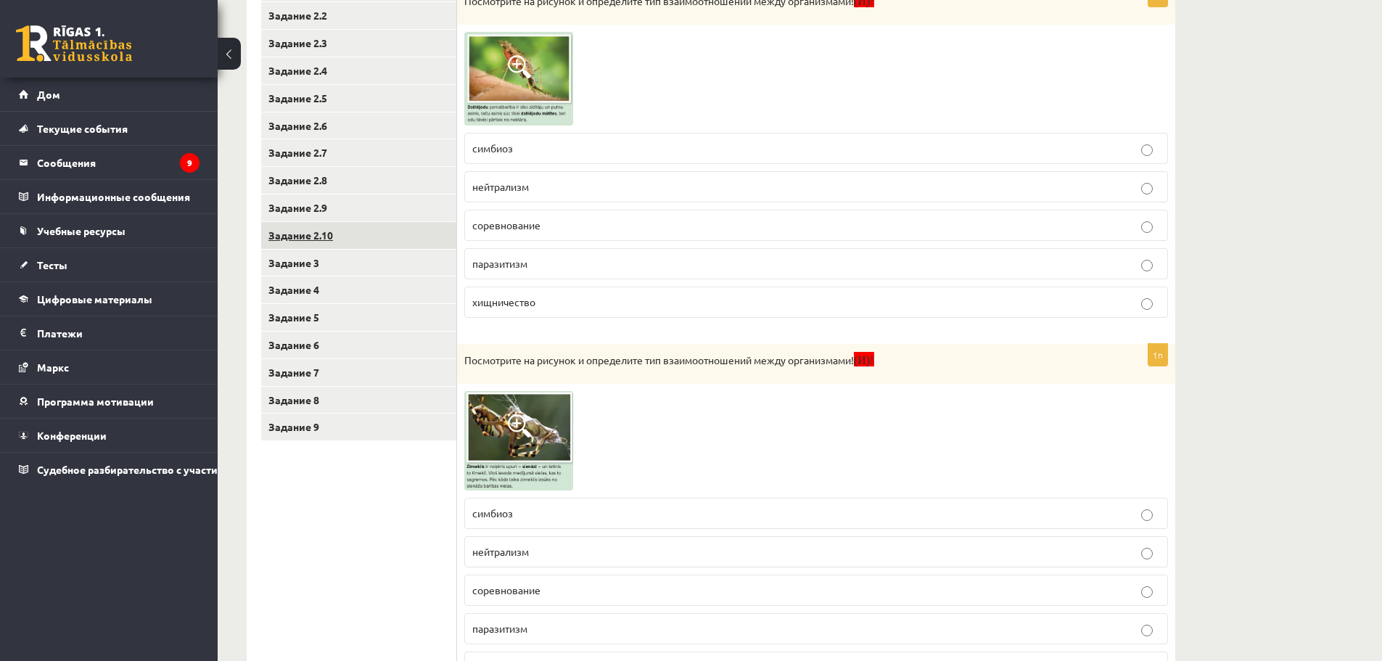
scroll to position [119, 0]
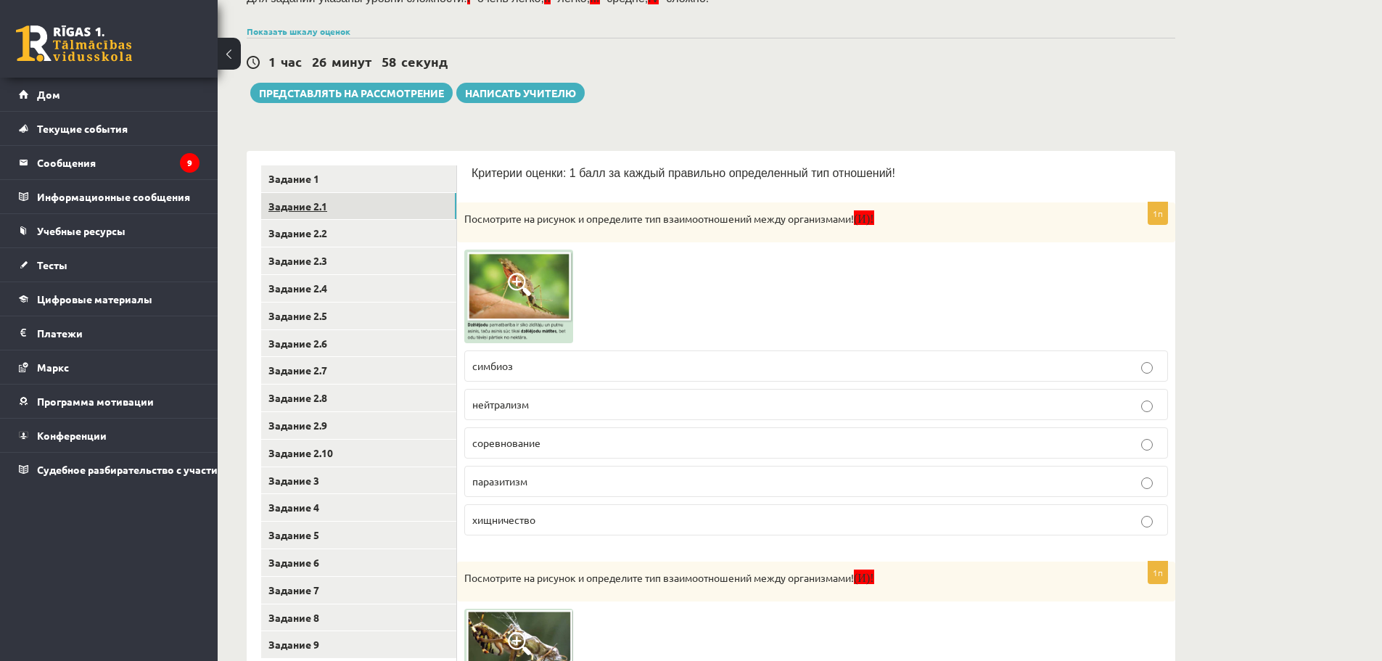
click at [304, 207] on font "Задание 2.1" at bounding box center [297, 205] width 59 height 13
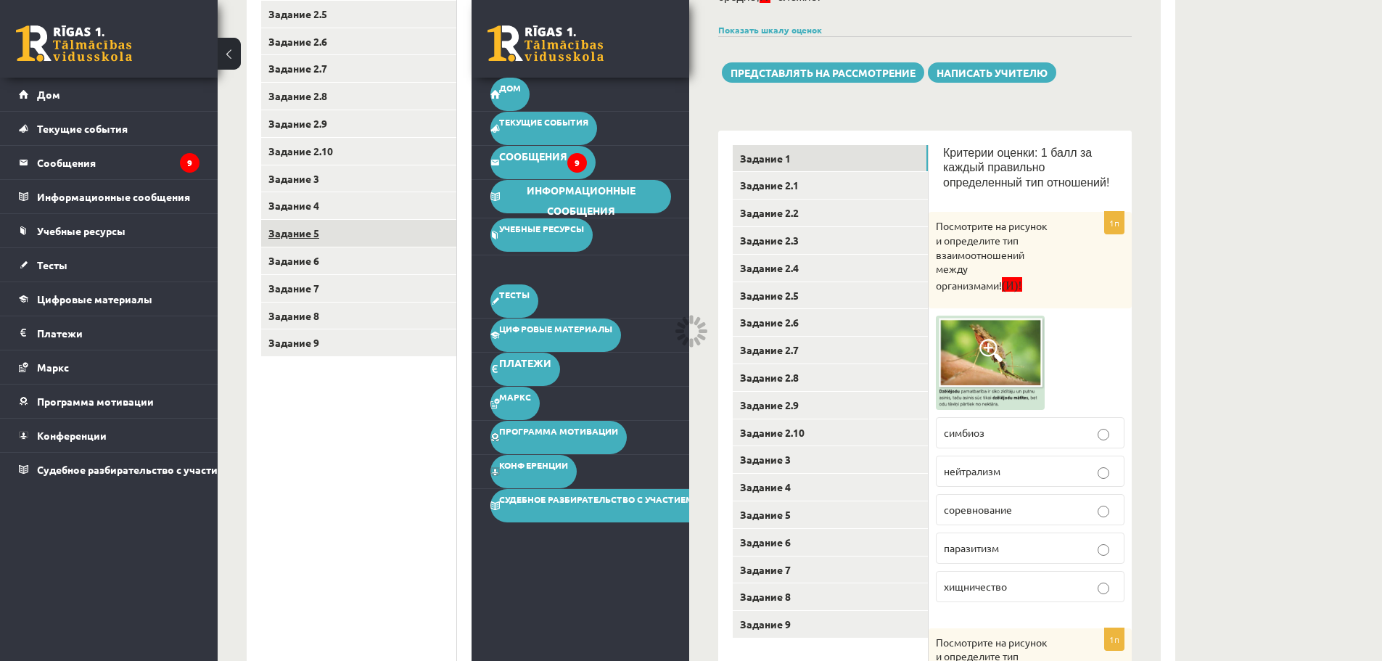
scroll to position [264, 0]
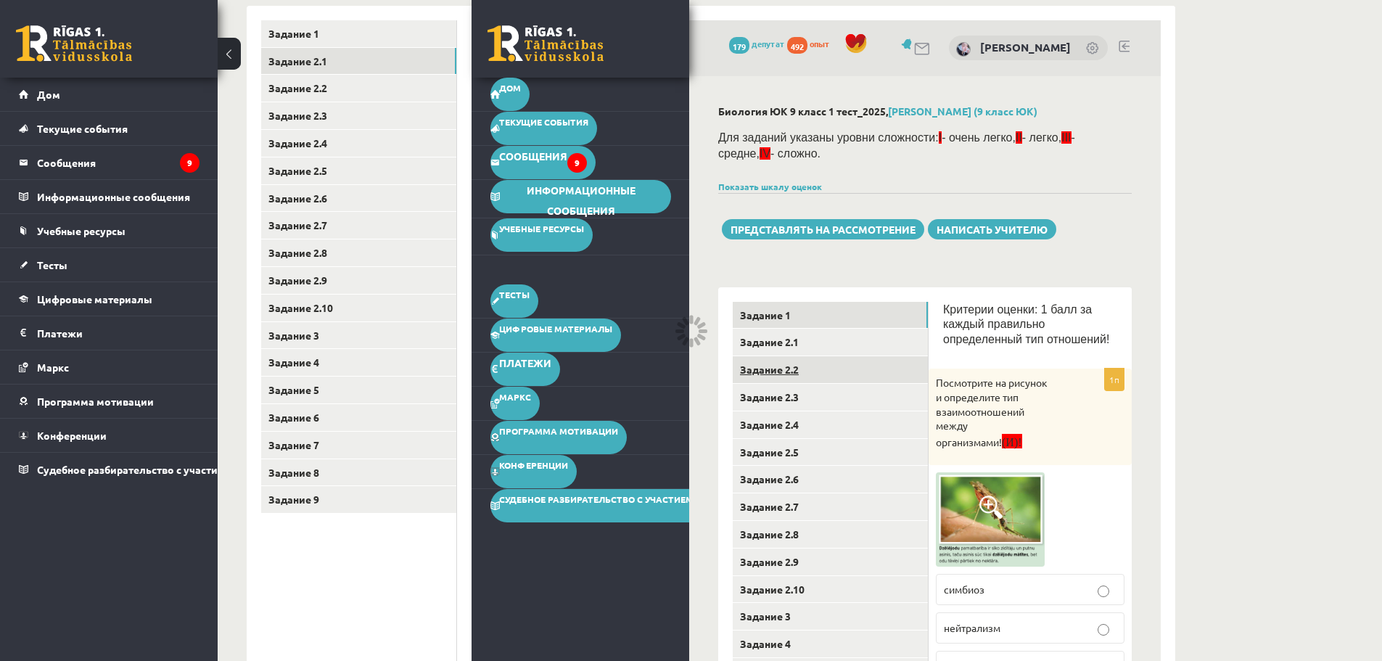
click at [784, 368] on font "Задание 2.2" at bounding box center [769, 369] width 59 height 13
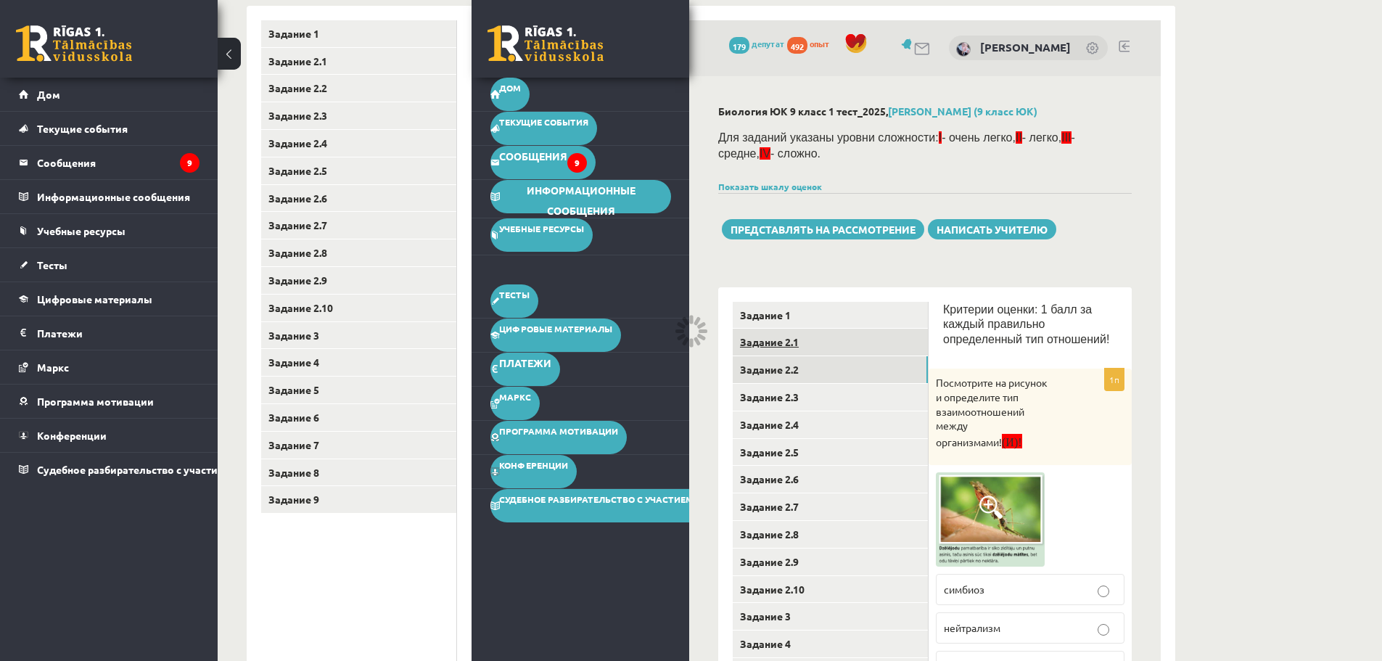
click at [776, 347] on font "Задание 2.1" at bounding box center [769, 341] width 59 height 13
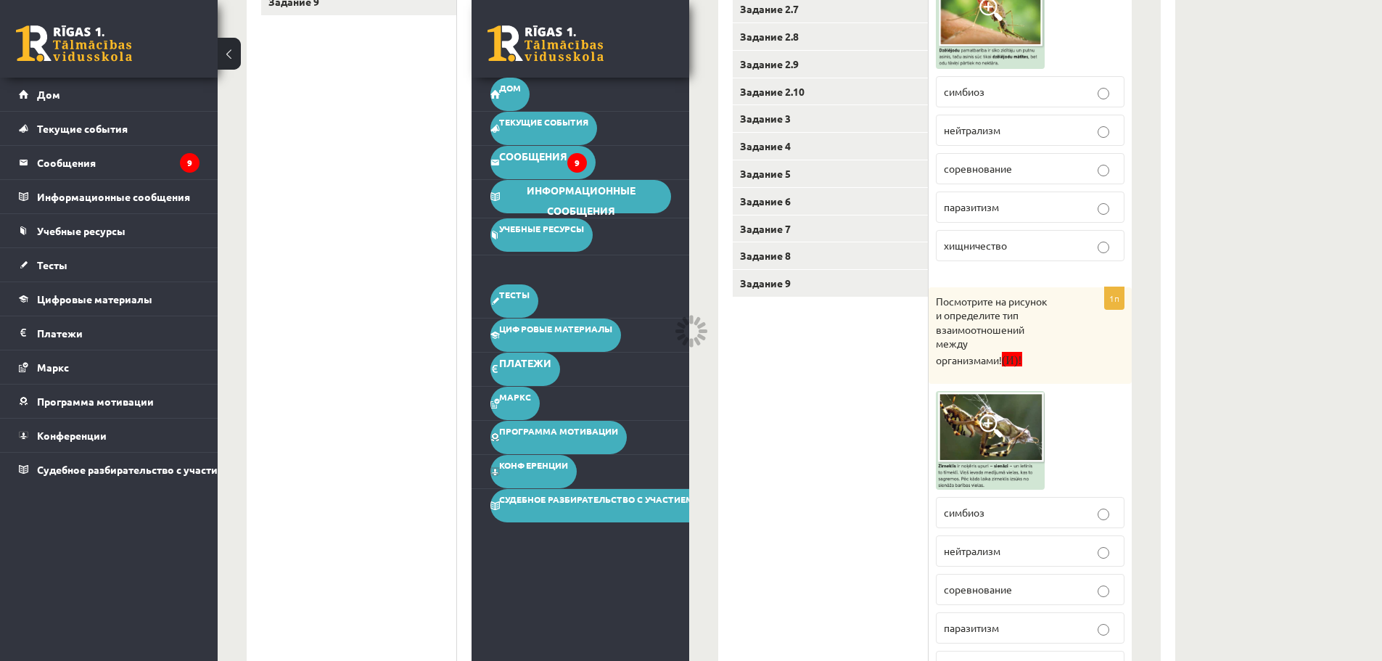
scroll to position [772, 0]
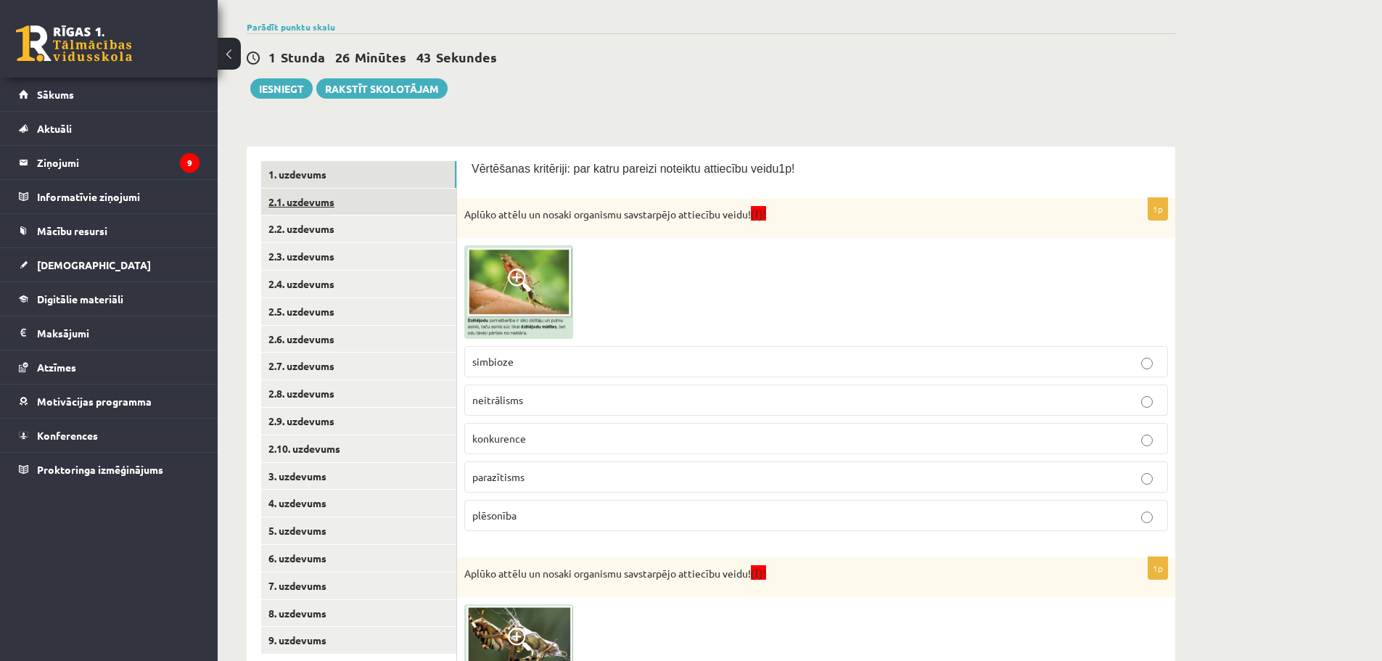
scroll to position [118, 0]
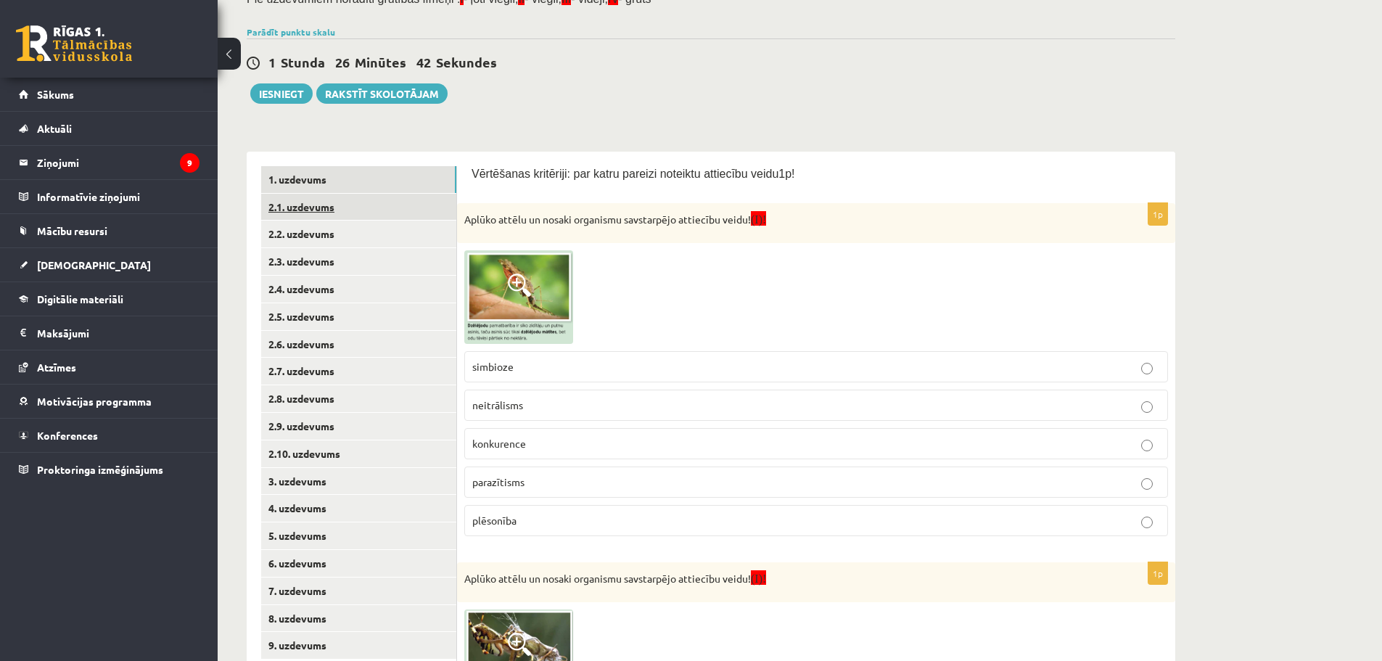
click at [380, 207] on link "2.1. uzdevums" at bounding box center [358, 207] width 195 height 27
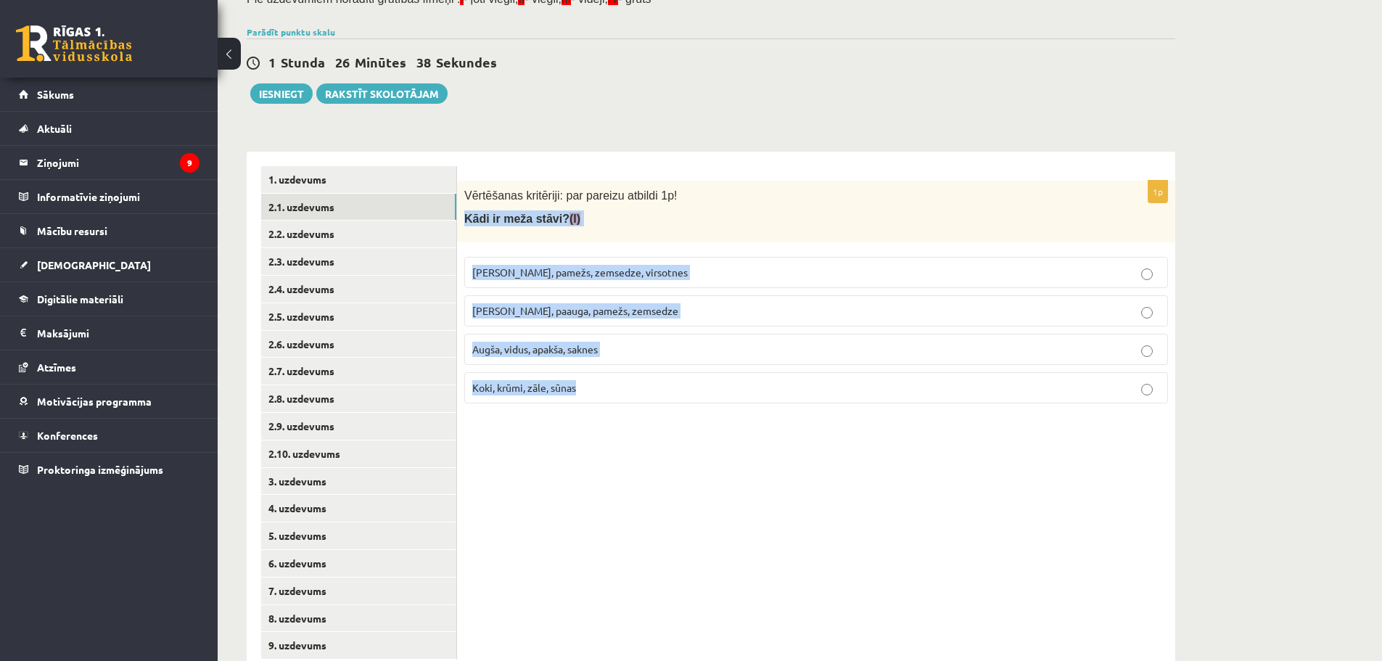
drag, startPoint x: 461, startPoint y: 218, endPoint x: 647, endPoint y: 368, distance: 238.9
click at [647, 368] on div "1p Vērtēšanas kritēriji: par pareizu atbildi 1p! Kādi ir meža stāvi? (I) [PERSO…" at bounding box center [816, 298] width 718 height 234
copy div "Kādi ir meža stāvi? (I) [PERSON_NAME], pamežs, zemsedze, virsotnes [PERSON_NAME…"
click at [706, 281] on label "[PERSON_NAME], pamežs, zemsedze, virsotnes" at bounding box center [816, 272] width 704 height 31
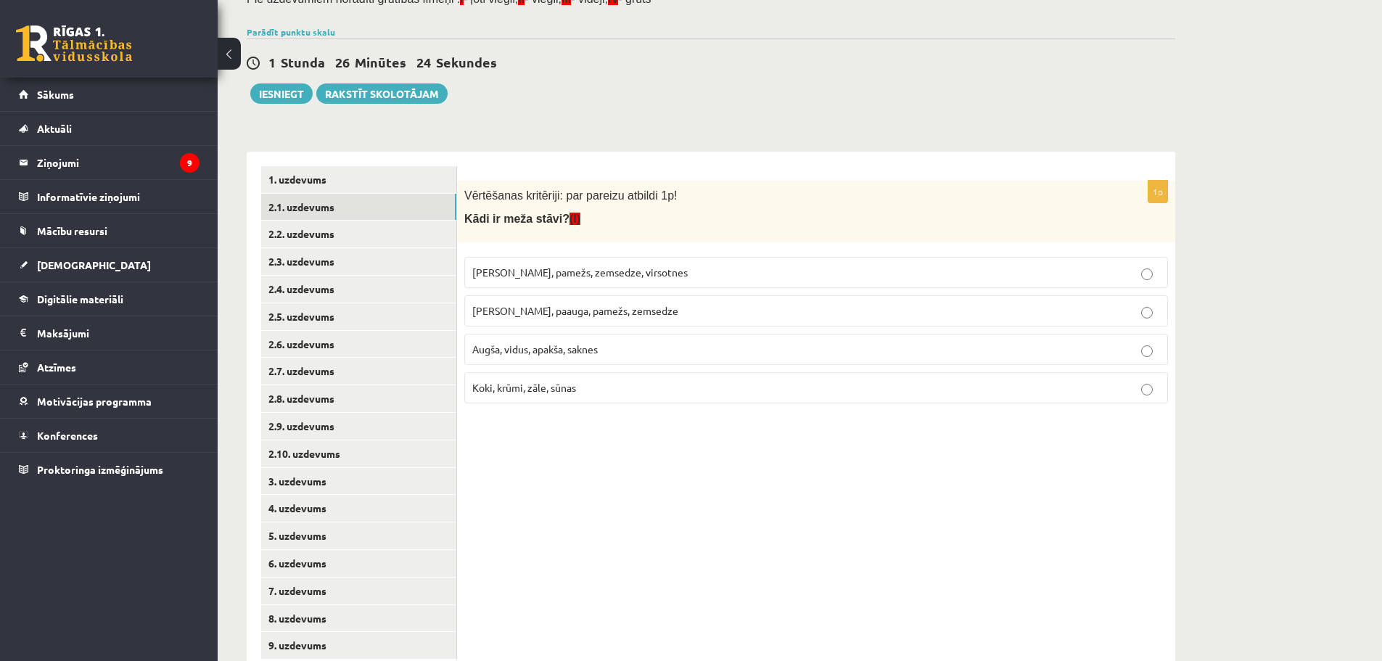
click at [613, 311] on span "[PERSON_NAME], paauga, pamežs, zemsedze" at bounding box center [575, 310] width 206 height 13
click at [307, 226] on link "2.2. uzdevums" at bounding box center [358, 233] width 195 height 27
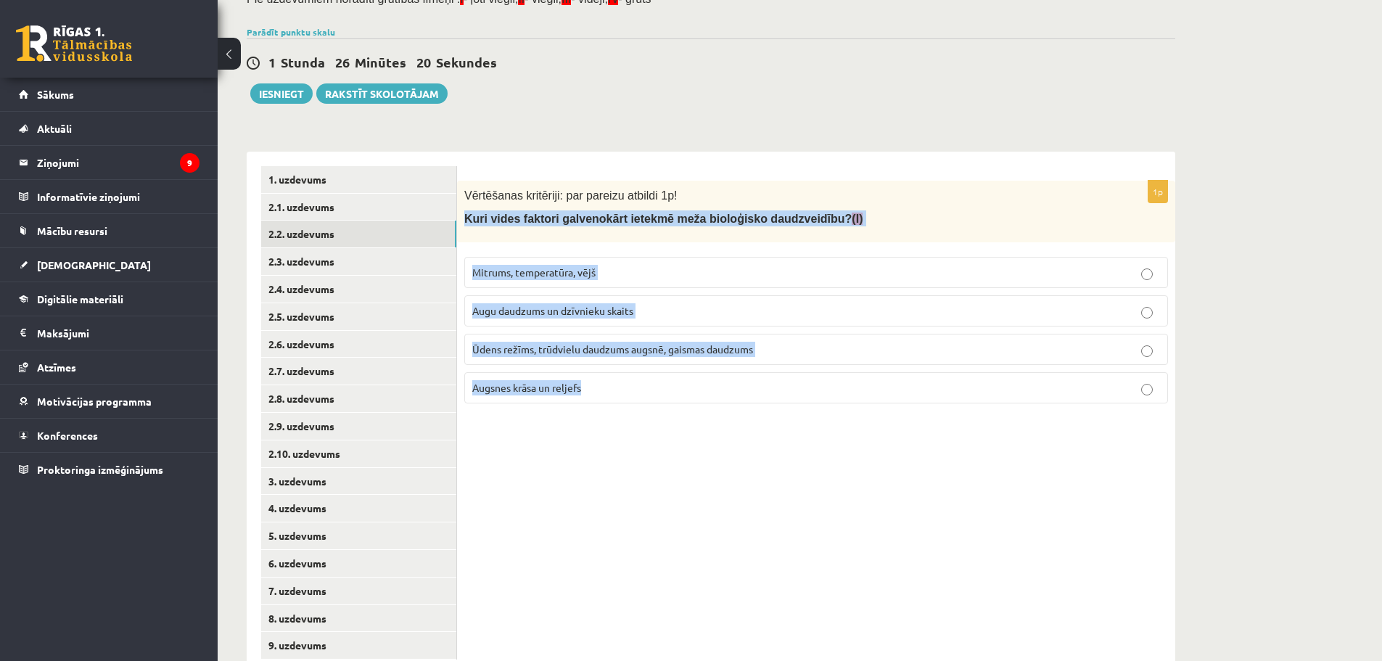
drag, startPoint x: 461, startPoint y: 218, endPoint x: 693, endPoint y: 374, distance: 279.6
click at [693, 374] on div "1p Vērtēšanas kritēriji: par pareizu atbildi 1p! Kuri vides faktori galvenokārt…" at bounding box center [816, 298] width 718 height 234
copy div "Kuri vides faktori galvenokārt ietekmē meža bioloģisko daudzveidību? (I) Mitrum…"
click at [563, 346] on span "Ūdens režīms, trūdvielu daudzums augsnē, gaismas daudzums" at bounding box center [612, 348] width 281 height 13
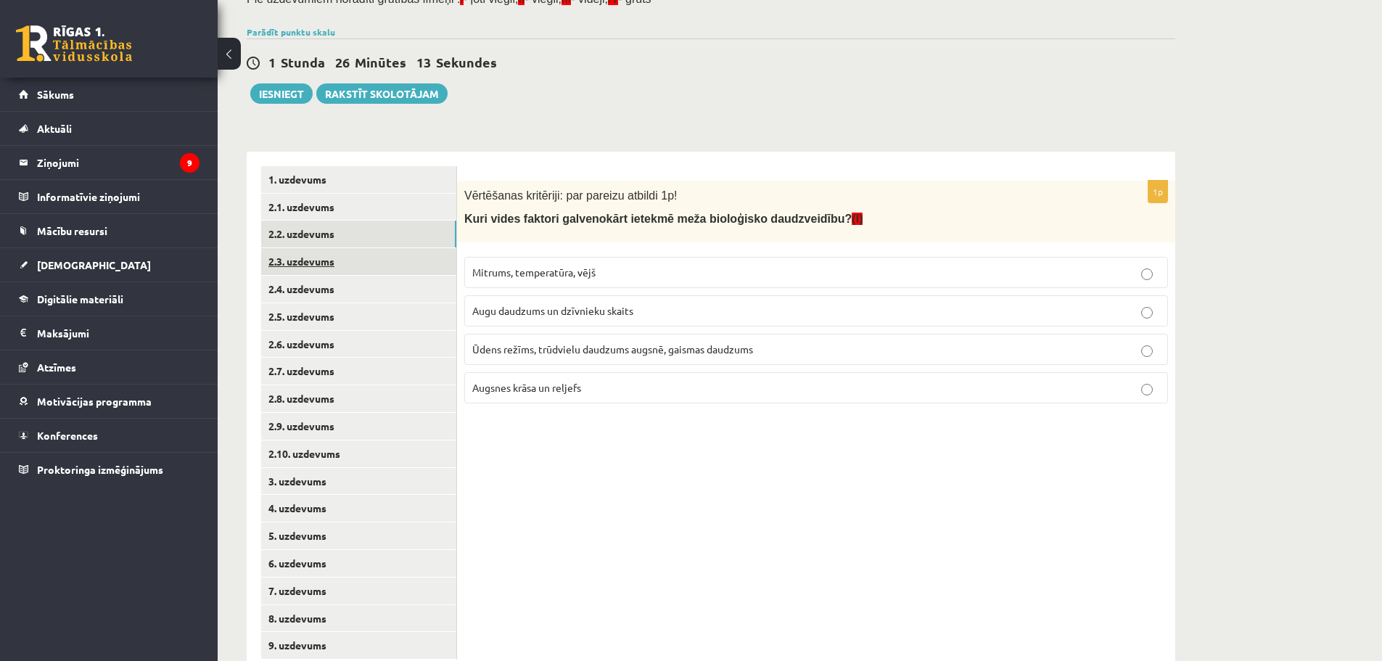
click at [365, 254] on link "2.3. uzdevums" at bounding box center [358, 261] width 195 height 27
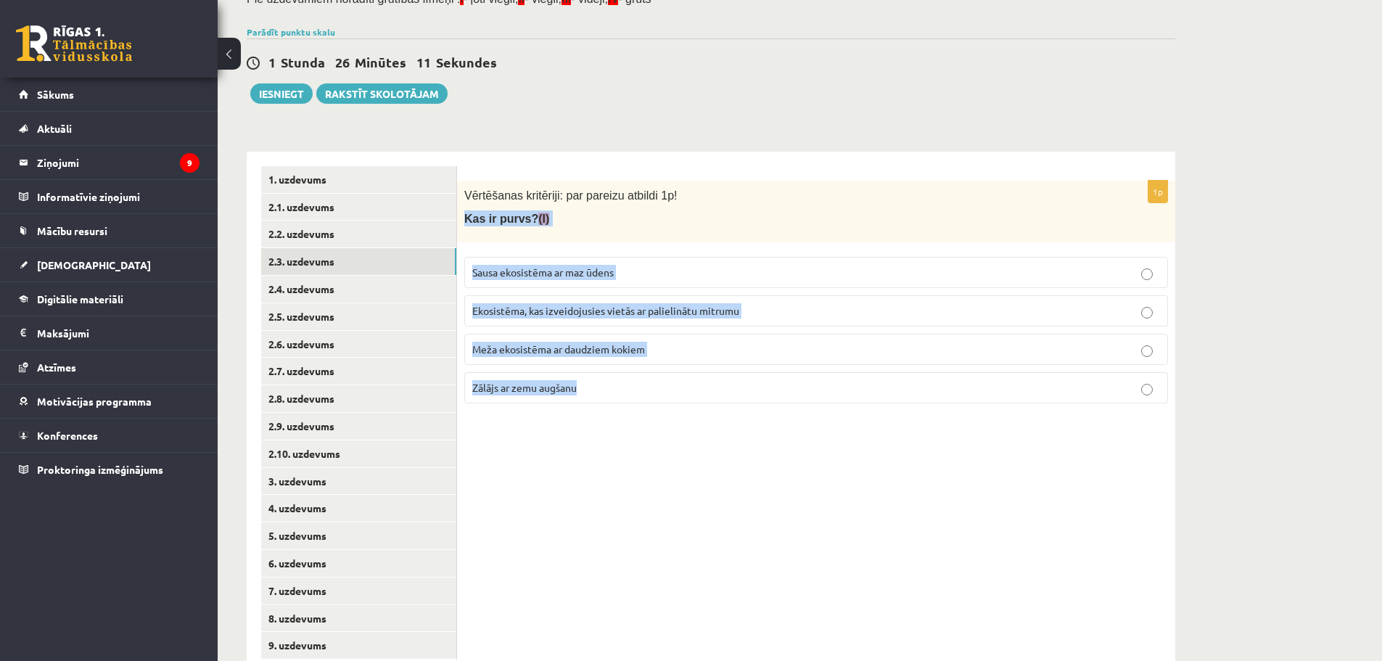
drag, startPoint x: 461, startPoint y: 221, endPoint x: 697, endPoint y: 471, distance: 343.8
click at [697, 471] on div "1p Vērtēšanas kritēriji: par pareizu atbildi 1p! Kas ir [DEMOGRAPHIC_DATA]? (I)…" at bounding box center [816, 413] width 718 height 522
copy div "Kas ir purvs? (I) Sausa ekosistēma ar maz ūdens Ekosistēma, kas izveidojusies v…"
click at [622, 318] on p "Ekosistēma, kas izveidojusies vietās ar palielinātu mitrumu" at bounding box center [816, 310] width 688 height 15
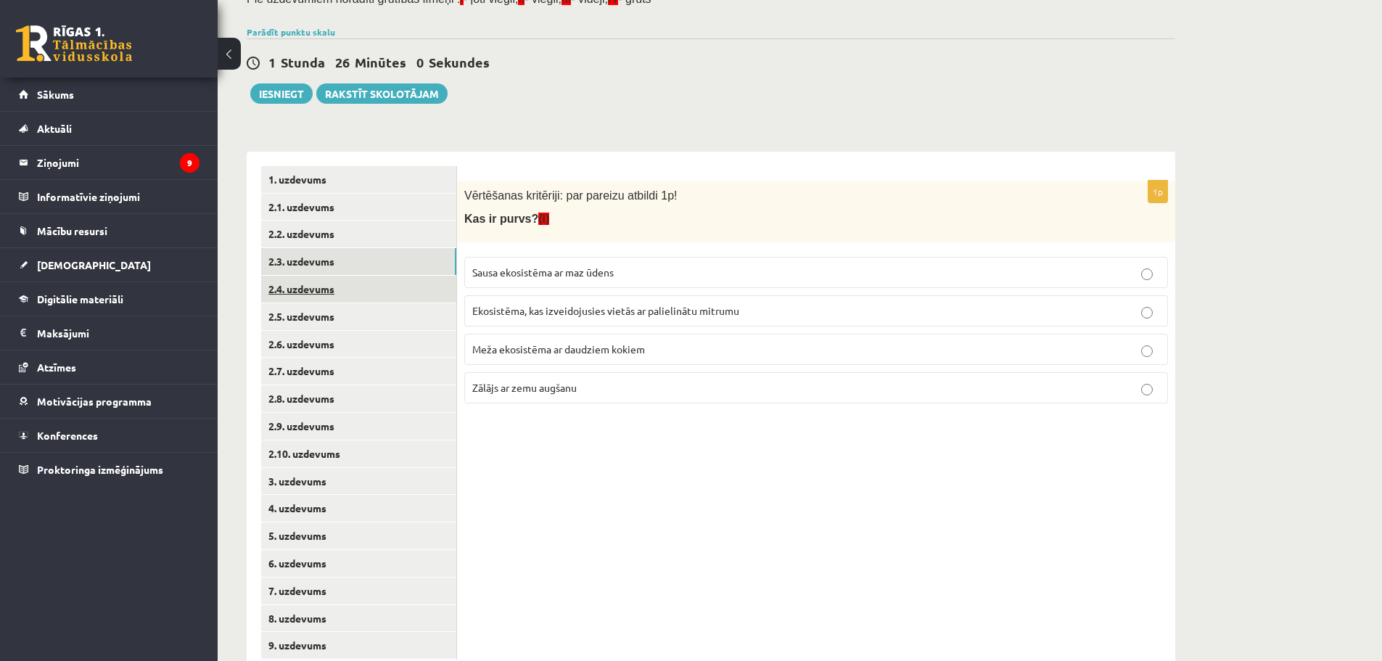
click at [331, 289] on link "2.4. uzdevums" at bounding box center [358, 289] width 195 height 27
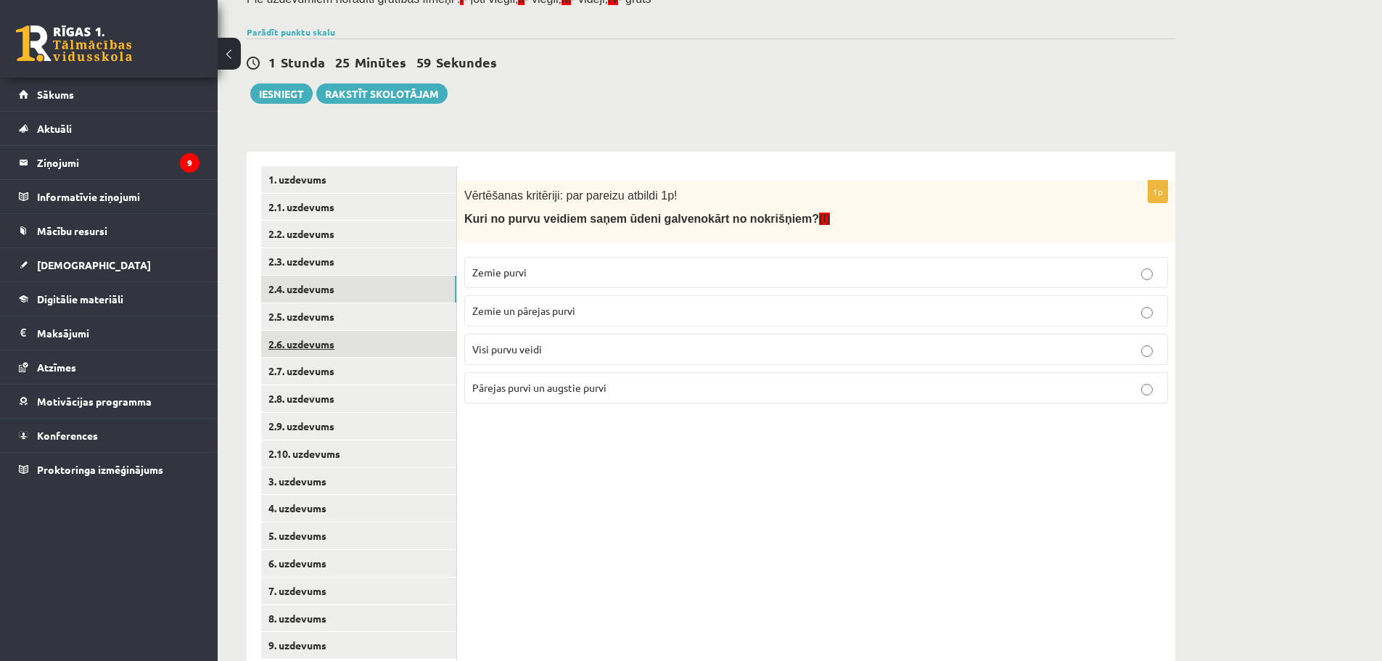
click at [353, 331] on link "2.6. uzdevums" at bounding box center [358, 344] width 195 height 27
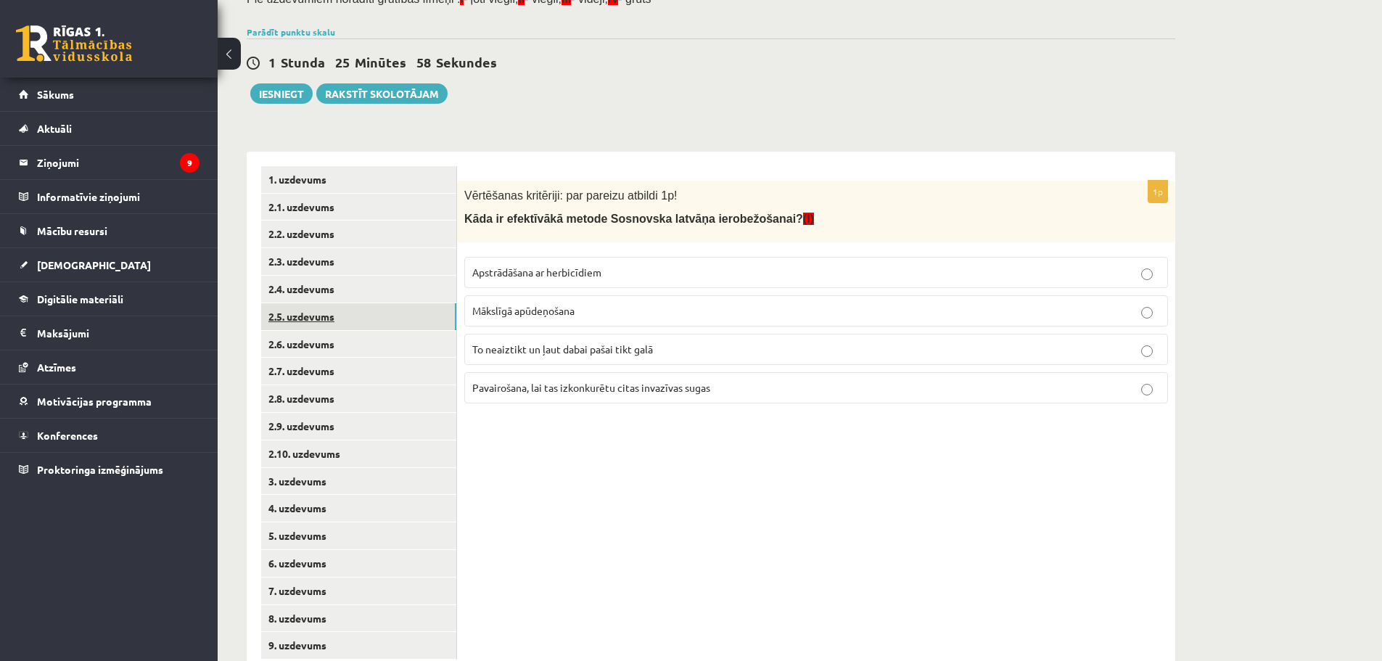
click at [342, 315] on link "2.5. uzdevums" at bounding box center [358, 316] width 195 height 27
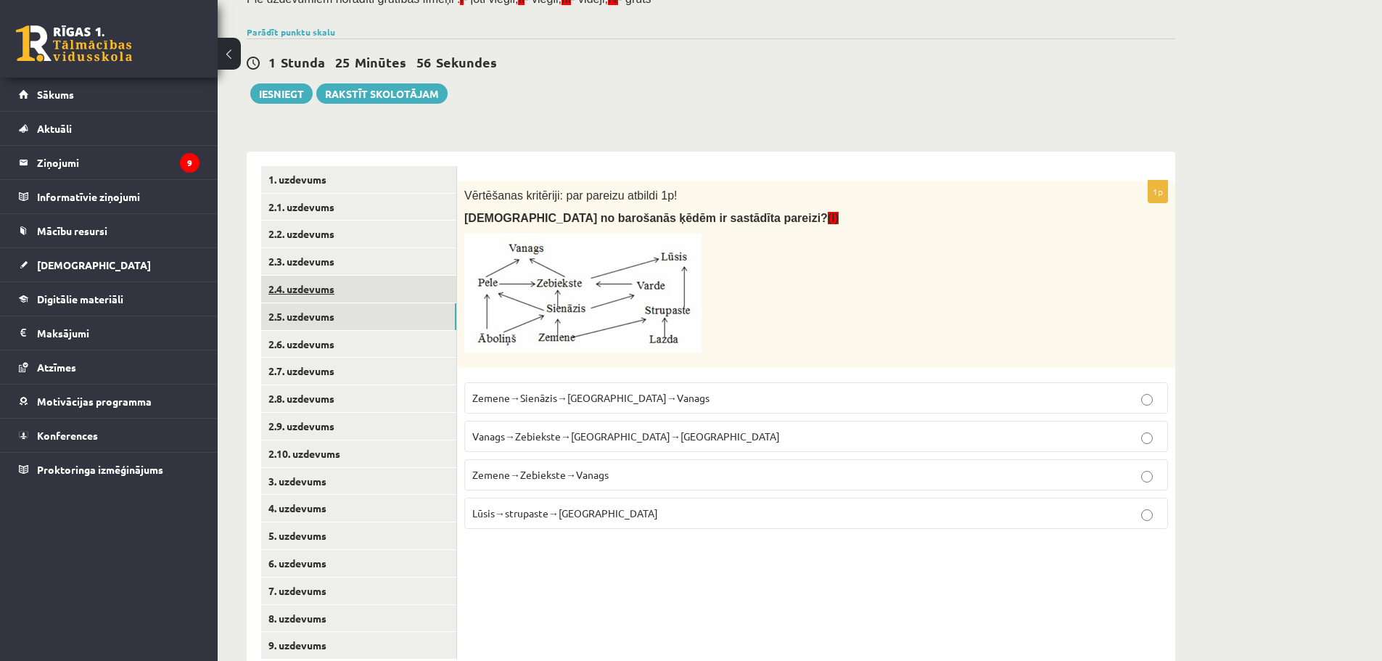
click at [330, 284] on link "2.4. uzdevums" at bounding box center [358, 289] width 195 height 27
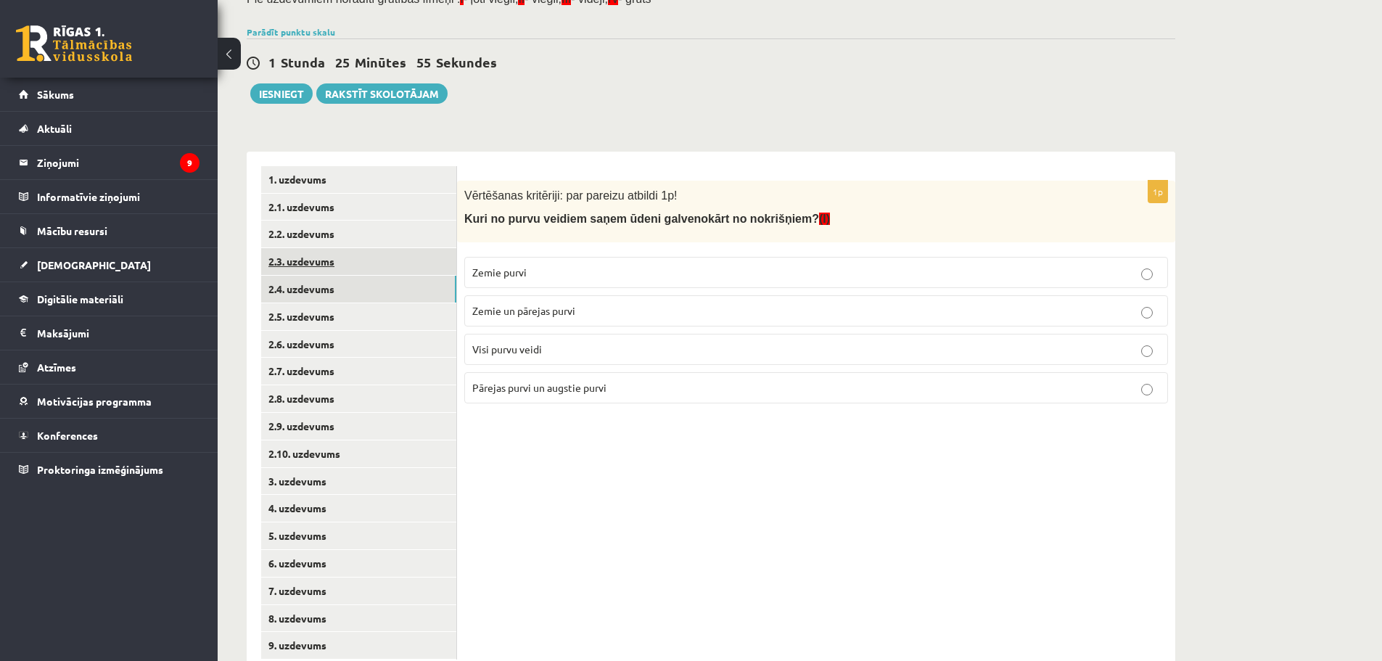
click at [330, 263] on link "2.3. uzdevums" at bounding box center [358, 261] width 195 height 27
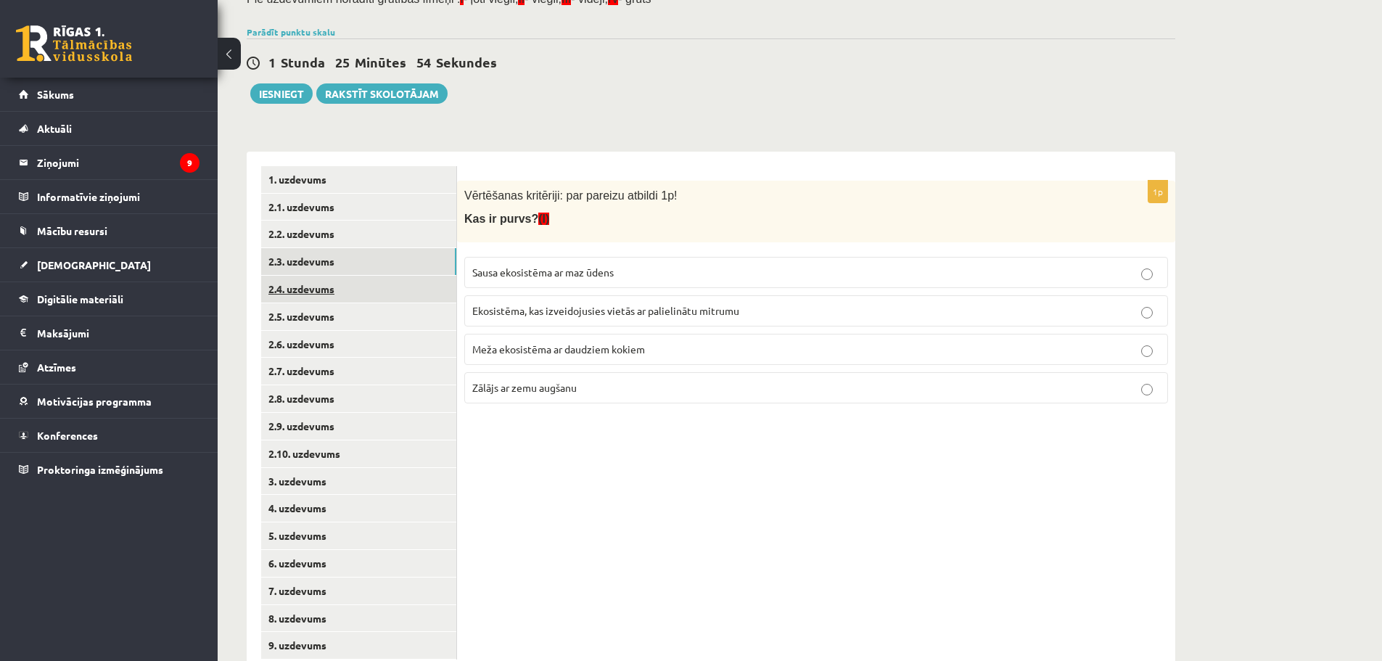
click at [333, 282] on link "2.4. uzdevums" at bounding box center [358, 289] width 195 height 27
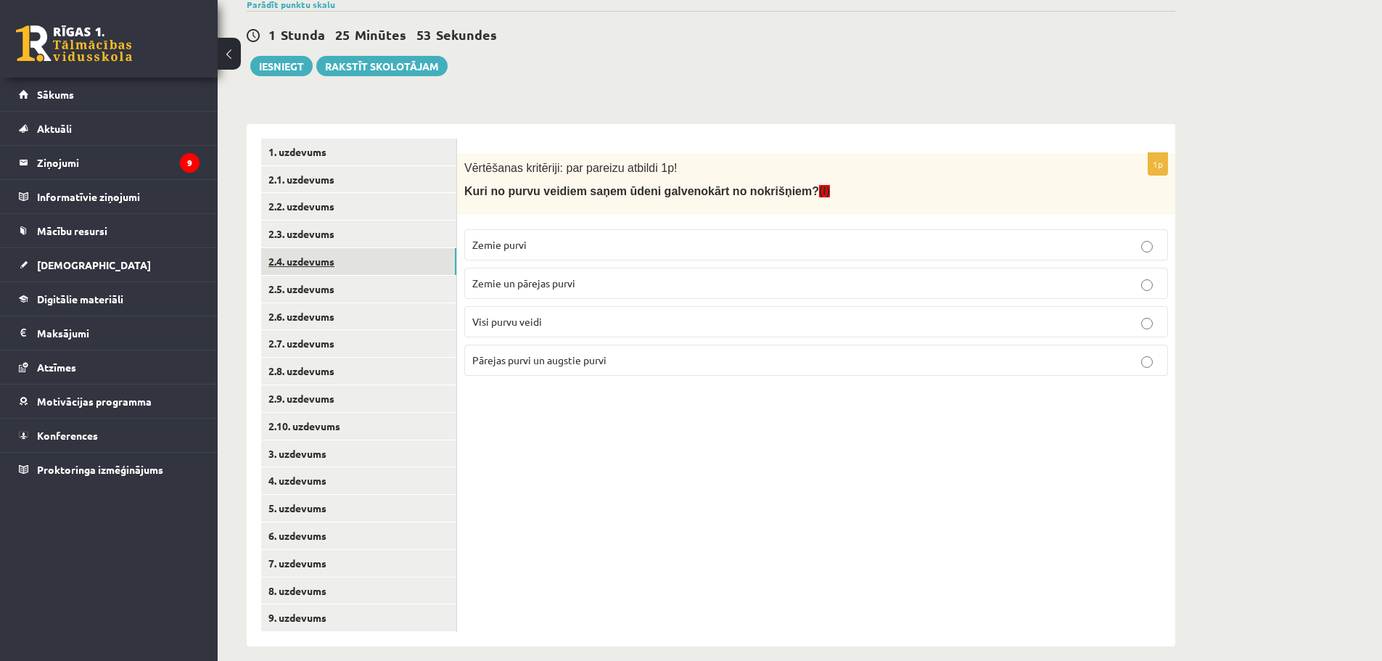
scroll to position [161, 0]
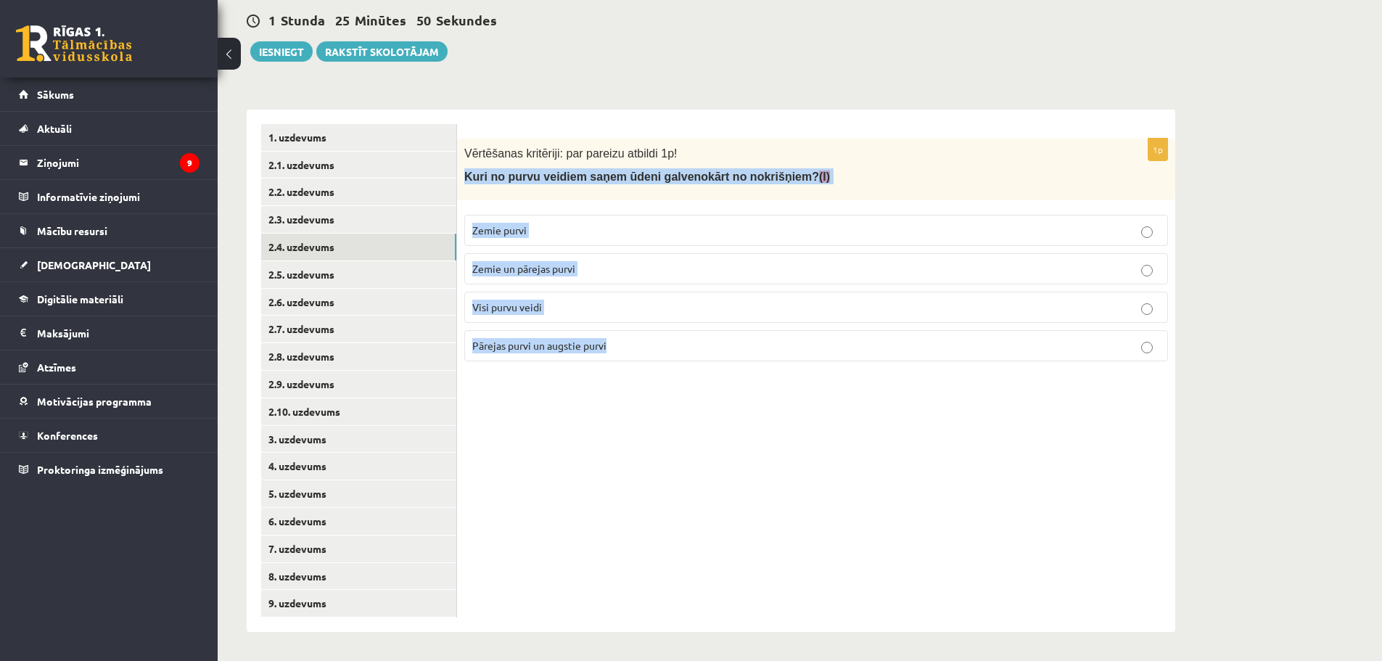
drag, startPoint x: 461, startPoint y: 185, endPoint x: 646, endPoint y: 349, distance: 246.6
click at [646, 349] on div "1p Vērtēšanas kritēriji: par pareizu atbildi 1p! Kuri no purvu veidiem saņem ūd…" at bounding box center [816, 256] width 718 height 234
copy div "Kuri no purvu veidiem saņem ūdeni galvenokārt no nokrišņiem? (I) Zemie purvi Ze…"
click at [658, 360] on label "Pārejas purvi un augstie purvi" at bounding box center [816, 345] width 704 height 31
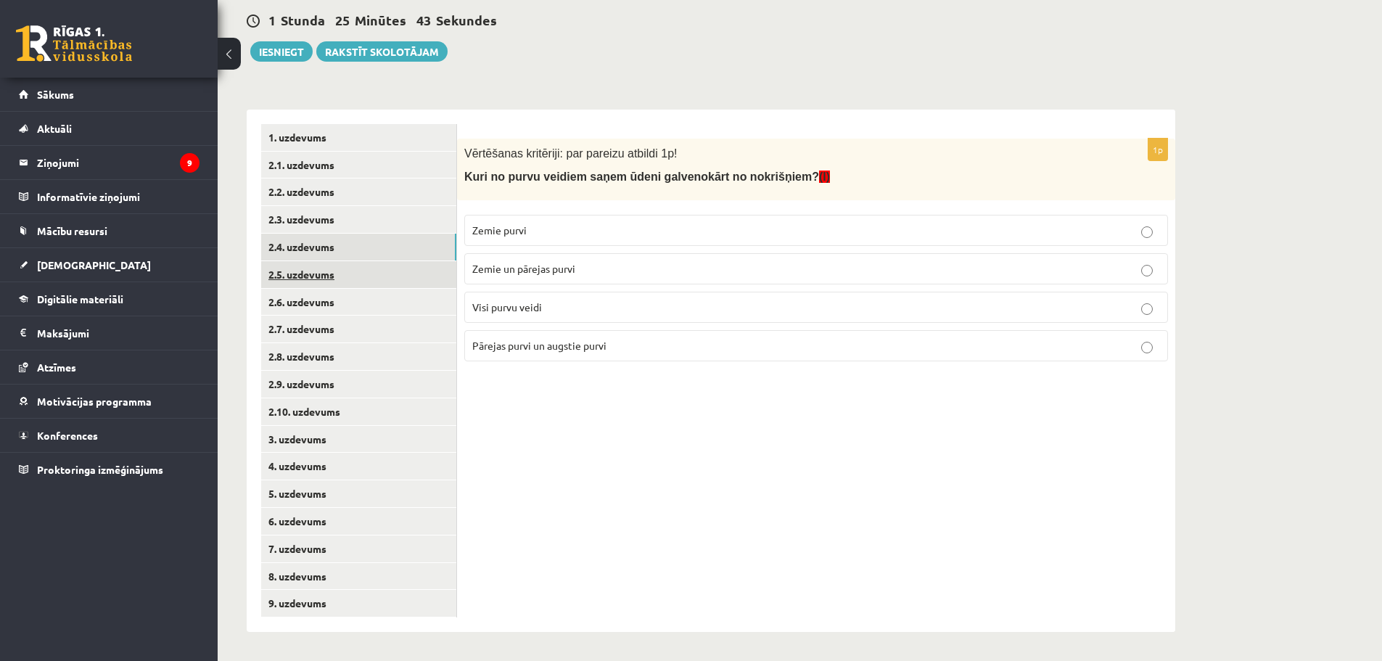
click at [363, 265] on link "2.5. uzdevums" at bounding box center [358, 274] width 195 height 27
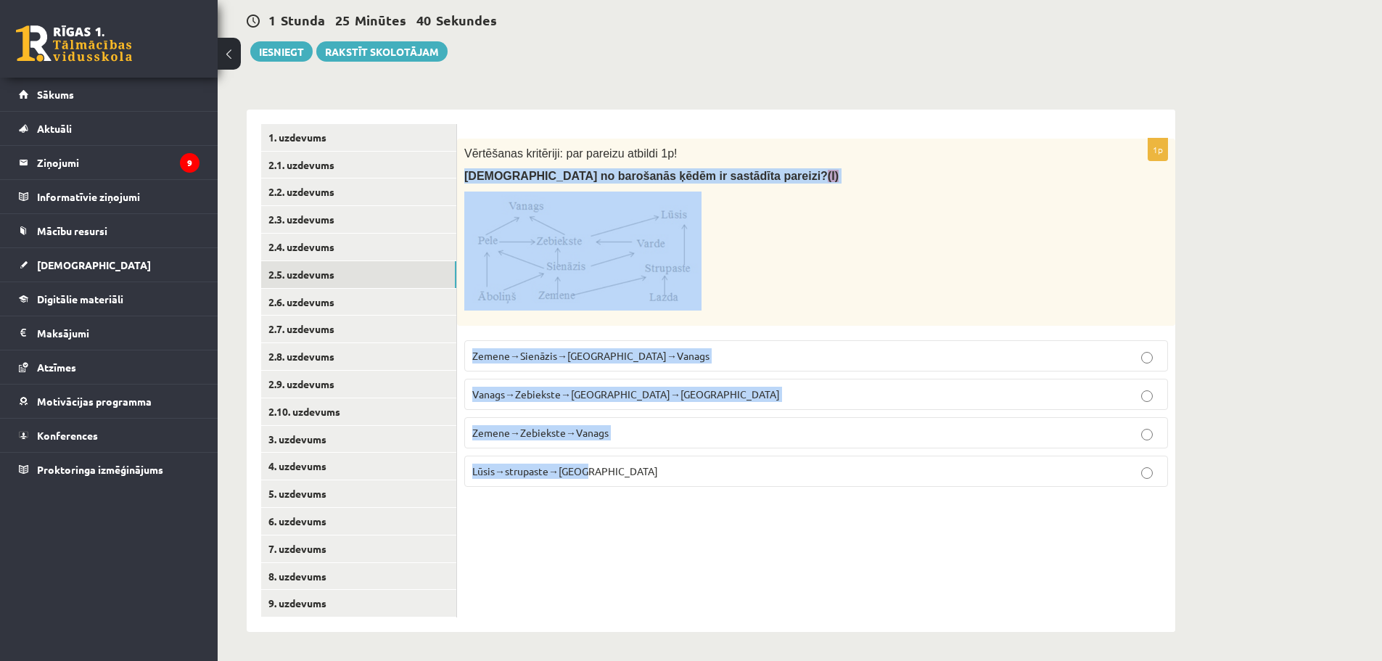
drag, startPoint x: 464, startPoint y: 175, endPoint x: 725, endPoint y: 449, distance: 378.1
click at [725, 454] on div "1p Vērtēšanas kritēriji: par pareizu atbildi 1p! Kura no barošanās ķēdēm ir sas…" at bounding box center [816, 319] width 718 height 360
copy div "[DEMOGRAPHIC_DATA] no barošanās ķēdēm ir sastādīta pareizi? (I) [GEOGRAPHIC_DAT…"
click at [678, 352] on p "Zemene→Sienāzis→[GEOGRAPHIC_DATA]→Vanags" at bounding box center [816, 355] width 688 height 15
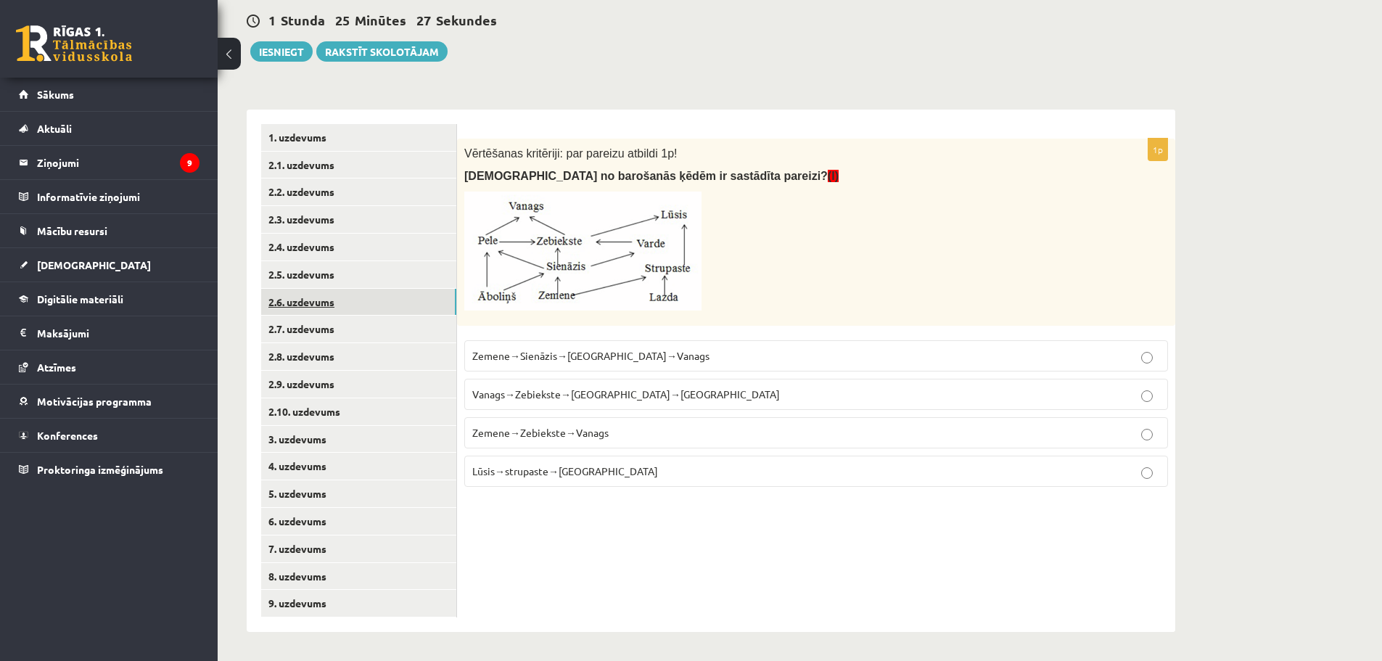
click at [334, 300] on link "2.6. uzdevums" at bounding box center [358, 302] width 195 height 27
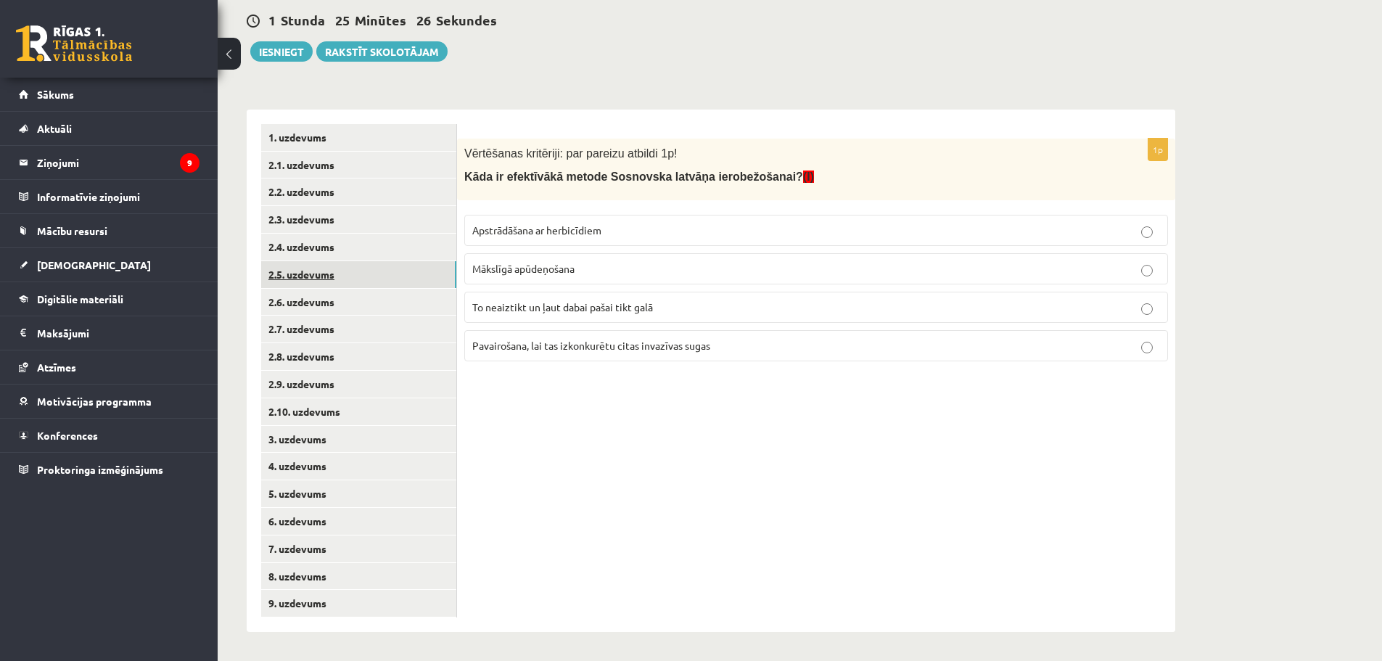
click at [321, 268] on link "2.5. uzdevums" at bounding box center [358, 274] width 195 height 27
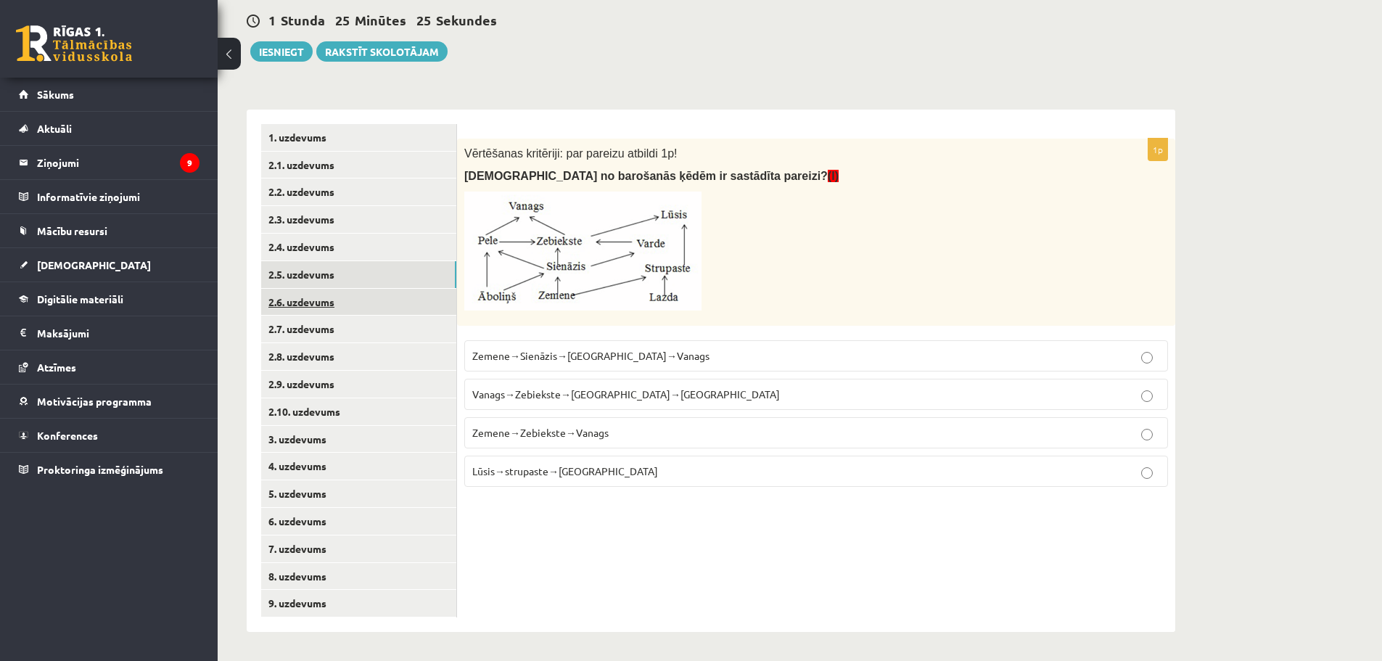
click at [326, 291] on link "2.6. uzdevums" at bounding box center [358, 302] width 195 height 27
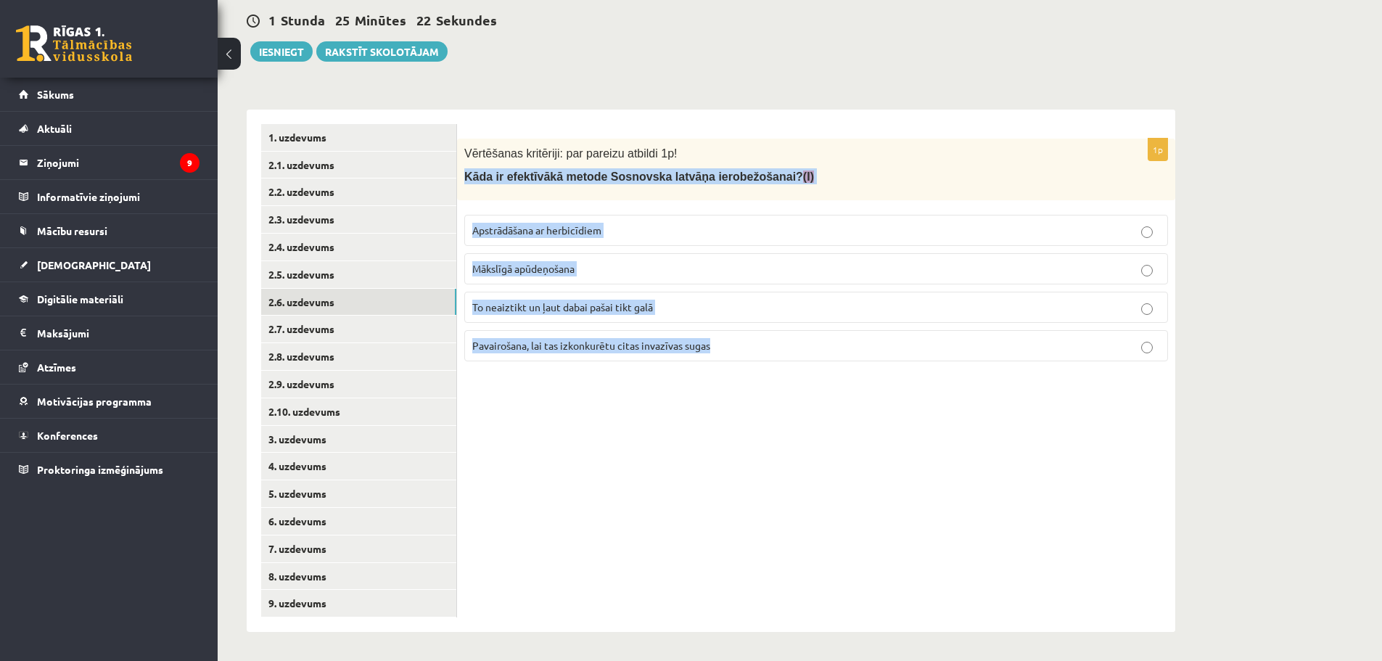
drag, startPoint x: 462, startPoint y: 176, endPoint x: 714, endPoint y: 335, distance: 298.2
click at [714, 335] on div "1p Vērtēšanas kritēriji: par pareizu atbildi 1p! Kāda ir efektīvākā metode Sosn…" at bounding box center [816, 256] width 718 height 234
copy div "Kāda ir efektīvākā metode Sosnovska latvāņa ierobežošanai? (I) Apstrādāšana ar …"
click at [607, 237] on p "Apstrādāšana ar herbicīdiem" at bounding box center [816, 230] width 688 height 15
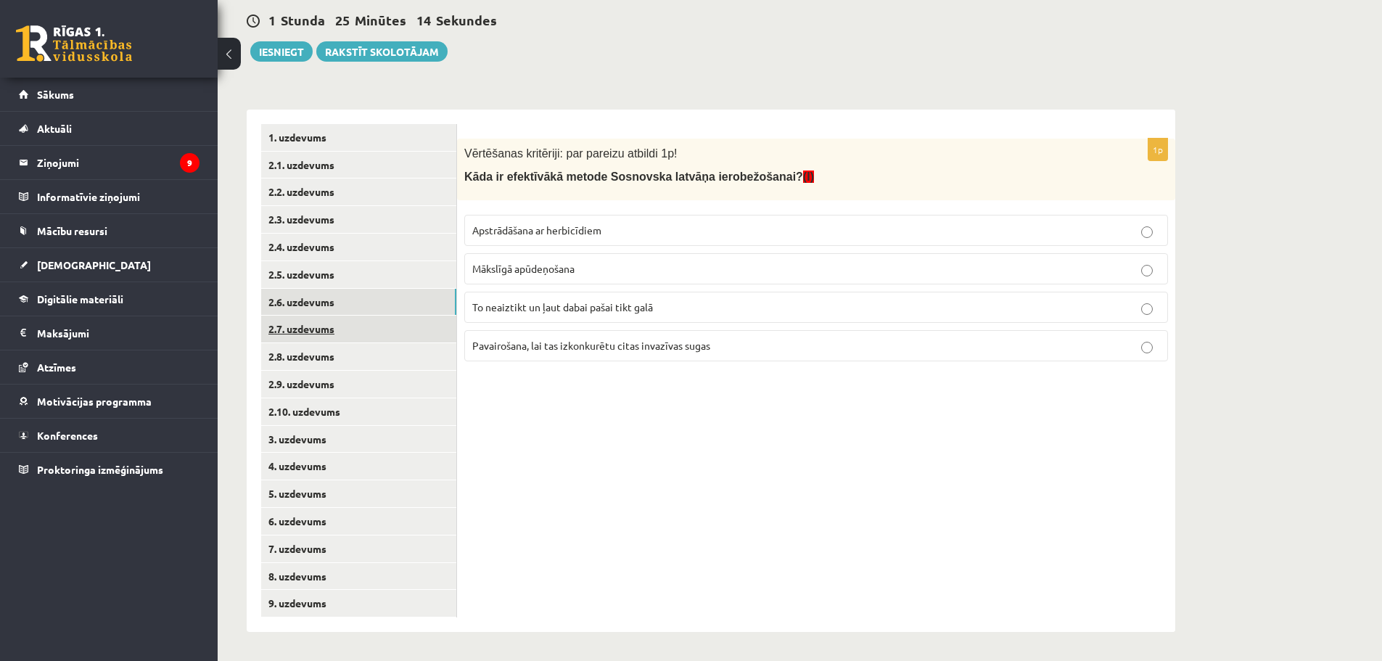
click at [343, 326] on link "2.7. uzdevums" at bounding box center [358, 329] width 195 height 27
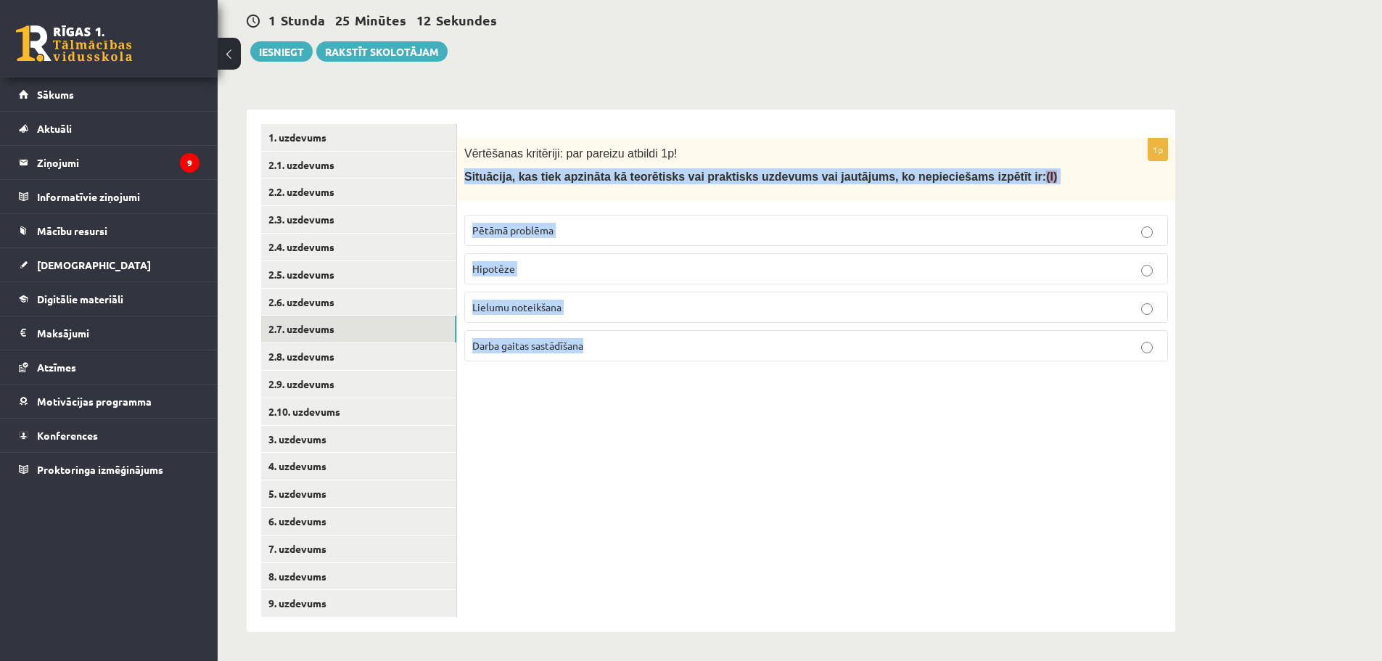
drag, startPoint x: 464, startPoint y: 179, endPoint x: 645, endPoint y: 352, distance: 250.3
click at [645, 352] on div "1p Vērtēšanas kritēriji: par pareizu atbildi 1p! Situācija, kas tiek apzināta k…" at bounding box center [816, 256] width 718 height 234
copy div "Situācija, kas tiek apzināta kā teorētisks vai praktisks uzdevums vai jautājums…"
click at [599, 234] on p "Pētāmā problēma" at bounding box center [816, 230] width 688 height 15
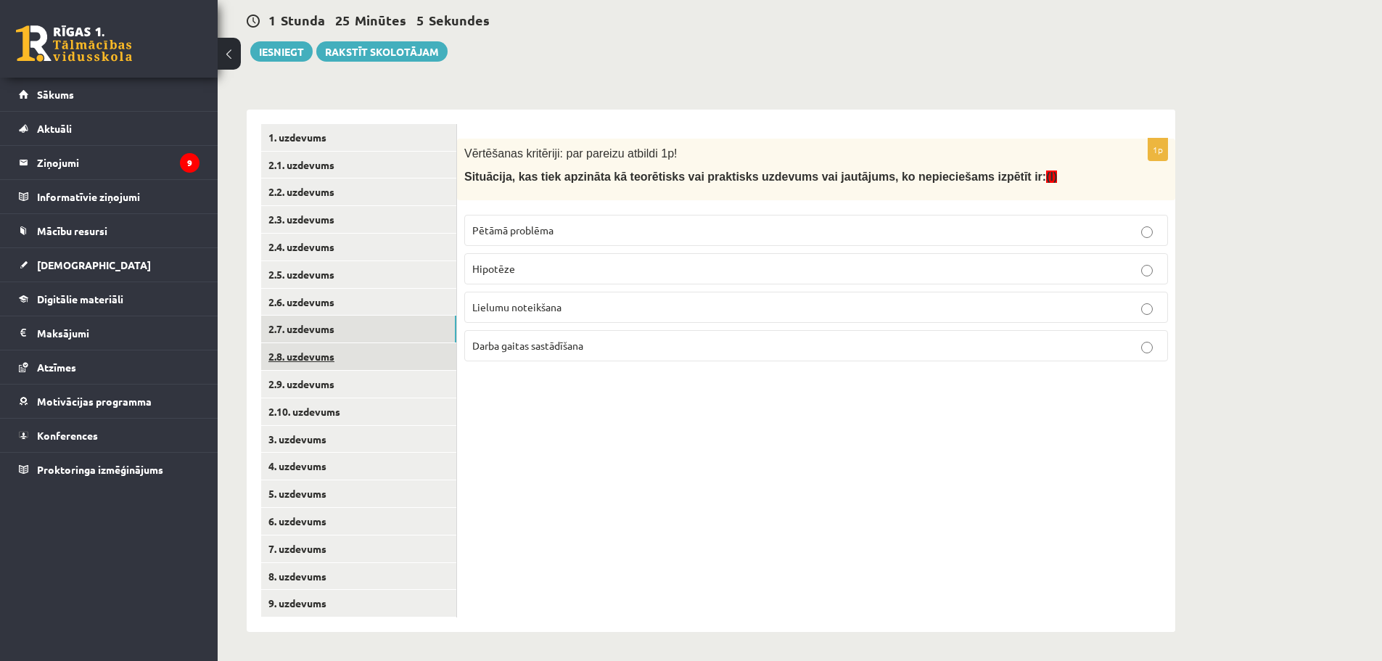
click at [319, 347] on link "2.8. uzdevums" at bounding box center [358, 356] width 195 height 27
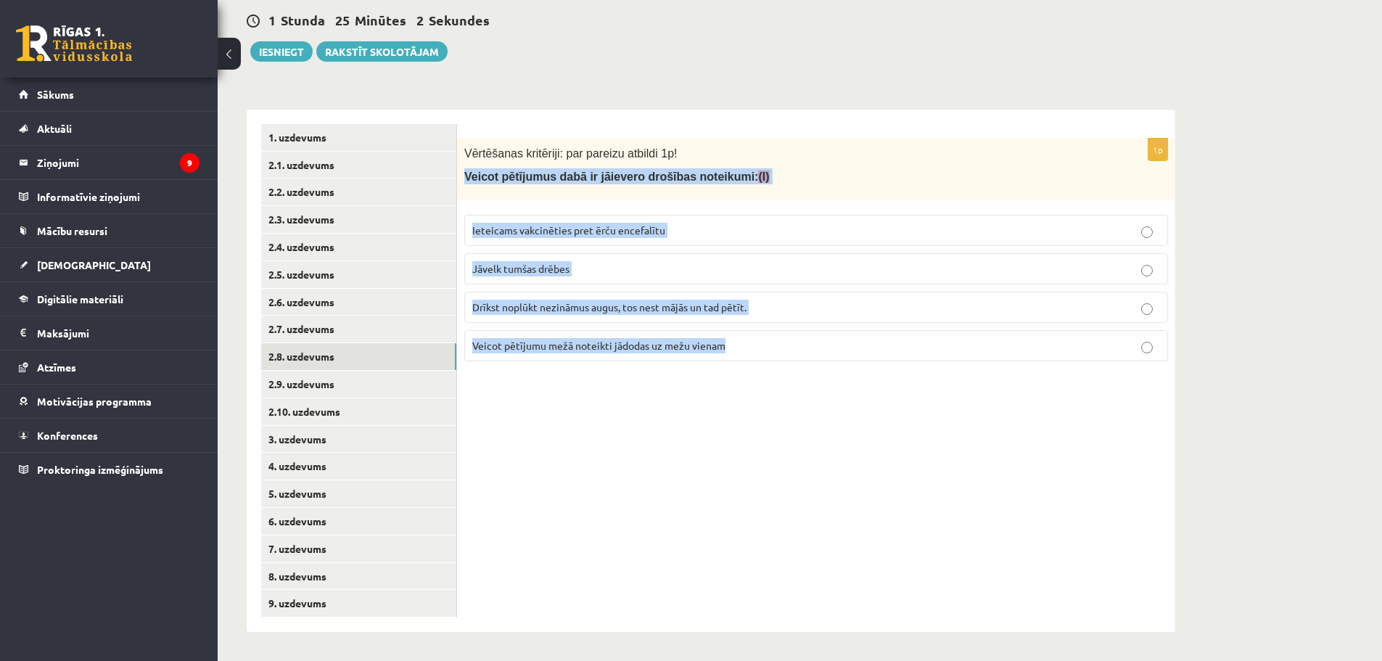
drag, startPoint x: 463, startPoint y: 172, endPoint x: 810, endPoint y: 344, distance: 387.6
click at [810, 344] on div "1p Vērtēšanas kritēriji: par pareizu atbildi 1p! Veicot pētījumus dabā ir jāiev…" at bounding box center [816, 256] width 718 height 234
copy div "Veicot pētījumus dabā ir jāievero drošības noteikumi: (I) Ieteicams vakcinēties…"
drag, startPoint x: 698, startPoint y: 437, endPoint x: 698, endPoint y: 419, distance: 18.1
click at [698, 437] on div "1p Vērtēšanas kritēriji: par pareizu atbildi 1p! Veicot pētījumus dabā ir jāiev…" at bounding box center [816, 371] width 718 height 522
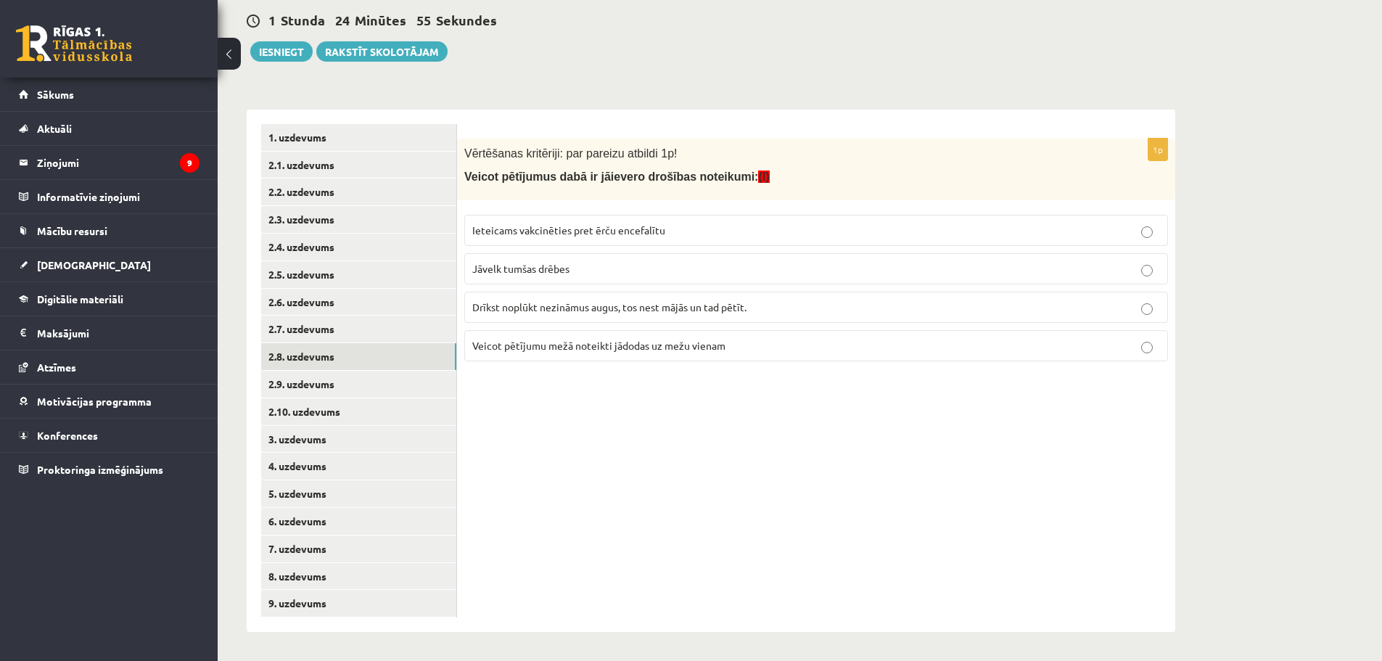
click at [662, 236] on p "Ieteicams vakcinēties pret ērču encefalītu" at bounding box center [816, 230] width 688 height 15
click at [361, 373] on link "2.9. uzdevums" at bounding box center [358, 384] width 195 height 27
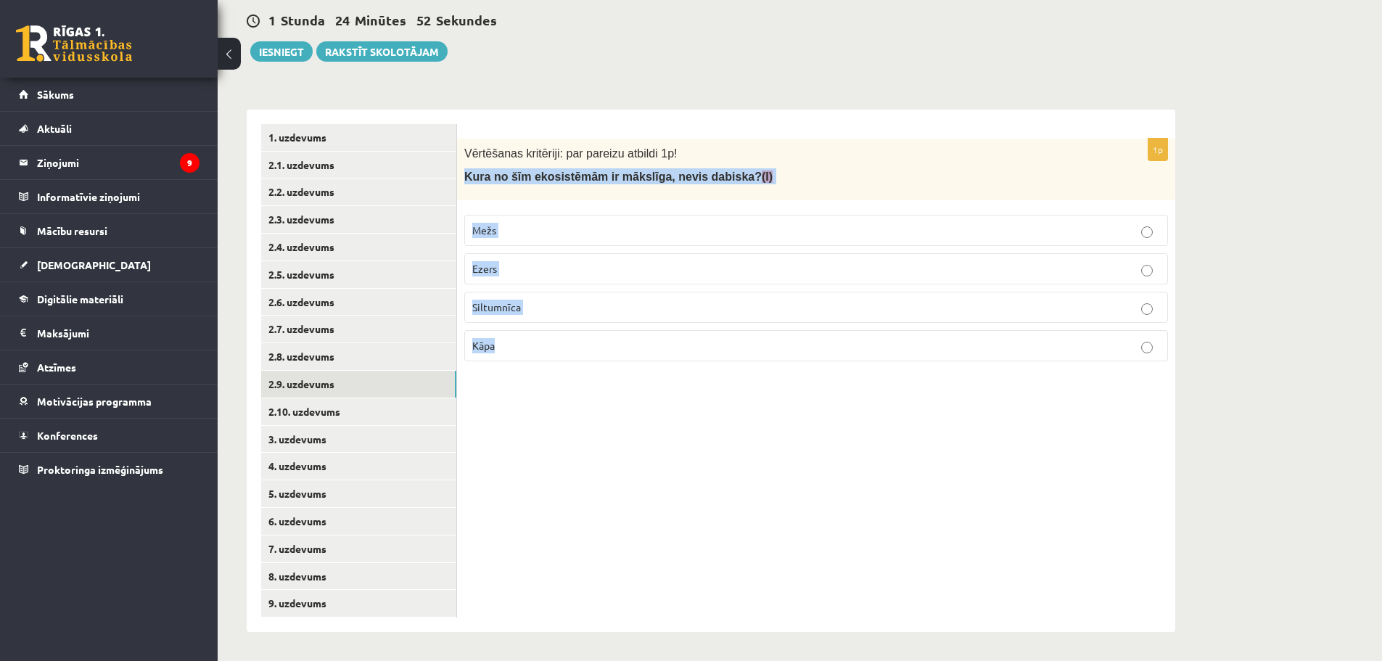
drag, startPoint x: 463, startPoint y: 178, endPoint x: 625, endPoint y: 363, distance: 245.7
click at [625, 363] on div "1p Vērtēšanas kritēriji: par pareizu atbildi 1p! Kura no šīm ekosistēmām ir māk…" at bounding box center [816, 256] width 718 height 234
copy div "Kura no šīm ekosistēmām ir mākslīga, nevis dabiska? (I) Mežs Ezers Siltumnīca K…"
click at [568, 300] on p "Siltumnīca" at bounding box center [816, 307] width 688 height 15
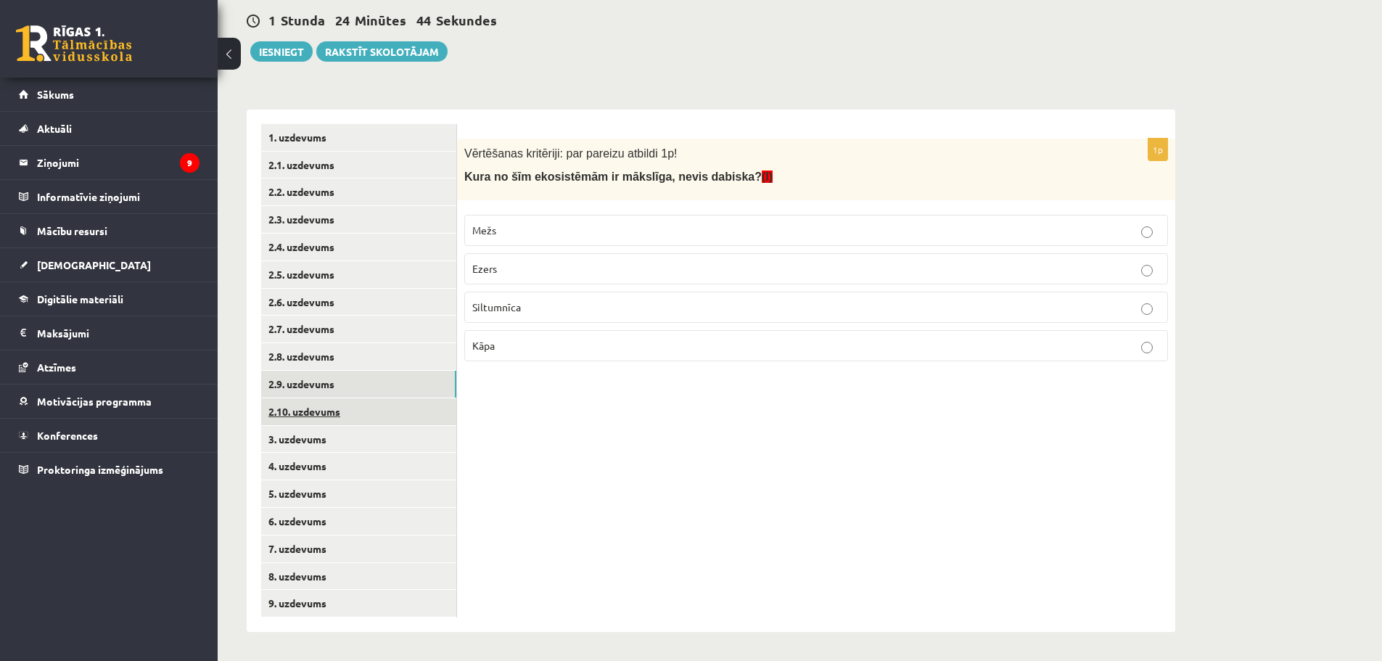
click at [371, 419] on link "2.10. uzdevums" at bounding box center [358, 411] width 195 height 27
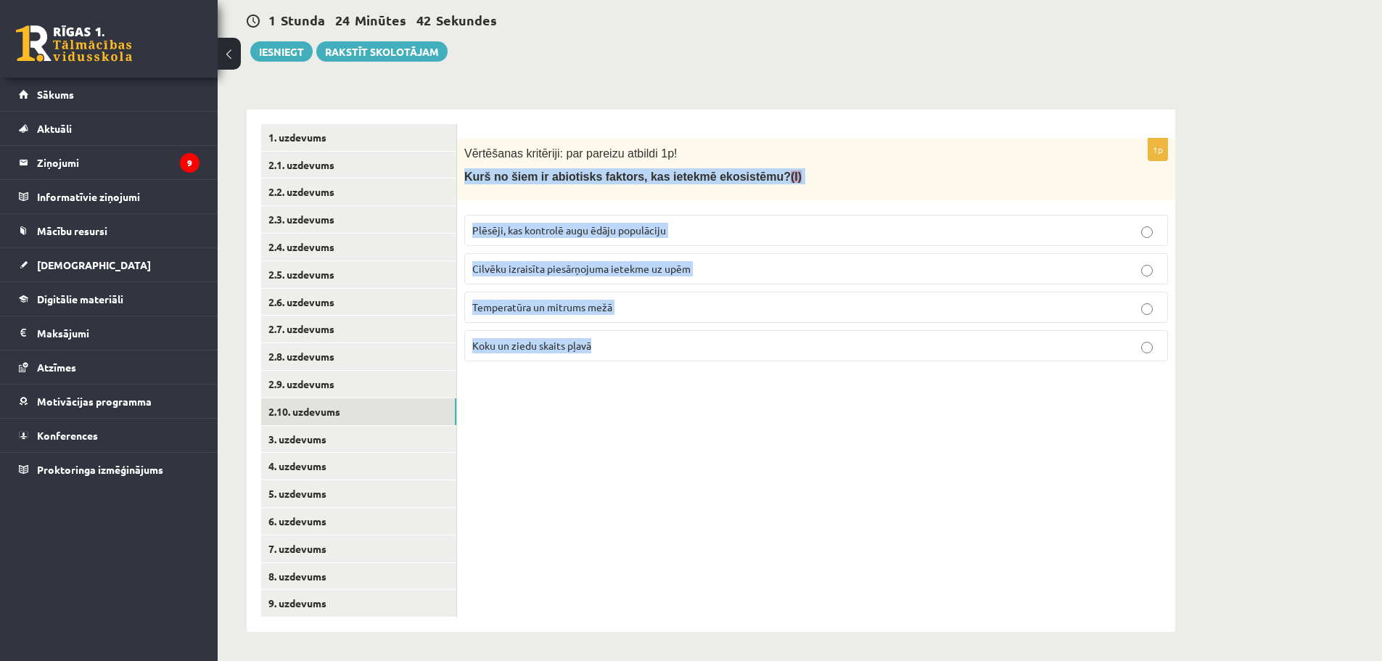
drag, startPoint x: 466, startPoint y: 174, endPoint x: 739, endPoint y: 353, distance: 326.9
click at [739, 353] on div "1p Vērtēšanas kritēriji: par pareizu atbildi 1p! Kurš no šiem ir abiotisks fakt…" at bounding box center [816, 256] width 718 height 234
copy div "Kurš no šiem ir abiotisks faktors, kas ietekmē ekosistēmu? (I) Plēsēji, kas kon…"
click at [660, 305] on p "Temperatūra un mitrums mežā" at bounding box center [816, 307] width 688 height 15
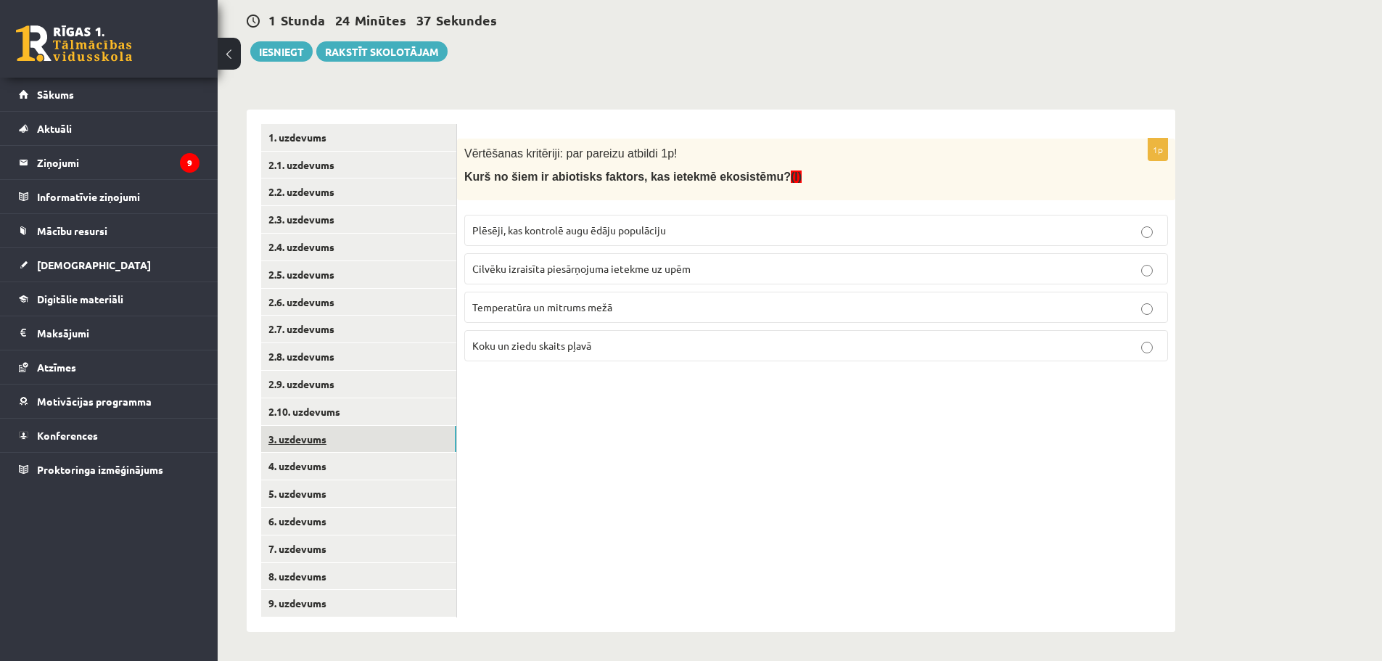
click at [412, 450] on link "3. uzdevums" at bounding box center [358, 439] width 195 height 27
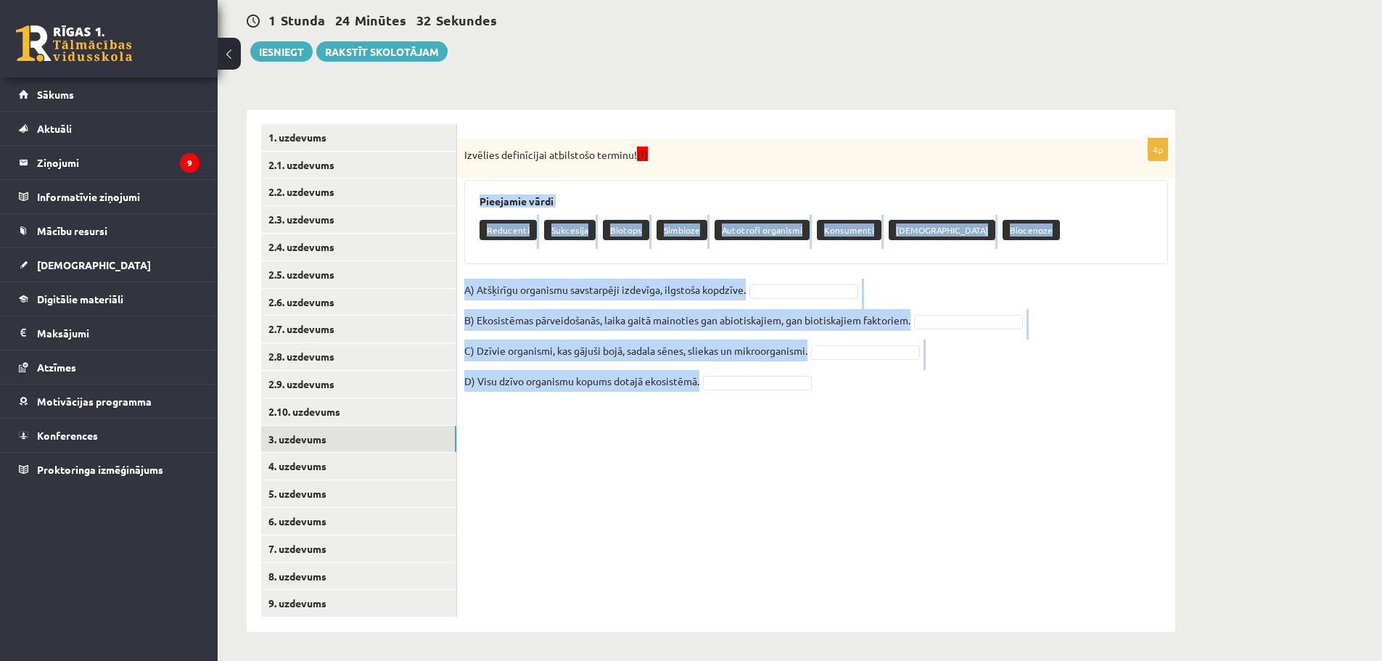
drag, startPoint x: 478, startPoint y: 198, endPoint x: 885, endPoint y: 381, distance: 446.1
click at [885, 381] on div "4p Izvēlies definīcijai atbilstošo terminu! (I) Pieejamie vārdi Reducenti Sukce…" at bounding box center [816, 273] width 718 height 269
click at [633, 419] on div "4p Izvēlies definīcijai atbilstošo terminu! (I) Pieejamie vārdi Reducenti Sukce…" at bounding box center [816, 371] width 718 height 522
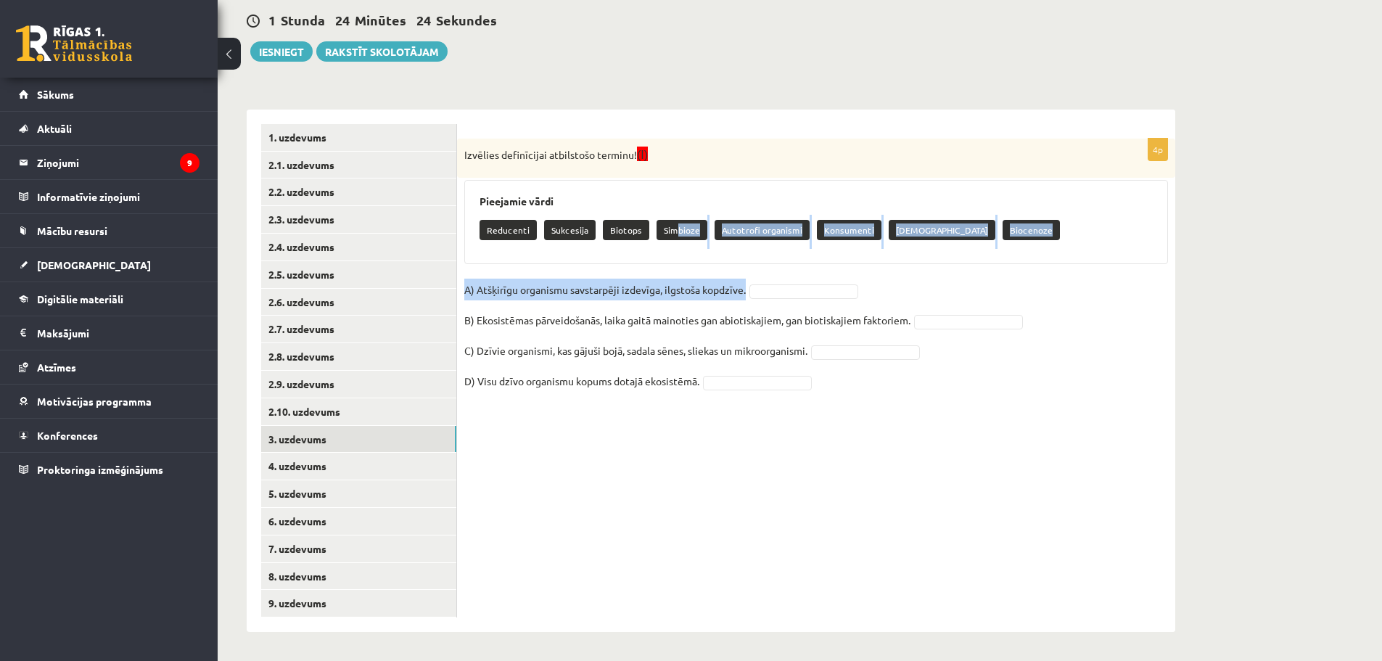
drag, startPoint x: 675, startPoint y: 235, endPoint x: 764, endPoint y: 292, distance: 106.0
click at [754, 284] on div "4p Izvēlies definīcijai atbilstošo terminu! (I) Pieejamie vārdi Reducenti Sukce…" at bounding box center [816, 273] width 718 height 269
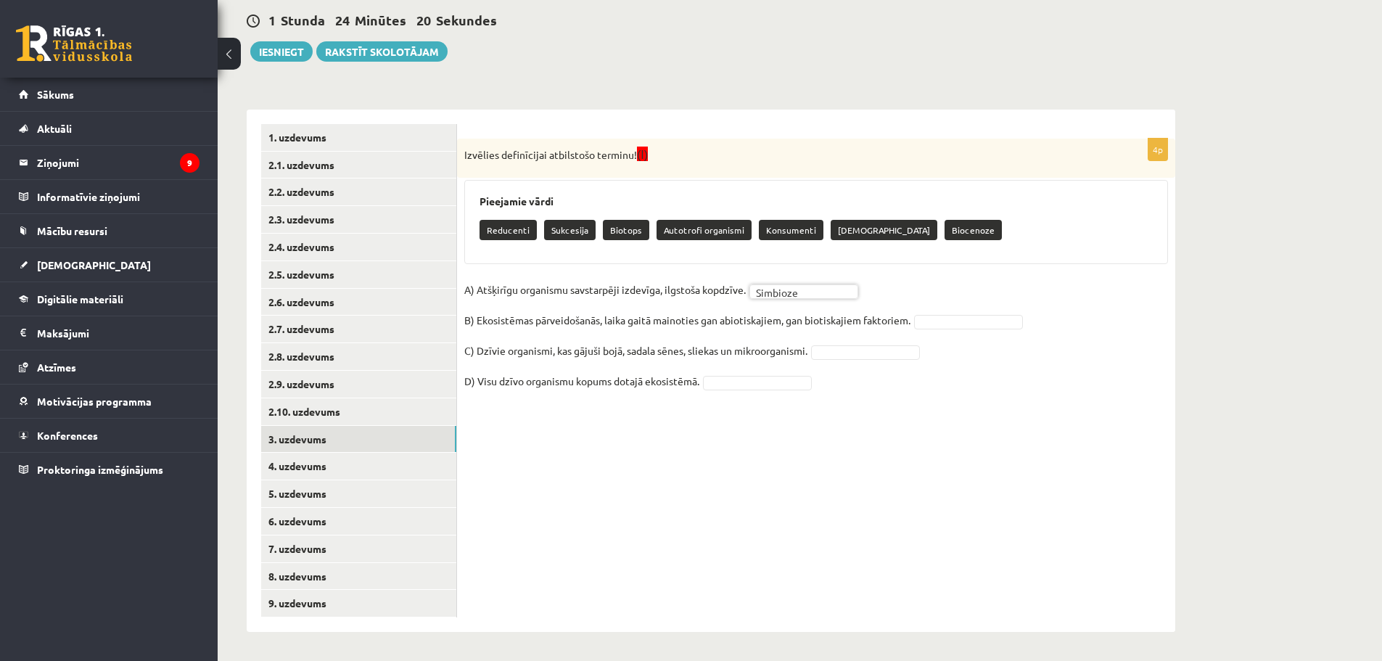
click at [941, 330] on fieldset "A) Atšķirīgu organismu savstarpēji izdevīga, ilgstoša kopdzīve. Simbioze ******…" at bounding box center [816, 340] width 704 height 122
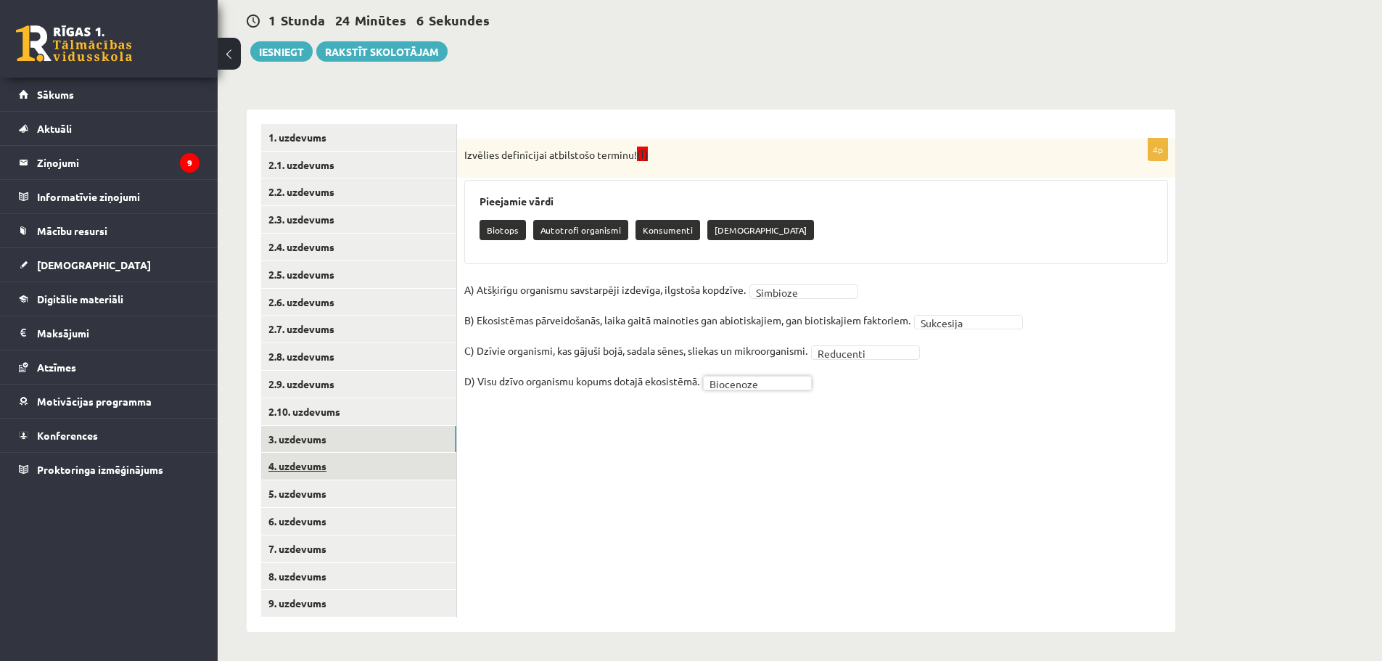
click at [348, 466] on link "4. uzdevums" at bounding box center [358, 466] width 195 height 27
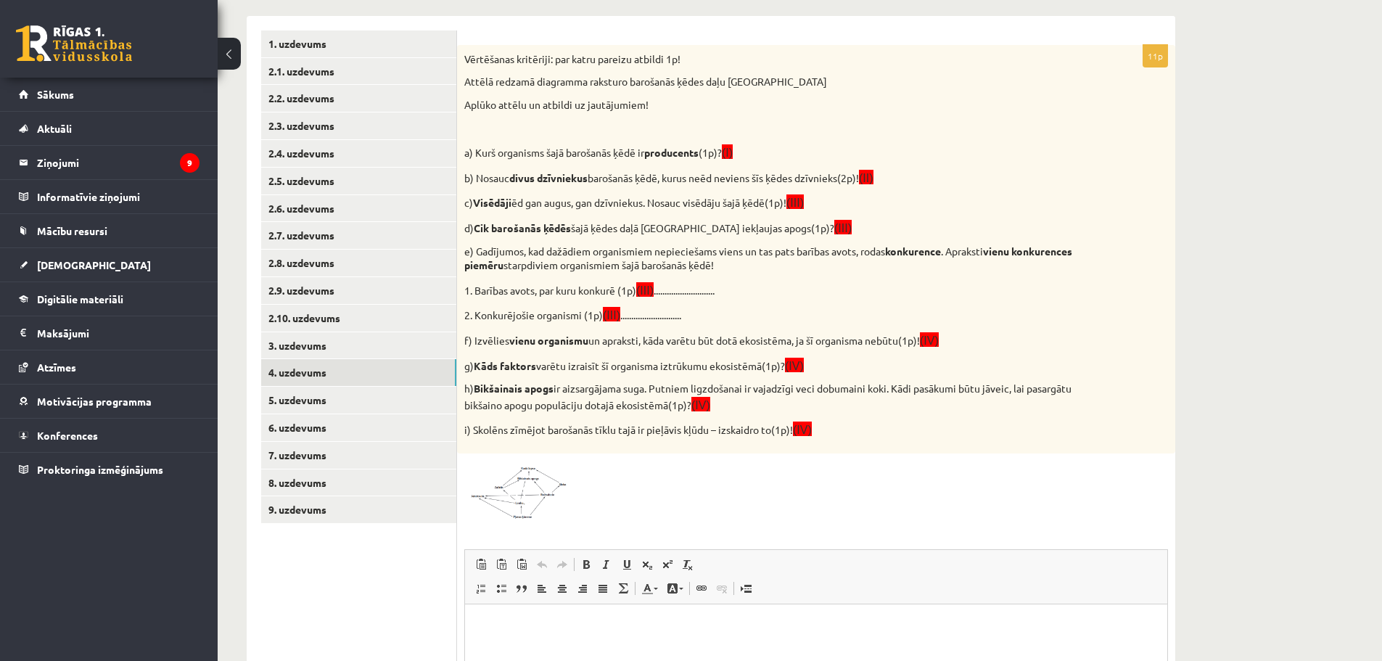
scroll to position [199, 0]
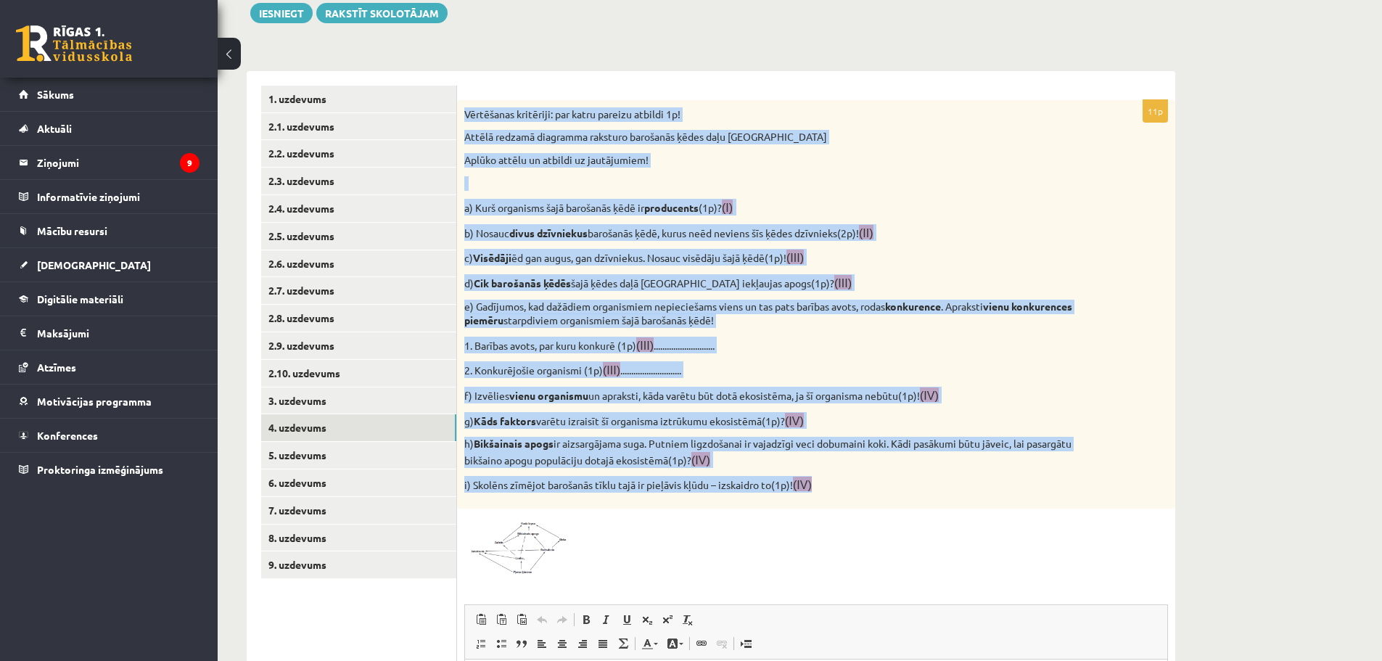
drag, startPoint x: 463, startPoint y: 117, endPoint x: 868, endPoint y: 477, distance: 542.5
click at [868, 477] on div "Vērtēšanas kritēriji: par katru pareizu atbildi 1p! Attēlā redzamā diagramma ra…" at bounding box center [816, 304] width 718 height 408
click at [812, 359] on div "Vērtēšanas kritēriji: par katru pareizu atbildi 1p! Attēlā redzamā diagramma ra…" at bounding box center [816, 304] width 718 height 408
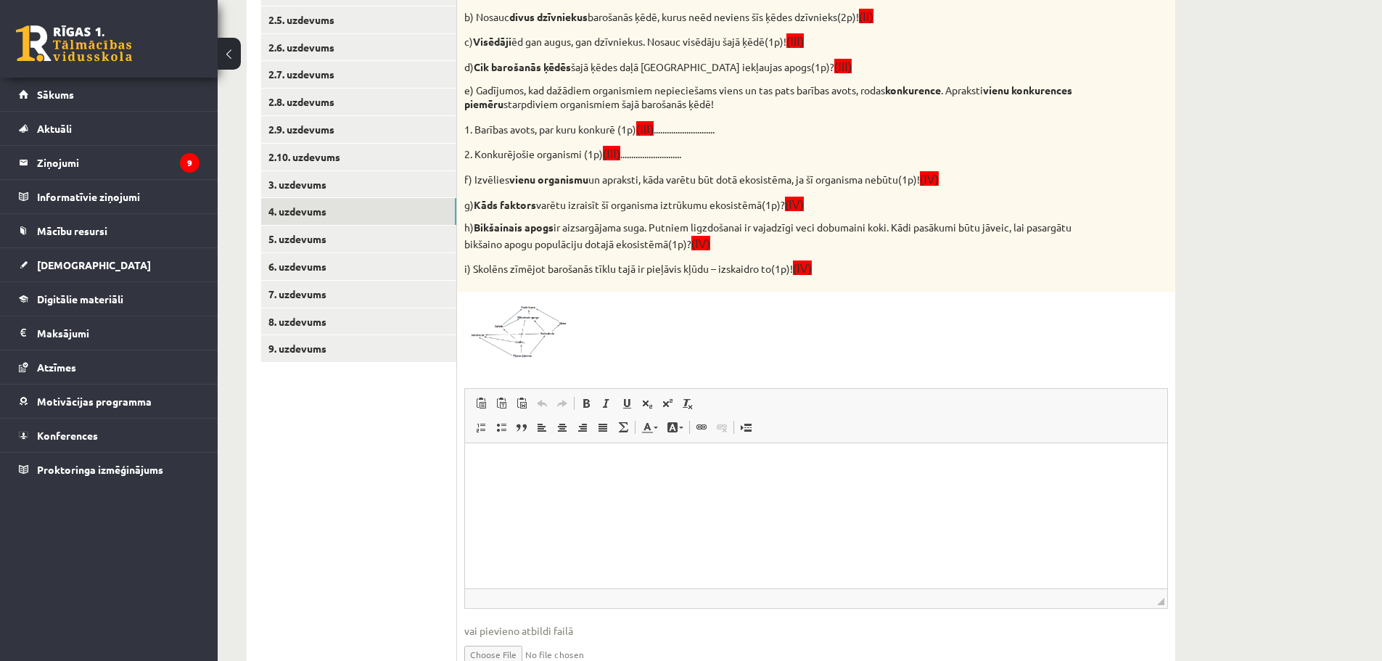
scroll to position [416, 0]
click at [731, 485] on html at bounding box center [816, 463] width 702 height 44
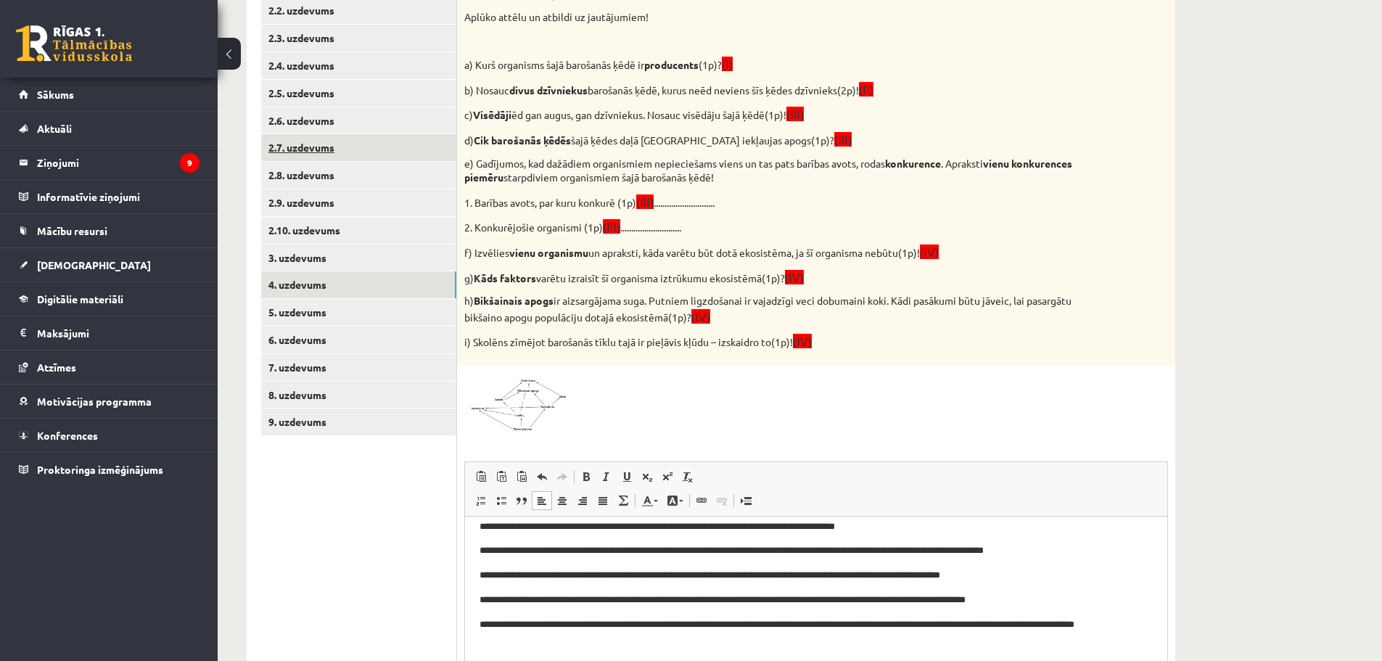
scroll to position [271, 0]
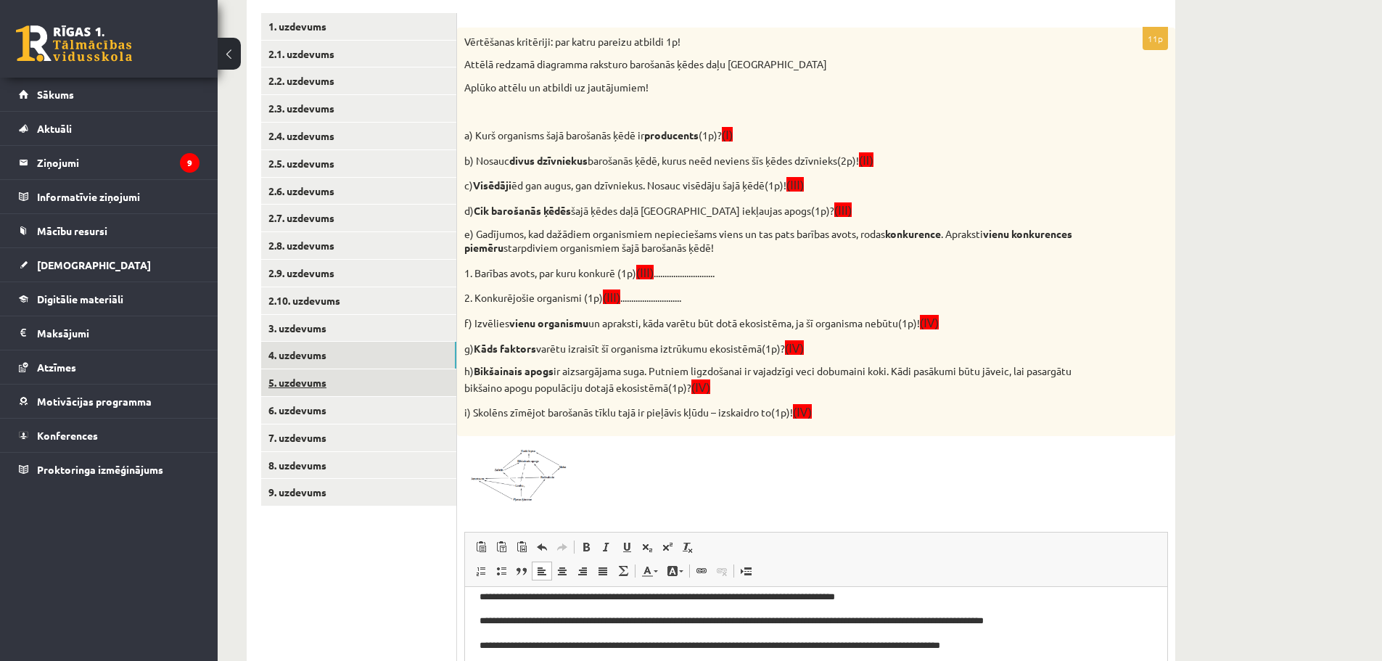
click at [331, 385] on link "5. uzdevums" at bounding box center [358, 382] width 195 height 27
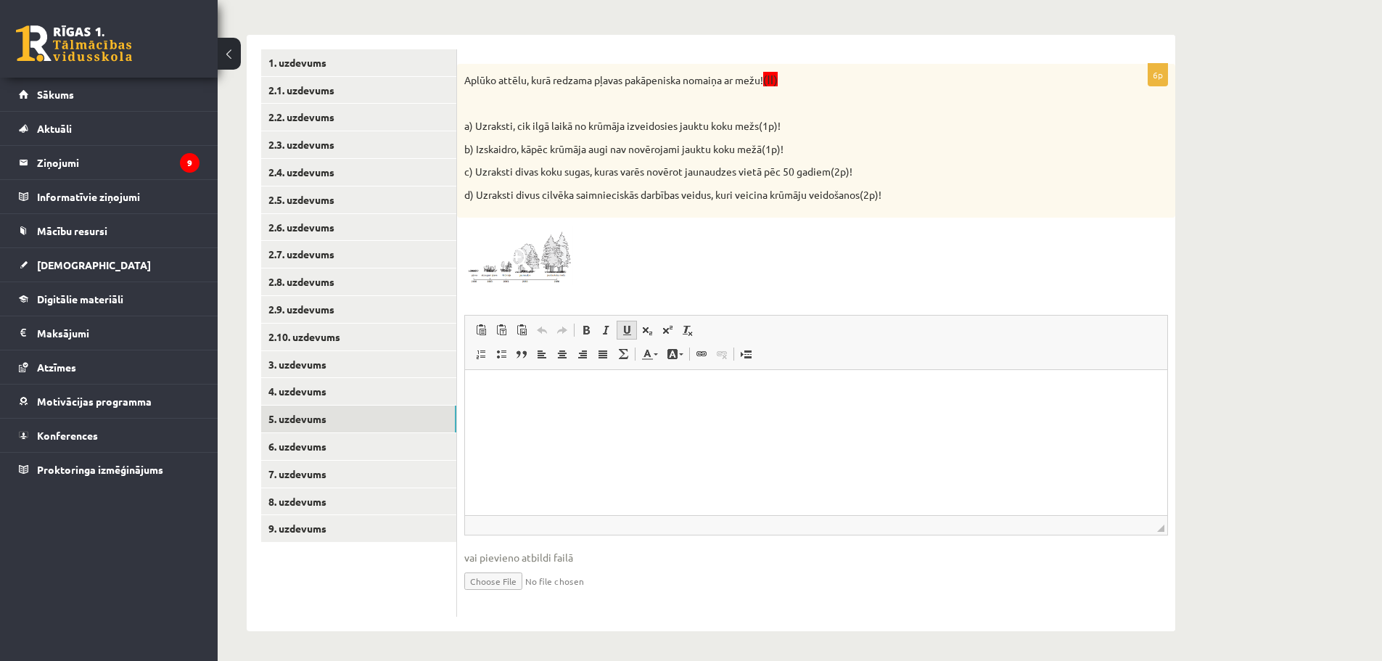
scroll to position [0, 0]
click at [312, 449] on link "6. uzdevums" at bounding box center [358, 446] width 195 height 27
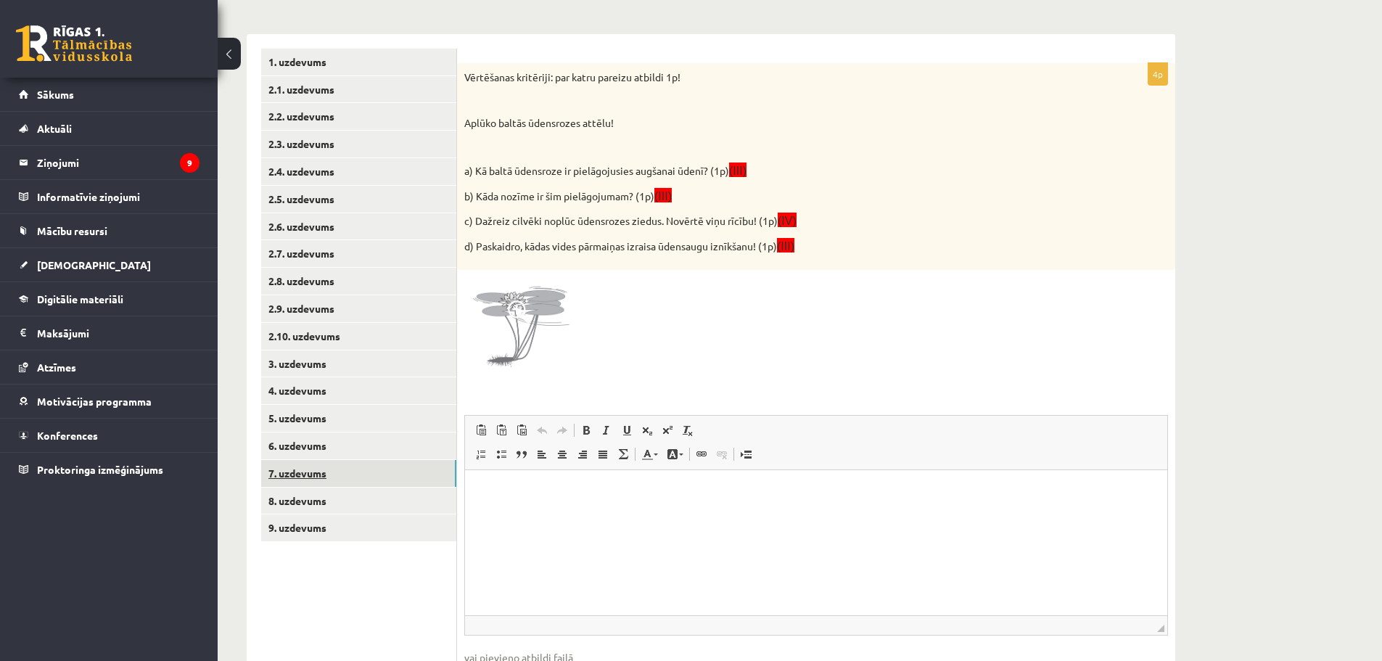
click at [323, 471] on link "7. uzdevums" at bounding box center [358, 473] width 195 height 27
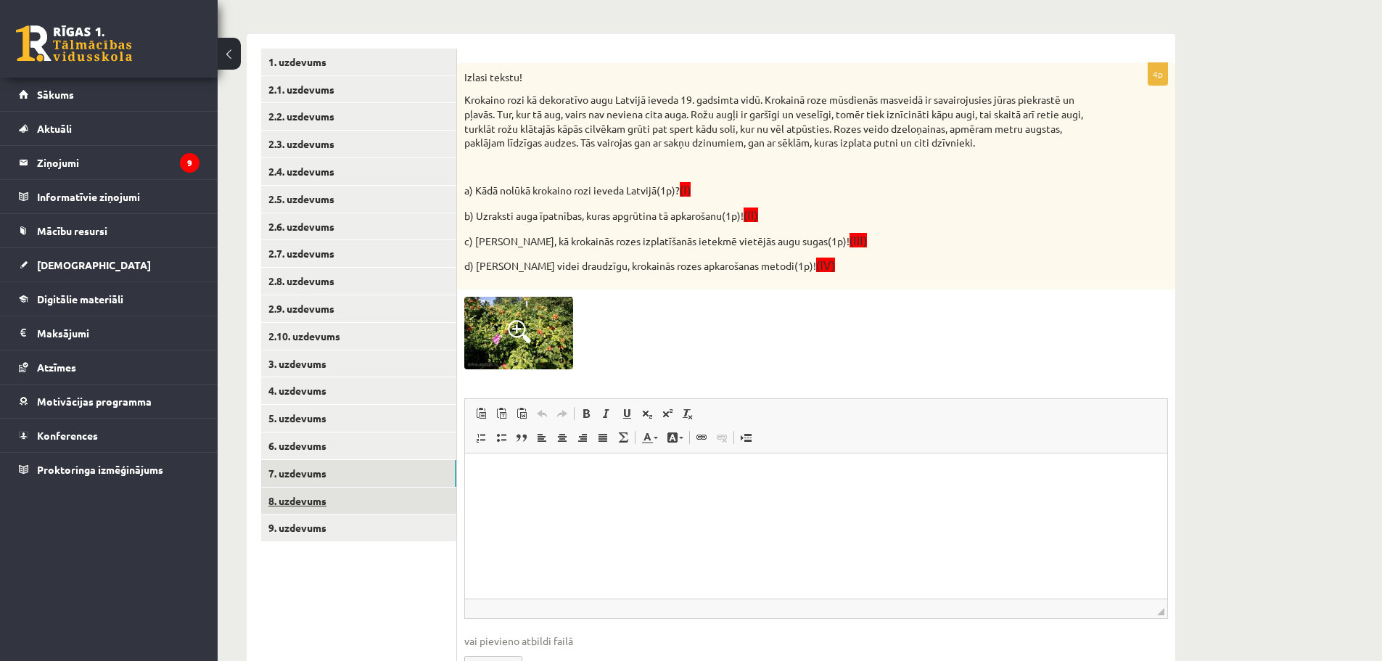
click at [386, 508] on link "8. uzdevums" at bounding box center [358, 500] width 195 height 27
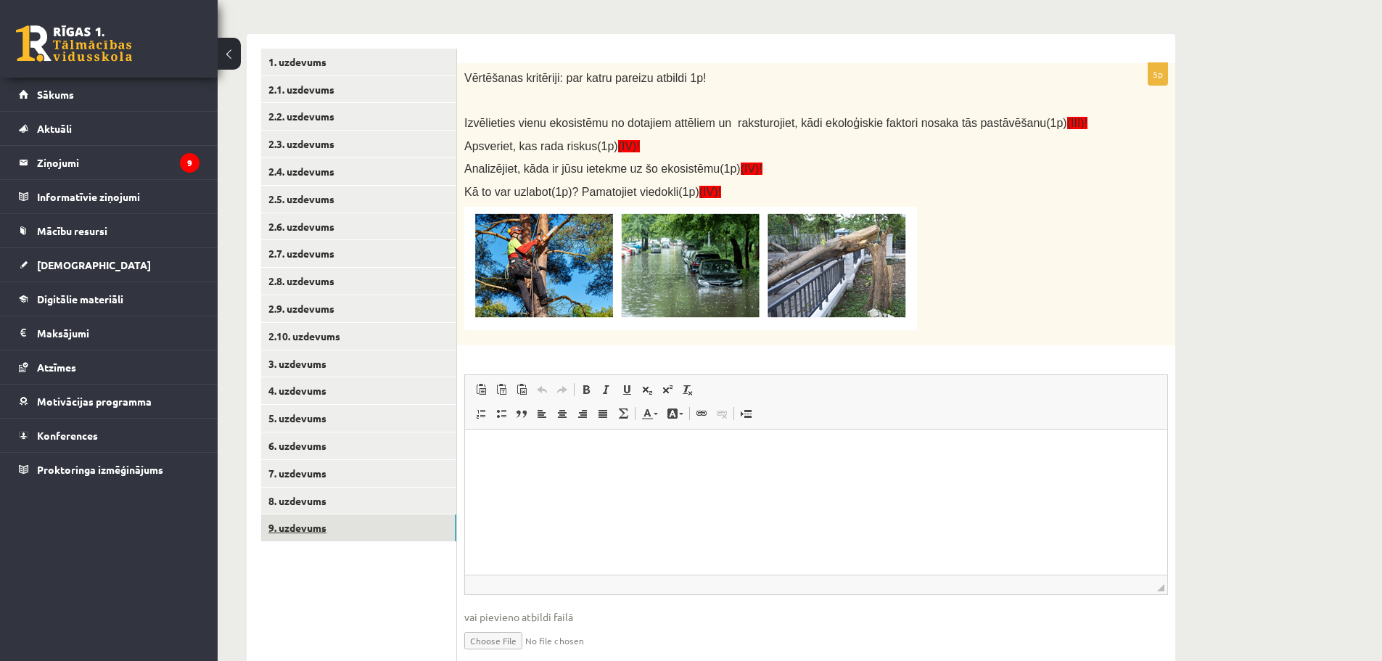
click at [297, 529] on link "9. uzdevums" at bounding box center [358, 527] width 195 height 27
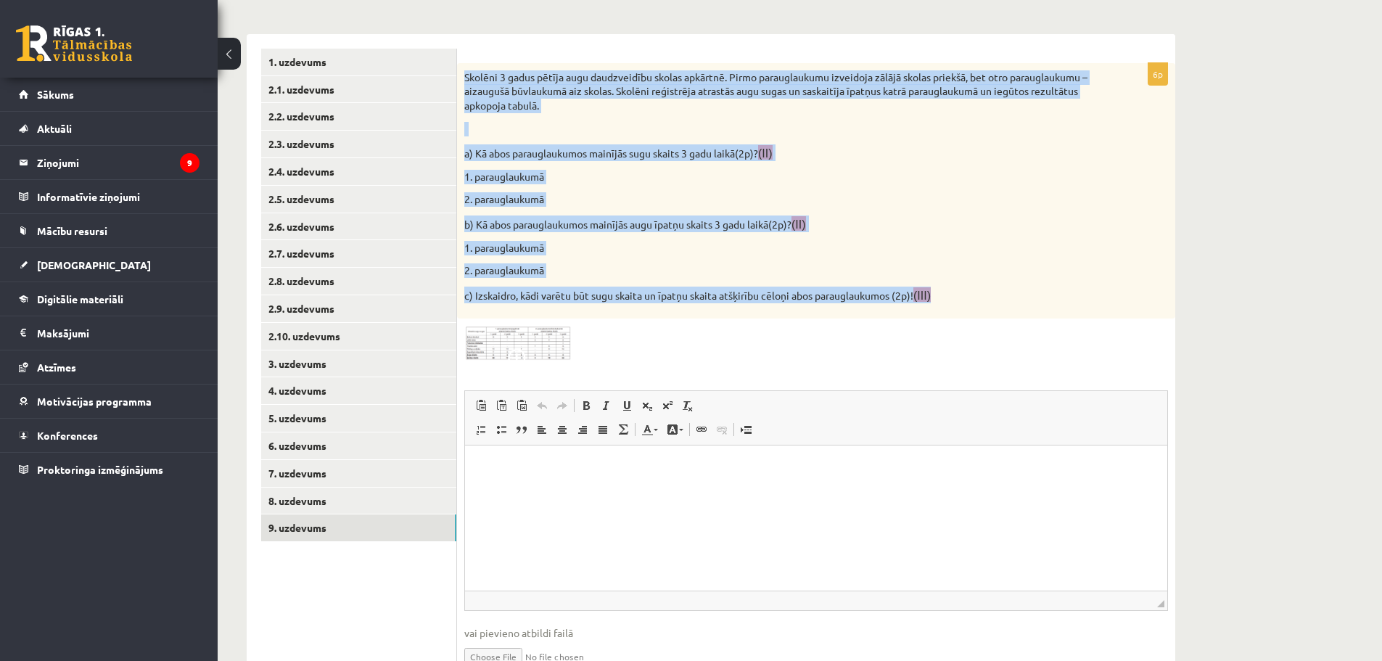
drag, startPoint x: 463, startPoint y: 77, endPoint x: 957, endPoint y: 283, distance: 535.2
click at [957, 283] on div "Skolēni 3 gadus pētīja augu daudzveidību skolas apkārtnē. Pirmo parauglaukumu i…" at bounding box center [816, 191] width 718 height 256
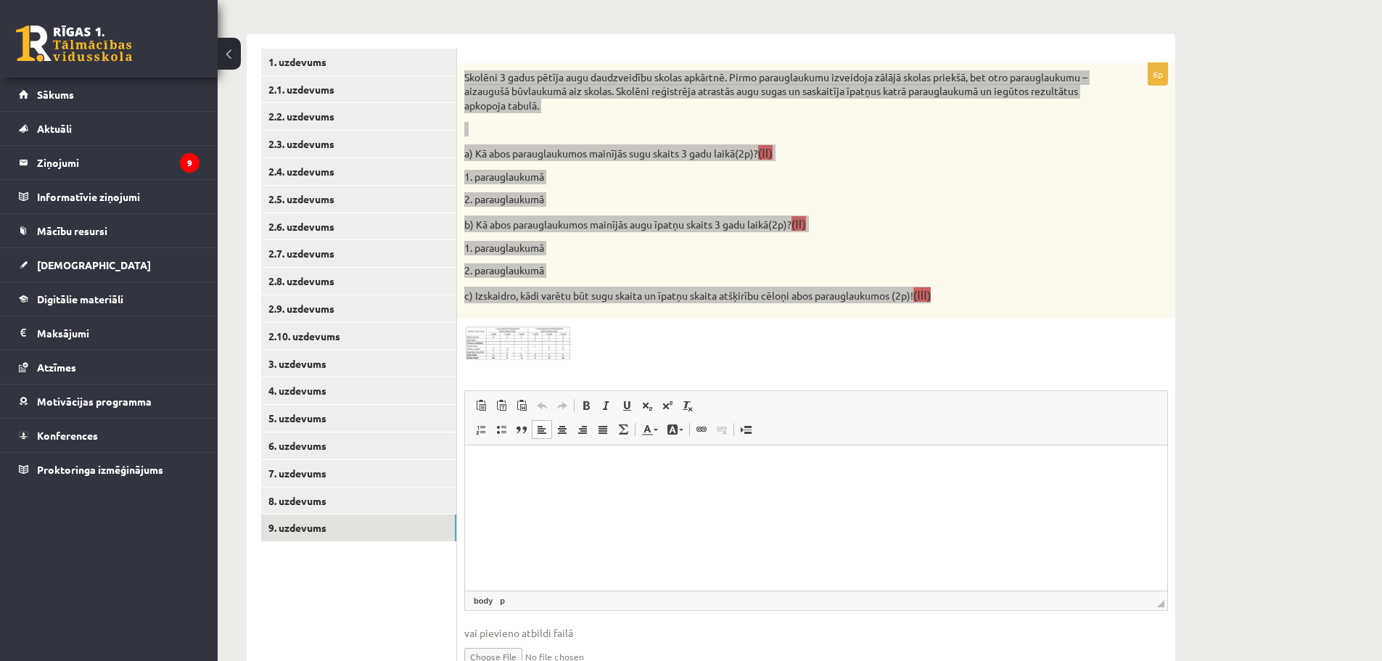
click at [740, 490] on html at bounding box center [816, 467] width 702 height 44
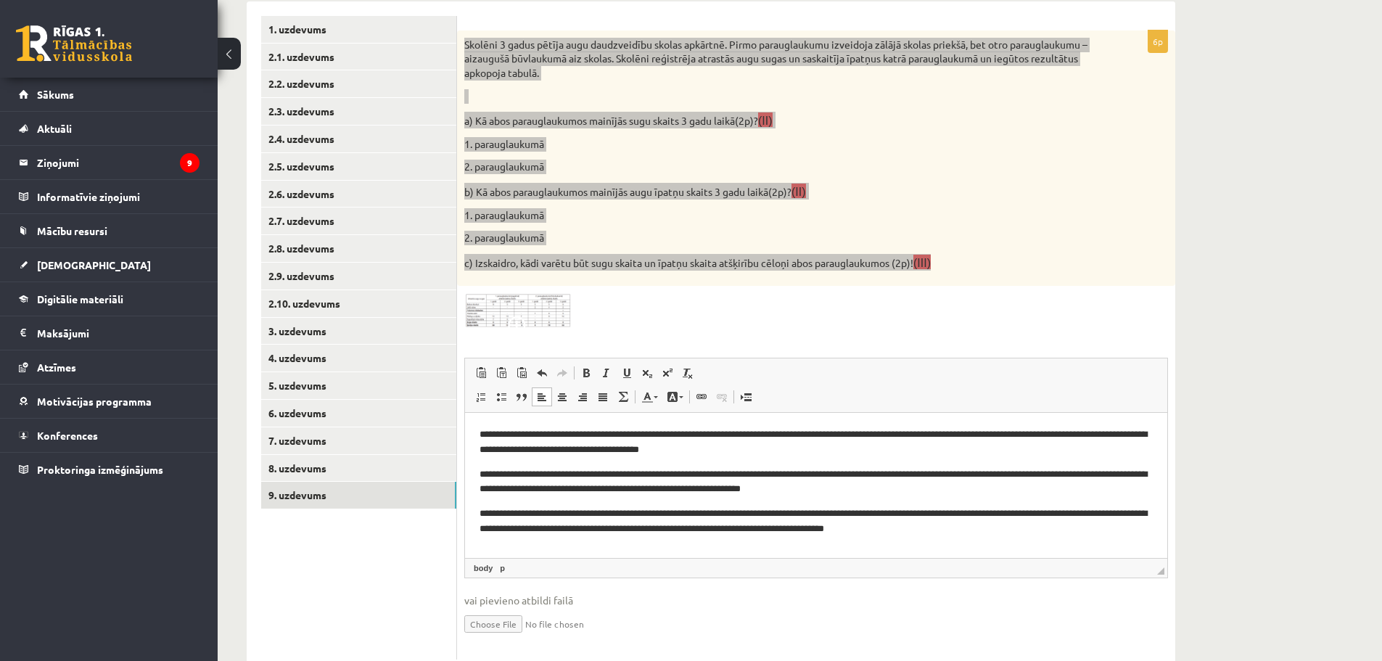
scroll to position [312, 0]
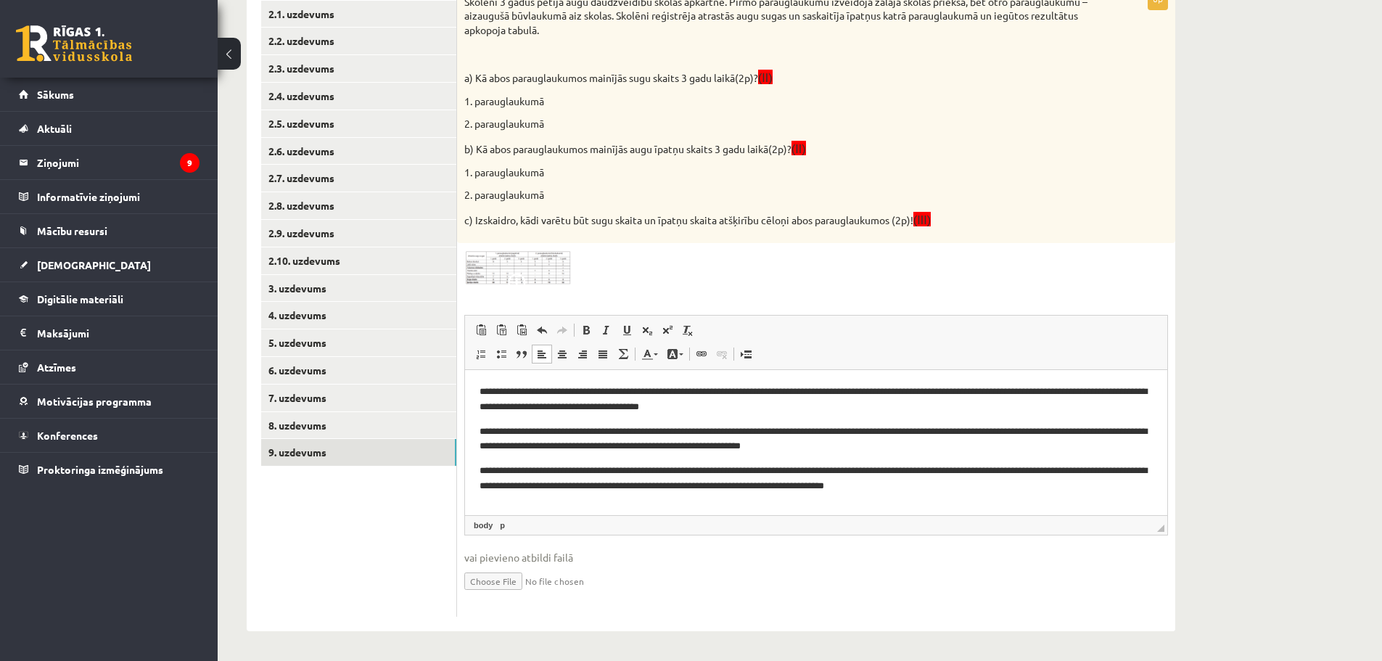
click at [786, 270] on div at bounding box center [816, 268] width 704 height 36
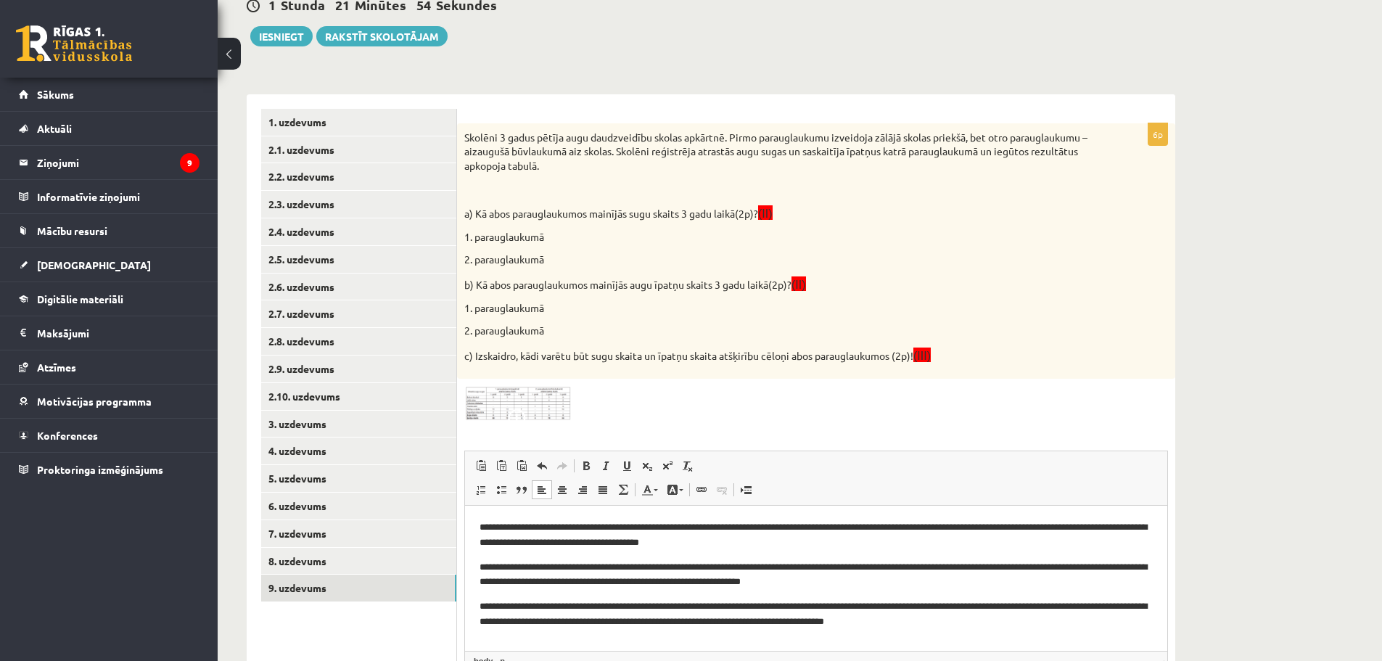
scroll to position [22, 0]
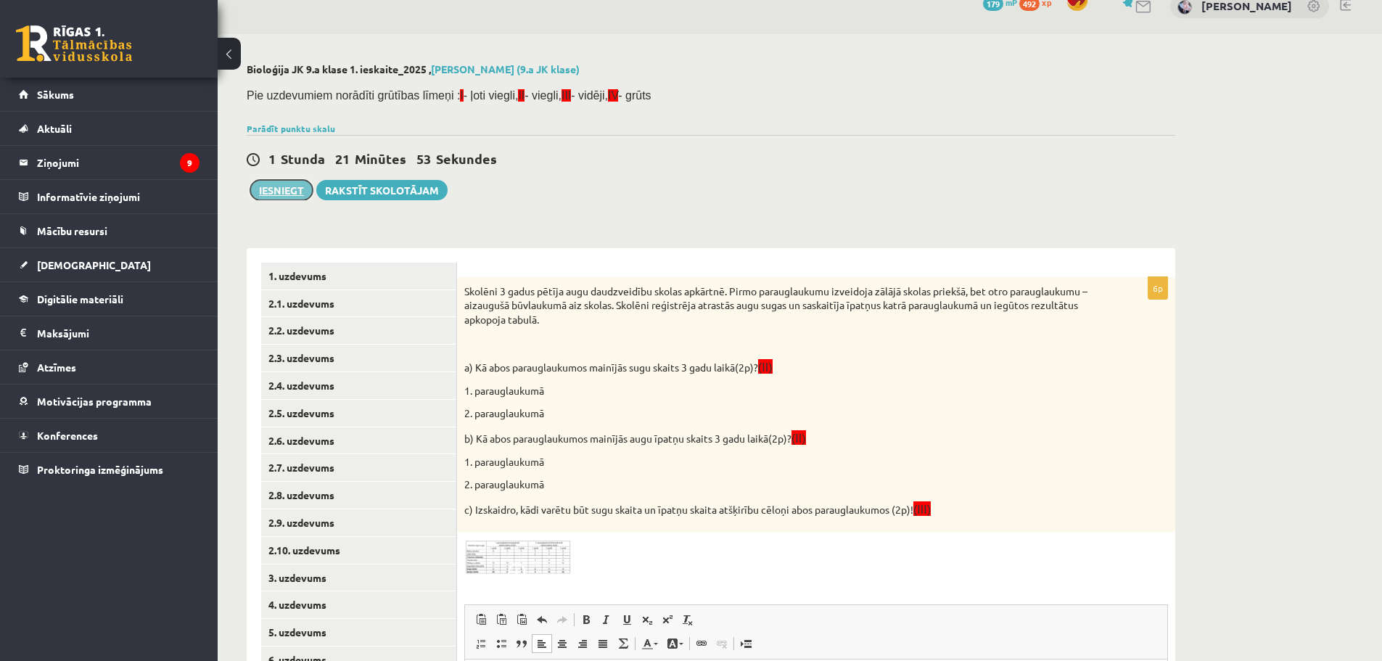
click at [288, 187] on button "Iesniegt" at bounding box center [281, 190] width 62 height 20
